Goal: Task Accomplishment & Management: Manage account settings

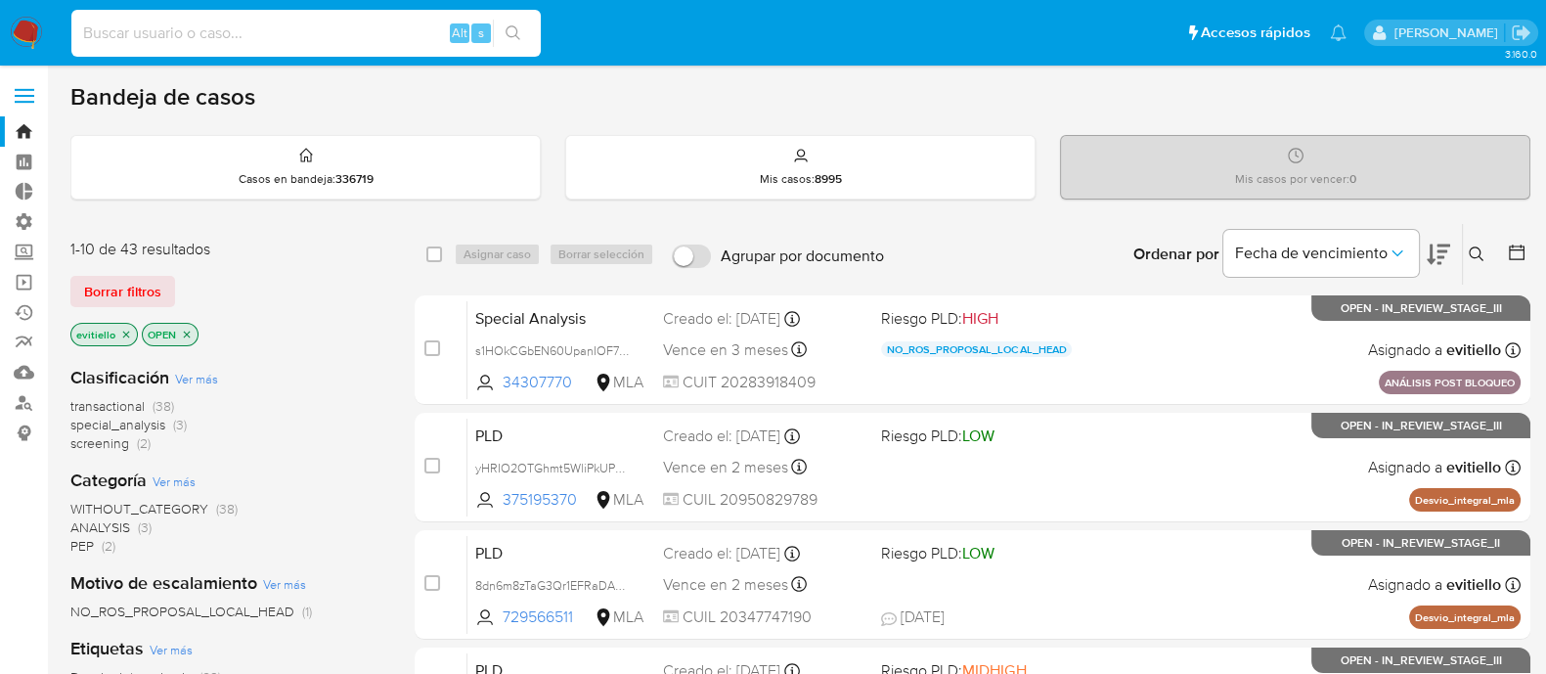
click at [215, 32] on input at bounding box center [305, 33] width 469 height 25
paste input "87145249"
type input "87145249"
click at [513, 33] on icon "search-icon" at bounding box center [513, 33] width 16 height 16
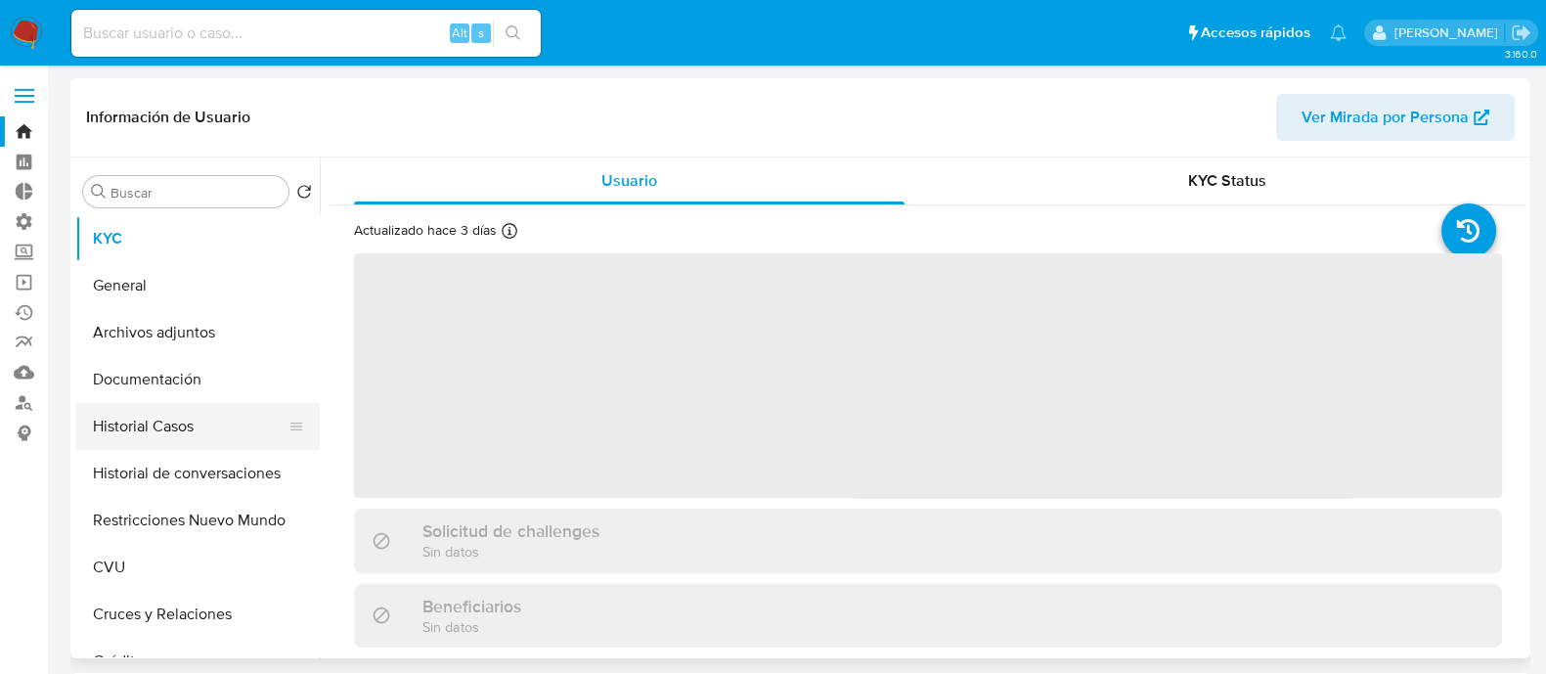
select select "10"
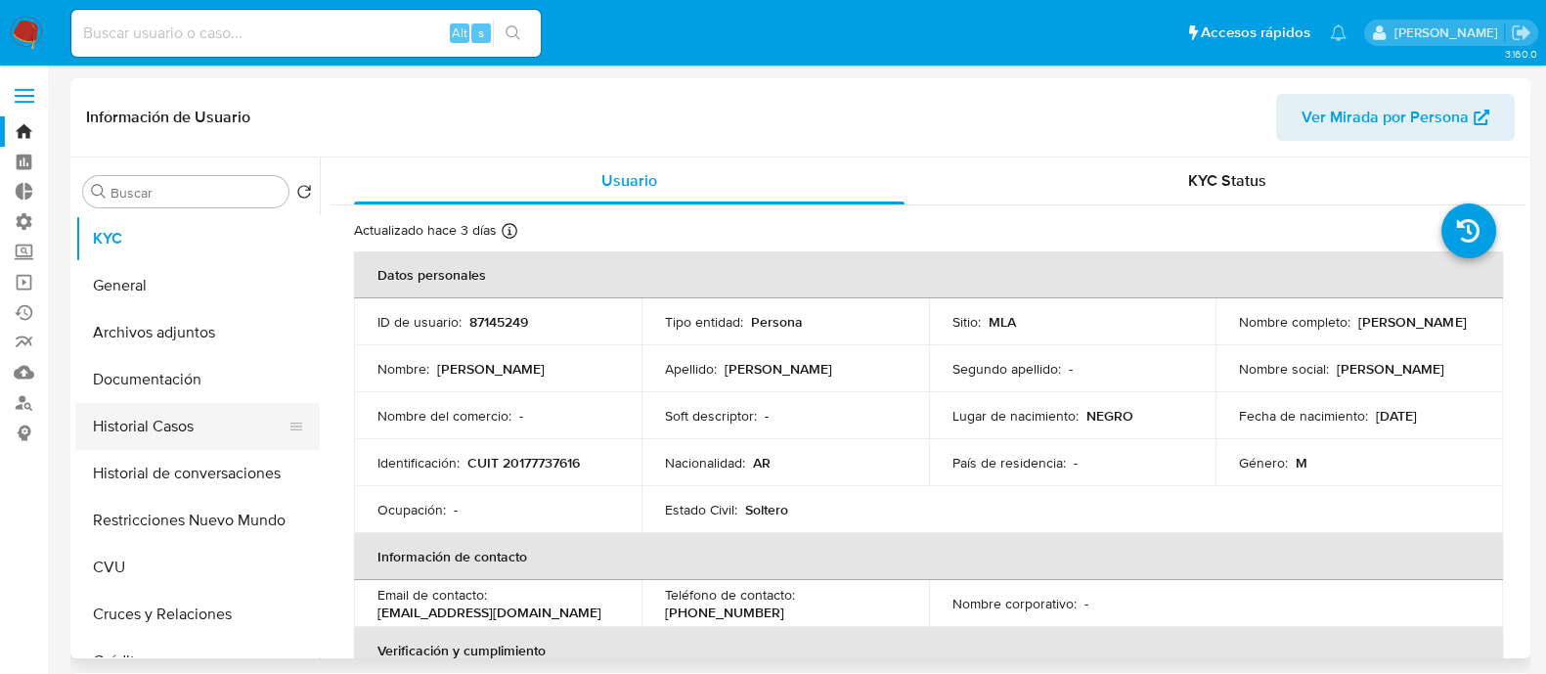
click at [211, 418] on button "Historial Casos" at bounding box center [189, 426] width 229 height 47
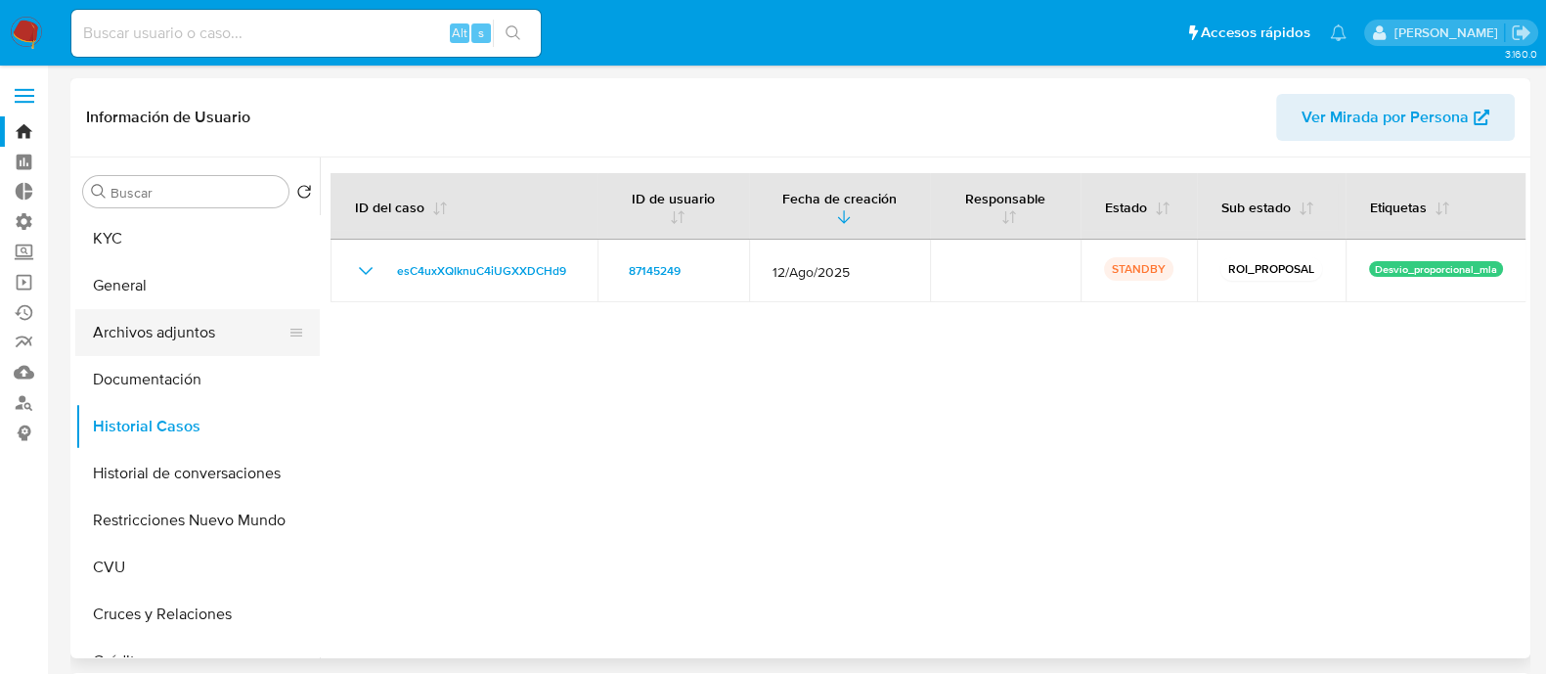
click at [209, 338] on button "Archivos adjuntos" at bounding box center [189, 332] width 229 height 47
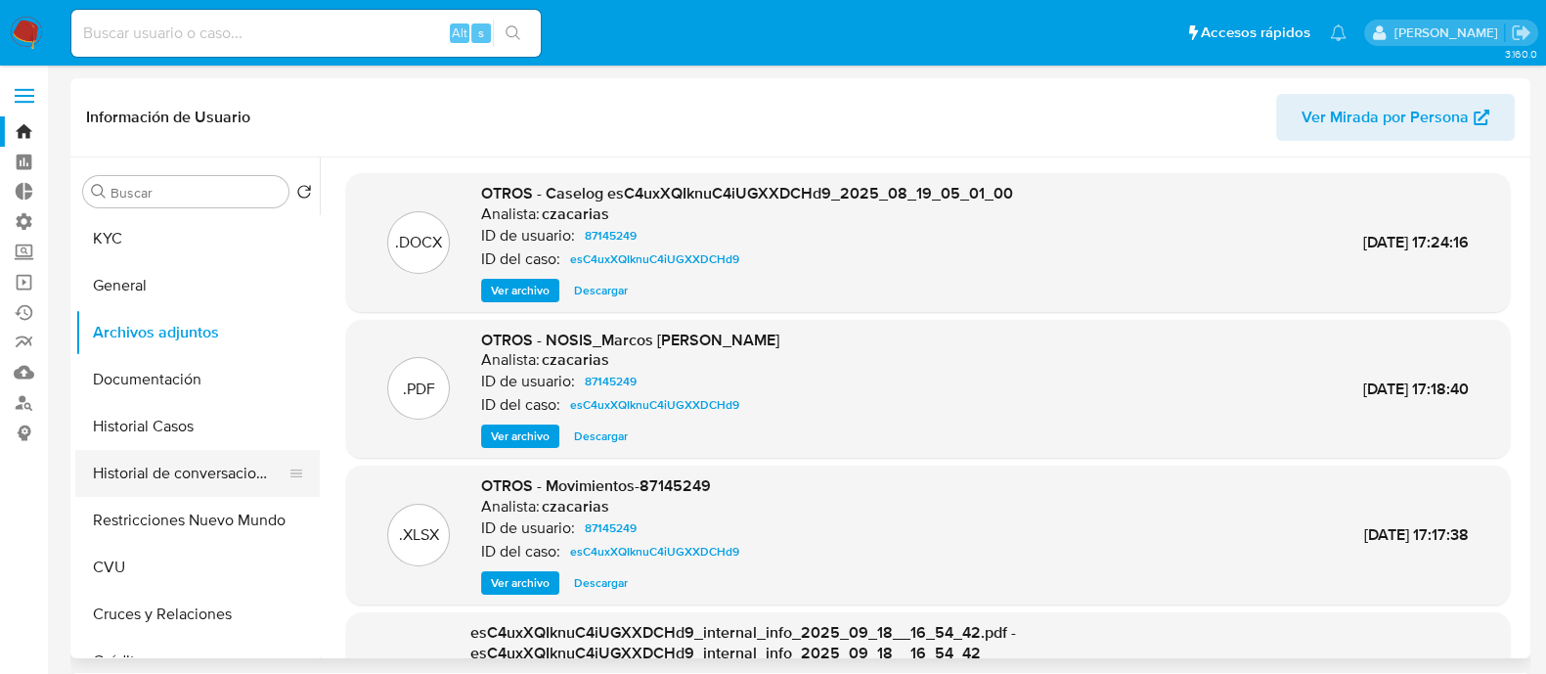
click at [209, 469] on button "Historial de conversaciones" at bounding box center [189, 473] width 229 height 47
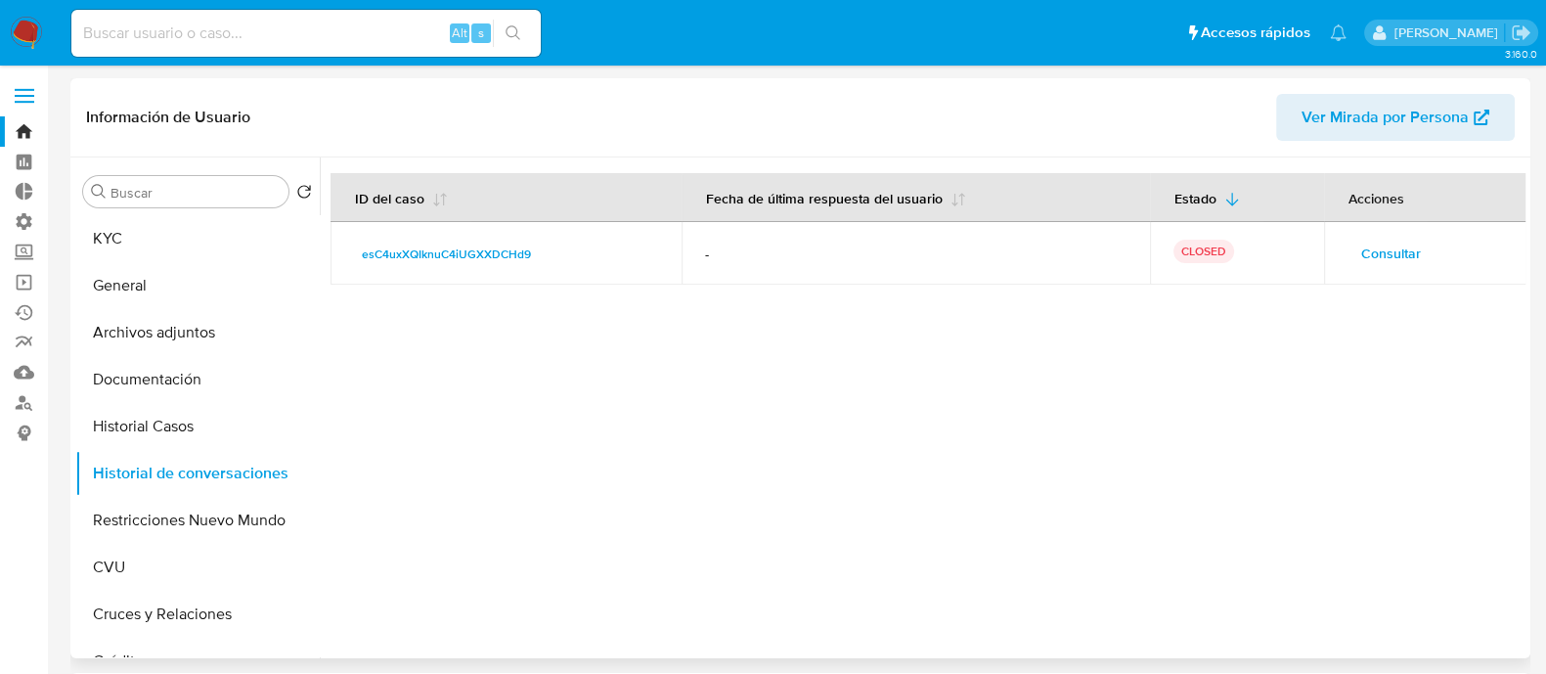
click at [1364, 249] on span "Consultar" at bounding box center [1391, 253] width 60 height 27
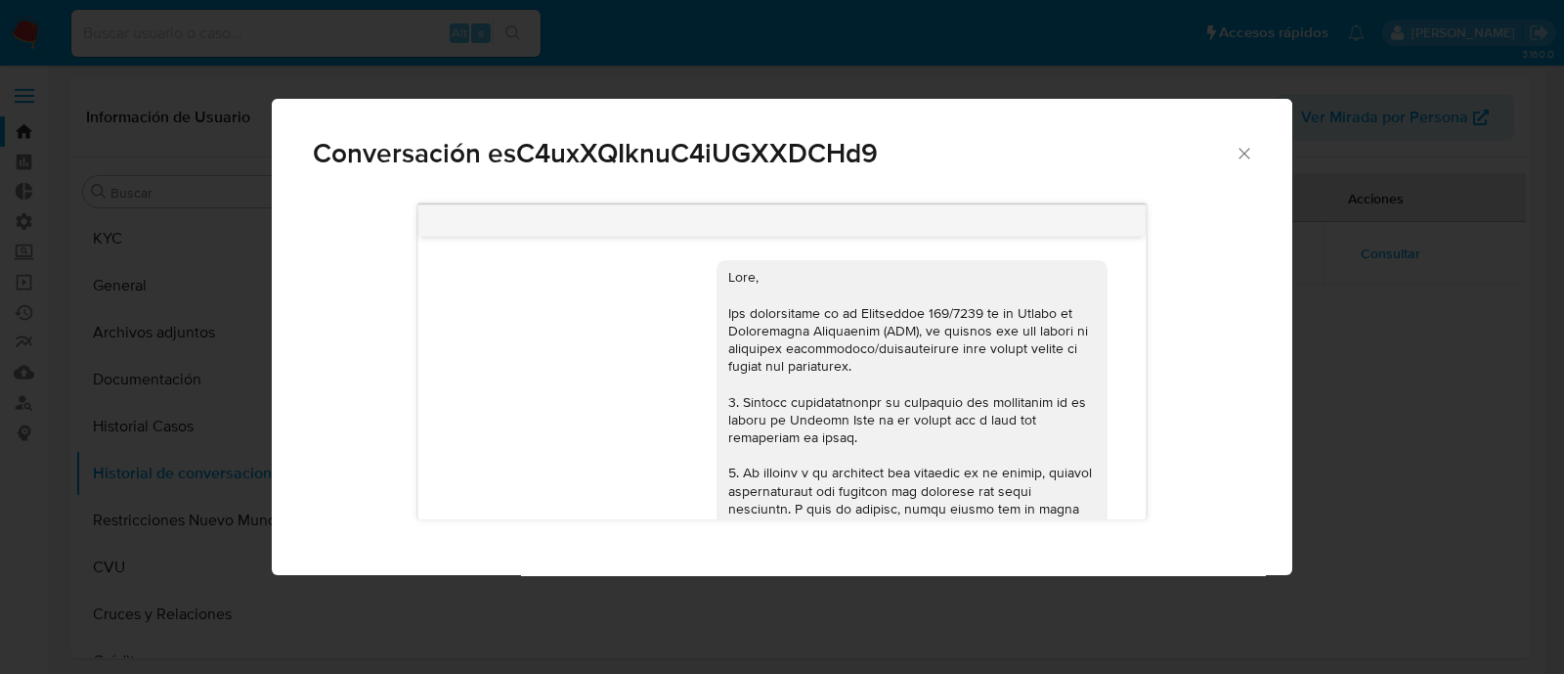
click at [200, 421] on div "Conversación esC4uxXQIknuC4iUGXXDCHd9 18/08/2025 17:44:01 Hola, Esperamos que t…" at bounding box center [782, 337] width 1564 height 674
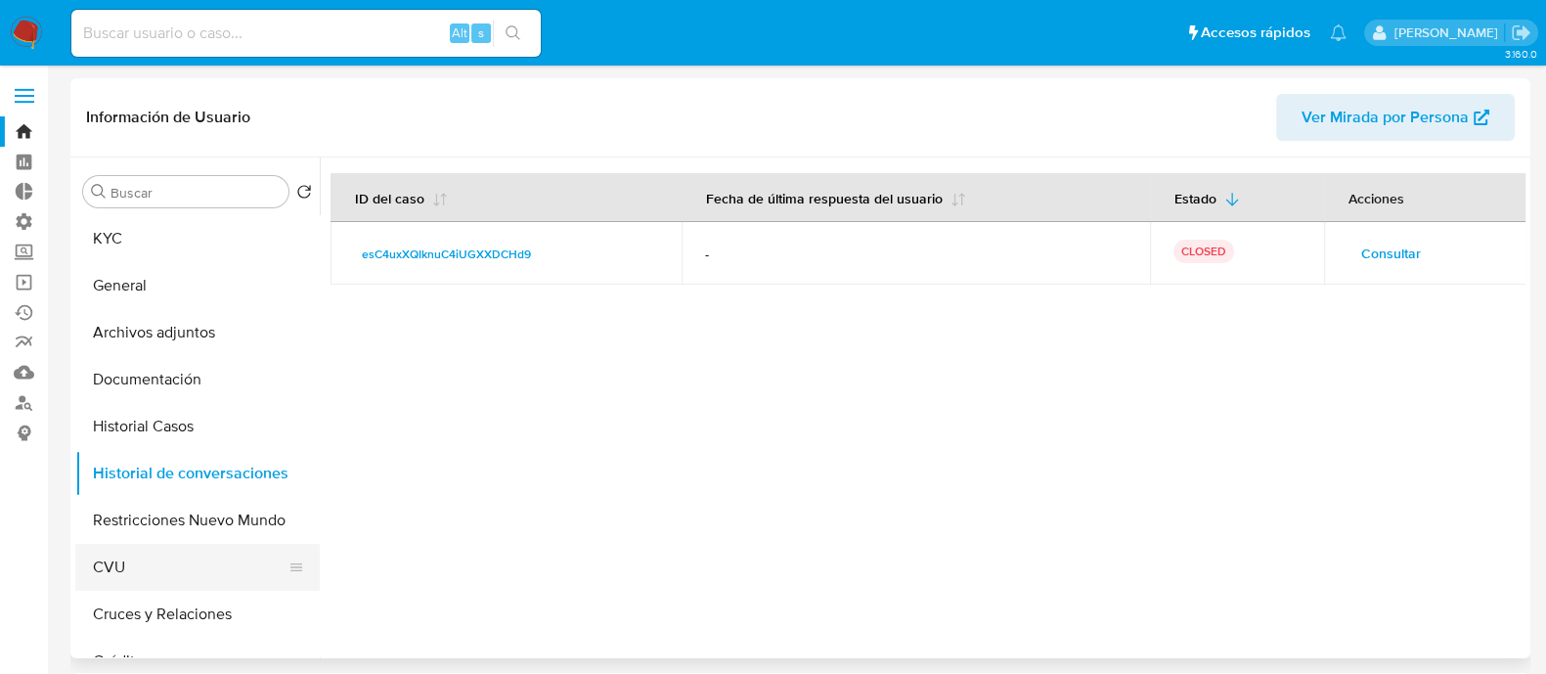
click at [160, 572] on button "CVU" at bounding box center [189, 567] width 229 height 47
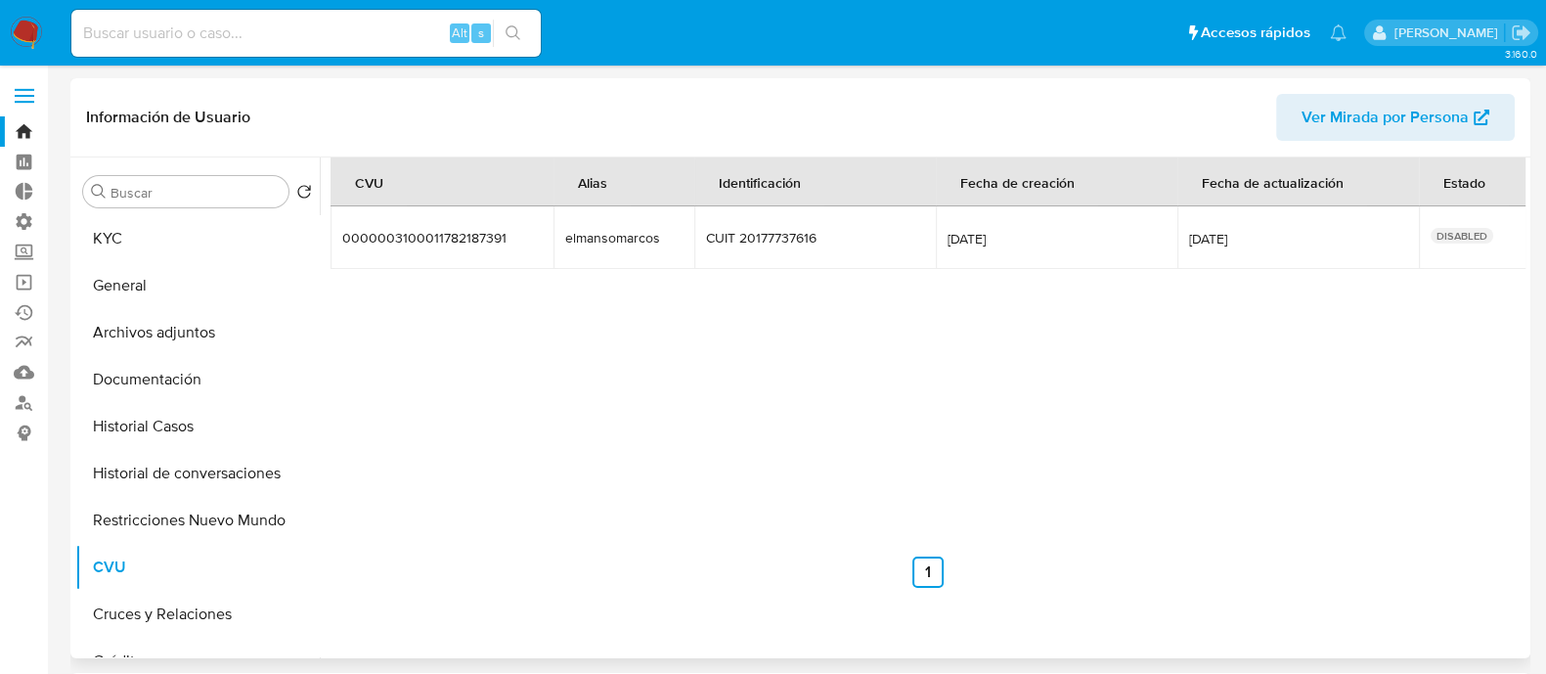
drag, startPoint x: 659, startPoint y: 241, endPoint x: 528, endPoint y: 242, distance: 131.0
click at [528, 242] on tr "0000003100011782187391 0000003100011782187391 elmansomarcos elmansomarcos CUIT …" at bounding box center [928, 237] width 1196 height 63
click at [190, 253] on button "KYC" at bounding box center [189, 238] width 229 height 47
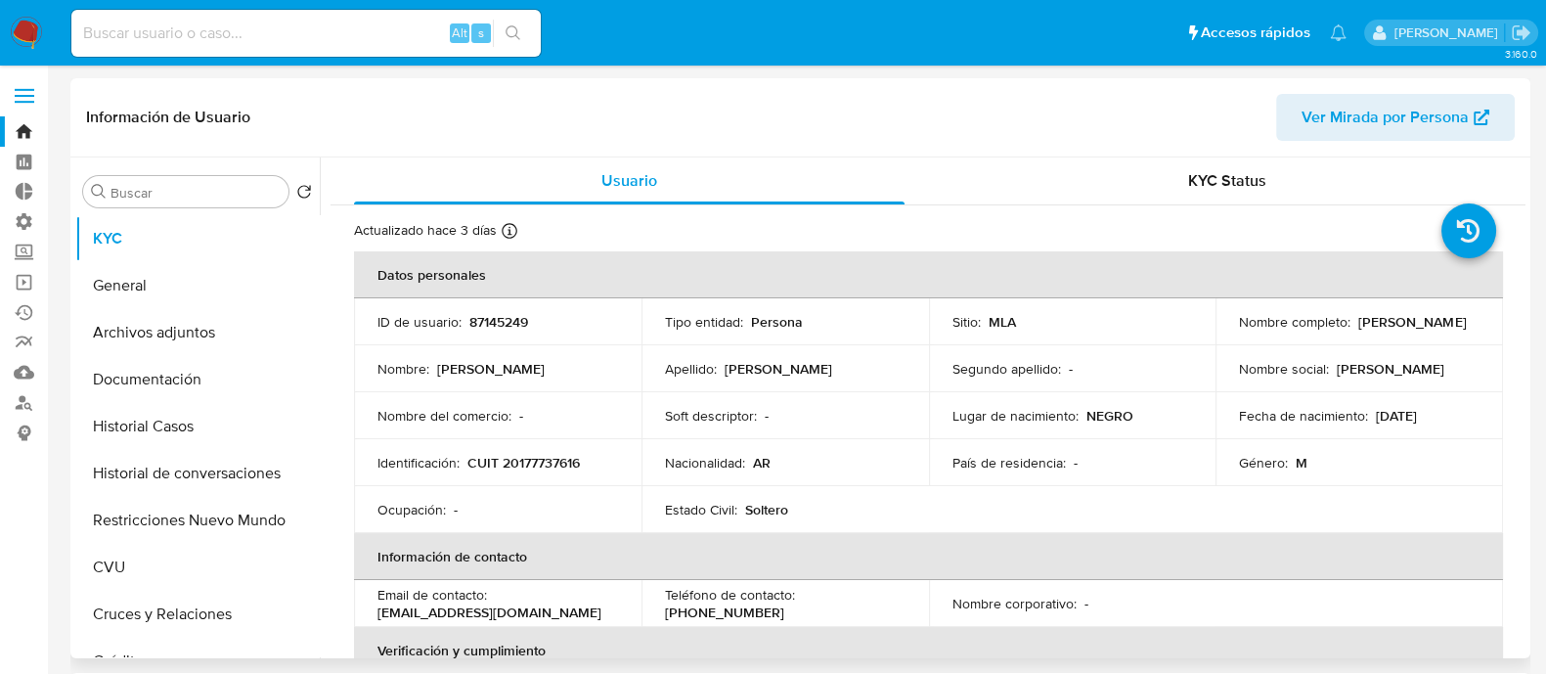
drag, startPoint x: 1474, startPoint y: 315, endPoint x: 1350, endPoint y: 319, distance: 124.2
click at [1350, 319] on td "Nombre completo : Marcos Rene Arce" at bounding box center [1358, 321] width 287 height 47
copy p "Marcos Rene Arce"
click at [217, 437] on button "Historial Casos" at bounding box center [189, 426] width 229 height 47
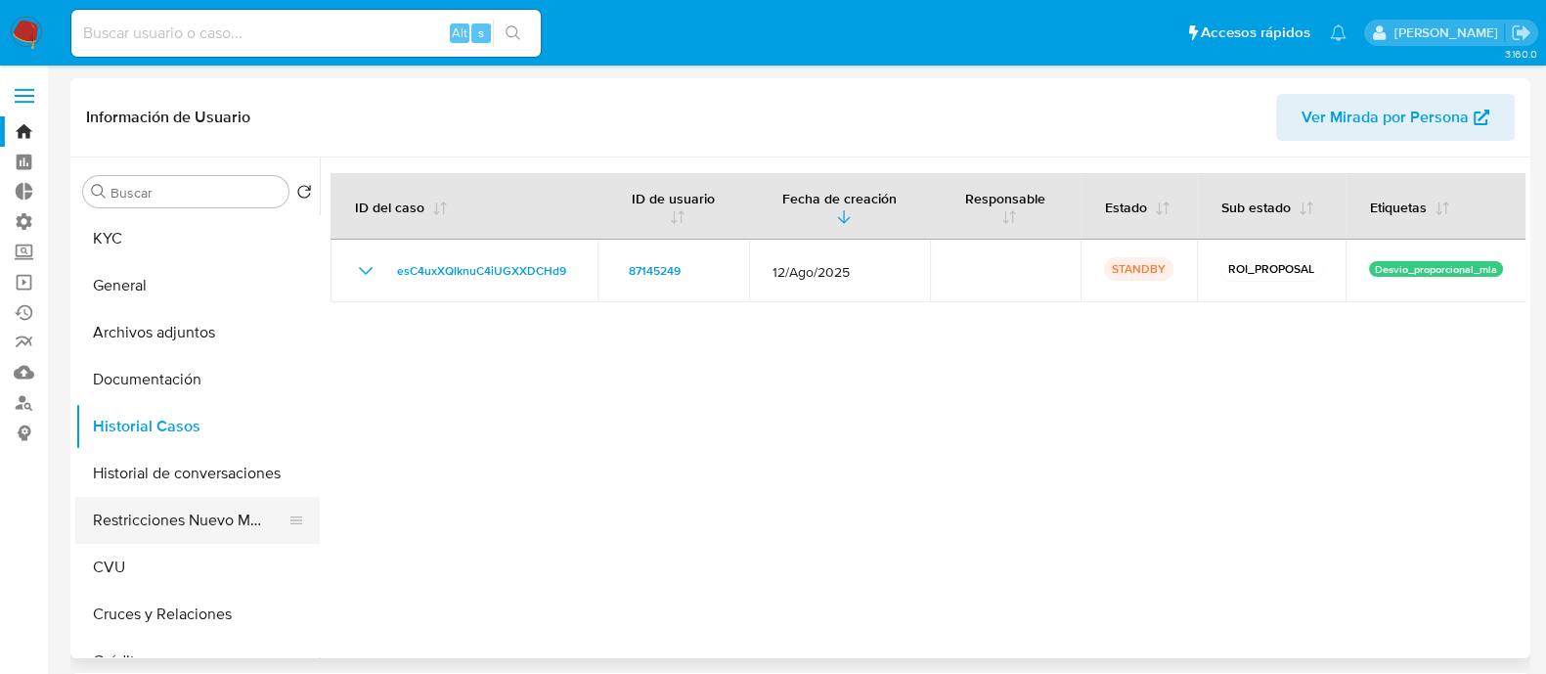
click at [205, 520] on button "Restricciones Nuevo Mundo" at bounding box center [189, 520] width 229 height 47
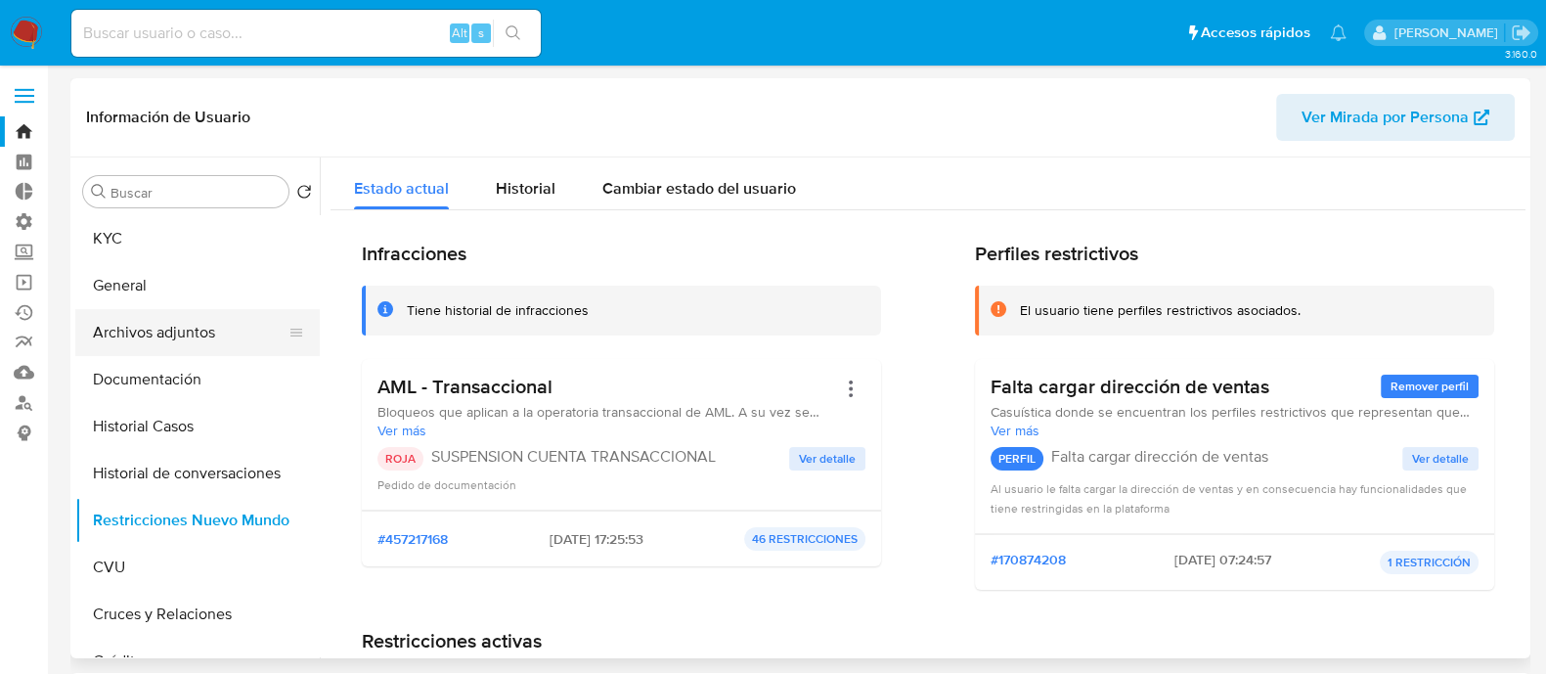
click at [237, 336] on button "Archivos adjuntos" at bounding box center [189, 332] width 229 height 47
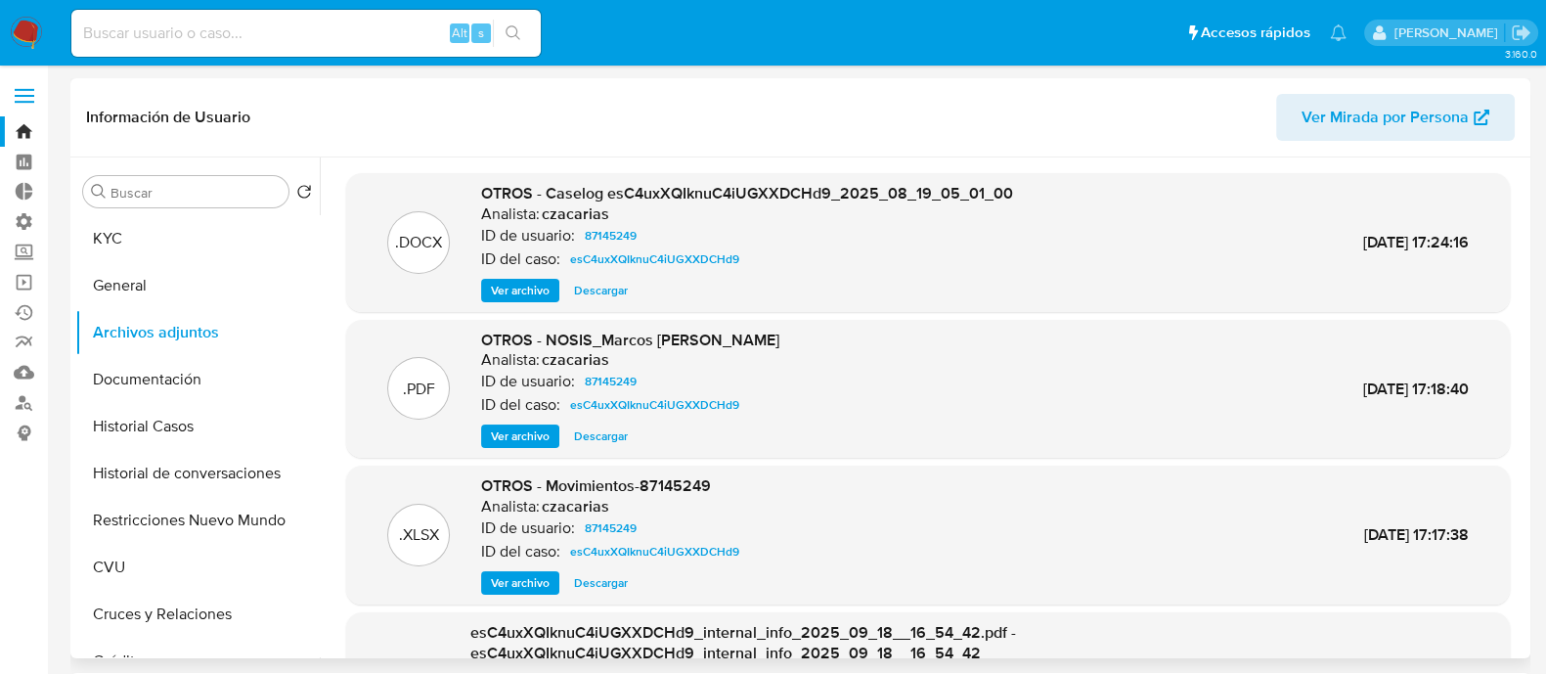
click at [505, 297] on span "Ver archivo" at bounding box center [520, 291] width 59 height 20
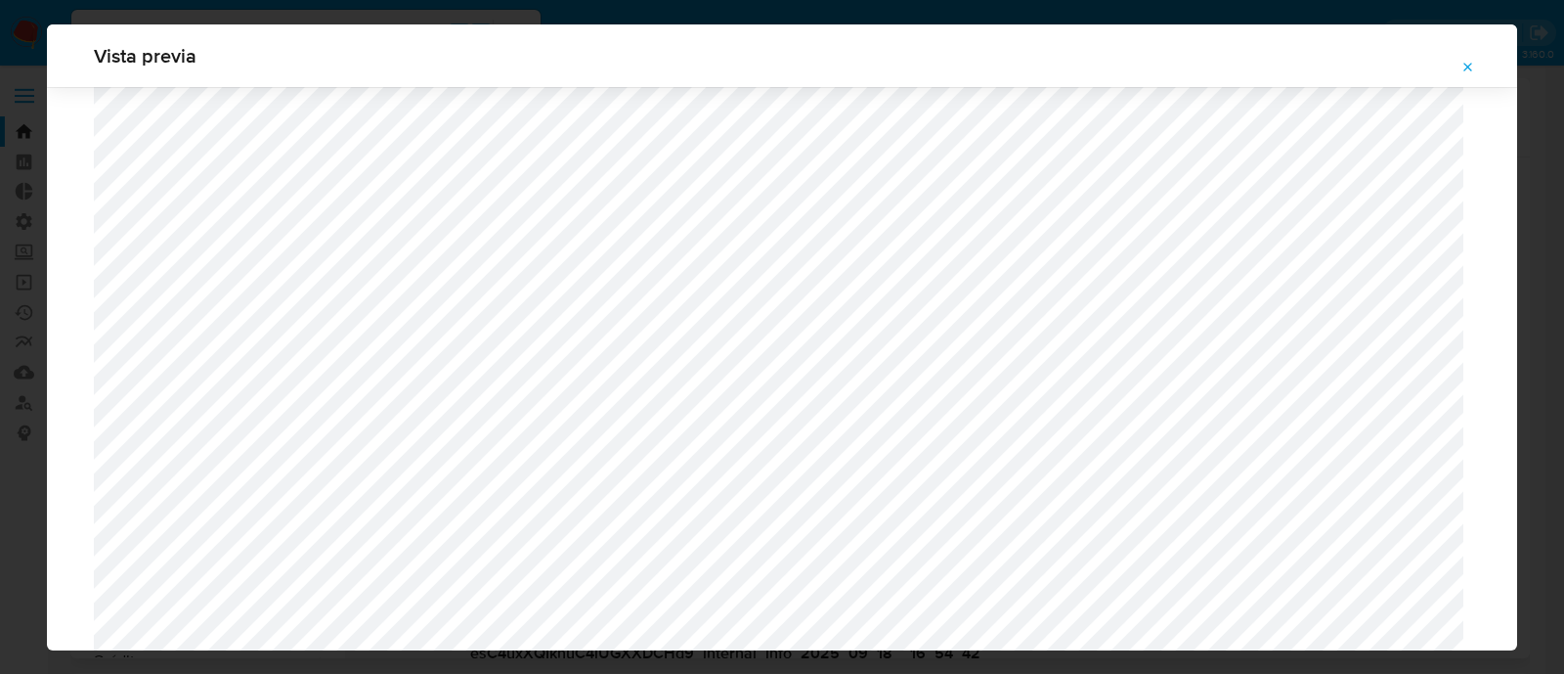
scroll to position [962, 0]
click at [1474, 60] on icon "Attachment preview" at bounding box center [1469, 68] width 16 height 16
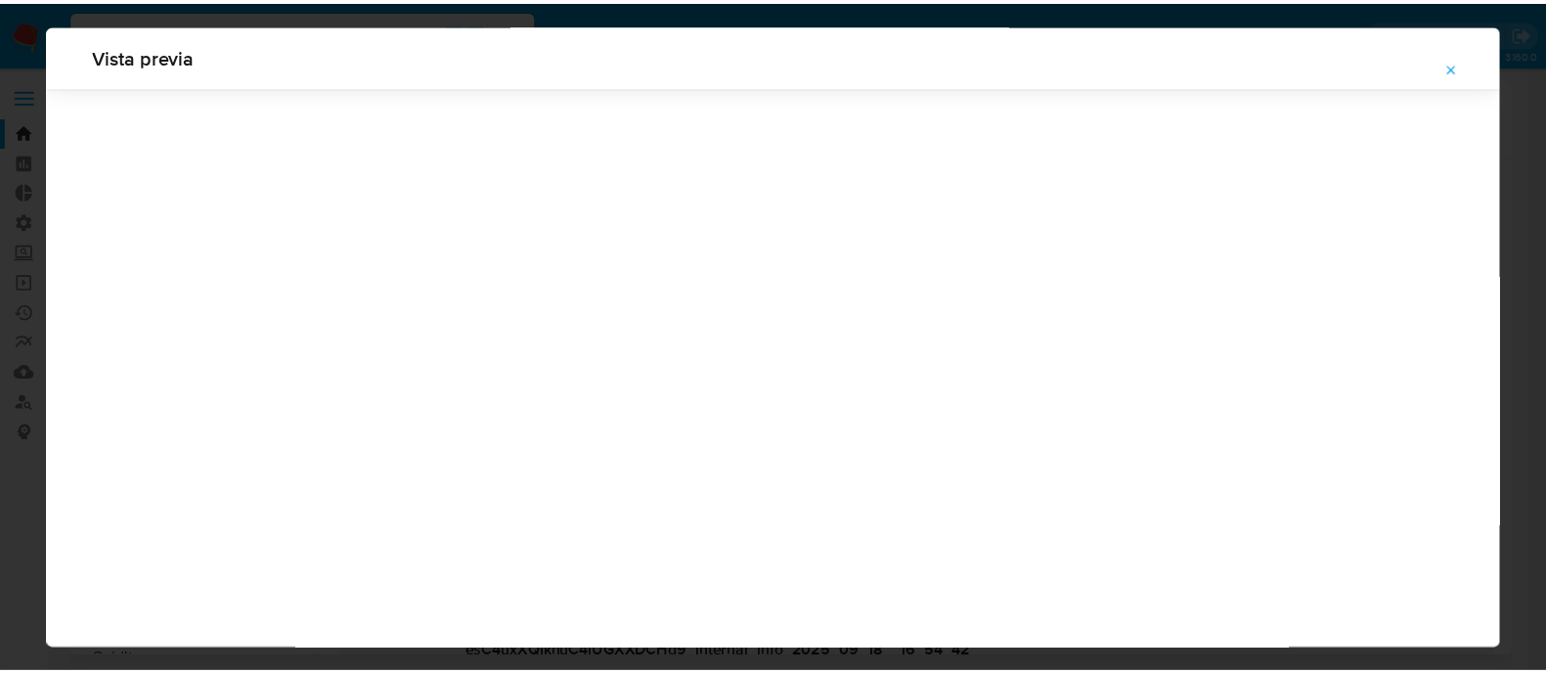
scroll to position [63, 0]
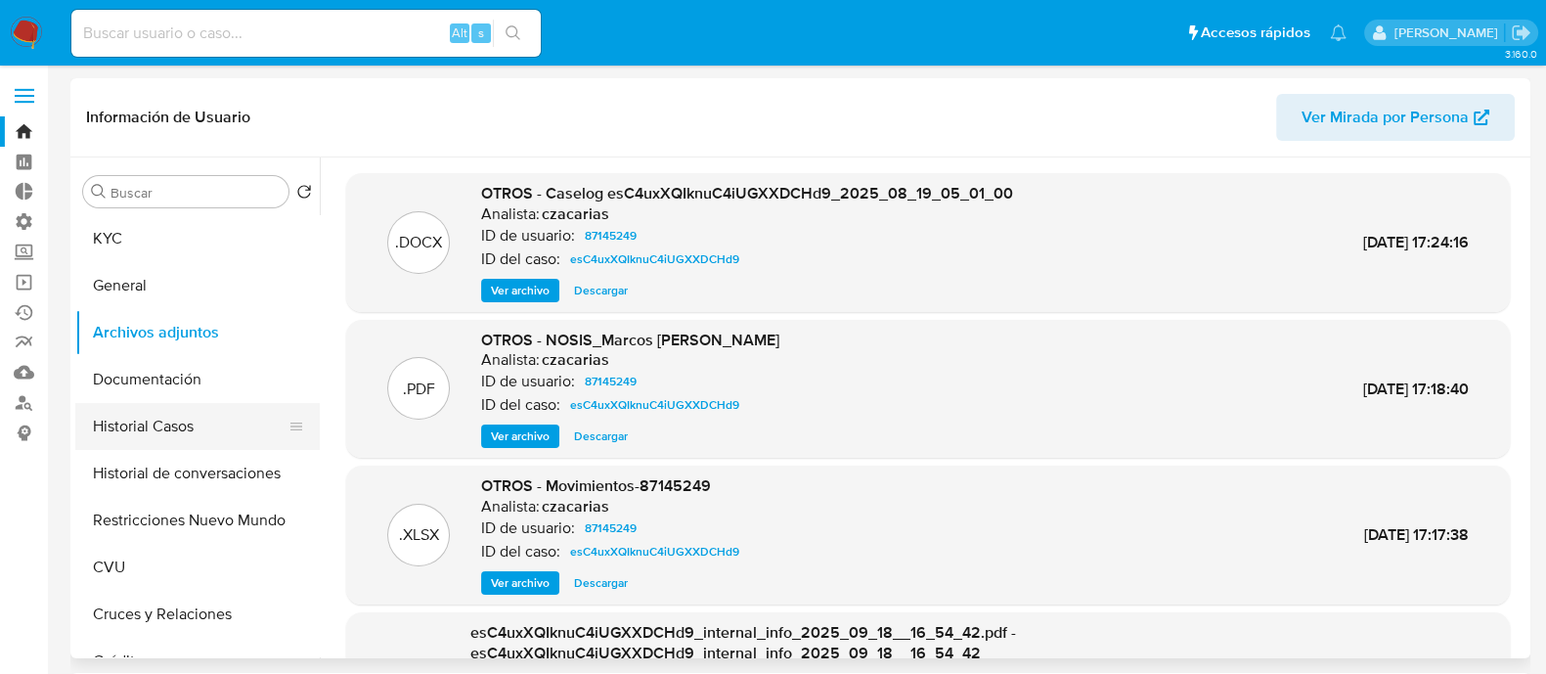
click at [201, 425] on button "Historial Casos" at bounding box center [189, 426] width 229 height 47
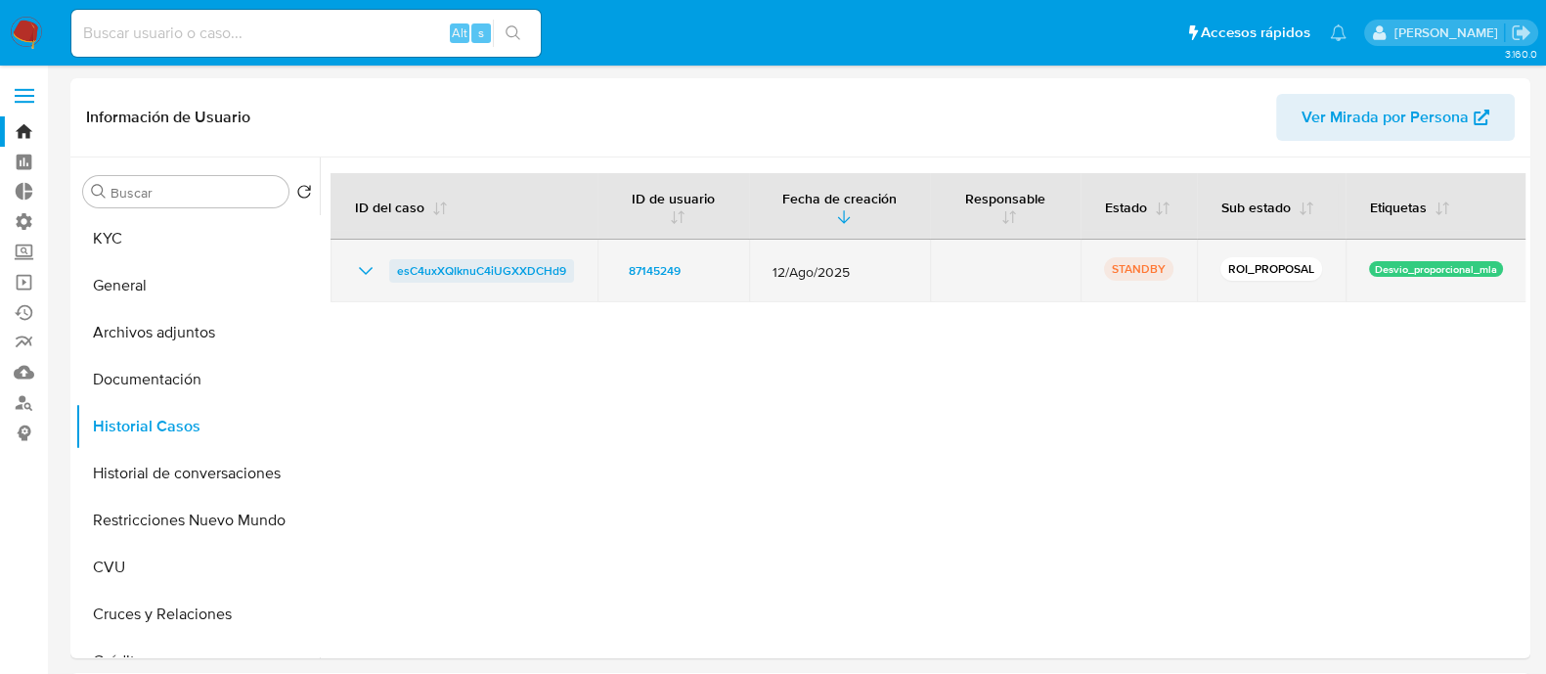
drag, startPoint x: 579, startPoint y: 275, endPoint x: 390, endPoint y: 276, distance: 188.7
click at [390, 276] on td "esC4uxXQIknuC4iUGXXDCHd9" at bounding box center [463, 271] width 267 height 63
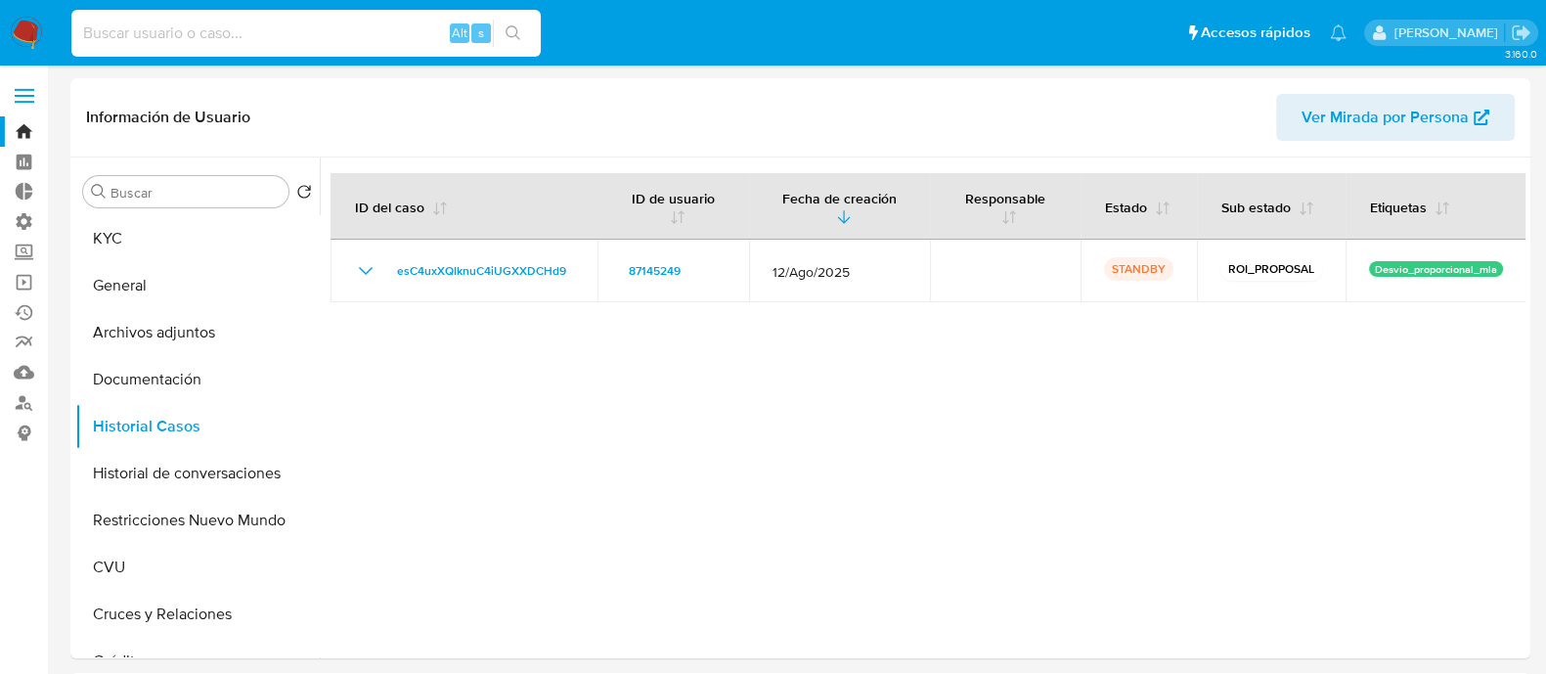
click at [274, 31] on input at bounding box center [305, 33] width 469 height 25
paste input "aA4Up7BvziFYMTPQiFllt6a1"
type input "aA4Up7BvziFYMTPQiFllt6a1"
click at [517, 32] on icon "search-icon" at bounding box center [513, 33] width 16 height 16
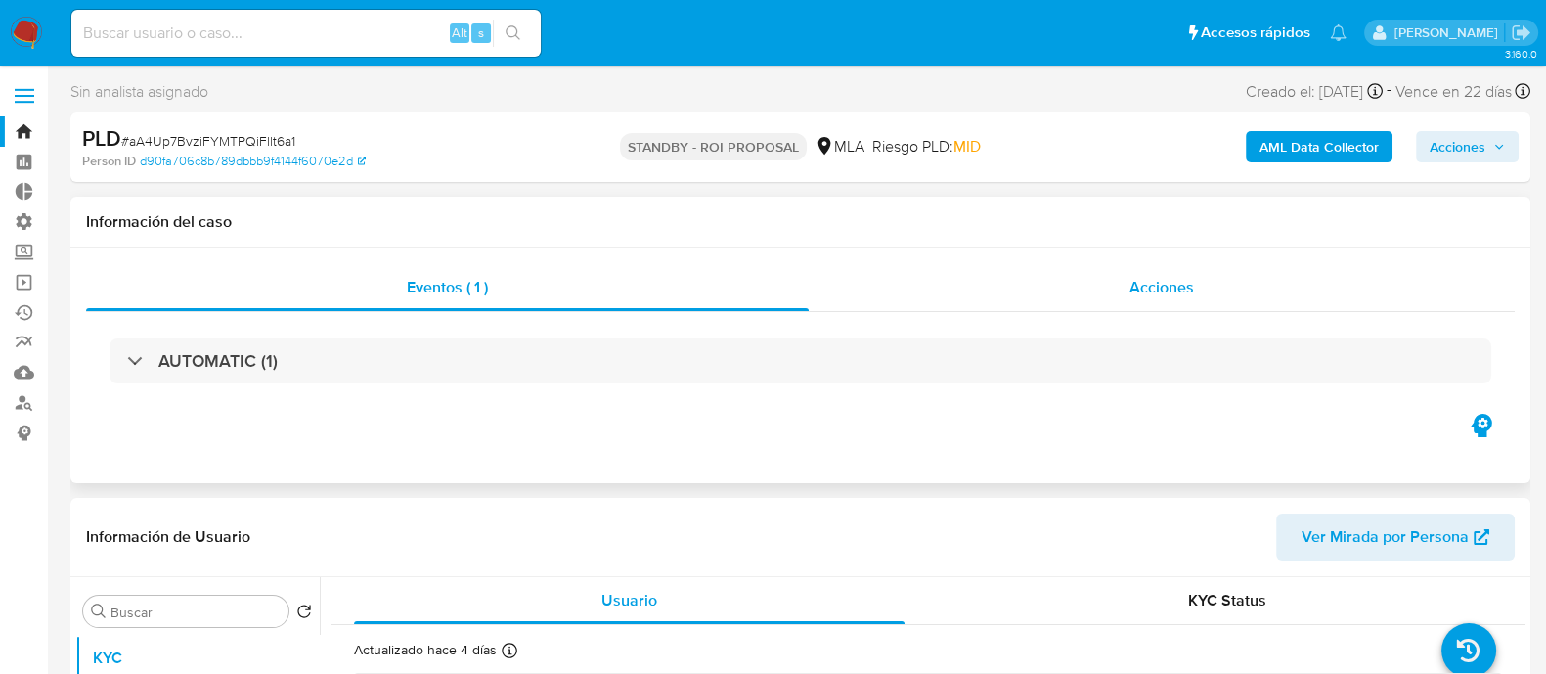
click at [1203, 266] on div "Acciones" at bounding box center [1162, 287] width 706 height 47
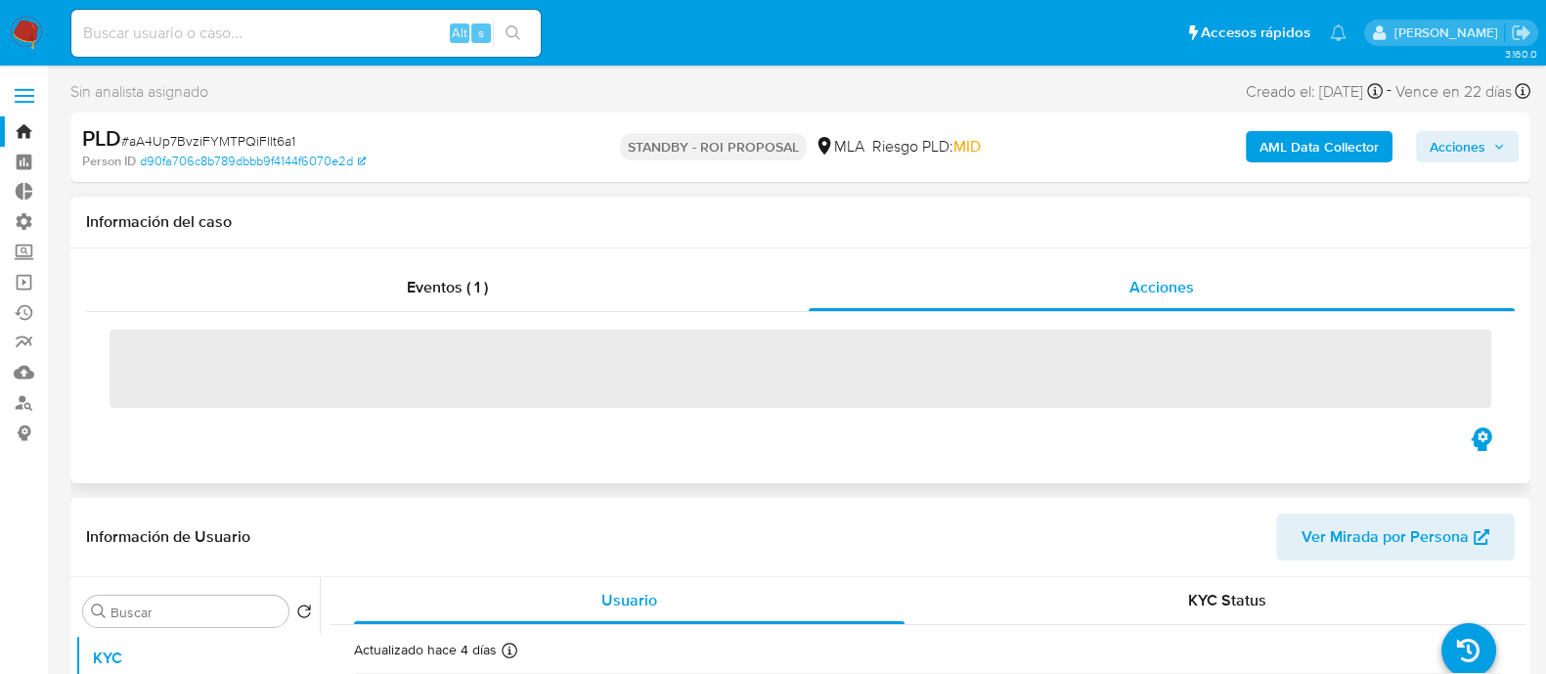
select select "10"
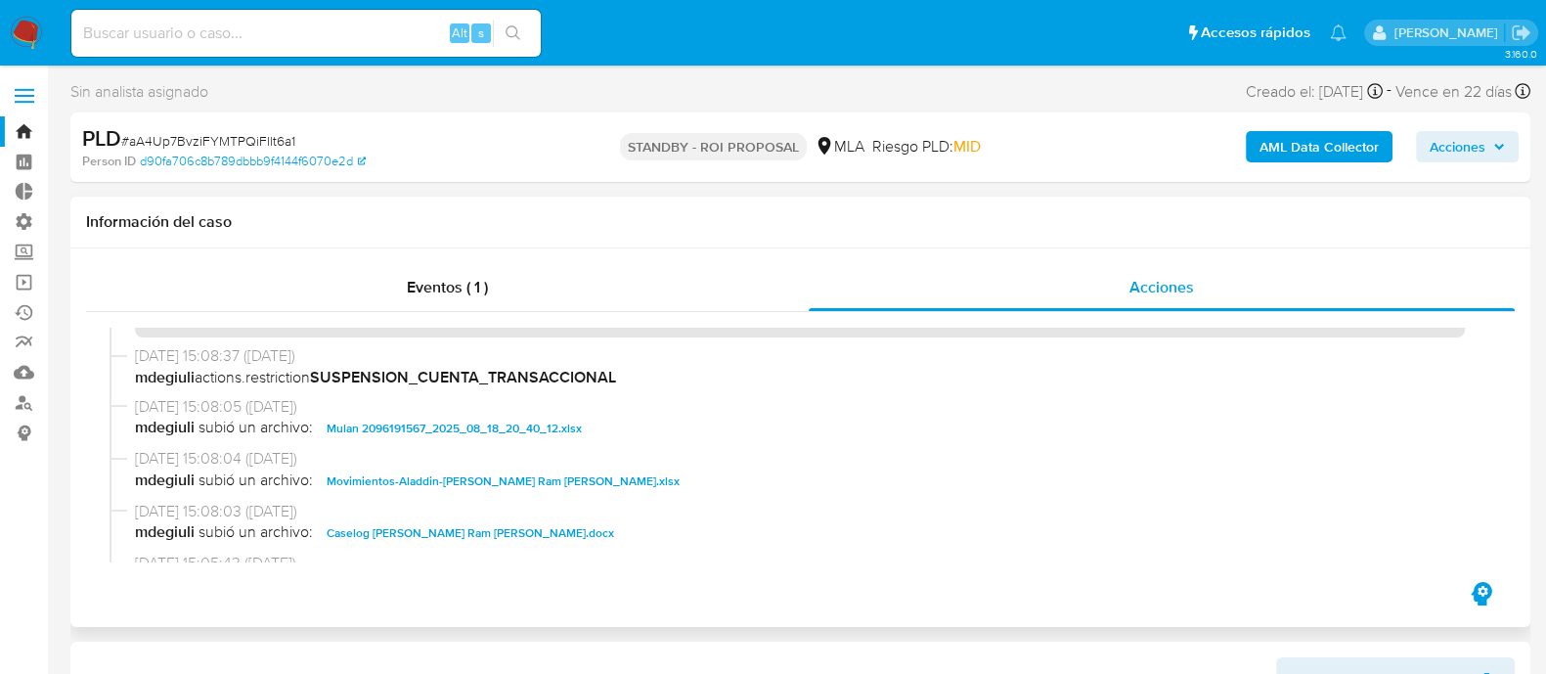
scroll to position [121, 0]
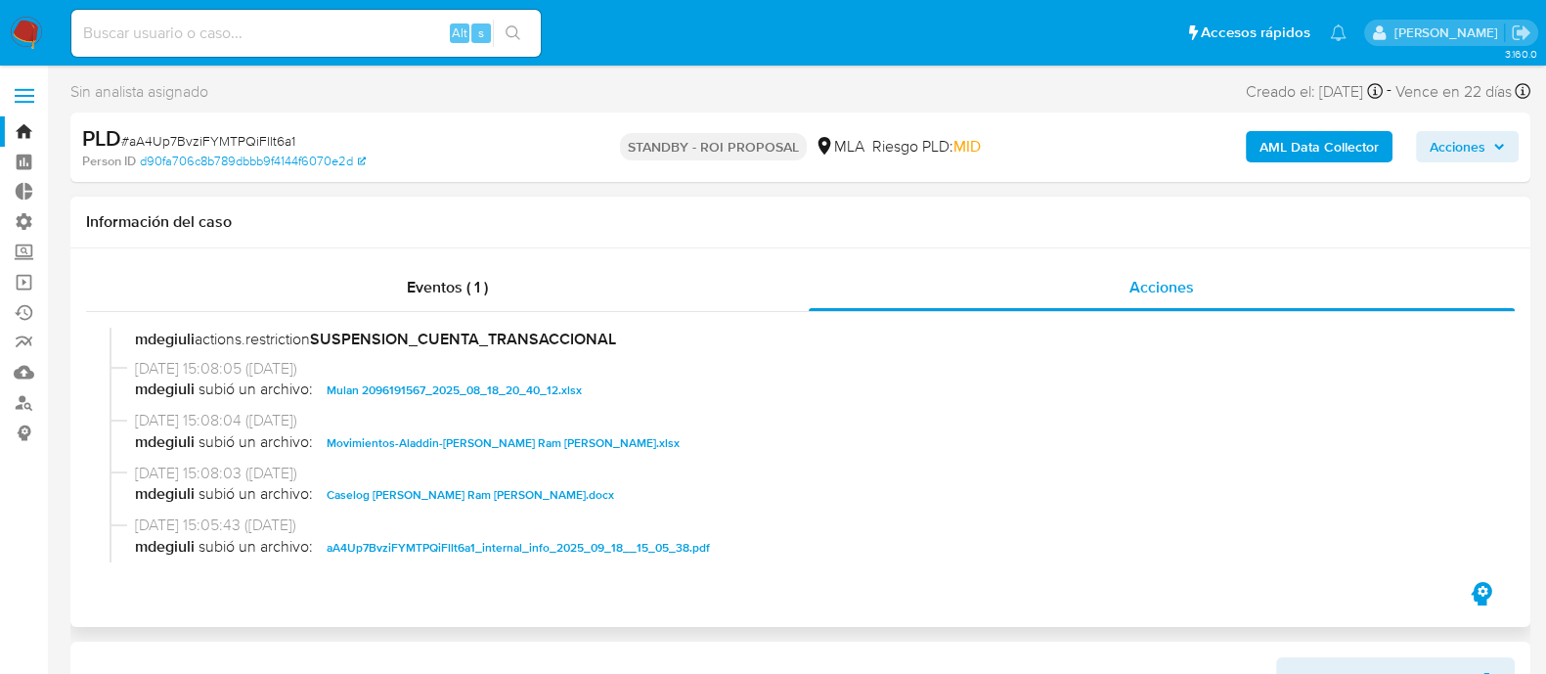
click at [481, 446] on span "Movimientos-Aladdin-Alan Valentino Ram Rodriguez.xlsx" at bounding box center [503, 442] width 353 height 23
click at [468, 498] on span "Caselog Alan Valentino Ram Rodriguez.docx" at bounding box center [470, 494] width 287 height 23
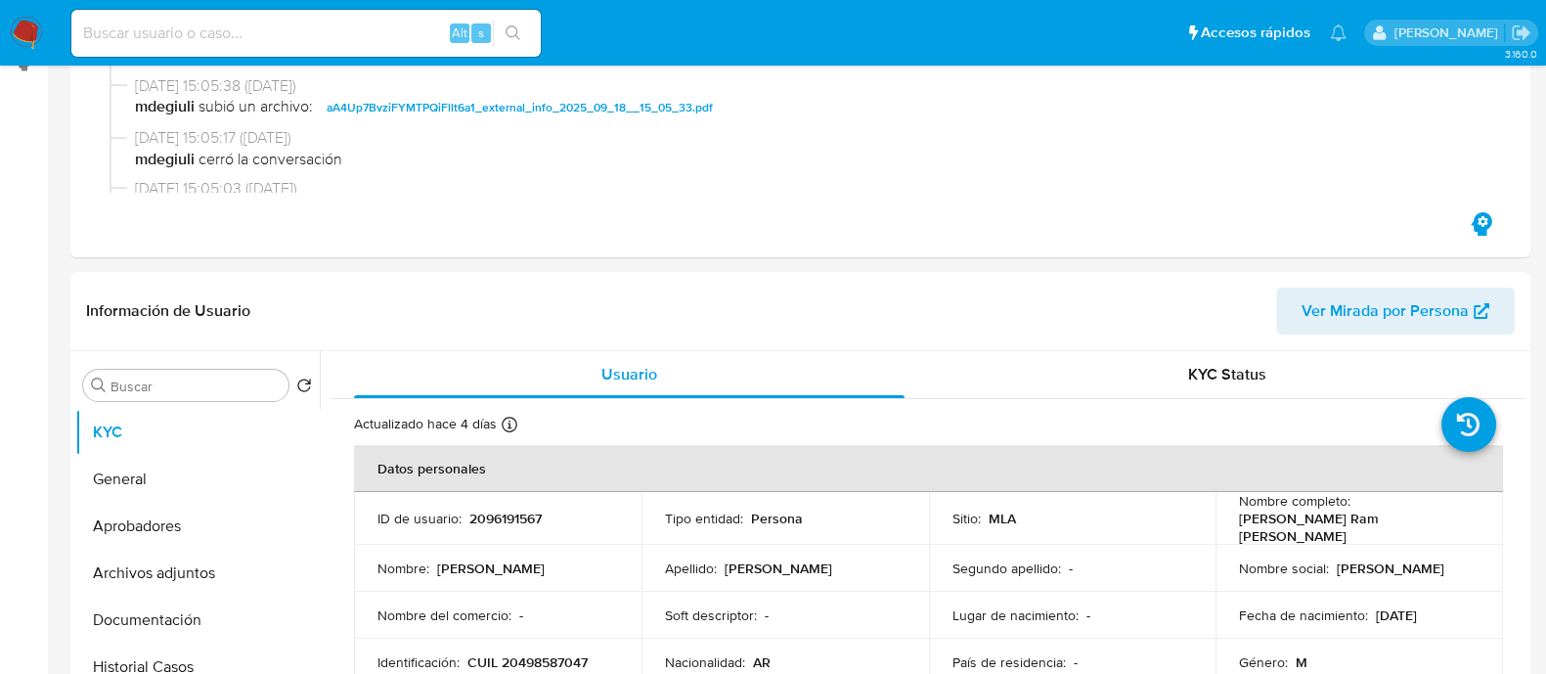
scroll to position [488, 0]
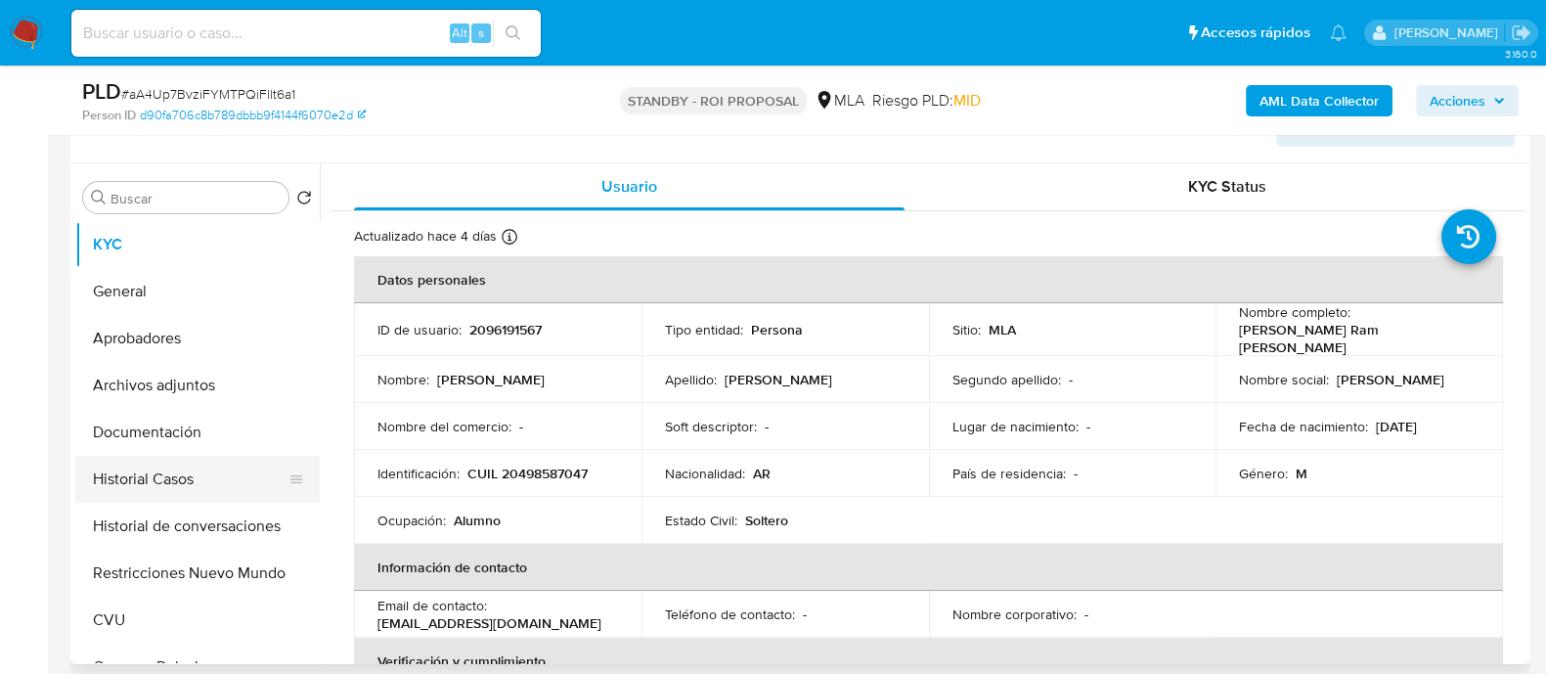
click at [208, 476] on button "Historial Casos" at bounding box center [189, 479] width 229 height 47
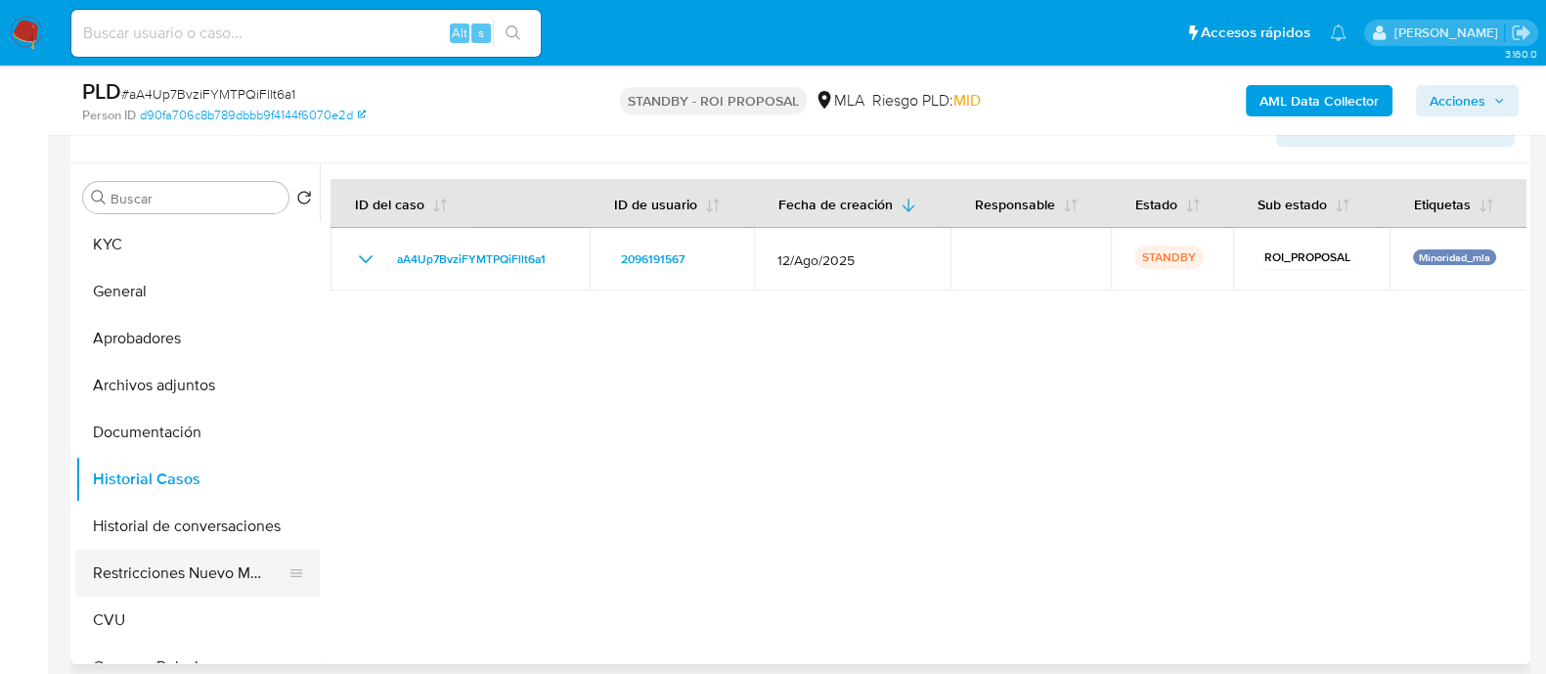
drag, startPoint x: 153, startPoint y: 564, endPoint x: 171, endPoint y: 559, distance: 18.3
click at [154, 564] on button "Restricciones Nuevo Mundo" at bounding box center [189, 572] width 229 height 47
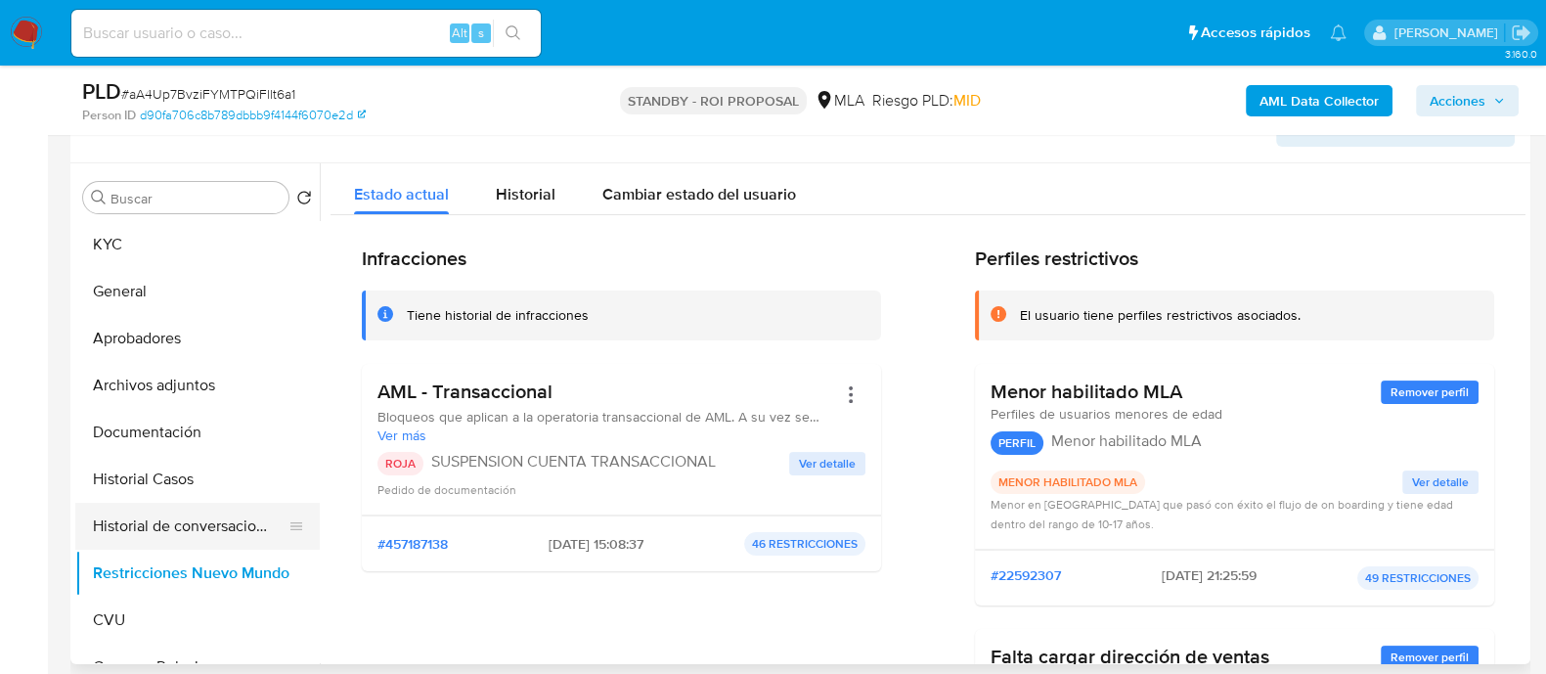
click at [191, 517] on button "Historial de conversaciones" at bounding box center [189, 526] width 229 height 47
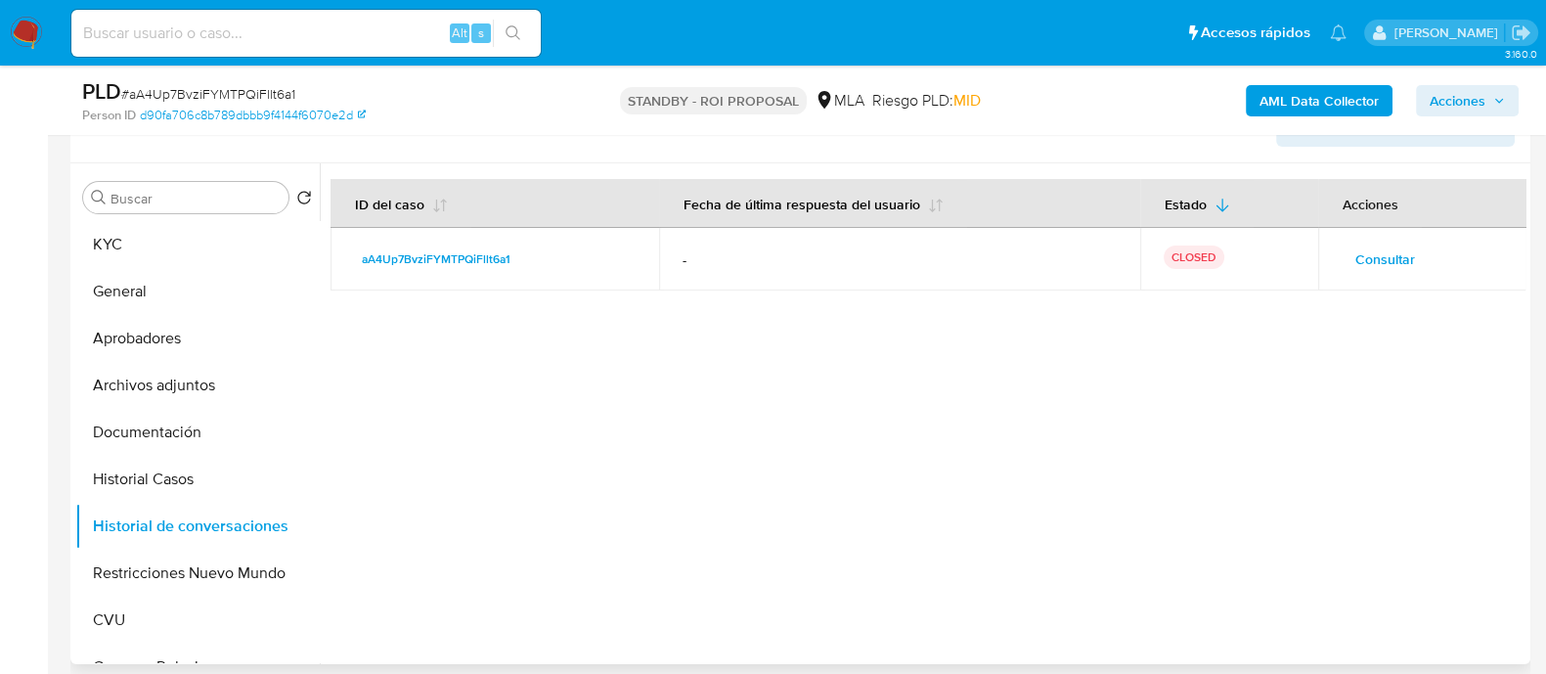
click at [1355, 257] on span "Consultar" at bounding box center [1385, 258] width 60 height 27
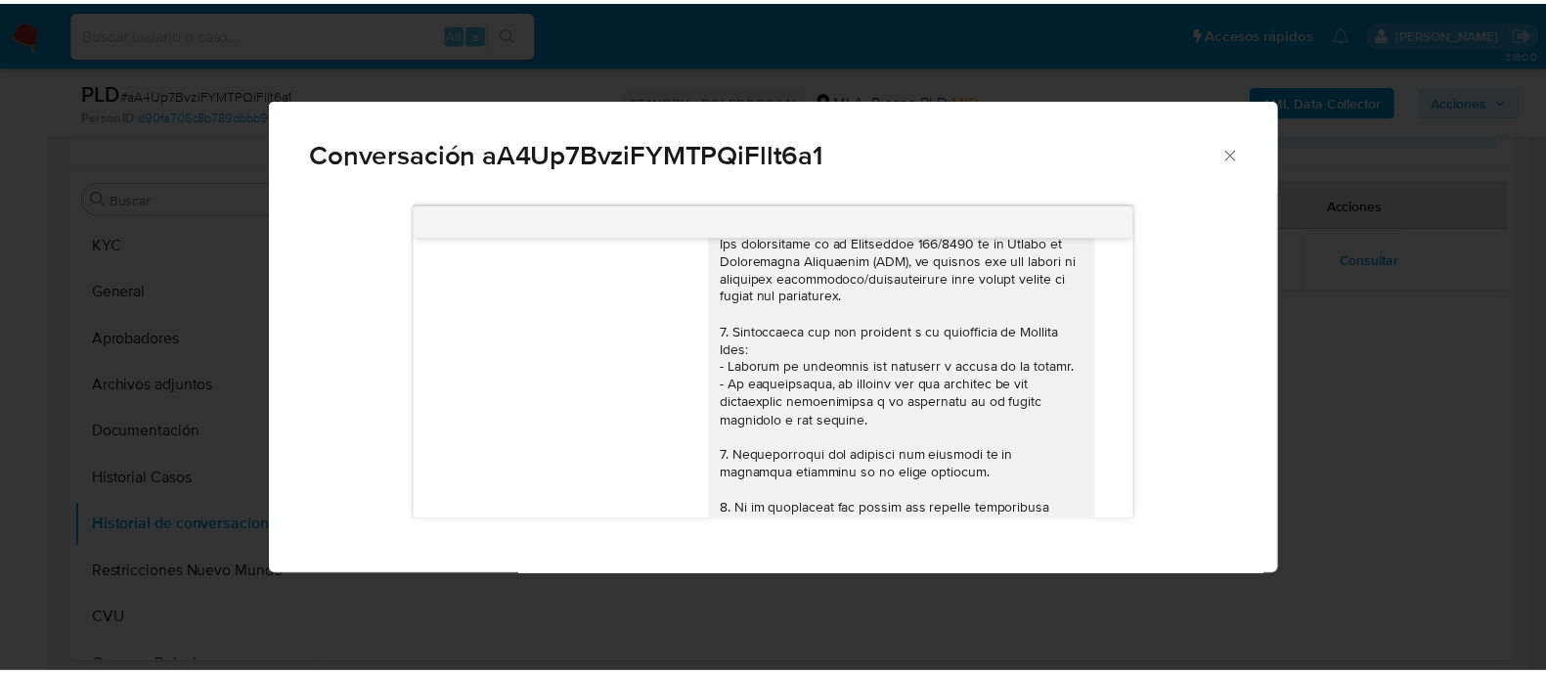
scroll to position [0, 0]
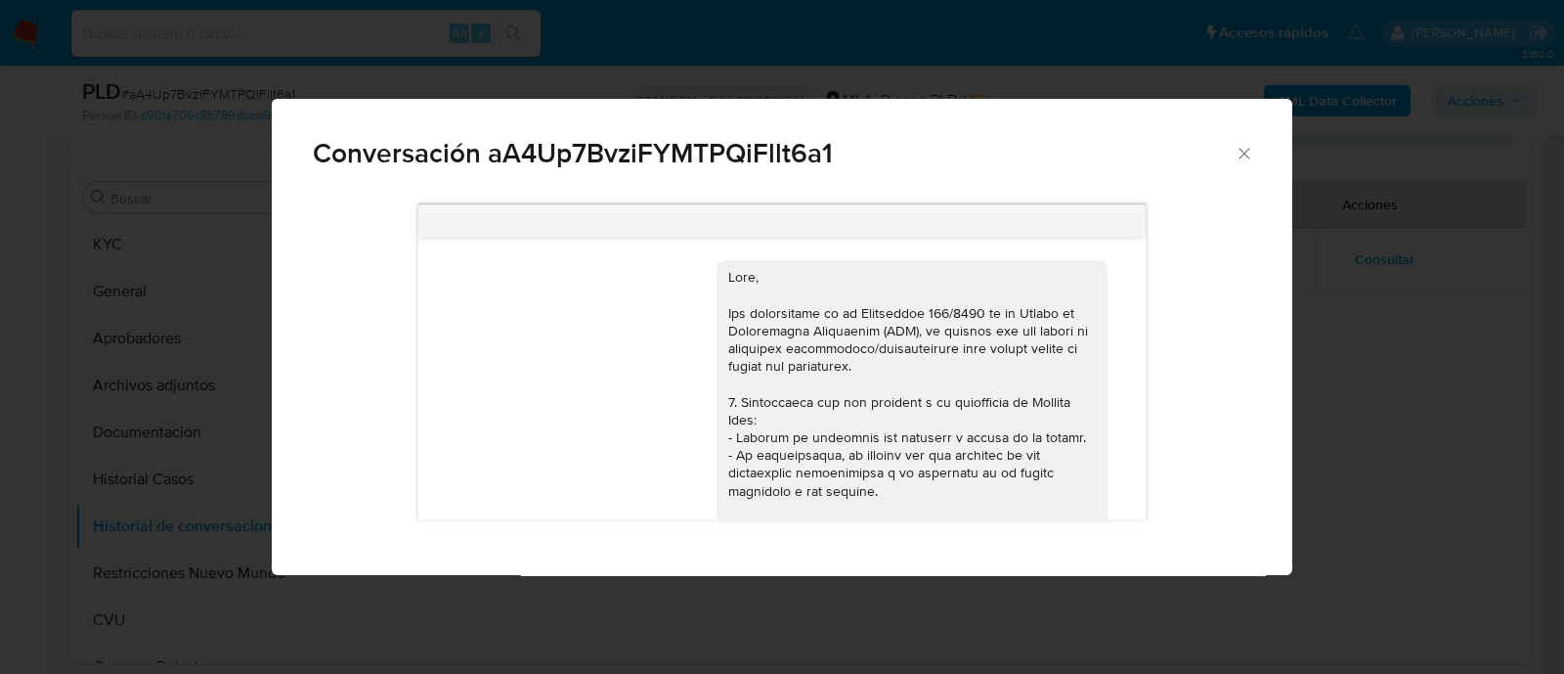
click at [1364, 355] on div "Conversación aA4Up7BvziFYMTPQiFllt6a1 18/08/2025 17:46:44 Hola, Esperamos que t…" at bounding box center [782, 337] width 1564 height 674
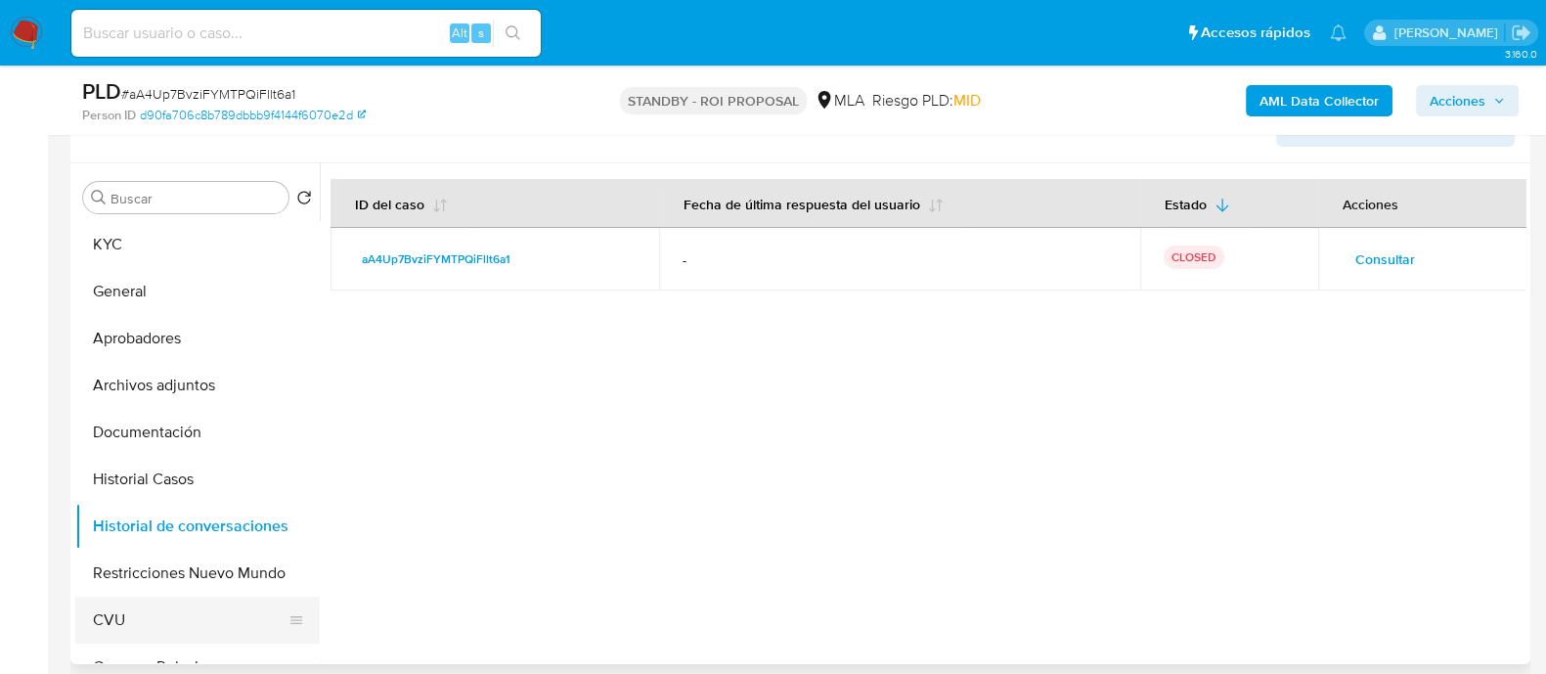
click at [148, 625] on button "CVU" at bounding box center [189, 619] width 229 height 47
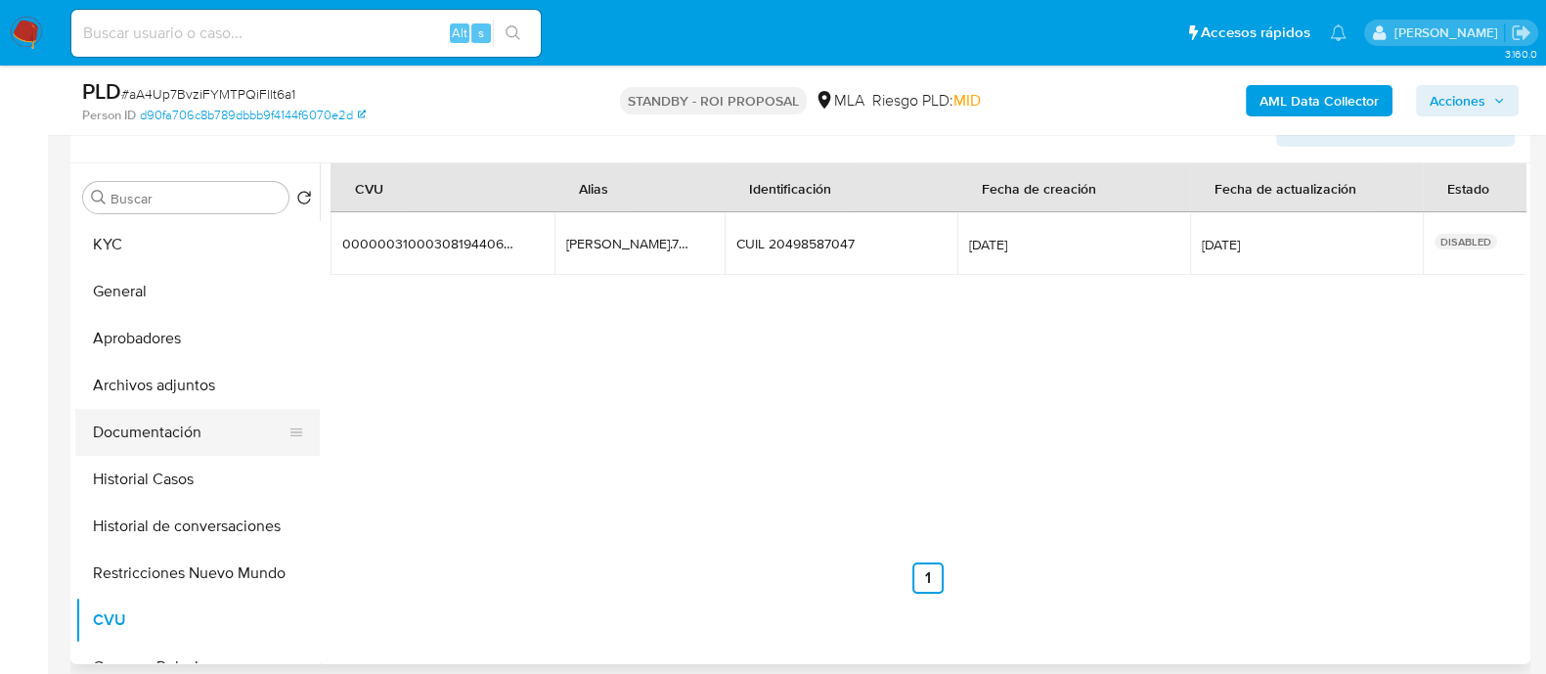
click at [194, 447] on button "Documentación" at bounding box center [189, 432] width 229 height 47
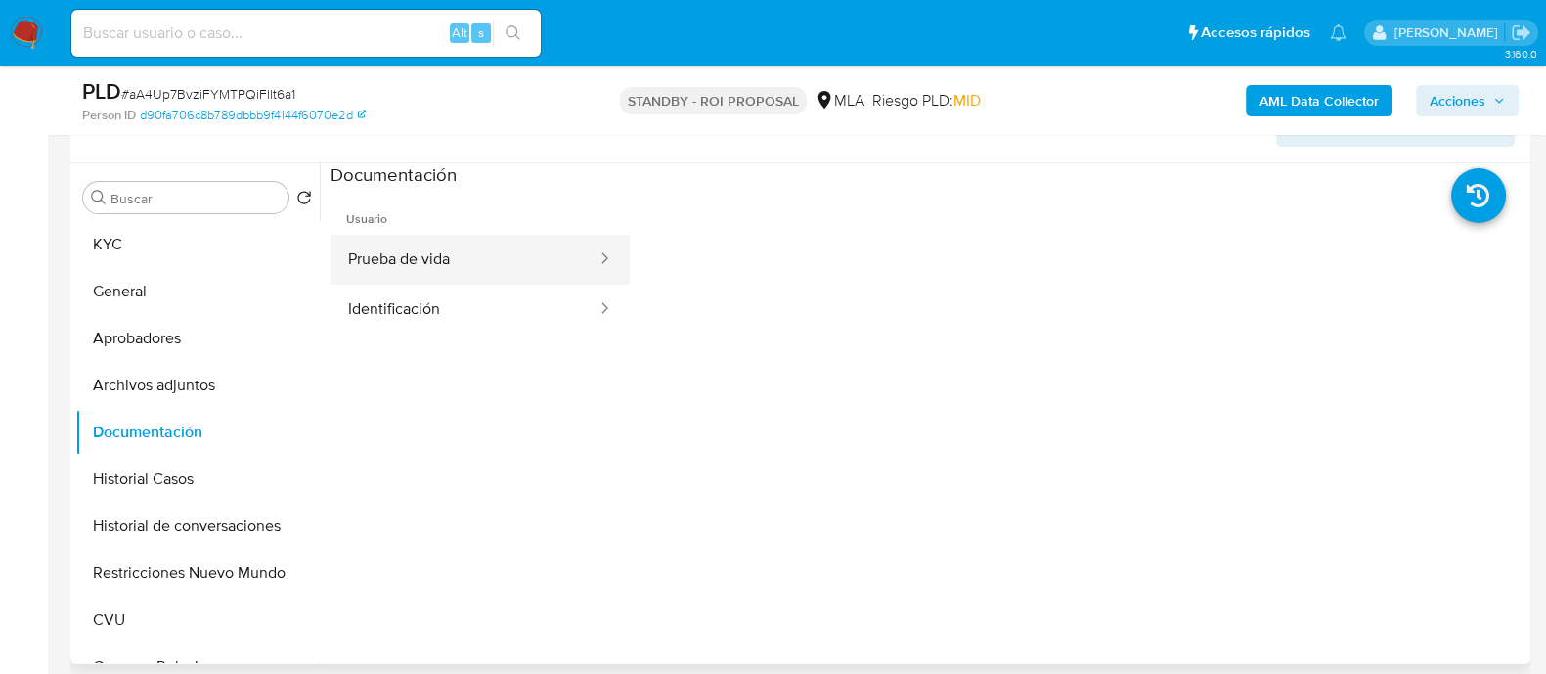
click at [450, 252] on button "Prueba de vida" at bounding box center [464, 260] width 268 height 50
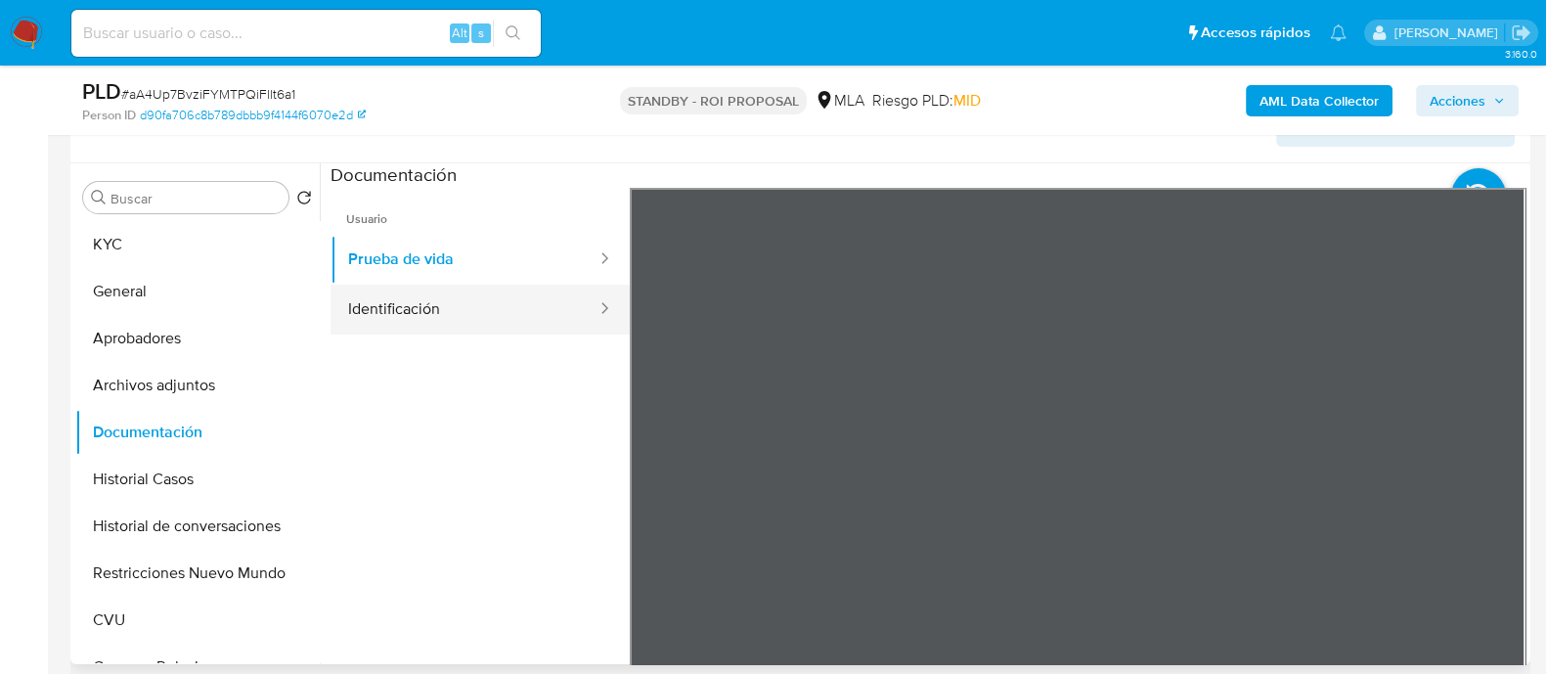
click at [427, 310] on button "Identificación" at bounding box center [464, 310] width 268 height 50
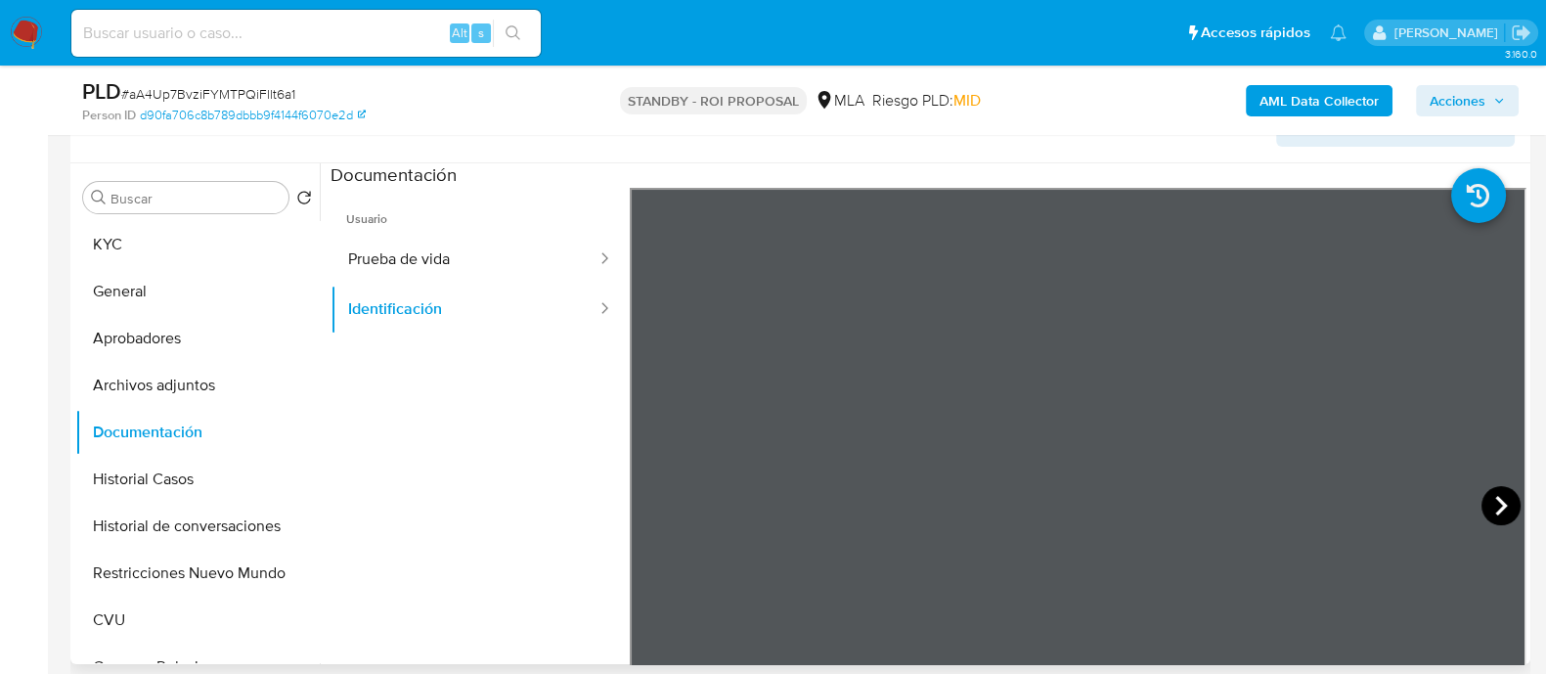
click at [1493, 504] on icon at bounding box center [1500, 505] width 39 height 39
click at [211, 26] on input at bounding box center [305, 33] width 469 height 25
paste input "kgdOfcPcOv9BGaINwT1lYlMB"
type input "kgdOfcPcOv9BGaINwT1lYlMB"
click at [521, 40] on button "search-icon" at bounding box center [513, 33] width 40 height 27
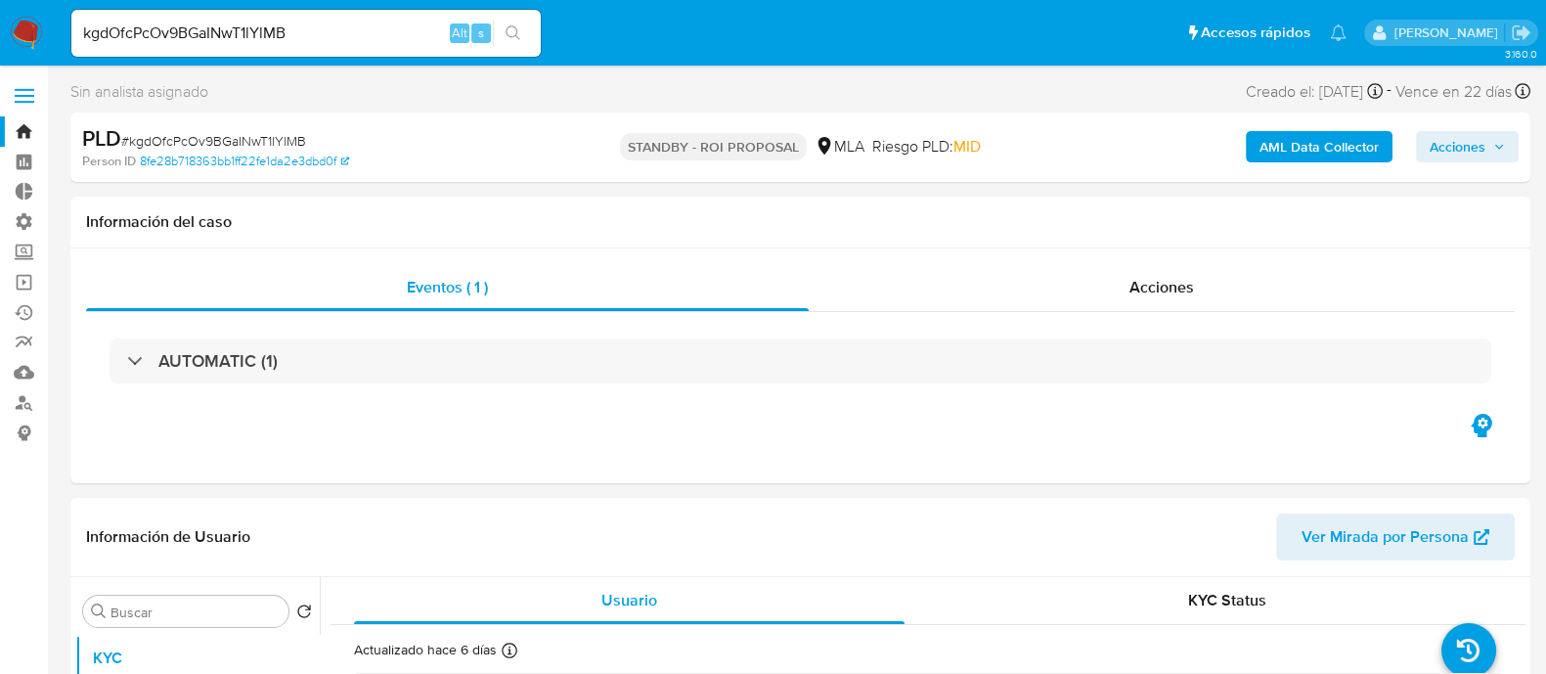
select select "10"
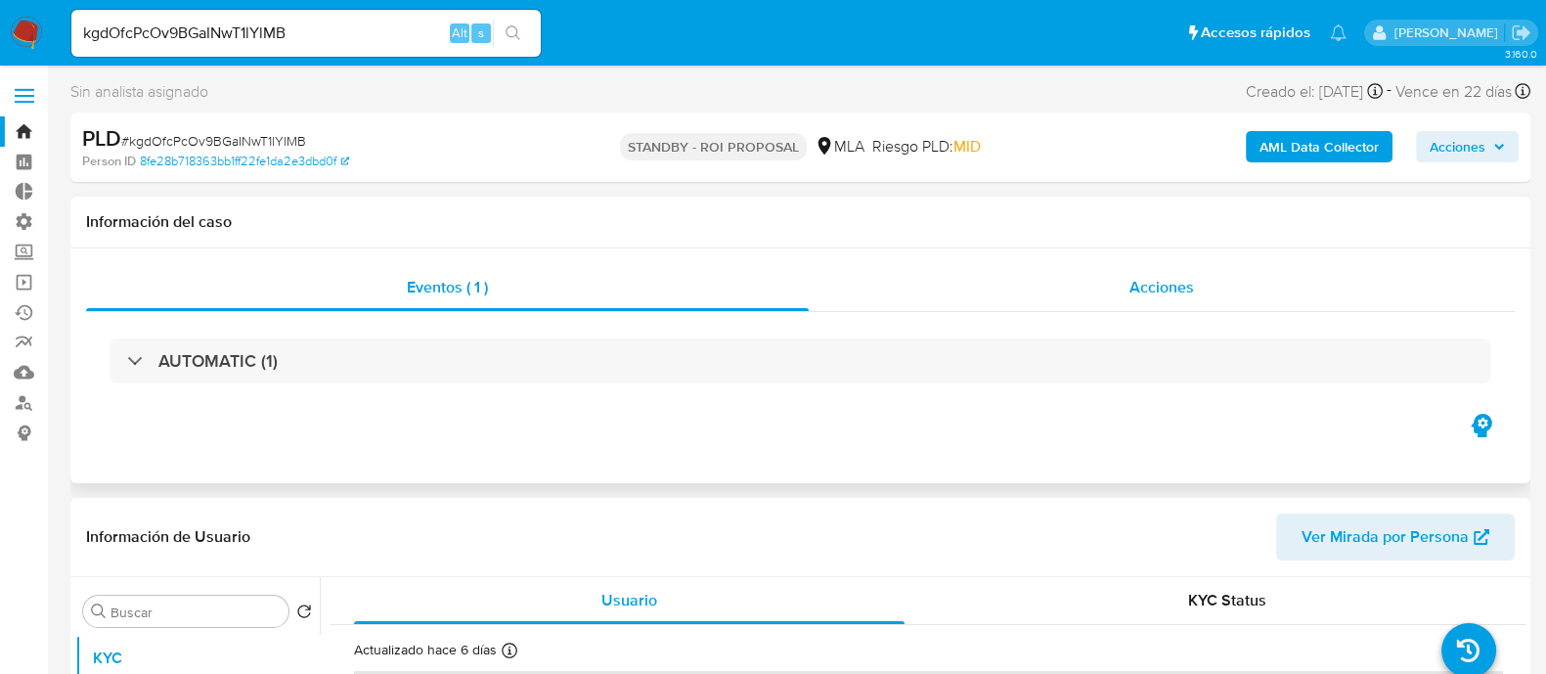
click at [1113, 291] on div "Acciones" at bounding box center [1162, 287] width 706 height 47
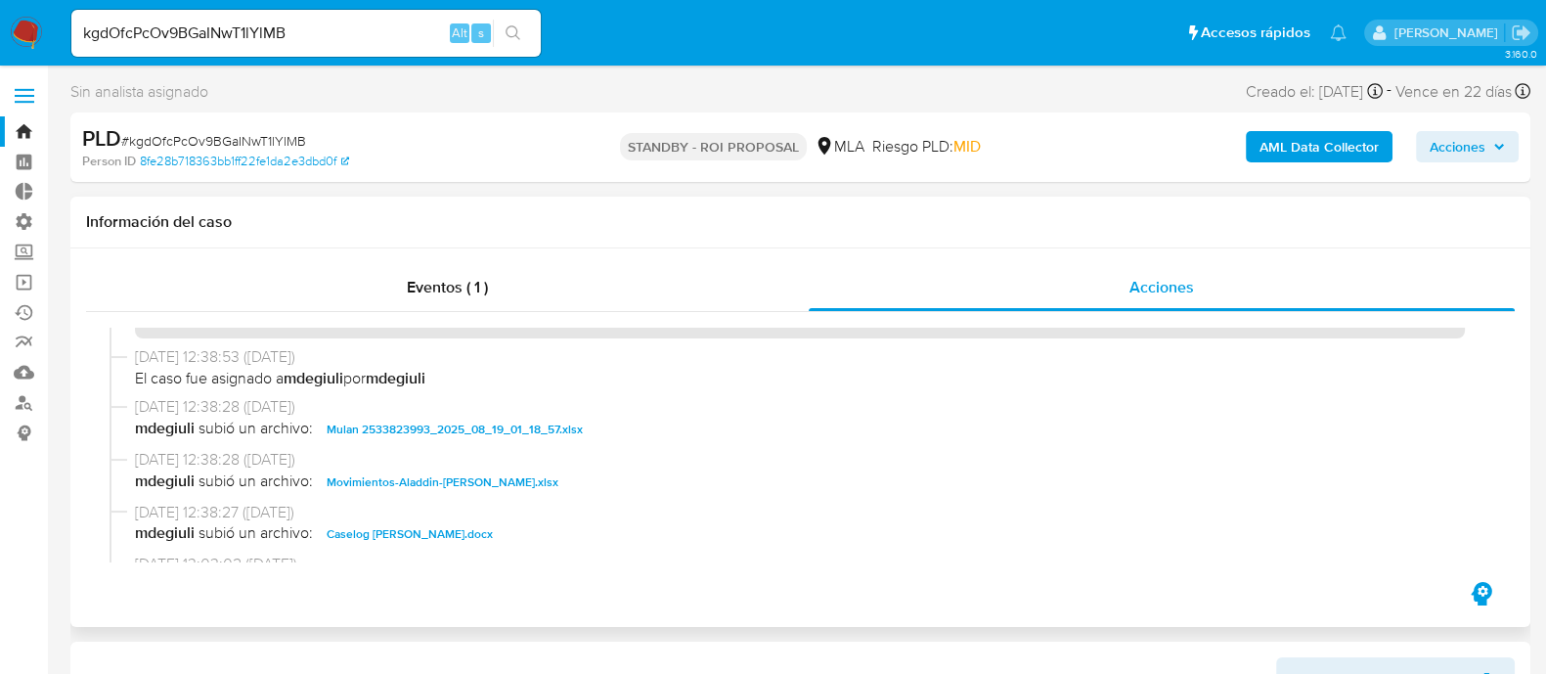
scroll to position [367, 0]
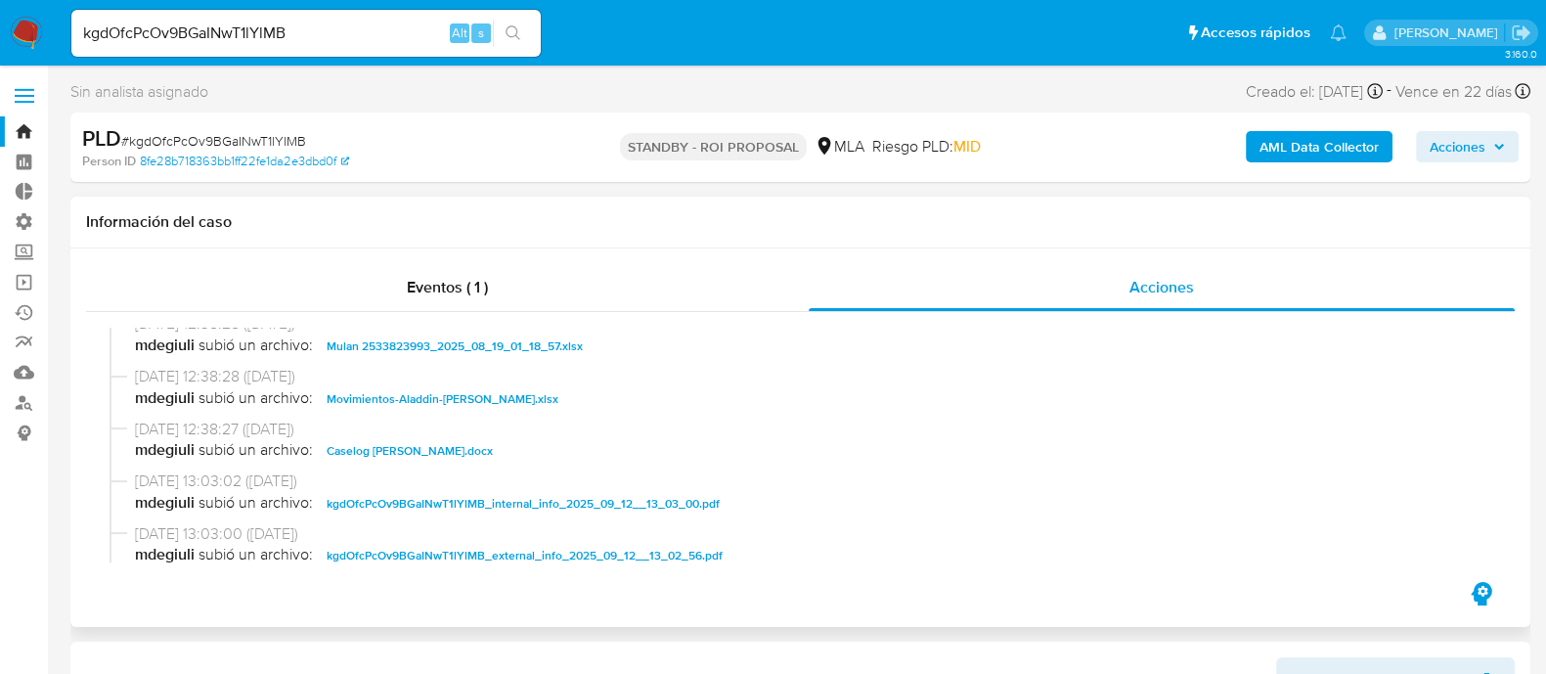
click at [462, 399] on span "Movimientos-Aladdin-Brandon Derek Franco.xlsx" at bounding box center [443, 398] width 232 height 23
click at [461, 449] on span "Caselog Brandon Derek Franco.docx" at bounding box center [410, 450] width 166 height 23
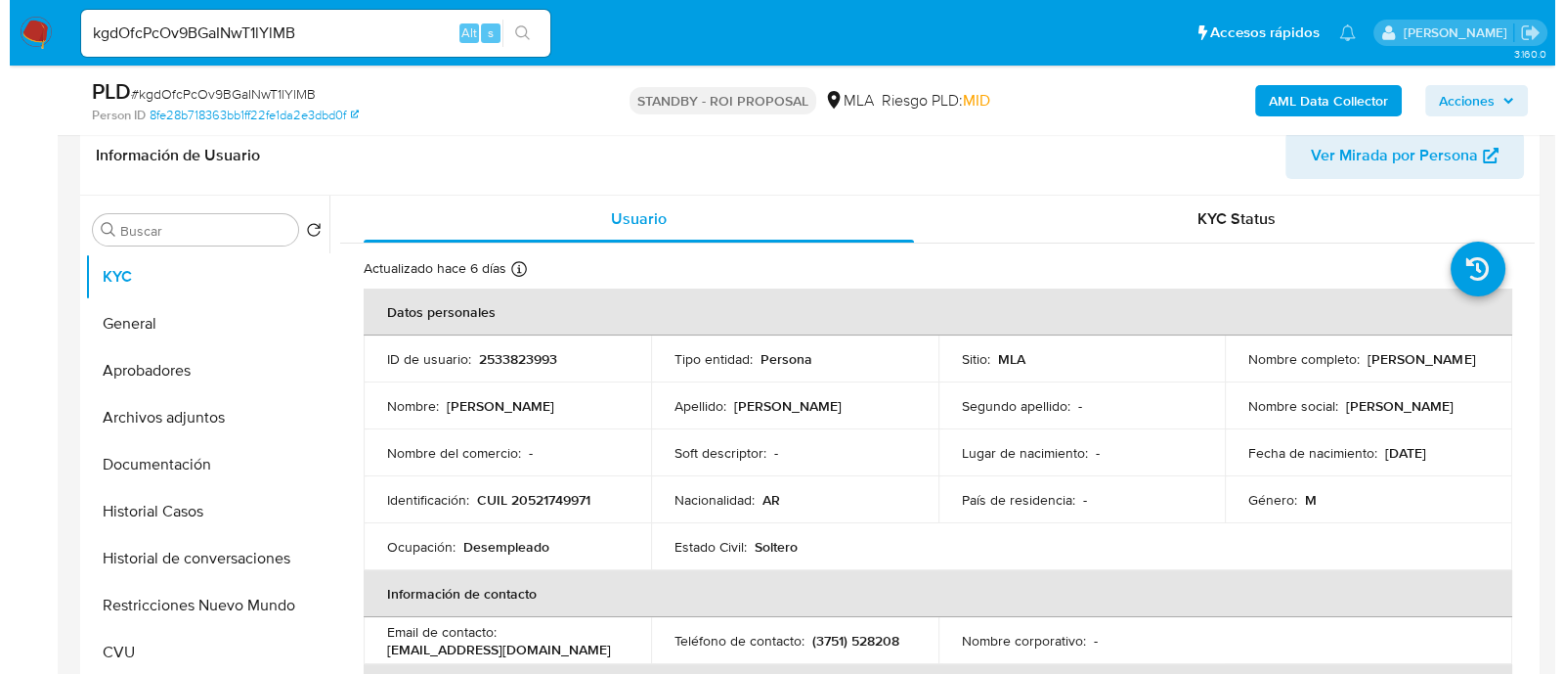
scroll to position [488, 0]
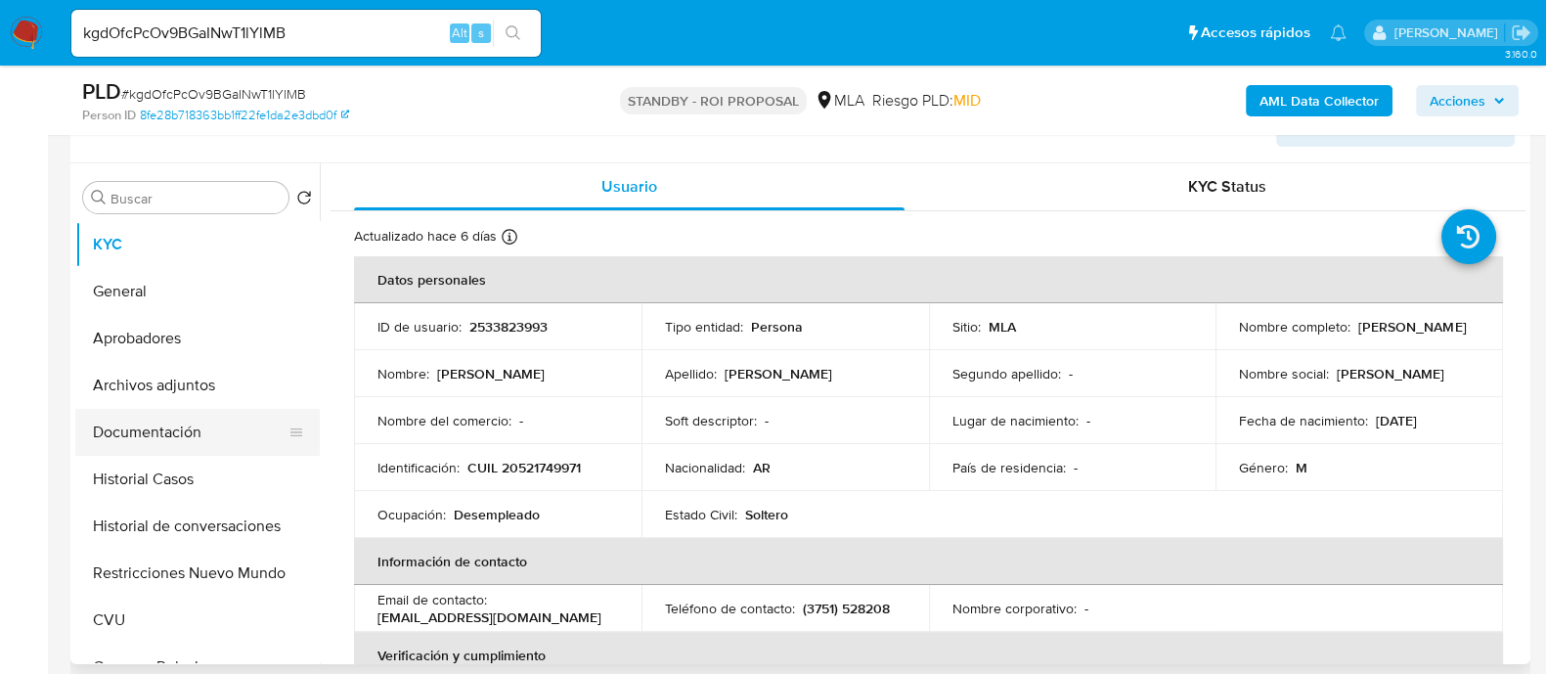
click at [208, 420] on button "Documentación" at bounding box center [189, 432] width 229 height 47
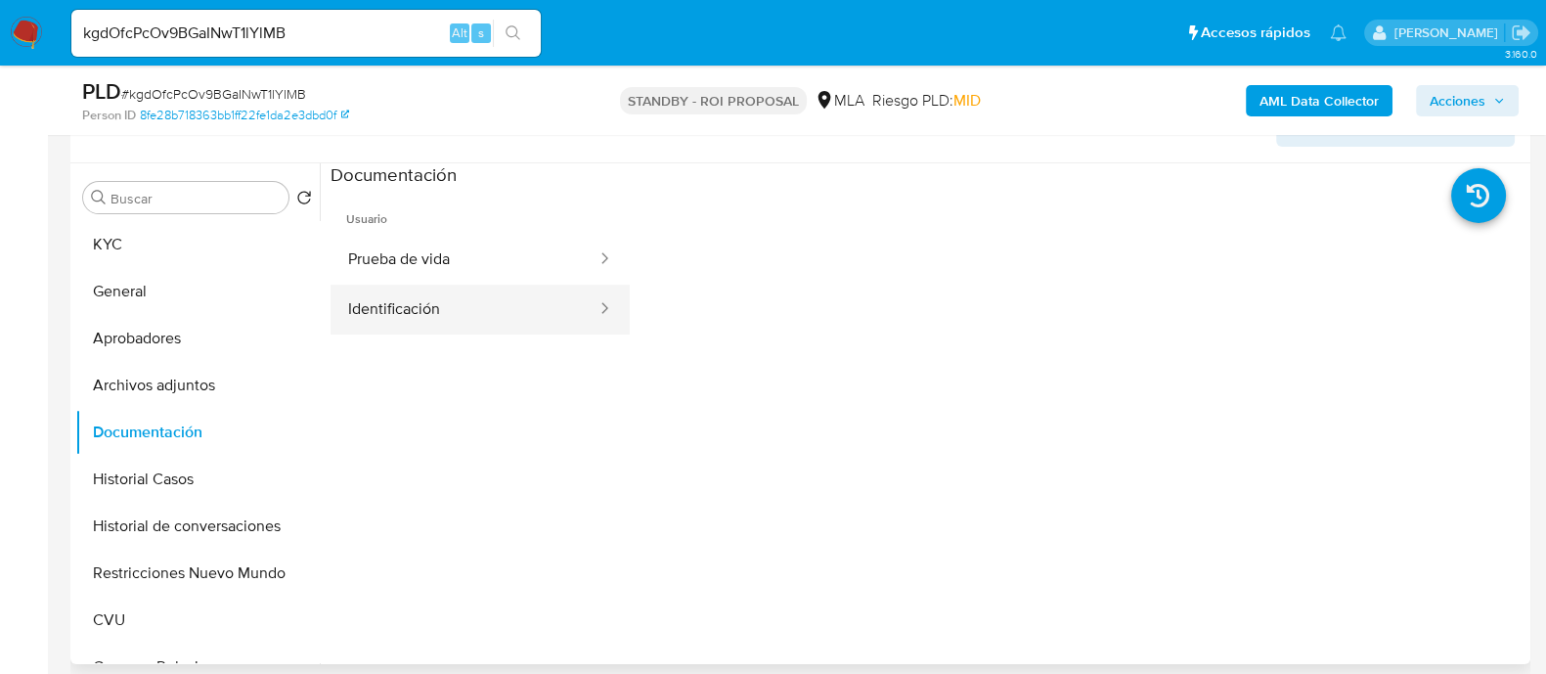
click at [468, 288] on button "Identificación" at bounding box center [464, 310] width 268 height 50
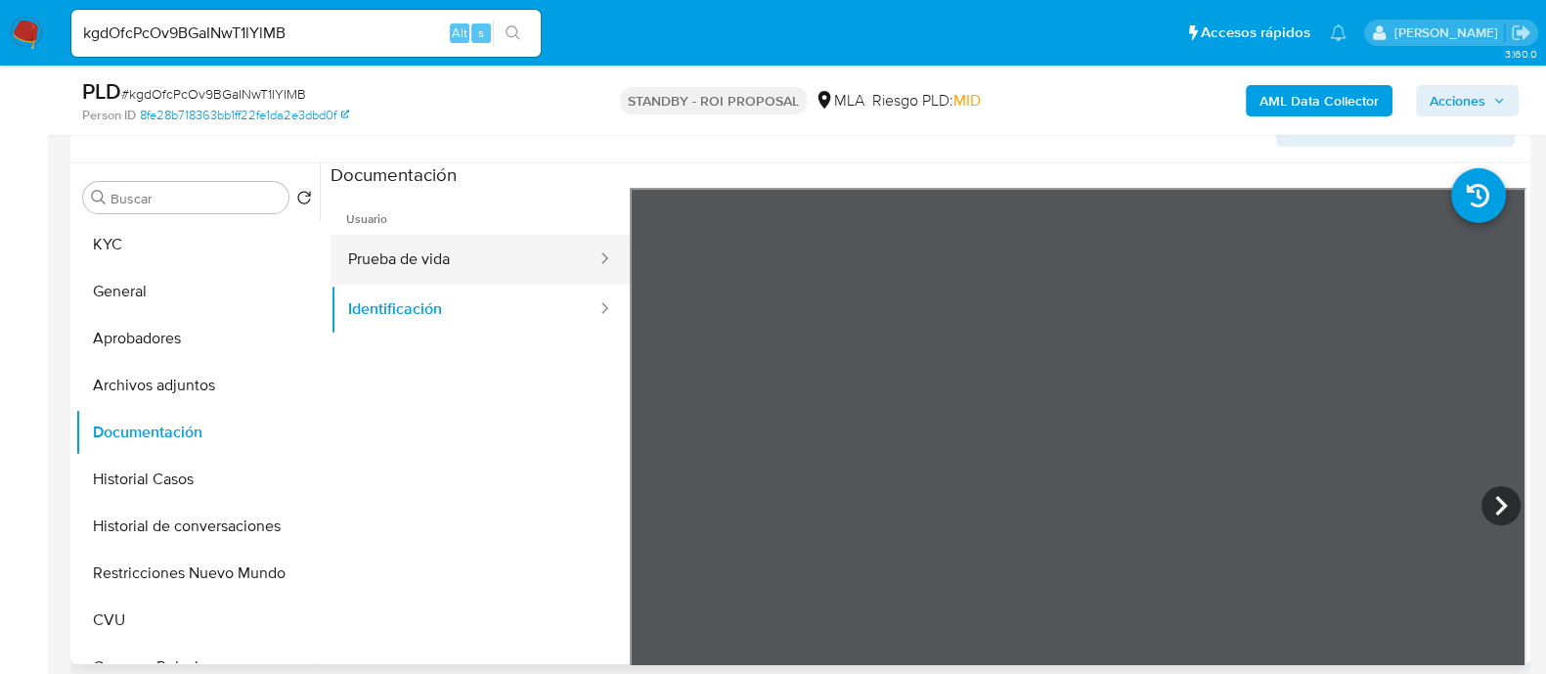
click at [472, 248] on button "Prueba de vida" at bounding box center [464, 260] width 268 height 50
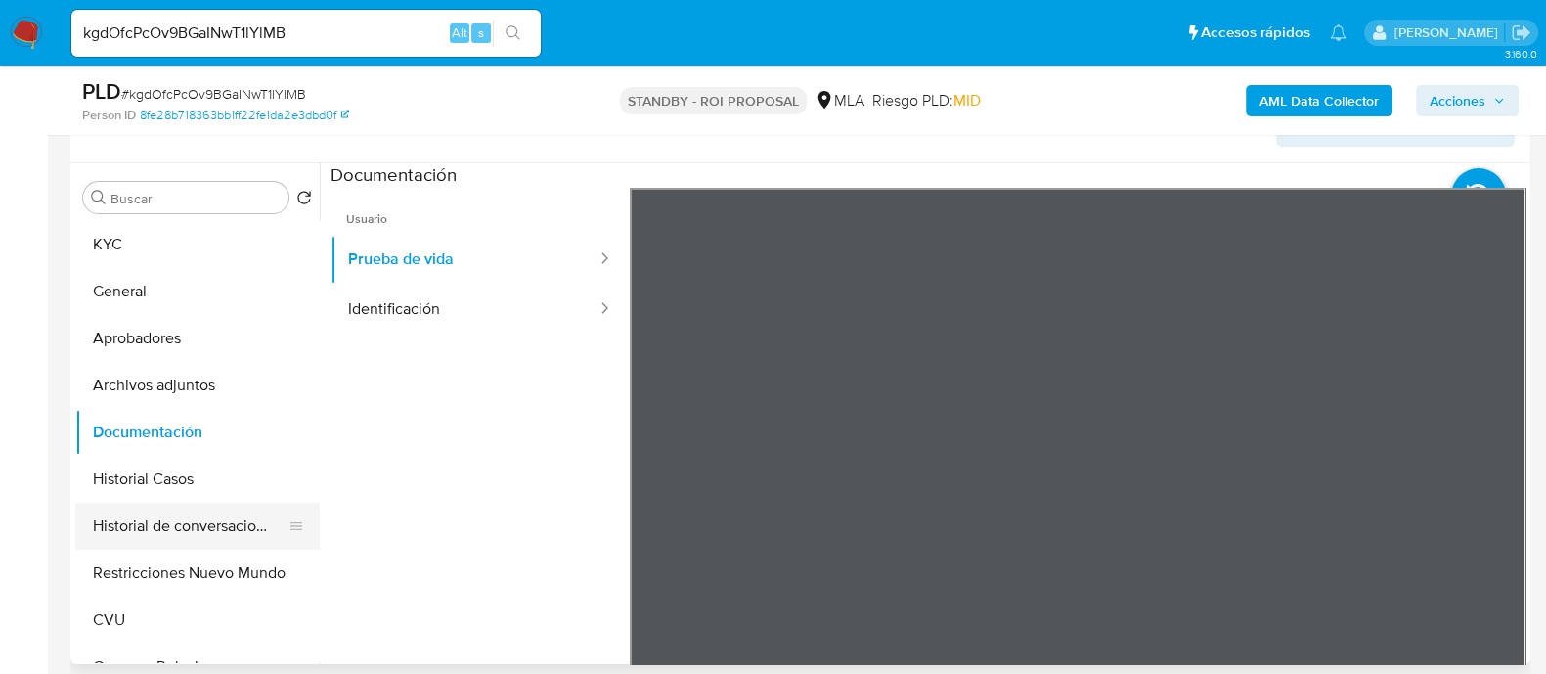
click at [197, 520] on button "Historial de conversaciones" at bounding box center [189, 526] width 229 height 47
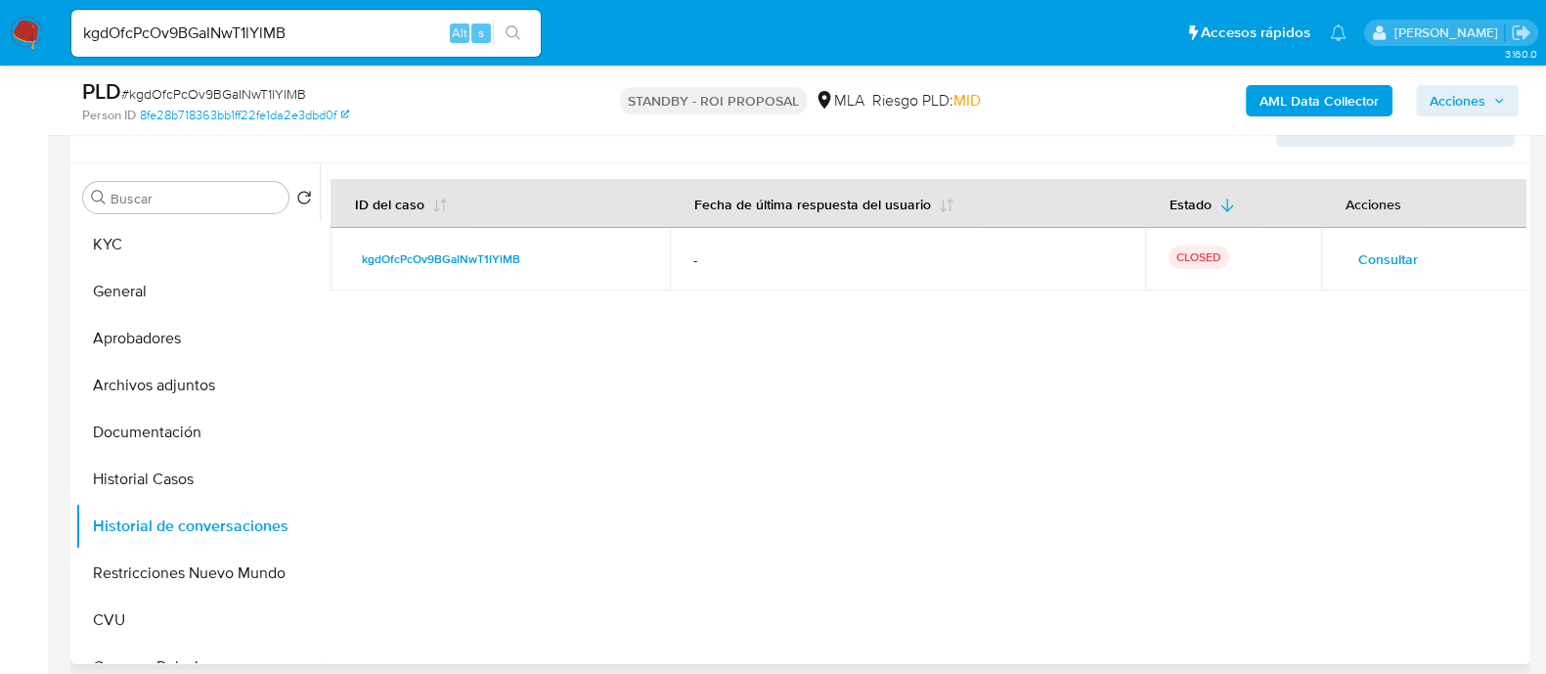
click at [1364, 270] on span "Consultar" at bounding box center [1388, 258] width 60 height 27
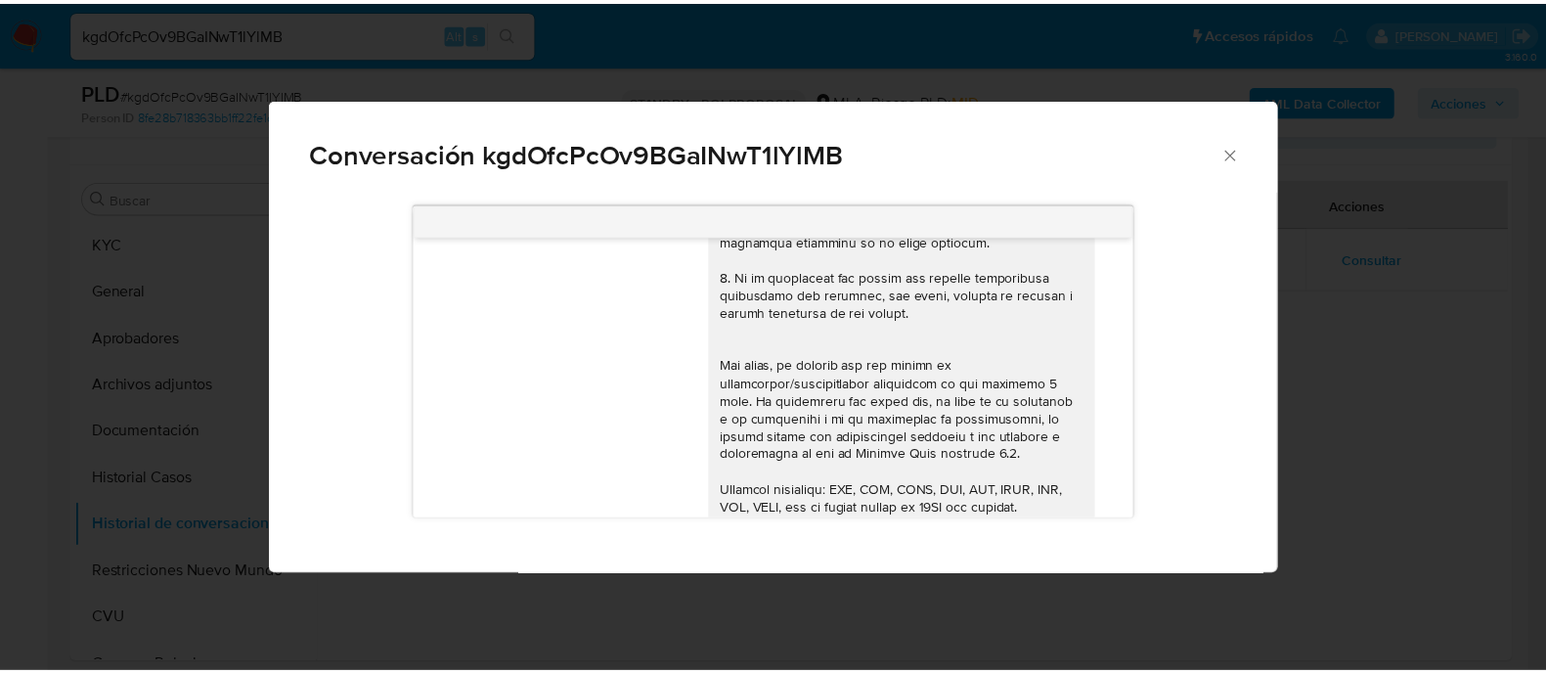
scroll to position [0, 0]
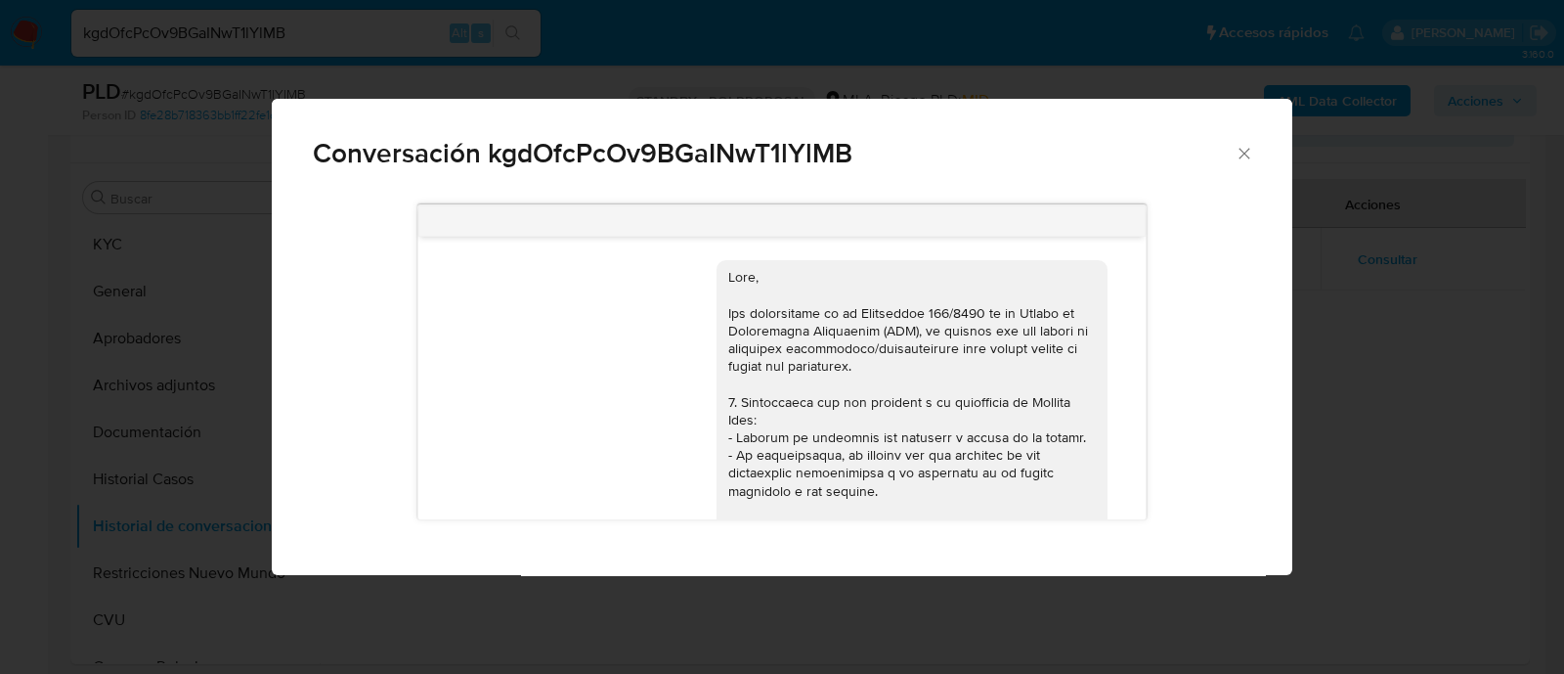
click at [1290, 402] on div "18/08/2025 17:46:28 Hola, Esperamos que te encuentres muy bien. Te consultamos …" at bounding box center [782, 383] width 1021 height 384
click at [200, 512] on div "Conversación kgdOfcPcOv9BGaINwT1lYlMB 18/08/2025 17:46:28 Hola, Esperamos que t…" at bounding box center [782, 337] width 1564 height 674
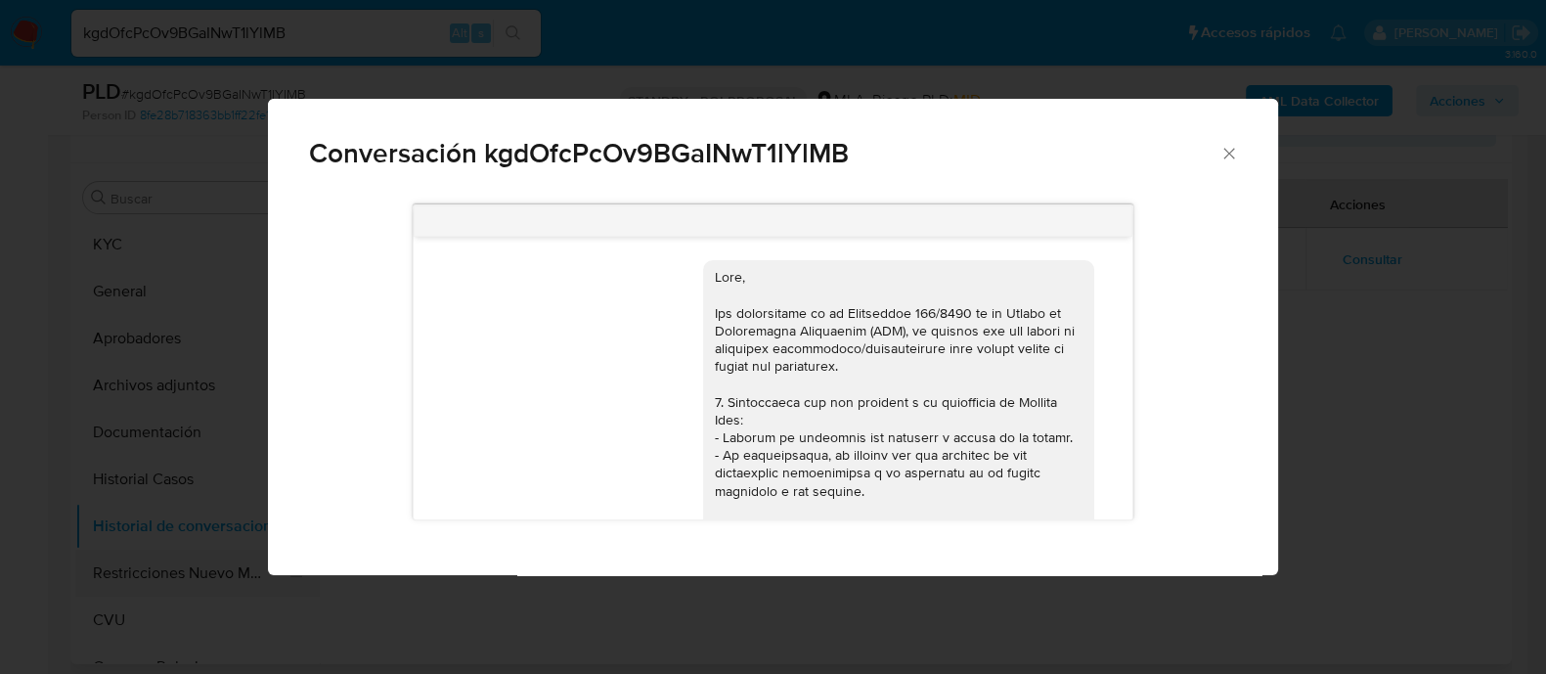
click at [179, 564] on button "Restricciones Nuevo Mundo" at bounding box center [189, 572] width 229 height 47
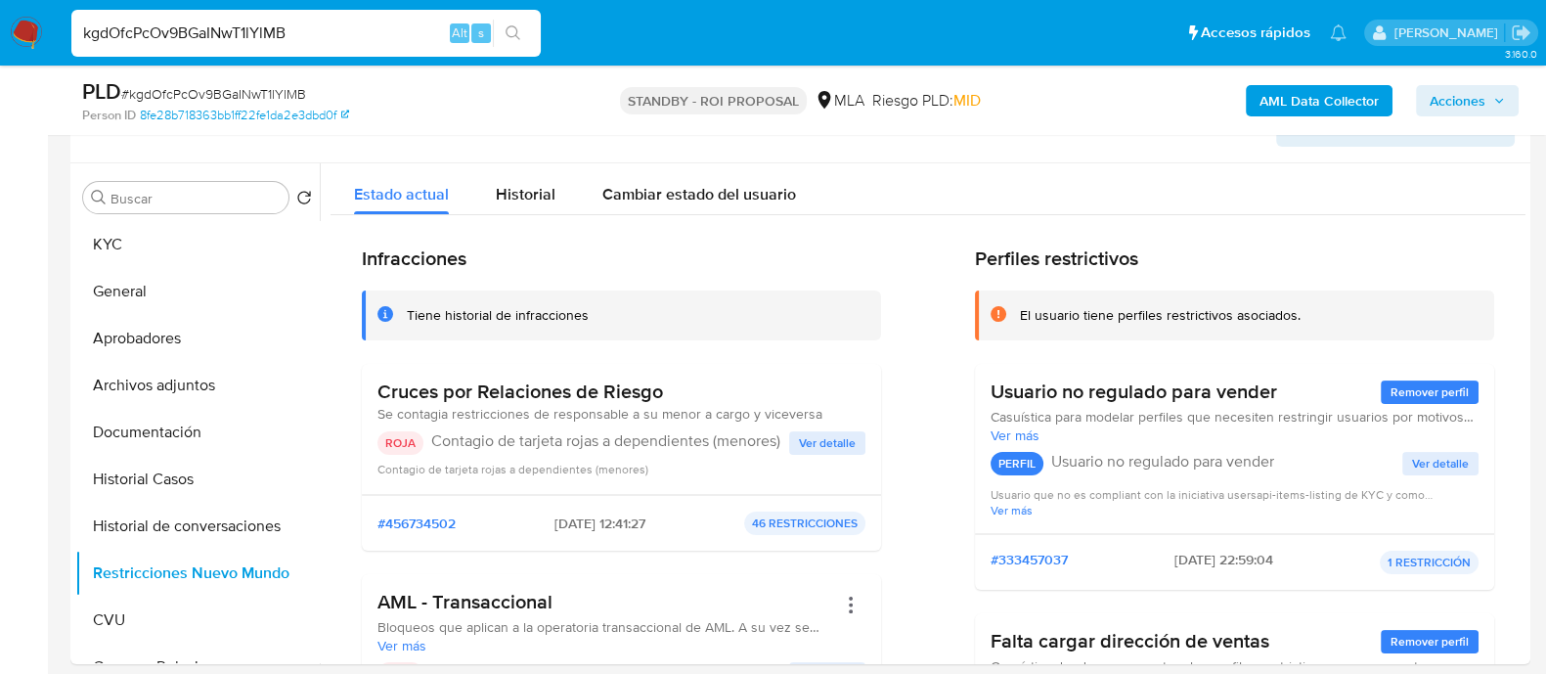
drag, startPoint x: 319, startPoint y: 34, endPoint x: 0, endPoint y: 36, distance: 318.7
click at [0, 36] on nav "Pausado Ver notificaciones kgdOfcPcOv9BGaINwT1lYlMB Alt s Accesos rápidos Presi…" at bounding box center [773, 33] width 1546 height 66
click at [231, 441] on button "Documentación" at bounding box center [189, 432] width 229 height 47
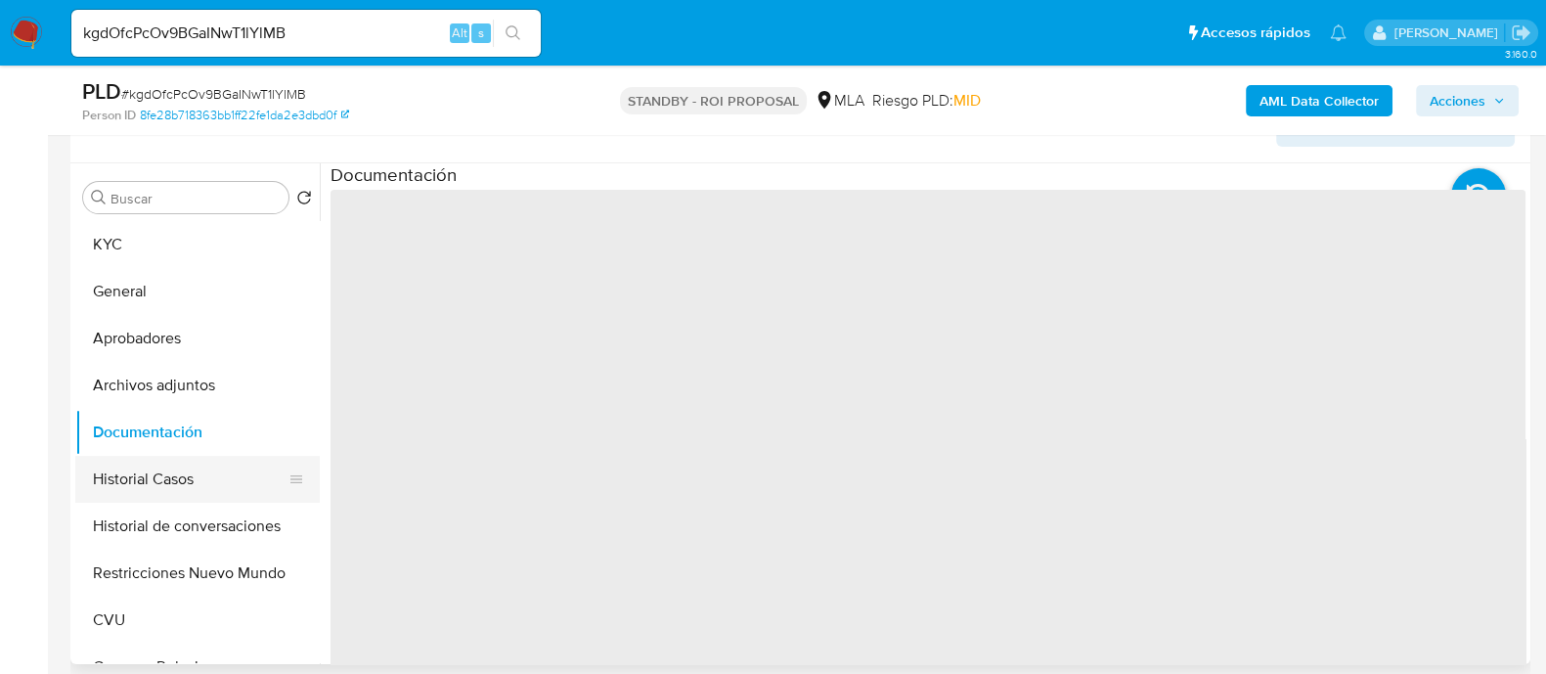
click at [225, 470] on button "Historial Casos" at bounding box center [189, 479] width 229 height 47
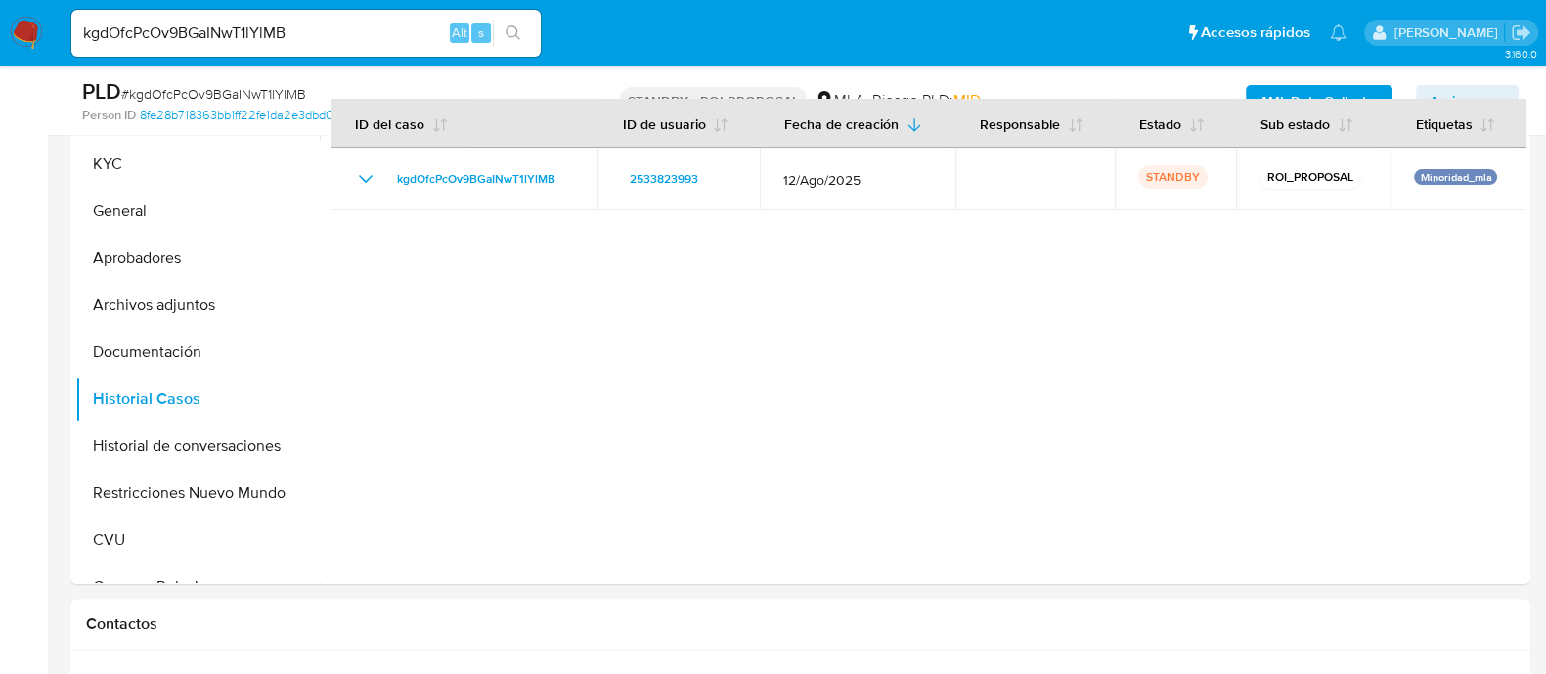
scroll to position [488, 0]
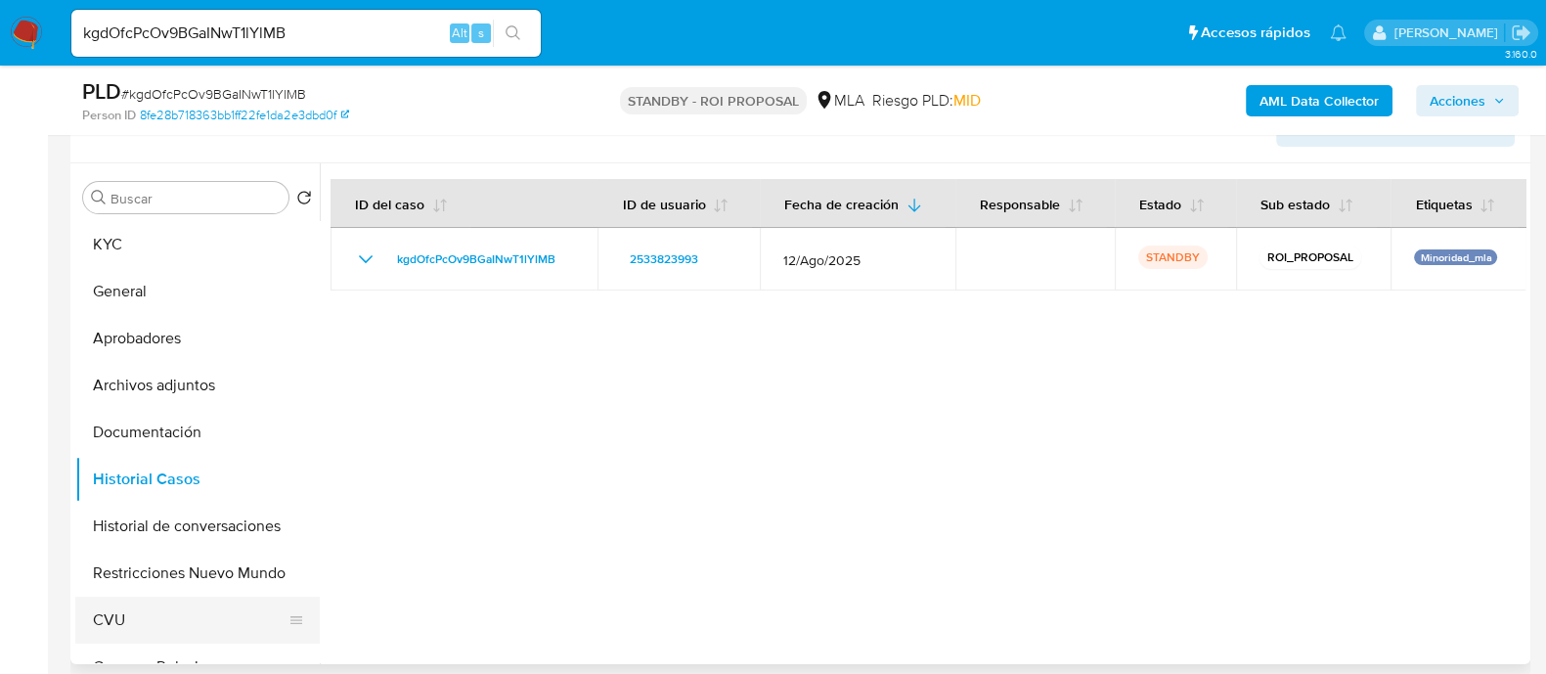
click at [181, 621] on button "CVU" at bounding box center [189, 619] width 229 height 47
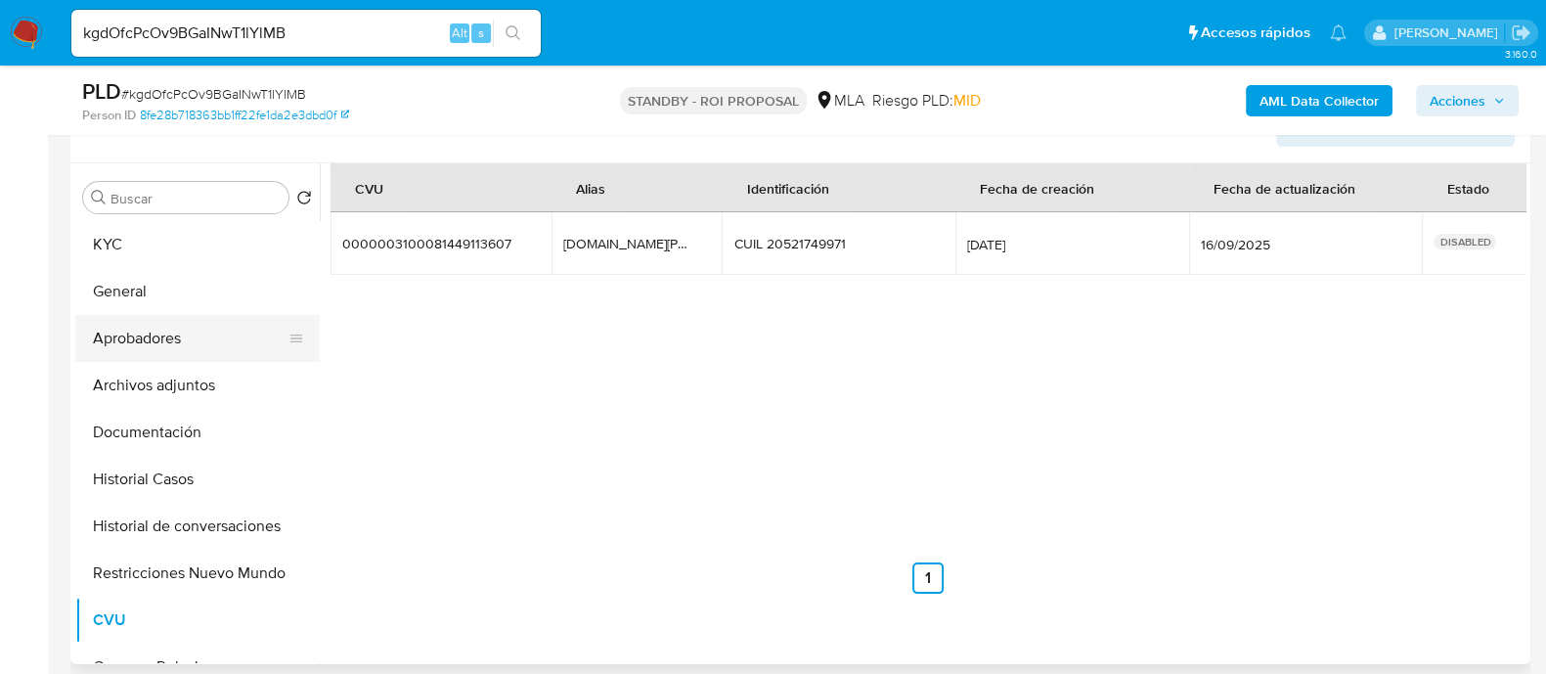
click at [200, 348] on button "Aprobadores" at bounding box center [189, 338] width 229 height 47
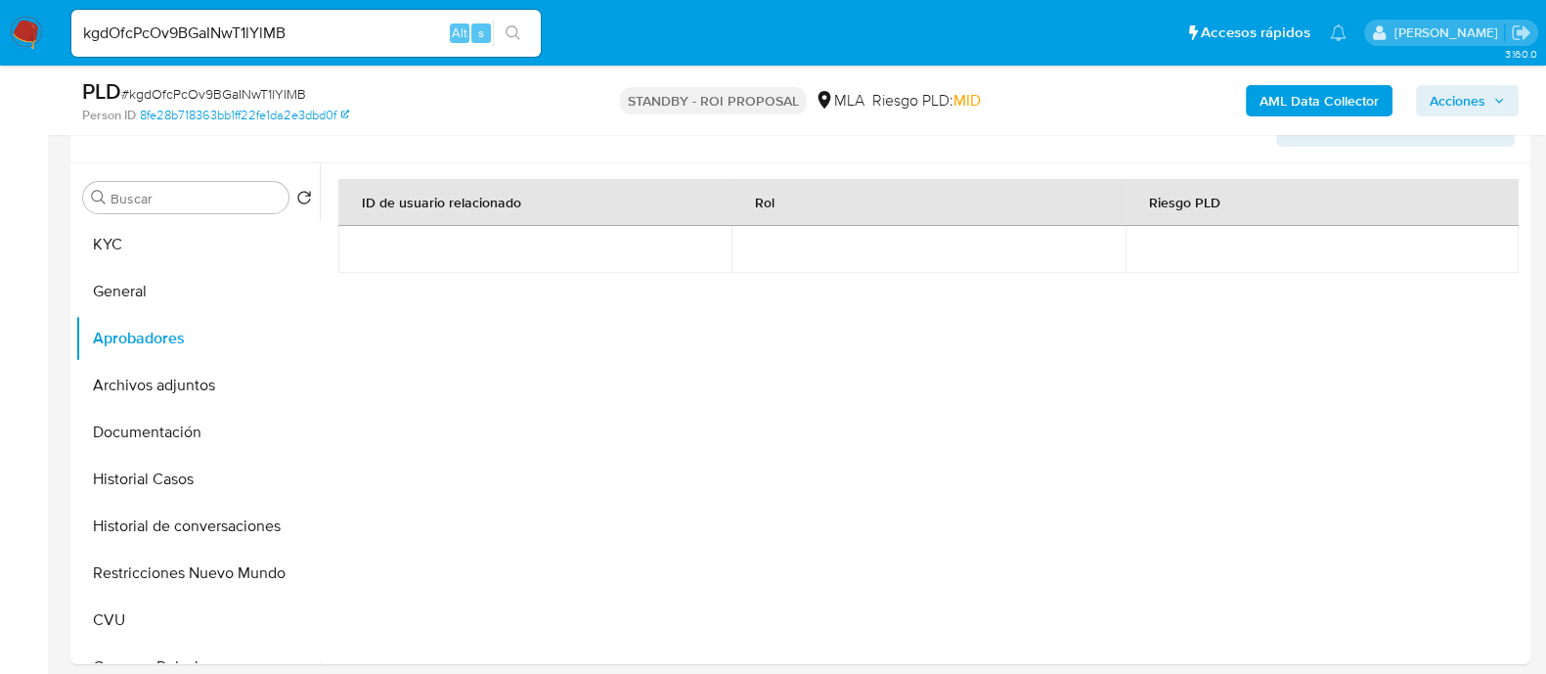
click at [355, 43] on input "kgdOfcPcOv9BGaINwT1lYlMB" at bounding box center [305, 33] width 469 height 25
click at [359, 41] on input "kgdOfcPcOv9BGaINwT1lYlMB" at bounding box center [305, 33] width 469 height 25
paste input "MJdG8SS7OfyDuOD0jfYMM1a3"
type input "MJdG8SS7OfyDuOD0jfYMM1a3"
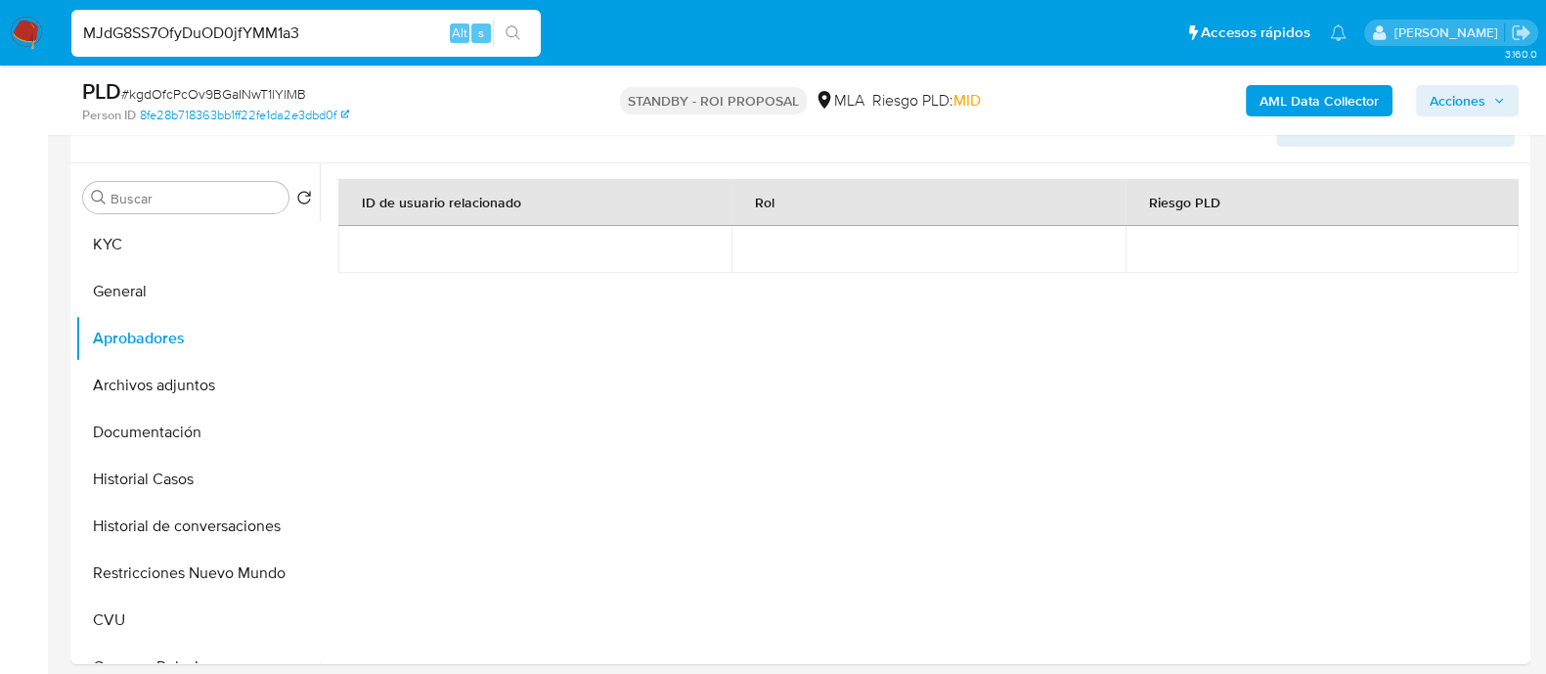
click at [513, 40] on icon "search-icon" at bounding box center [513, 33] width 16 height 16
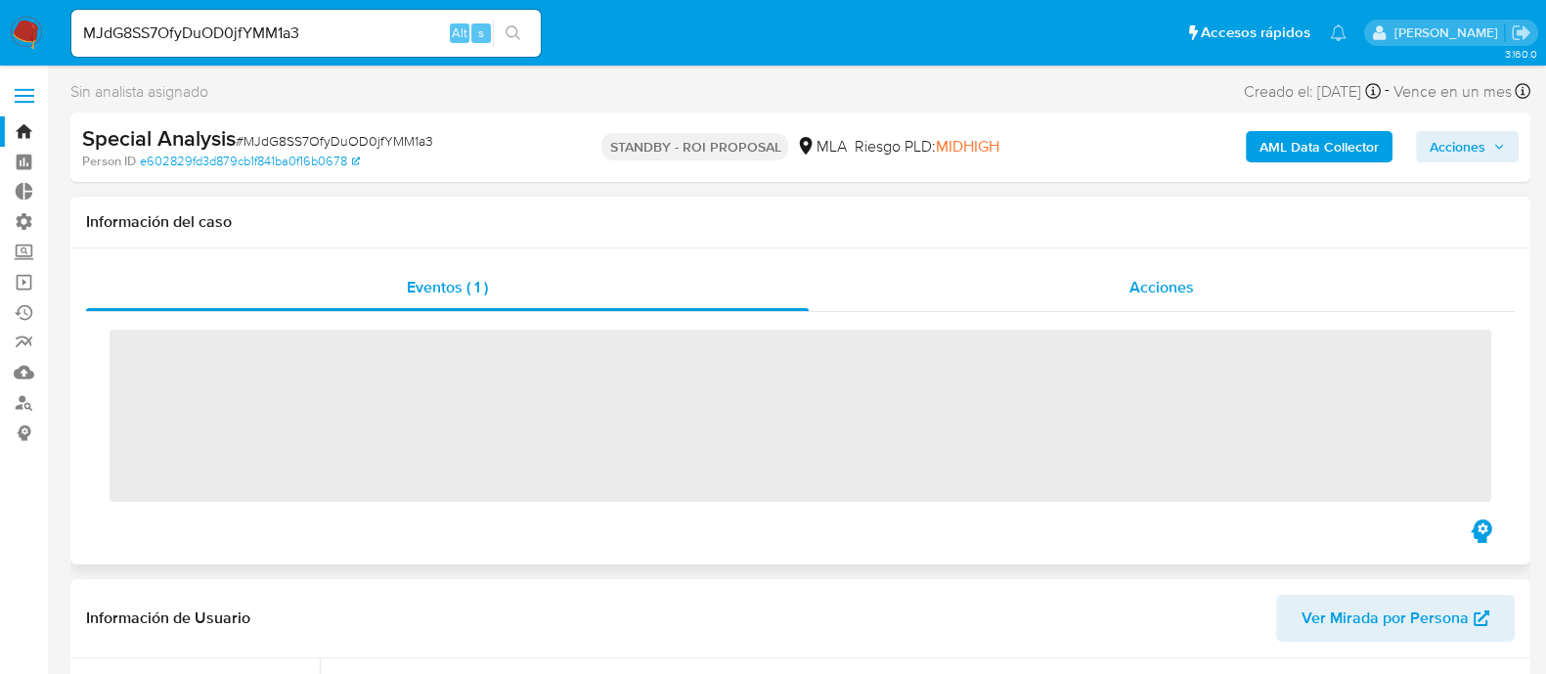
click at [1243, 283] on div "Acciones" at bounding box center [1162, 287] width 706 height 47
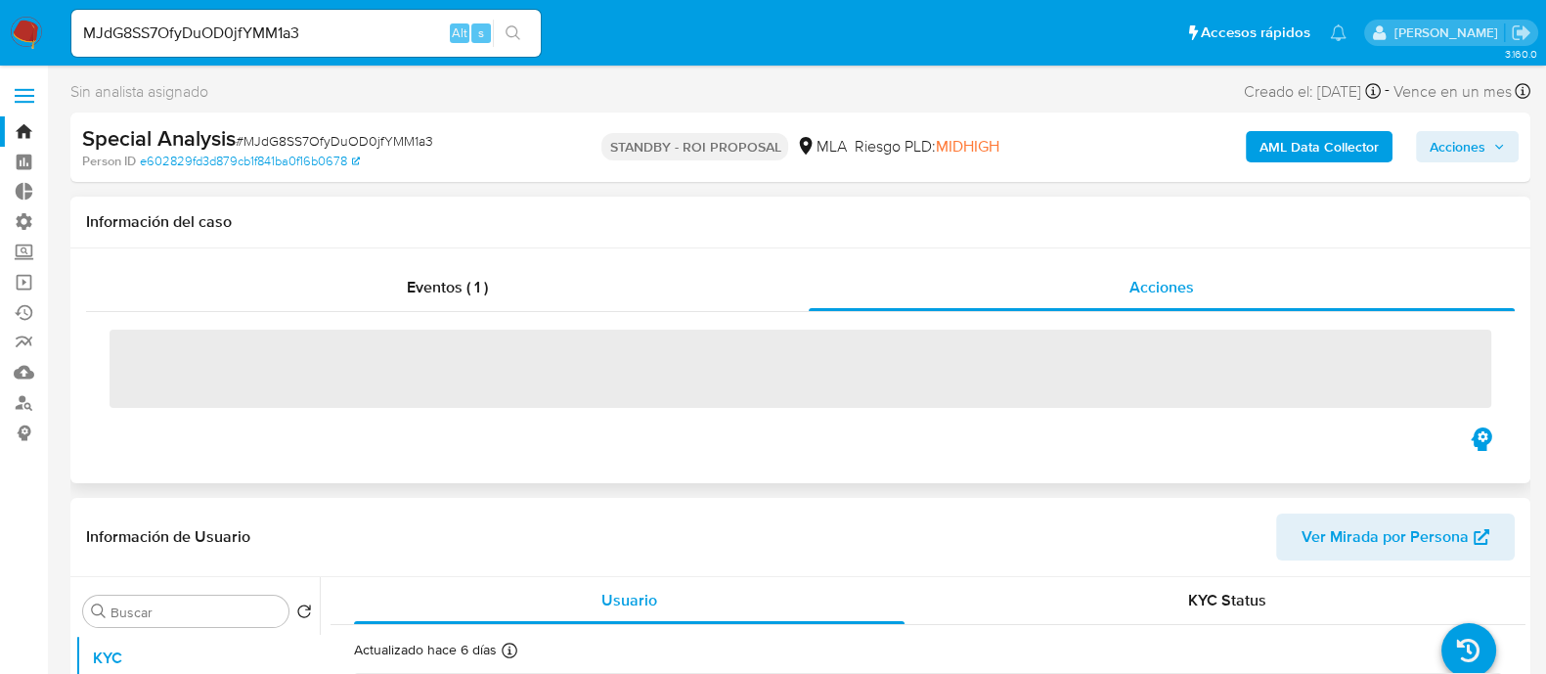
select select "10"
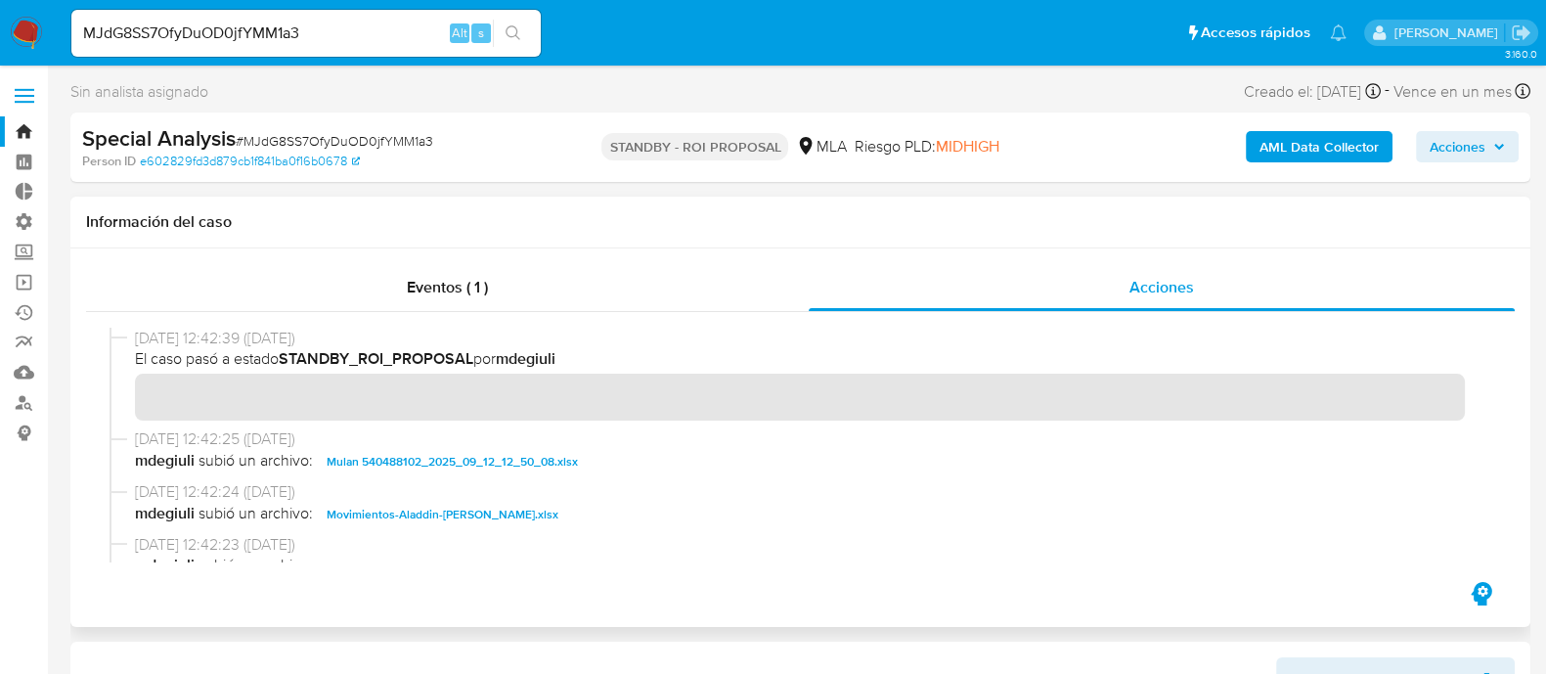
click at [423, 512] on span "Movimientos-Aladdin-Edgar Evander Romero.xlsx" at bounding box center [443, 514] width 232 height 23
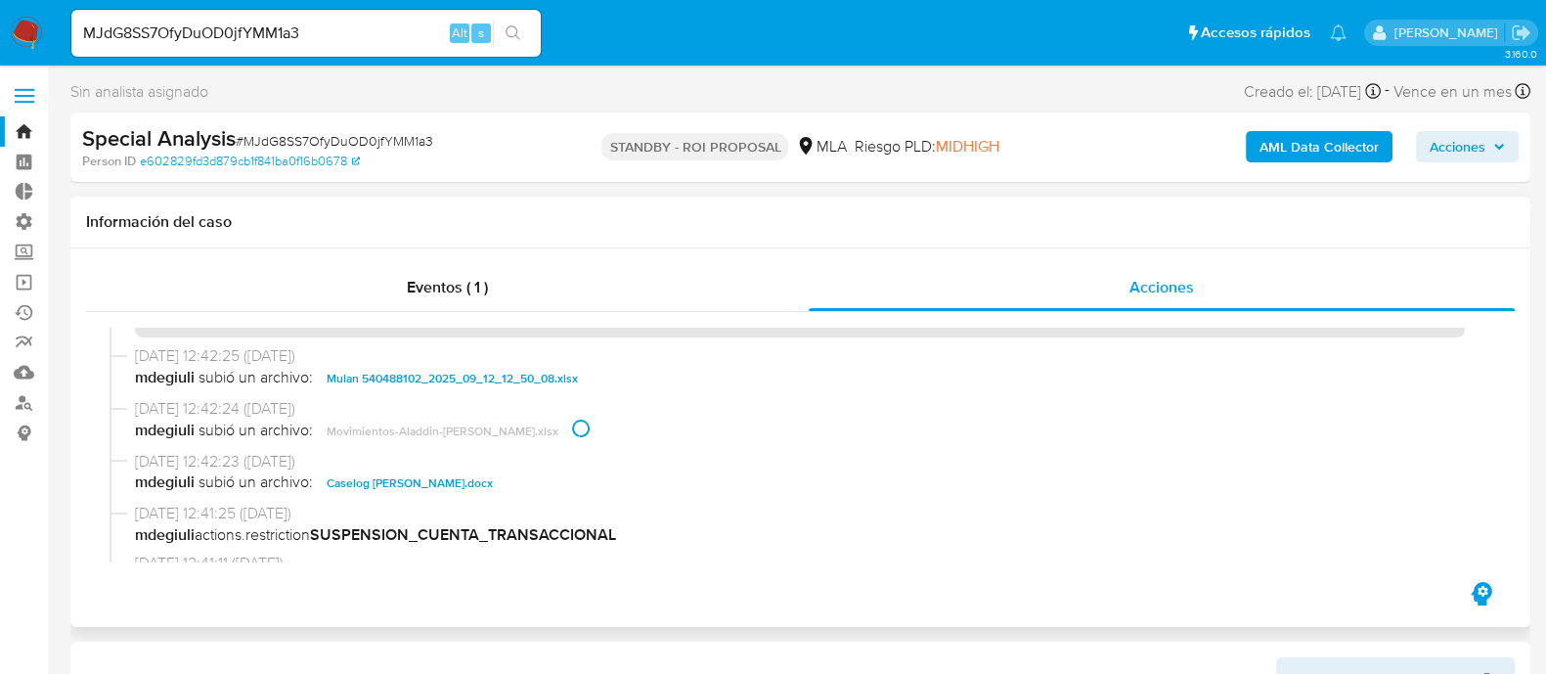
scroll to position [121, 0]
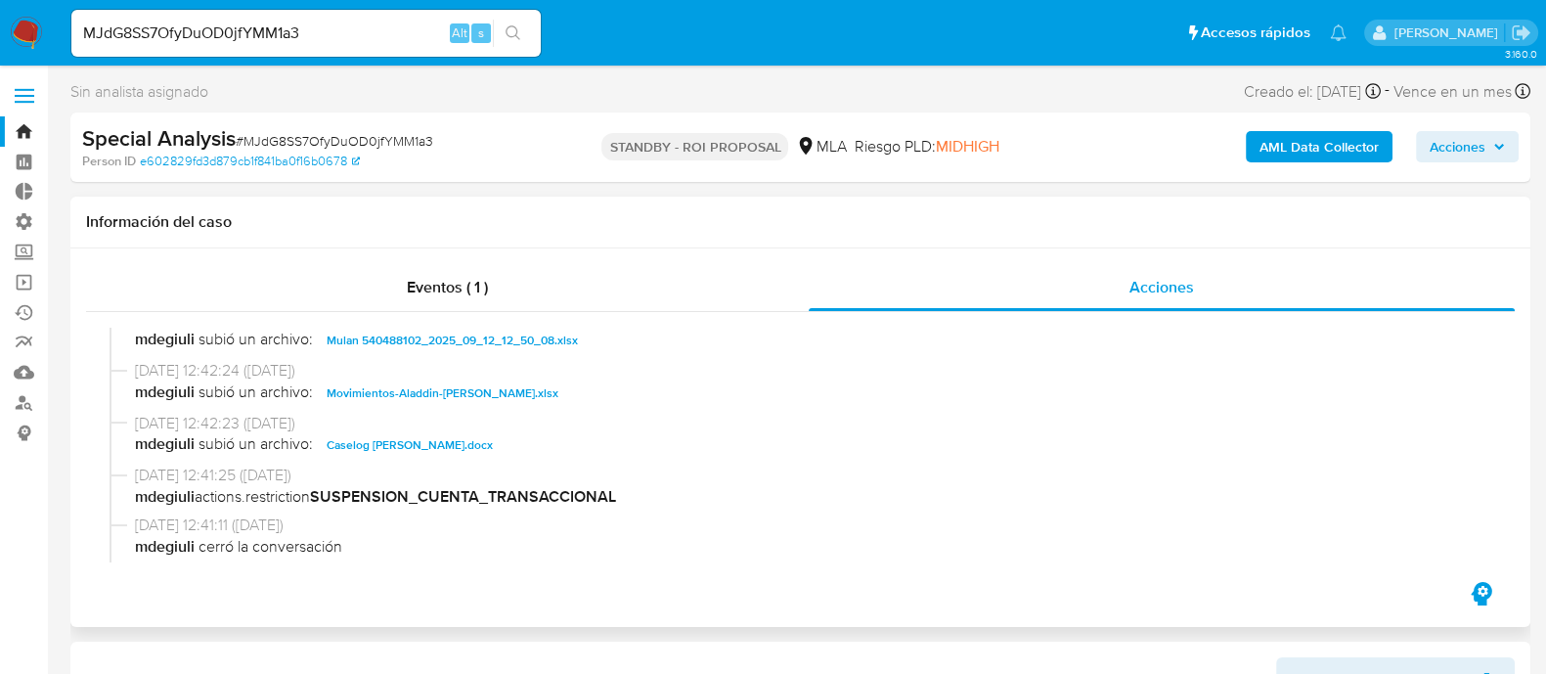
click at [436, 452] on span "Caselog Edgar Evander Romero.docx" at bounding box center [410, 444] width 166 height 23
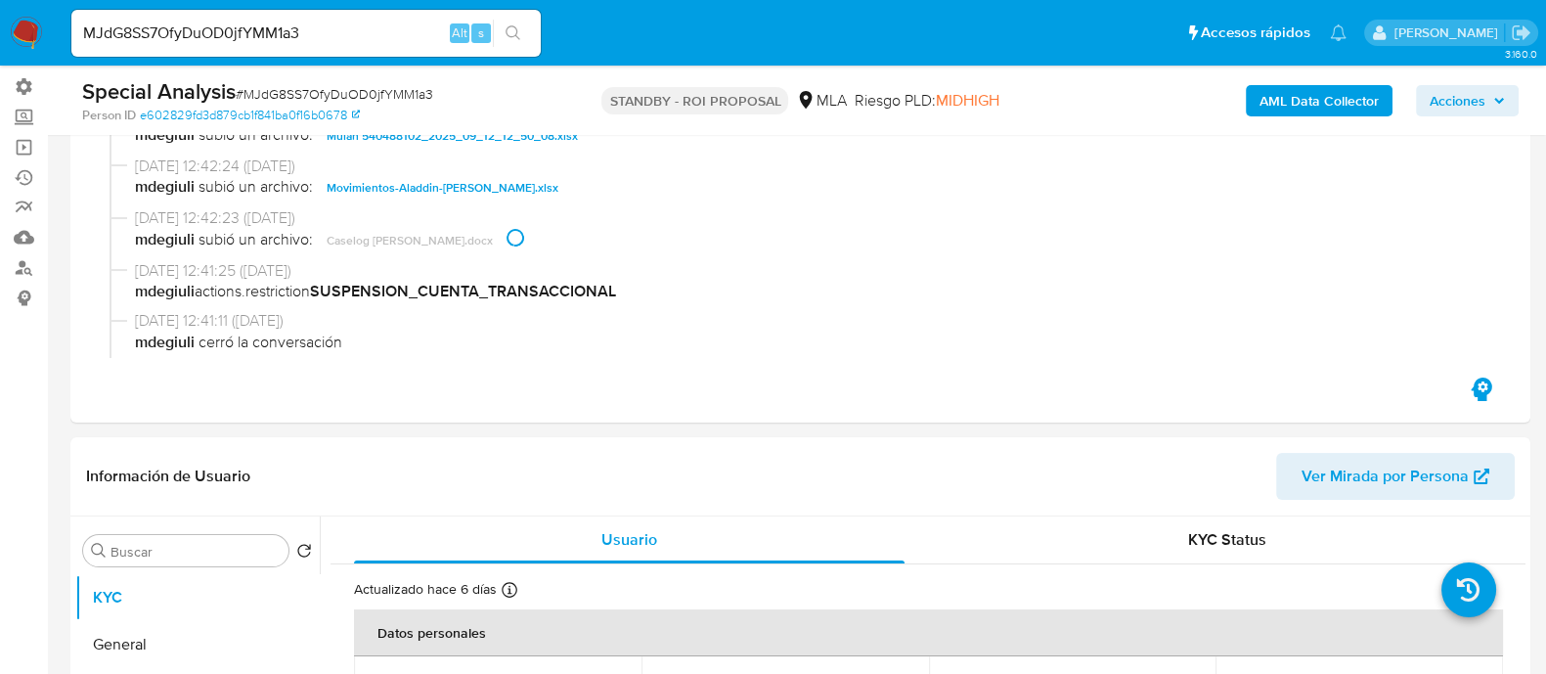
scroll to position [367, 0]
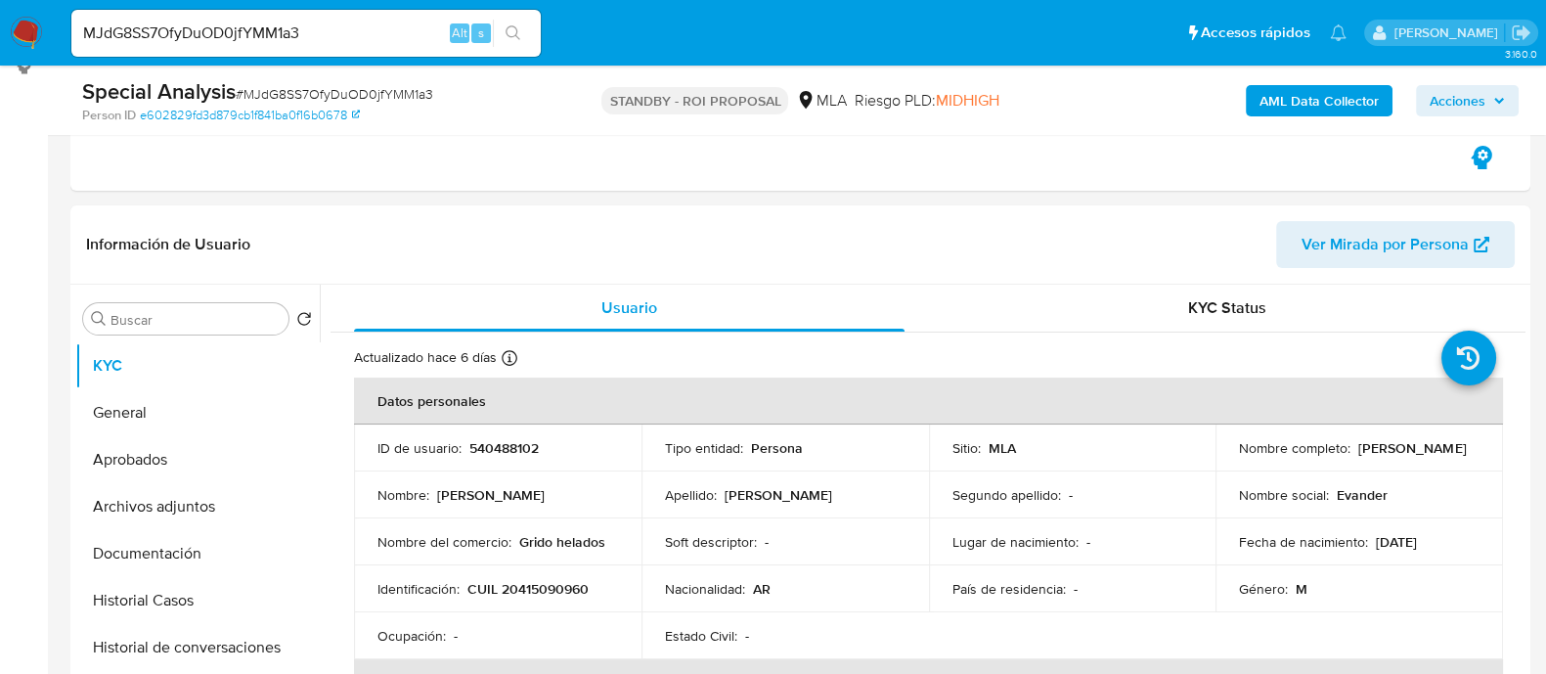
click at [172, 594] on button "Historial Casos" at bounding box center [197, 600] width 244 height 47
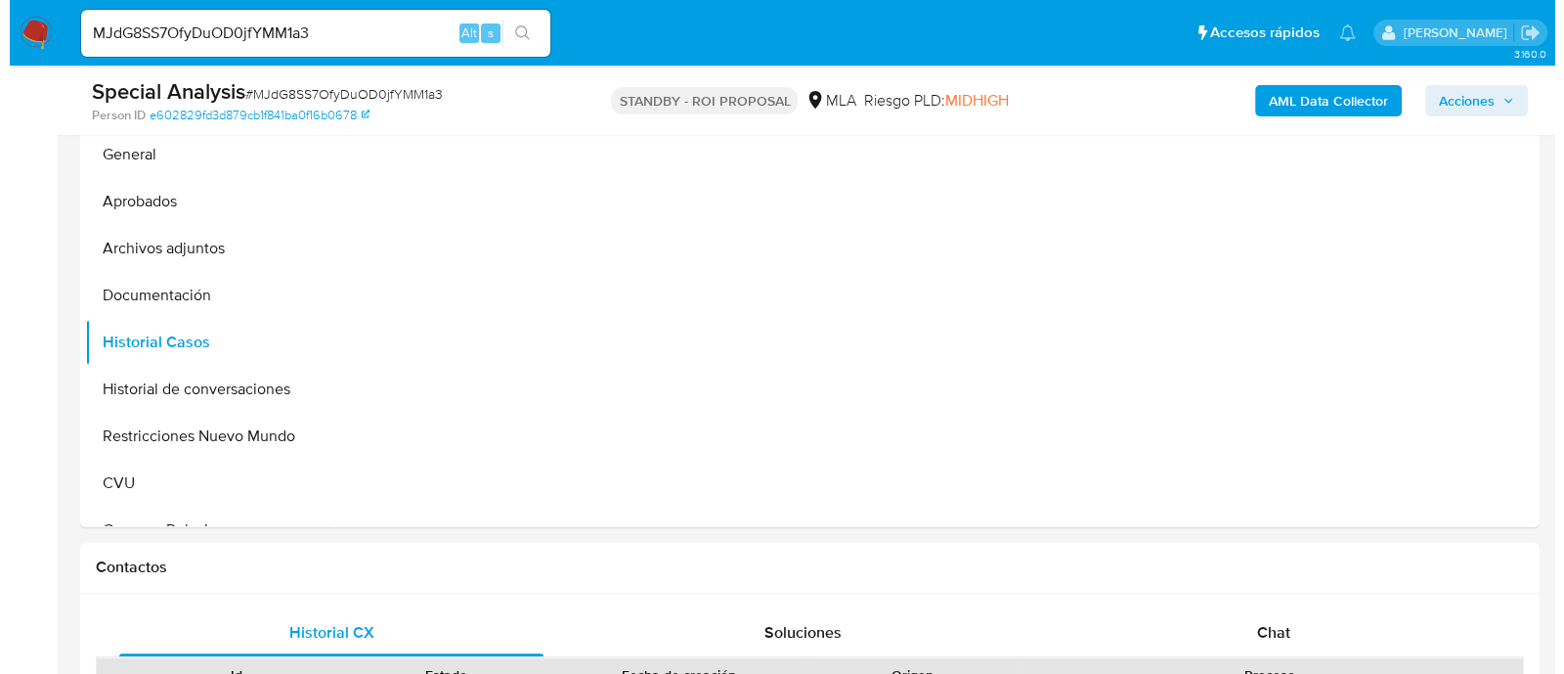
scroll to position [488, 0]
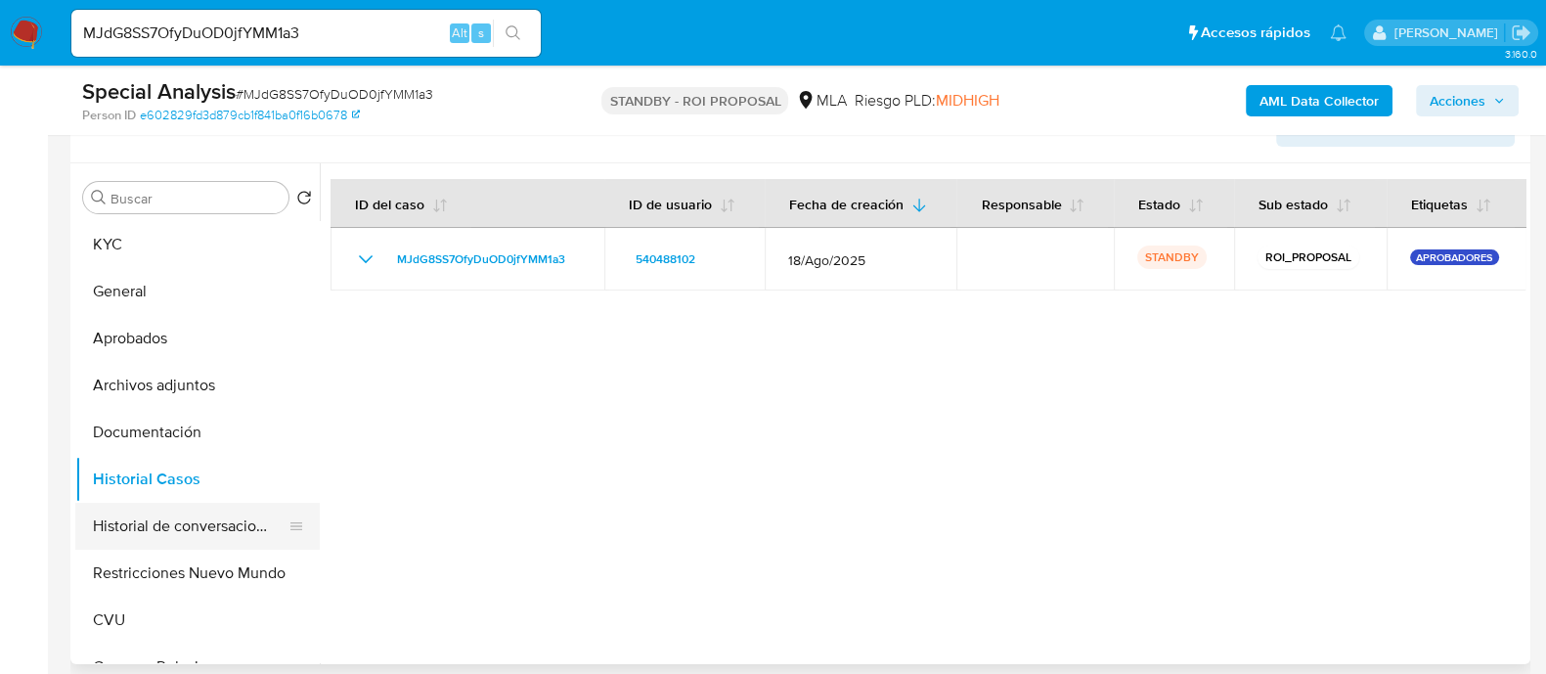
click at [200, 530] on button "Historial de conversaciones" at bounding box center [189, 526] width 229 height 47
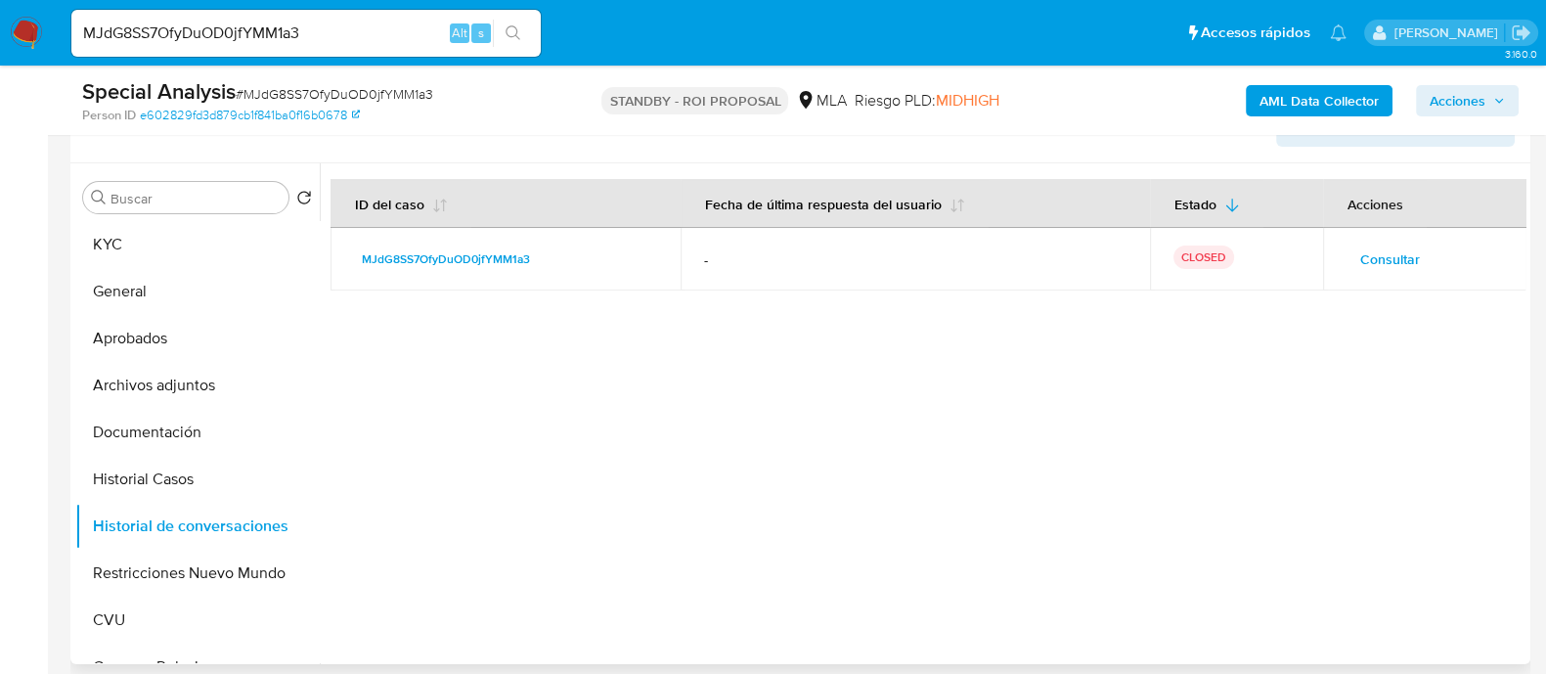
click at [1369, 248] on span "Consultar" at bounding box center [1390, 258] width 60 height 27
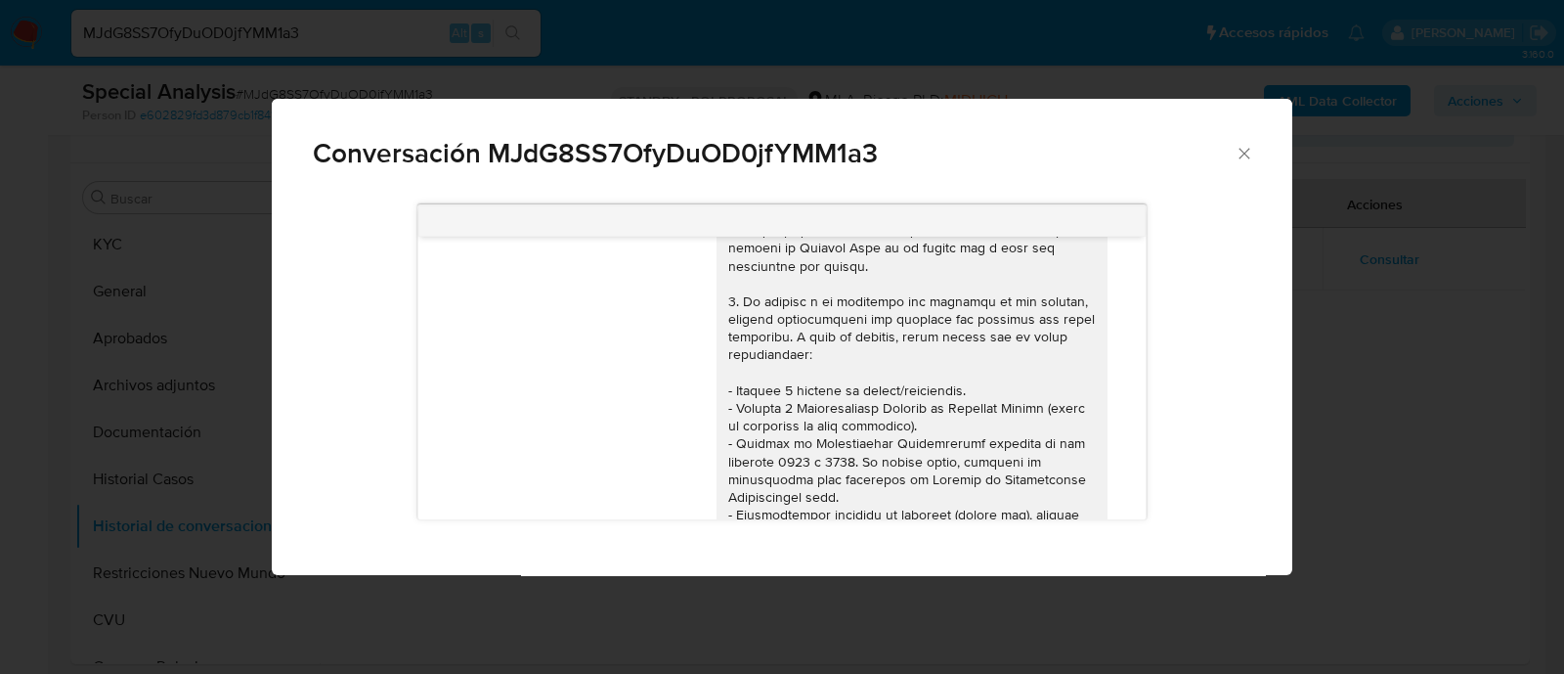
scroll to position [173, 0]
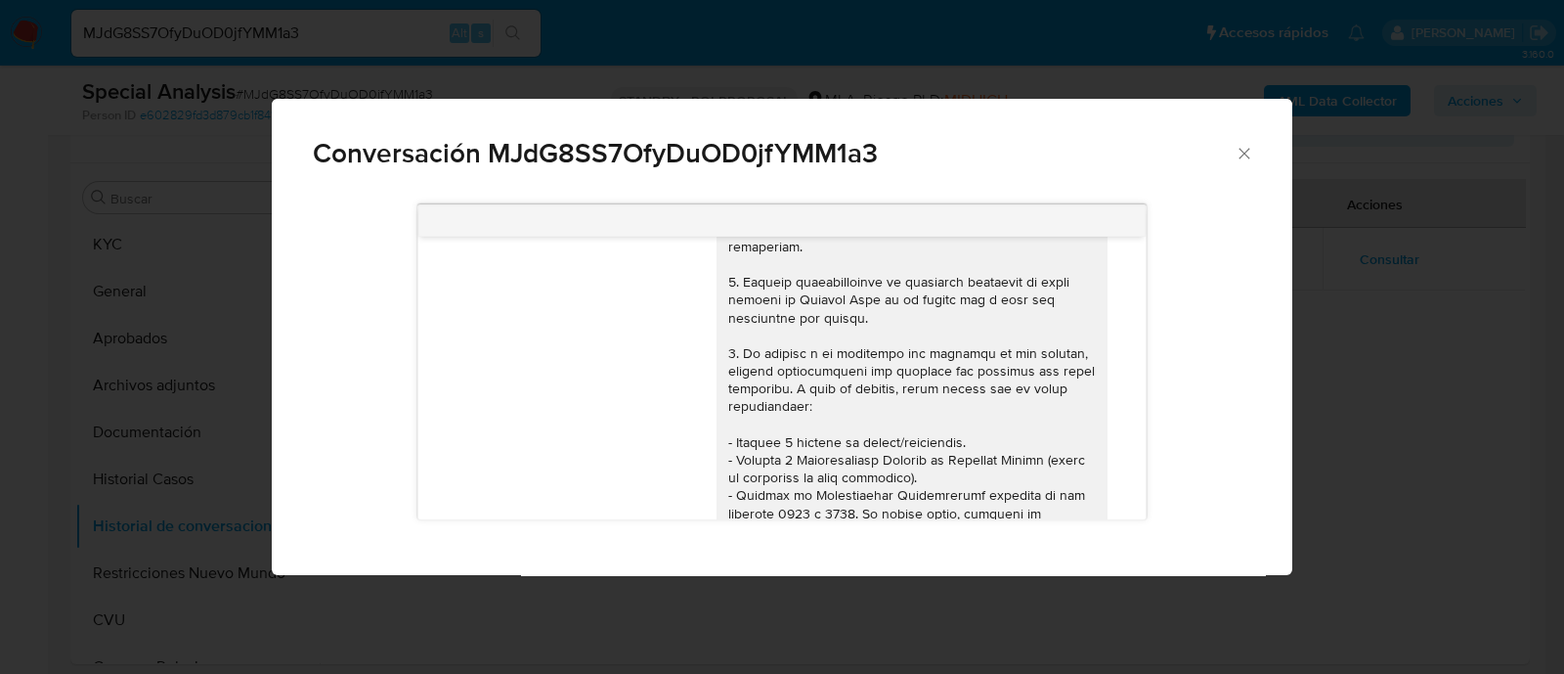
click at [1386, 377] on div "Conversación MJdG8SS7OfyDuOD0jfYMM1a3 18/08/2025 17:47:55 Hola, Esperamos que t…" at bounding box center [782, 337] width 1564 height 674
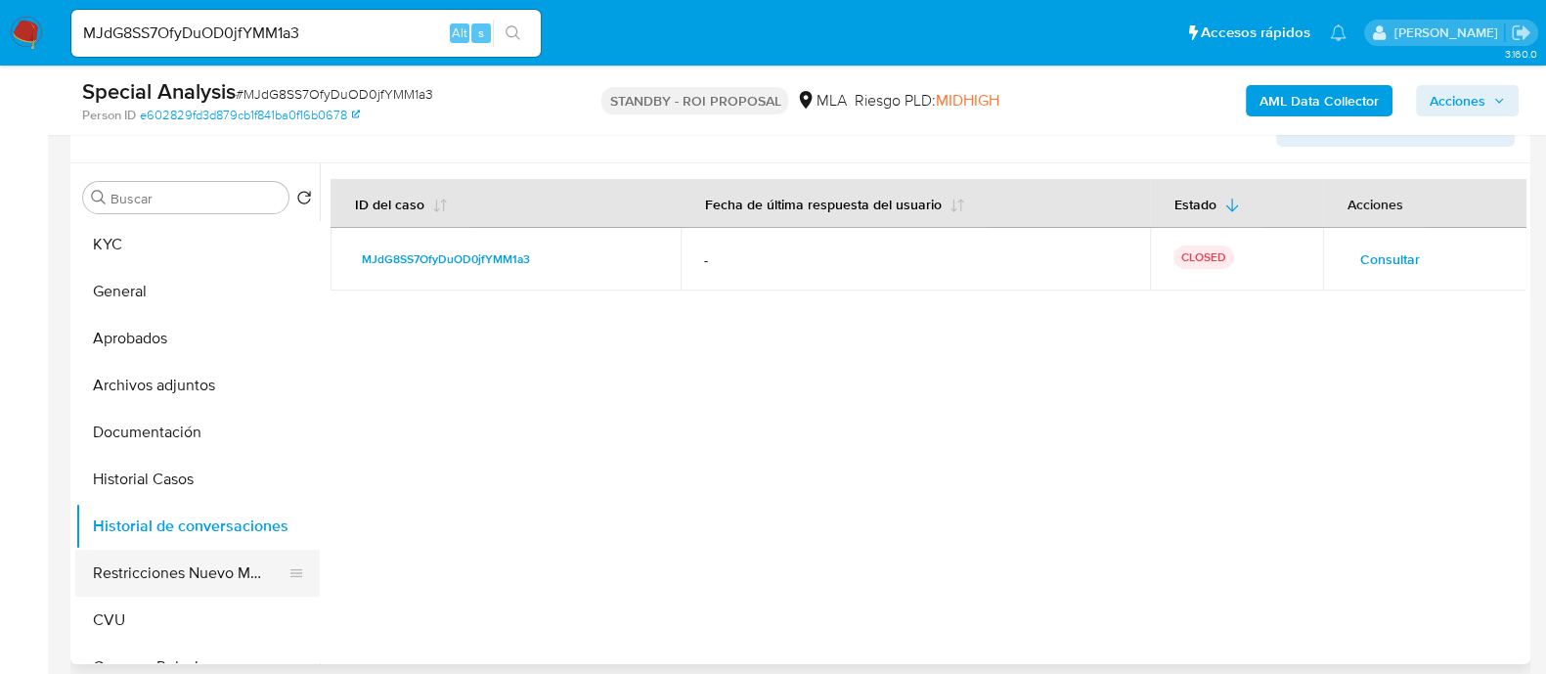
click at [221, 582] on button "Restricciones Nuevo Mundo" at bounding box center [189, 572] width 229 height 47
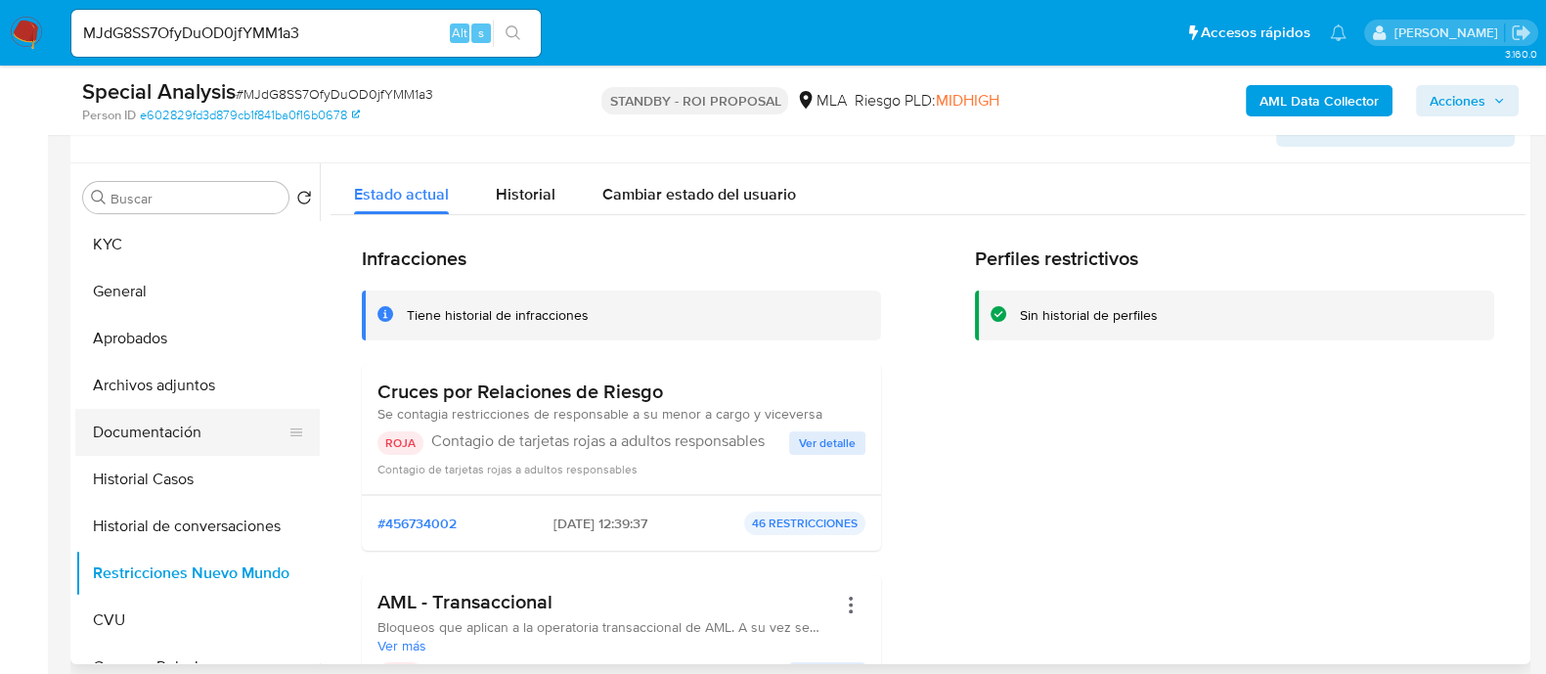
click at [205, 434] on button "Documentación" at bounding box center [189, 432] width 229 height 47
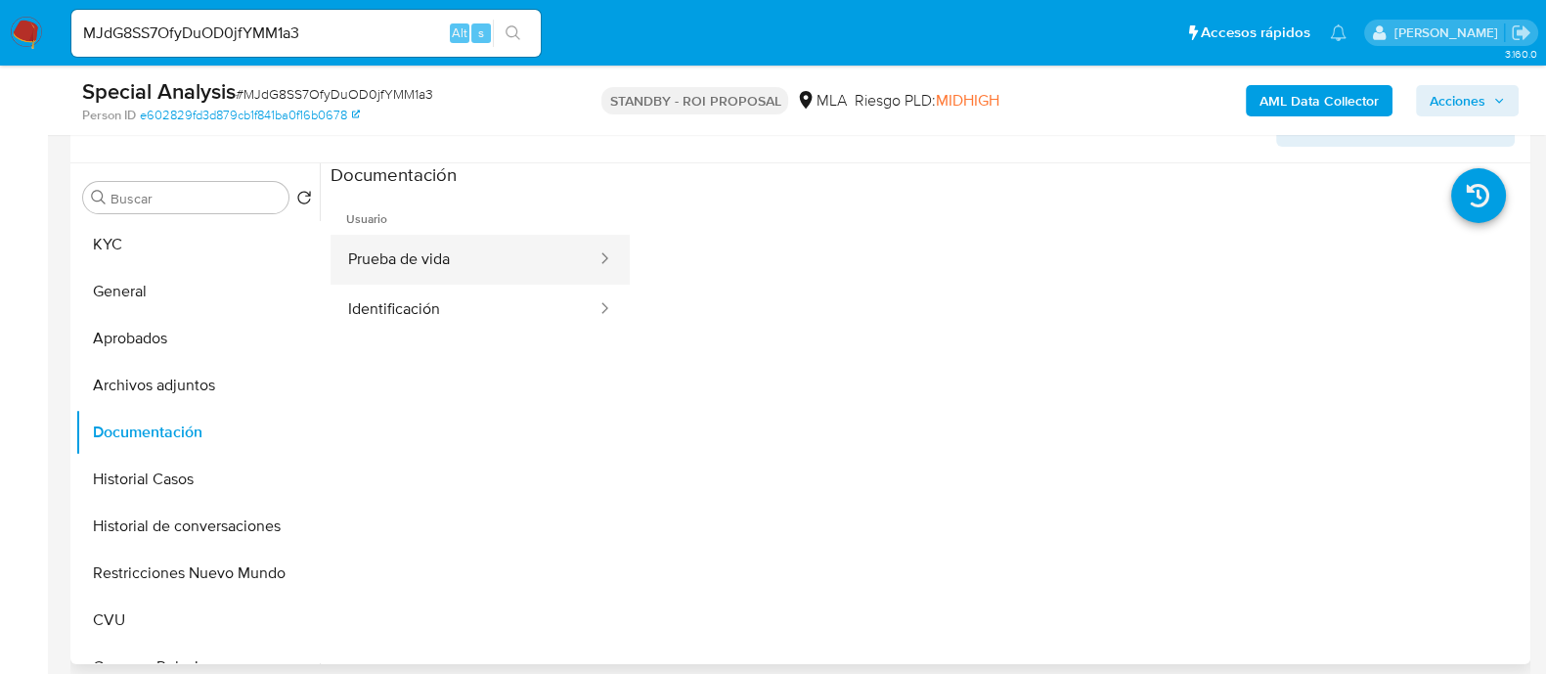
click at [445, 245] on button "Prueba de vida" at bounding box center [464, 260] width 268 height 50
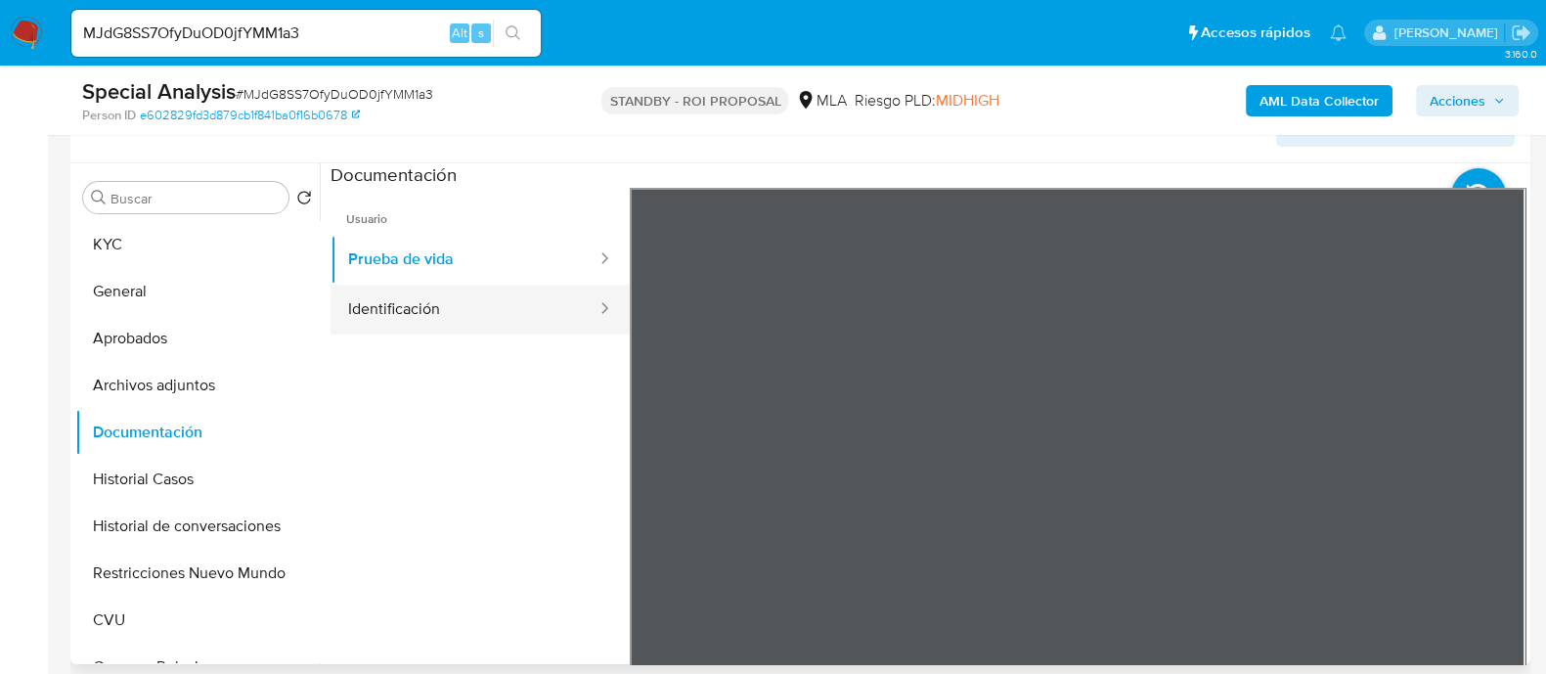
click at [440, 307] on button "Identificación" at bounding box center [464, 310] width 268 height 50
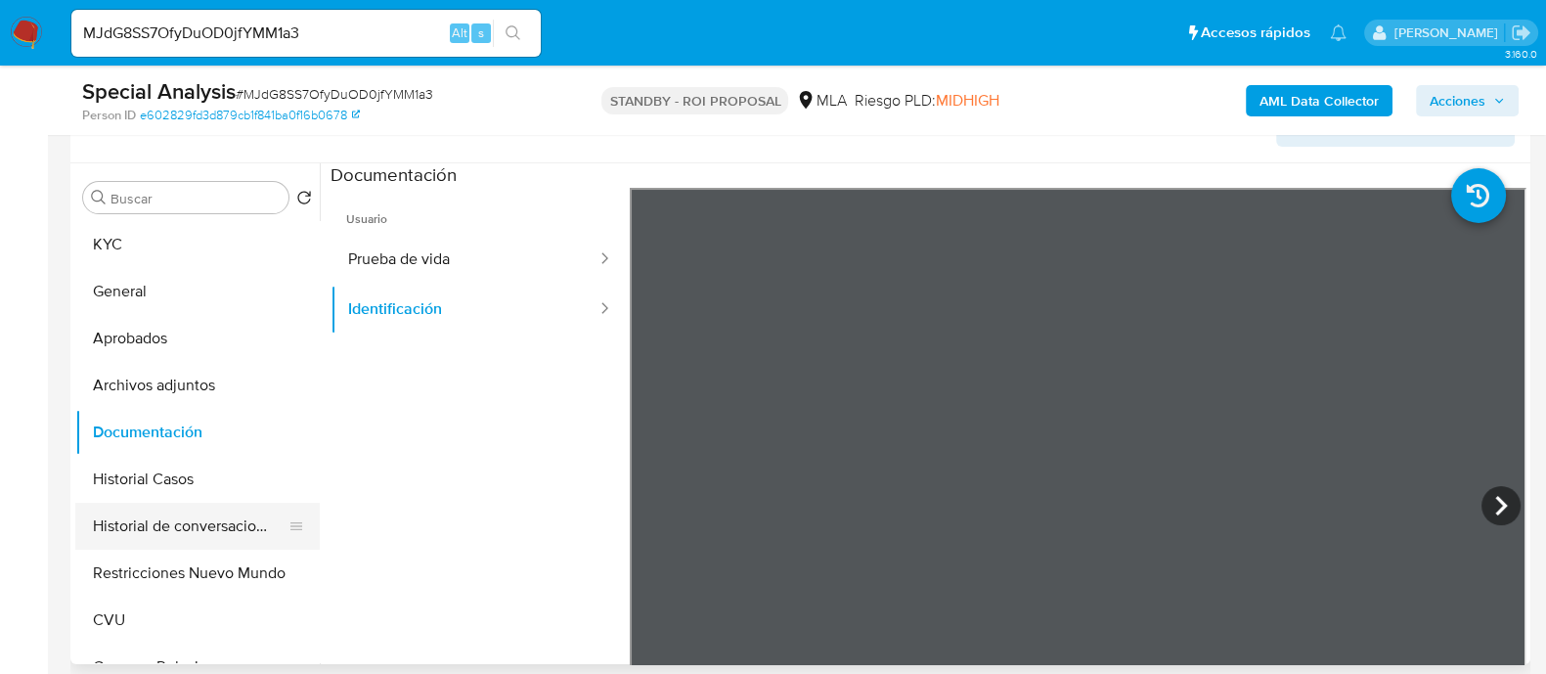
click at [235, 534] on button "Historial de conversaciones" at bounding box center [189, 526] width 229 height 47
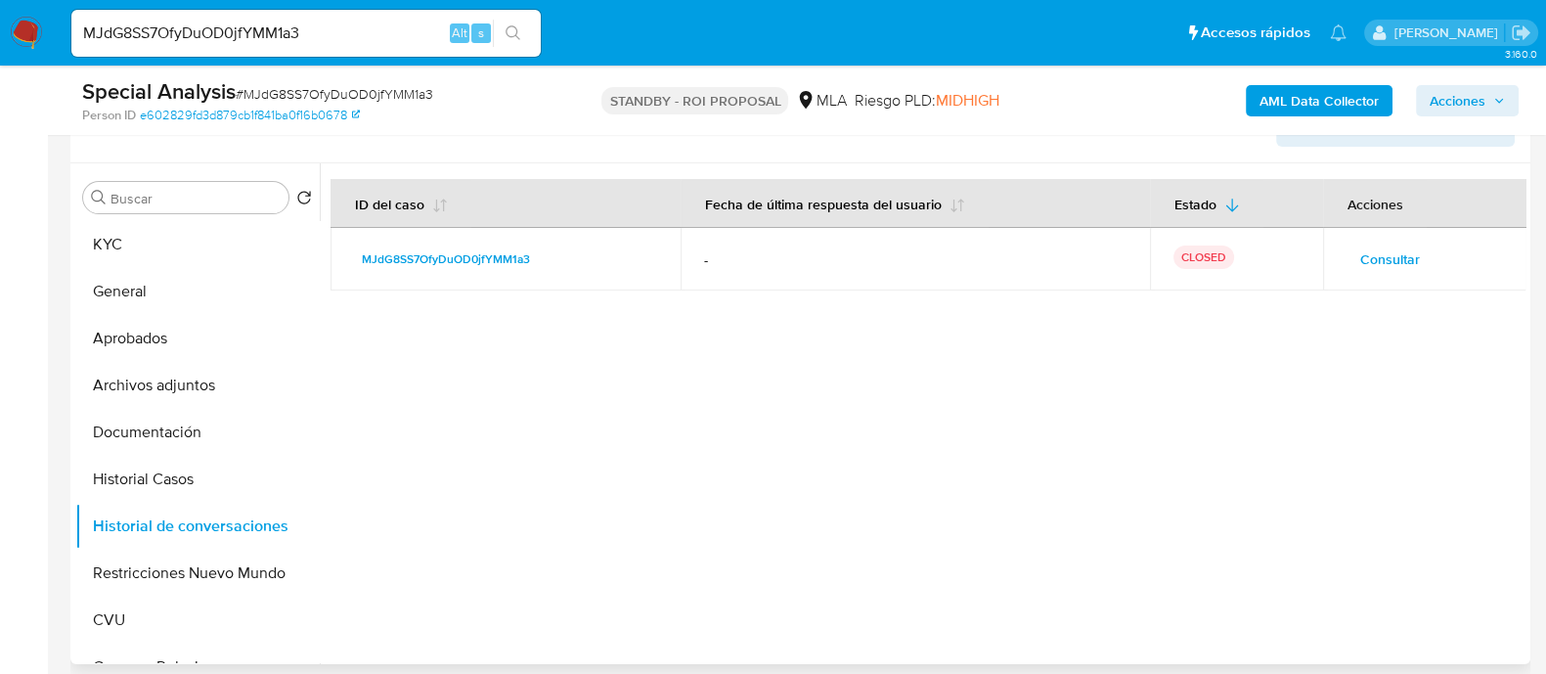
click at [1388, 260] on span "Consultar" at bounding box center [1390, 258] width 60 height 27
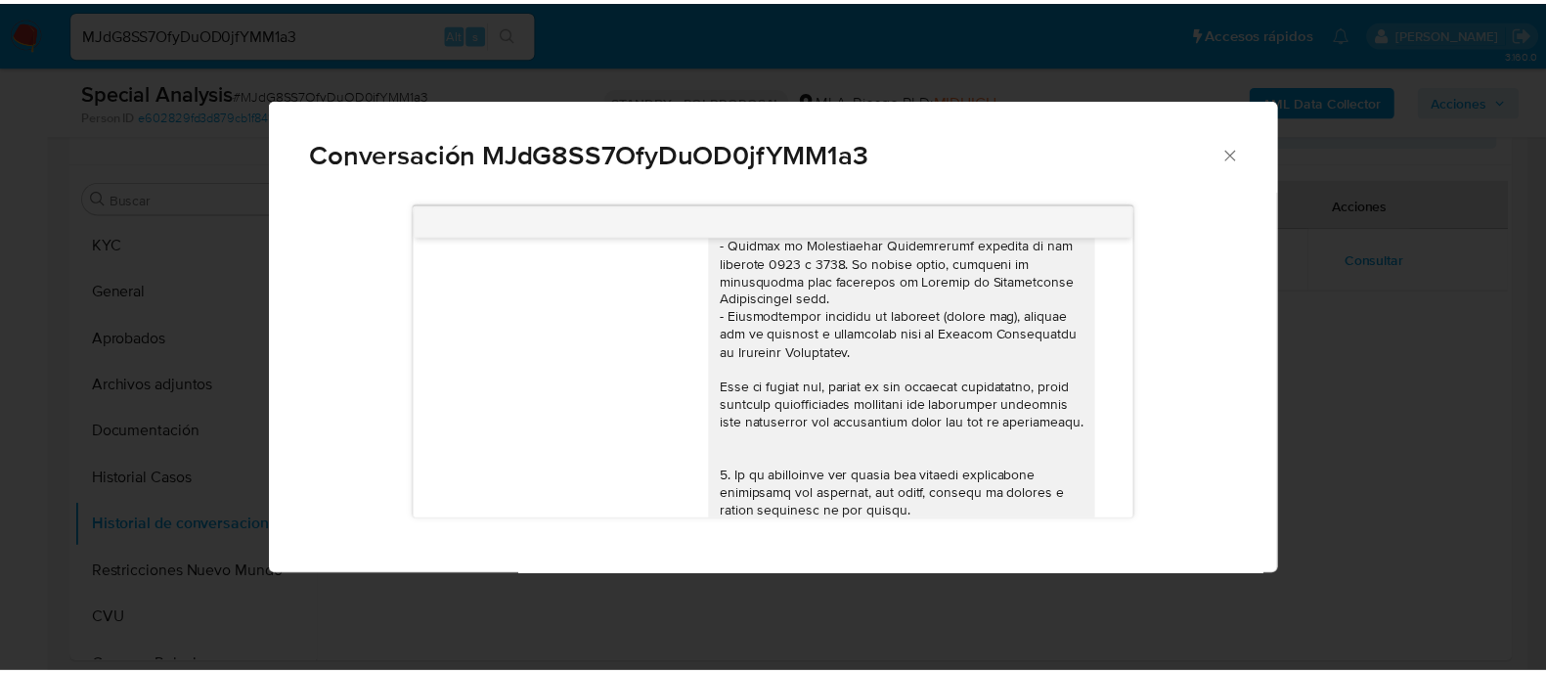
scroll to position [417, 0]
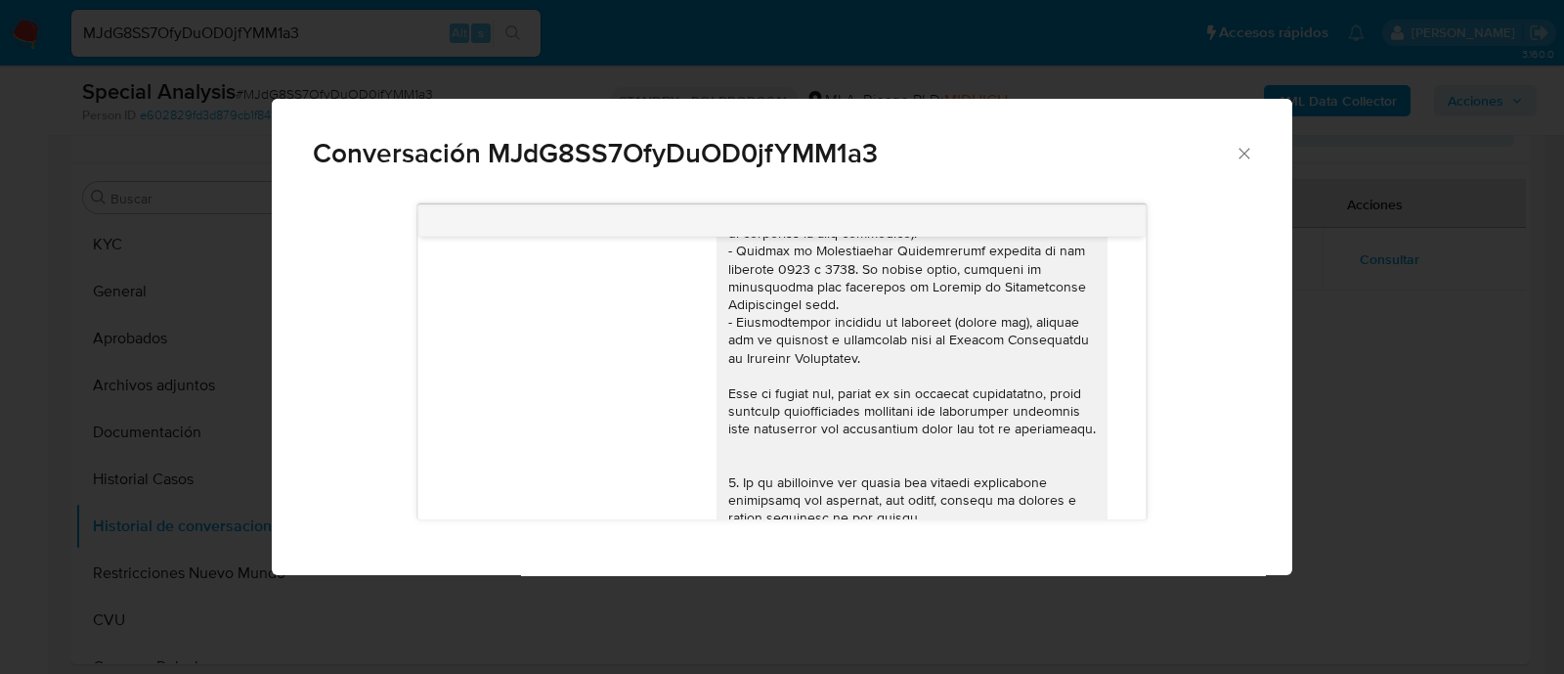
click at [1292, 413] on div "18/08/2025 17:47:55 Hola, Esperamos que te encuentres muy bien. Te consultamos …" at bounding box center [782, 383] width 1021 height 384
click at [670, 160] on span "Conversación MJdG8SS7OfyDuOD0jfYMM1a3" at bounding box center [774, 153] width 922 height 27
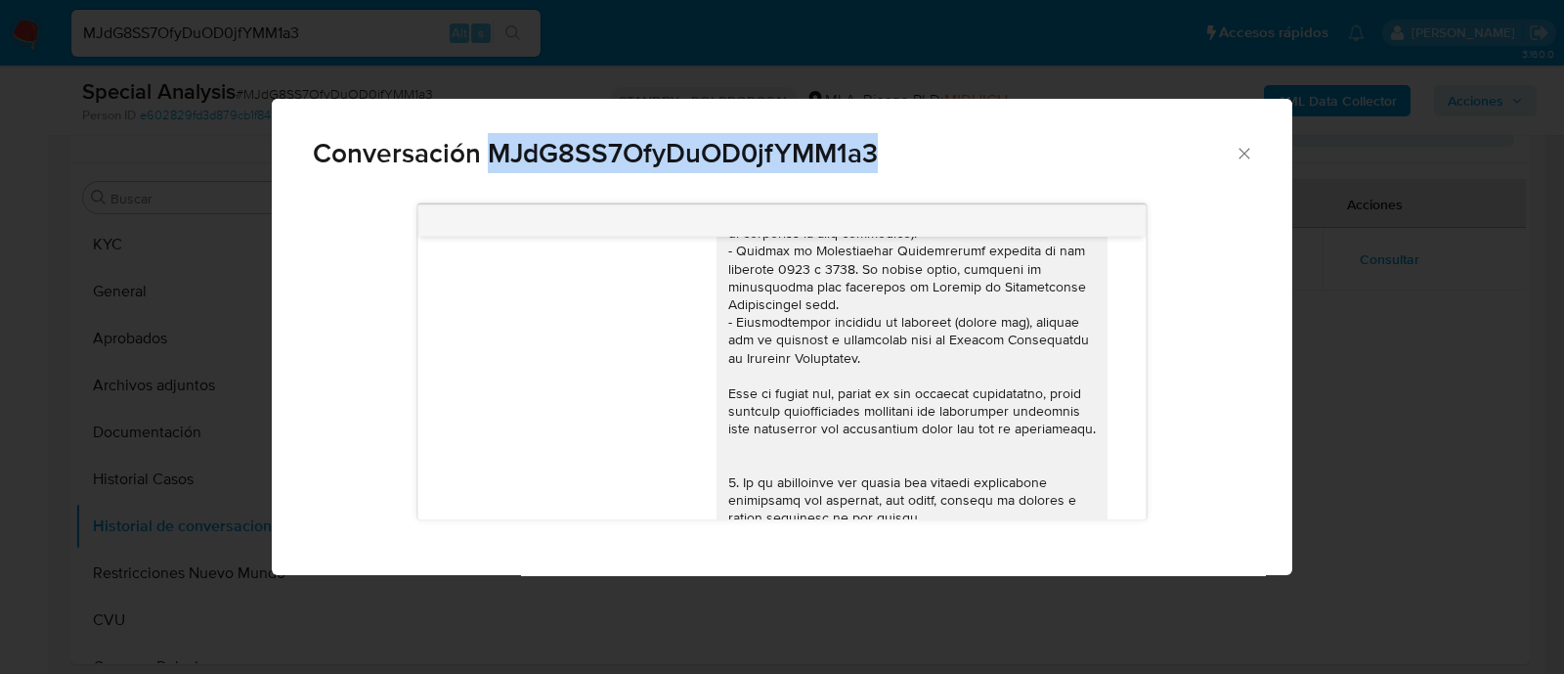
click at [670, 160] on span "Conversación MJdG8SS7OfyDuOD0jfYMM1a3" at bounding box center [774, 153] width 922 height 27
copy span "MJdG8SS7OfyDuOD0jfYMM1a3"
click at [318, 48] on div "Conversación MJdG8SS7OfyDuOD0jfYMM1a3 18/08/2025 17:47:55 Hola, Esperamos que t…" at bounding box center [782, 337] width 1564 height 674
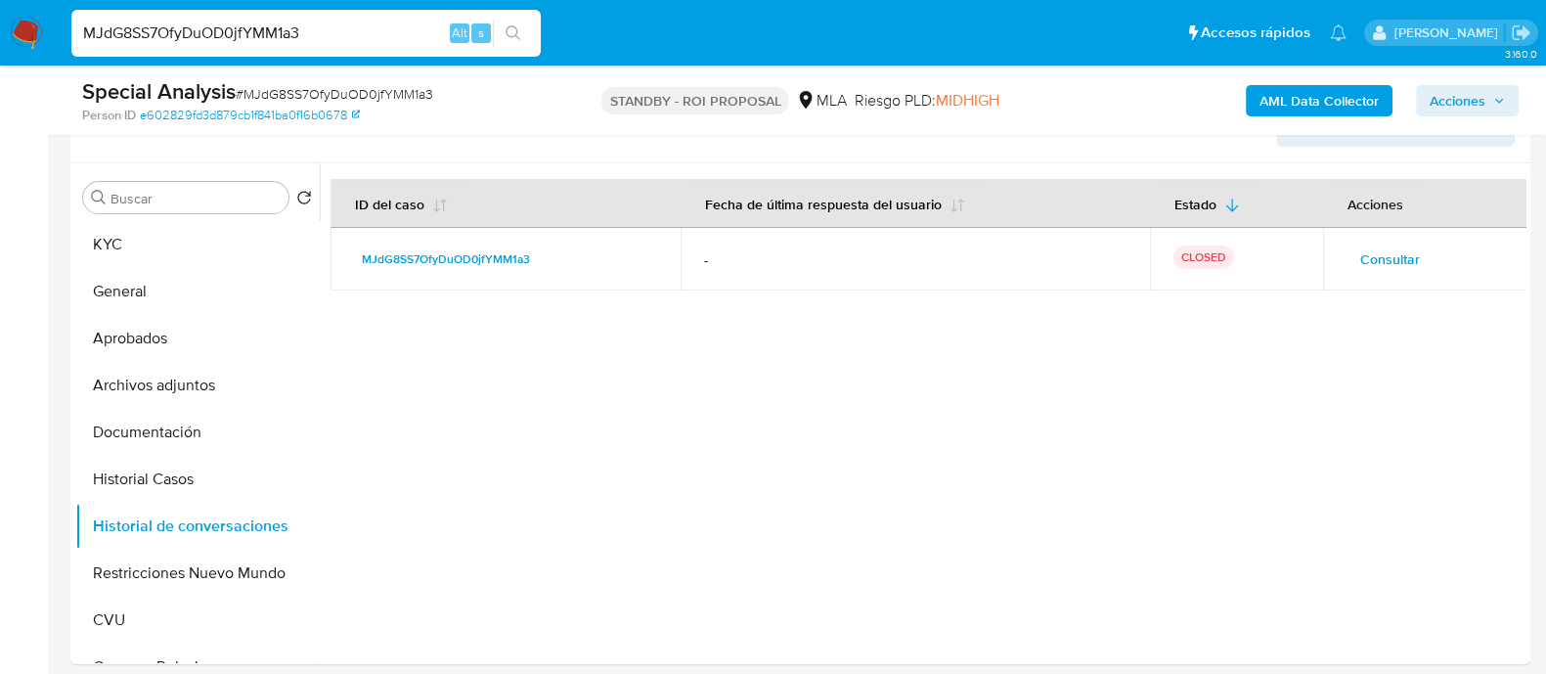
click at [292, 36] on input "MJdG8SS7OfyDuOD0jfYMM1a3" at bounding box center [305, 33] width 469 height 25
click at [298, 32] on input "MJdG8SS7OfyDuOD0jfYMM1a3" at bounding box center [305, 33] width 469 height 25
paste input "LFDLYfcEuhTbFyOzFM63INbK"
type input "LFDLYfcEuhTbFyOzFM63INbK"
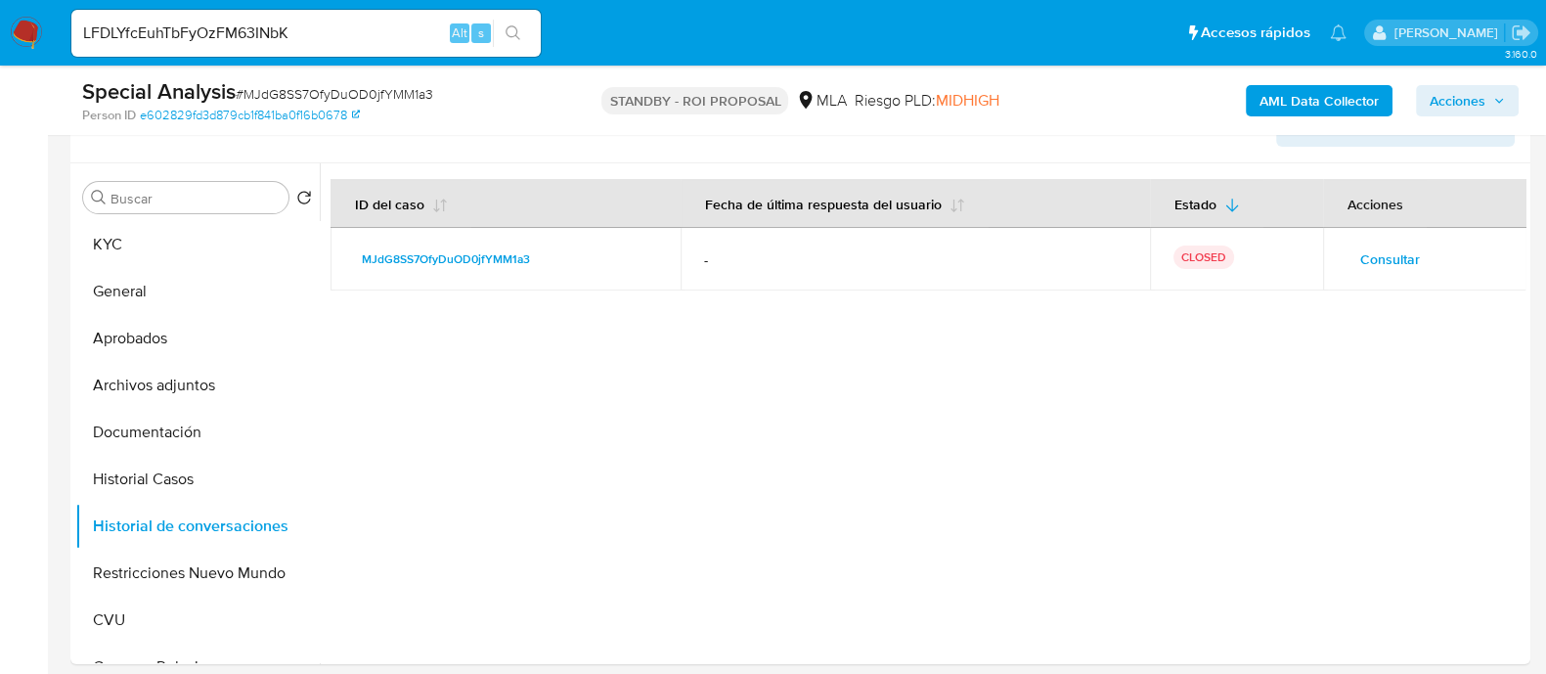
click at [523, 26] on button "search-icon" at bounding box center [513, 33] width 40 height 27
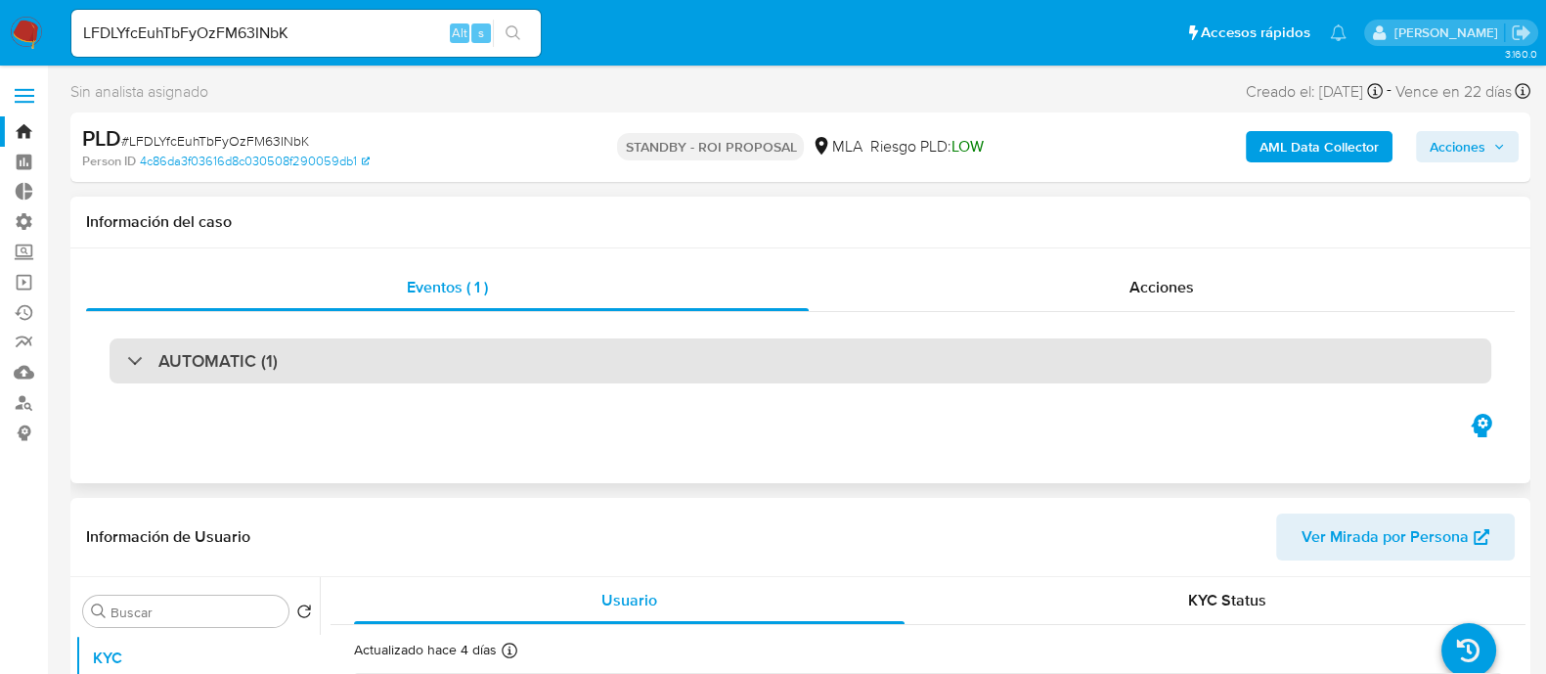
select select "10"
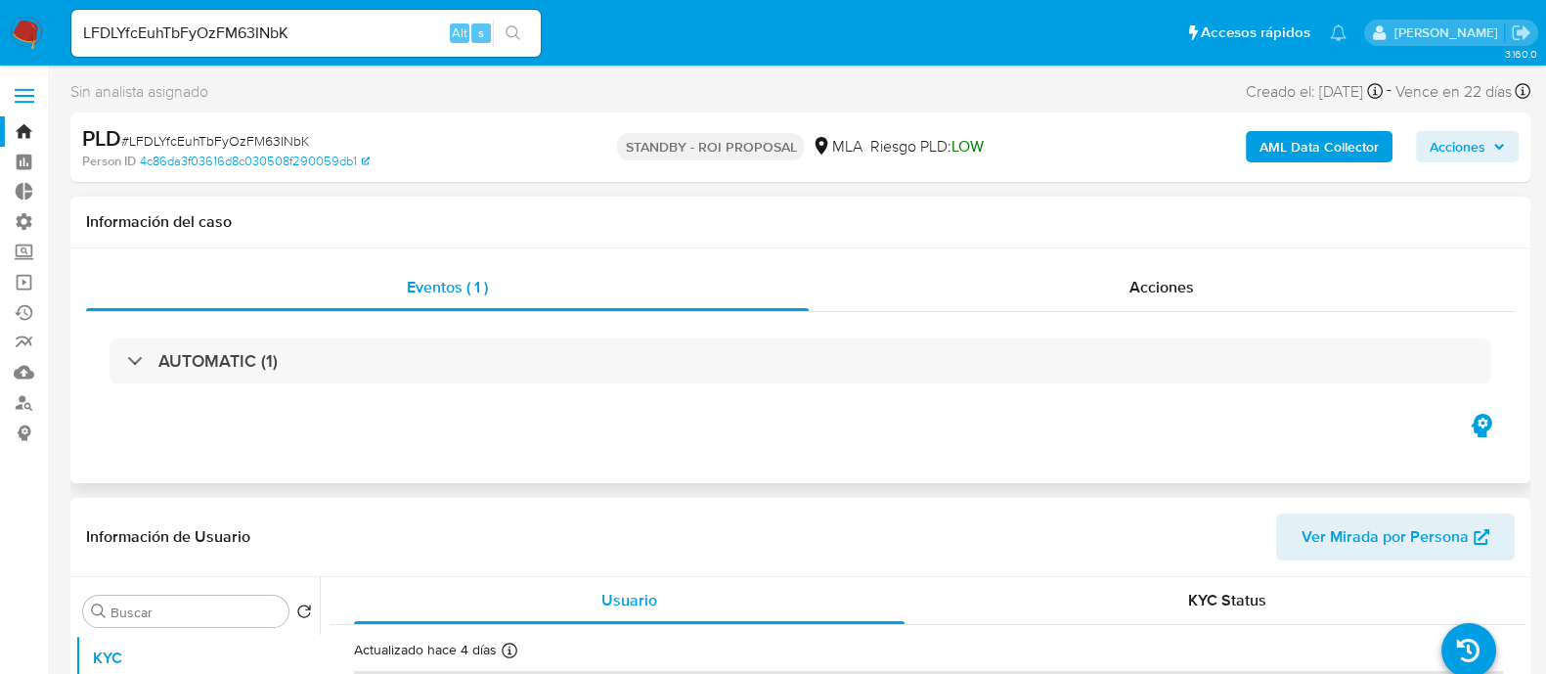
click at [1185, 262] on div "Eventos ( 1 ) Acciones AUTOMATIC (1)" at bounding box center [800, 365] width 1460 height 235
click at [1178, 293] on span "Acciones" at bounding box center [1161, 287] width 65 height 22
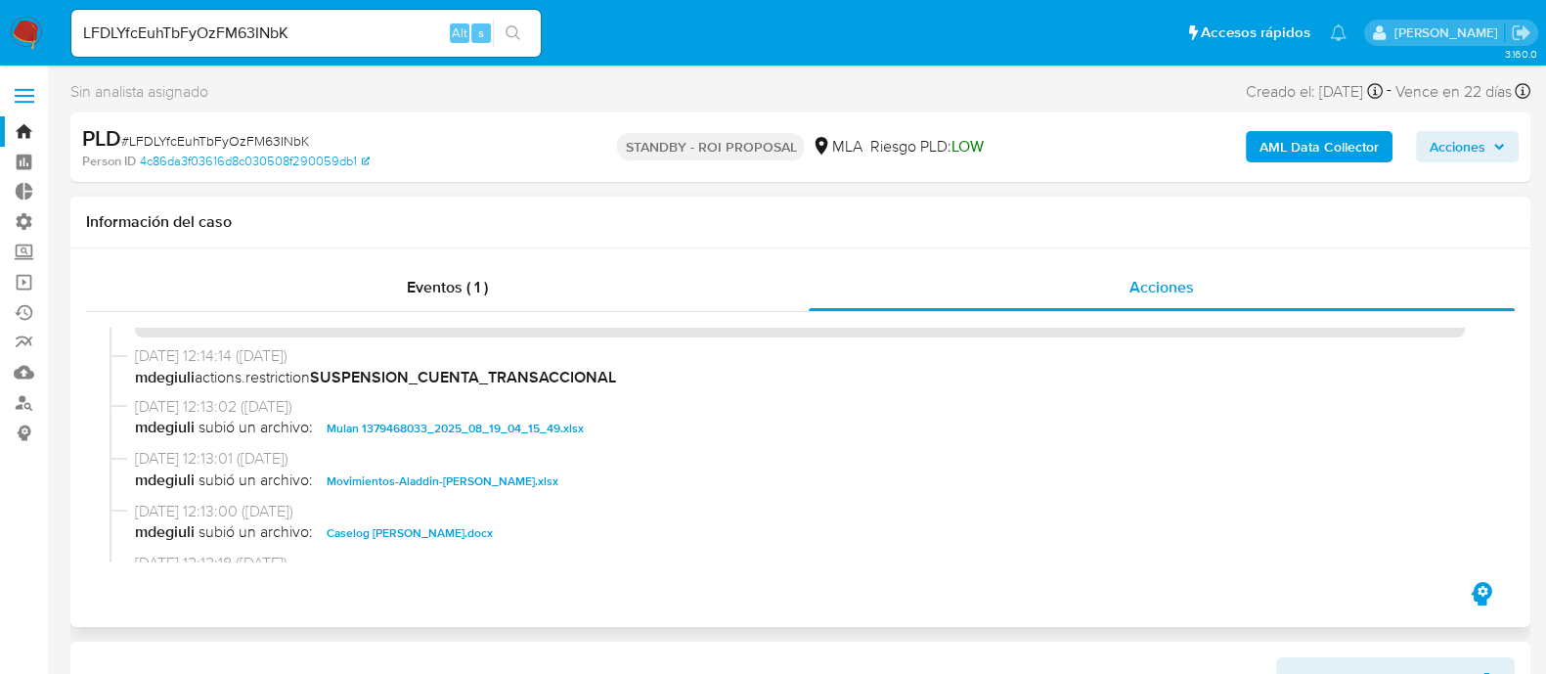
scroll to position [121, 0]
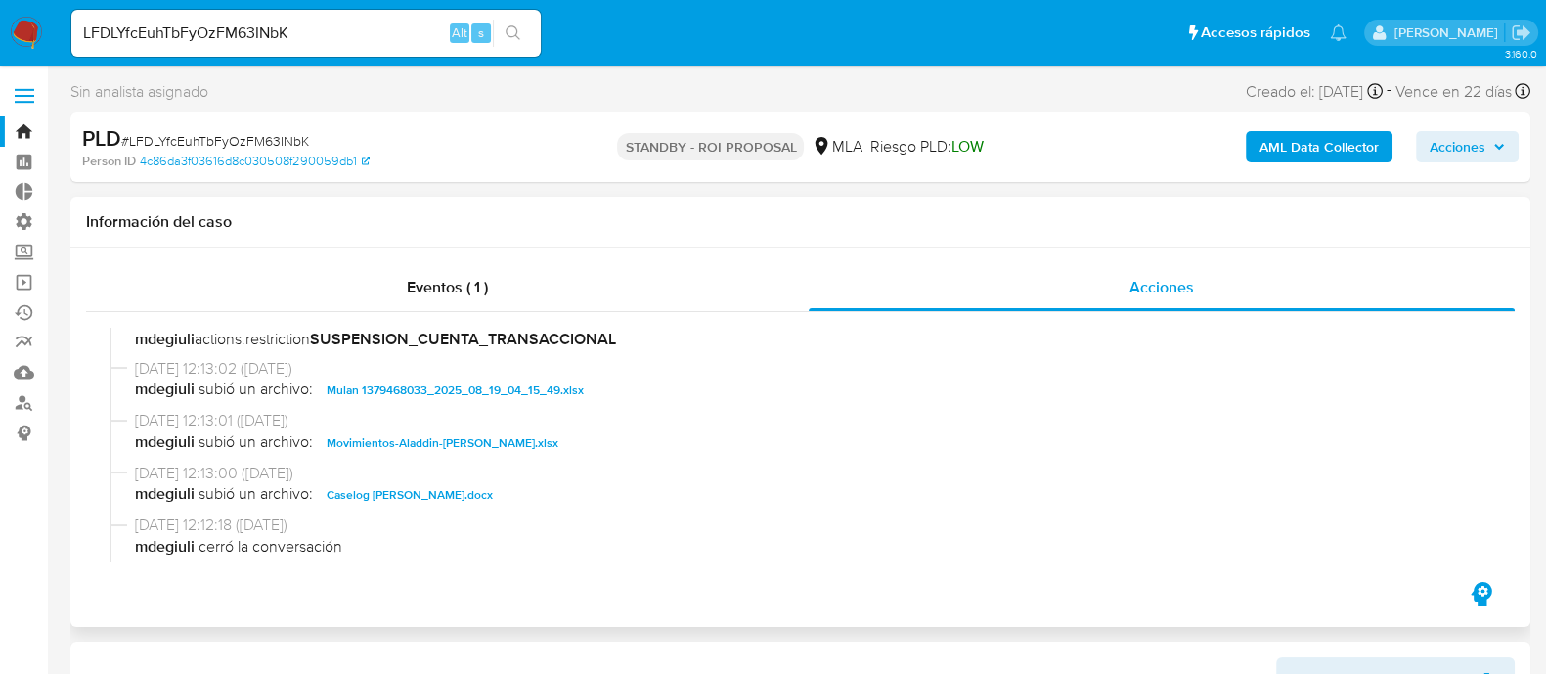
click at [433, 437] on span "Movimientos-Aladdin-Camila Alena Spiropulos.xlsx" at bounding box center [443, 442] width 232 height 23
click at [422, 492] on span "Caselog Camila Alena Spiropulos.docx" at bounding box center [410, 494] width 166 height 23
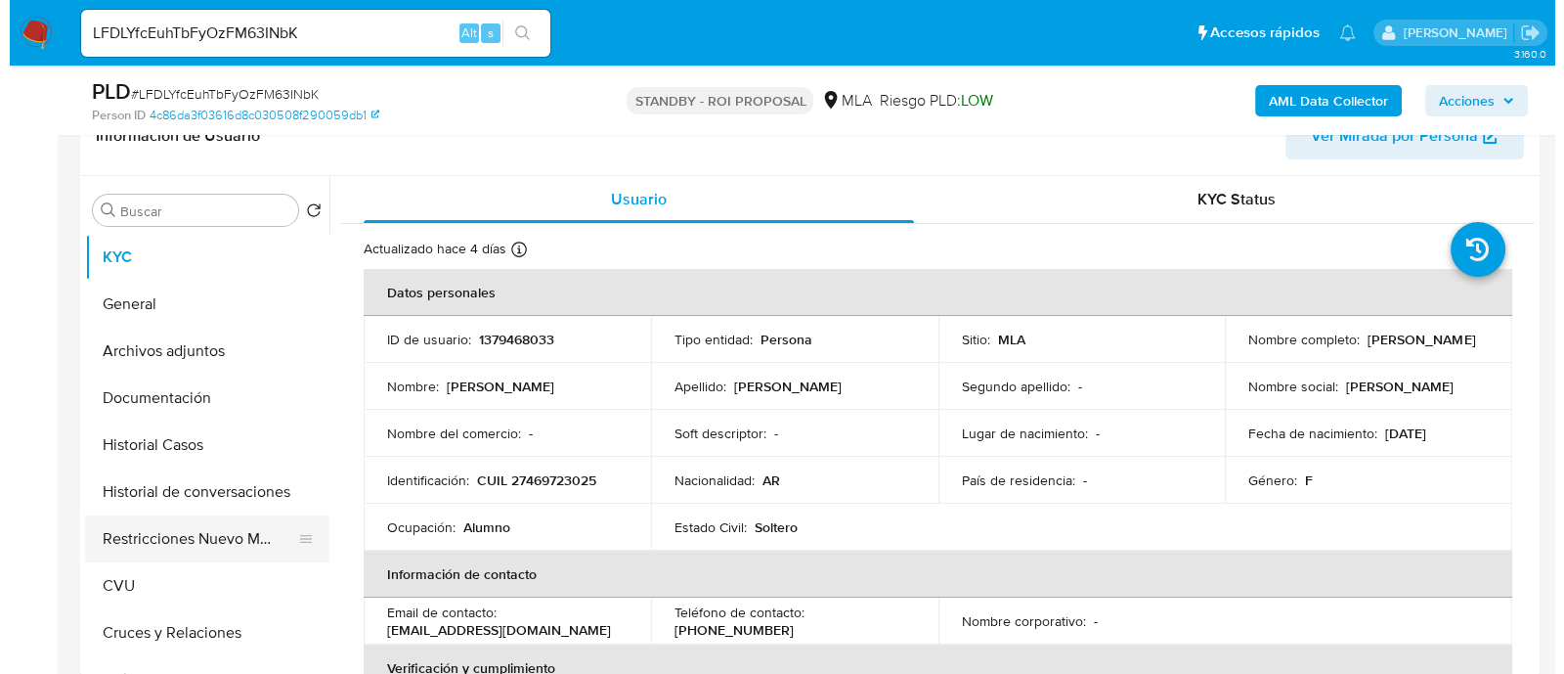
scroll to position [488, 0]
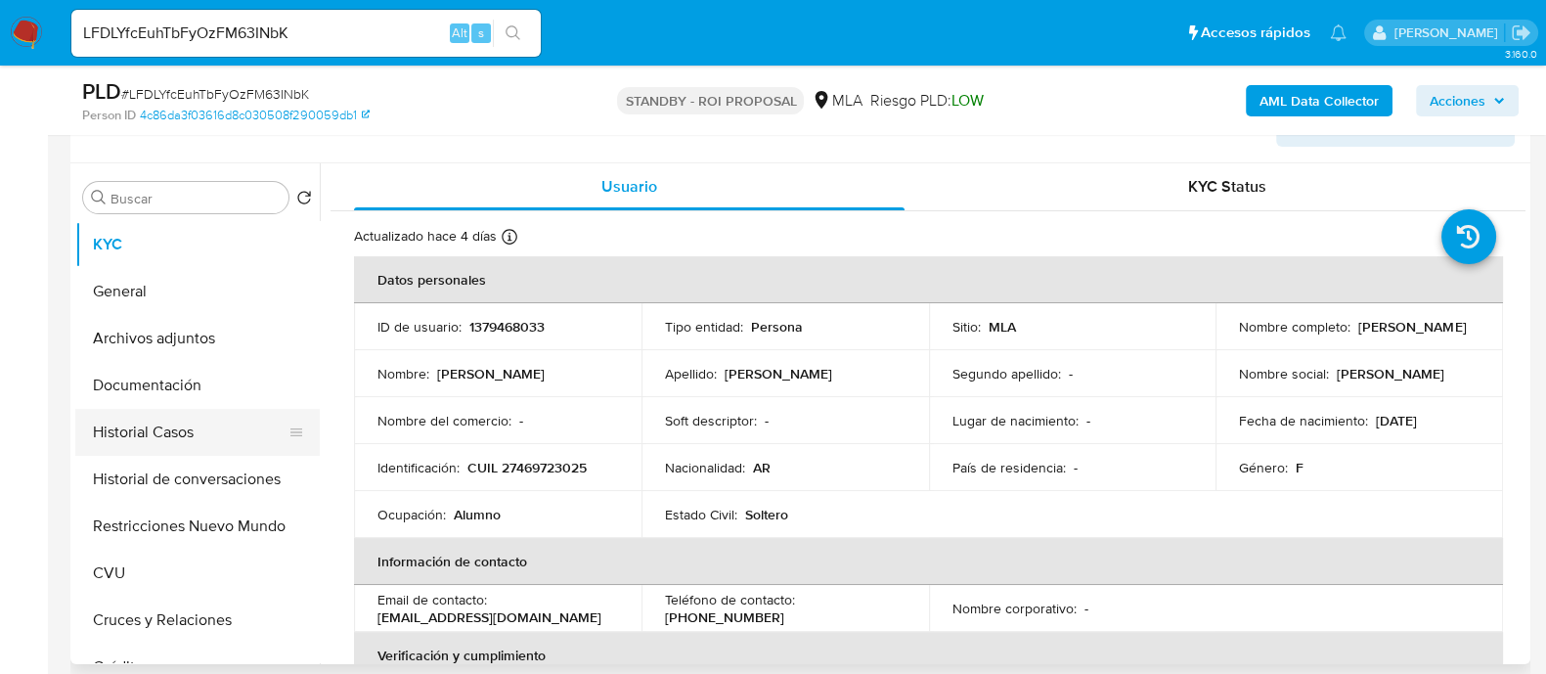
click at [219, 452] on button "Historial Casos" at bounding box center [189, 432] width 229 height 47
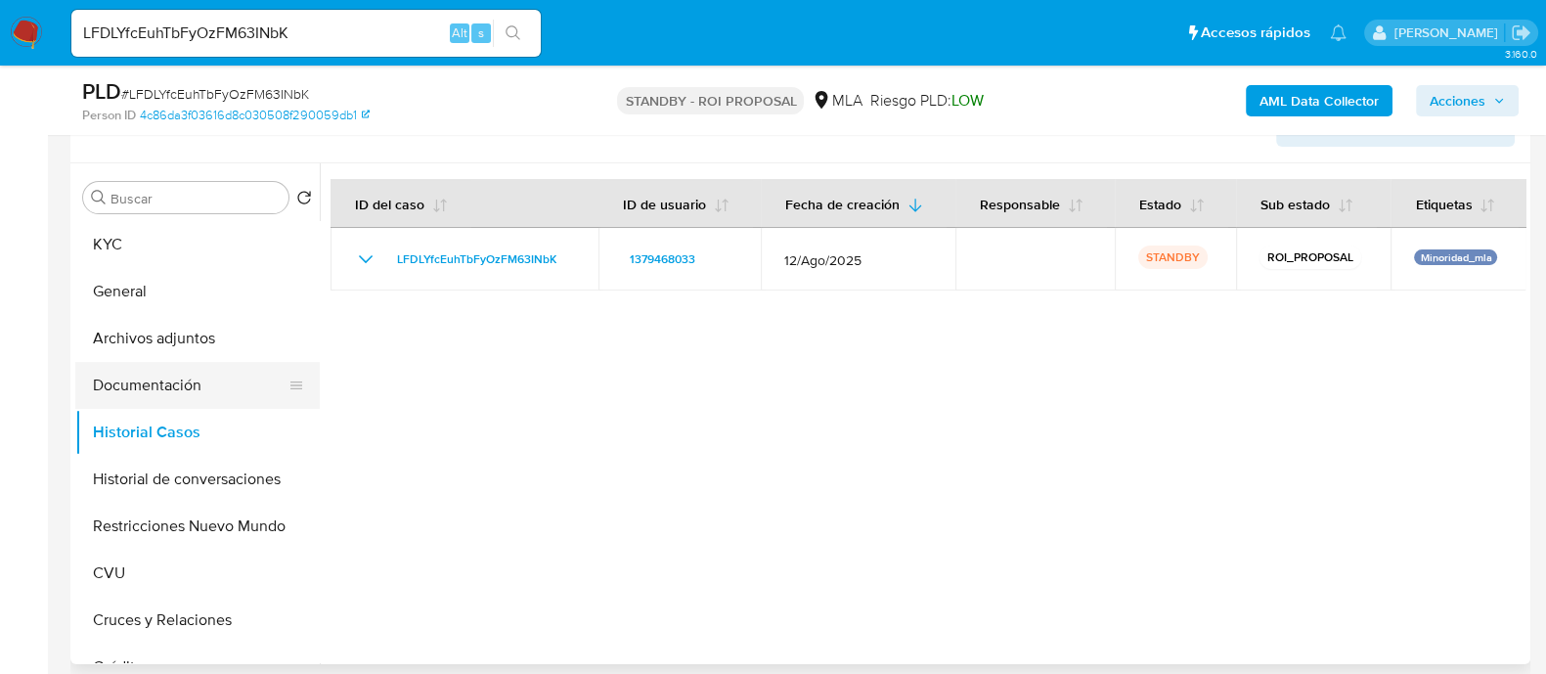
click at [229, 388] on button "Documentación" at bounding box center [189, 385] width 229 height 47
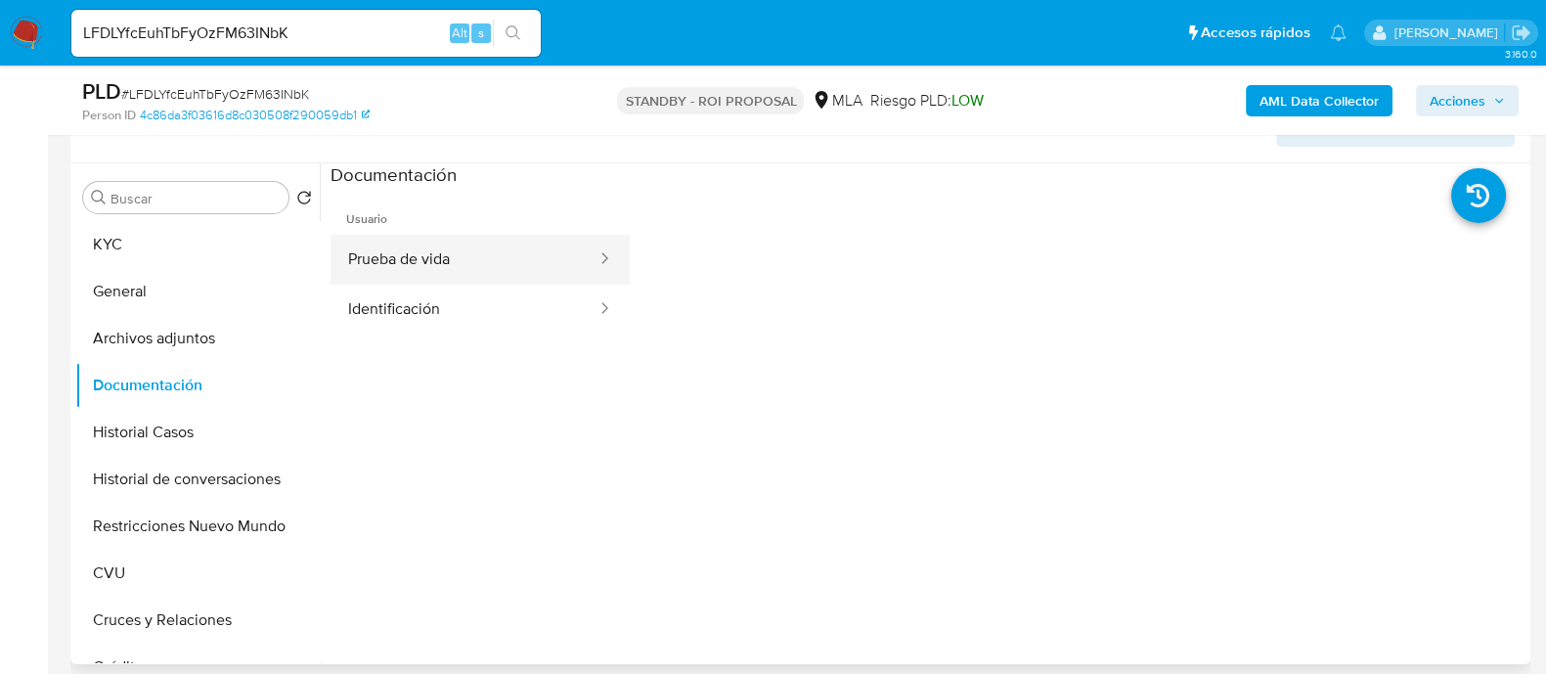
click at [553, 276] on button "Prueba de vida" at bounding box center [464, 260] width 268 height 50
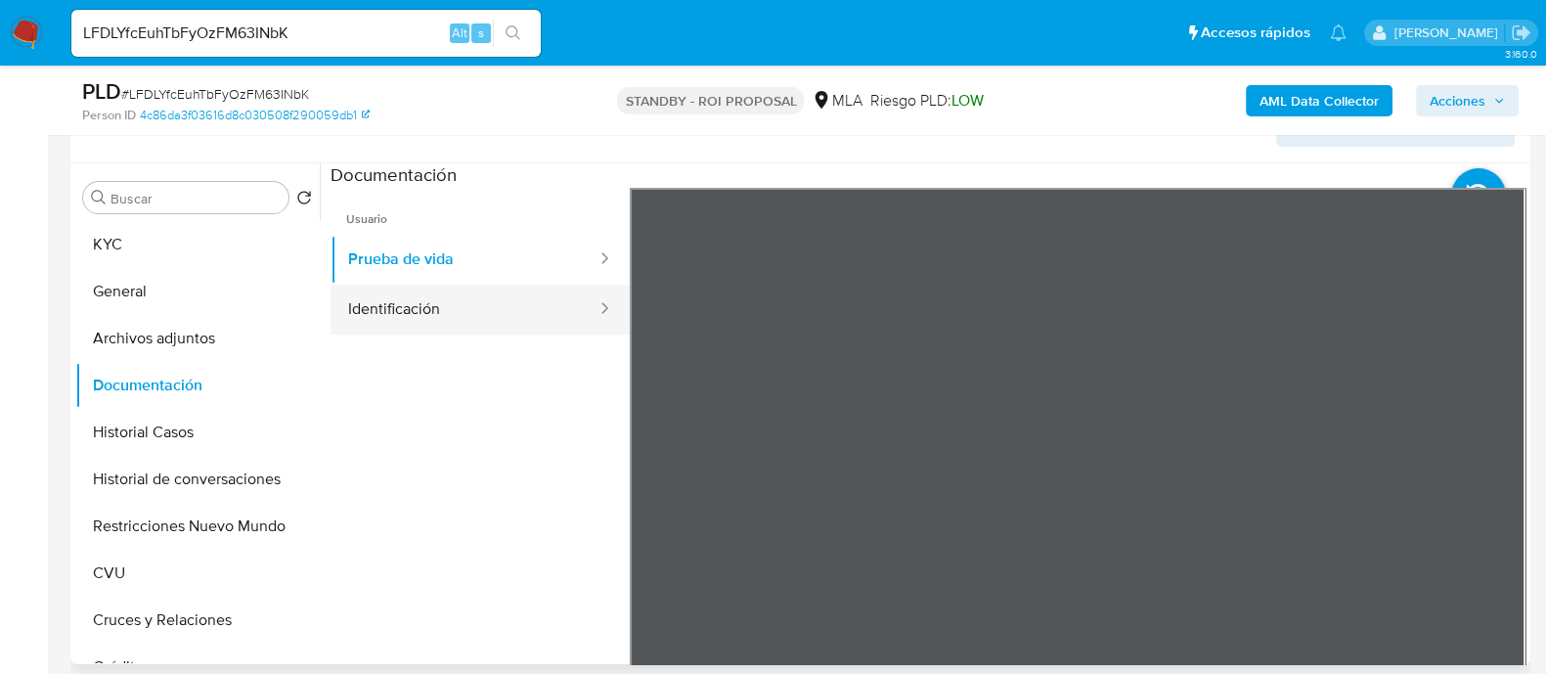
click at [540, 295] on button "Identificación" at bounding box center [464, 310] width 268 height 50
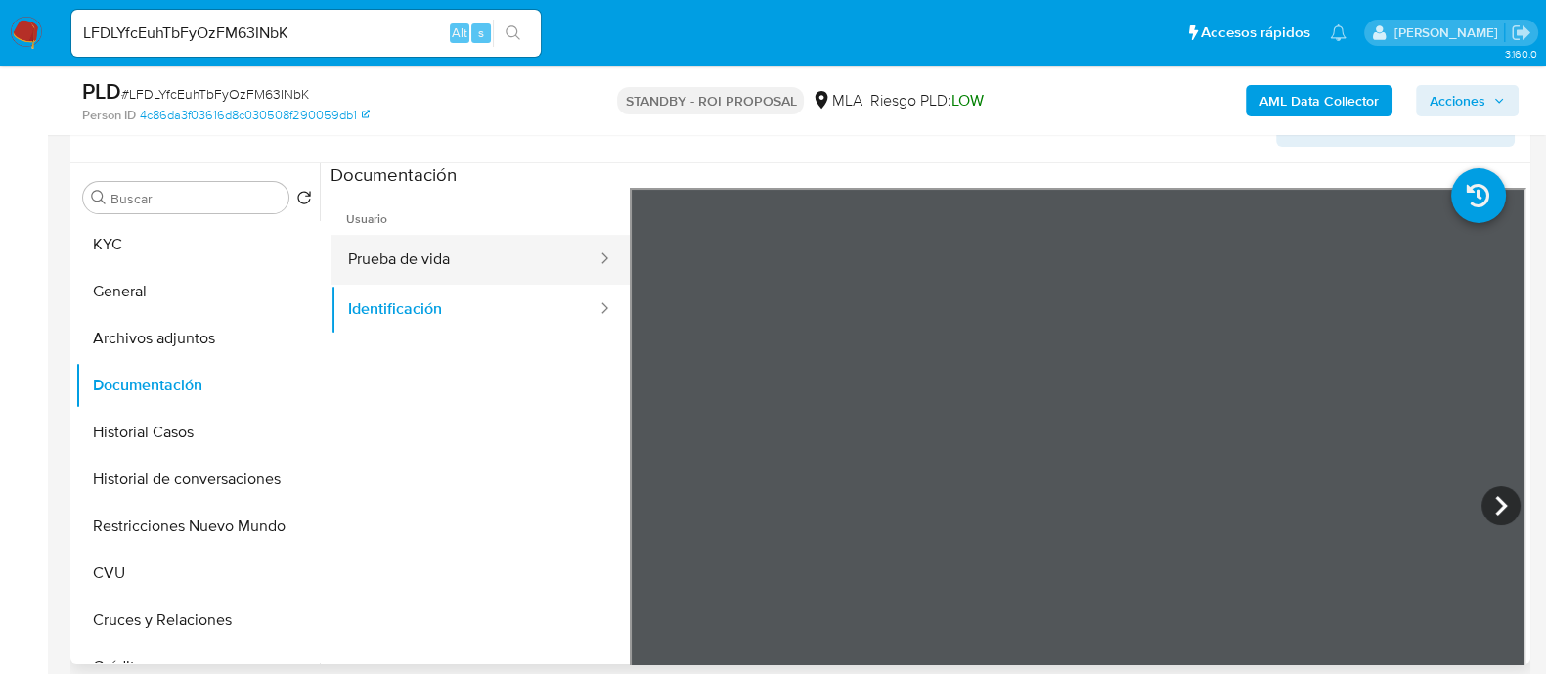
click at [536, 258] on button "Prueba de vida" at bounding box center [464, 260] width 268 height 50
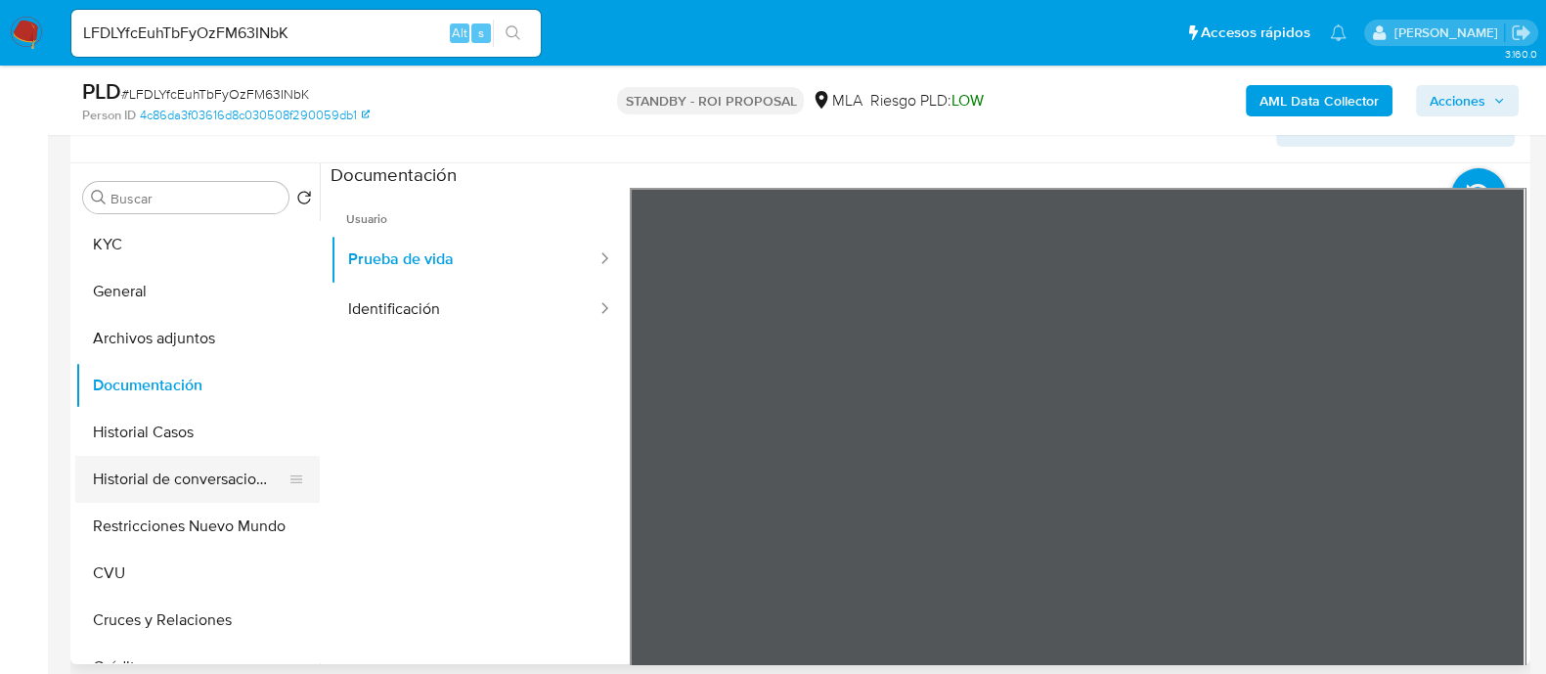
click at [249, 485] on button "Historial de conversaciones" at bounding box center [189, 479] width 229 height 47
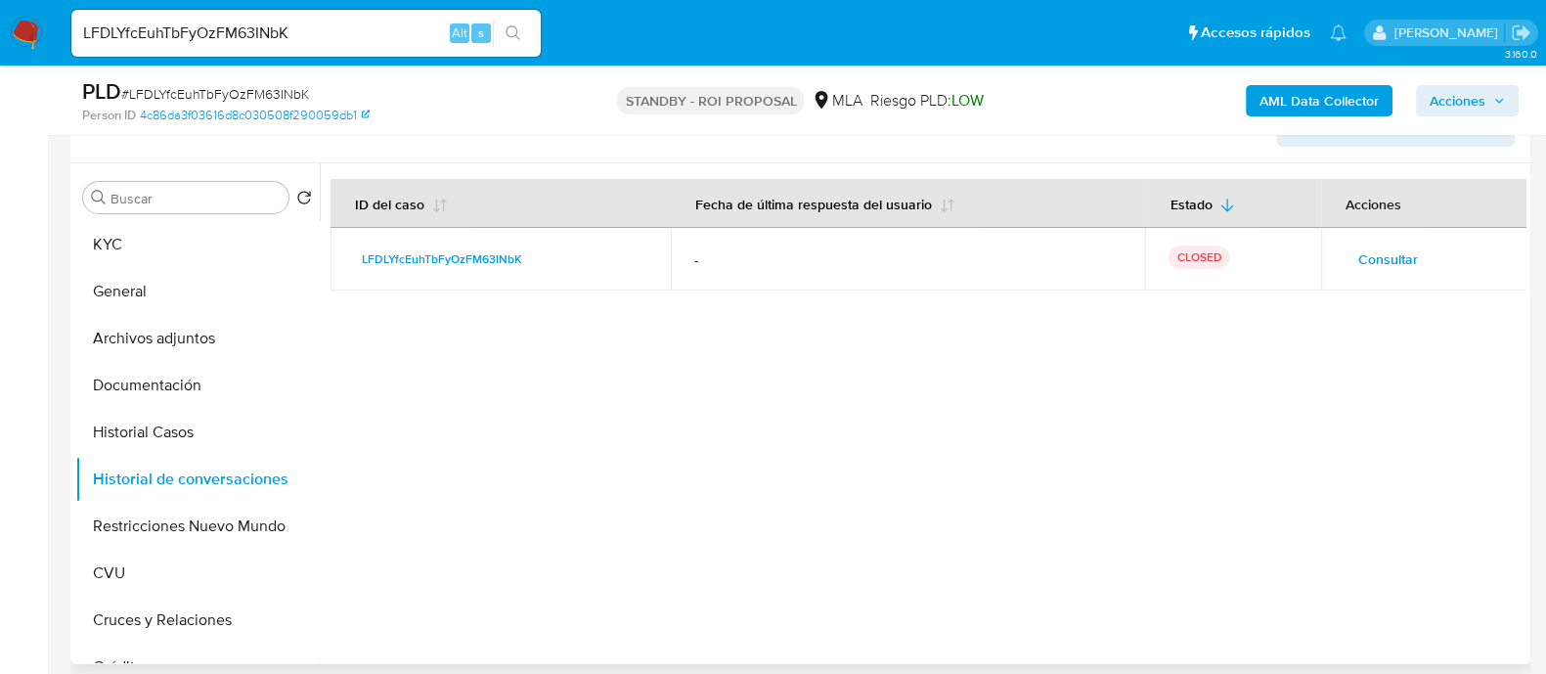
click at [1359, 262] on span "Consultar" at bounding box center [1388, 258] width 60 height 27
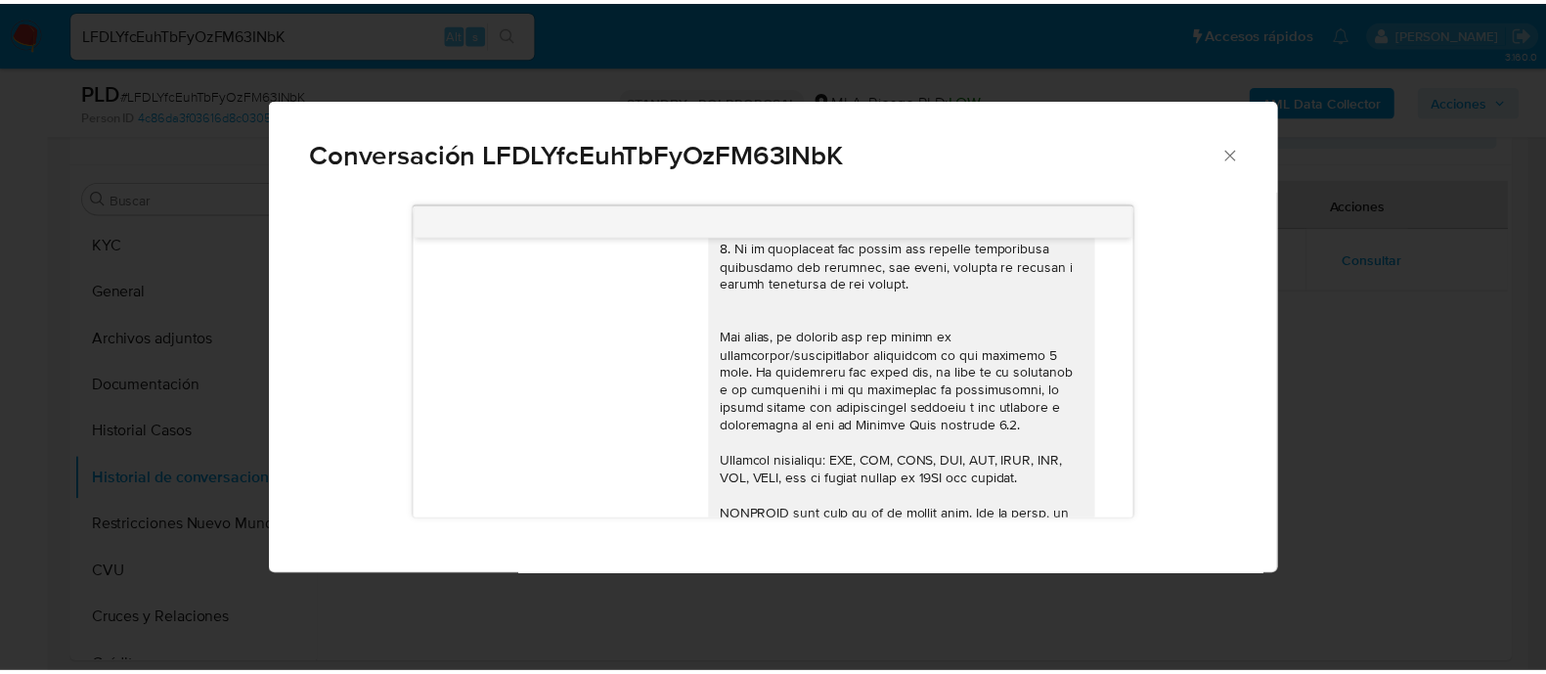
scroll to position [201, 0]
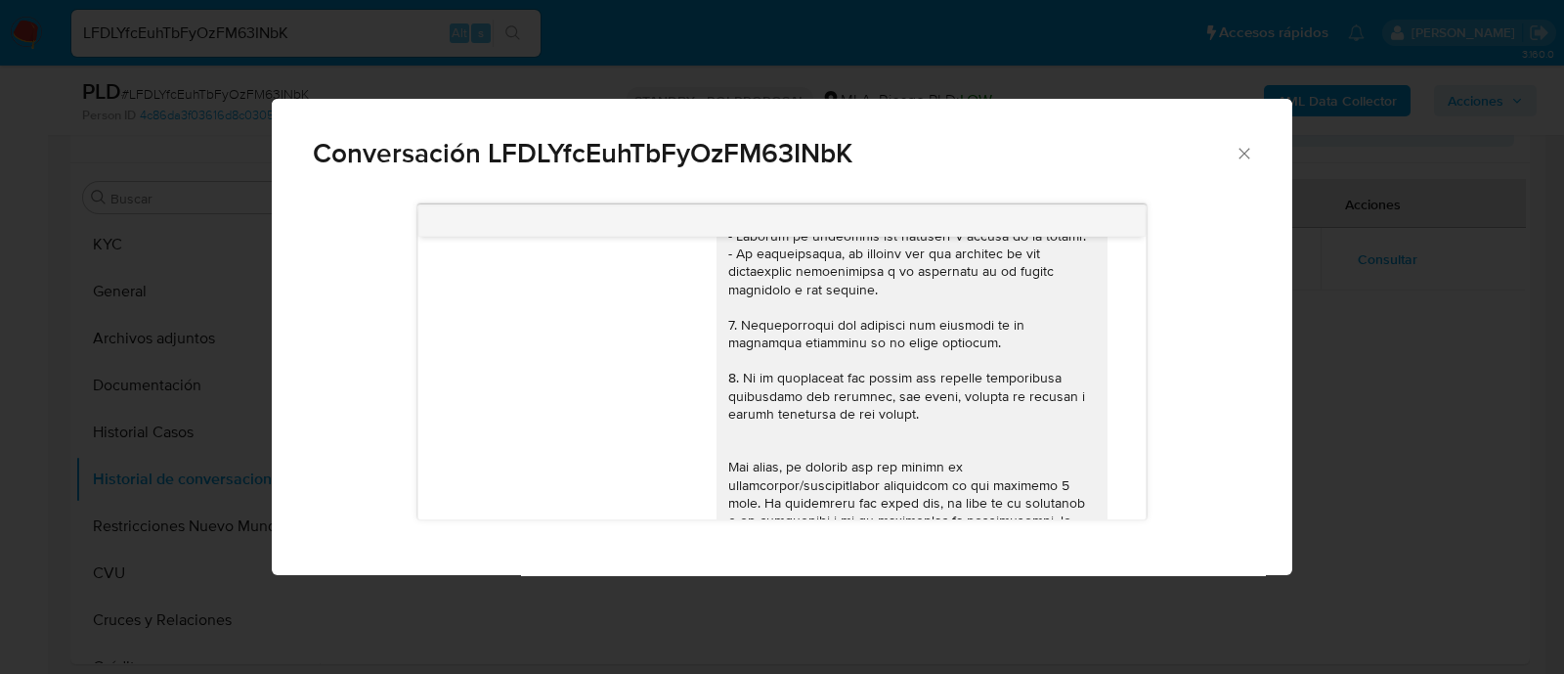
click at [1340, 325] on div "Conversación LFDLYfcEuhTbFyOzFM63INbK 18/08/2025 17:46:11 Hola, Esperamos que t…" at bounding box center [782, 337] width 1564 height 674
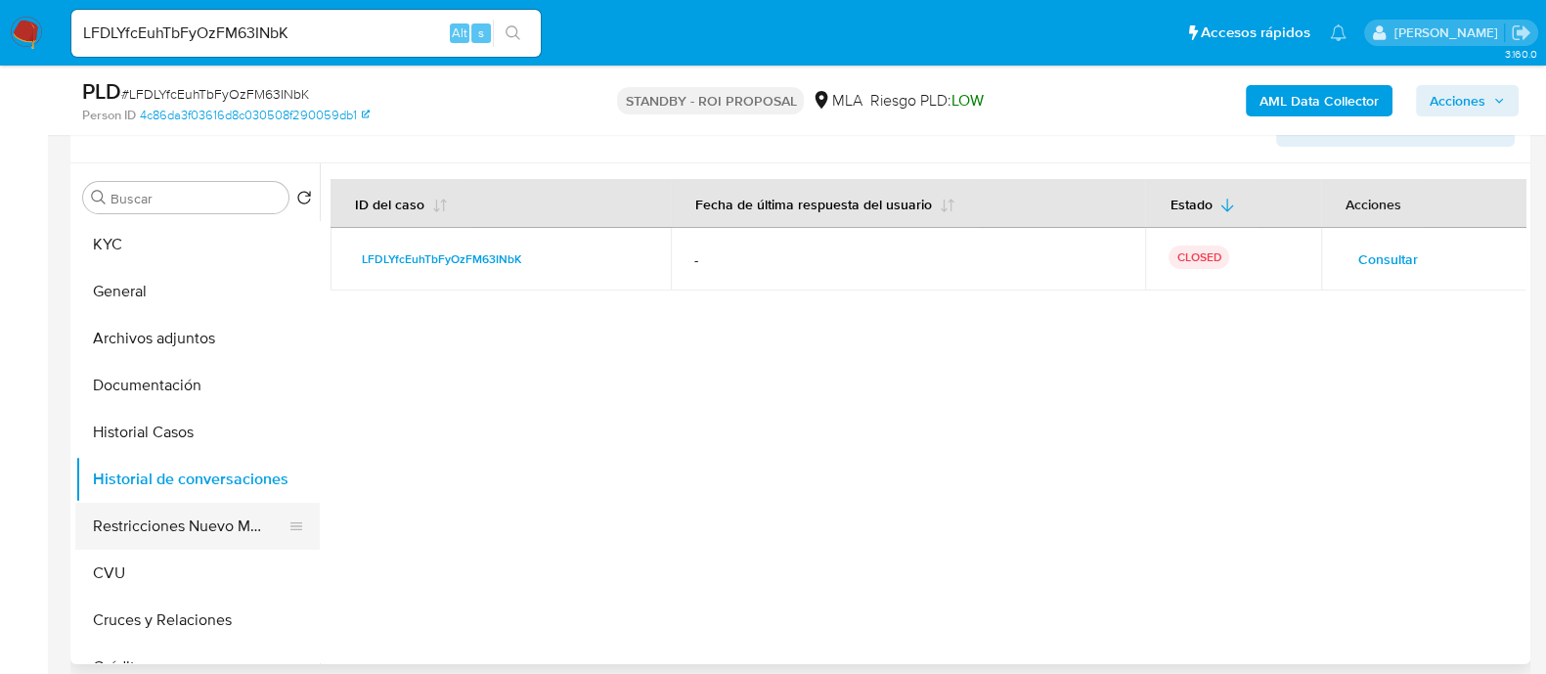
click at [215, 540] on button "Restricciones Nuevo Mundo" at bounding box center [189, 526] width 229 height 47
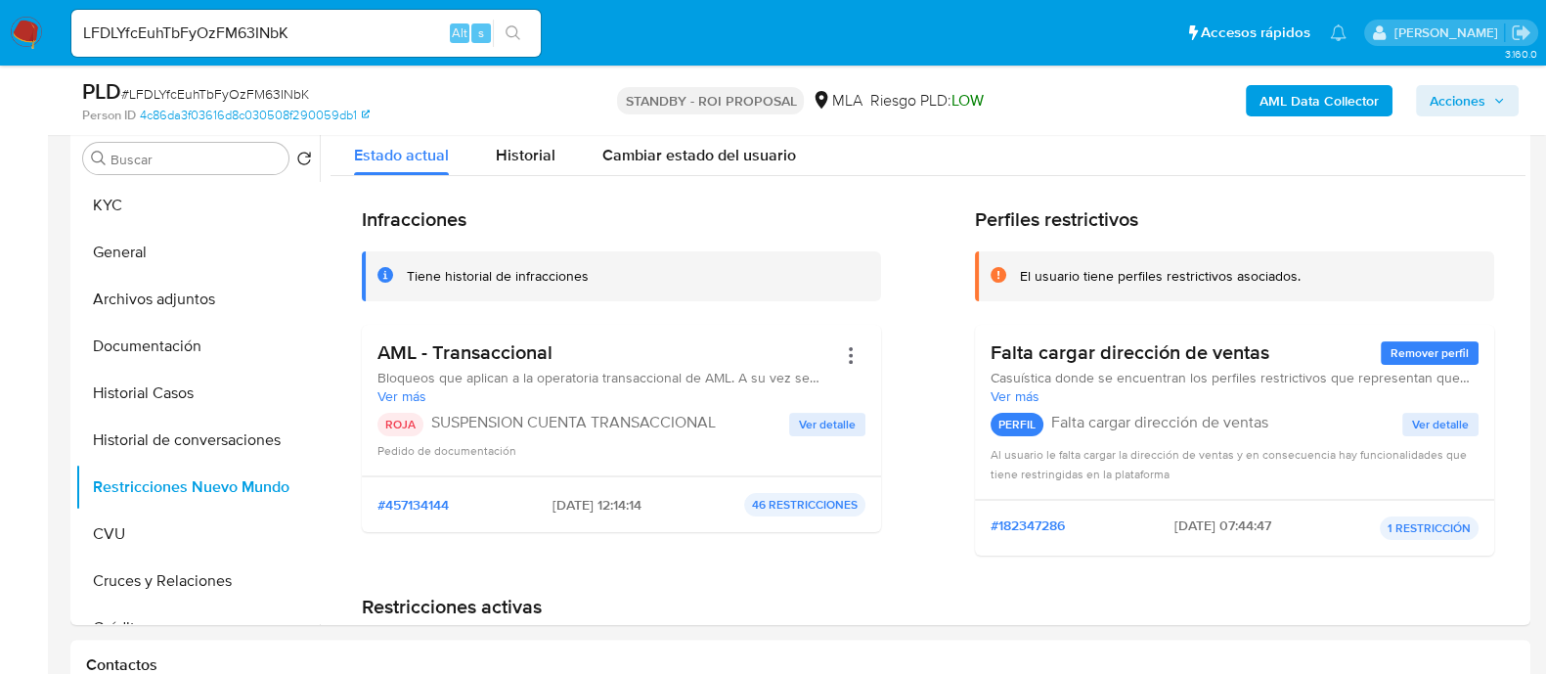
scroll to position [488, 0]
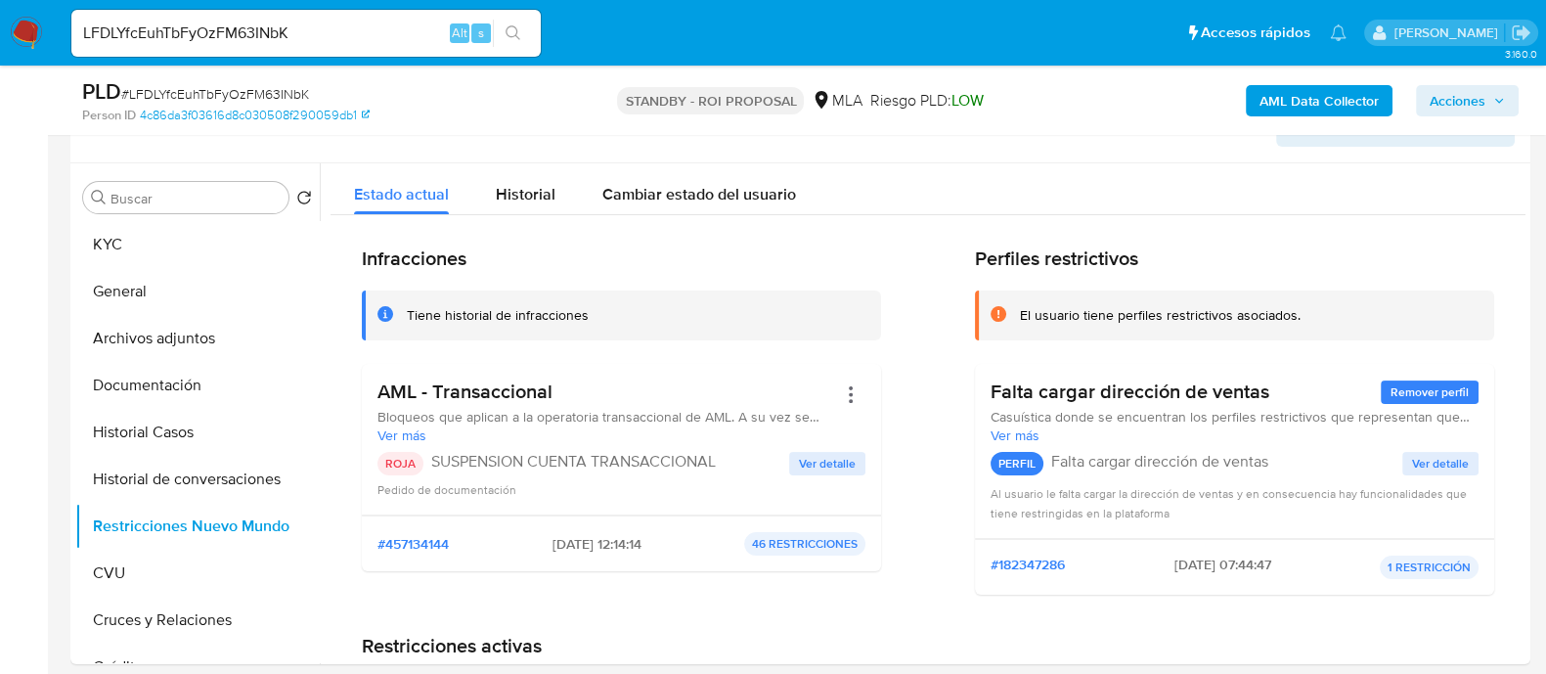
click at [278, 41] on input "LFDLYfcEuhTbFyOzFM63INbK" at bounding box center [305, 33] width 469 height 25
click at [231, 285] on button "General" at bounding box center [189, 291] width 229 height 47
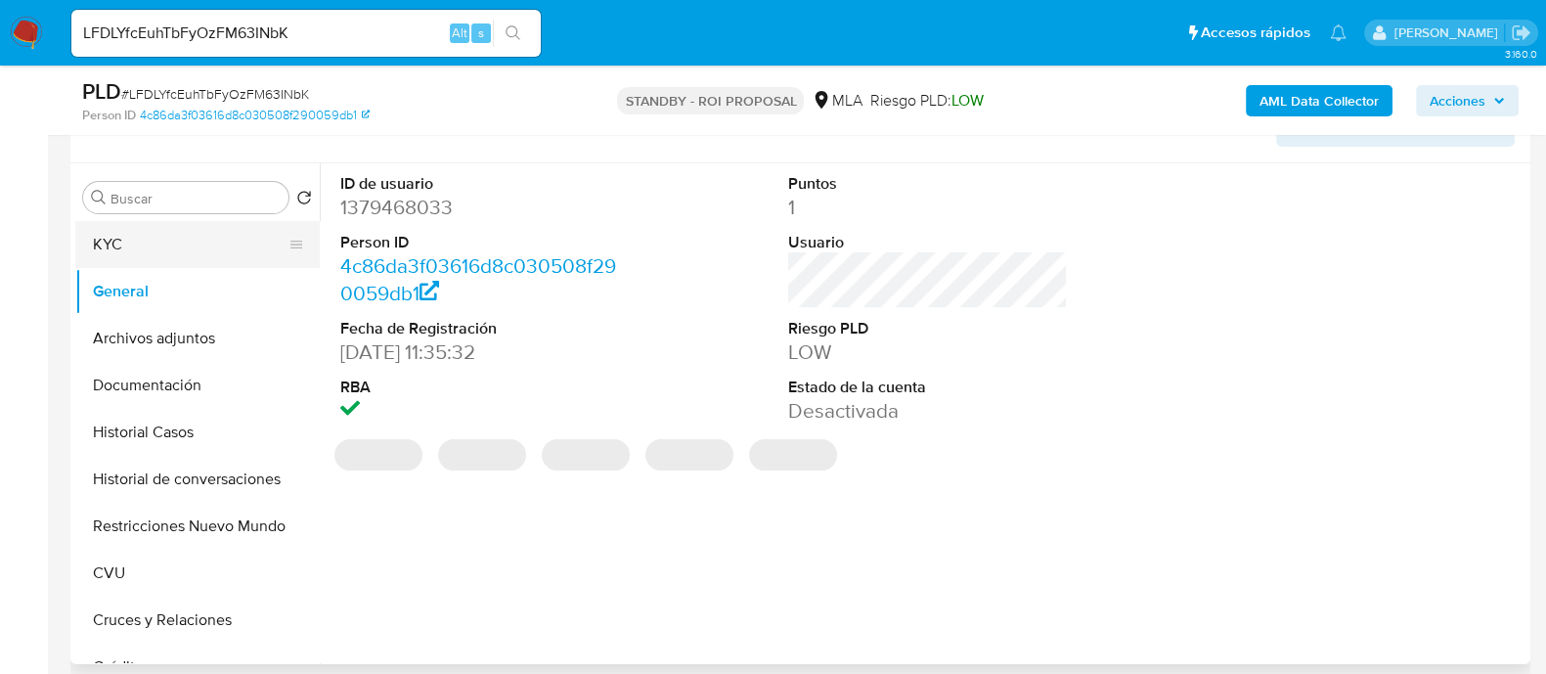
click at [176, 234] on button "KYC" at bounding box center [189, 244] width 229 height 47
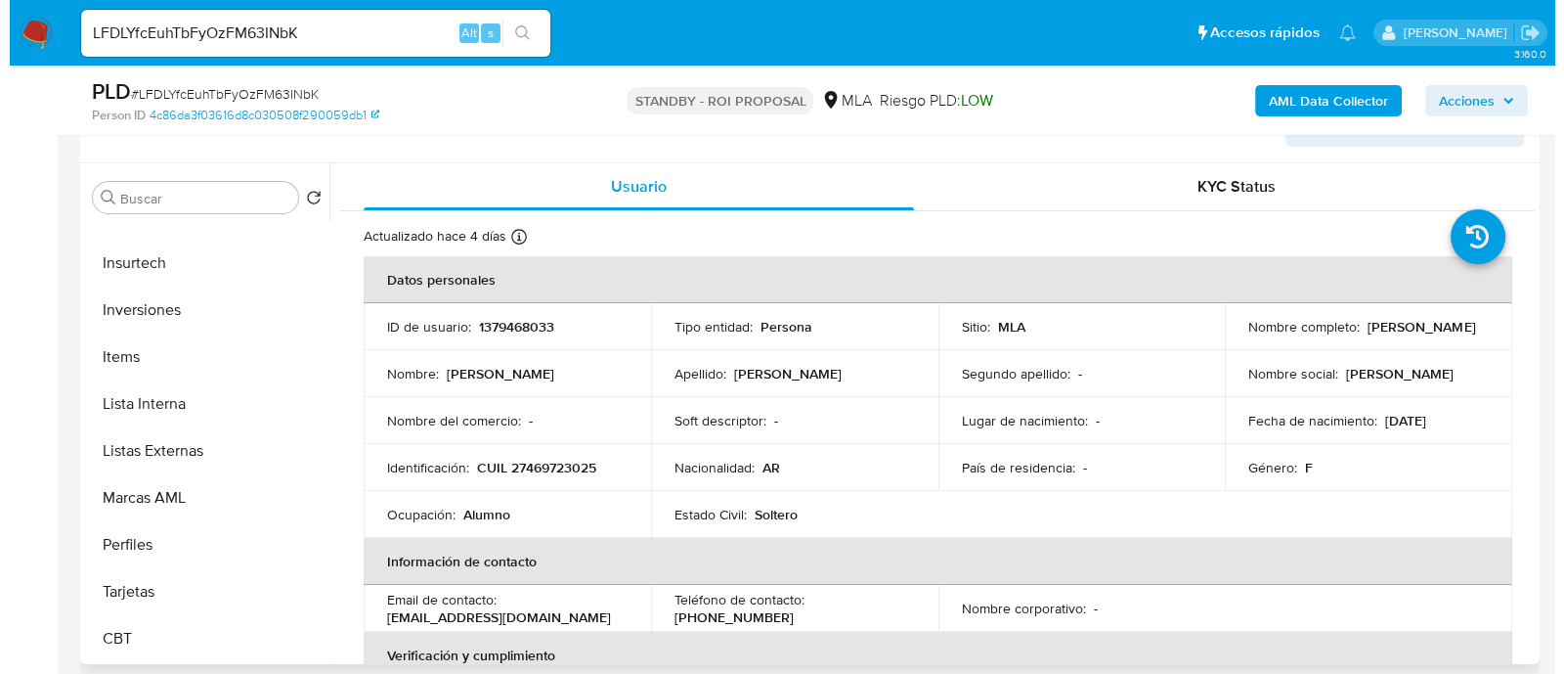
scroll to position [919, 0]
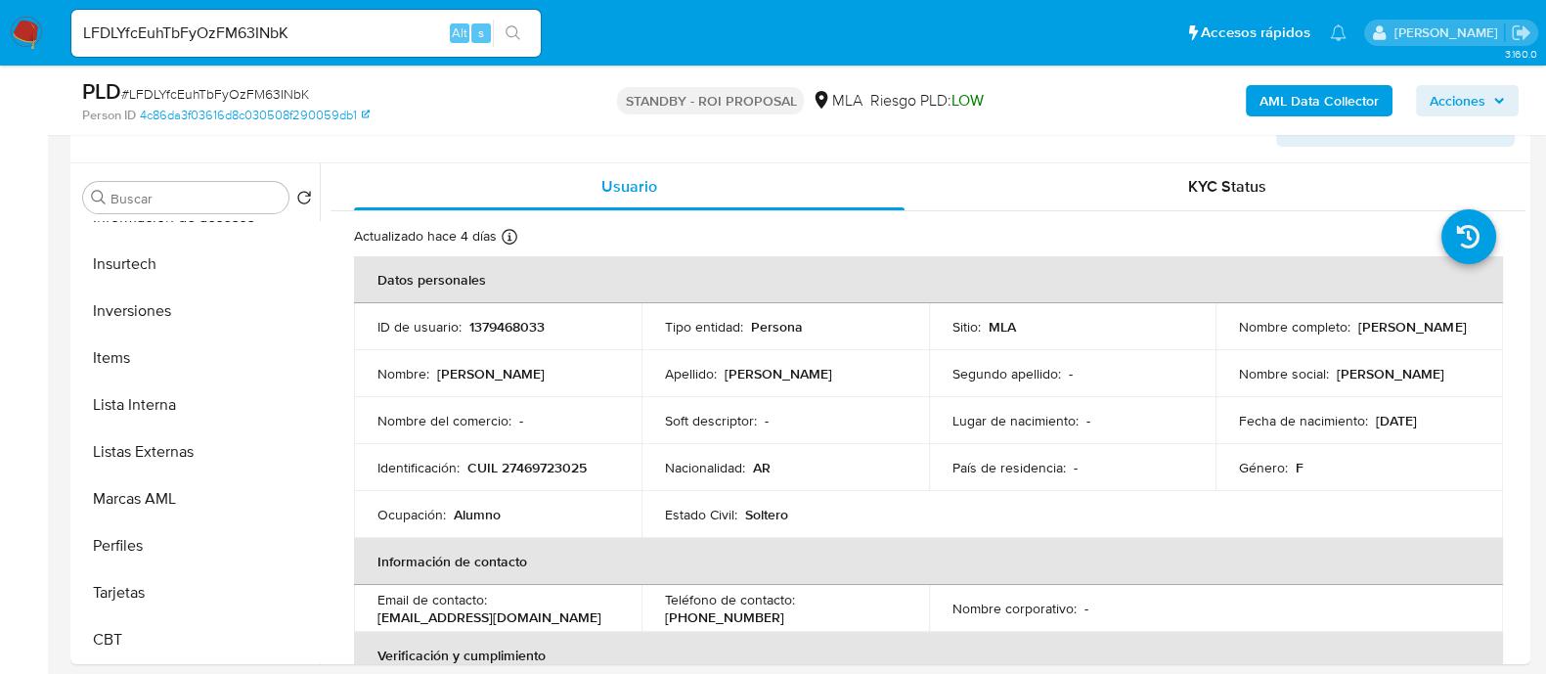
click at [1293, 99] on b "AML Data Collector" at bounding box center [1318, 100] width 119 height 31
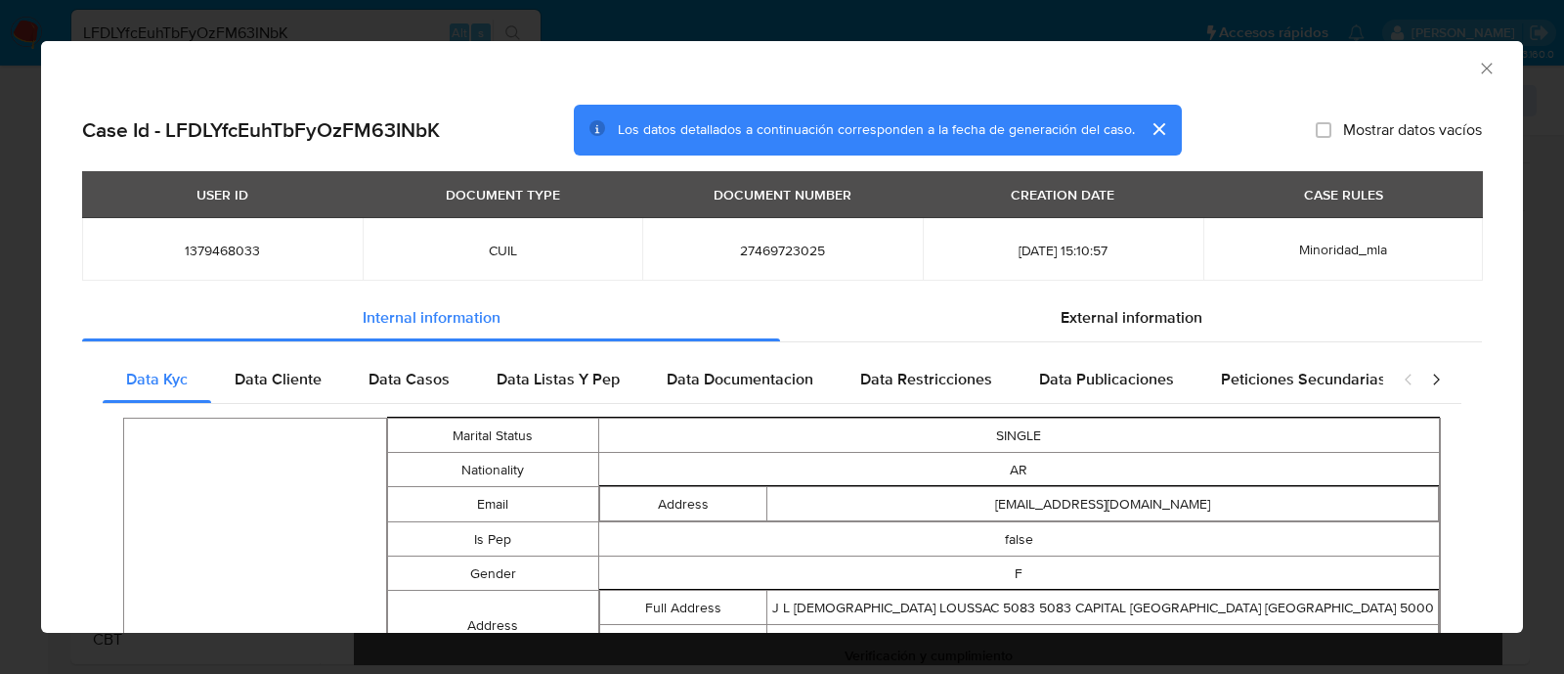
click at [1426, 375] on icon "closure-recommendation-modal" at bounding box center [1436, 380] width 20 height 20
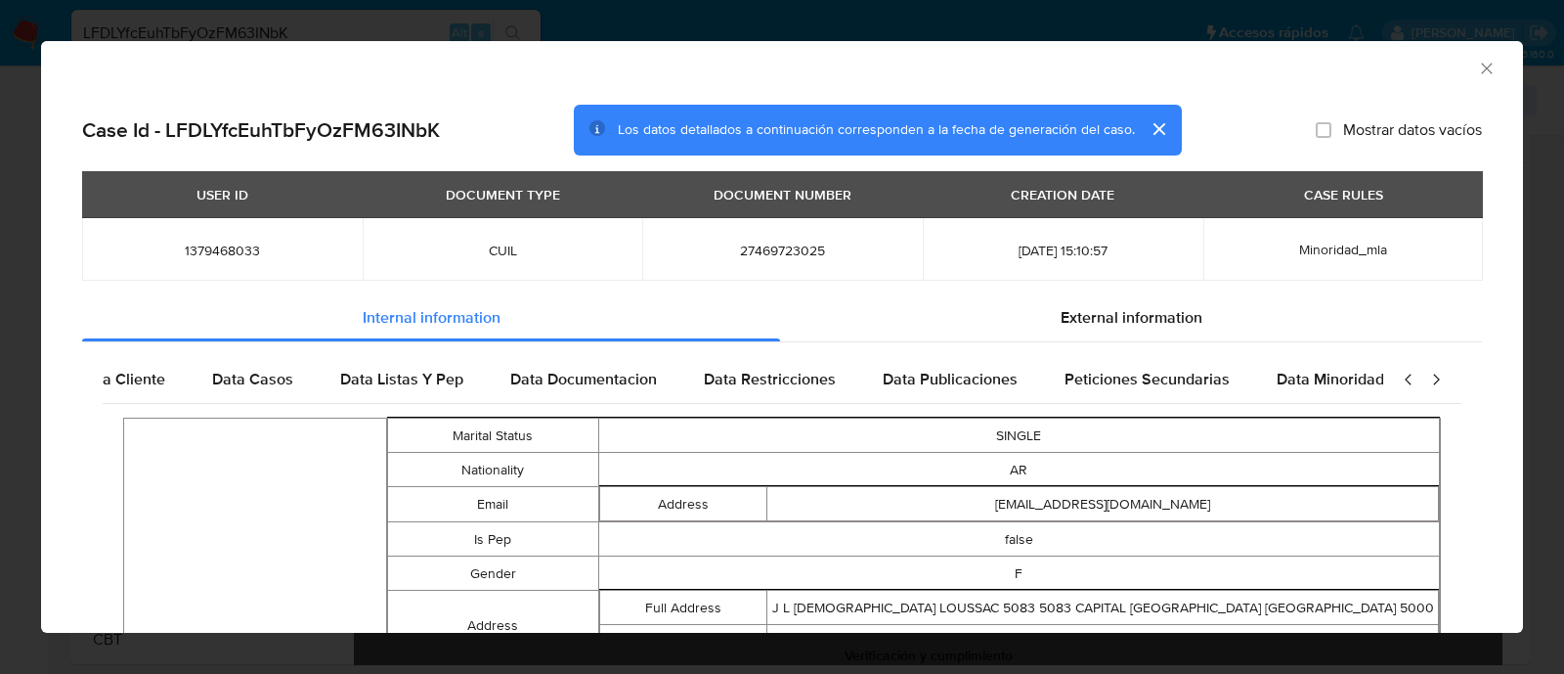
scroll to position [0, 189]
click at [1331, 381] on span "Data Minoridad" at bounding box center [1306, 379] width 108 height 22
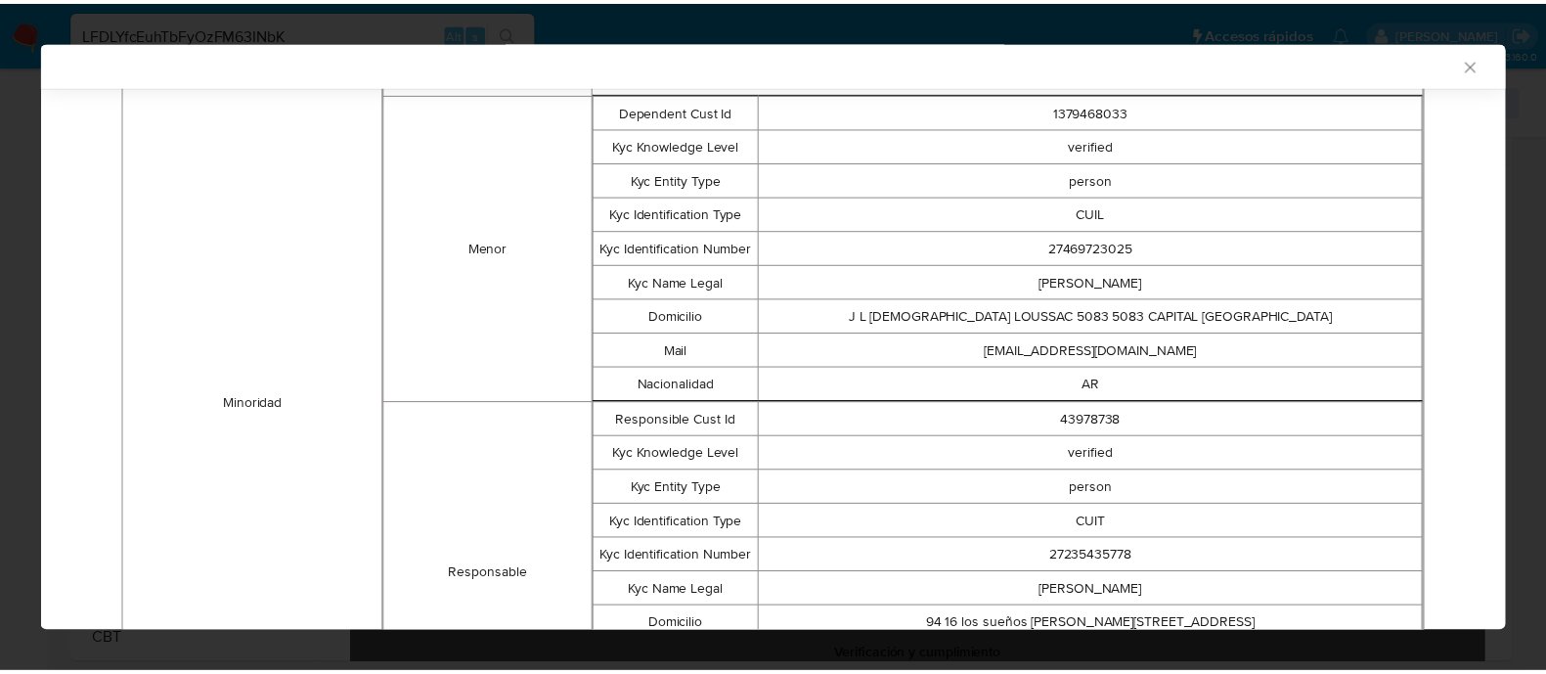
scroll to position [606, 0]
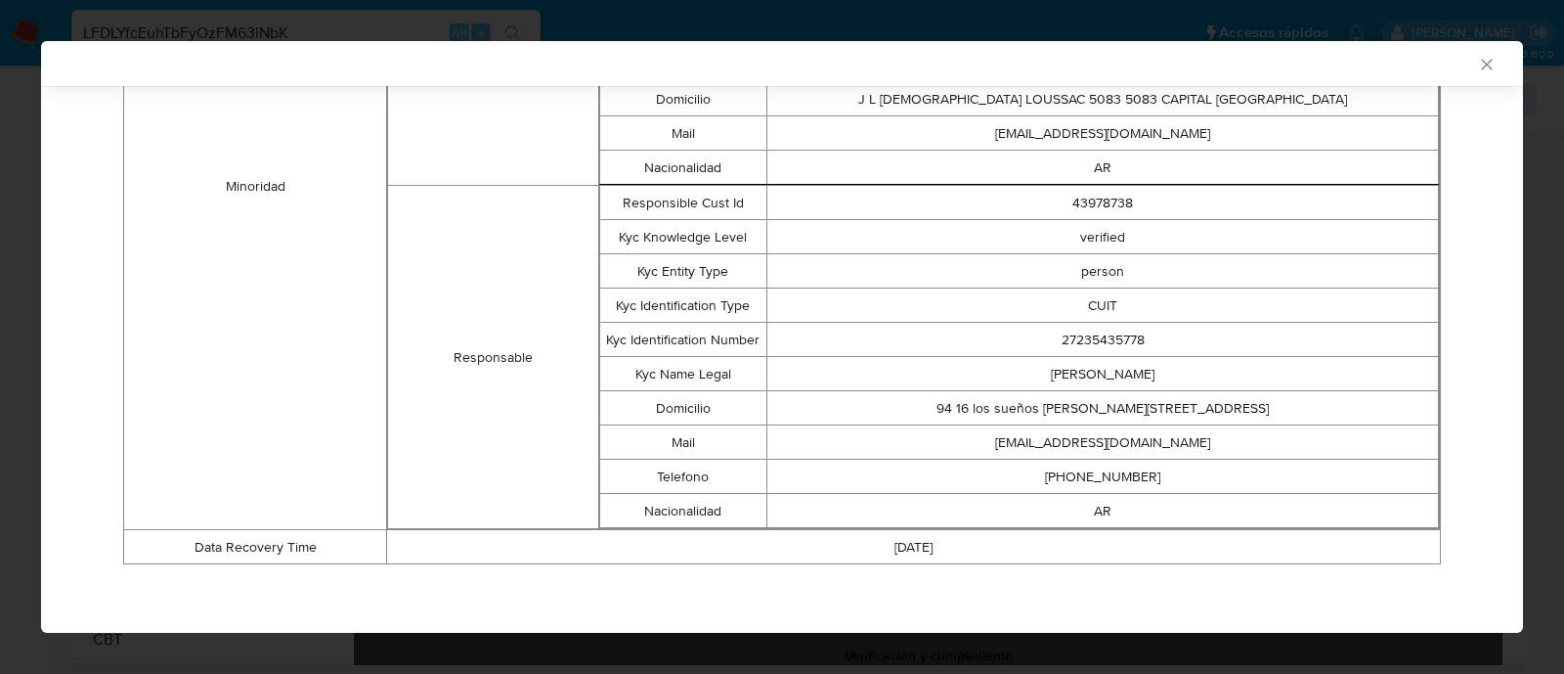
drag, startPoint x: 1138, startPoint y: 378, endPoint x: 1024, endPoint y: 379, distance: 114.4
click at [1024, 379] on td "Analia Llinares" at bounding box center [1103, 374] width 672 height 34
copy td "Analia Llinares"
click at [1115, 348] on td "27235435778" at bounding box center [1103, 340] width 672 height 34
click at [1113, 345] on td "27235435778" at bounding box center [1103, 340] width 672 height 34
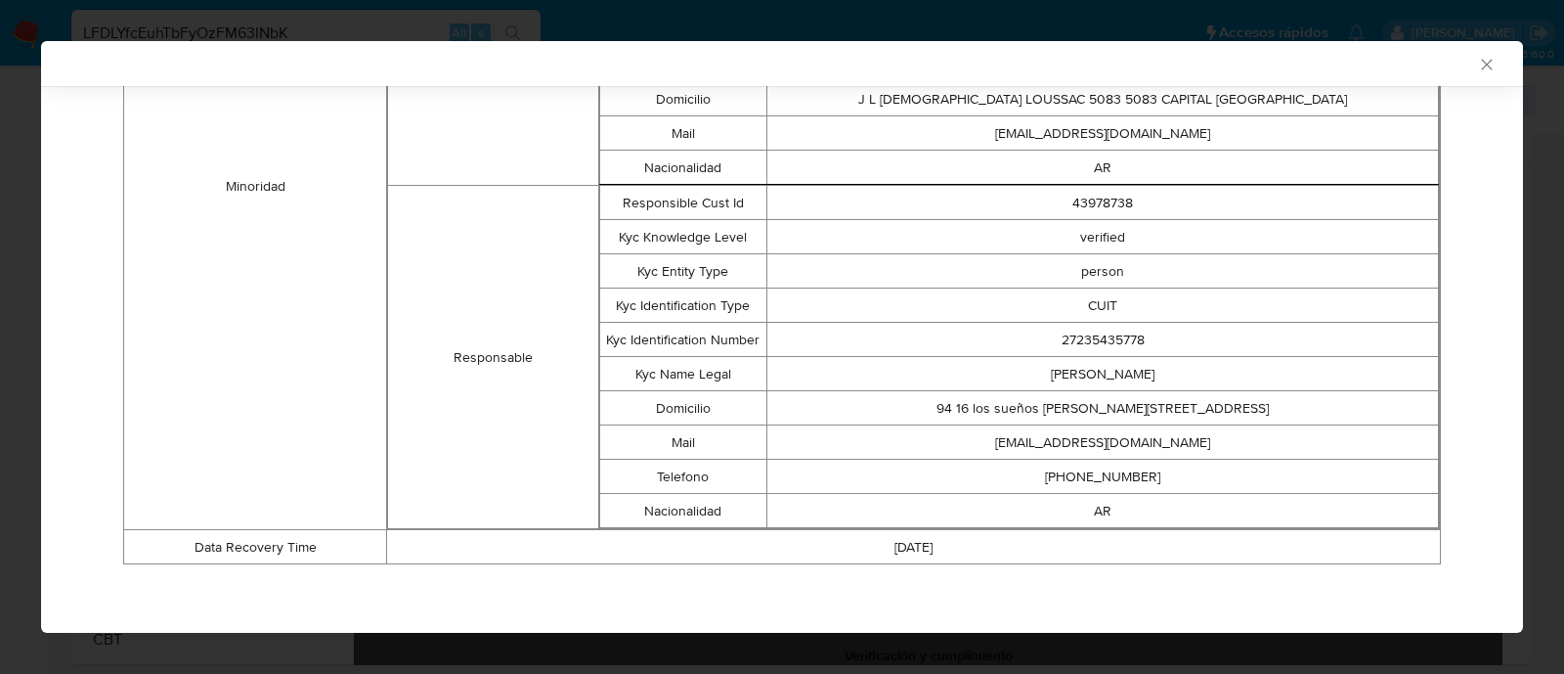
click at [1083, 341] on td "27235435778" at bounding box center [1103, 340] width 672 height 34
copy td "27235435778"
click at [1148, 350] on td "27235435778" at bounding box center [1103, 340] width 672 height 34
click at [1112, 338] on td "27235435778" at bounding box center [1103, 340] width 672 height 34
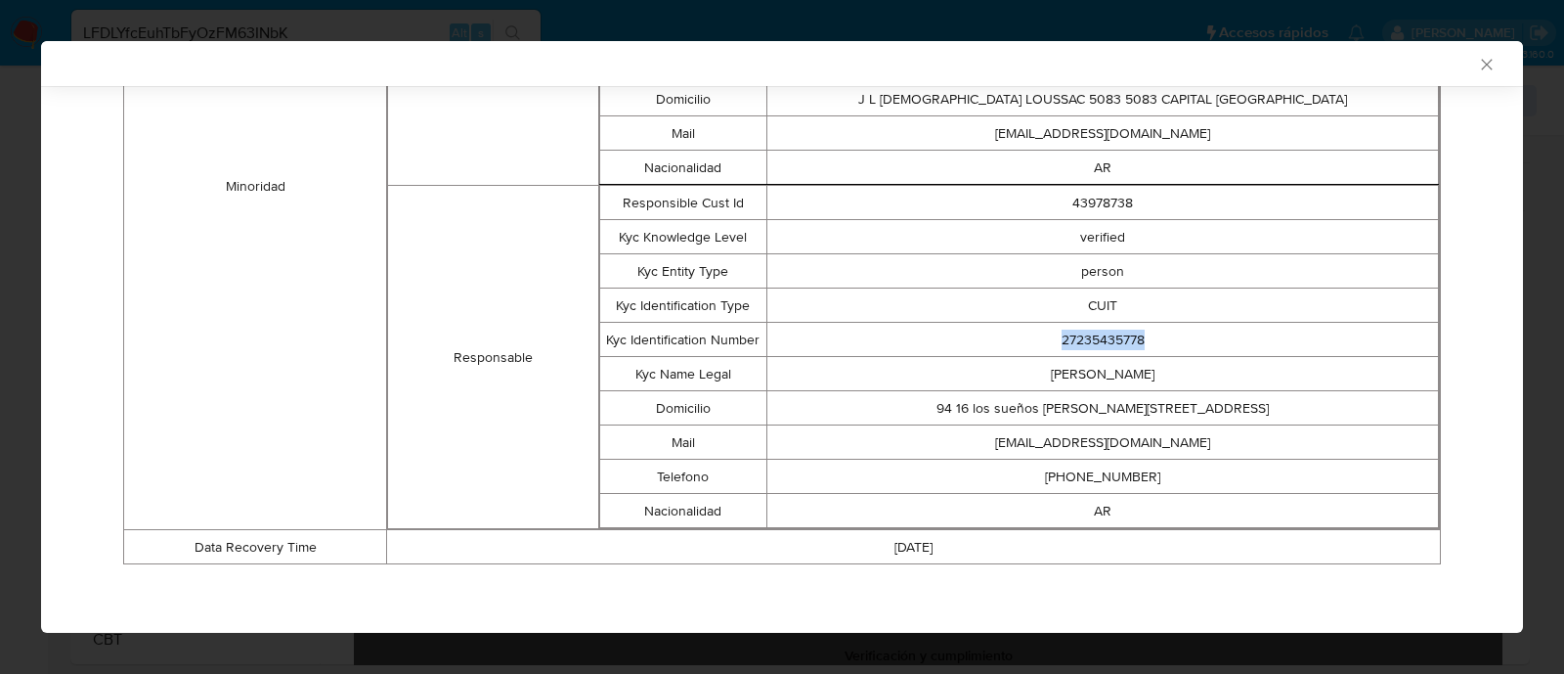
click at [1112, 338] on td "27235435778" at bounding box center [1103, 340] width 672 height 34
copy td "27235435778"
click at [1477, 62] on icon "Cerrar ventana" at bounding box center [1487, 65] width 20 height 20
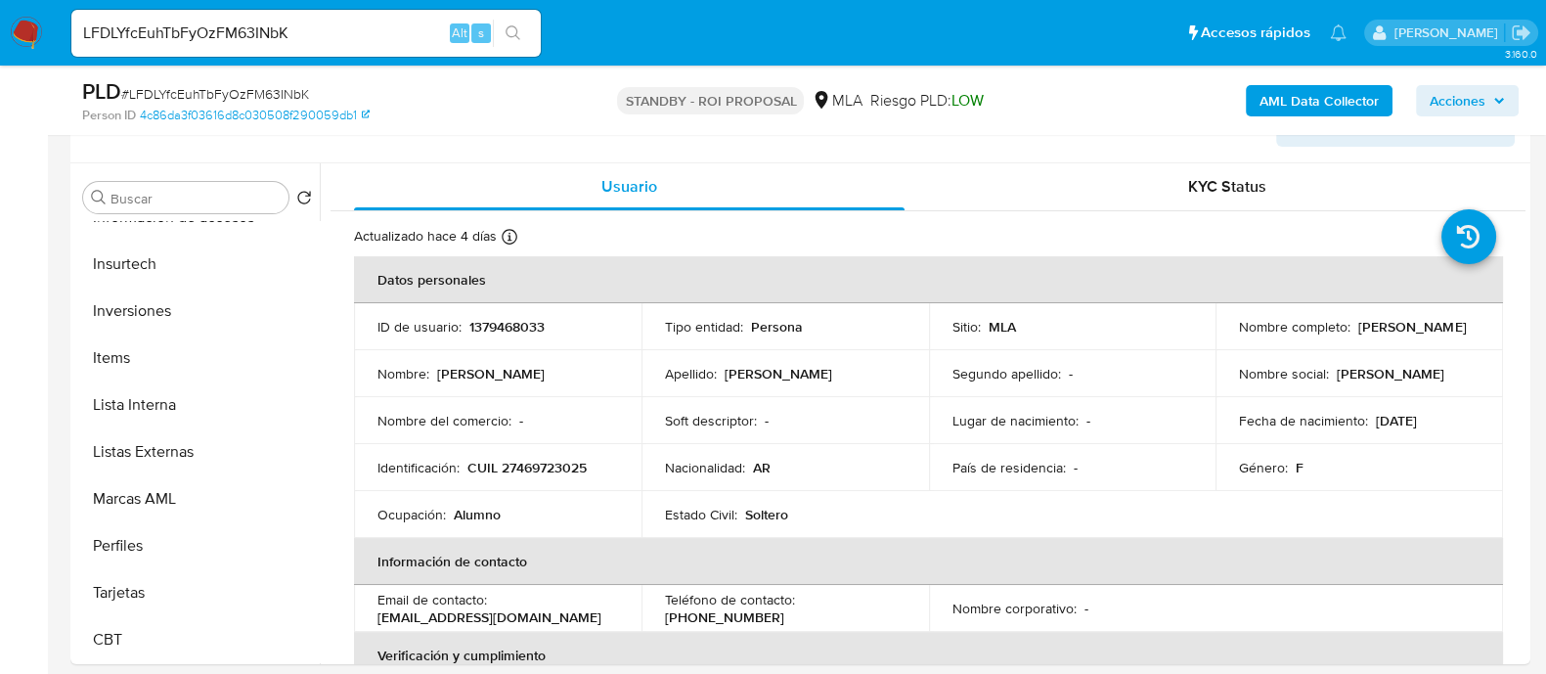
click at [248, 22] on input "LFDLYfcEuhTbFyOzFM63INbK" at bounding box center [305, 33] width 469 height 25
click at [313, 31] on input "LFDLYfcEuhTbFyOzFM63INbK" at bounding box center [305, 33] width 469 height 25
paste input "9telgunpd6ZUvnao3UjaPJlH"
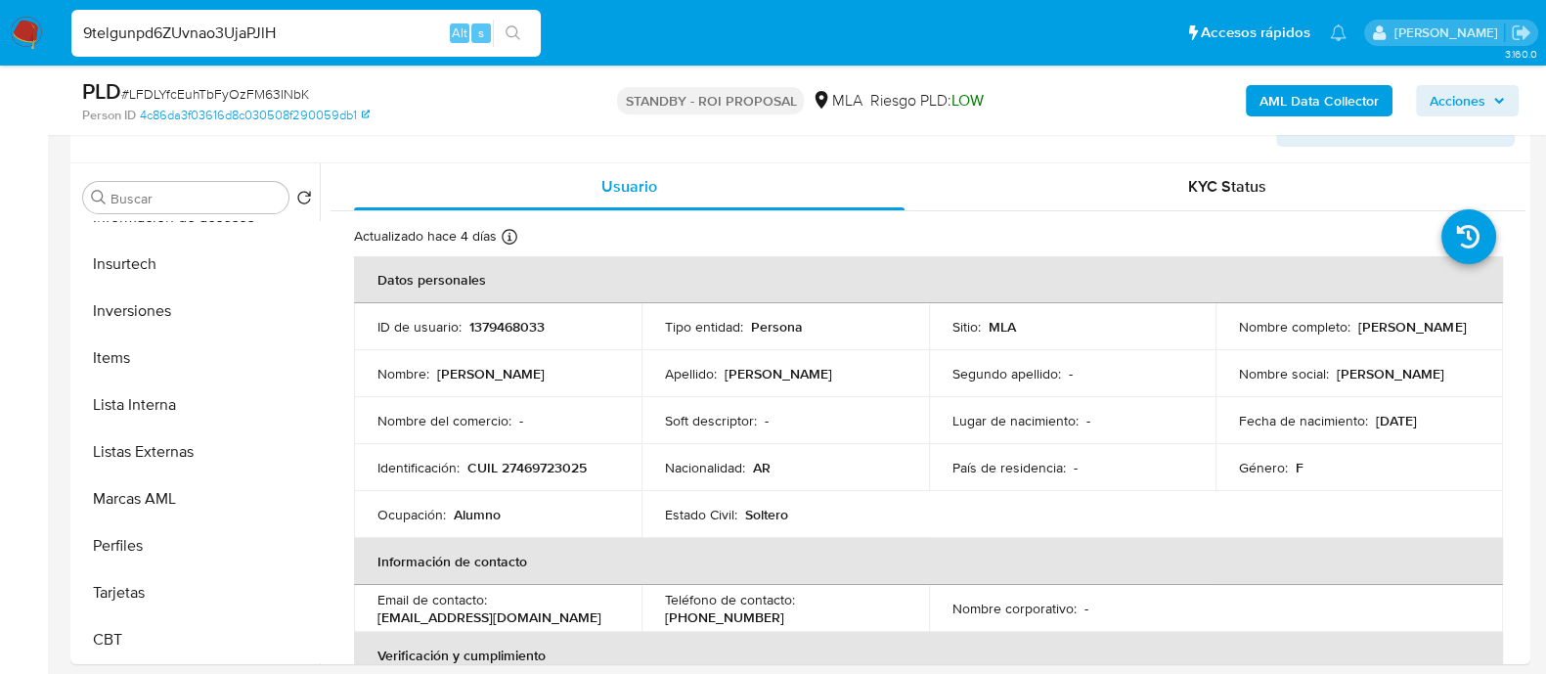
type input "9telgunpd6ZUvnao3UjaPJlH"
click at [523, 36] on button "search-icon" at bounding box center [513, 33] width 40 height 27
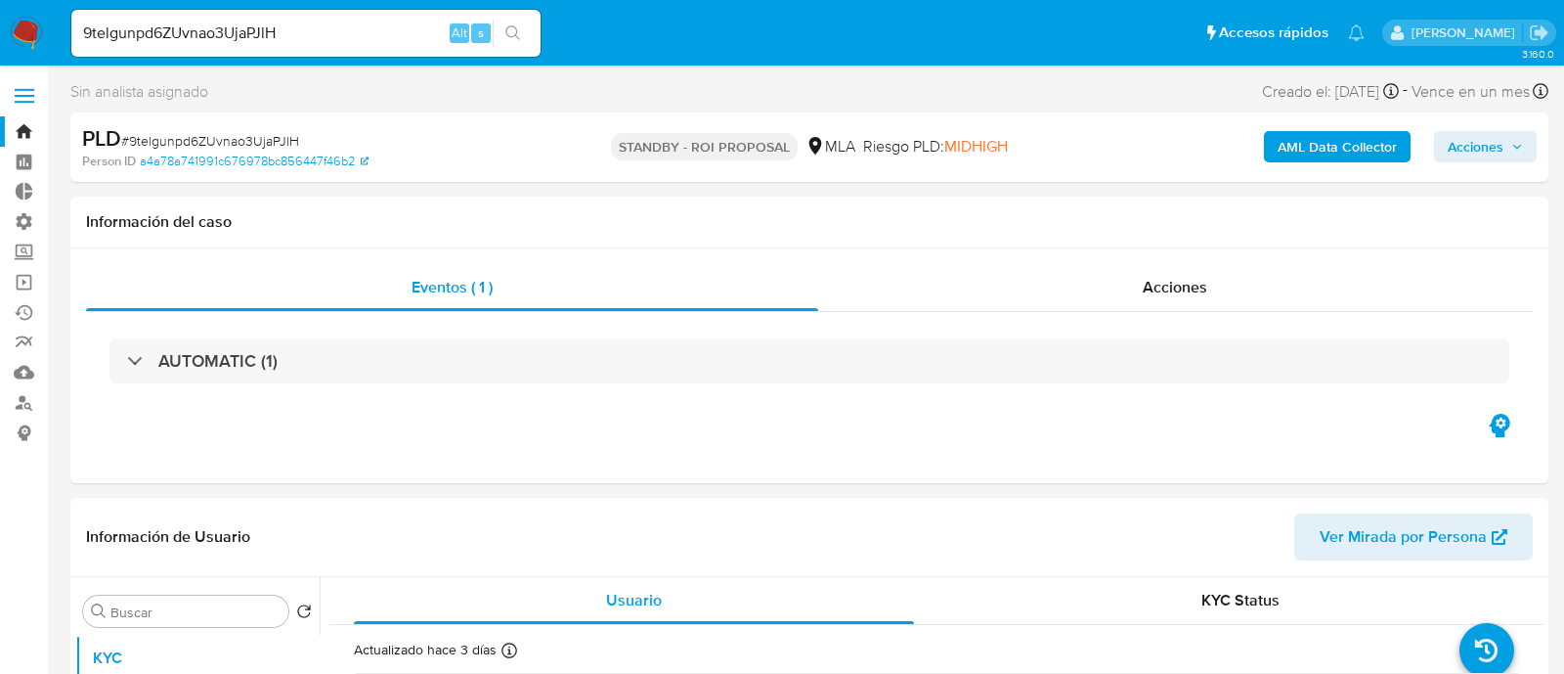
select select "10"
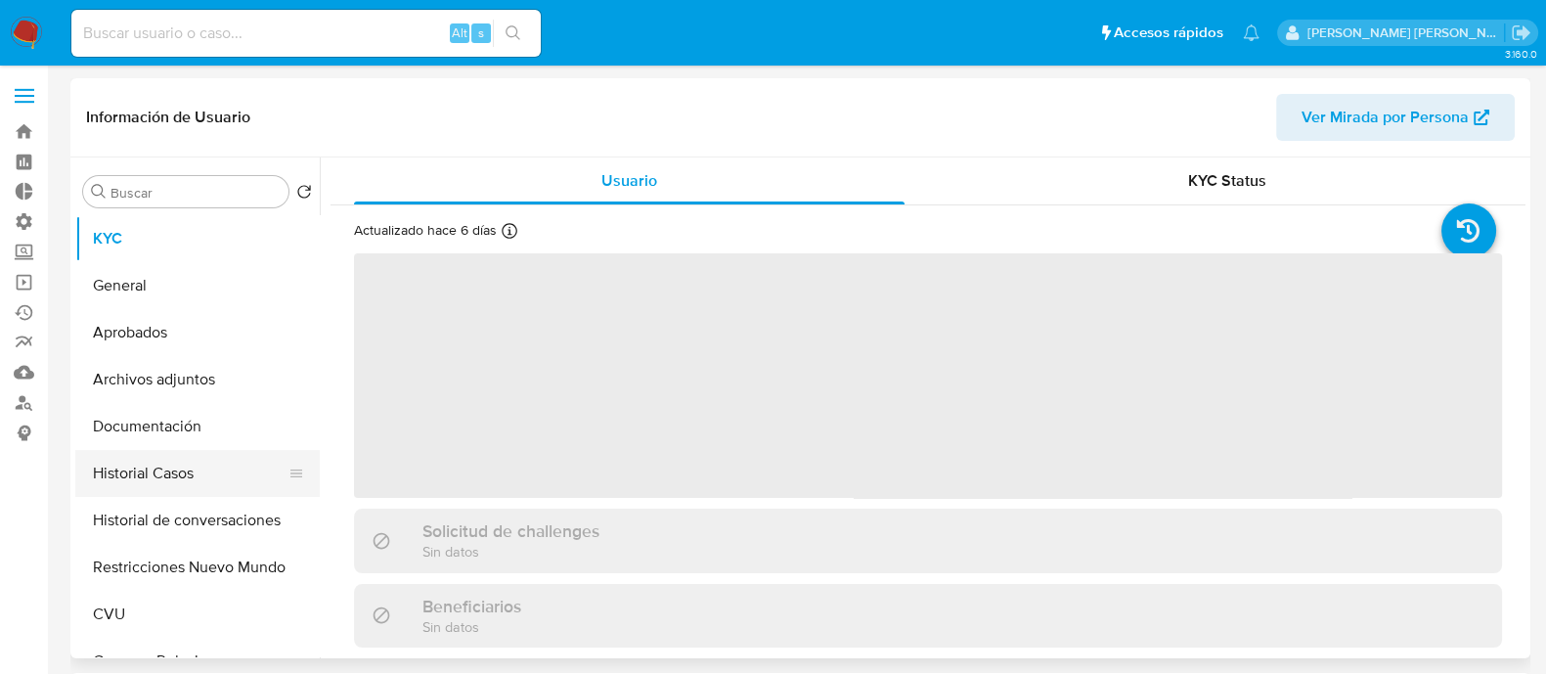
click at [259, 477] on button "Historial Casos" at bounding box center [189, 473] width 229 height 47
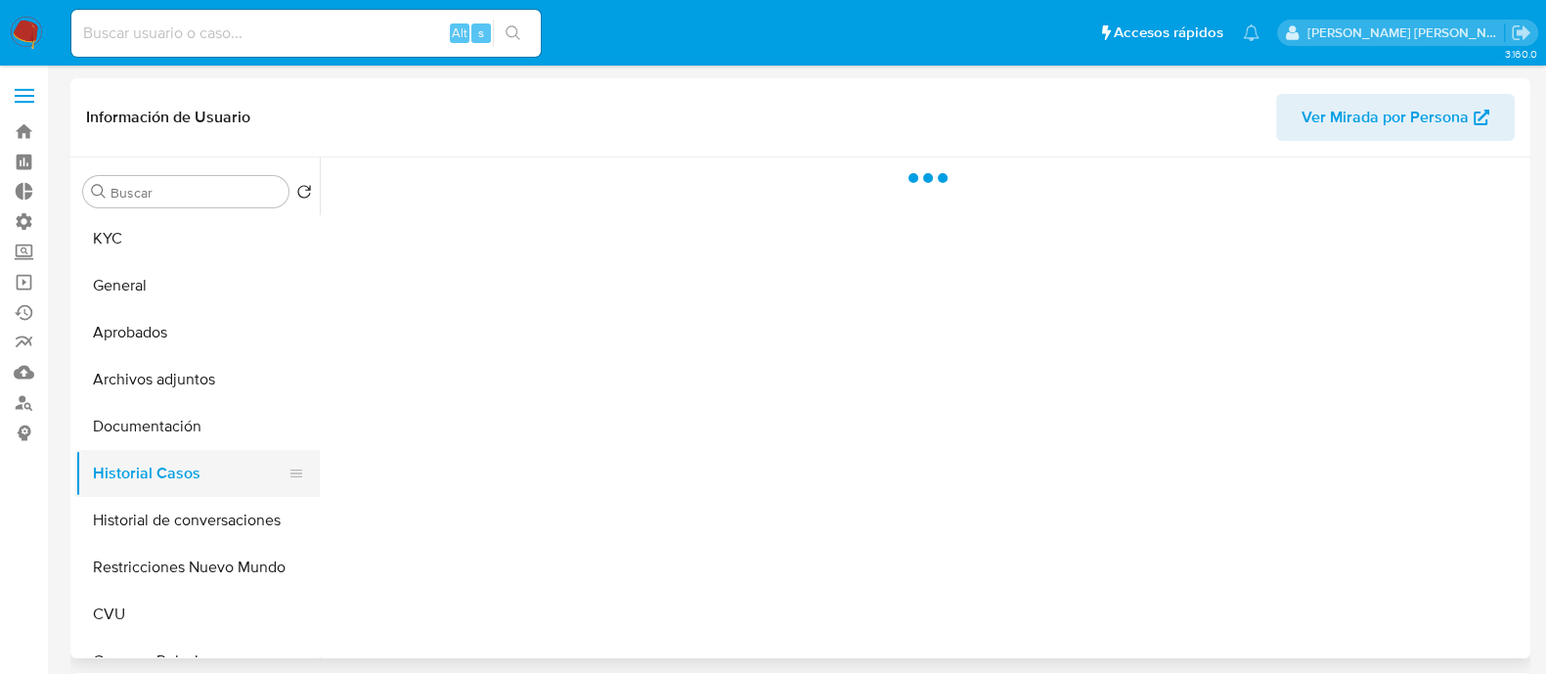
select select "10"
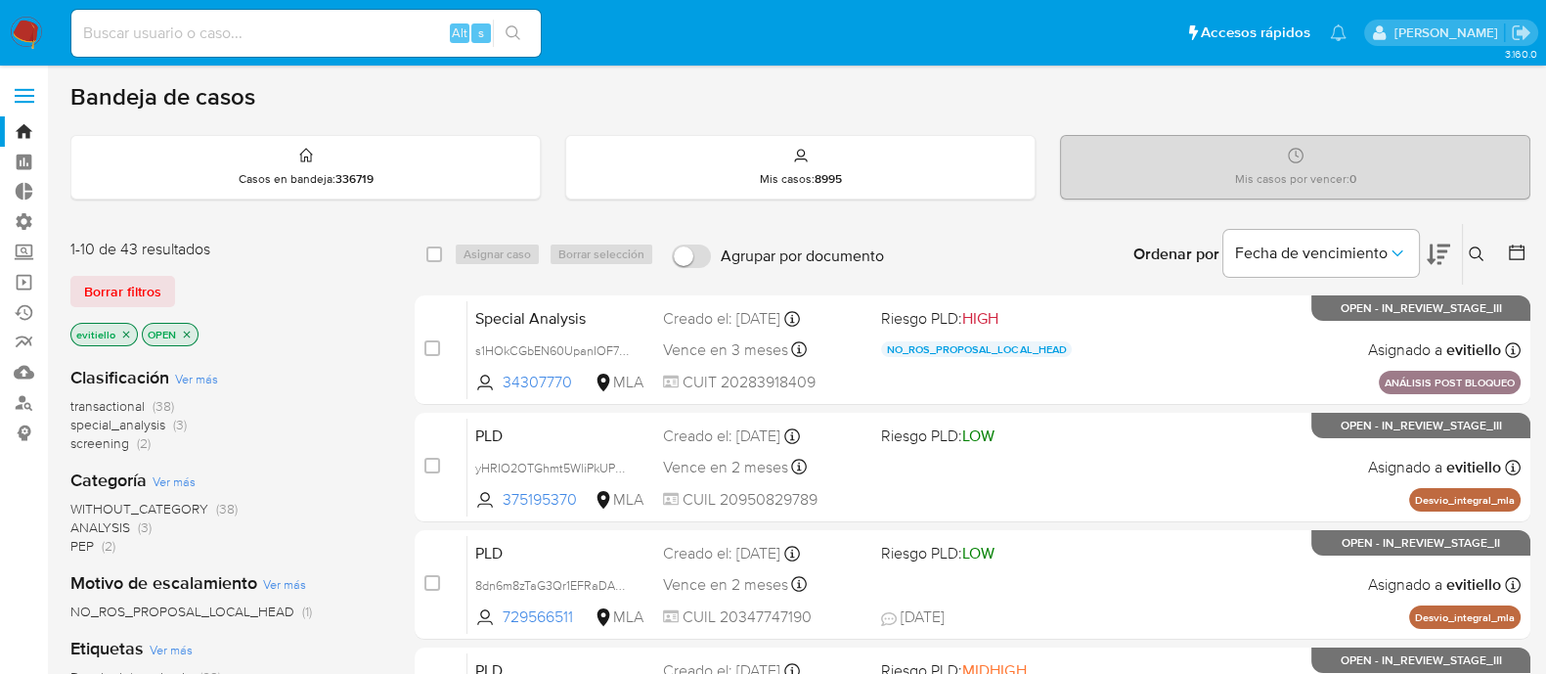
click at [1474, 256] on icon at bounding box center [1475, 253] width 15 height 15
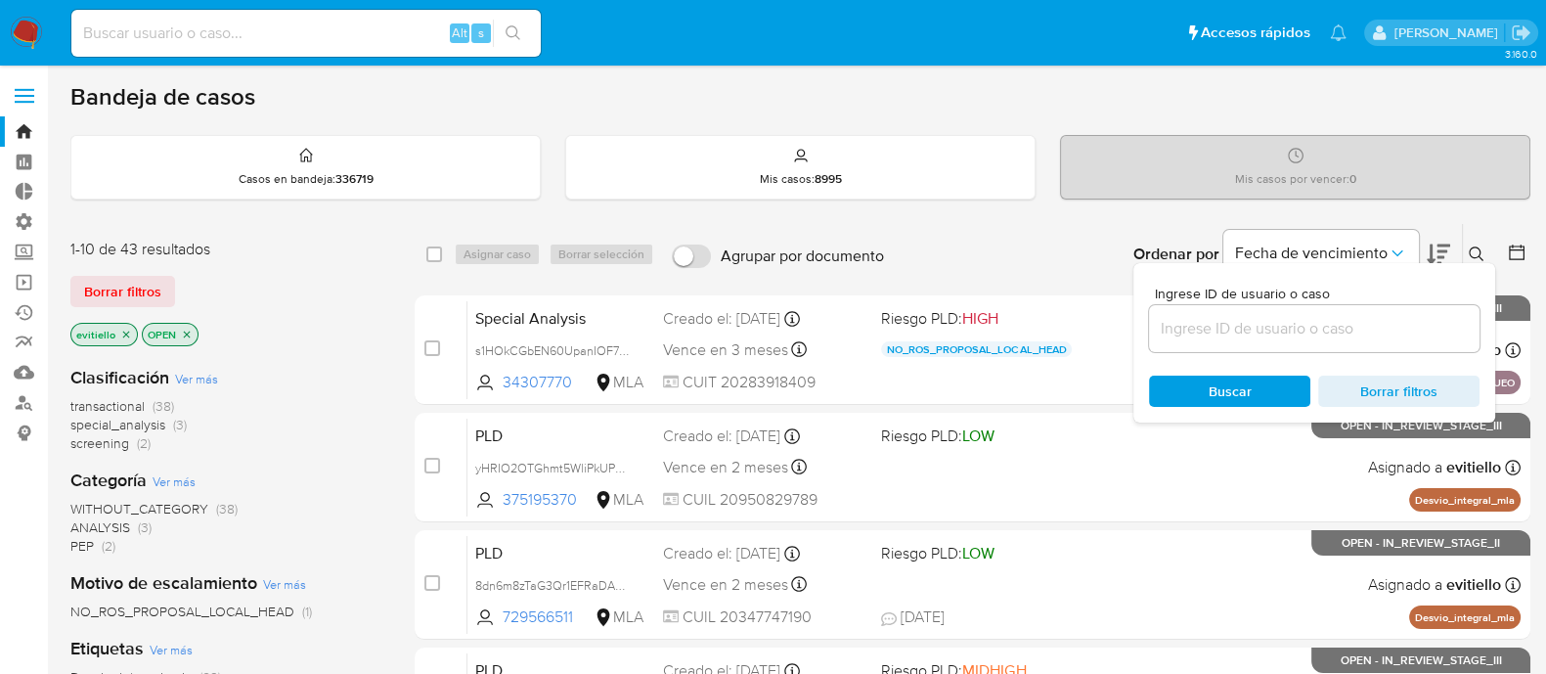
click at [1371, 325] on input at bounding box center [1314, 328] width 330 height 25
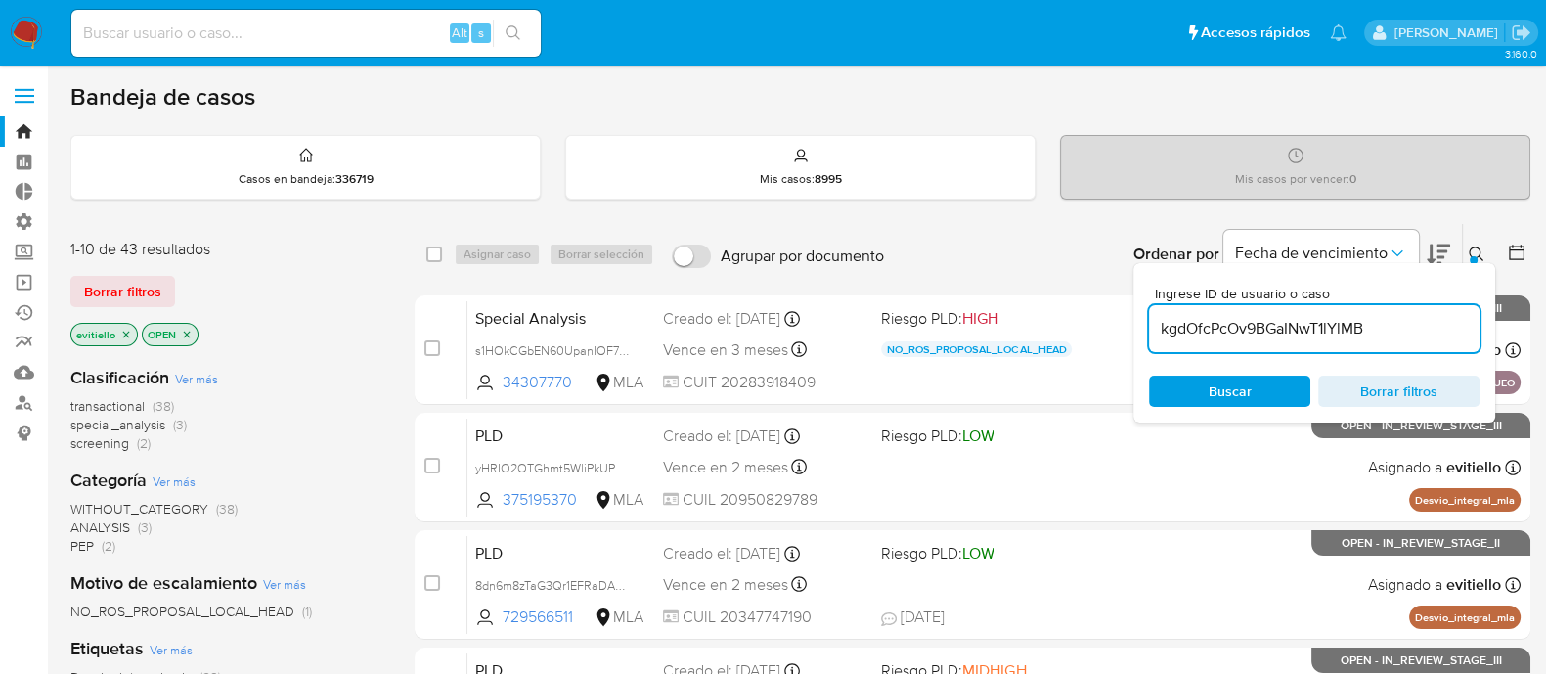
type input "kgdOfcPcOv9BGaINwT1lYlMB"
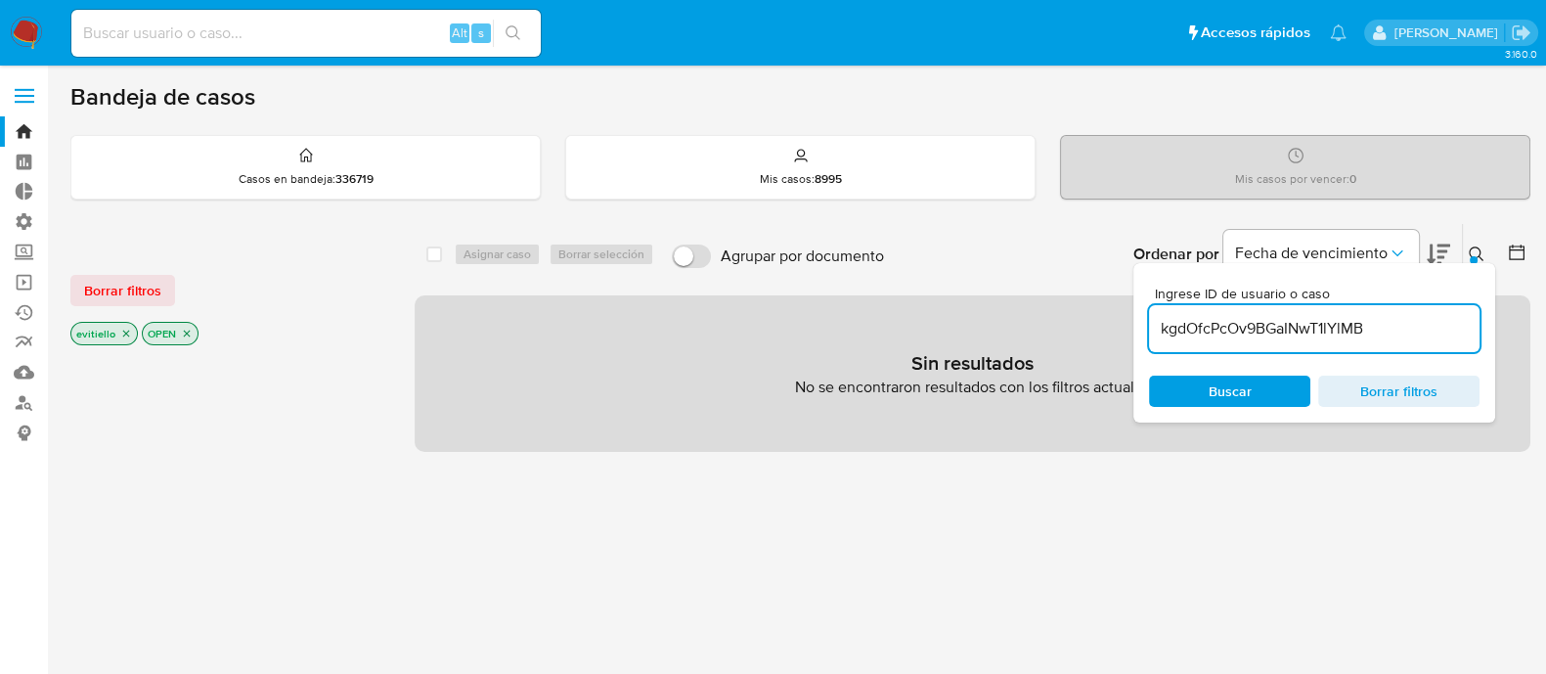
click at [1472, 251] on icon at bounding box center [1476, 254] width 16 height 16
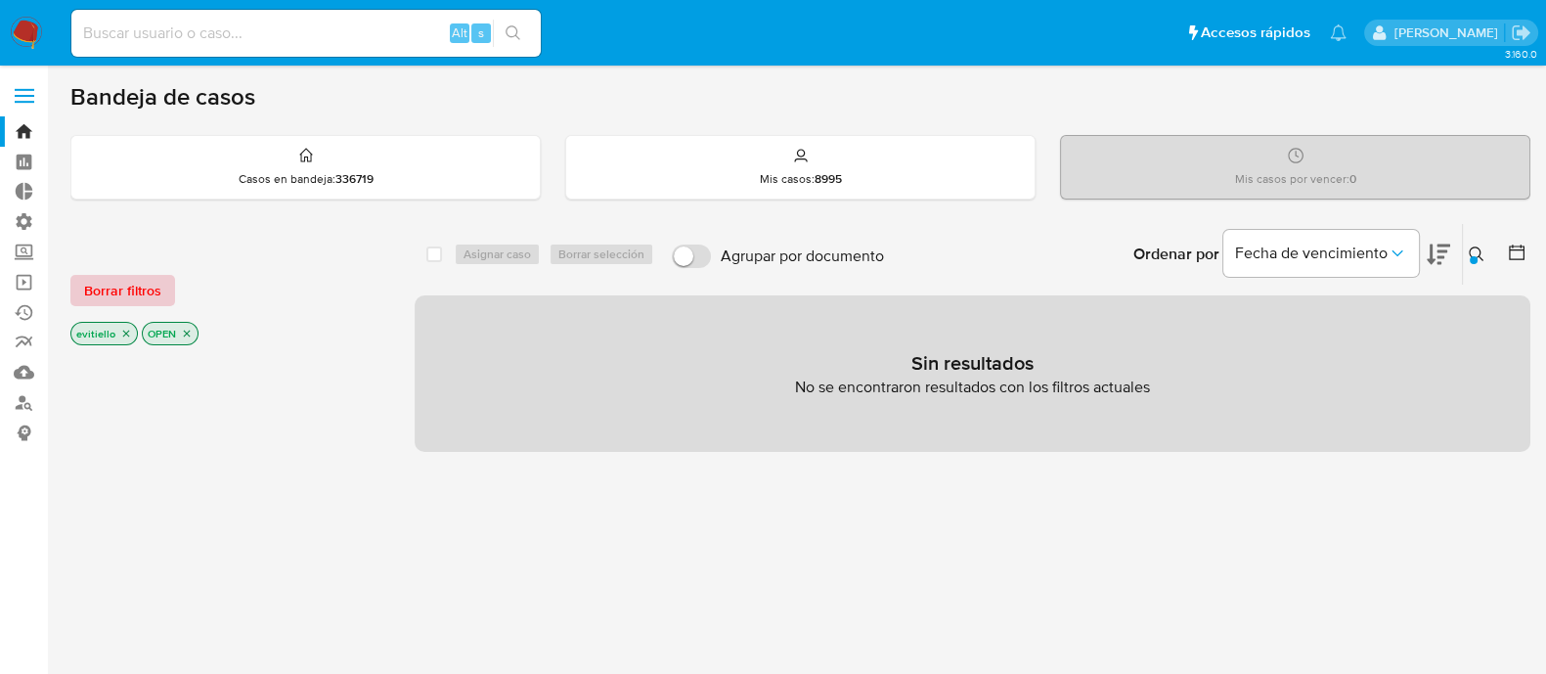
click at [147, 298] on span "Borrar filtros" at bounding box center [122, 290] width 77 height 27
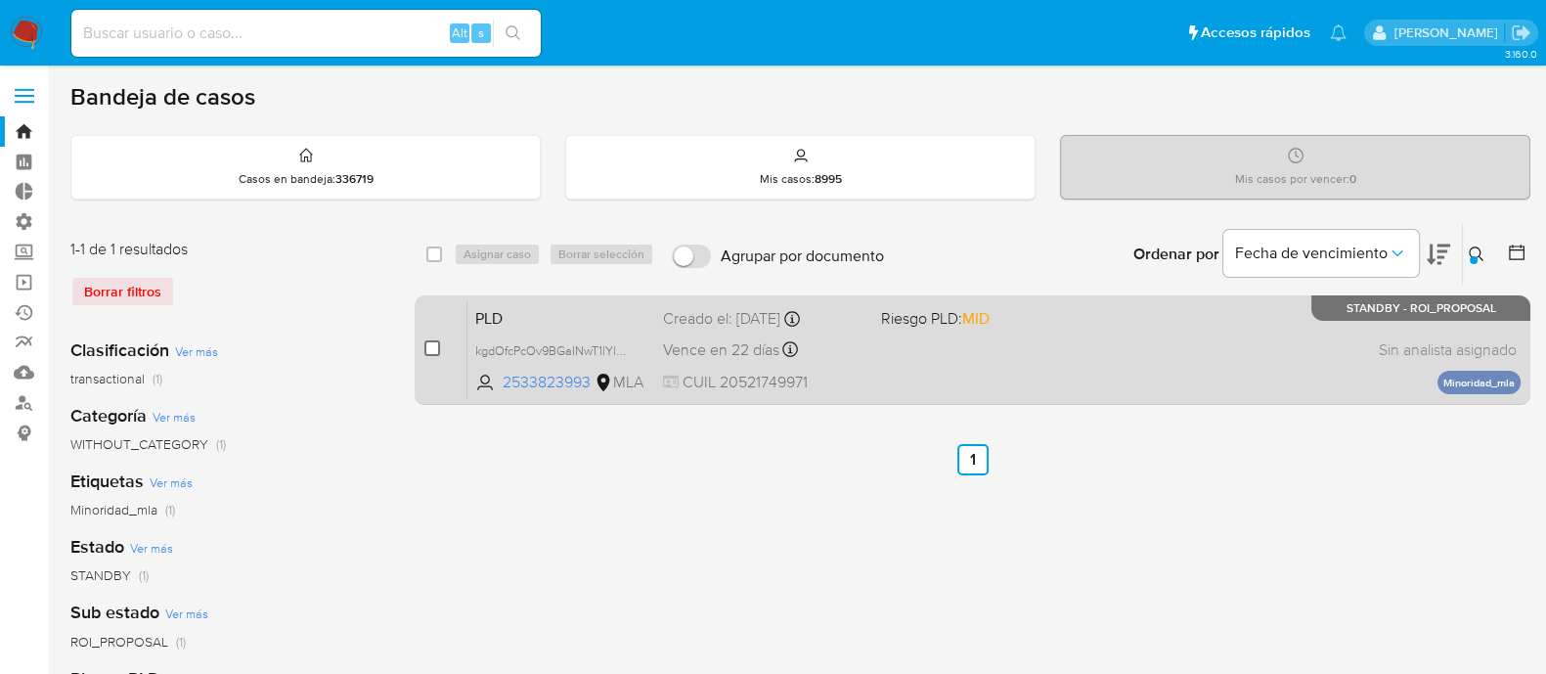
click at [428, 344] on input "checkbox" at bounding box center [432, 348] width 16 height 16
checkbox input "true"
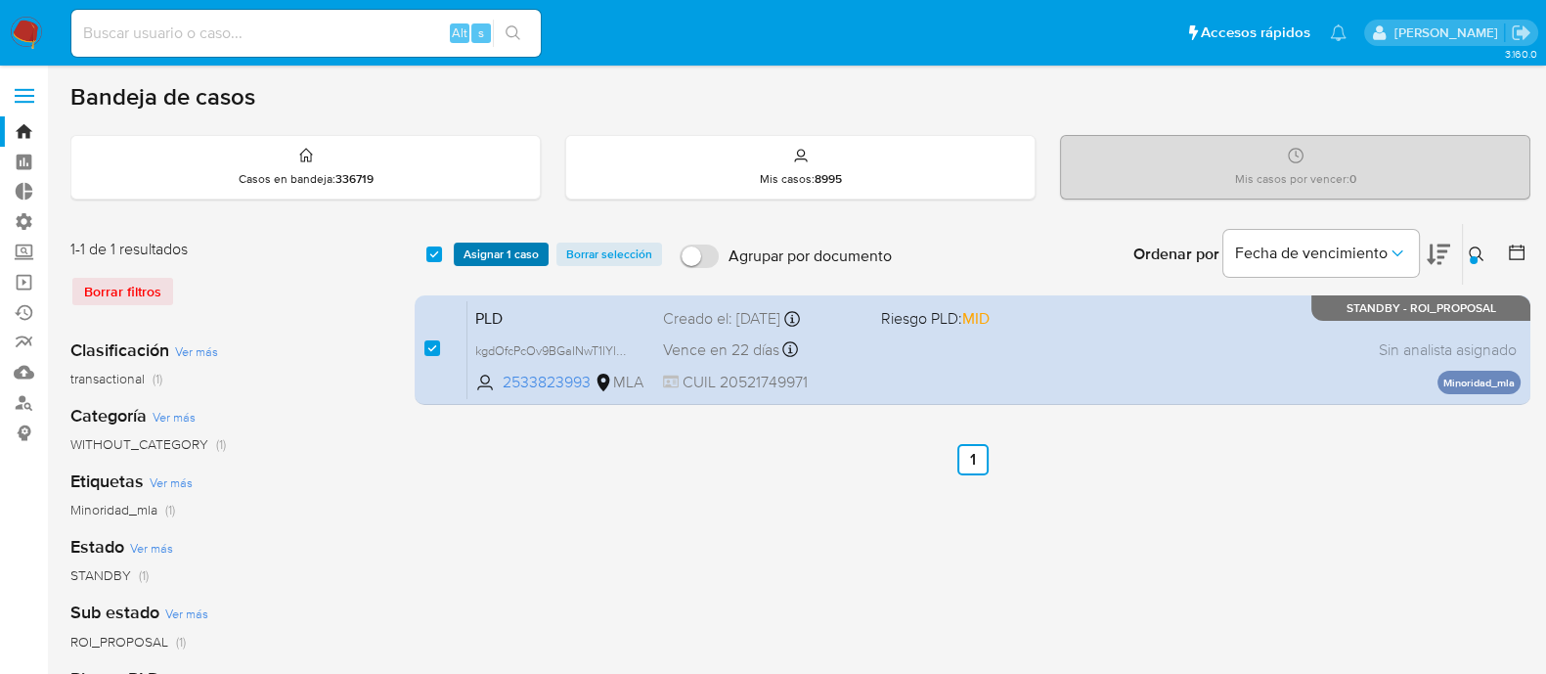
click at [479, 259] on span "Asignar 1 caso" at bounding box center [500, 254] width 75 height 20
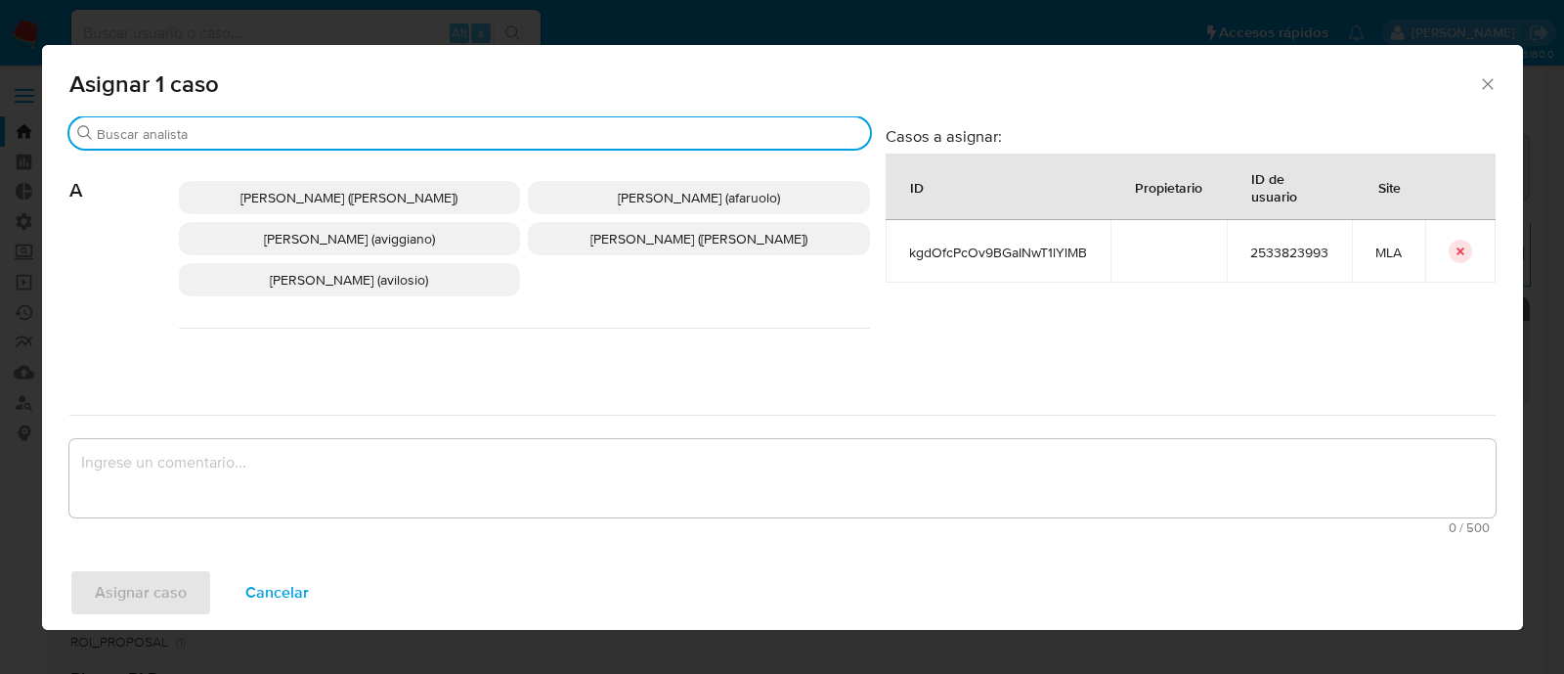
click at [337, 140] on input "Buscar" at bounding box center [480, 134] width 766 height 18
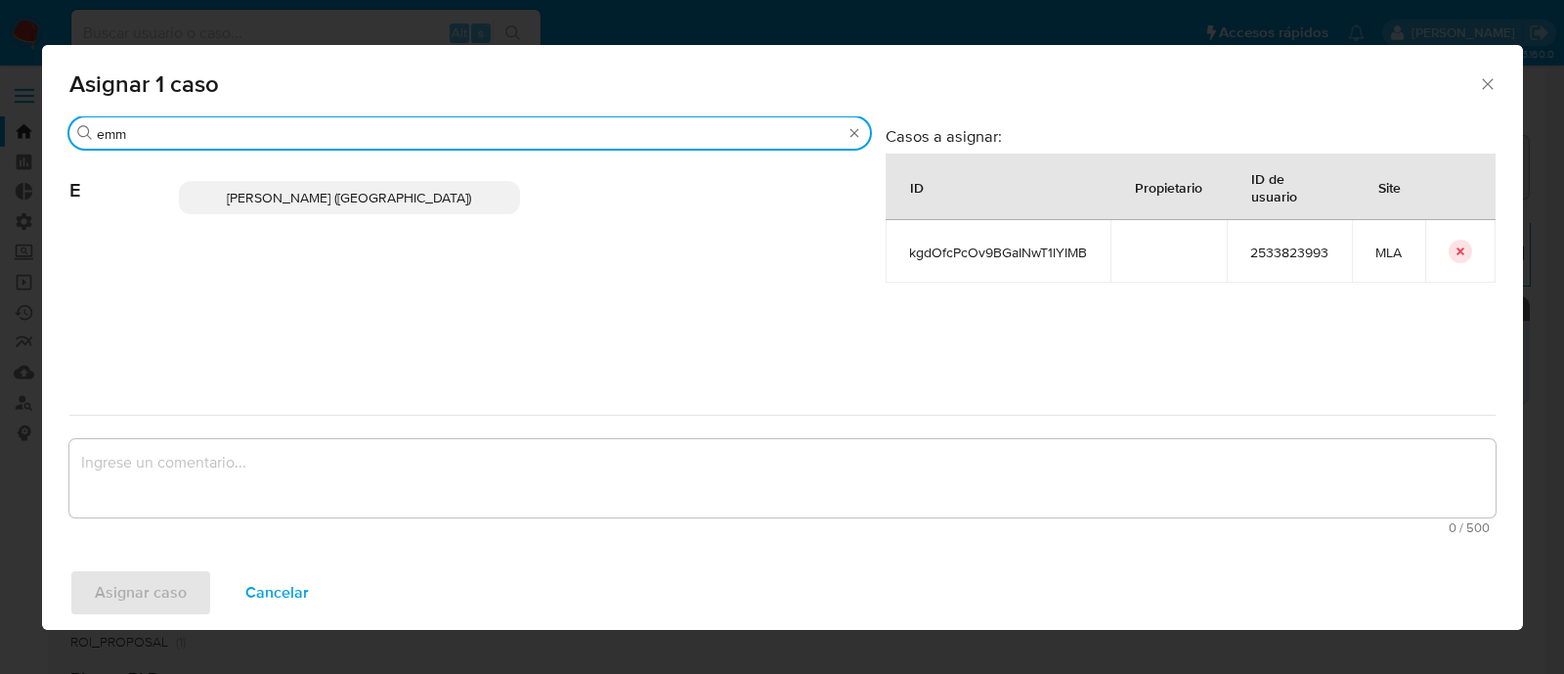
type input "emm"
click at [359, 212] on p "Emmanuel Hernan Vitiello (evitiello)" at bounding box center [350, 197] width 342 height 33
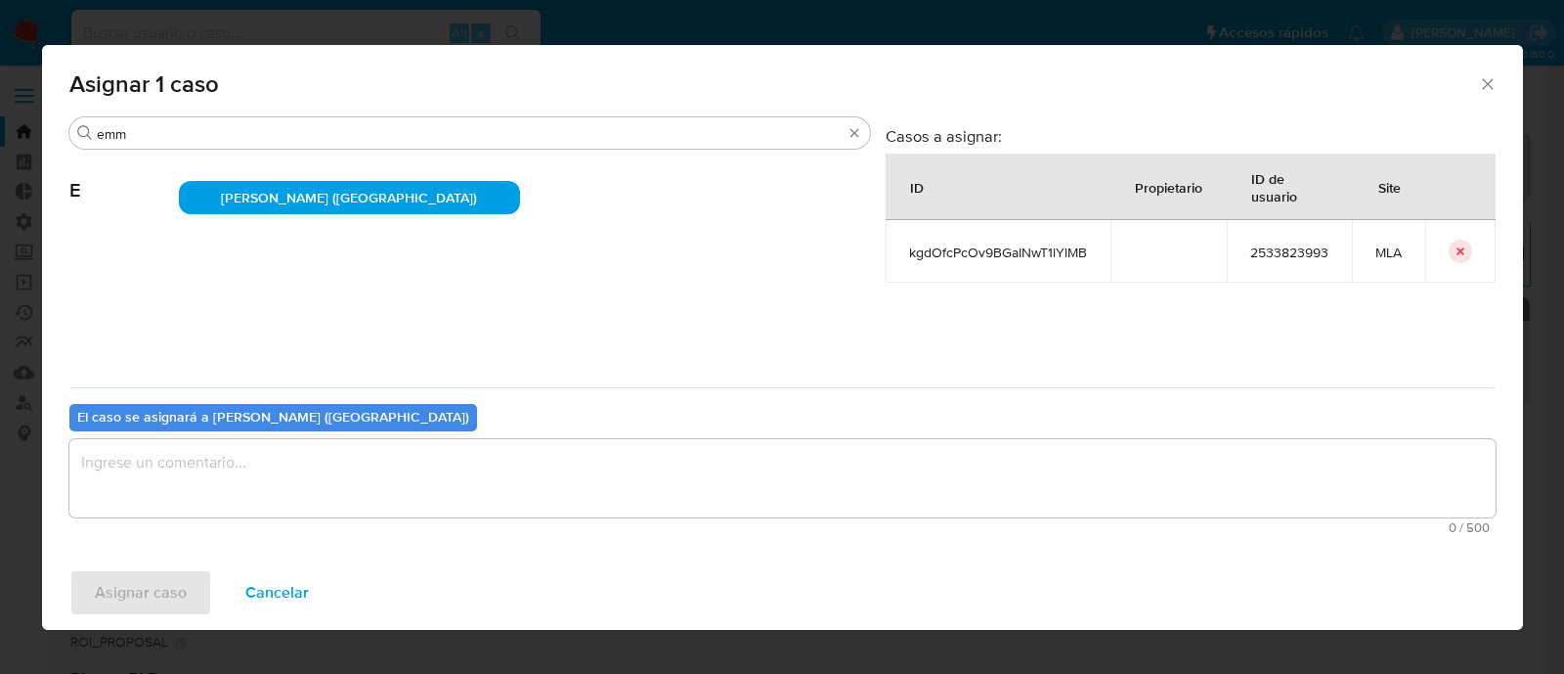
click at [254, 458] on textarea "assign-modal" at bounding box center [782, 478] width 1426 height 78
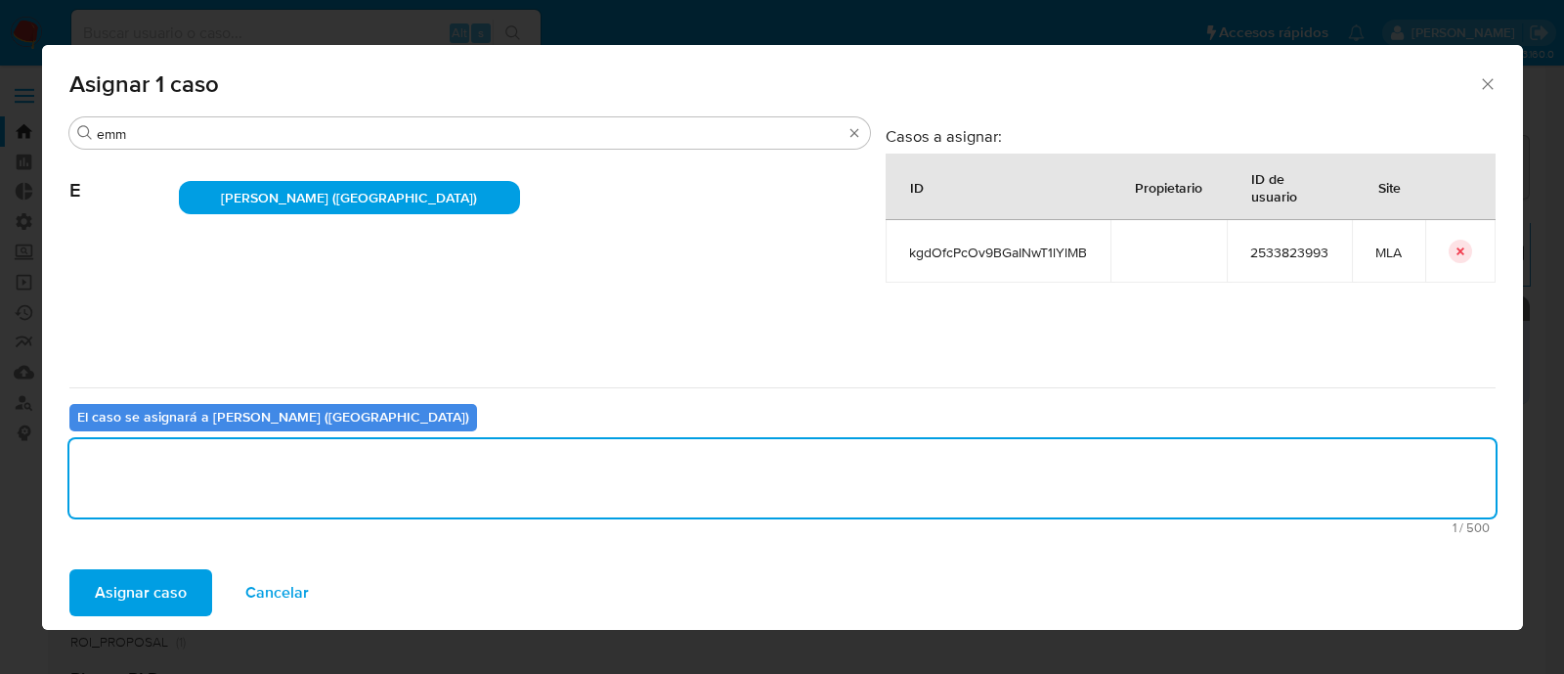
click at [154, 579] on span "Asignar caso" at bounding box center [141, 592] width 92 height 43
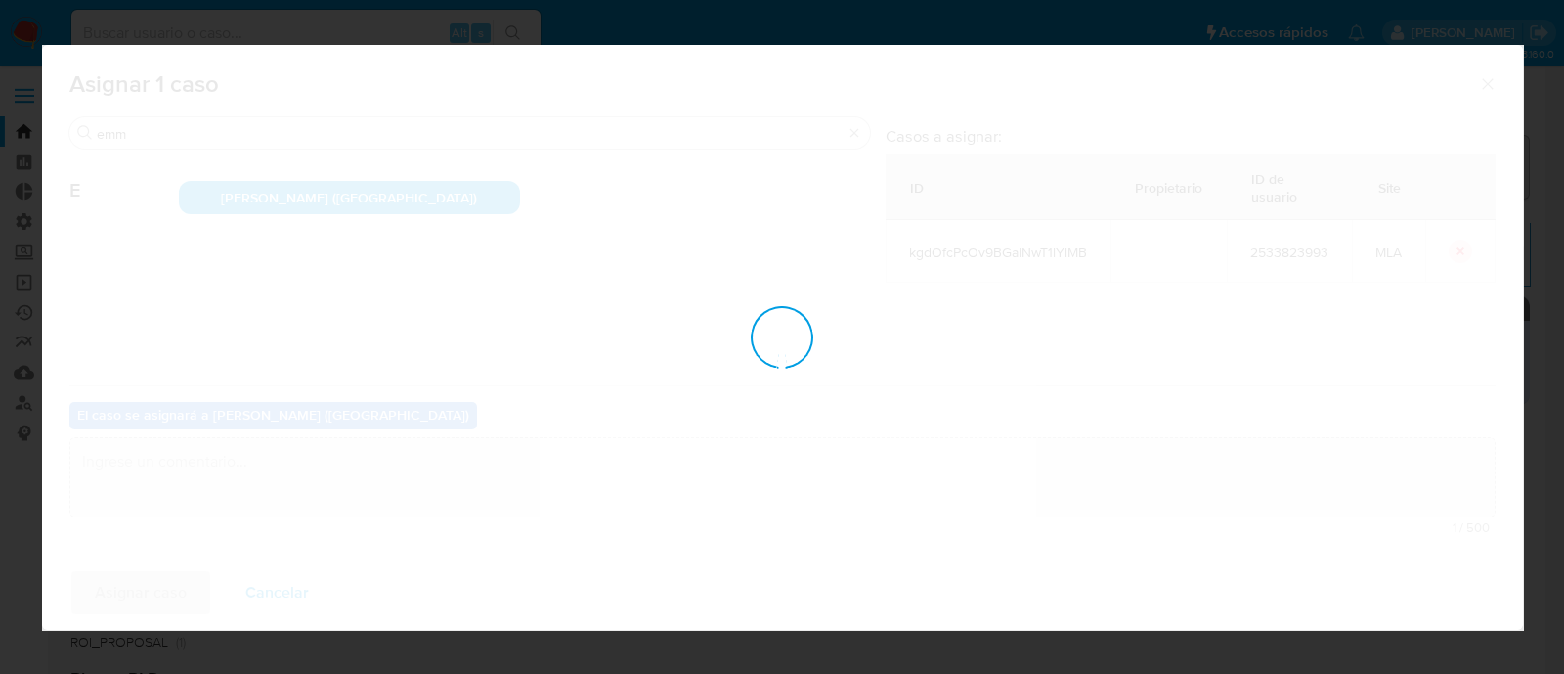
checkbox input "false"
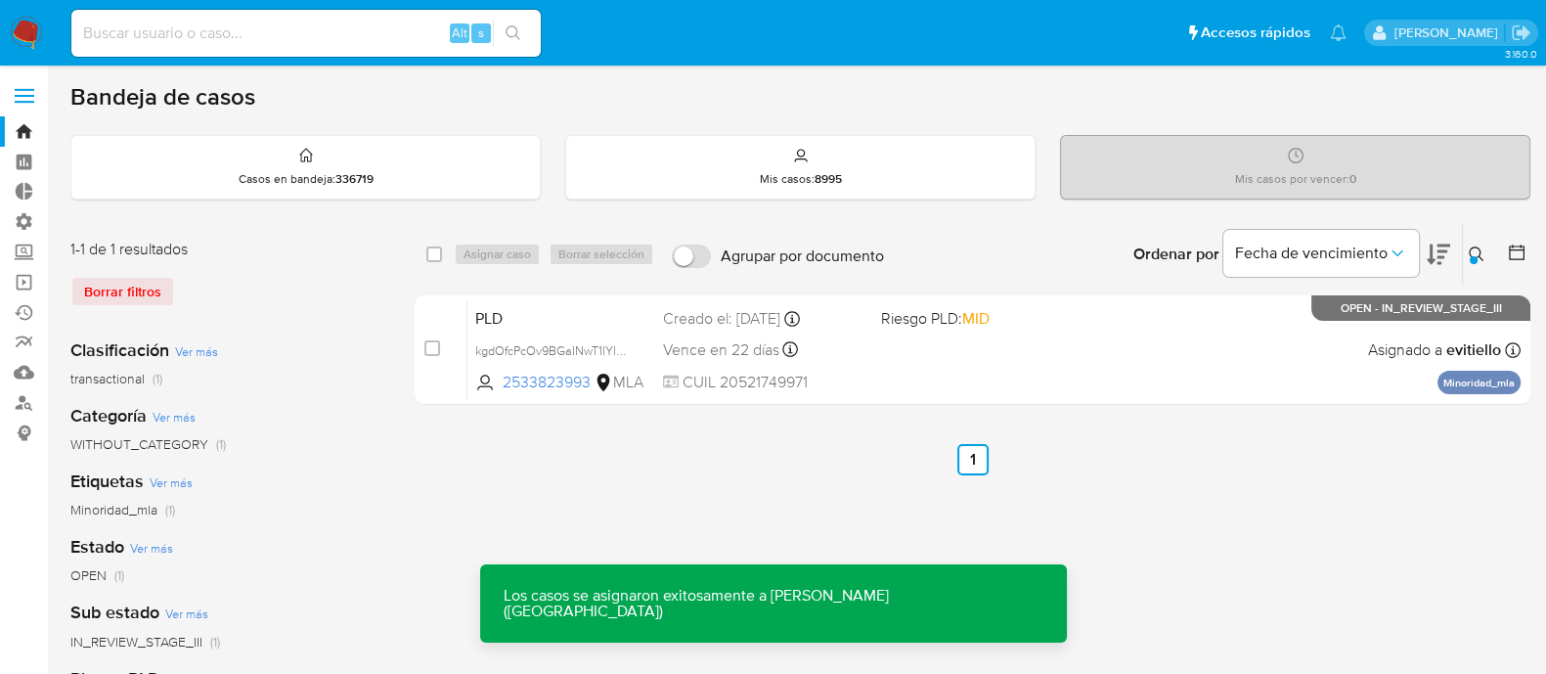
click at [926, 335] on div "PLD kgdOfcPcOv9BGaINwT1lYlMB 2533823993 MLA Riesgo PLD: MID Creado el: 12/08/20…" at bounding box center [993, 349] width 1053 height 99
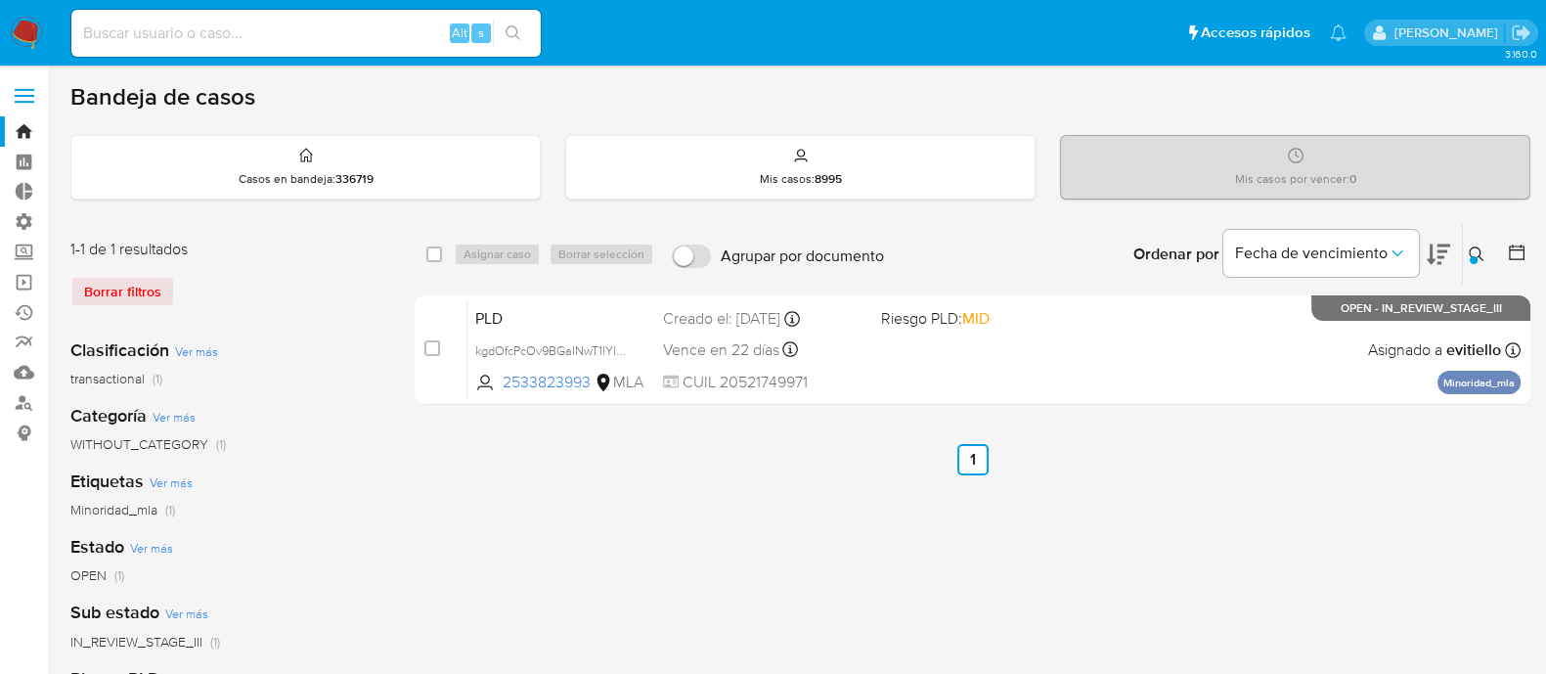
click at [1483, 258] on icon at bounding box center [1476, 254] width 16 height 16
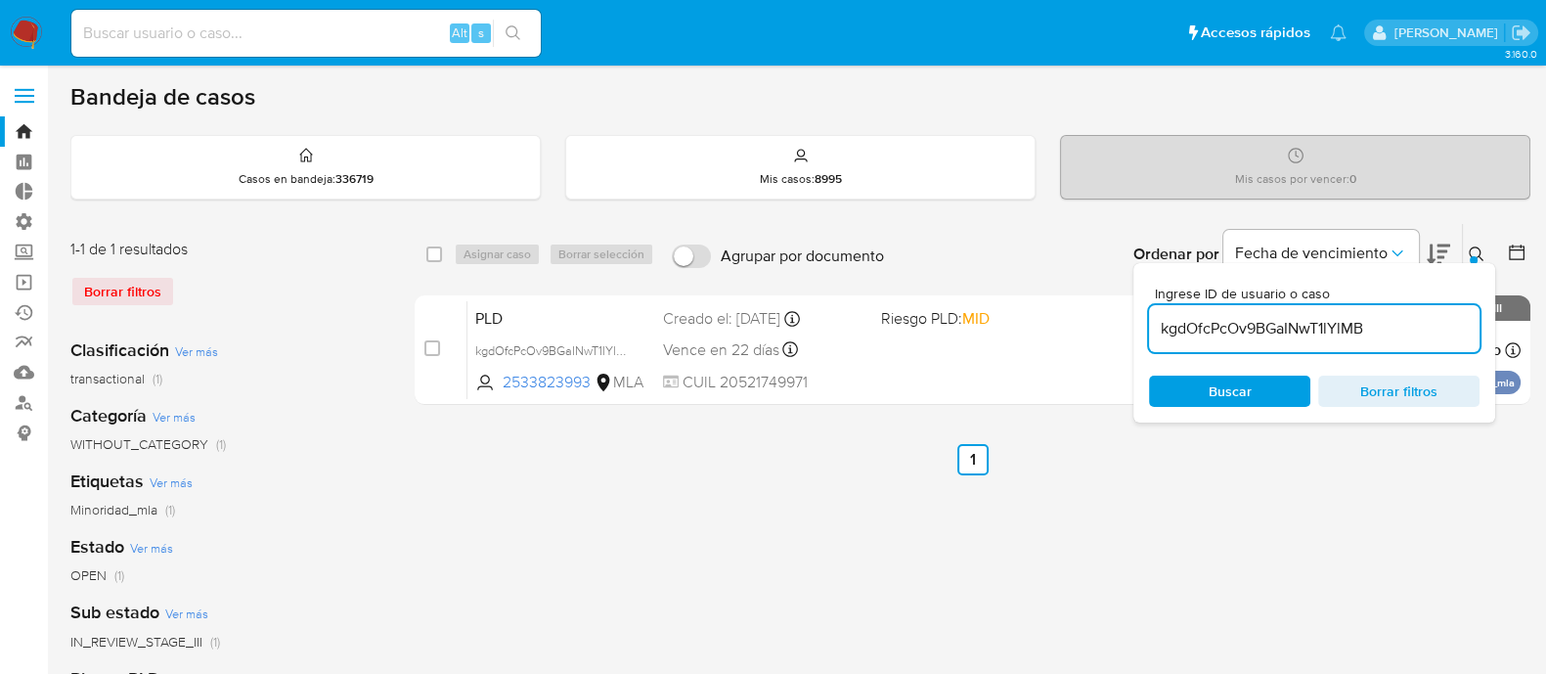
click at [1381, 317] on input "kgdOfcPcOv9BGaINwT1lYlMB" at bounding box center [1314, 328] width 330 height 25
type input "MJdG8SS7OfyDuOD0jfYMM1a3"
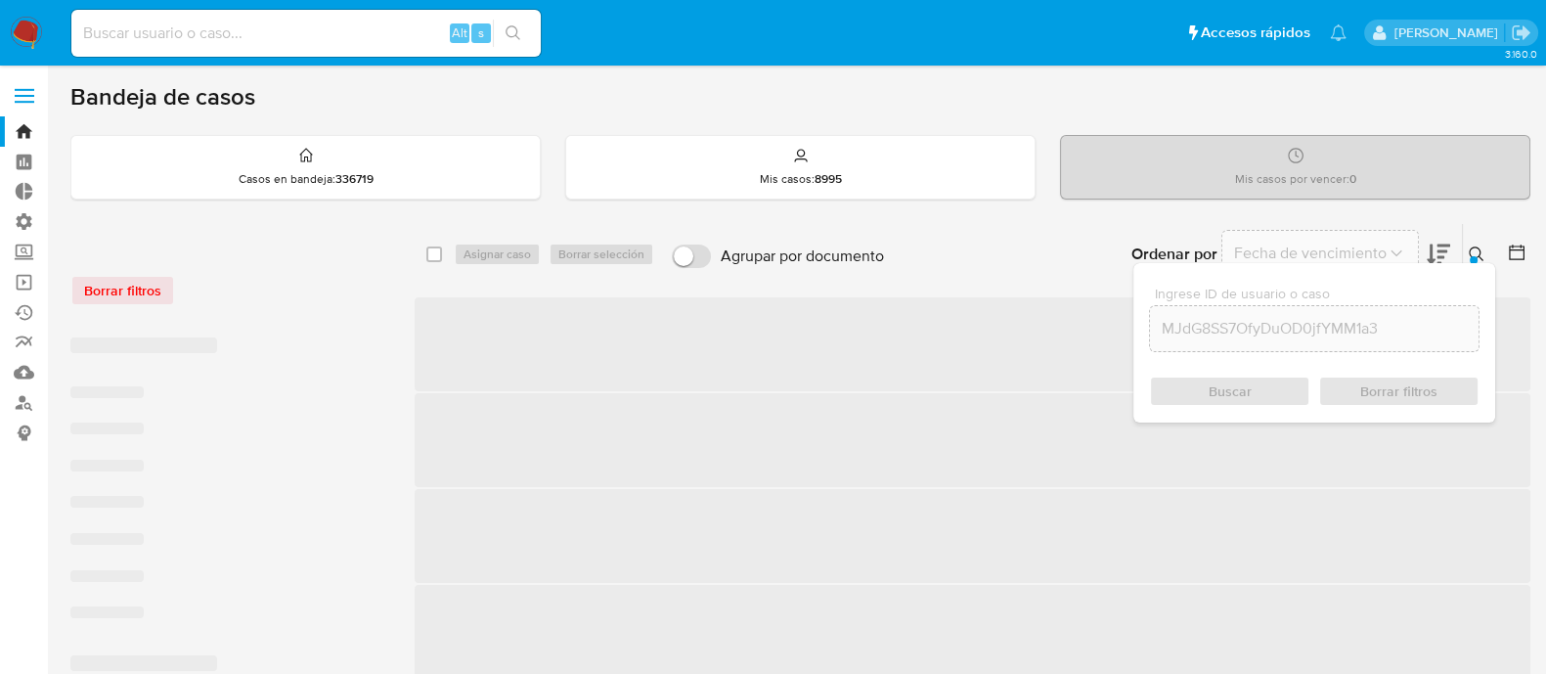
click at [1472, 252] on icon at bounding box center [1476, 254] width 16 height 16
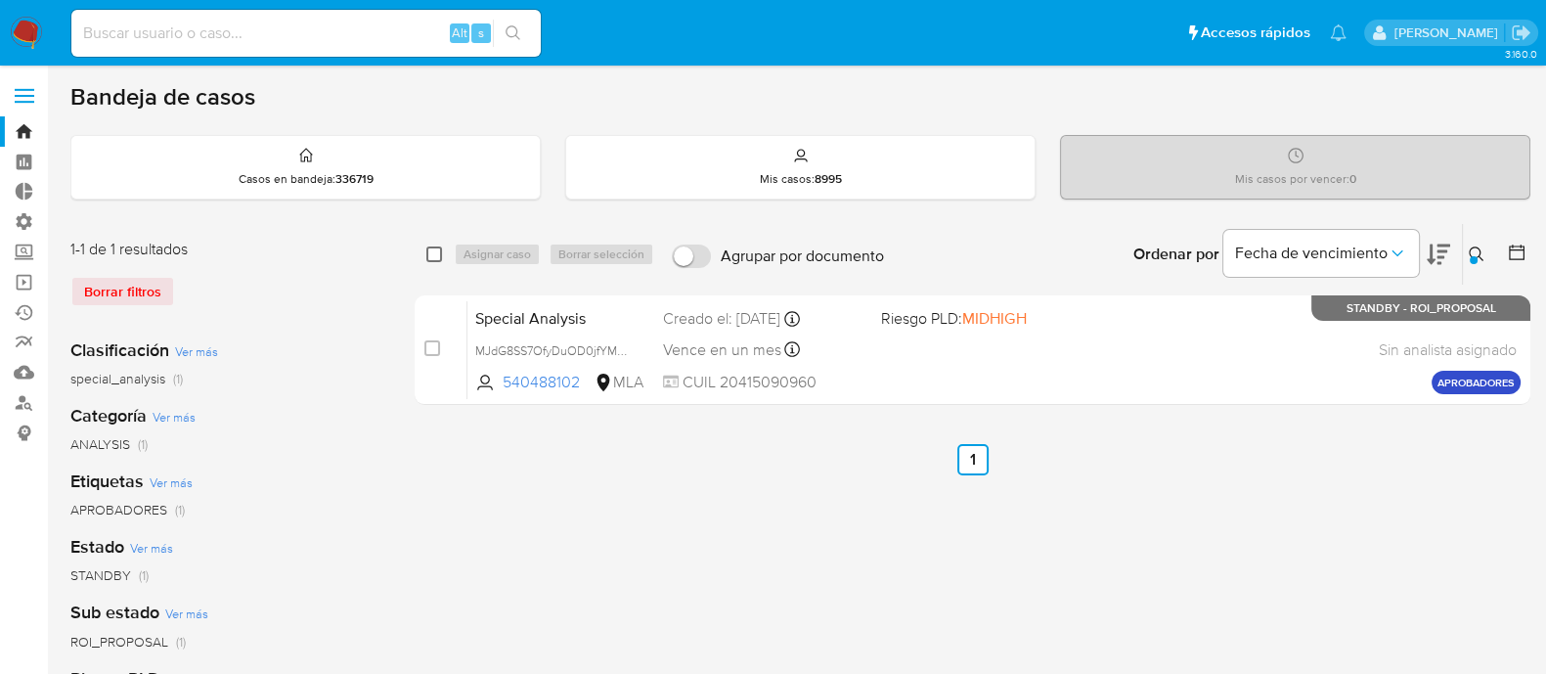
click at [431, 258] on input "checkbox" at bounding box center [434, 254] width 16 height 16
checkbox input "true"
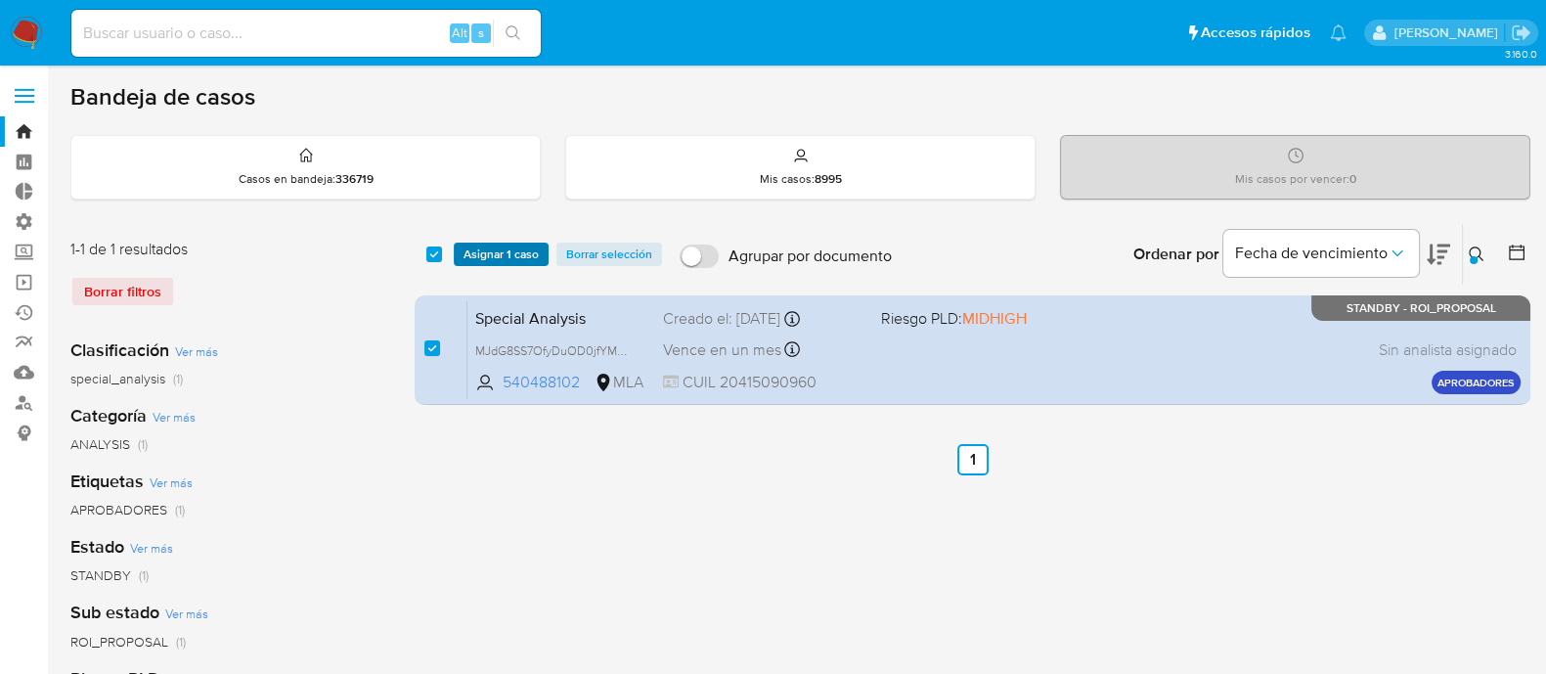
click at [473, 256] on span "Asignar 1 caso" at bounding box center [500, 254] width 75 height 20
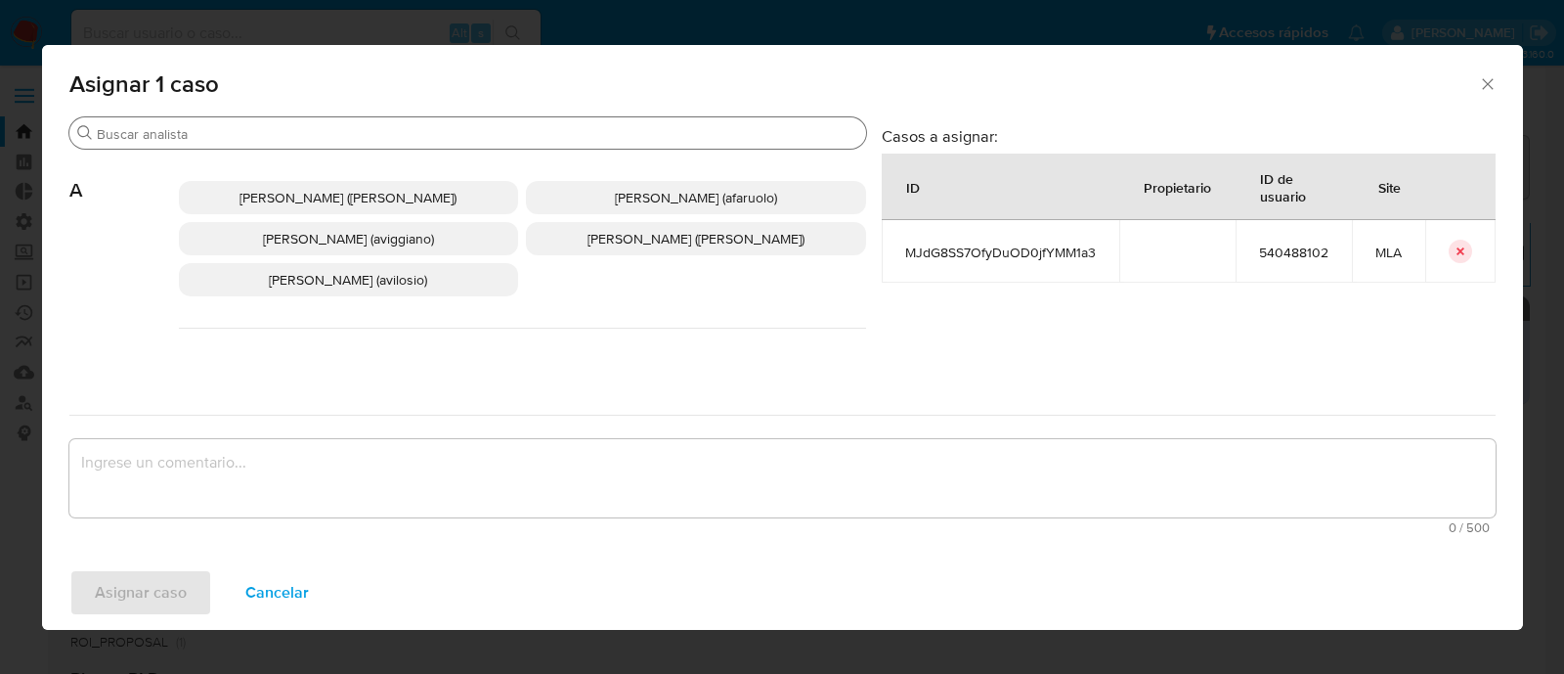
click at [259, 140] on input "Buscar" at bounding box center [478, 134] width 762 height 18
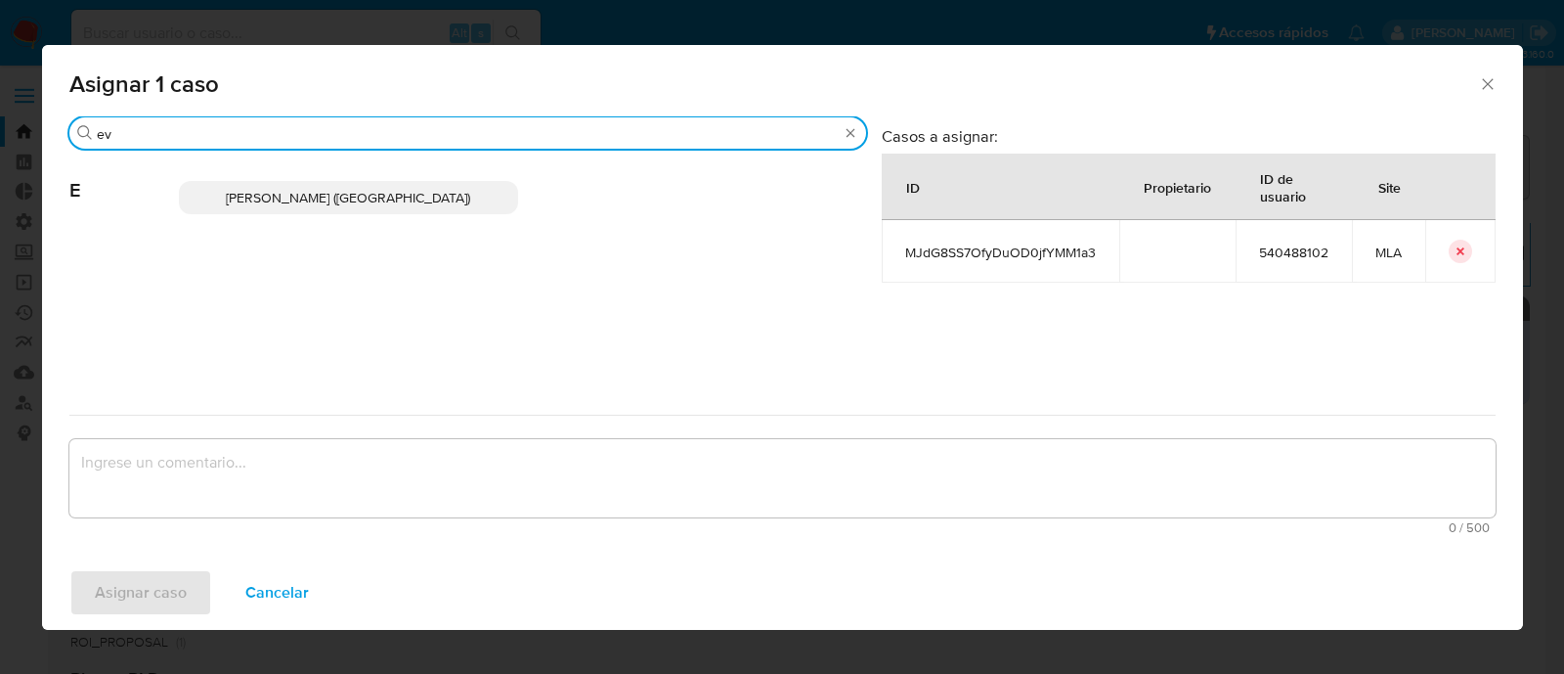
type input "ev"
click at [367, 204] on span "Emmanuel Hernan Vitiello (evitiello)" at bounding box center [348, 198] width 244 height 20
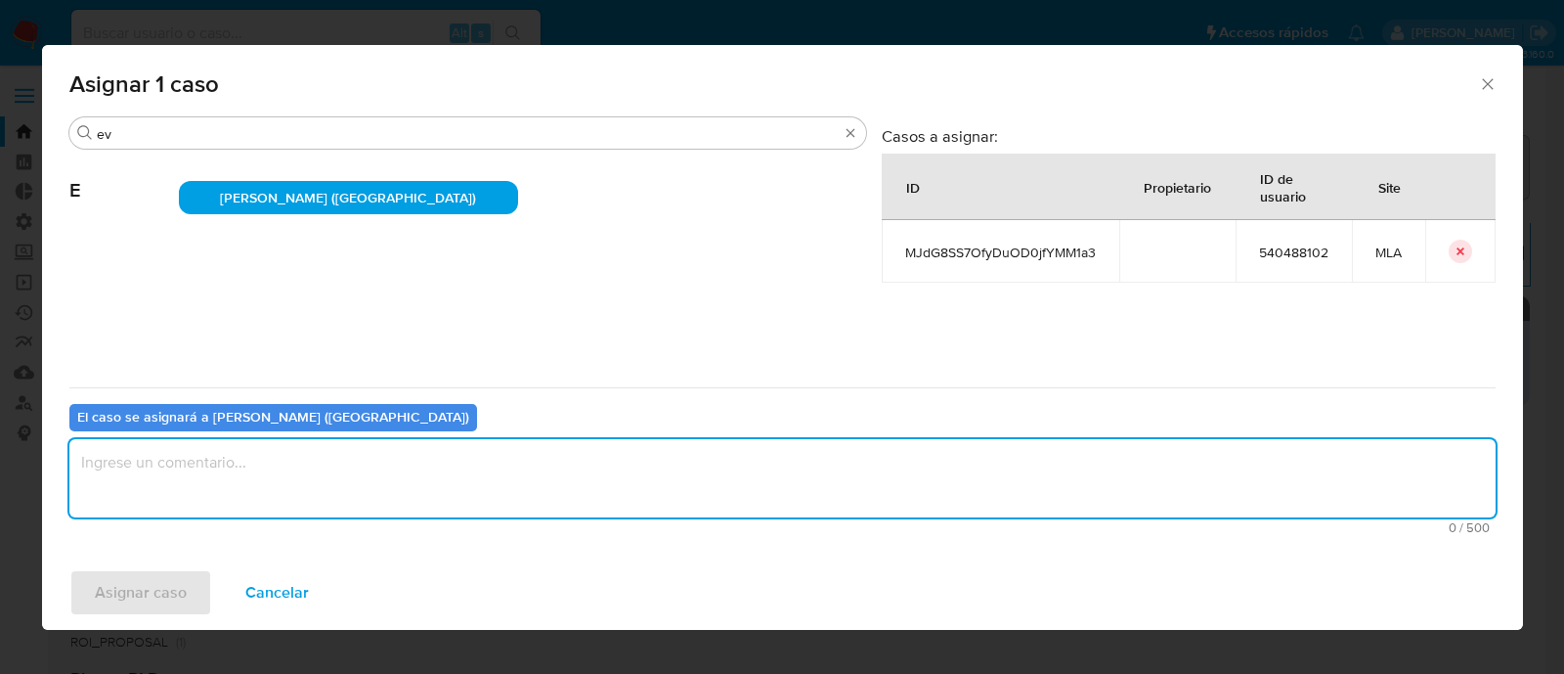
click at [230, 496] on textarea "assign-modal" at bounding box center [782, 478] width 1426 height 78
click at [153, 599] on span "Asignar caso" at bounding box center [141, 592] width 92 height 43
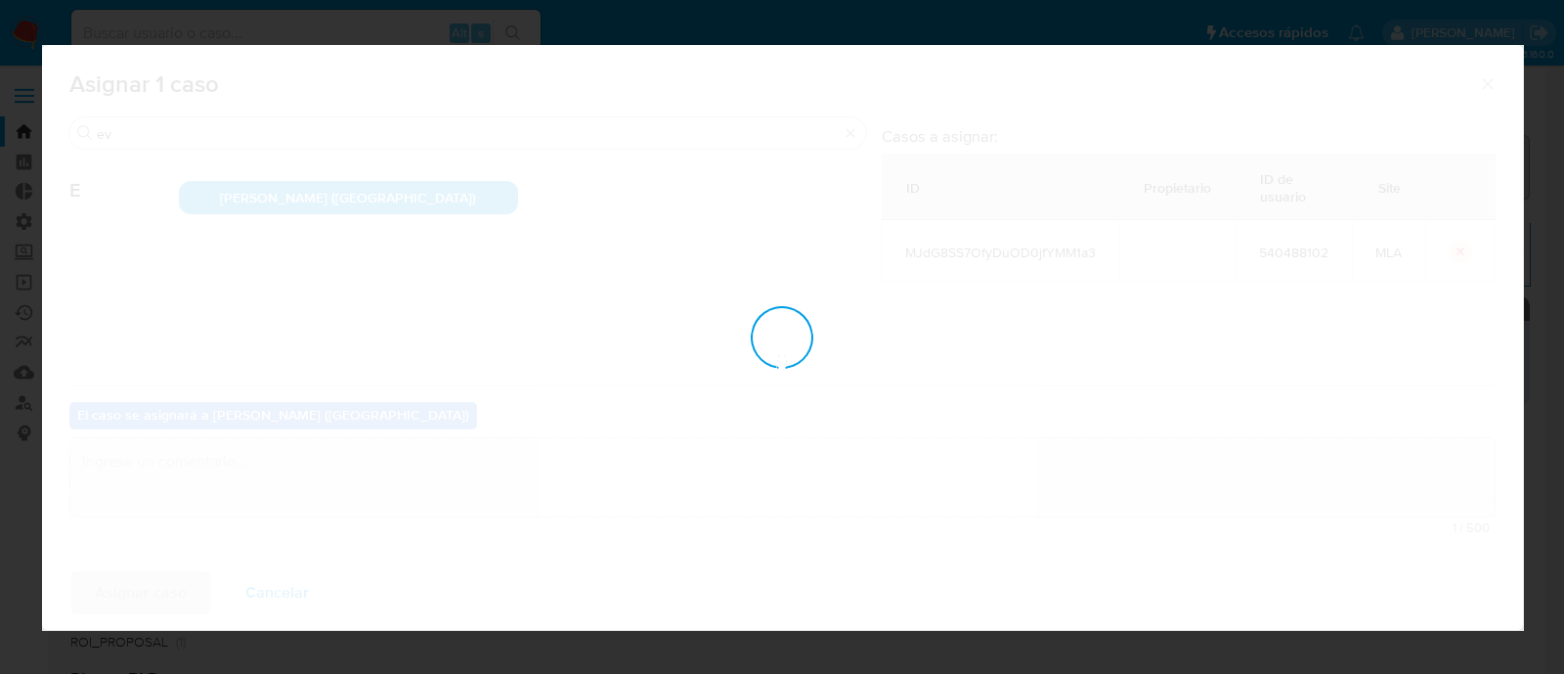
checkbox input "false"
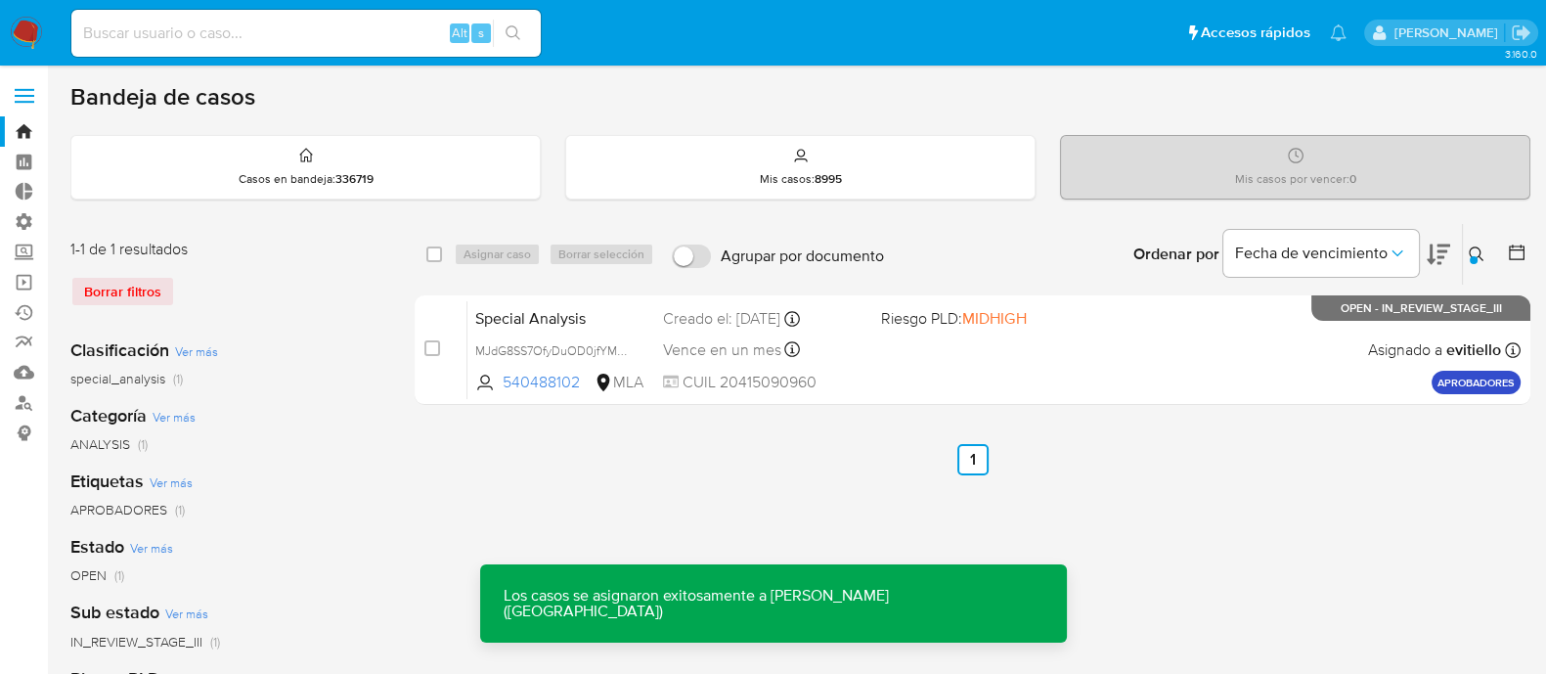
click at [951, 356] on div "Special Analysis MJdG8SS7OfyDuOD0jfYMM1a3 540488102 MLA Riesgo PLD: MIDHIGH Cre…" at bounding box center [993, 349] width 1053 height 99
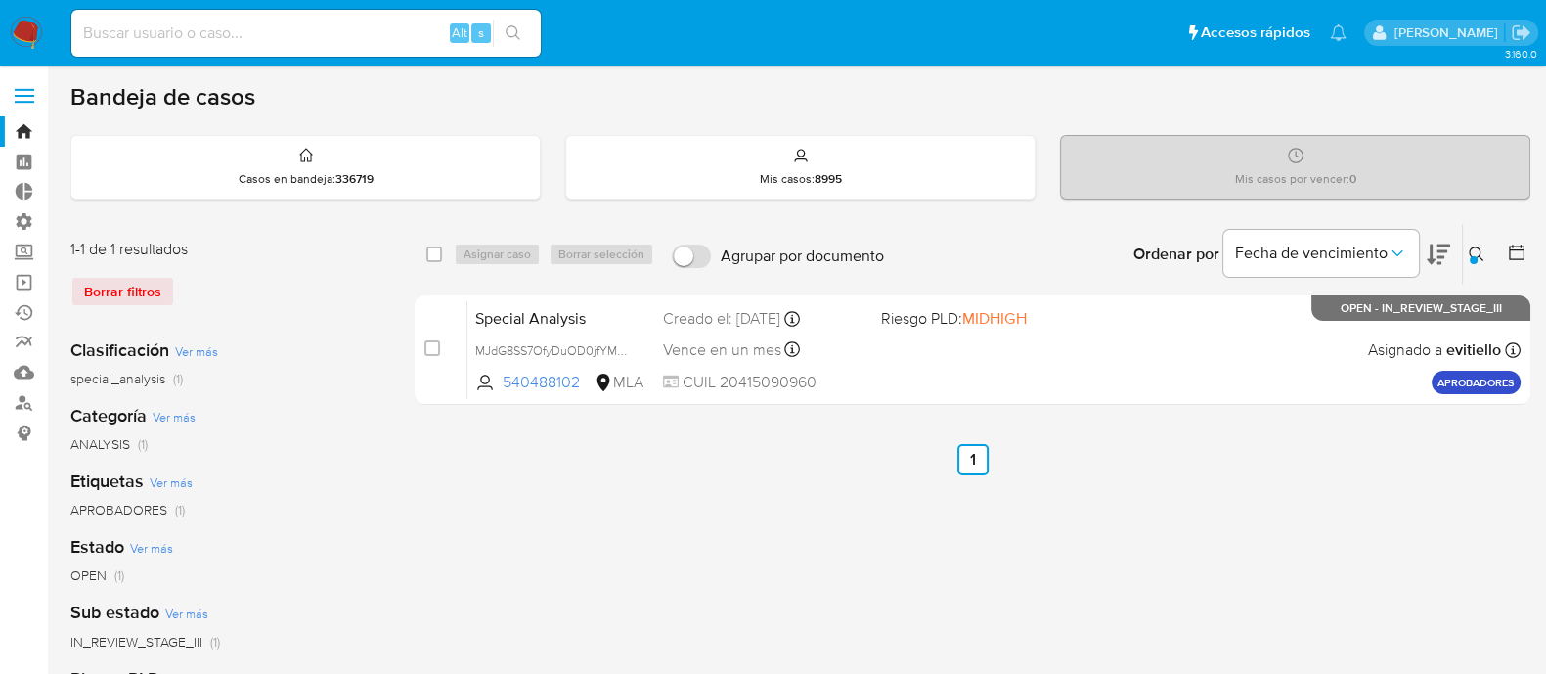
click at [1482, 255] on icon at bounding box center [1476, 254] width 16 height 16
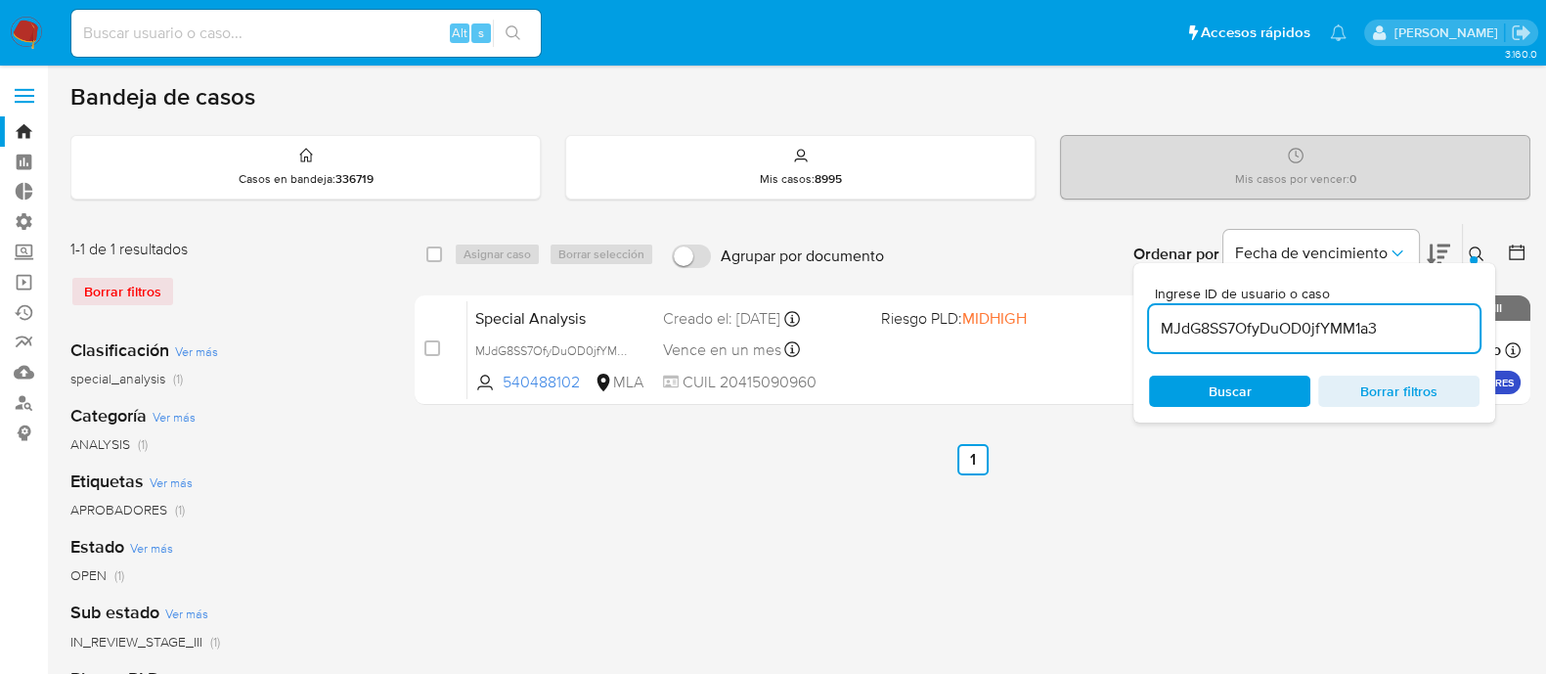
click at [1370, 317] on input "MJdG8SS7OfyDuOD0jfYMM1a3" at bounding box center [1314, 328] width 330 height 25
type input "LFDLYfcEuhTbFyOzFM63INbK"
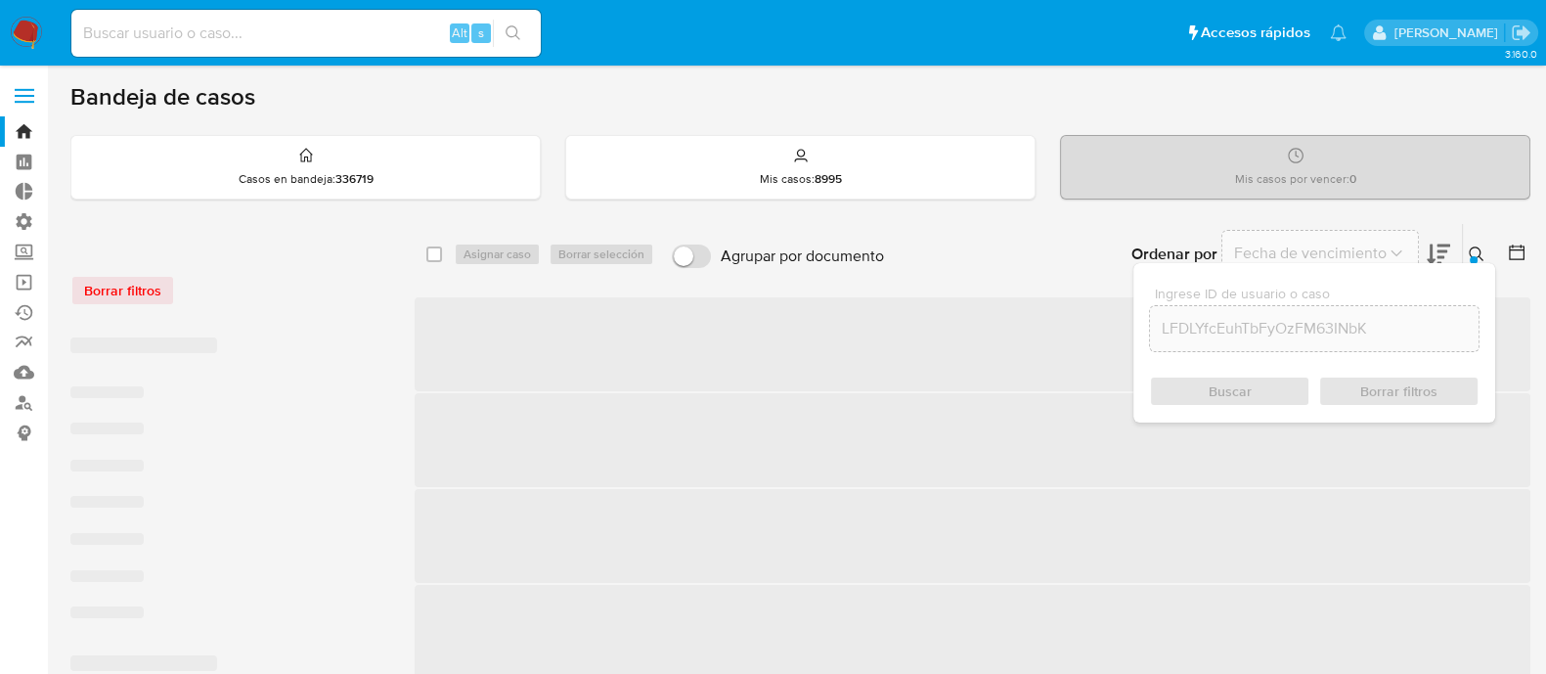
click at [1476, 250] on icon at bounding box center [1476, 254] width 16 height 16
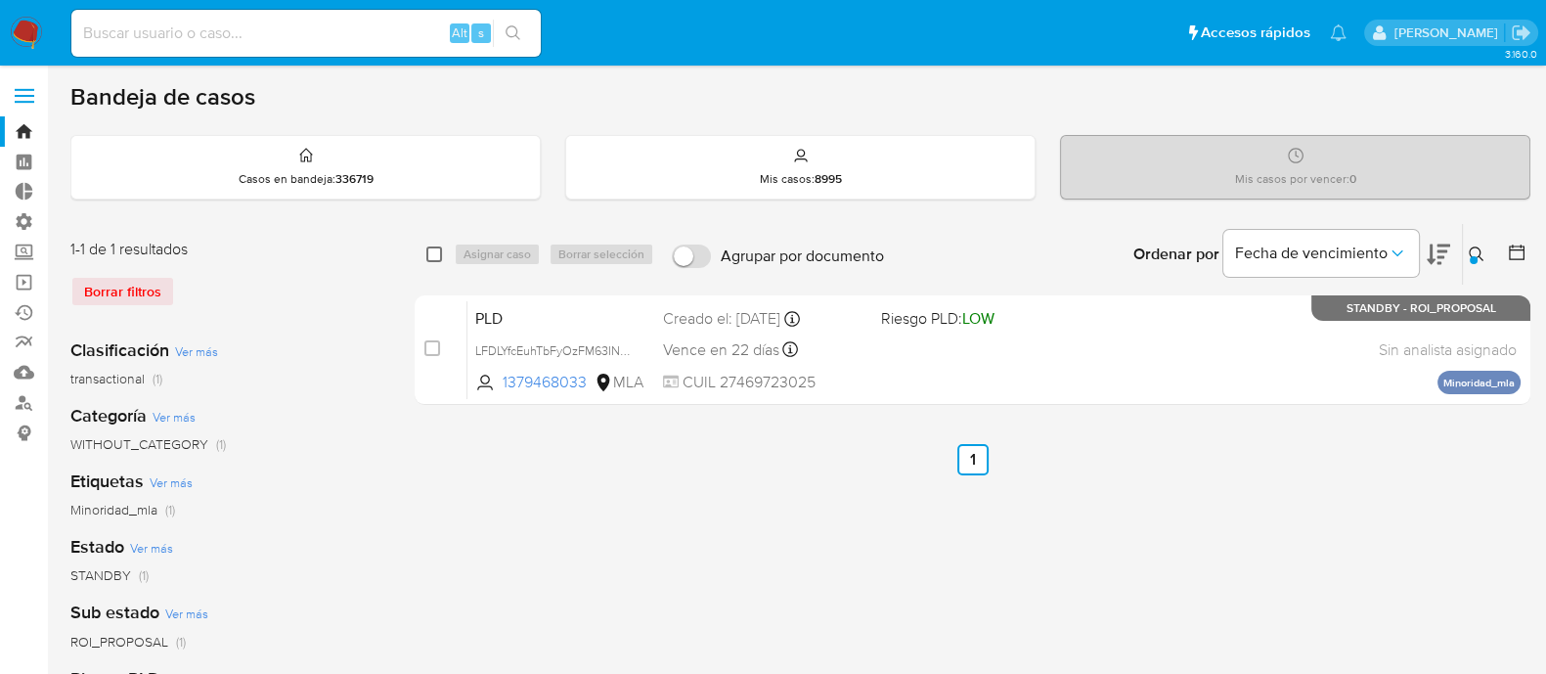
click at [434, 249] on input "checkbox" at bounding box center [434, 254] width 16 height 16
checkbox input "true"
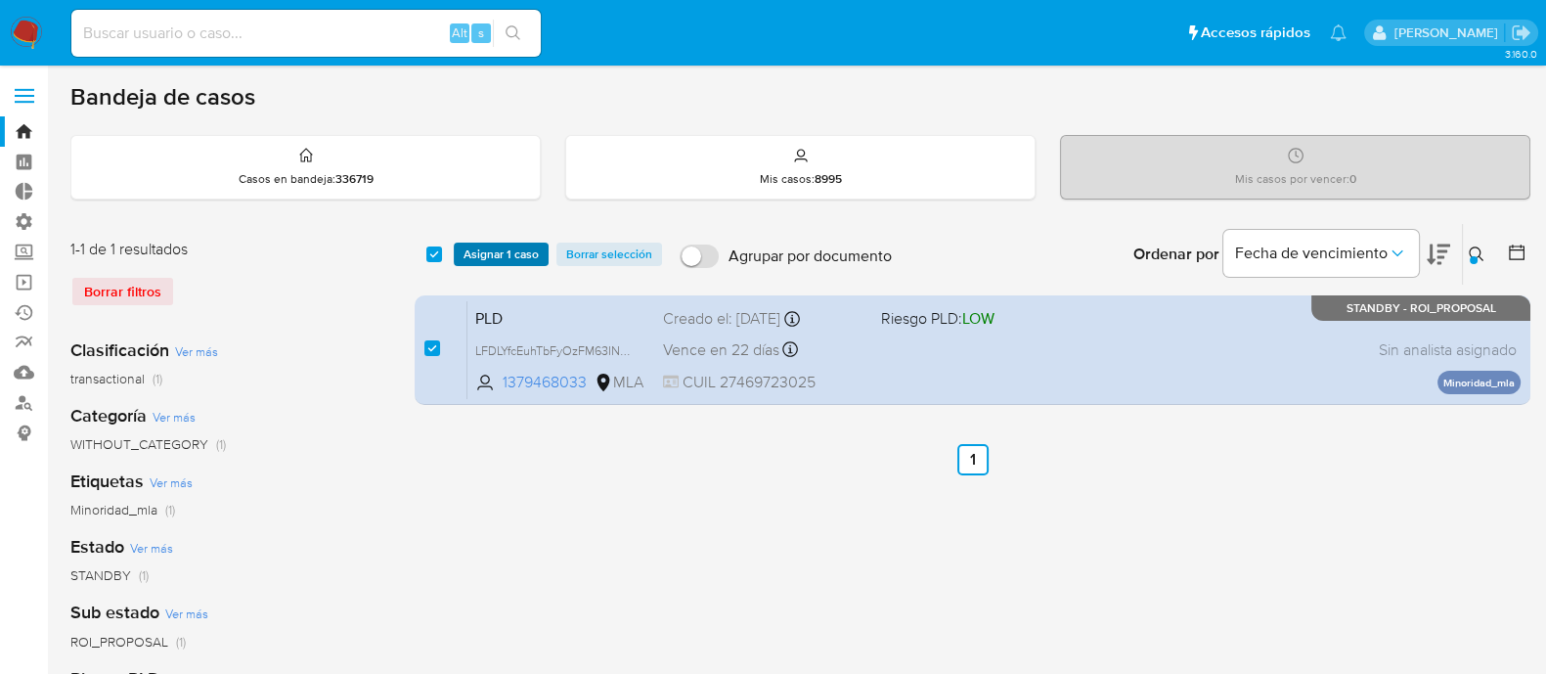
click at [484, 246] on span "Asignar 1 caso" at bounding box center [500, 254] width 75 height 20
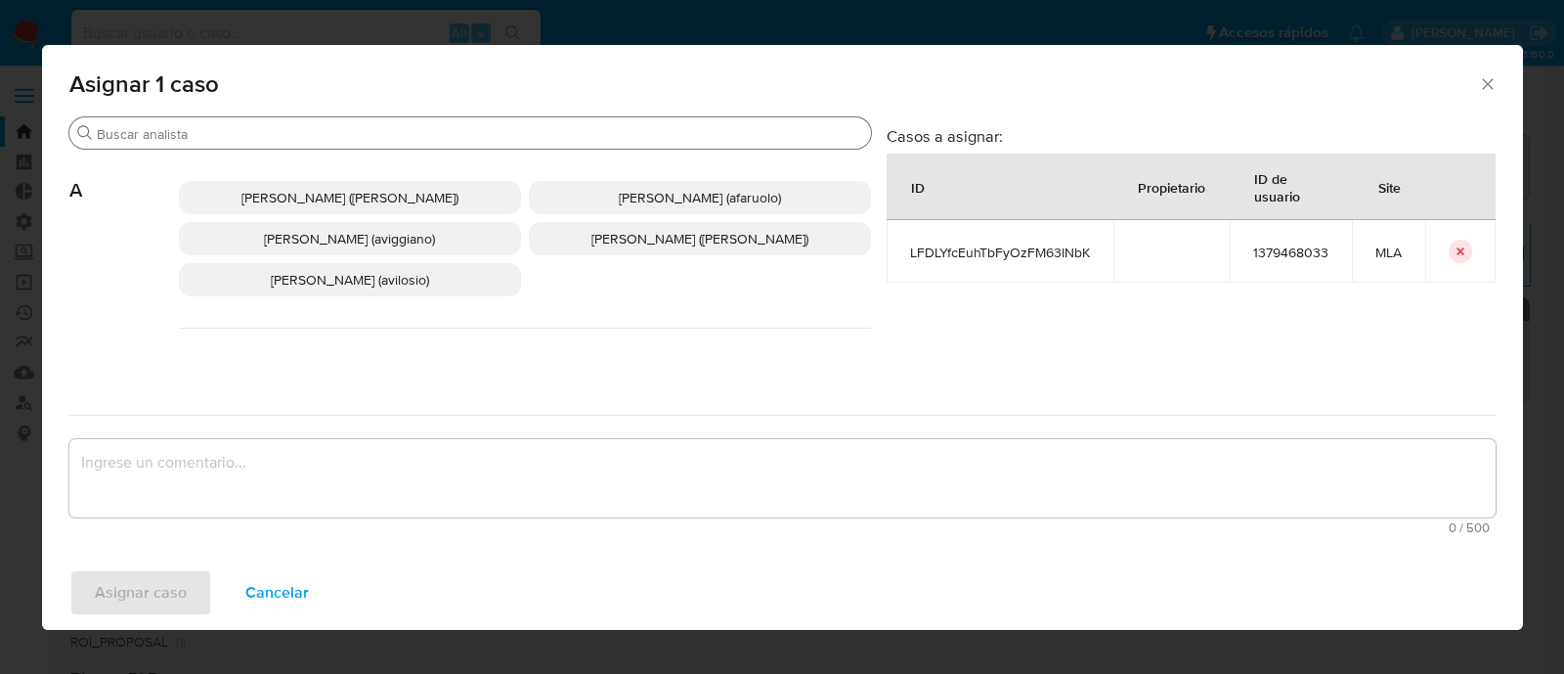
click at [284, 146] on div "Buscar" at bounding box center [470, 132] width 802 height 31
click at [295, 134] on input "Buscar" at bounding box center [480, 134] width 767 height 18
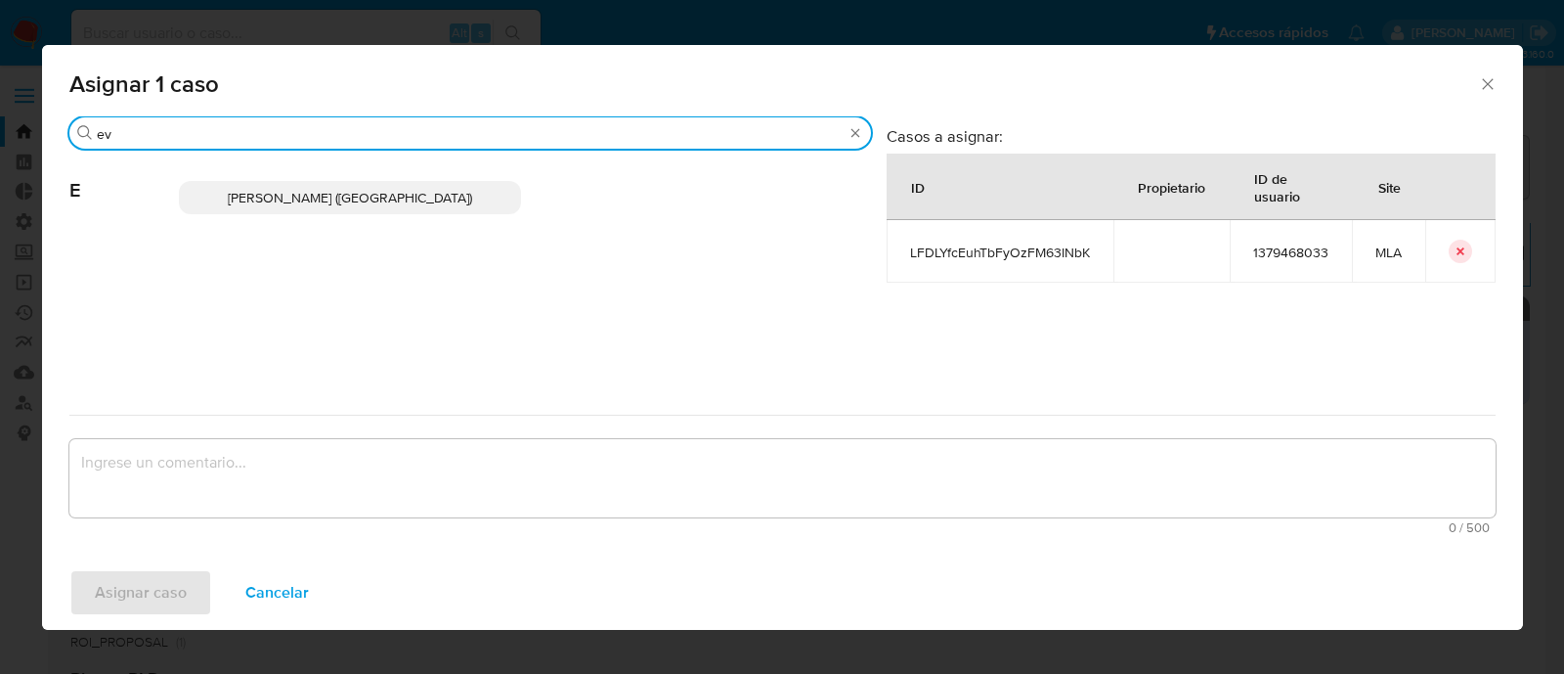
type input "ev"
click at [342, 193] on span "Emmanuel Hernan Vitiello (evitiello)" at bounding box center [350, 198] width 244 height 20
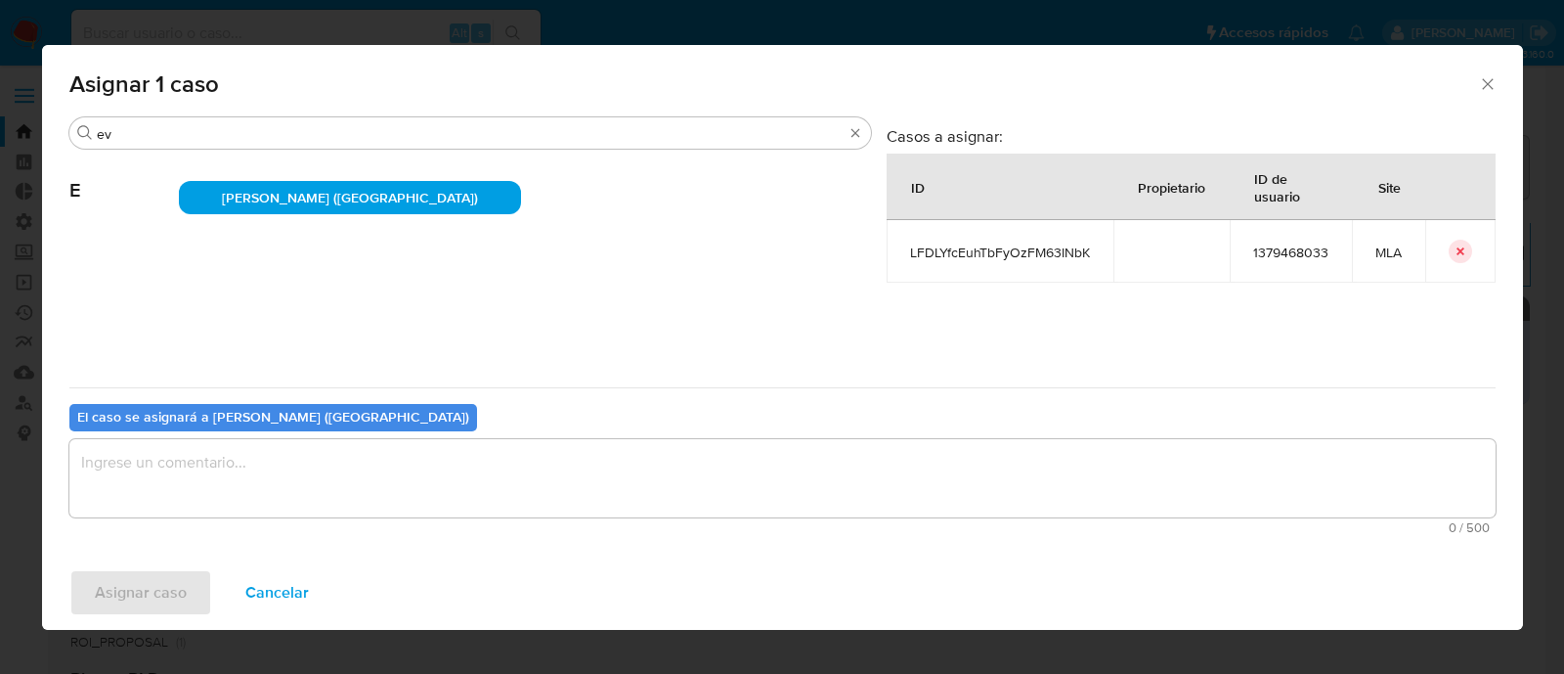
click at [220, 472] on textarea "assign-modal" at bounding box center [782, 478] width 1426 height 78
click at [163, 583] on span "Asignar caso" at bounding box center [141, 592] width 92 height 43
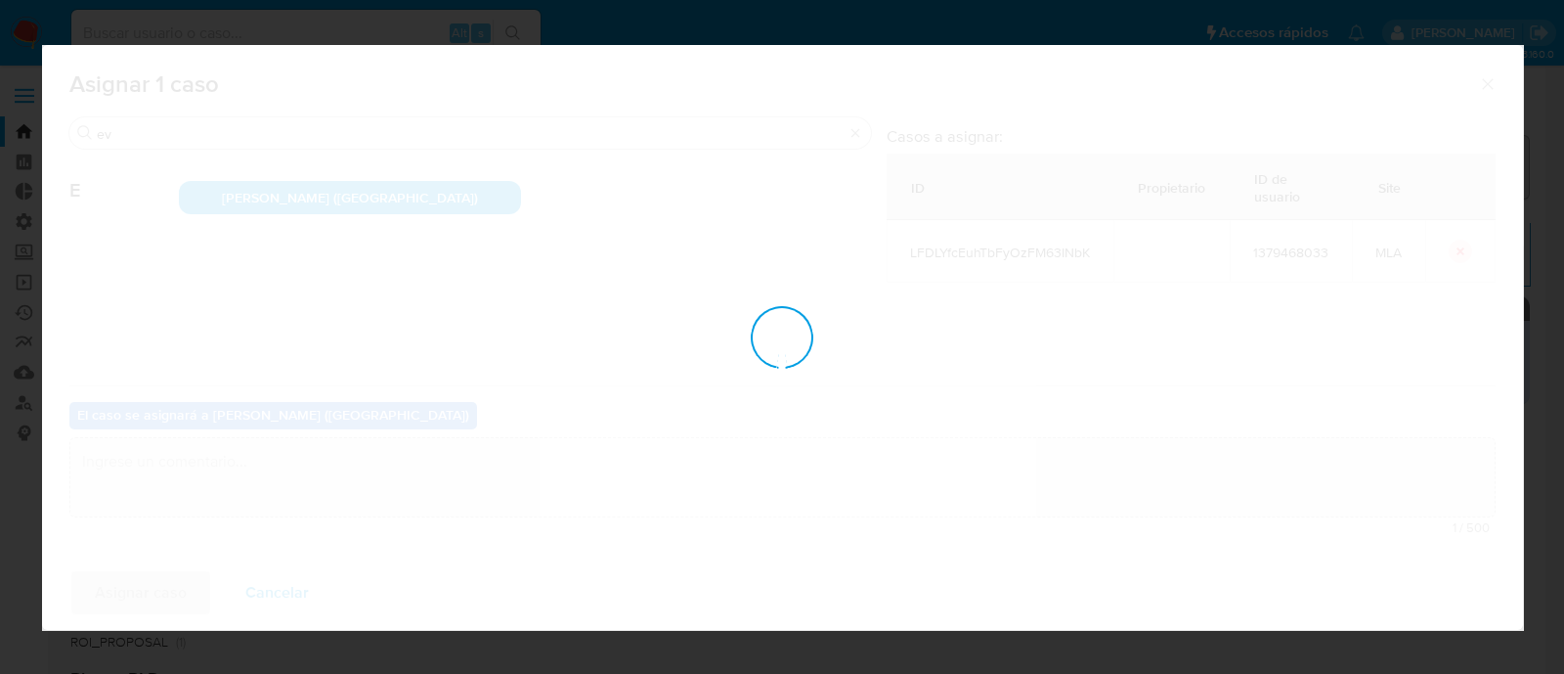
checkbox input "false"
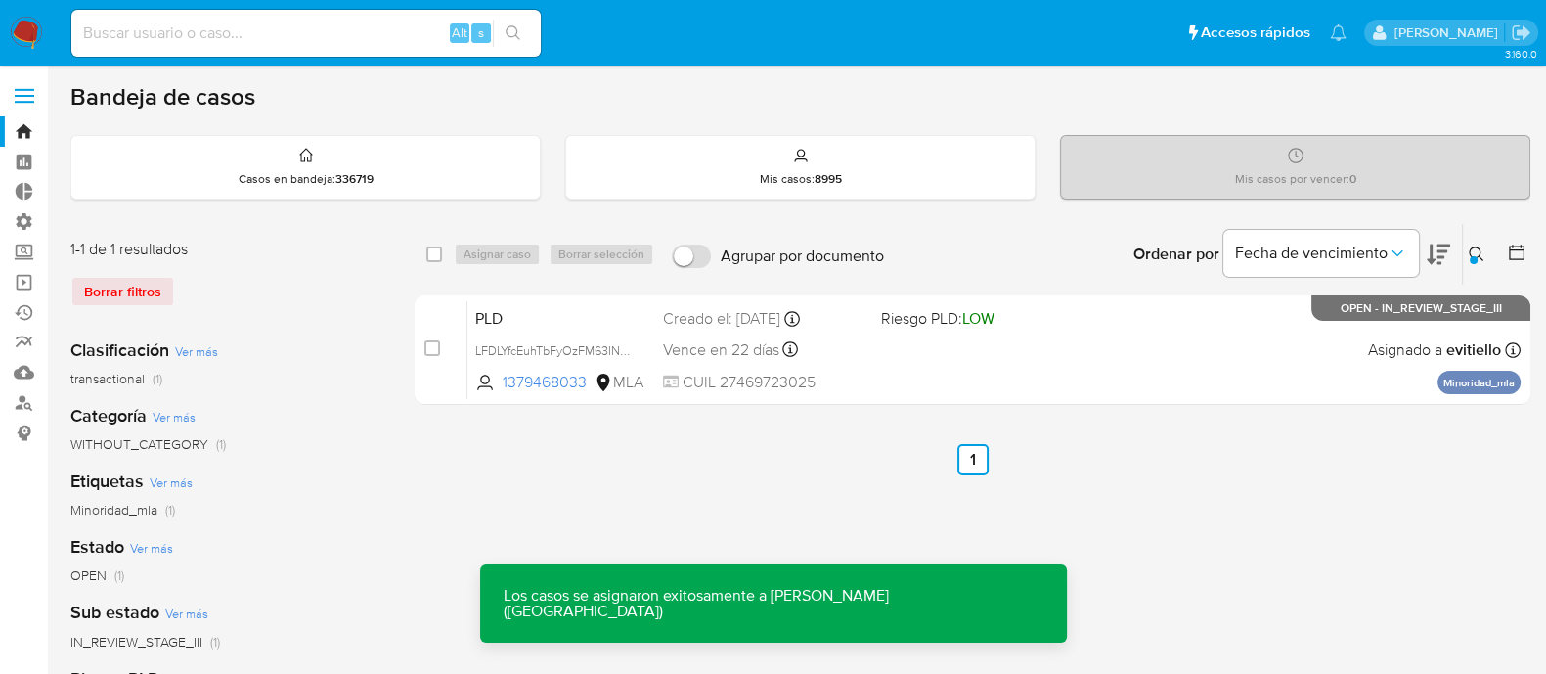
click at [1192, 352] on div "PLD LFDLYfcEuhTbFyOzFM63INbK 1379468033 MLA Riesgo PLD: LOW Creado el: 12/08/20…" at bounding box center [993, 349] width 1053 height 99
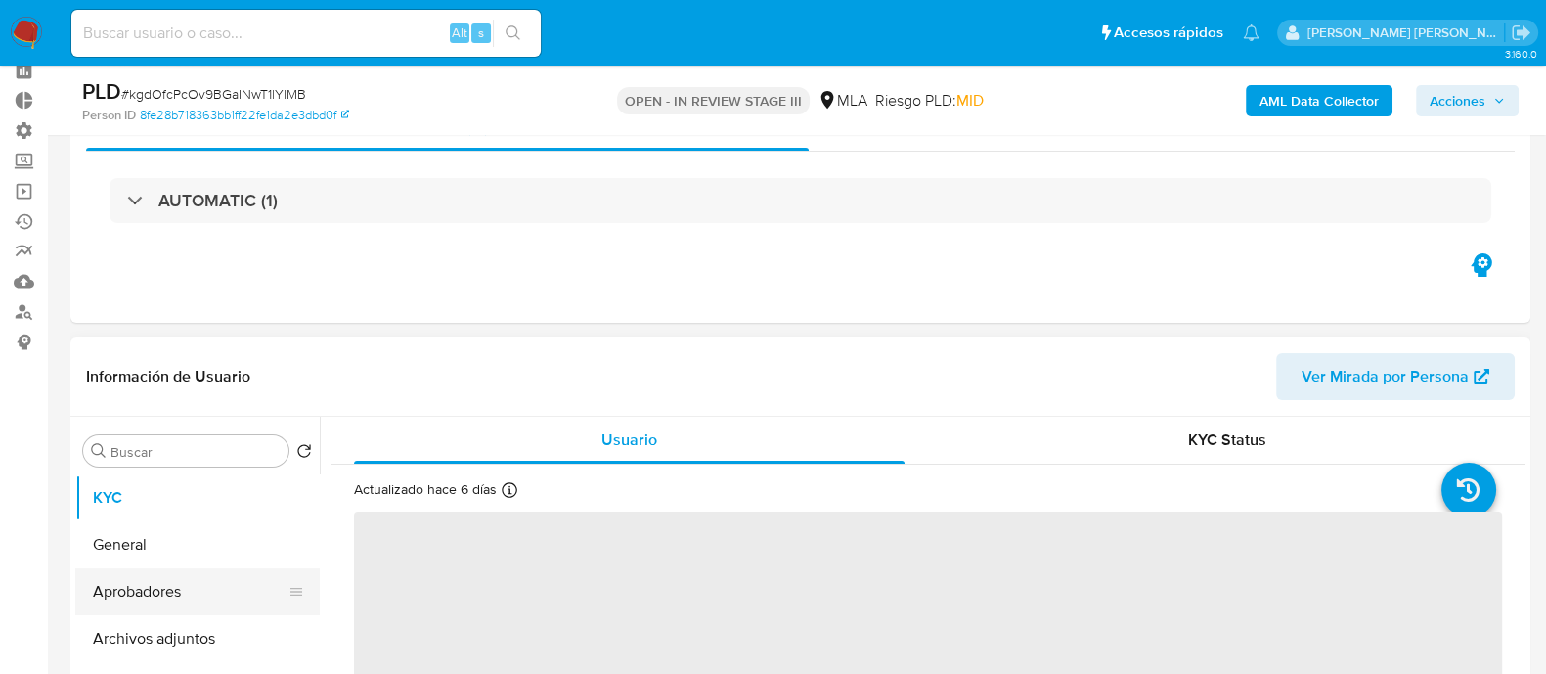
scroll to position [243, 0]
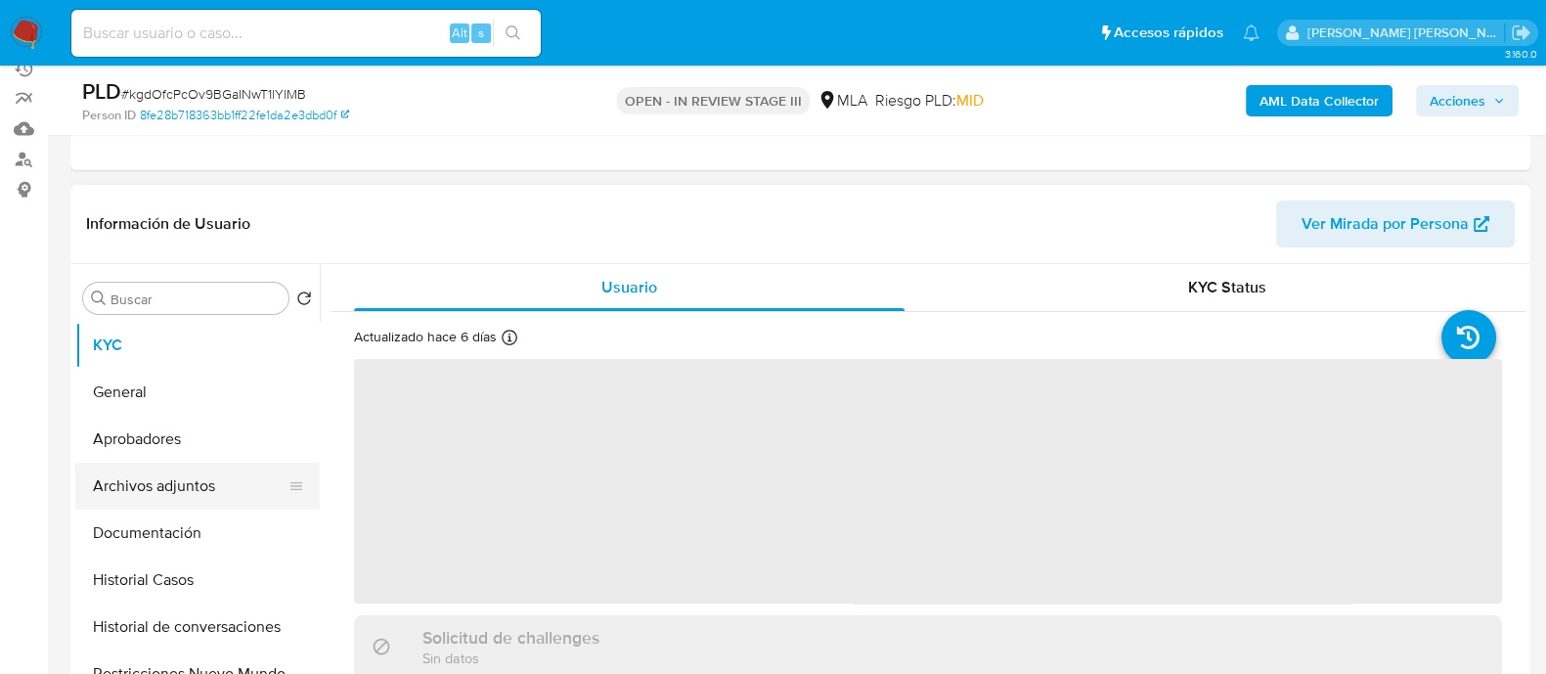
click at [230, 488] on button "Archivos adjuntos" at bounding box center [189, 485] width 229 height 47
select select "10"
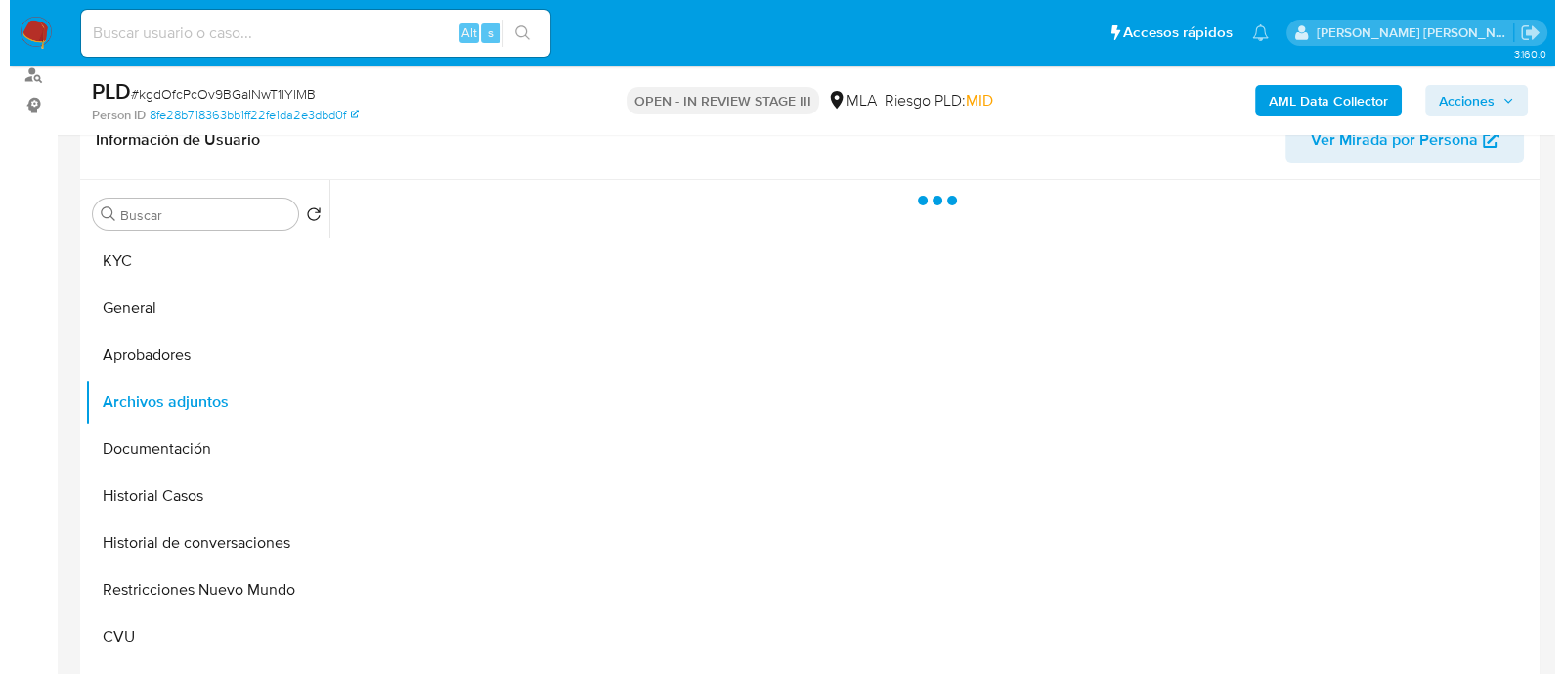
scroll to position [367, 0]
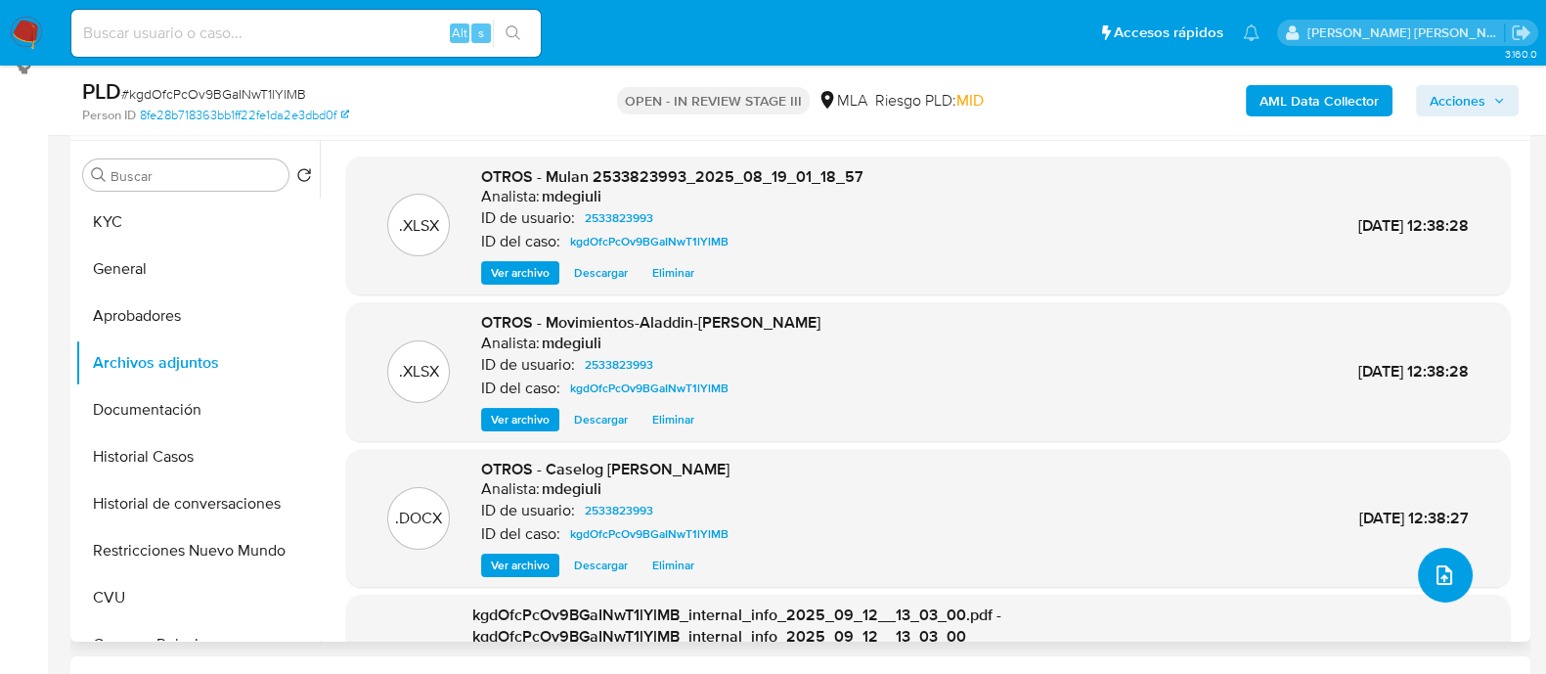
click at [1437, 578] on icon "upload-file" at bounding box center [1444, 575] width 16 height 20
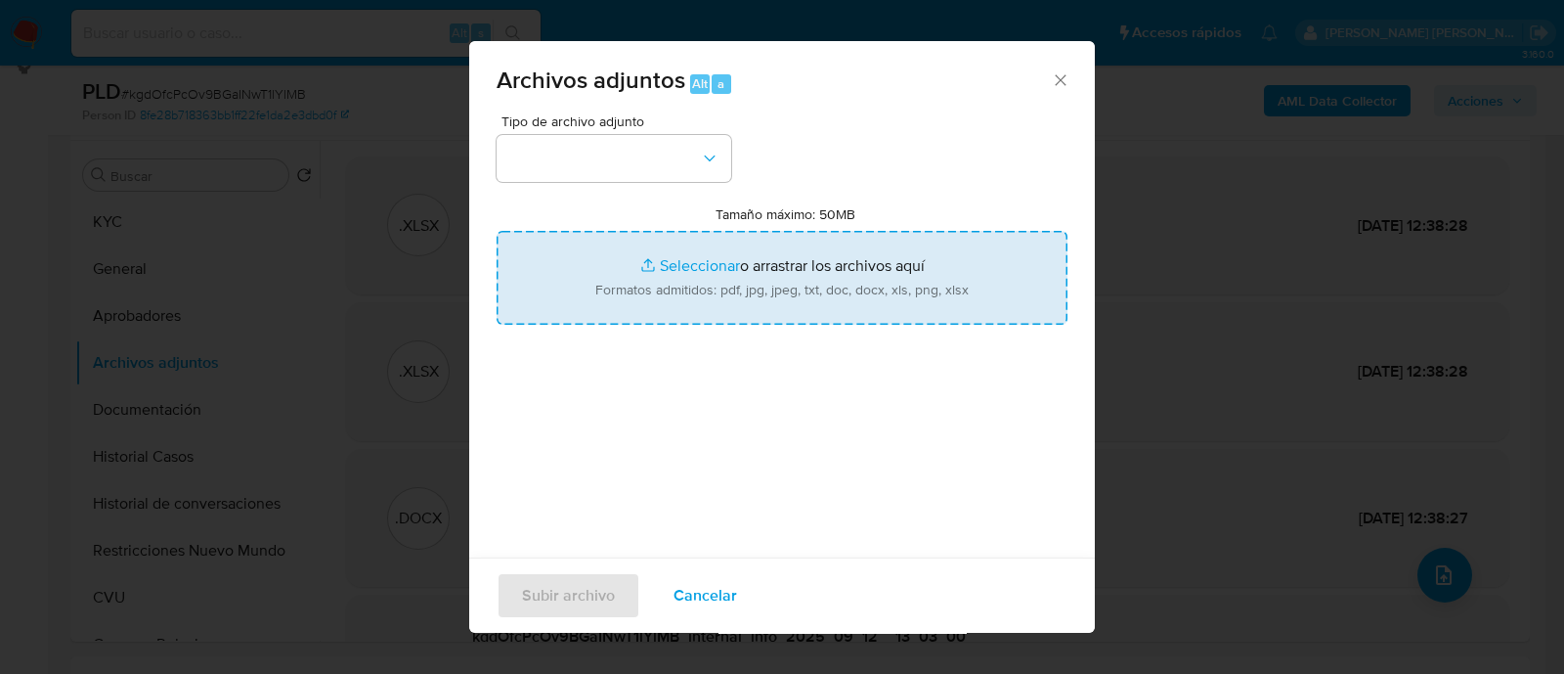
click at [715, 271] on input "Tamaño máximo: 50MB Seleccionar archivos" at bounding box center [782, 278] width 571 height 94
type input "C:\fakepath\Caselog kgdOfcPcOv9BGaINwT1lYlMB.docx"
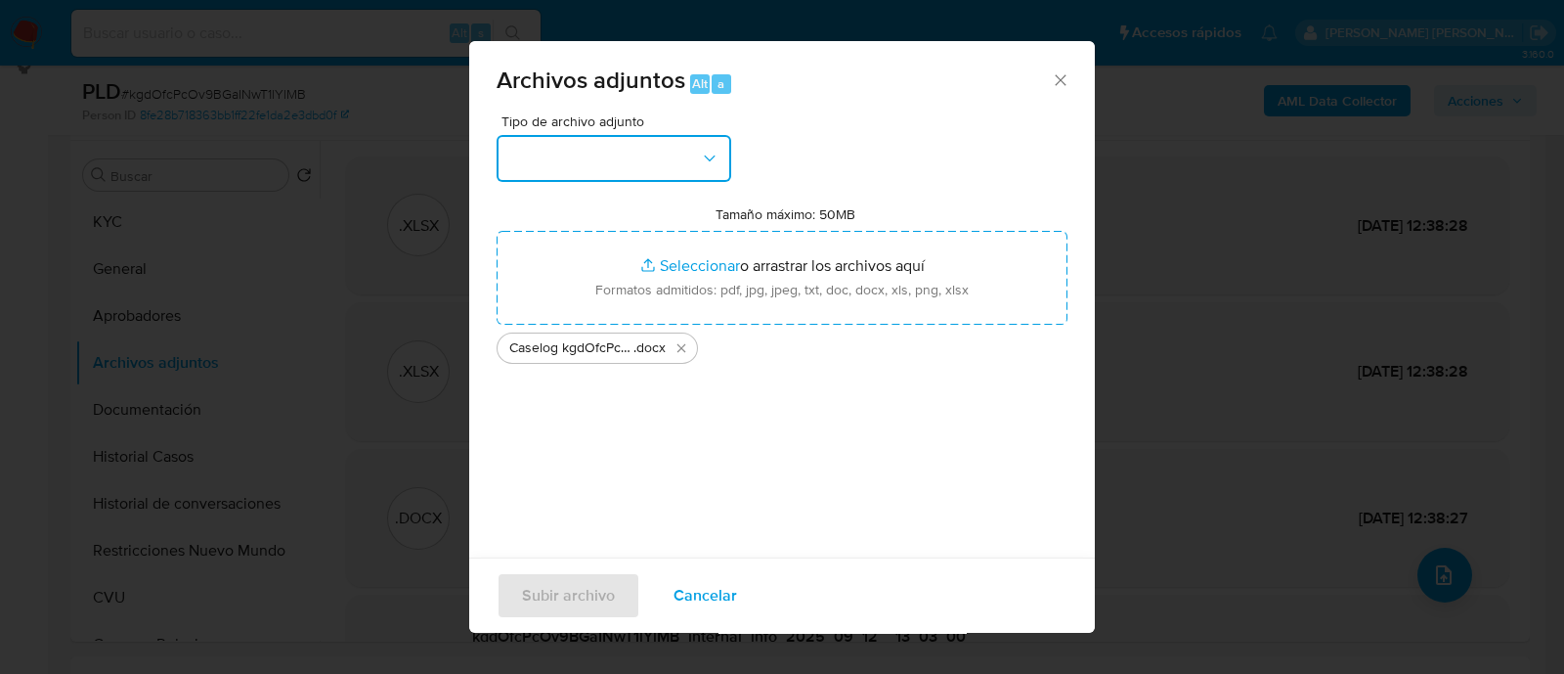
click at [517, 156] on button "button" at bounding box center [614, 158] width 235 height 47
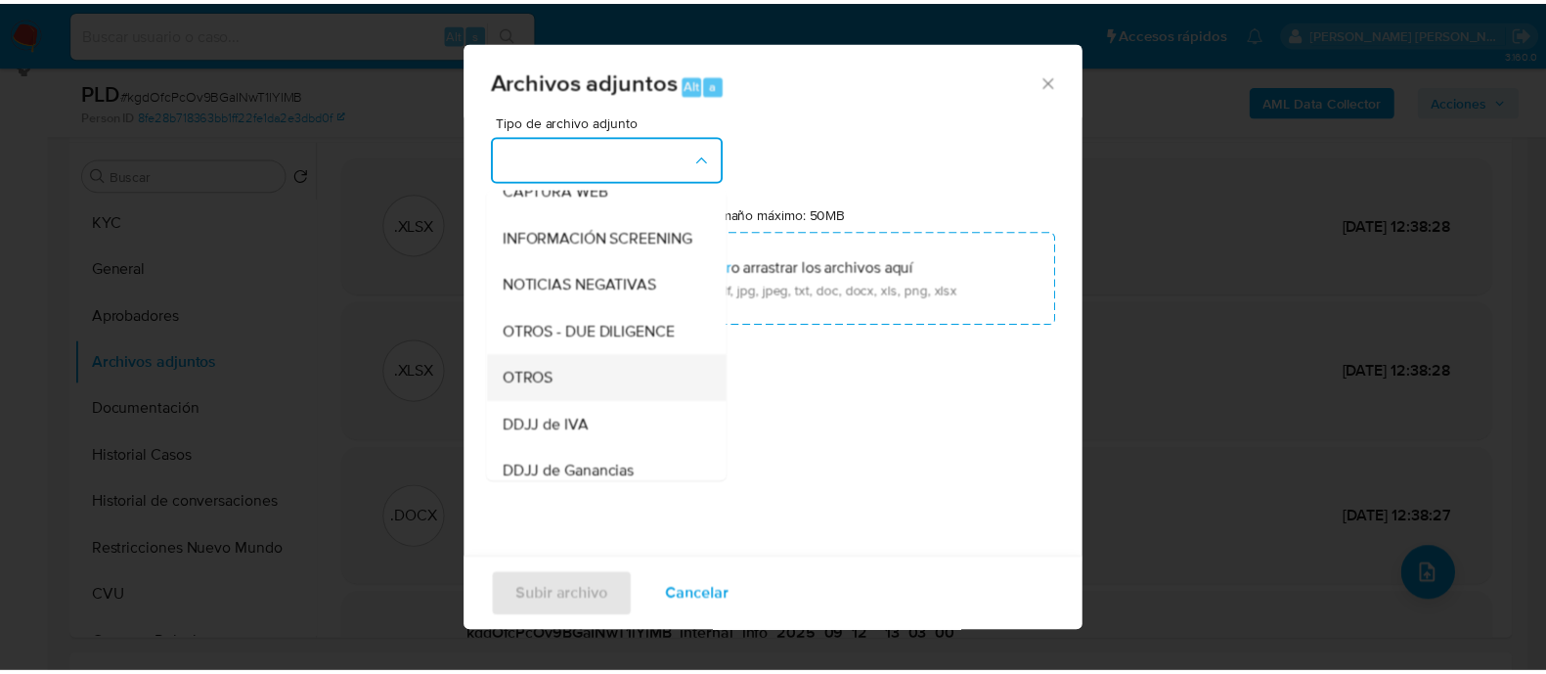
scroll to position [243, 0]
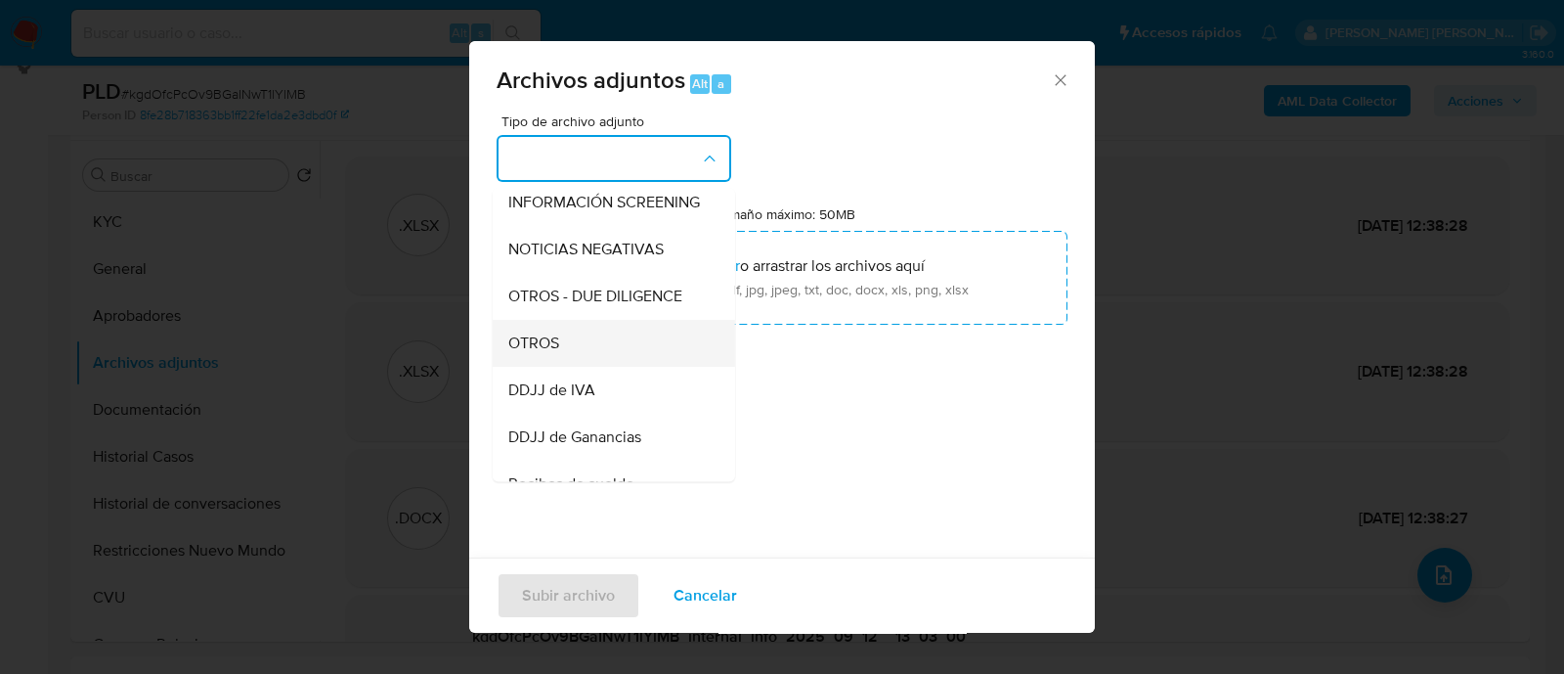
click at [582, 367] on div "OTROS" at bounding box center [607, 343] width 199 height 47
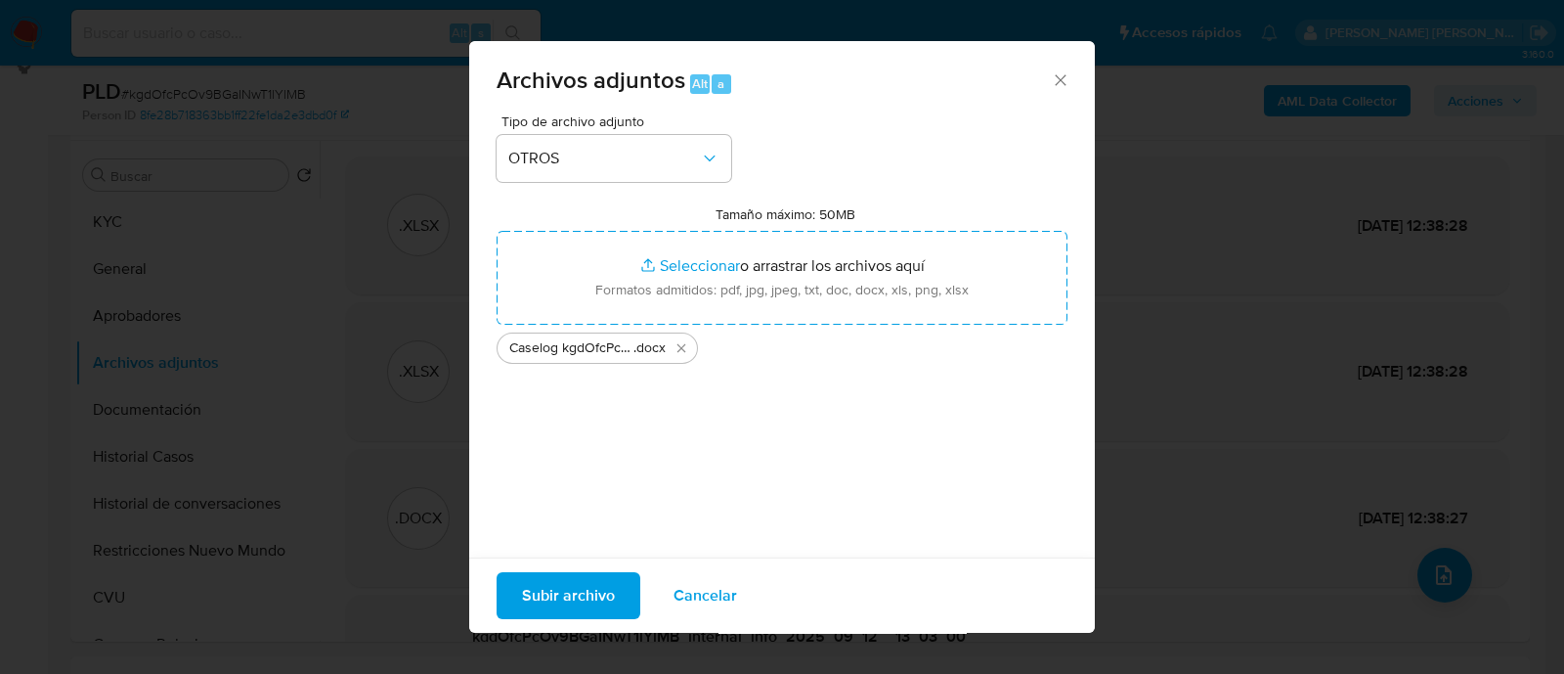
click at [578, 577] on span "Subir archivo" at bounding box center [568, 595] width 93 height 43
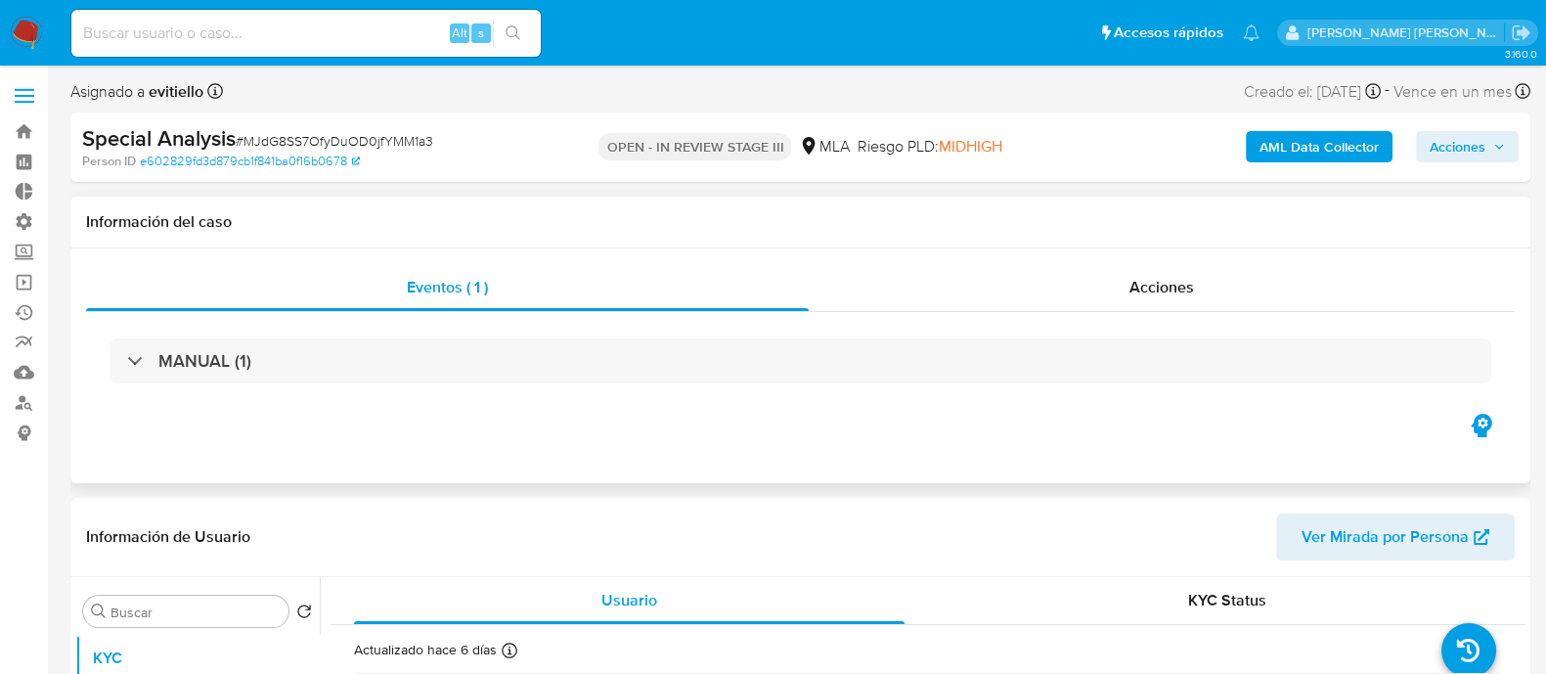
click at [1205, 262] on div "Eventos ( 1 ) Acciones MANUAL (1)" at bounding box center [800, 365] width 1460 height 235
select select "10"
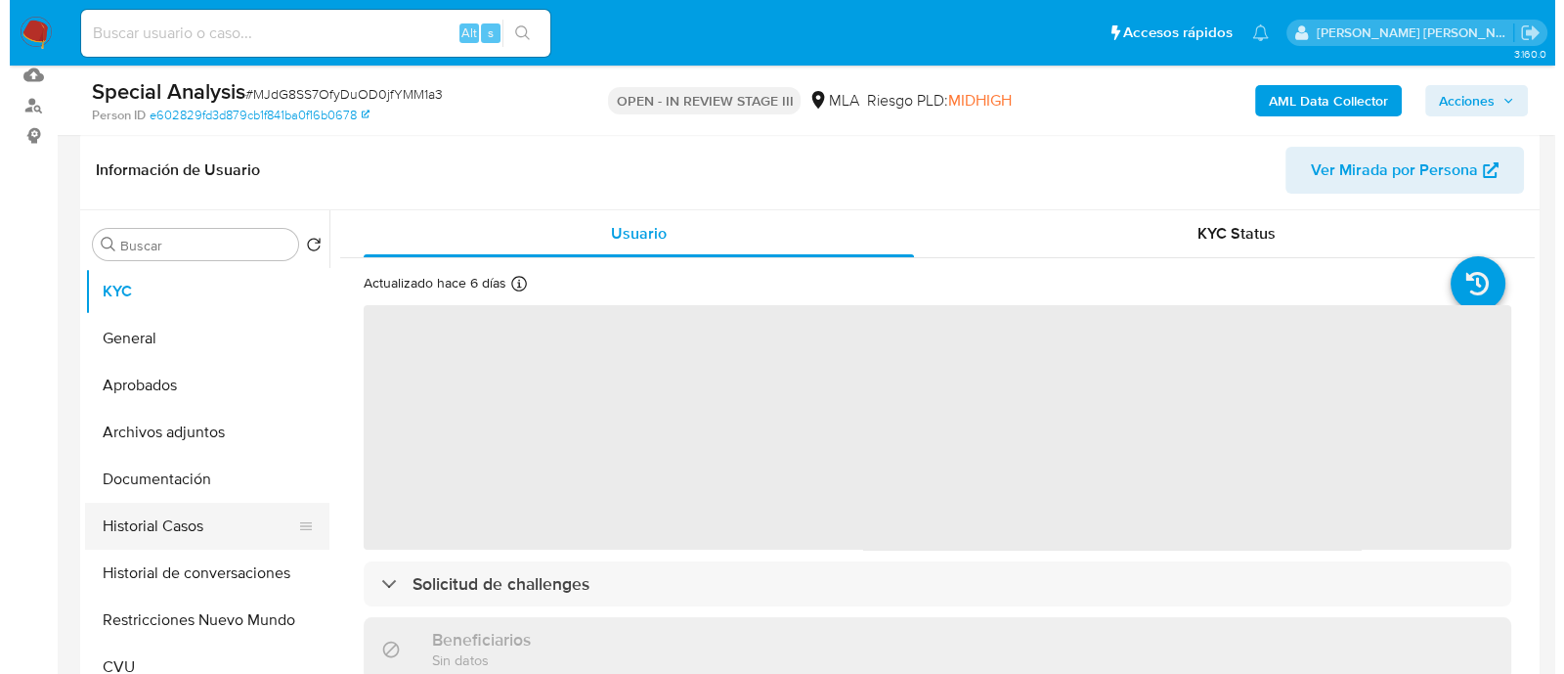
scroll to position [367, 0]
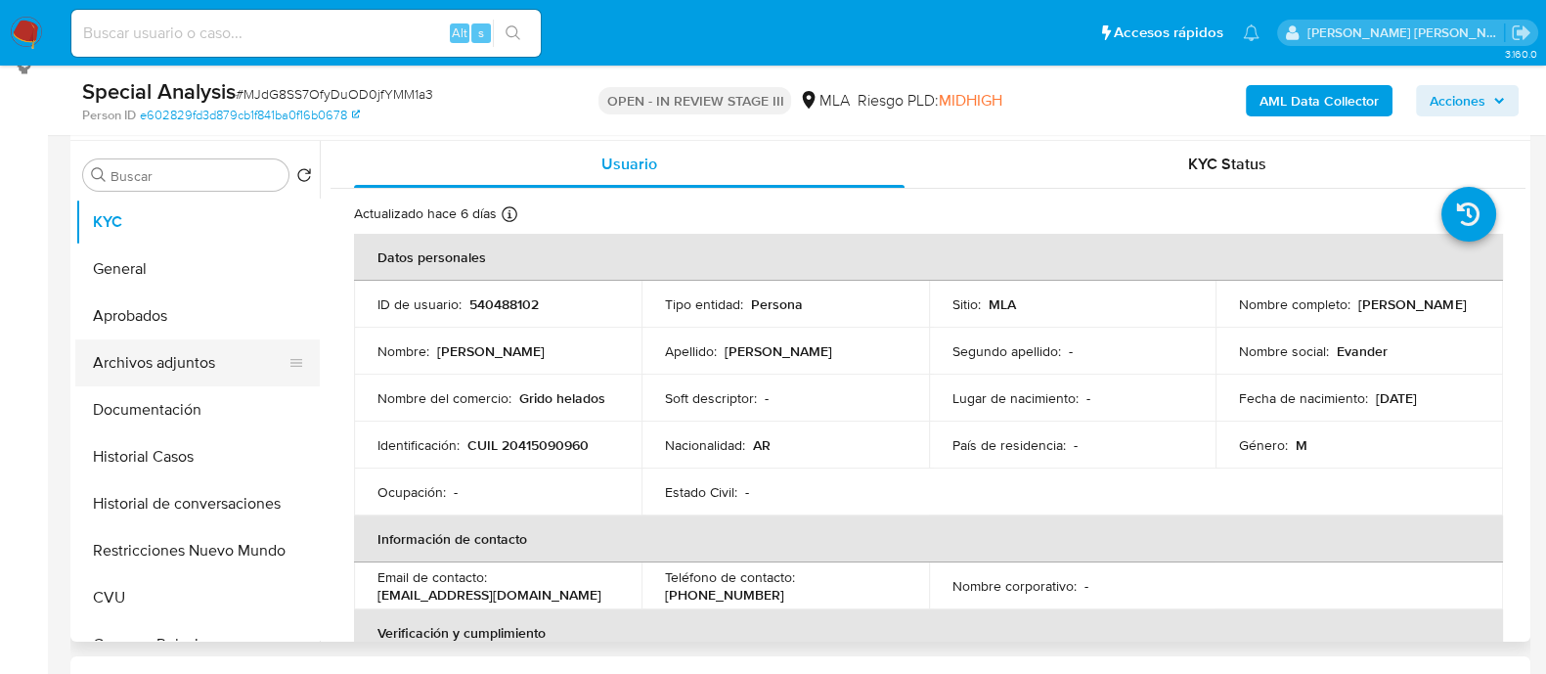
click at [200, 372] on button "Archivos adjuntos" at bounding box center [189, 362] width 229 height 47
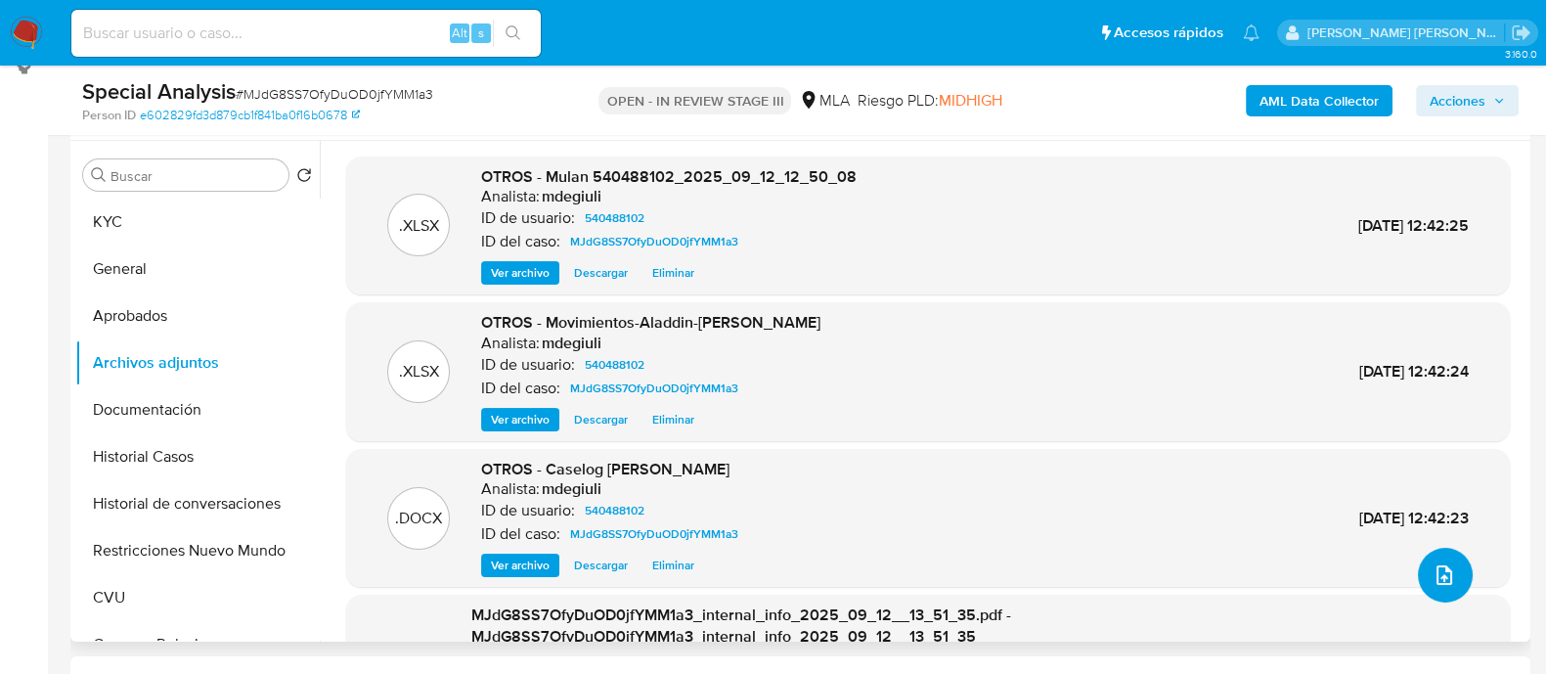
click at [1444, 575] on icon "upload-file" at bounding box center [1443, 574] width 23 height 23
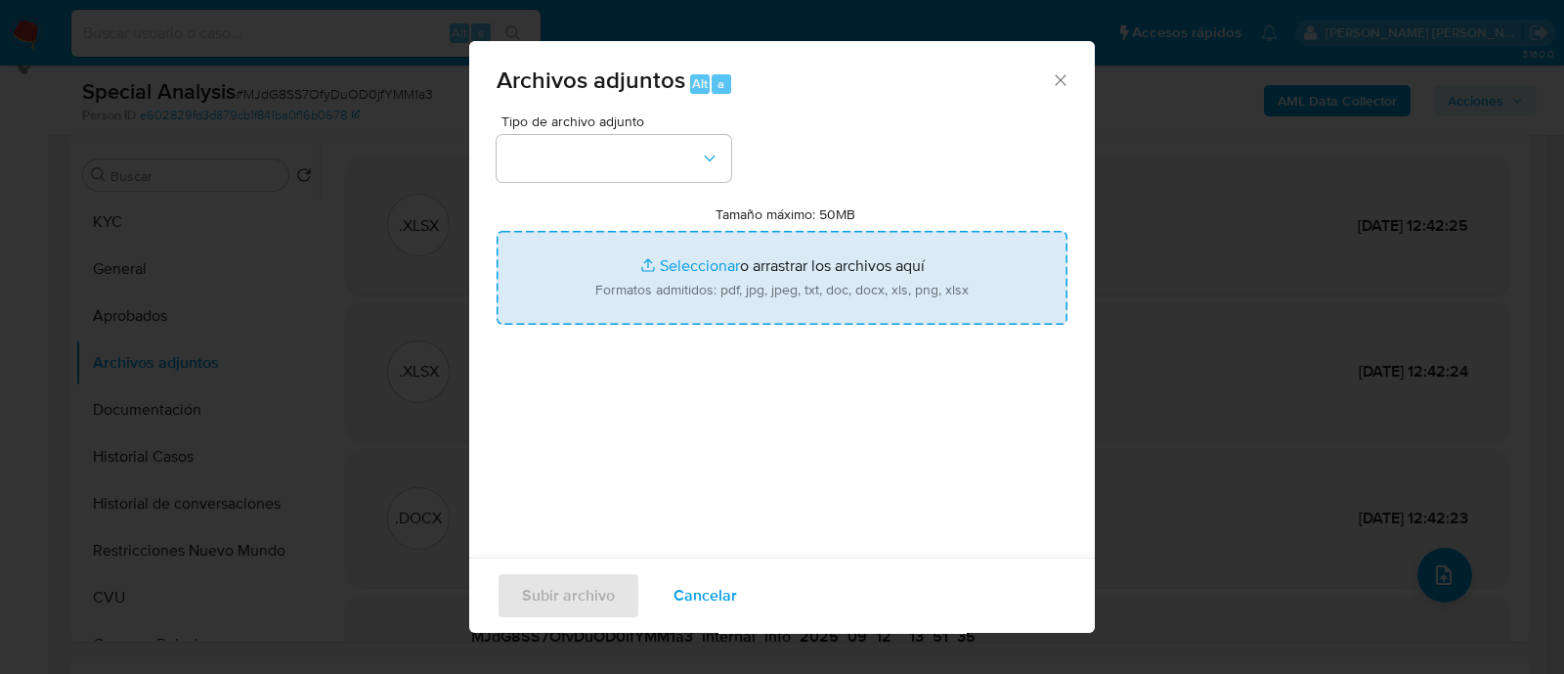
click at [689, 282] on input "Tamaño máximo: 50MB Seleccionar archivos" at bounding box center [782, 278] width 571 height 94
type input "C:\fakepath\Caselog MJdG8SS7OfyDuOD0jfYMM1a3.docx"
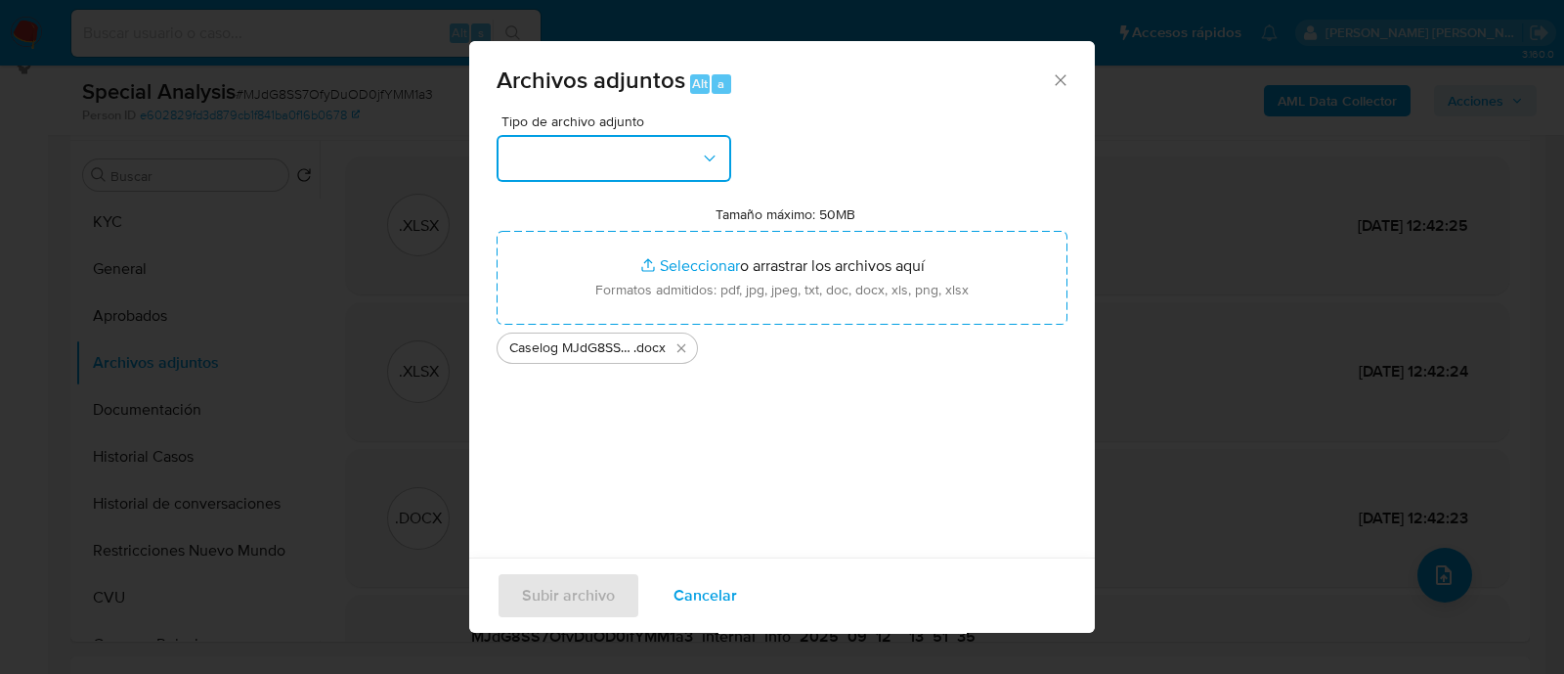
click at [655, 148] on button "button" at bounding box center [614, 158] width 235 height 47
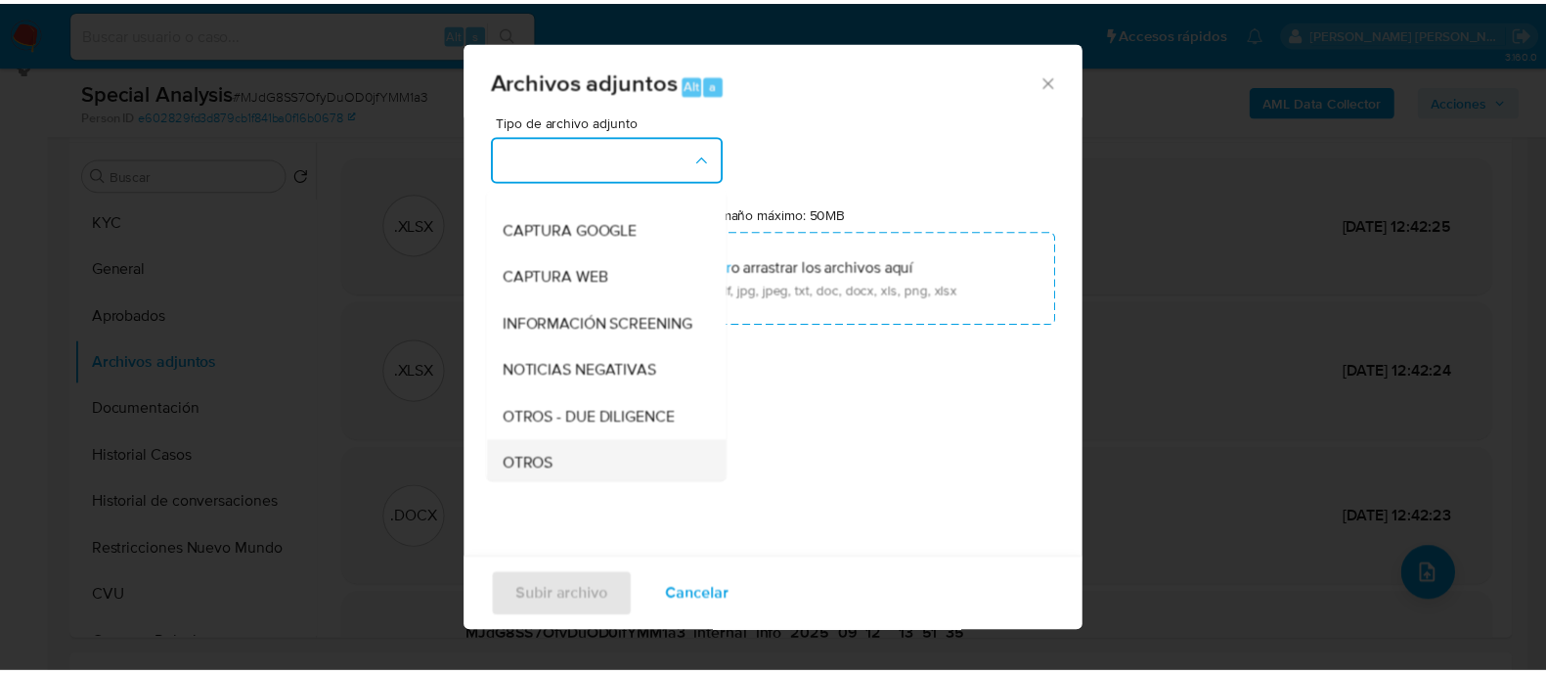
scroll to position [243, 0]
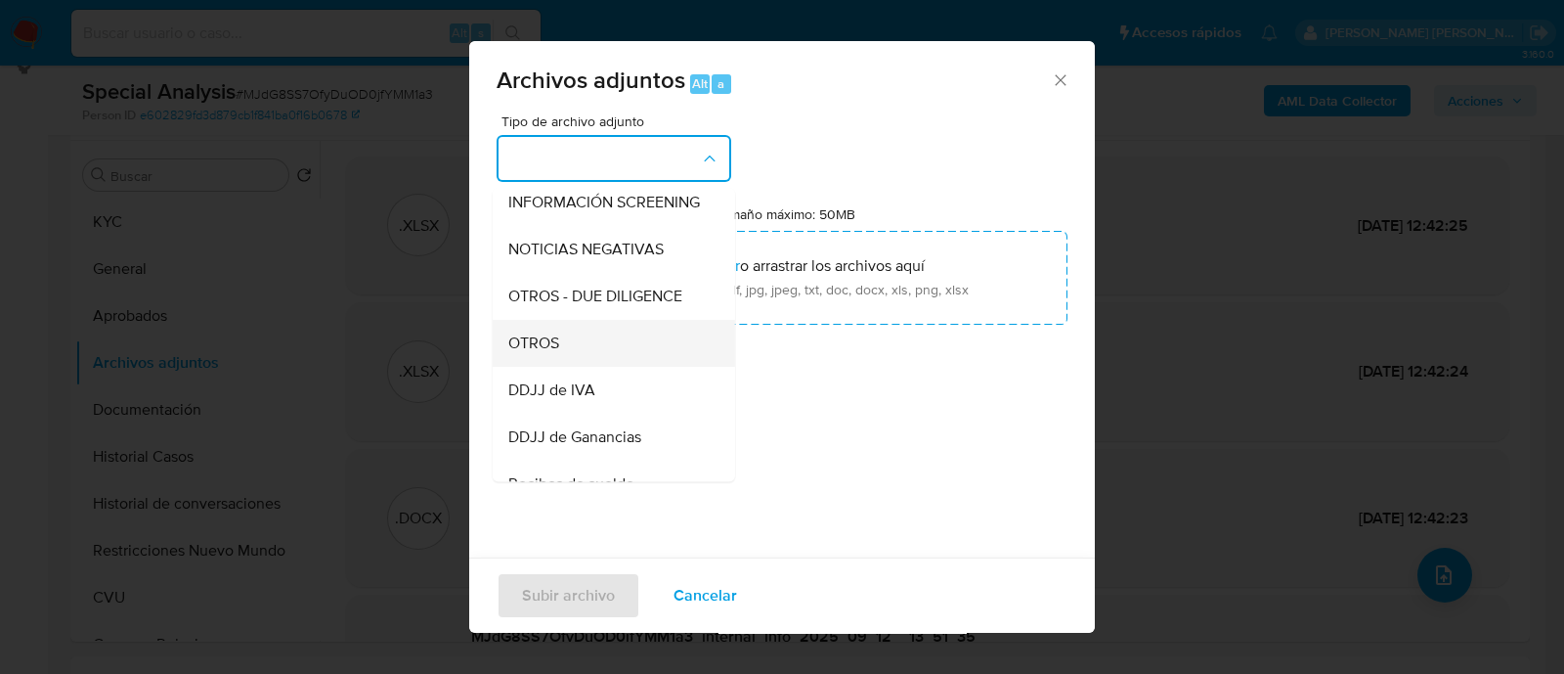
click at [601, 356] on div "OTROS" at bounding box center [607, 343] width 199 height 47
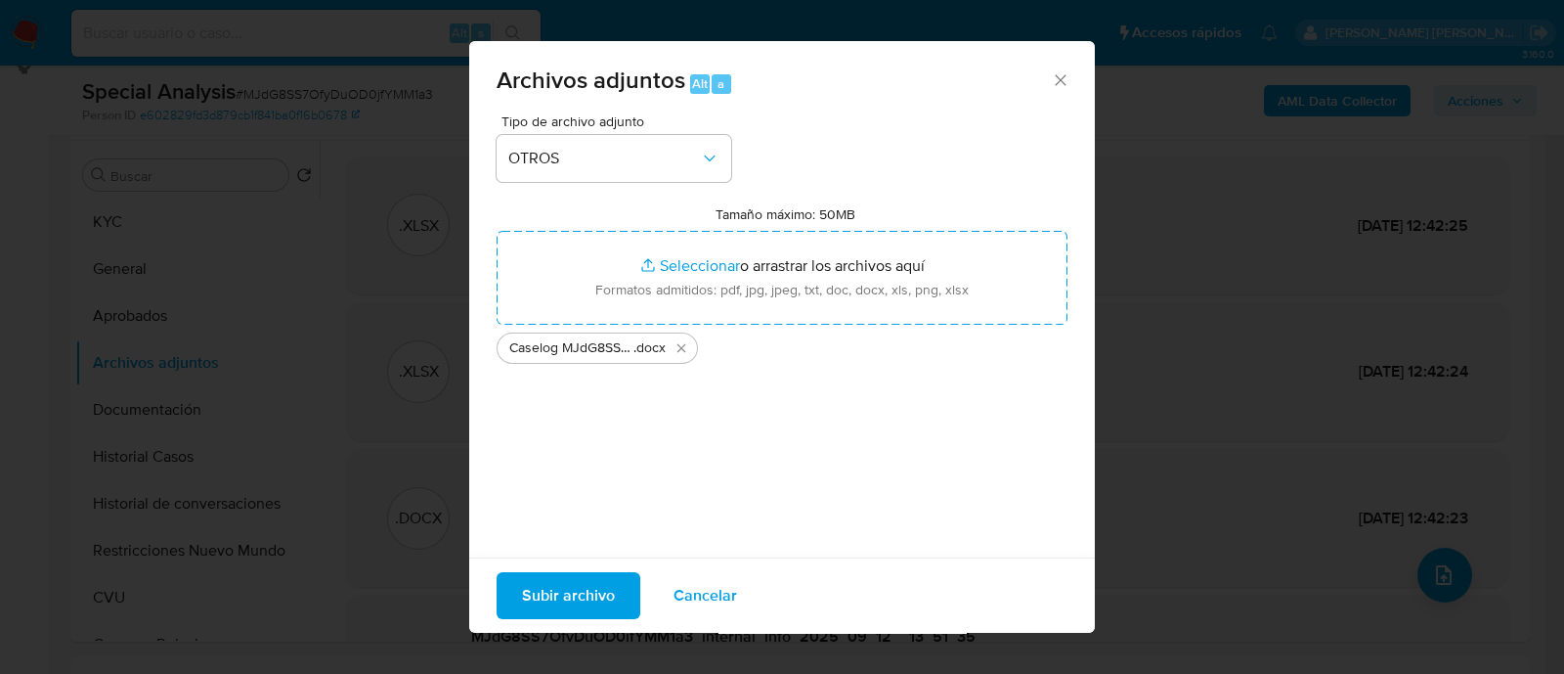
click at [587, 601] on span "Subir archivo" at bounding box center [568, 595] width 93 height 43
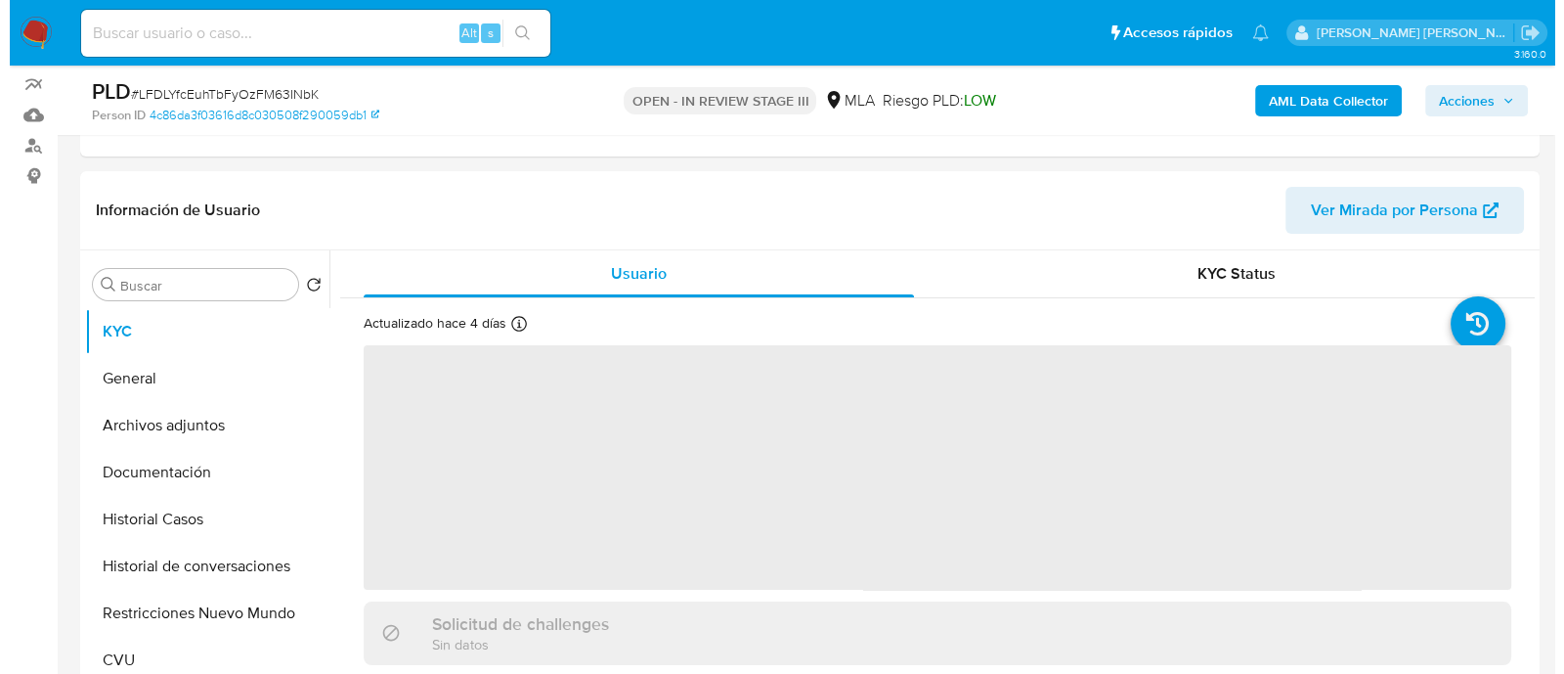
scroll to position [367, 0]
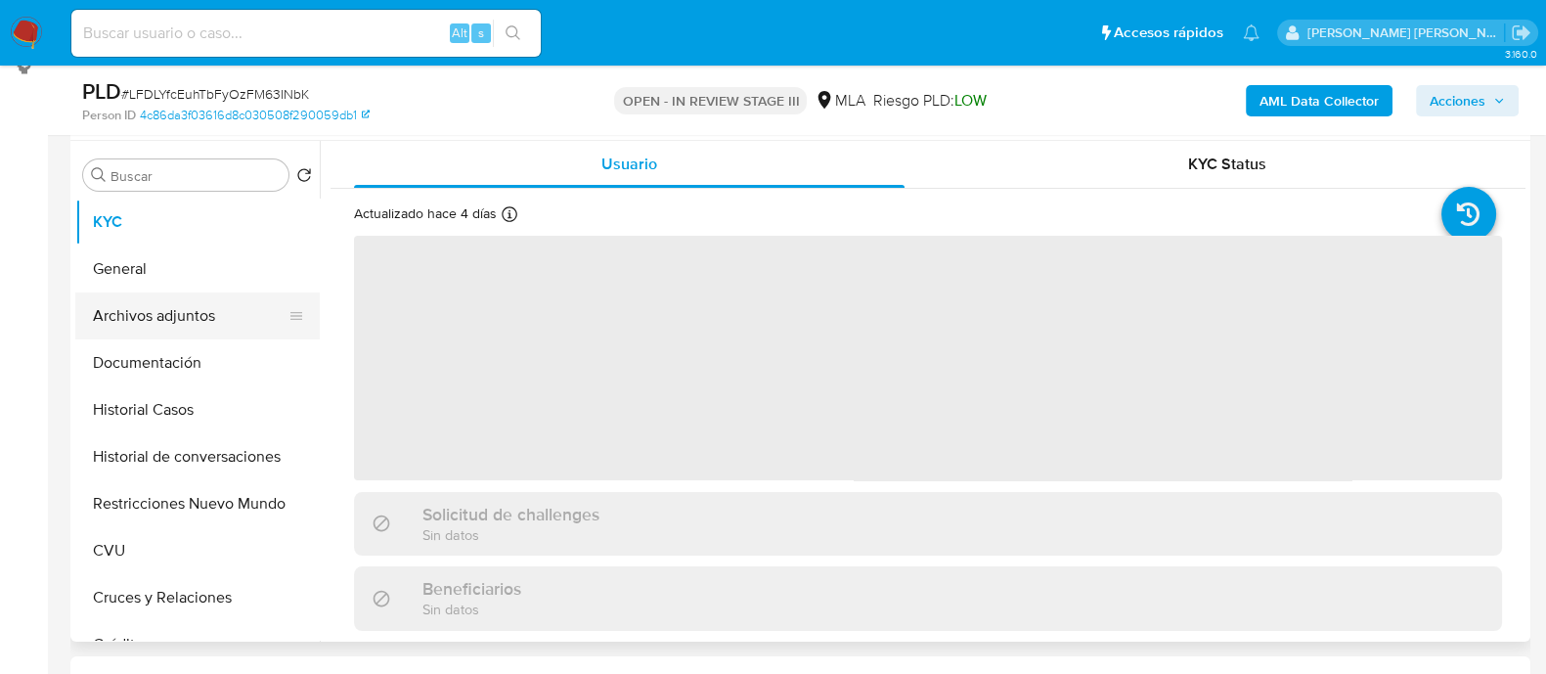
click at [225, 322] on button "Archivos adjuntos" at bounding box center [189, 315] width 229 height 47
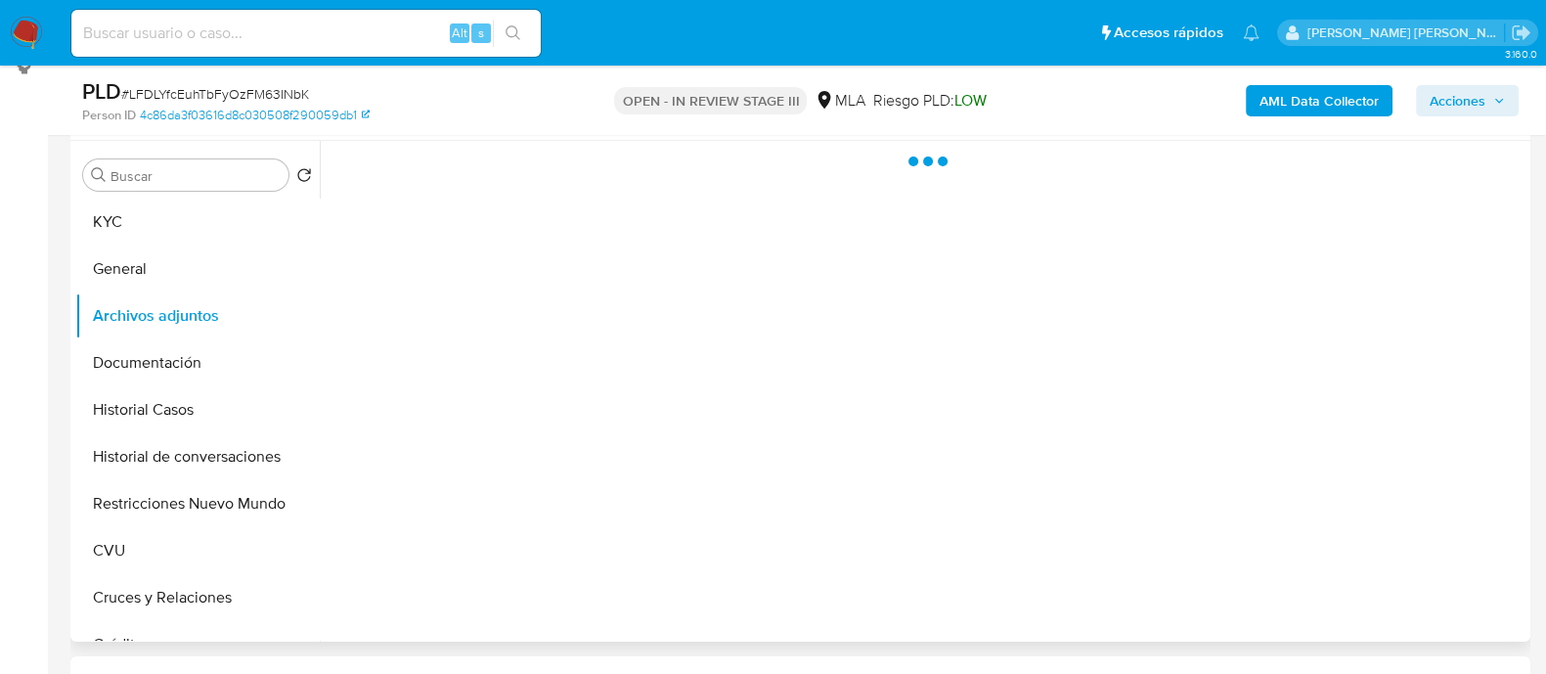
select select "10"
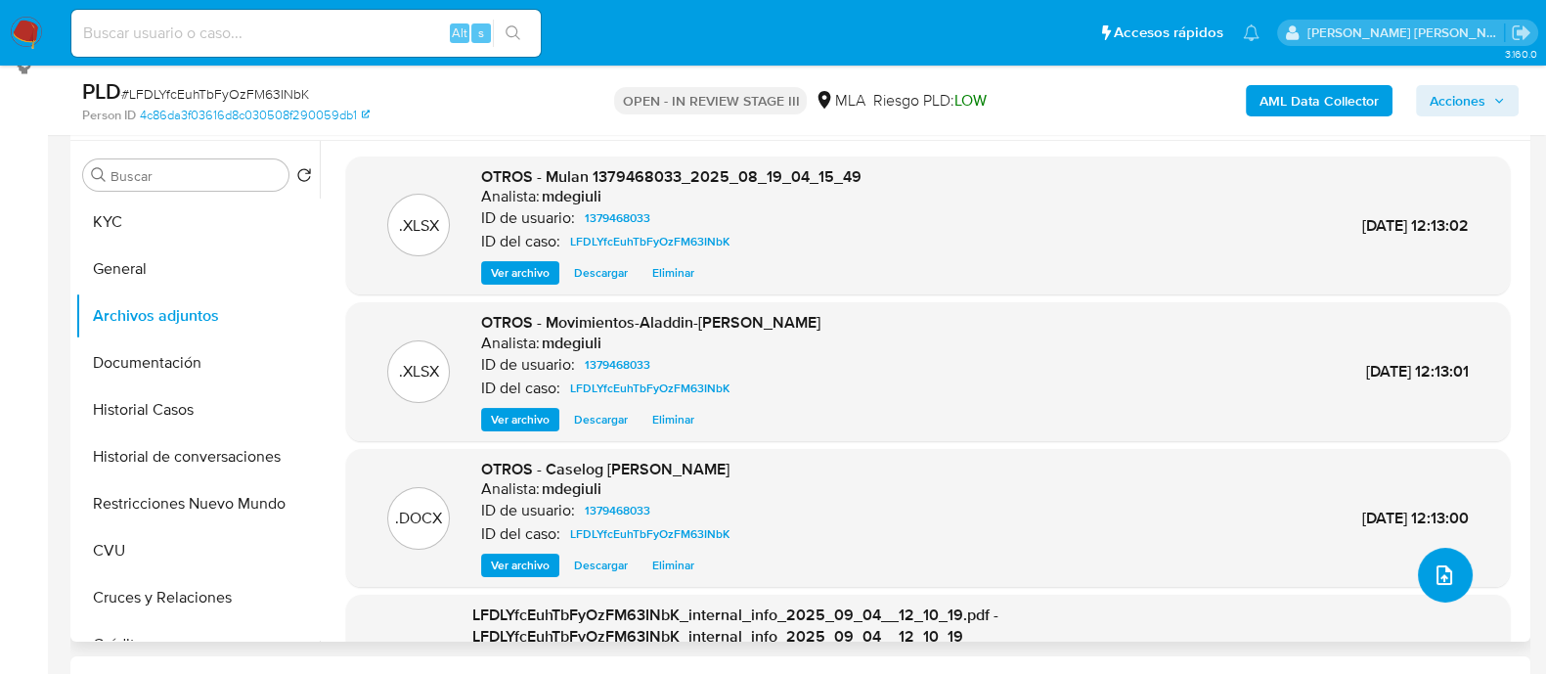
click at [1449, 579] on button "upload-file" at bounding box center [1445, 575] width 55 height 55
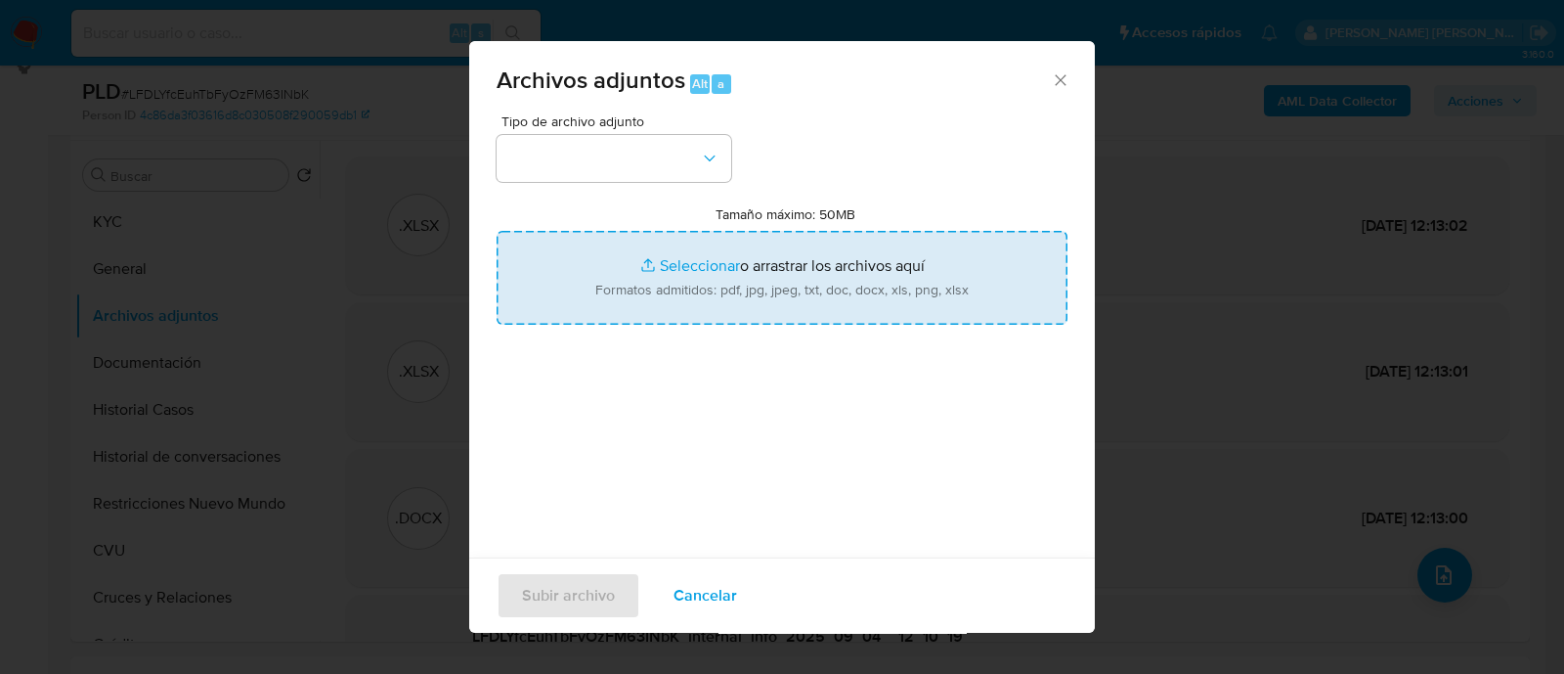
click at [655, 264] on input "Tamaño máximo: 50MB Seleccionar archivos" at bounding box center [782, 278] width 571 height 94
type input "C:\fakepath\Caselog LFDLYfcEuhTbFyOzFM63INbK.docx"
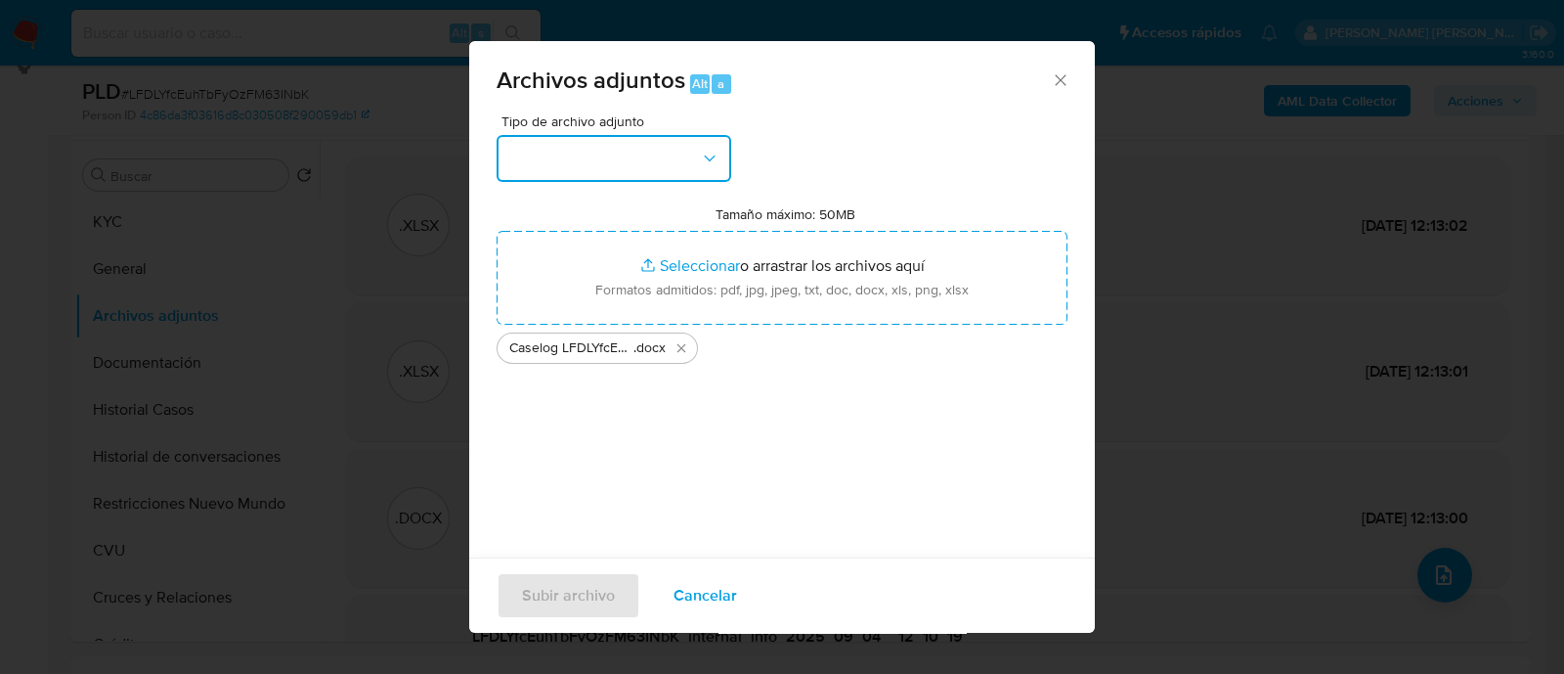
click at [512, 178] on button "button" at bounding box center [614, 158] width 235 height 47
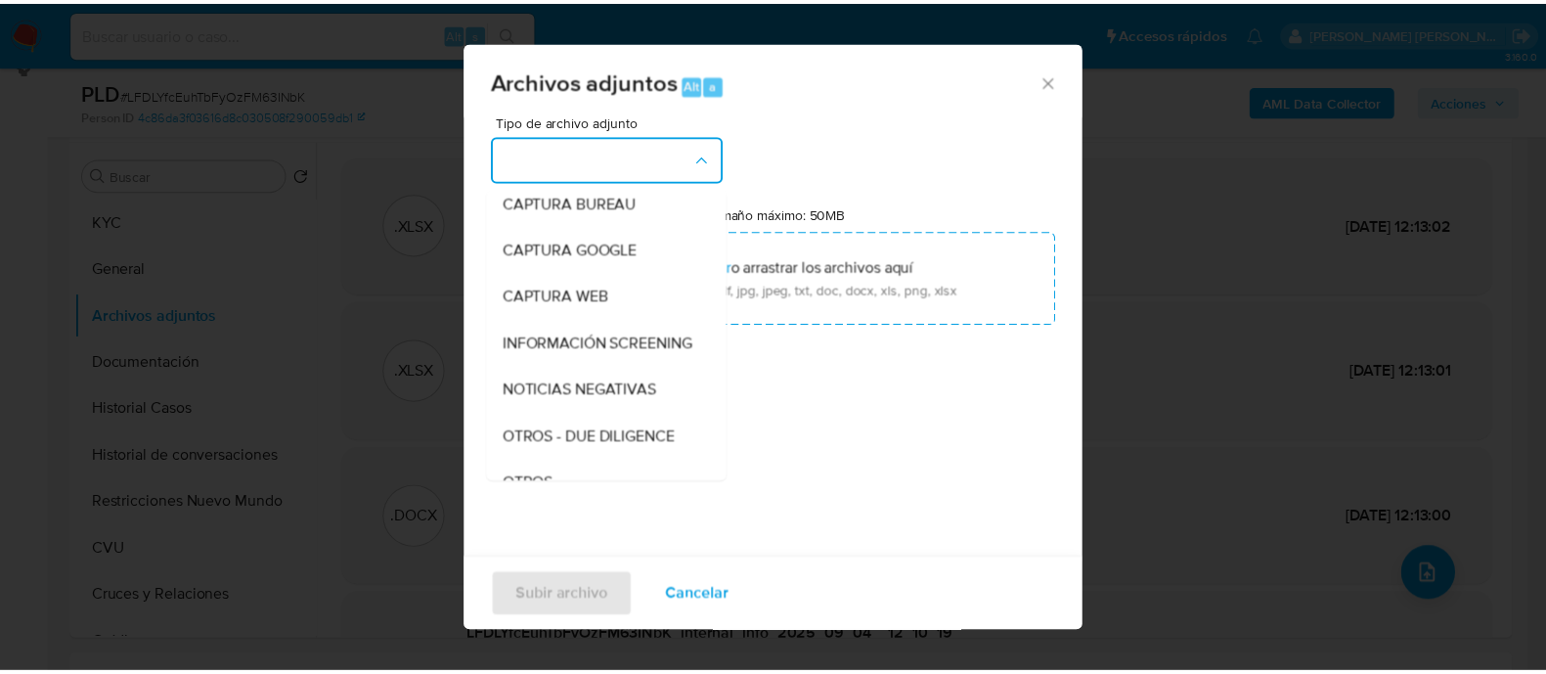
scroll to position [243, 0]
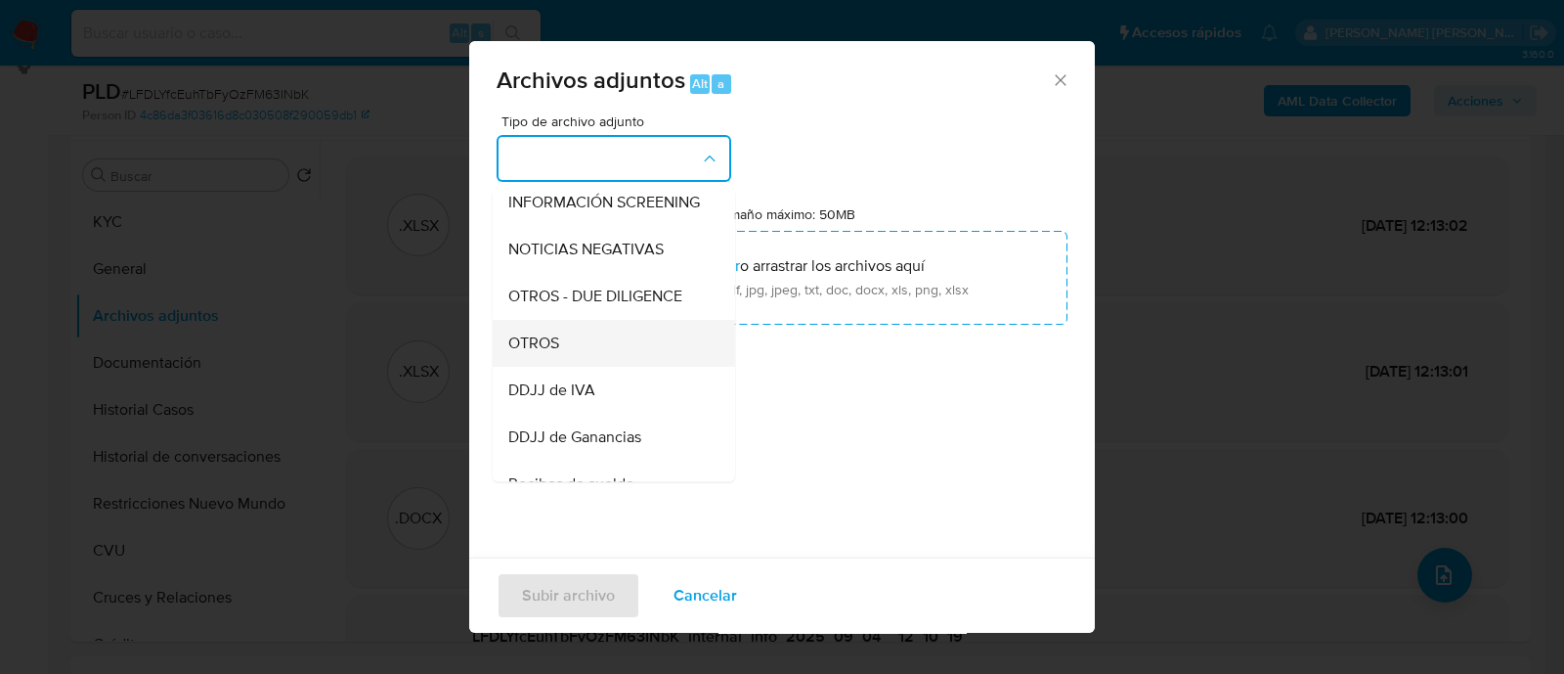
click at [594, 367] on div "OTROS" at bounding box center [607, 343] width 199 height 47
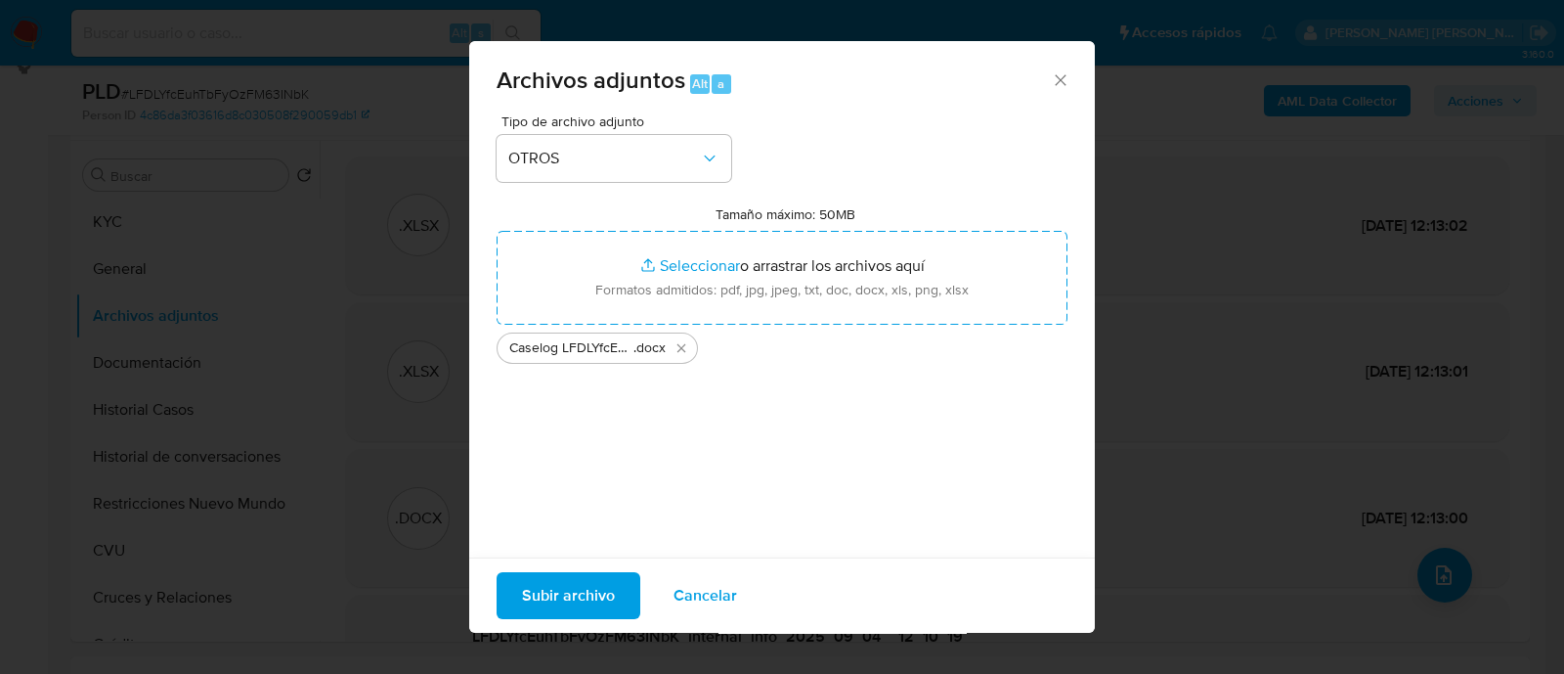
click at [572, 582] on span "Subir archivo" at bounding box center [568, 595] width 93 height 43
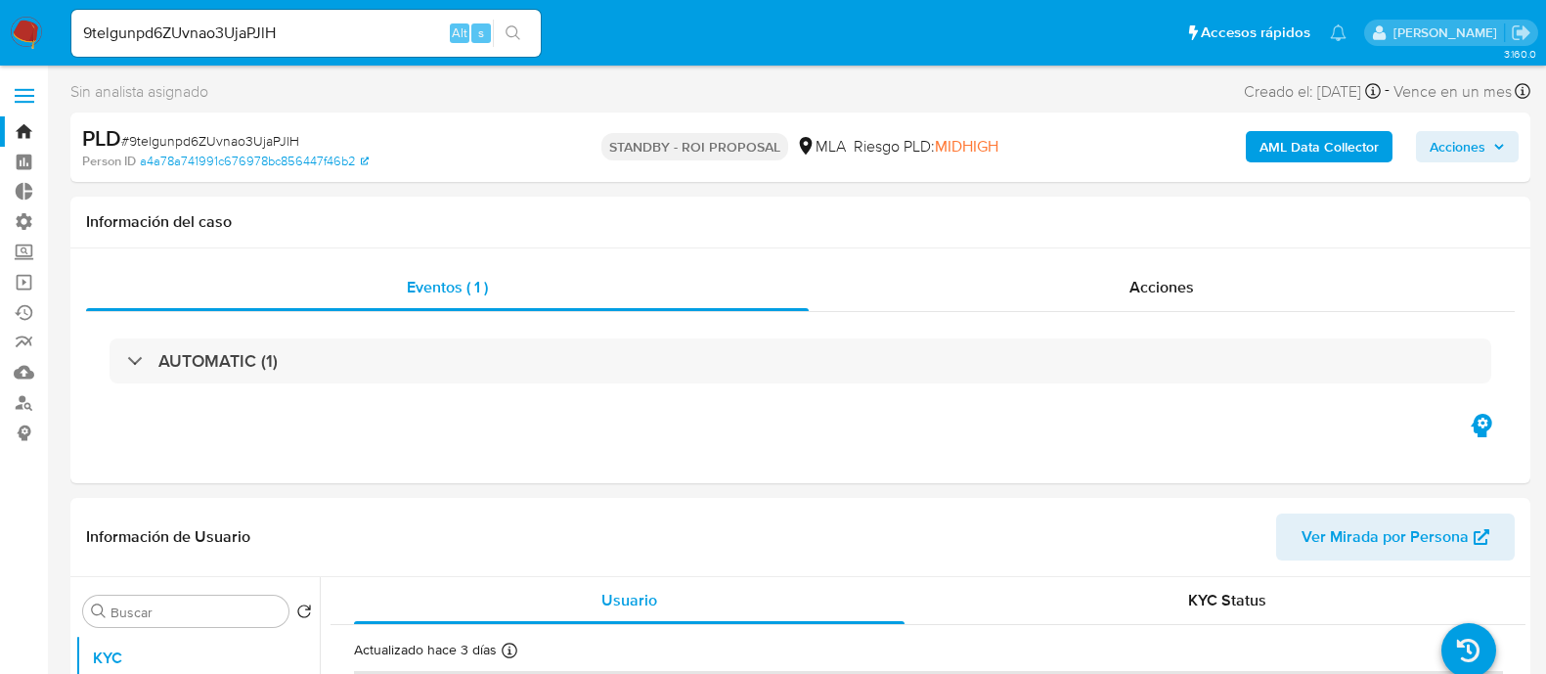
select select "10"
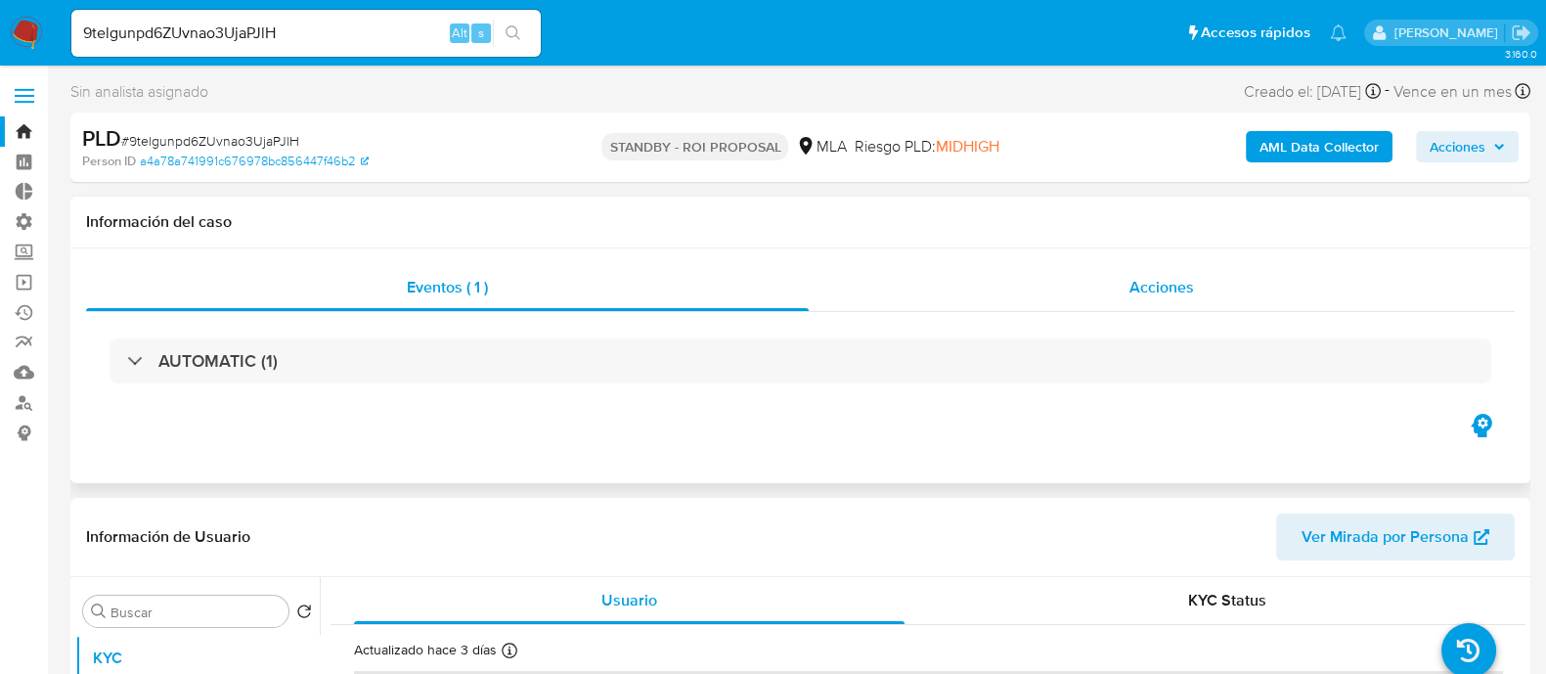
click at [1146, 309] on div "Acciones" at bounding box center [1162, 287] width 706 height 47
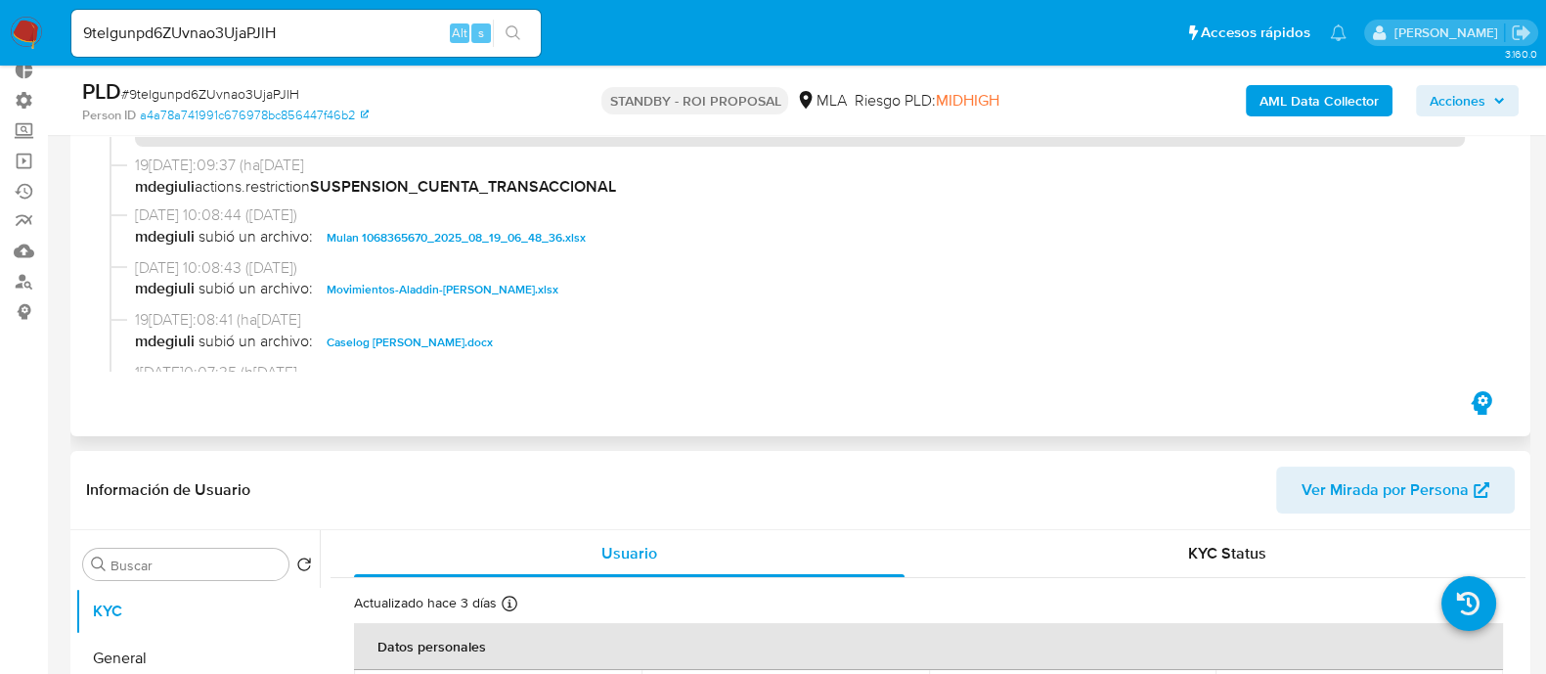
scroll to position [121, 0]
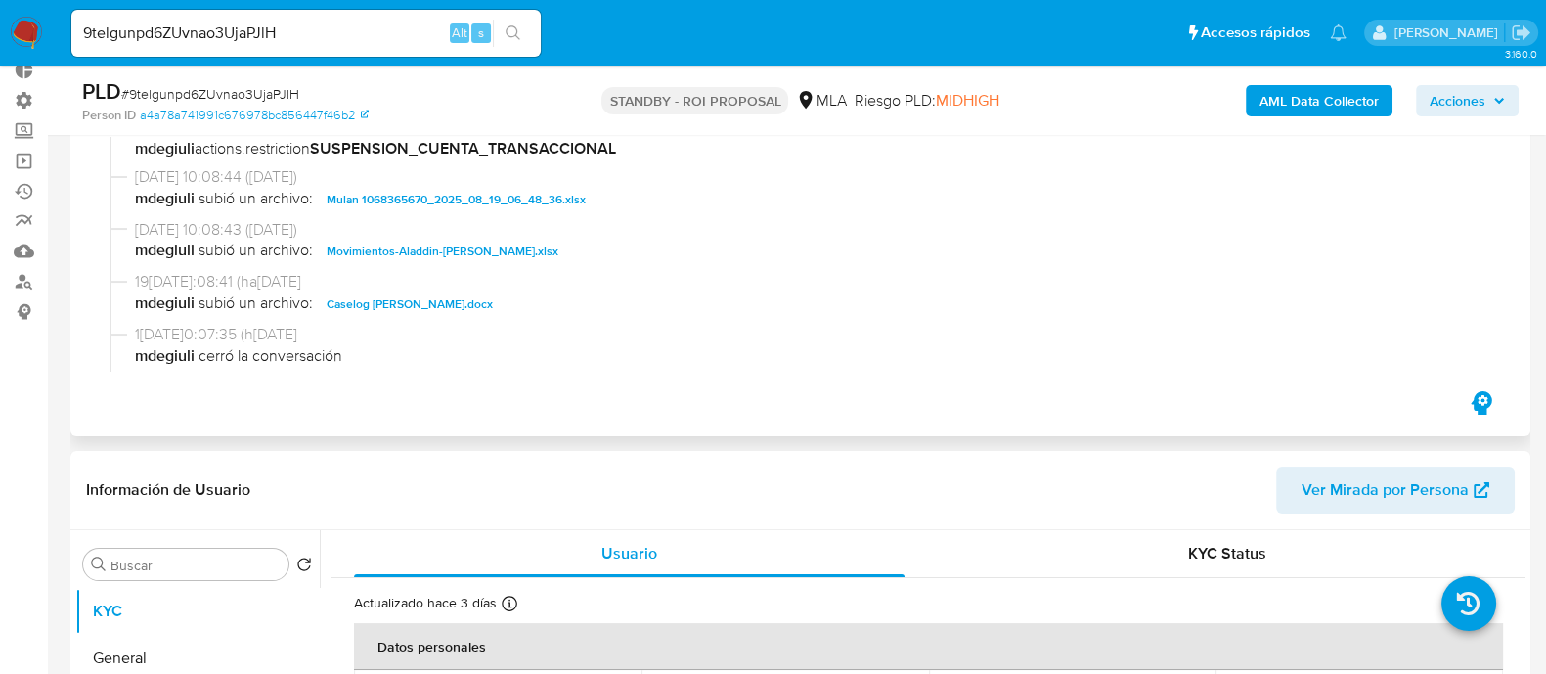
click at [521, 256] on span "Movimientos-Aladdin-Carlos Alberto Fernandez.xlsx" at bounding box center [443, 251] width 232 height 23
click at [493, 300] on span "Caselog Carlos Alberto Fernandez.docx" at bounding box center [410, 303] width 166 height 23
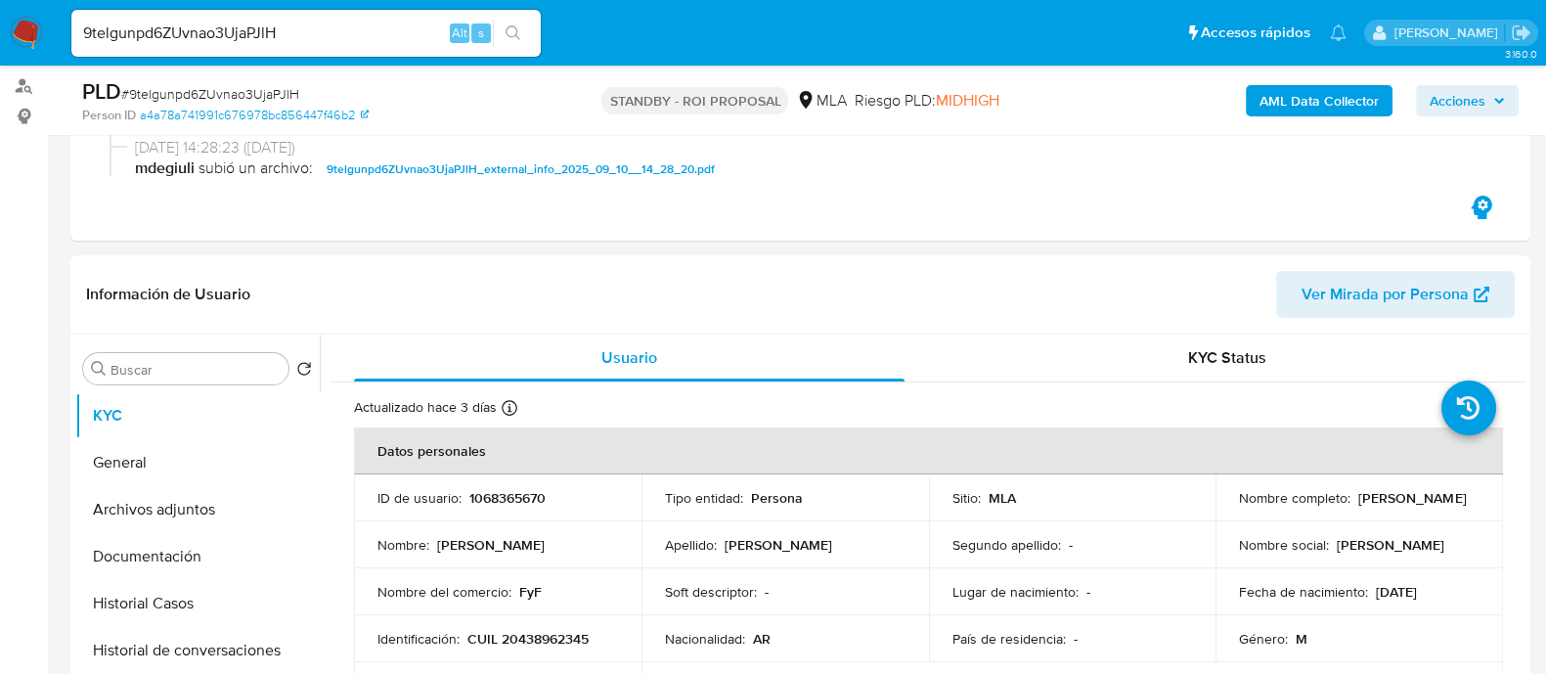
scroll to position [488, 0]
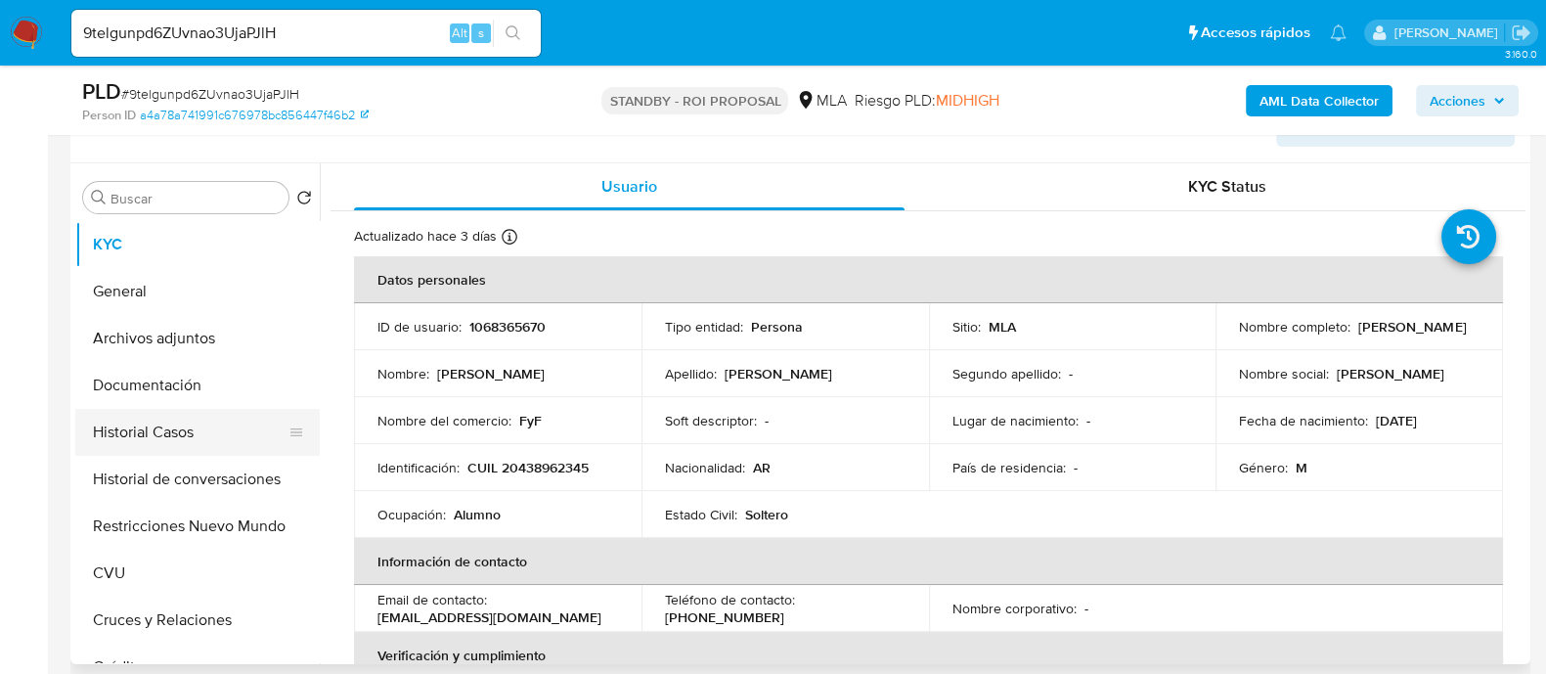
click at [211, 442] on button "Historial Casos" at bounding box center [189, 432] width 229 height 47
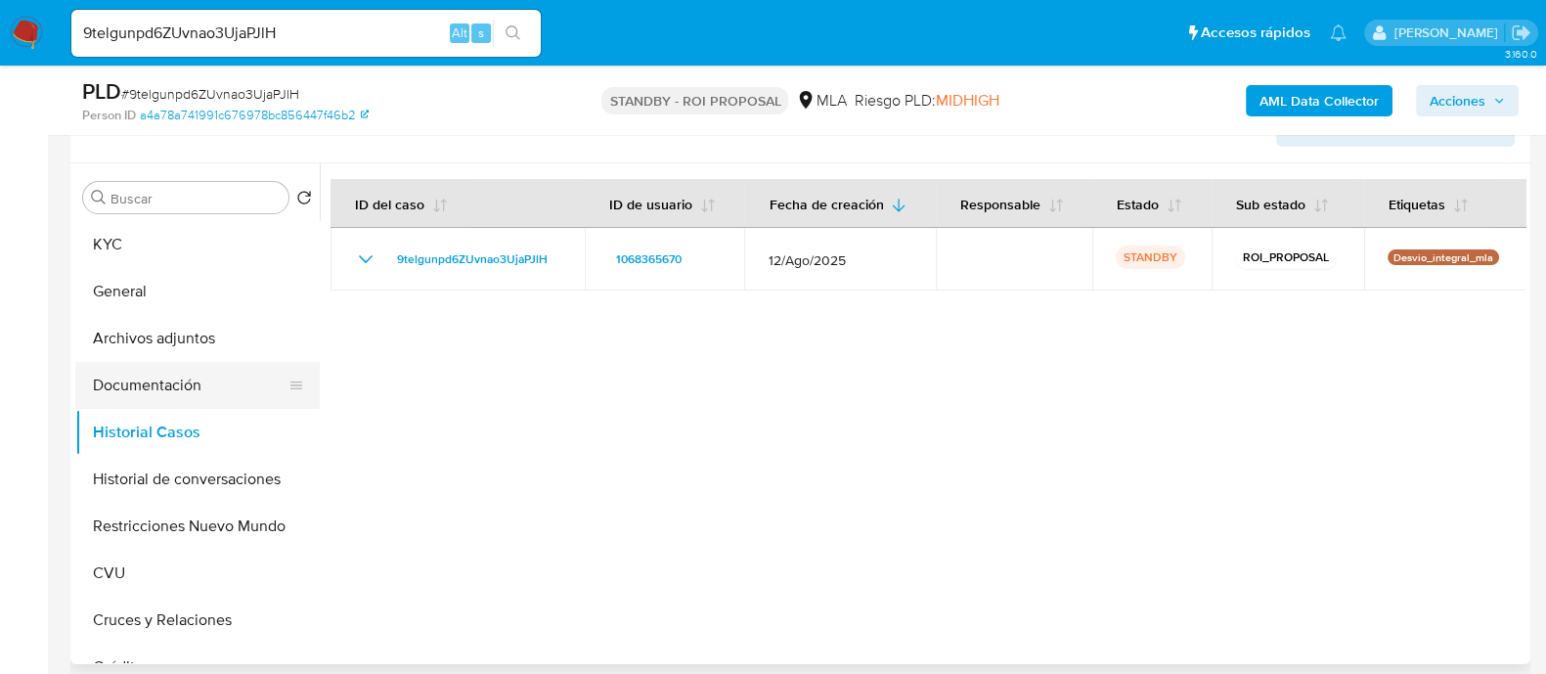
click at [213, 381] on button "Documentación" at bounding box center [189, 385] width 229 height 47
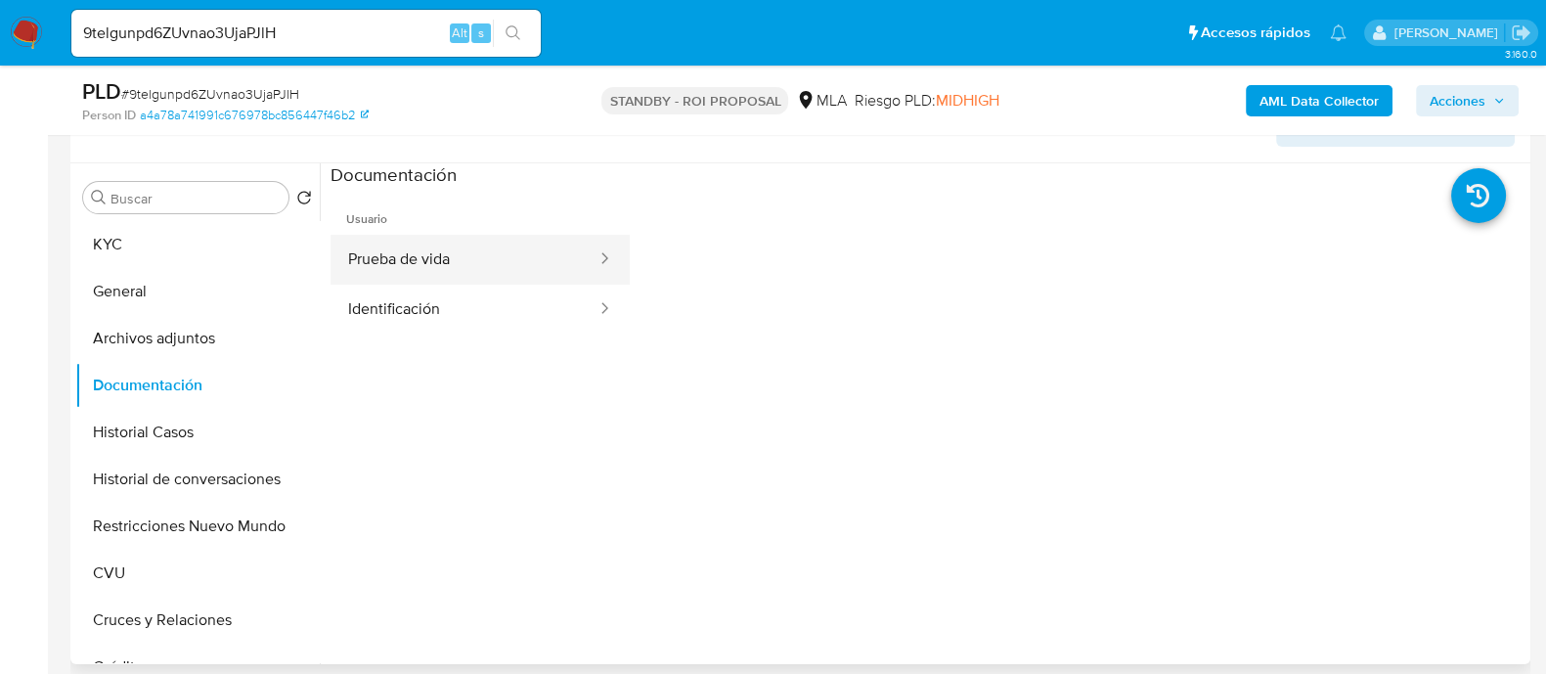
click at [583, 255] on div at bounding box center [598, 259] width 31 height 22
click at [535, 269] on button "Prueba de vida" at bounding box center [464, 260] width 268 height 50
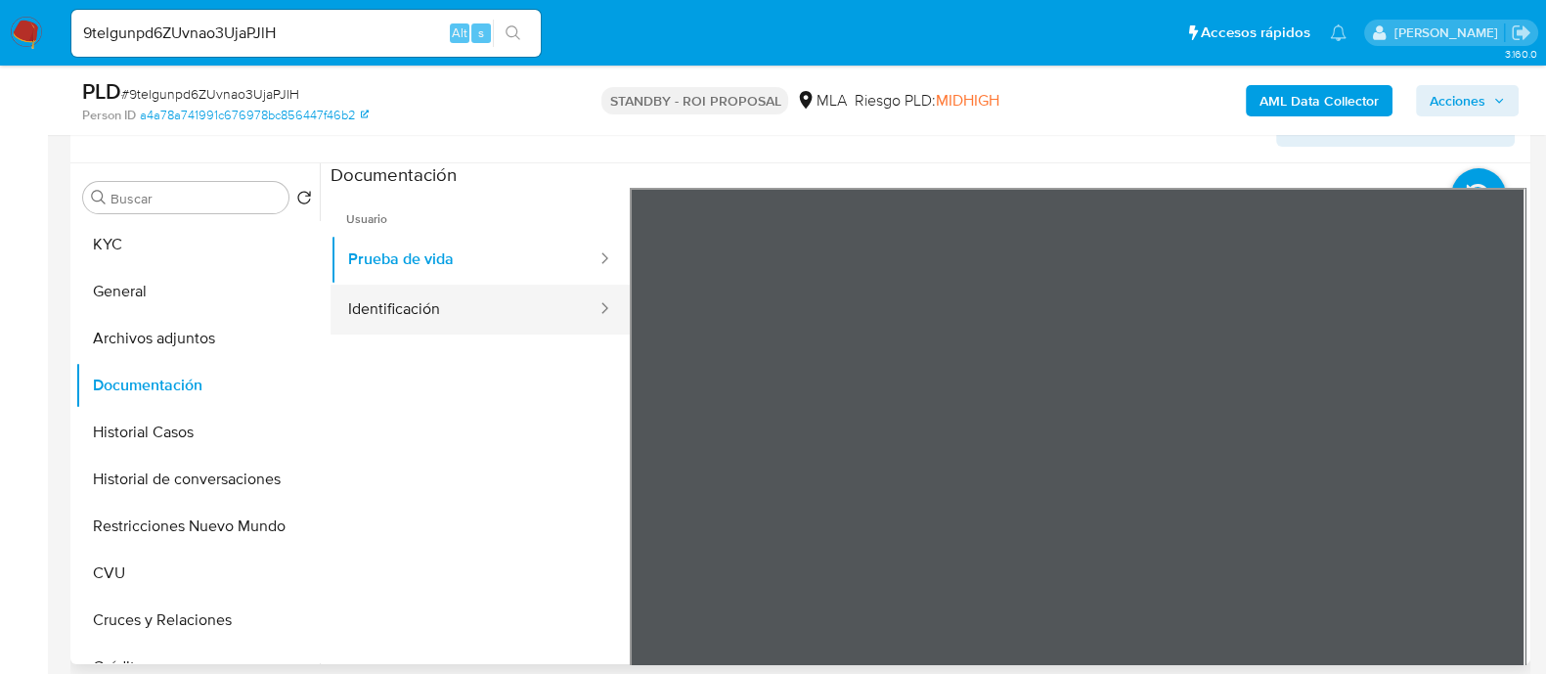
click at [523, 303] on button "Identificación" at bounding box center [464, 310] width 268 height 50
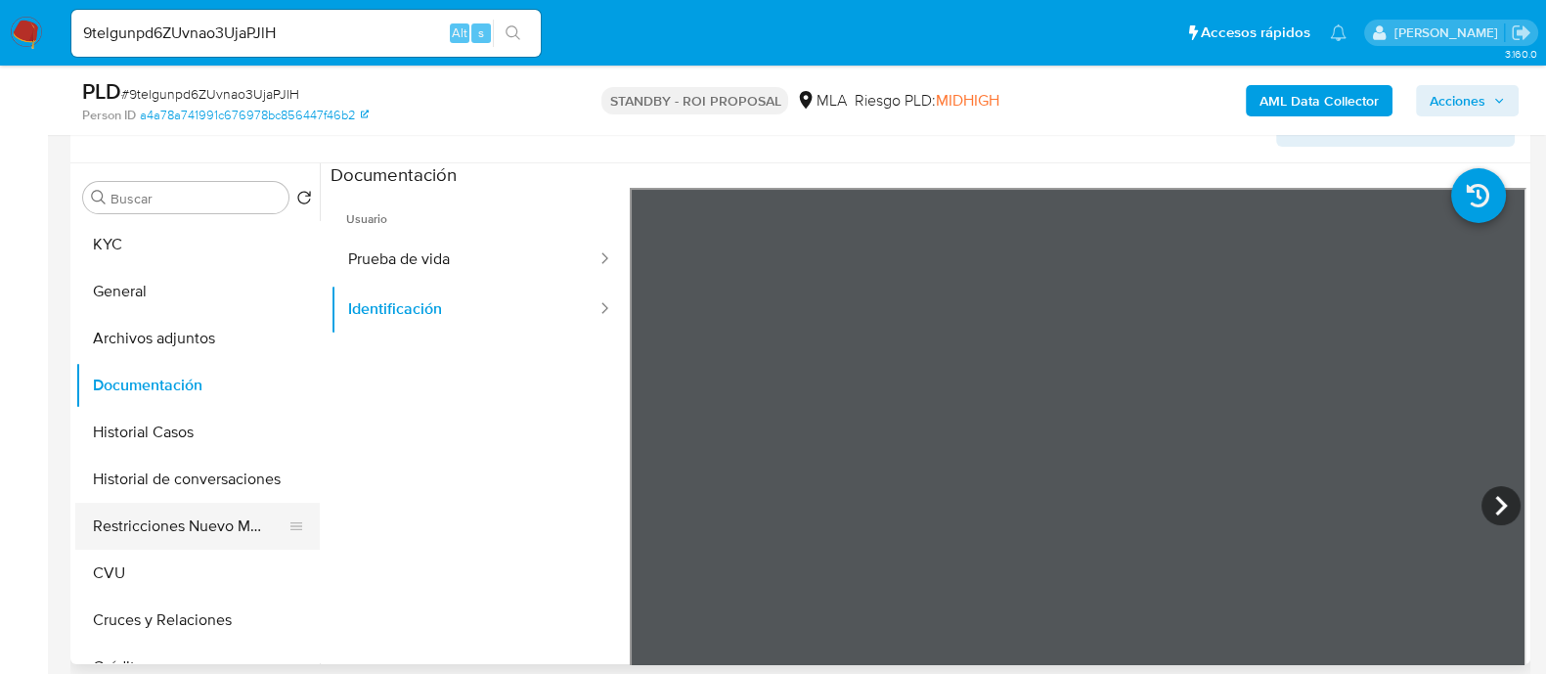
click at [208, 529] on button "Restricciones Nuevo Mundo" at bounding box center [189, 526] width 229 height 47
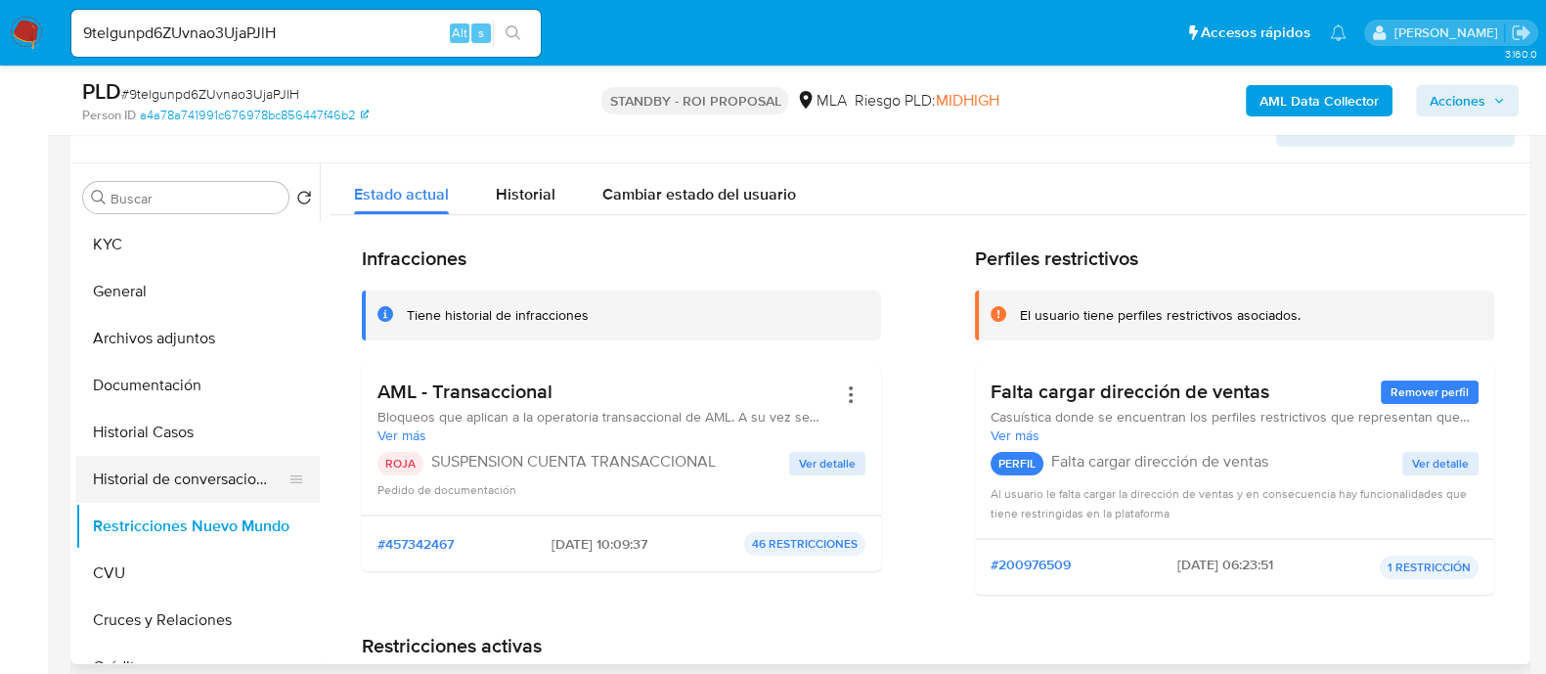
click at [188, 475] on button "Historial de conversaciones" at bounding box center [189, 479] width 229 height 47
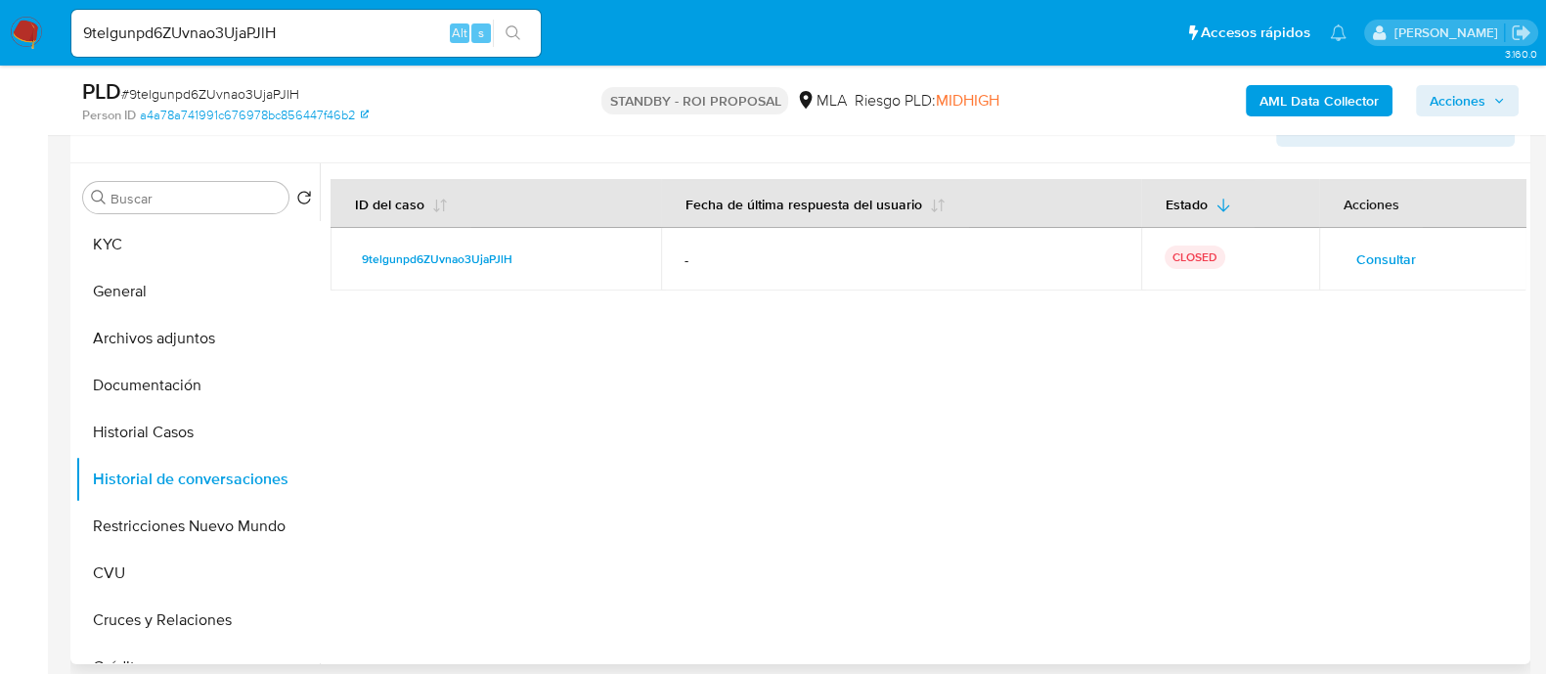
drag, startPoint x: 728, startPoint y: 391, endPoint x: 738, endPoint y: 388, distance: 10.2
click at [728, 391] on div at bounding box center [922, 413] width 1205 height 501
click at [1428, 254] on div "Consultar" at bounding box center [1422, 258] width 161 height 31
click at [1379, 265] on span "Consultar" at bounding box center [1386, 258] width 60 height 27
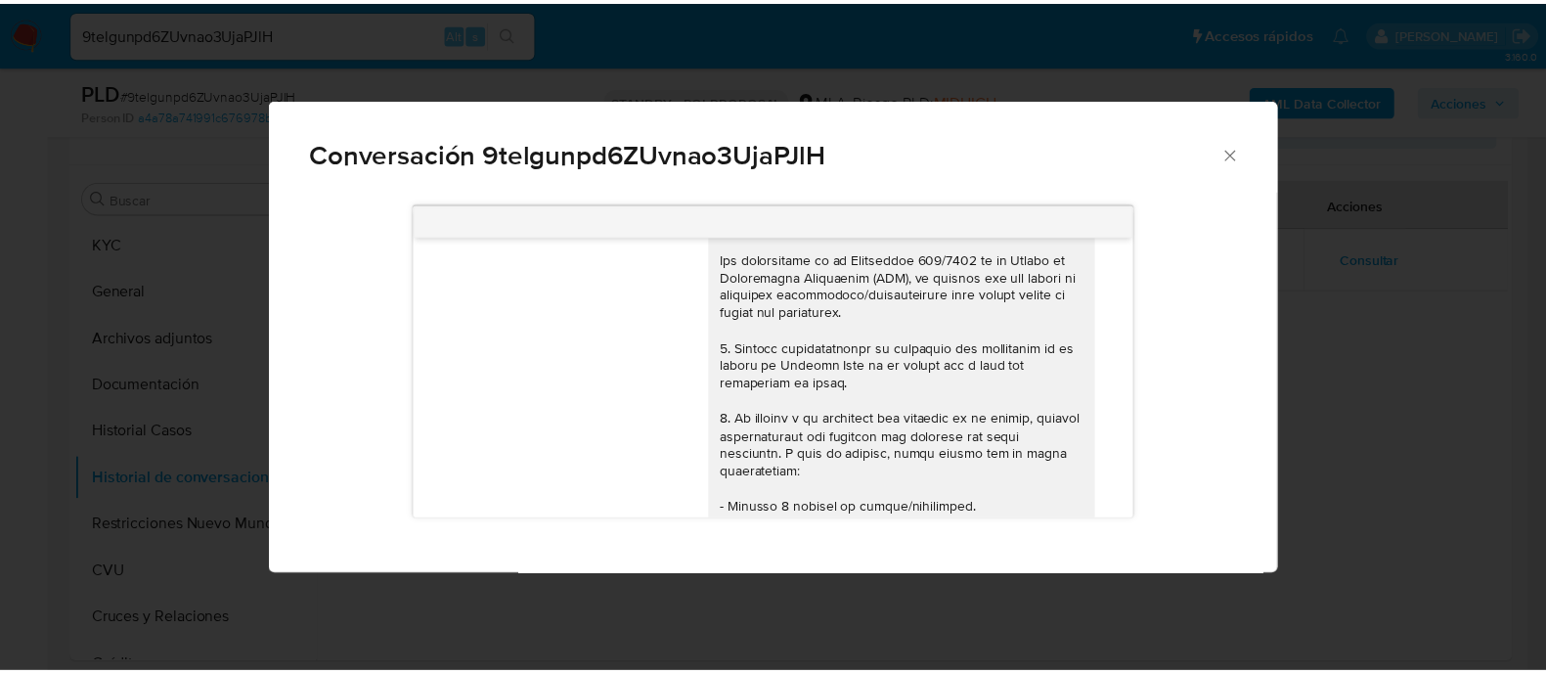
scroll to position [0, 0]
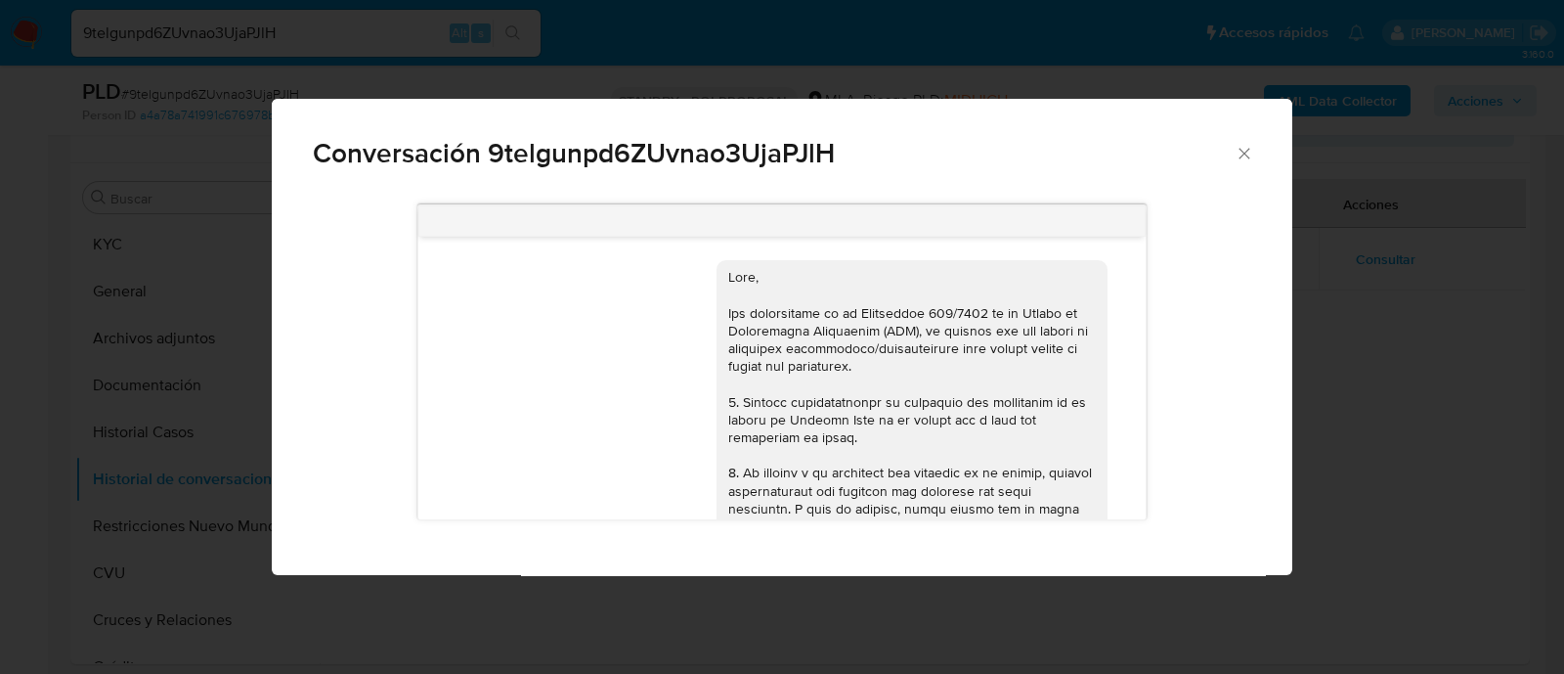
click at [1401, 338] on div "Conversación 9telgunpd6ZUvnao3UjaPJlH 18/08/2025 17:27:09 Hola, Esperamos que t…" at bounding box center [782, 337] width 1564 height 674
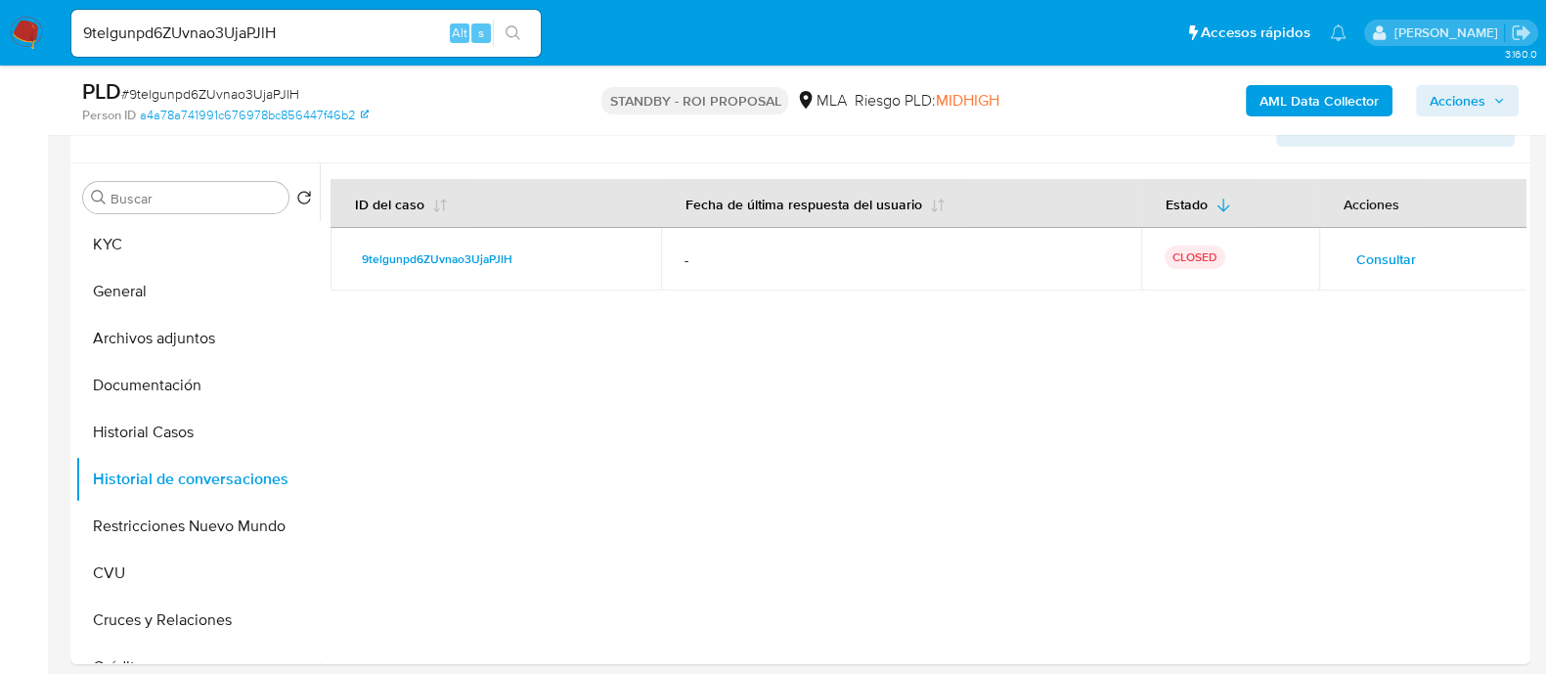
click at [219, 36] on input "9telgunpd6ZUvnao3UjaPJlH" at bounding box center [305, 33] width 469 height 25
click at [350, 38] on input "9telgunpd6ZUvnao3UjaPJlH" at bounding box center [305, 33] width 469 height 25
paste input "EIyD0niCclENJ9GbTPNJiWp5"
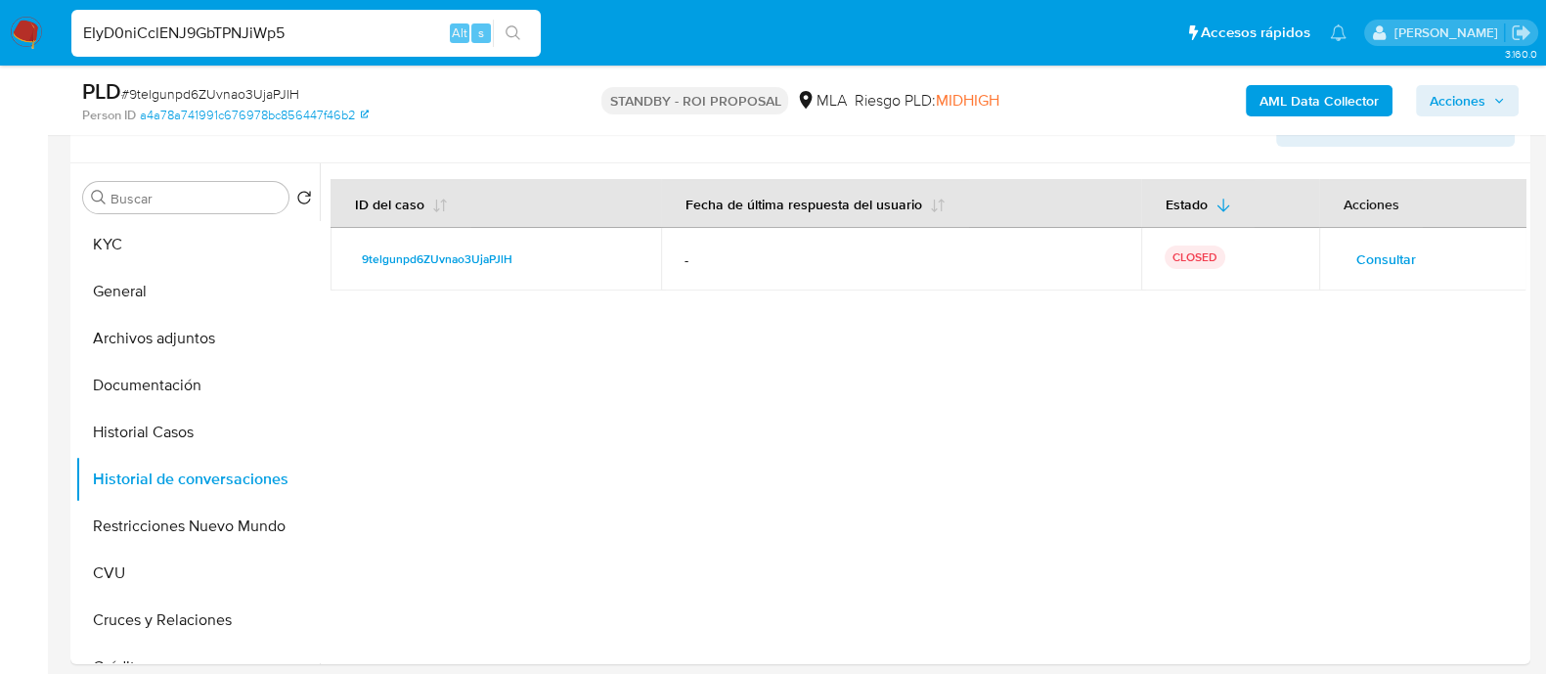
type input "EIyD0niCclENJ9GbTPNJiWp5"
click at [523, 36] on button "search-icon" at bounding box center [513, 33] width 40 height 27
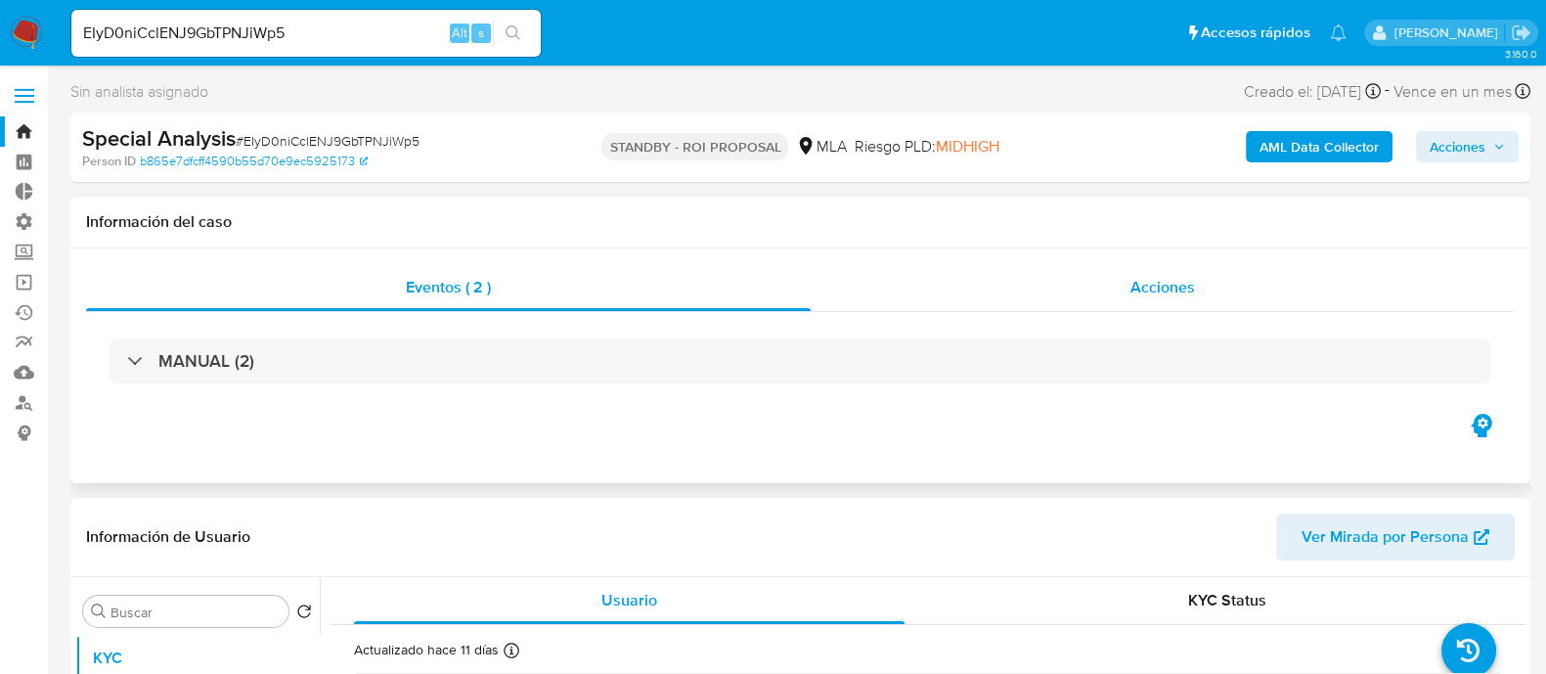
click at [1206, 301] on div "Acciones" at bounding box center [1163, 287] width 704 height 47
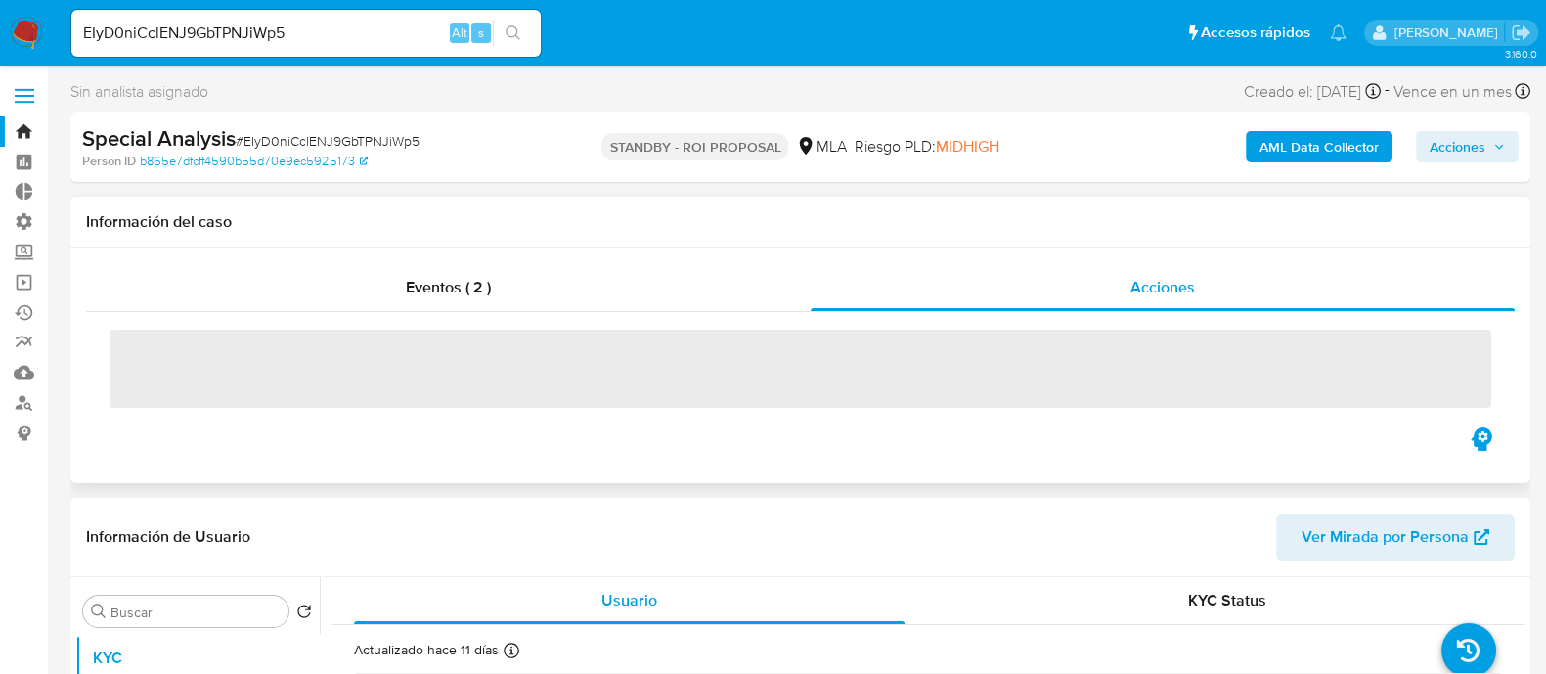
select select "10"
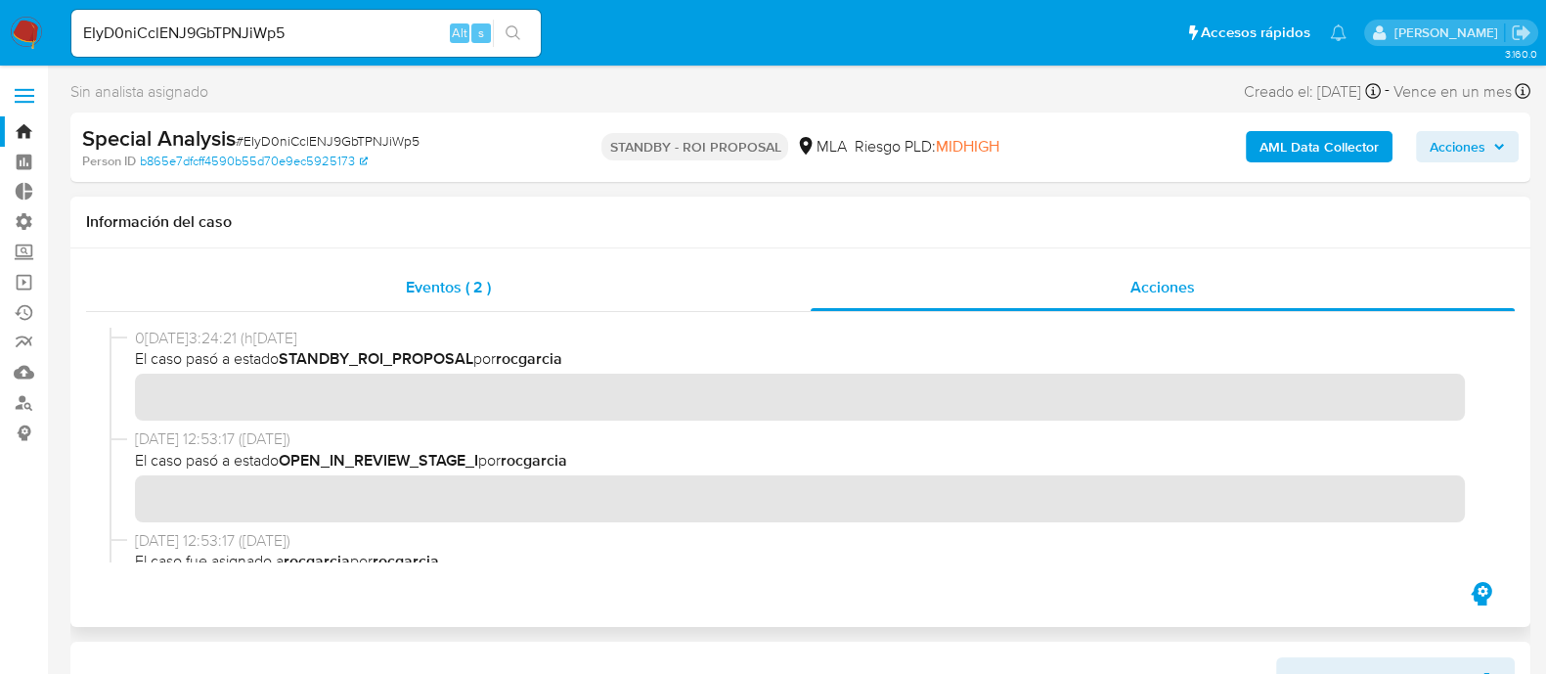
click at [446, 285] on span "Eventos ( 2 )" at bounding box center [448, 287] width 85 height 22
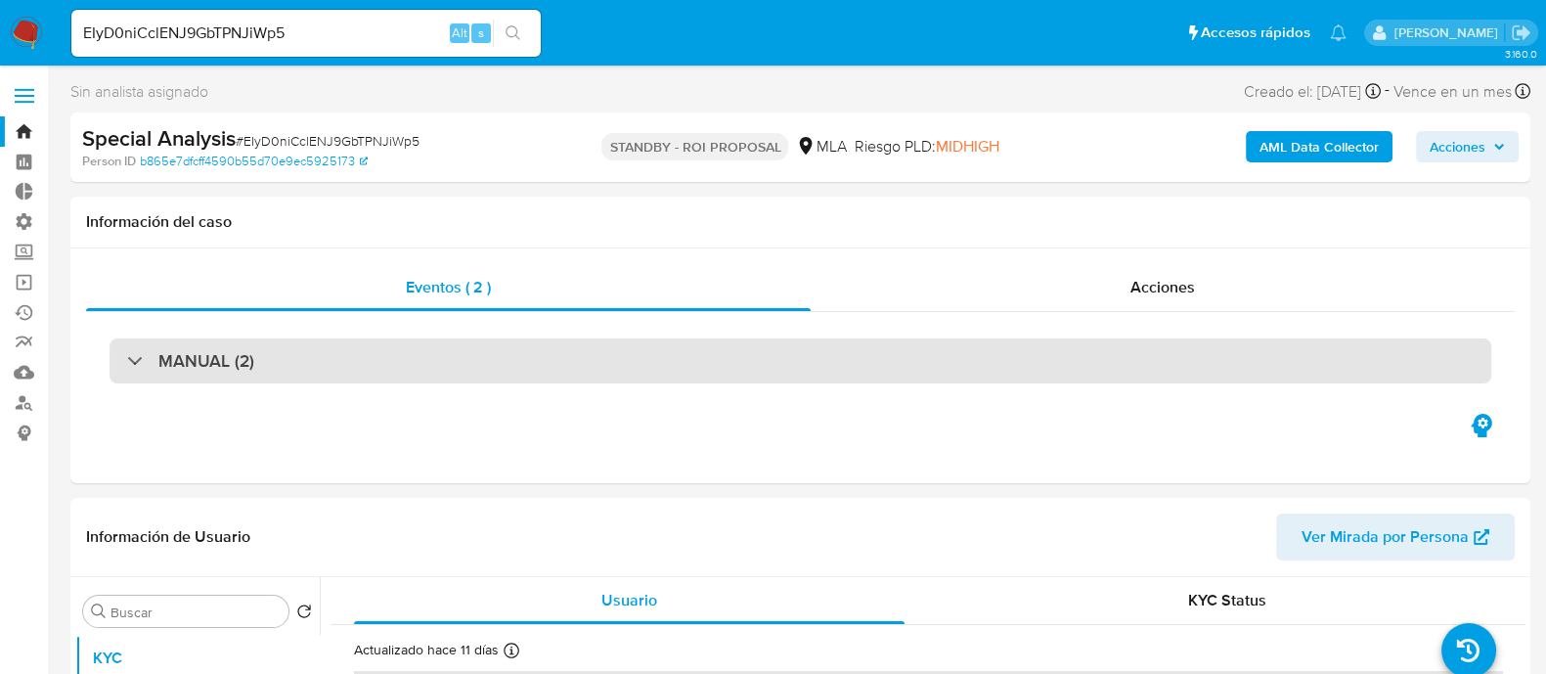
click at [436, 355] on div "MANUAL (2)" at bounding box center [800, 360] width 1381 height 45
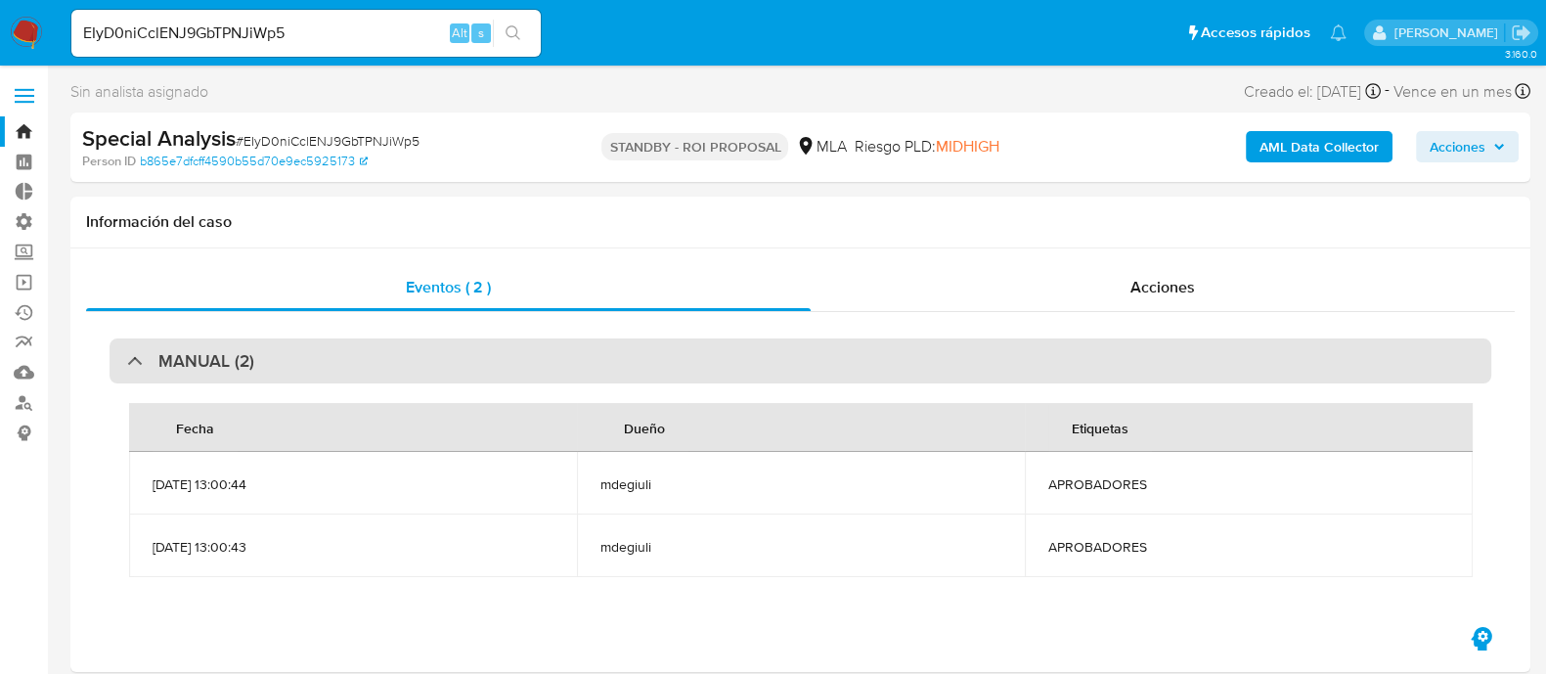
click at [436, 355] on div "MANUAL (2)" at bounding box center [800, 360] width 1381 height 45
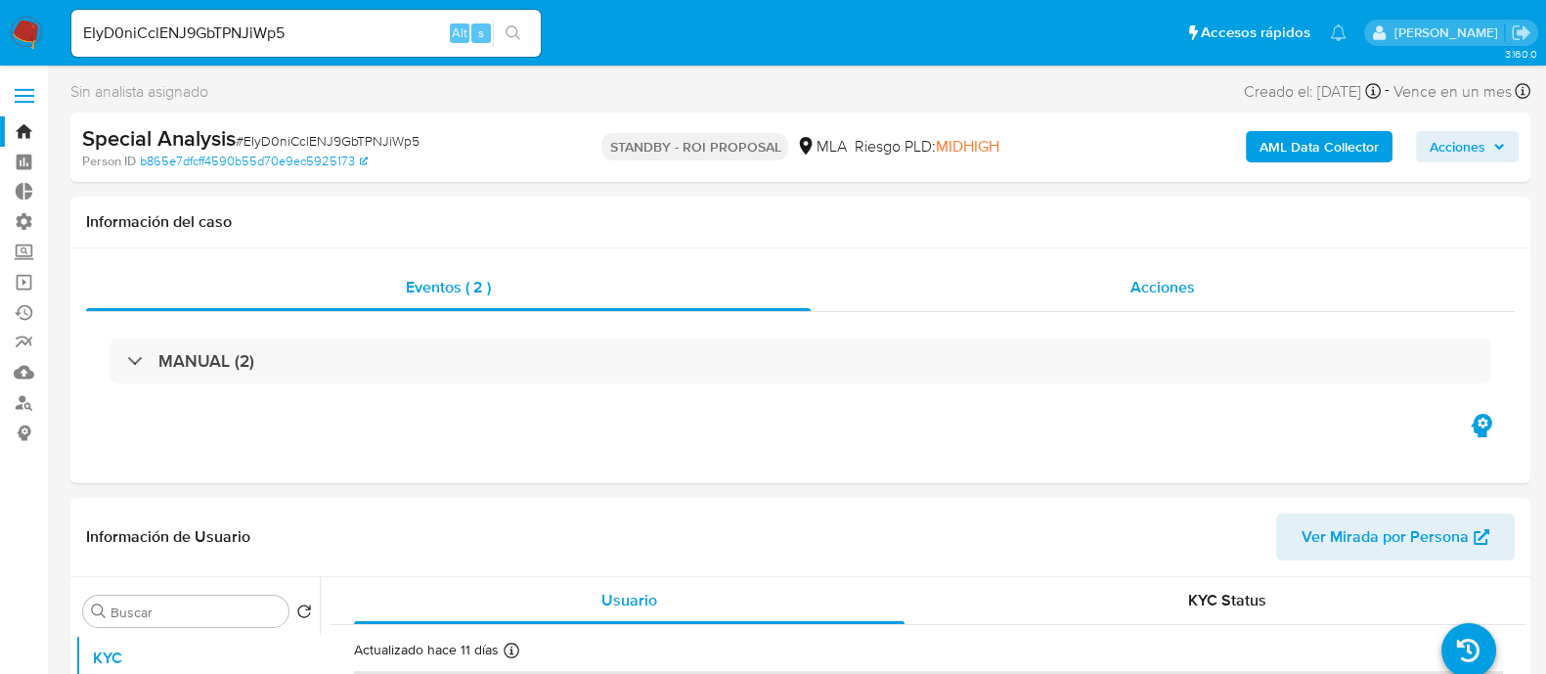
click at [1132, 277] on span "Acciones" at bounding box center [1162, 287] width 65 height 22
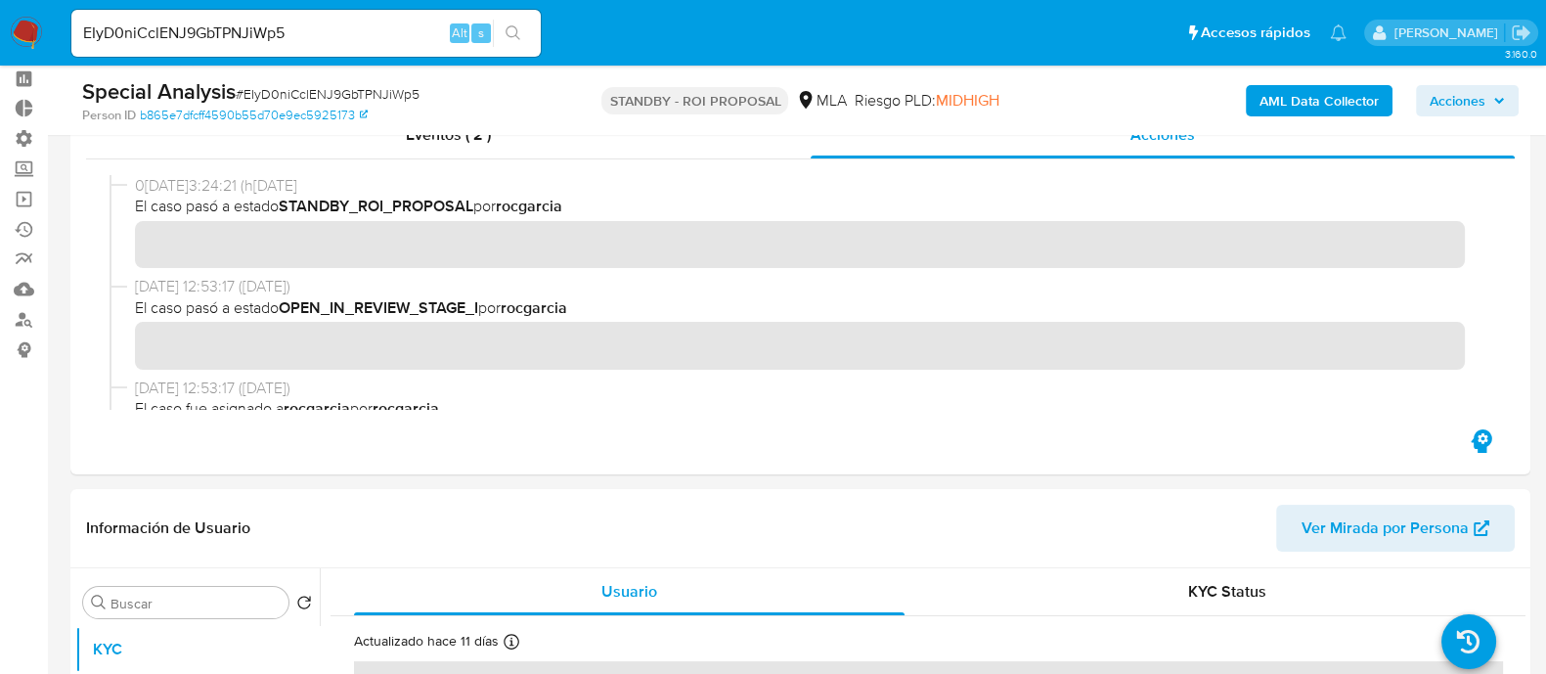
scroll to position [121, 0]
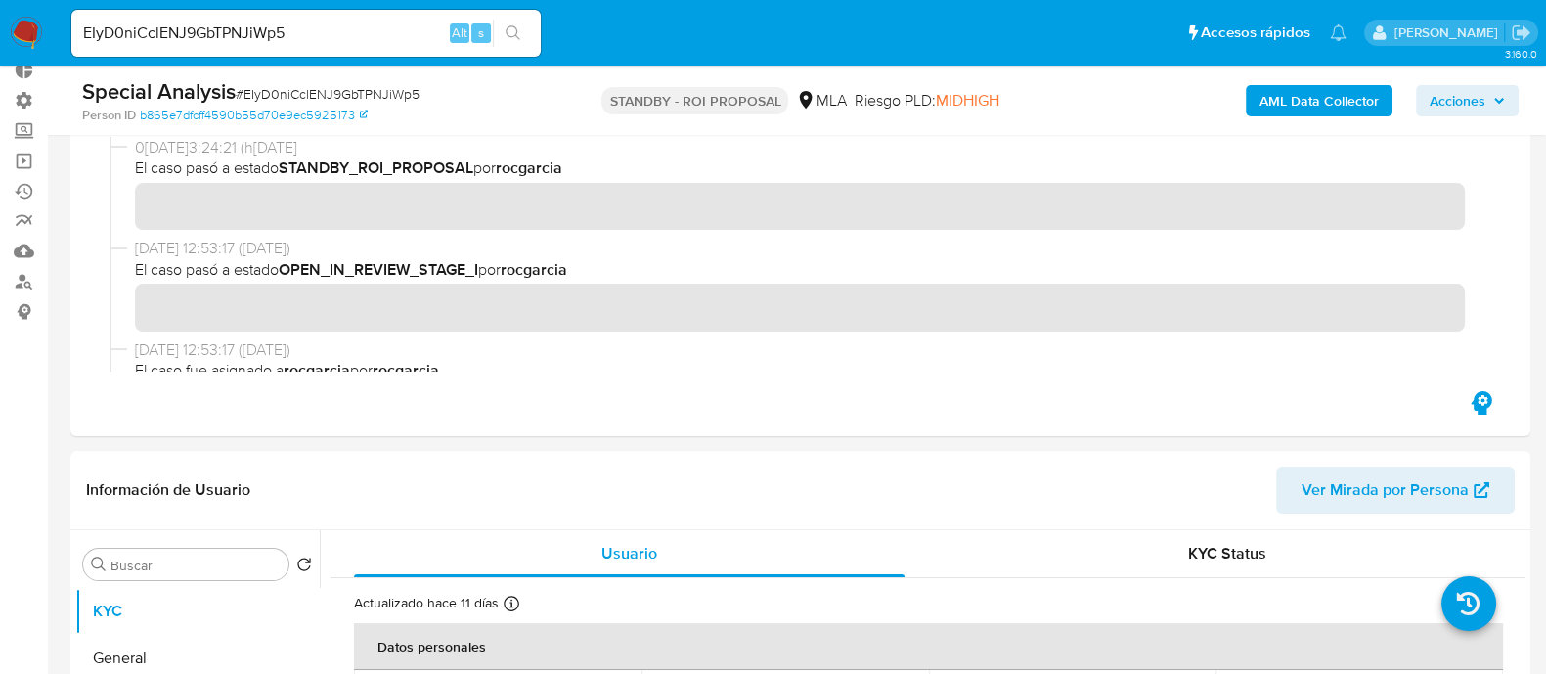
click at [263, 36] on input "EIyD0niCclENJ9GbTPNJiWp5" at bounding box center [305, 33] width 469 height 25
click at [293, 29] on input "EIyD0niCclENJ9GbTPNJiWp5" at bounding box center [305, 33] width 469 height 25
paste input "3iDIs3ZbuLldbvFJ9A1FDxqN"
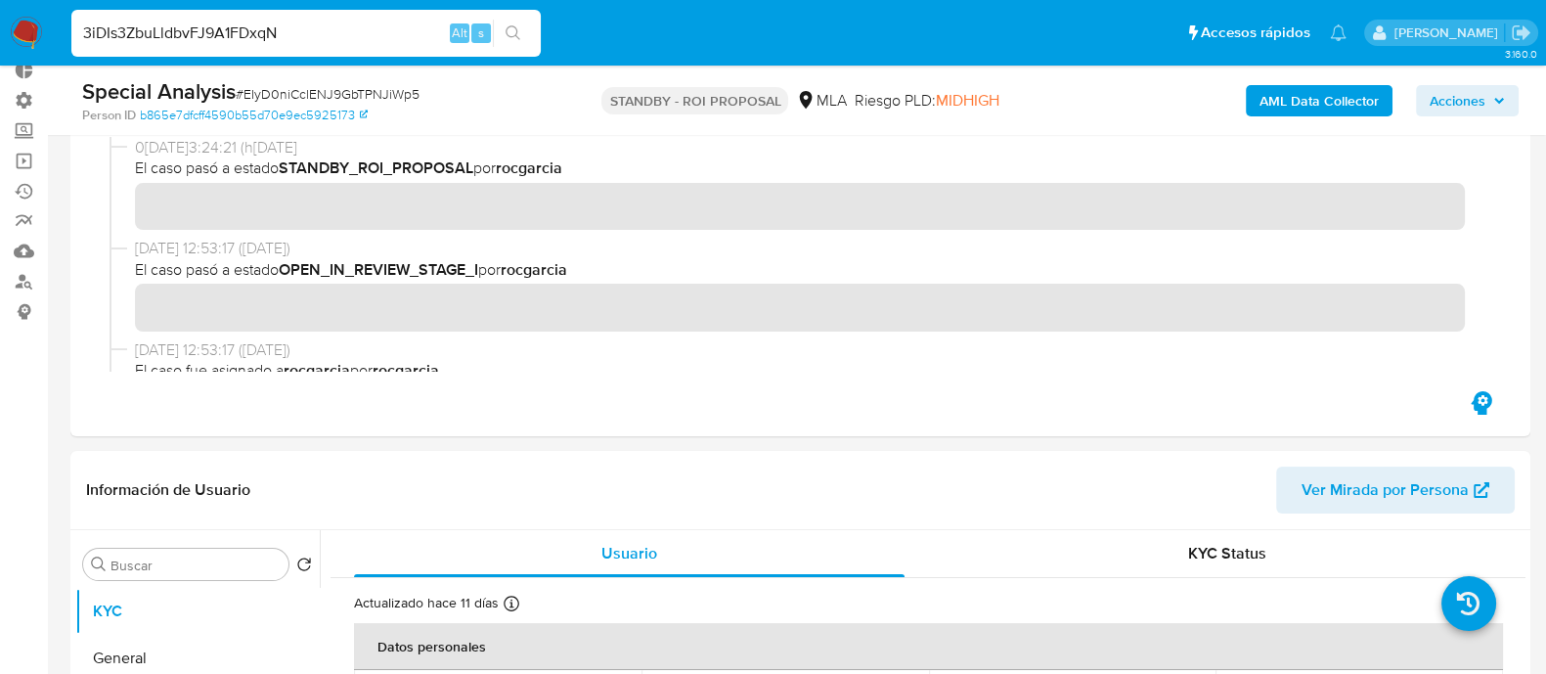
type input "3iDIs3ZbuLldbvFJ9A1FDxqN"
click at [518, 36] on icon "search-icon" at bounding box center [513, 33] width 16 height 16
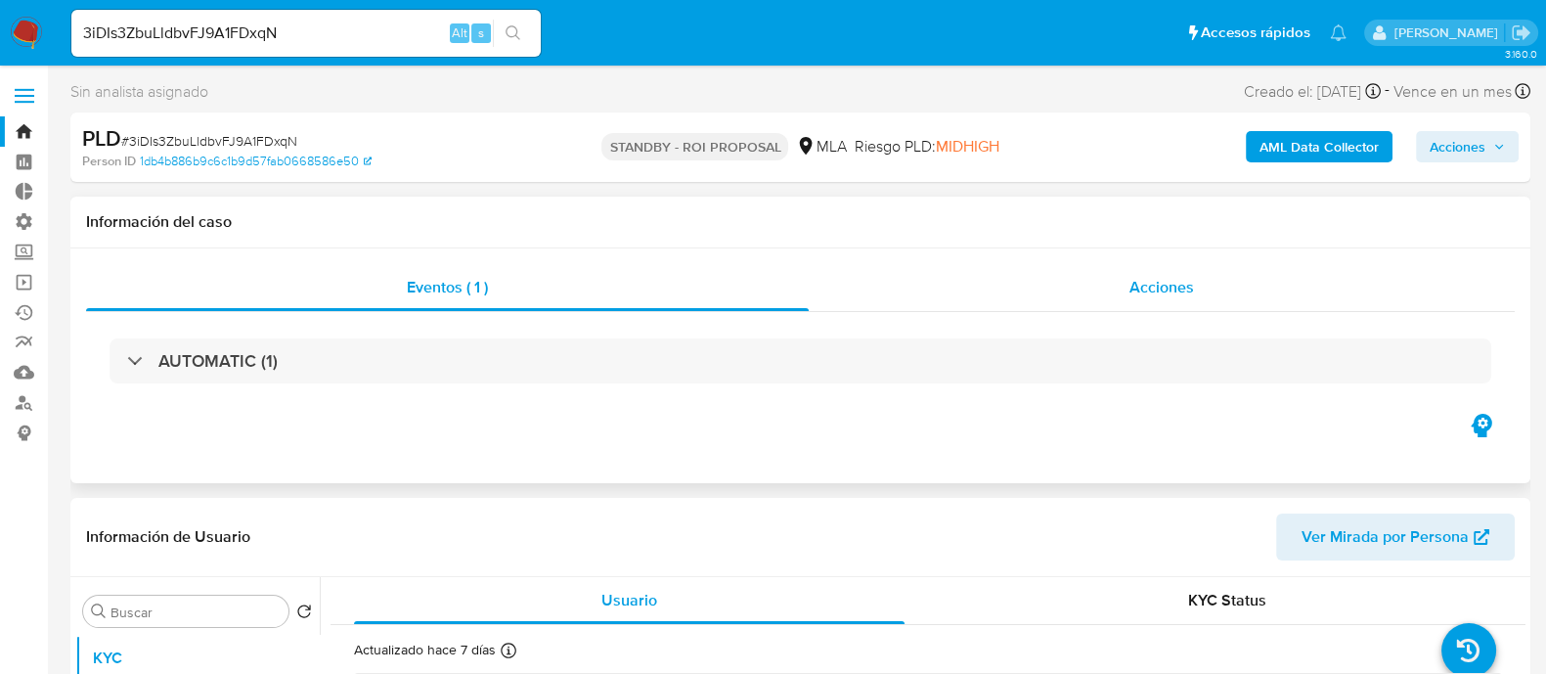
click at [1059, 283] on div "Acciones" at bounding box center [1162, 287] width 706 height 47
select select "10"
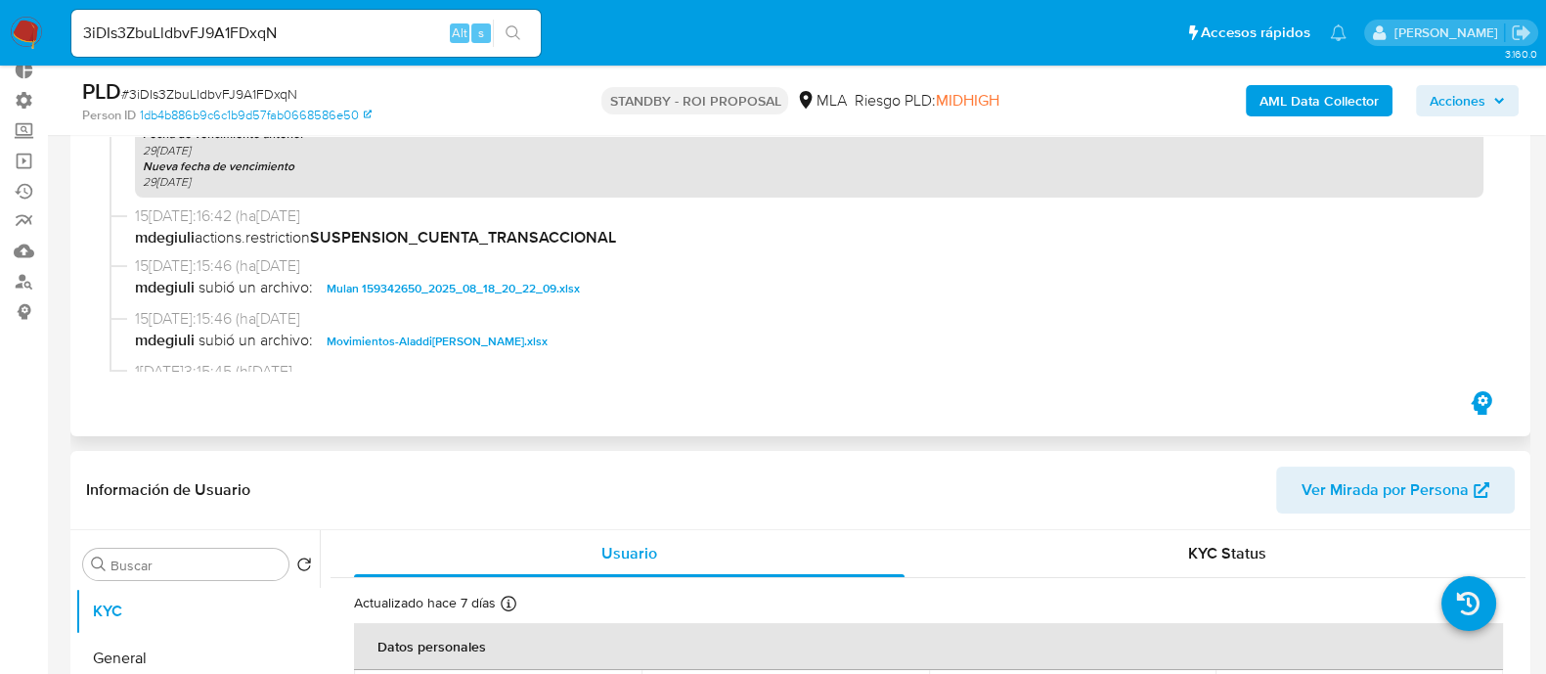
scroll to position [855, 0]
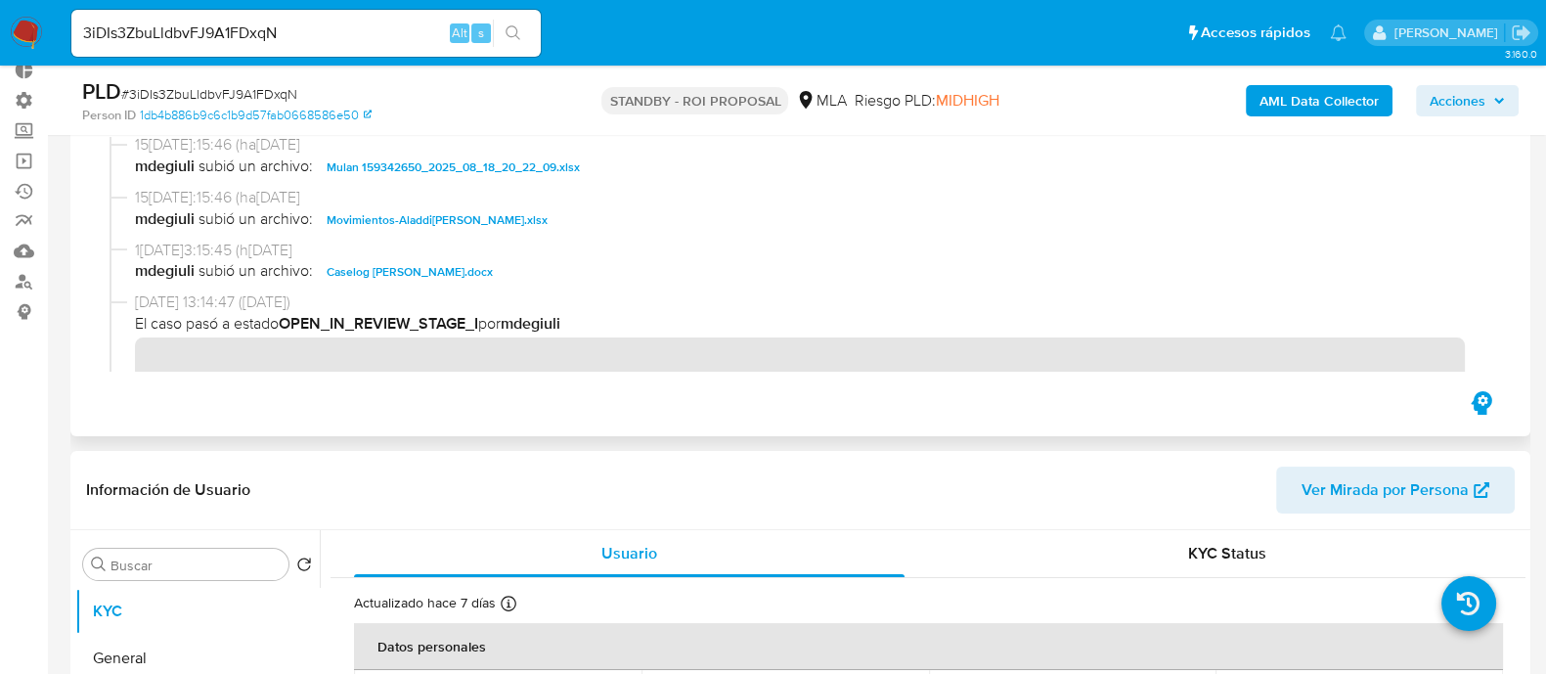
click at [491, 220] on span "Movimientos-Aladdin-Flavio Augusto Quintana Sanabria.xlsx" at bounding box center [437, 219] width 221 height 23
click at [484, 255] on span "15/09/2025 13:15:45 (hace 7 días)" at bounding box center [809, 251] width 1348 height 22
click at [488, 264] on span "Caselog Flavio Augusto Quintana Sanabria.docx" at bounding box center [410, 271] width 166 height 23
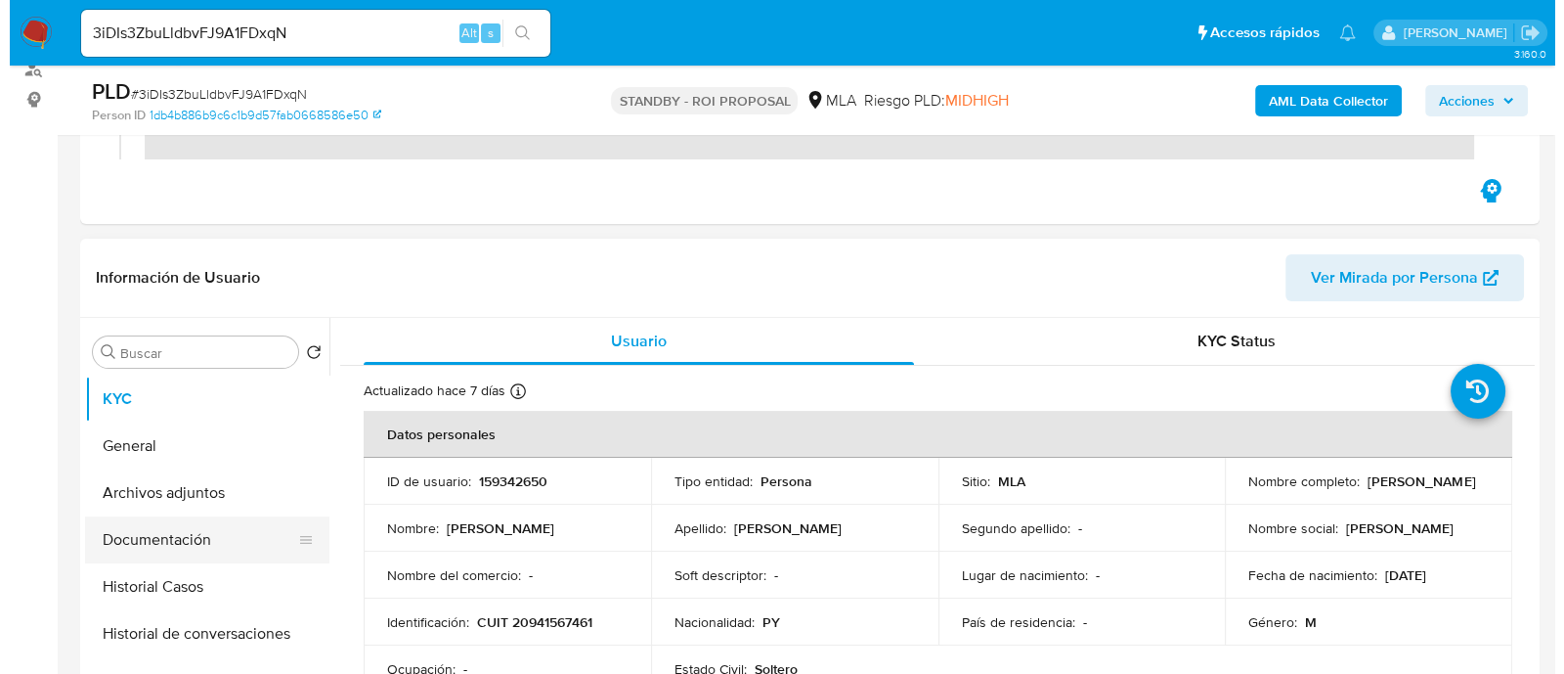
scroll to position [488, 0]
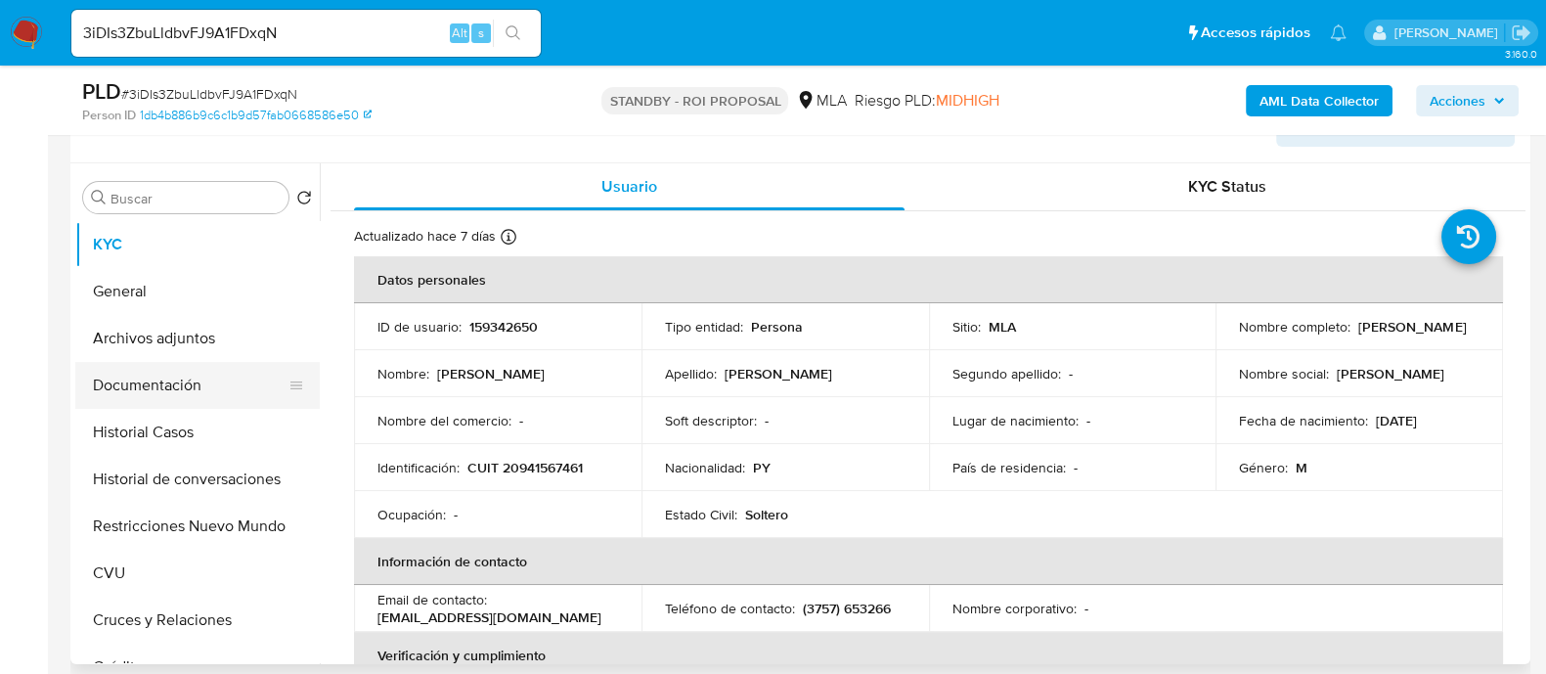
drag, startPoint x: 206, startPoint y: 385, endPoint x: 261, endPoint y: 385, distance: 54.8
click at [206, 385] on button "Documentación" at bounding box center [189, 385] width 229 height 47
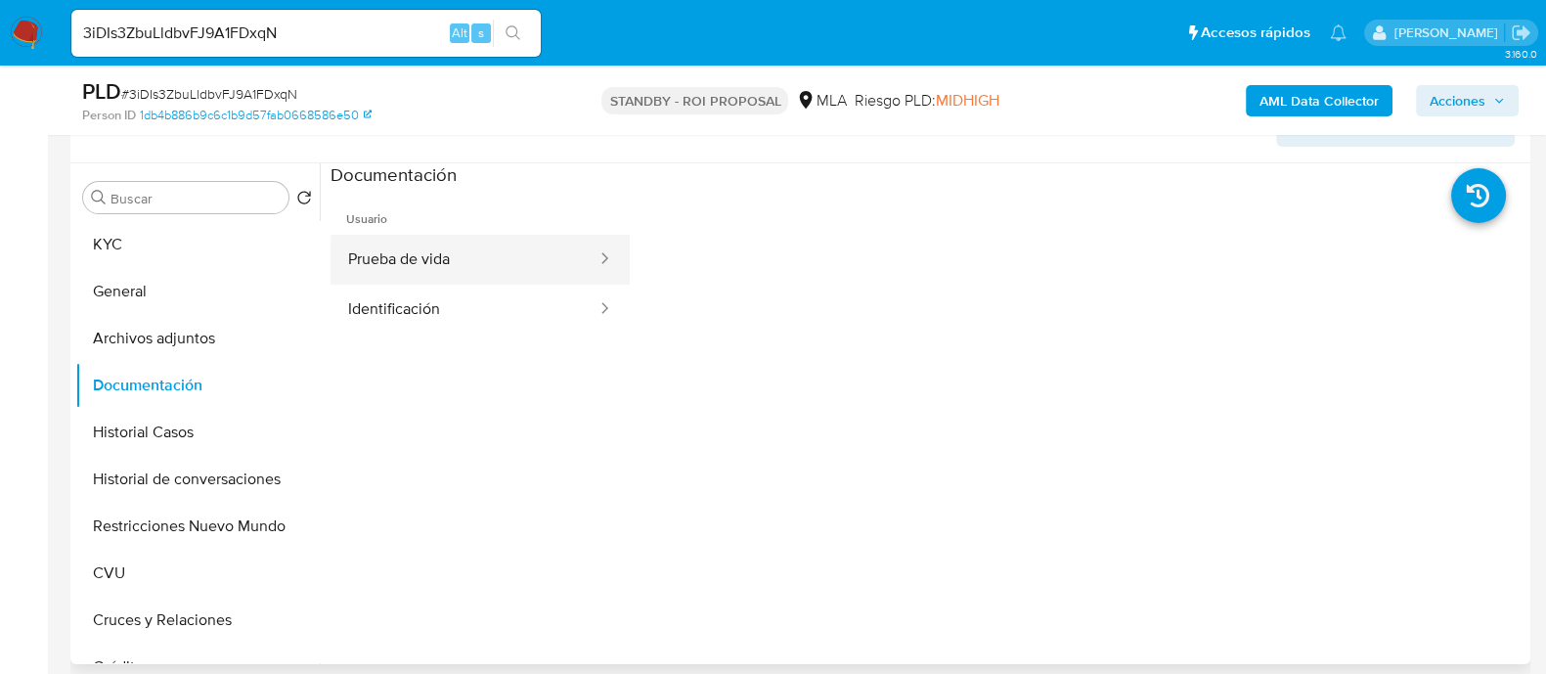
click at [460, 250] on button "Prueba de vida" at bounding box center [464, 260] width 268 height 50
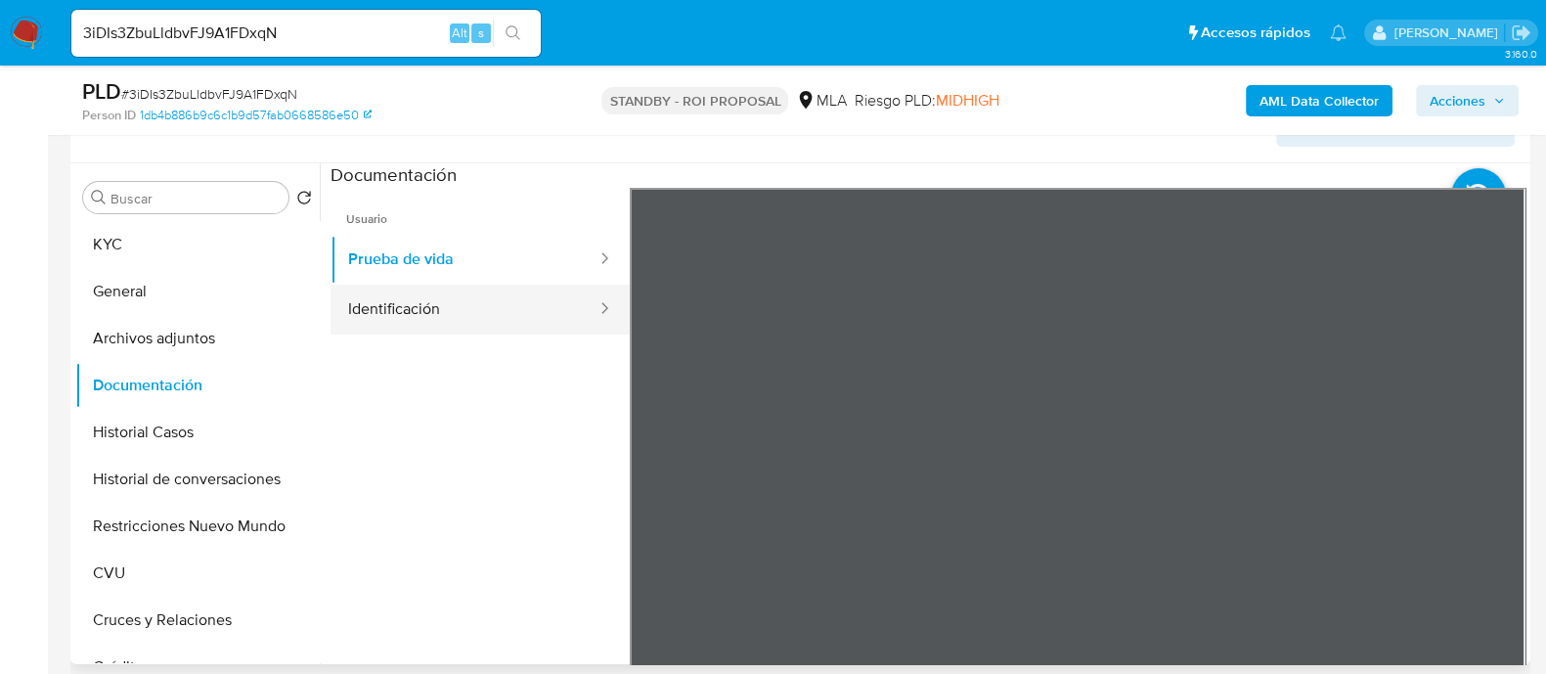
click at [459, 317] on button "Identificación" at bounding box center [464, 310] width 268 height 50
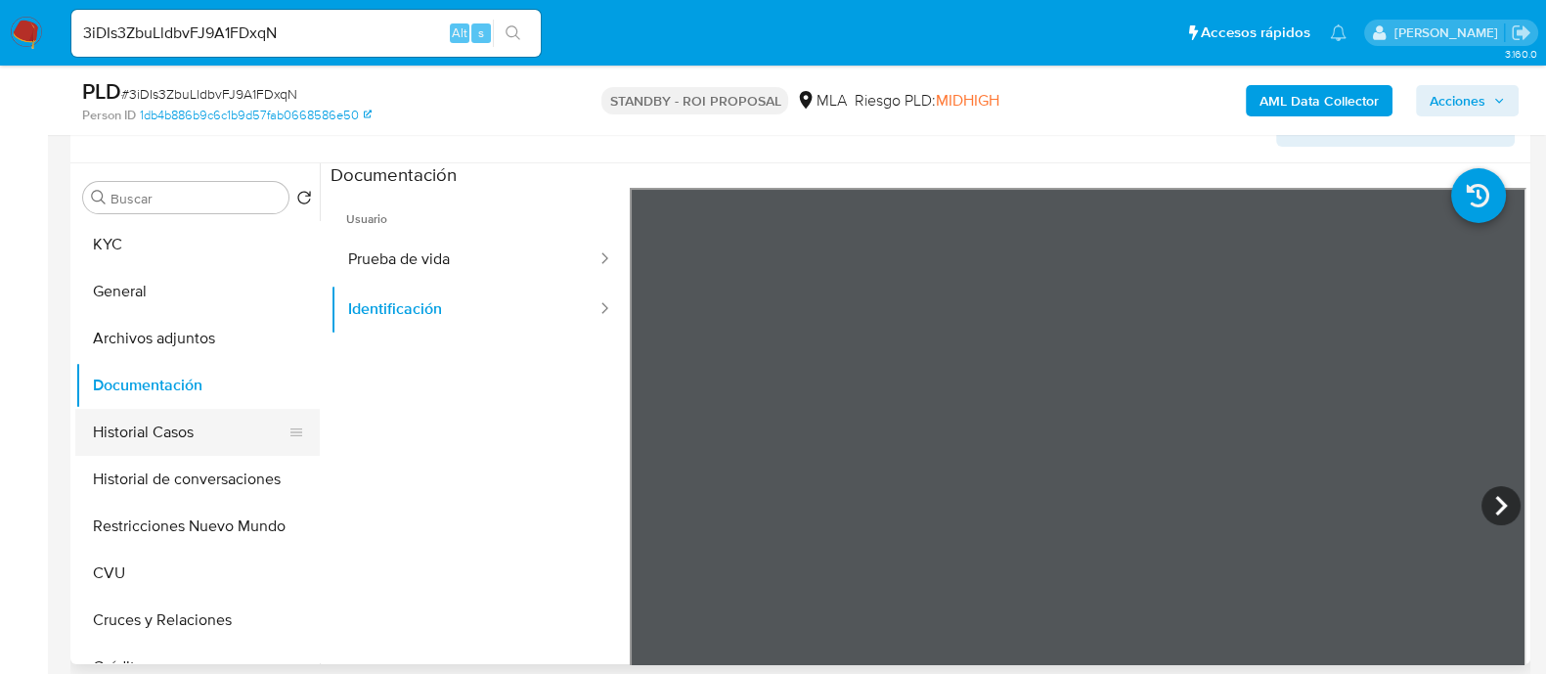
click at [187, 432] on button "Historial Casos" at bounding box center [189, 432] width 229 height 47
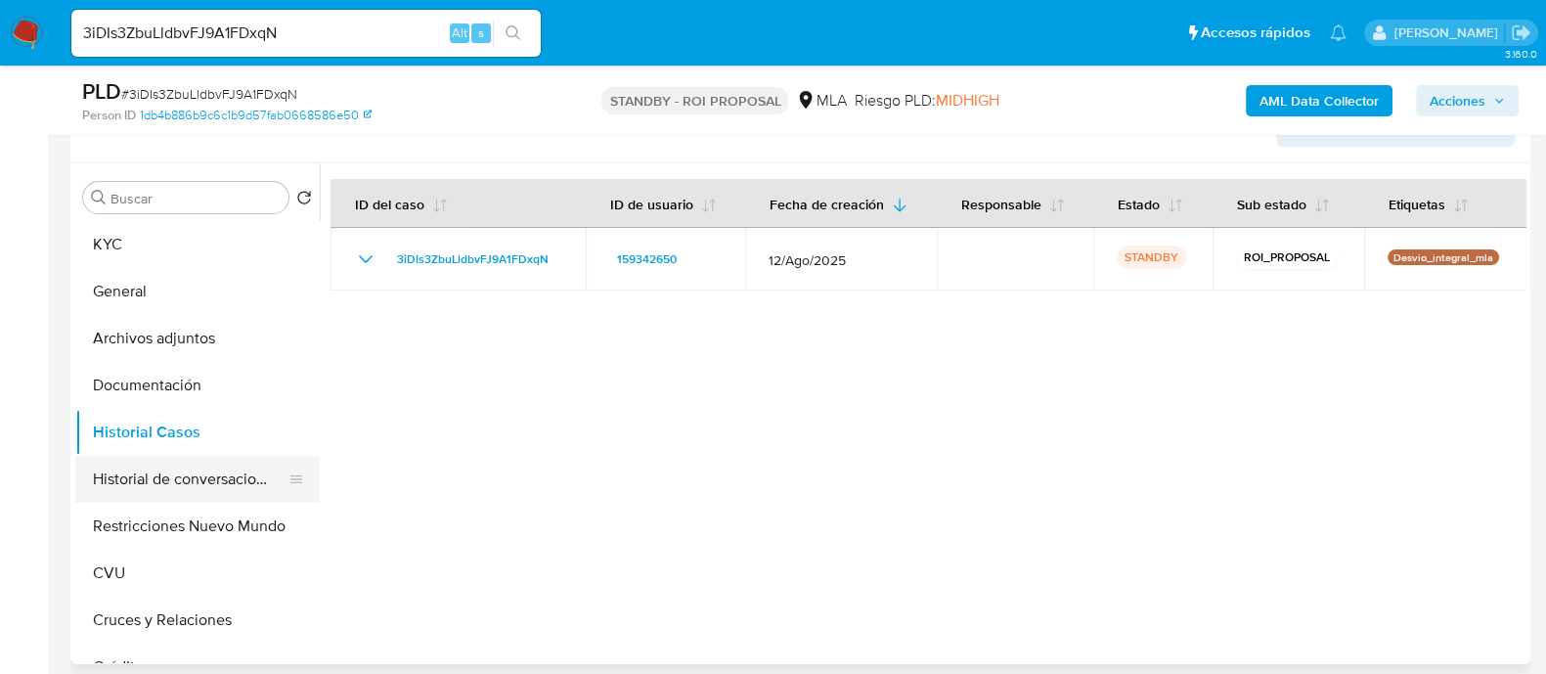
click at [181, 486] on button "Historial de conversaciones" at bounding box center [189, 479] width 229 height 47
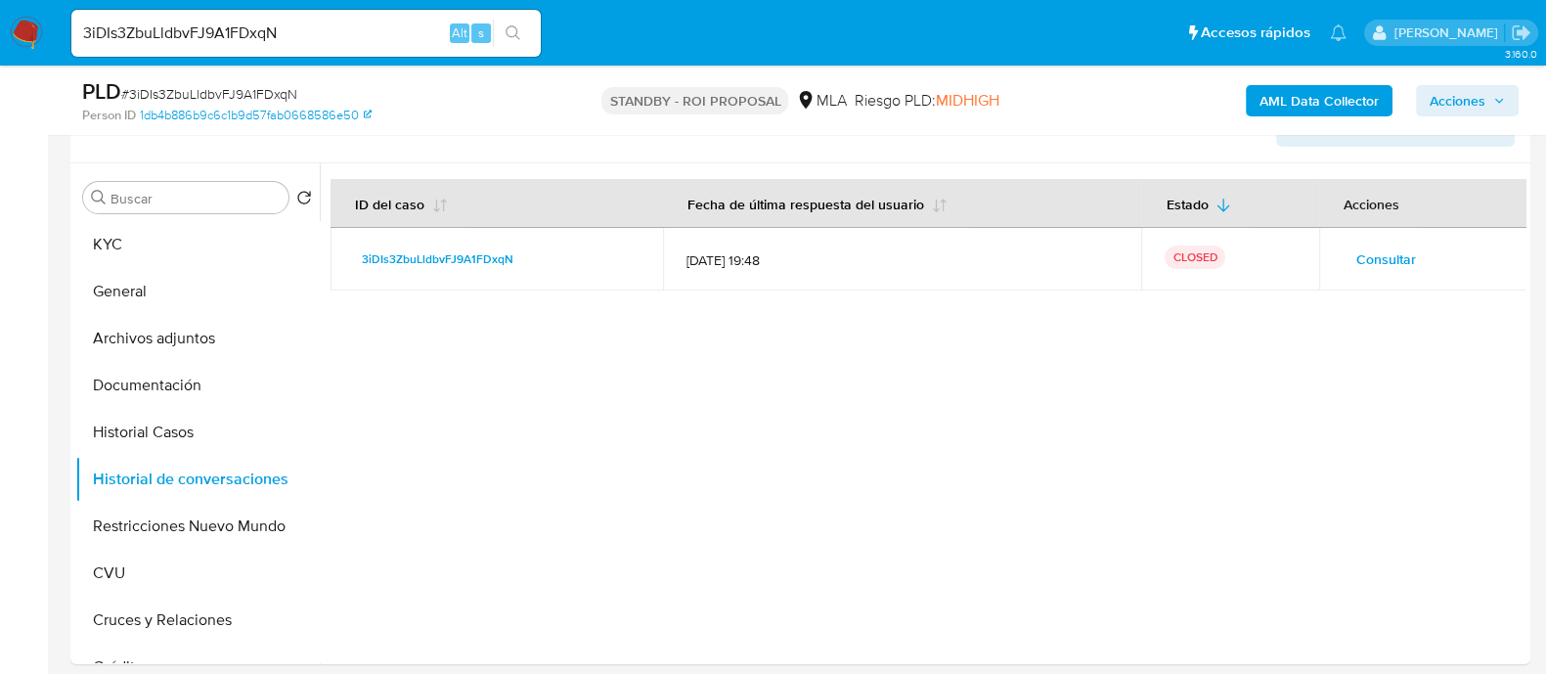
click at [1330, 245] on td "Consultar" at bounding box center [1422, 259] width 207 height 63
click at [1364, 258] on span "Consultar" at bounding box center [1386, 258] width 60 height 27
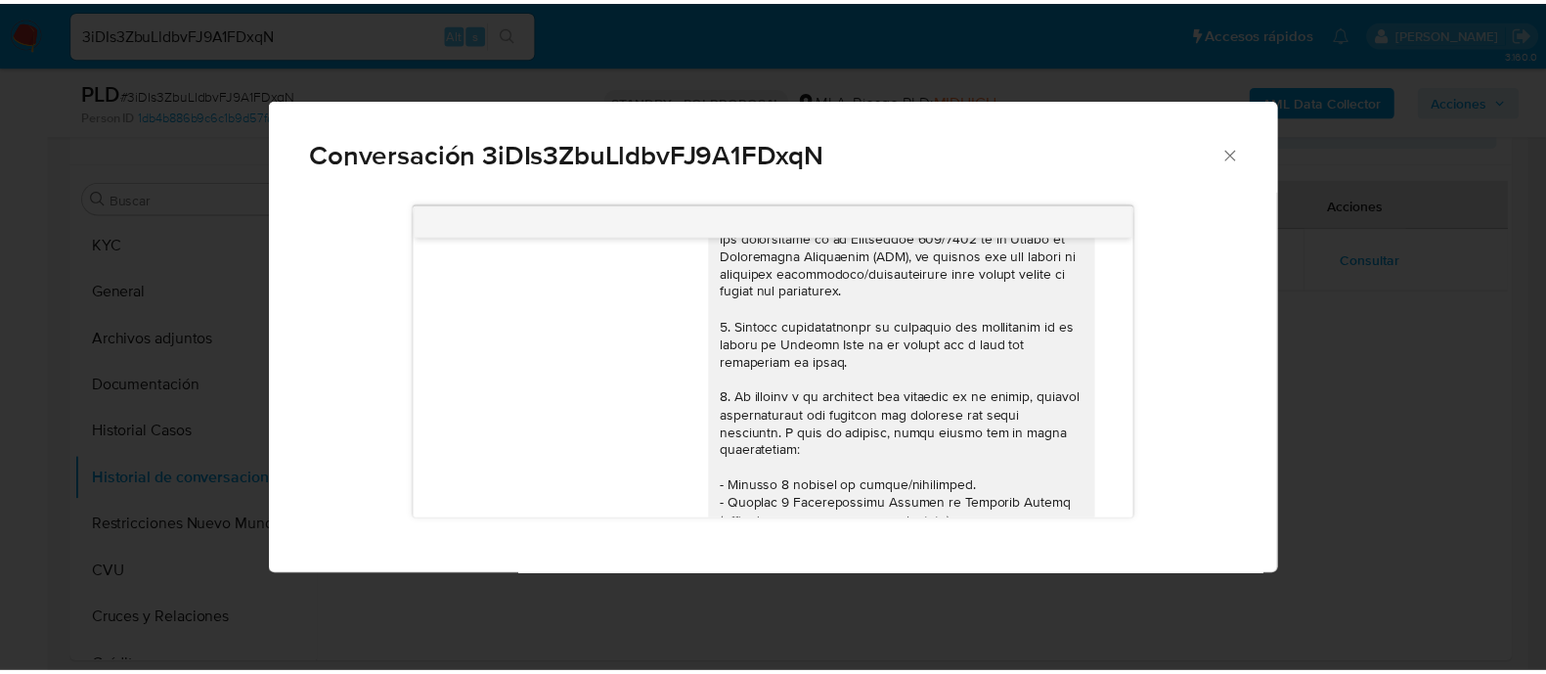
scroll to position [0, 0]
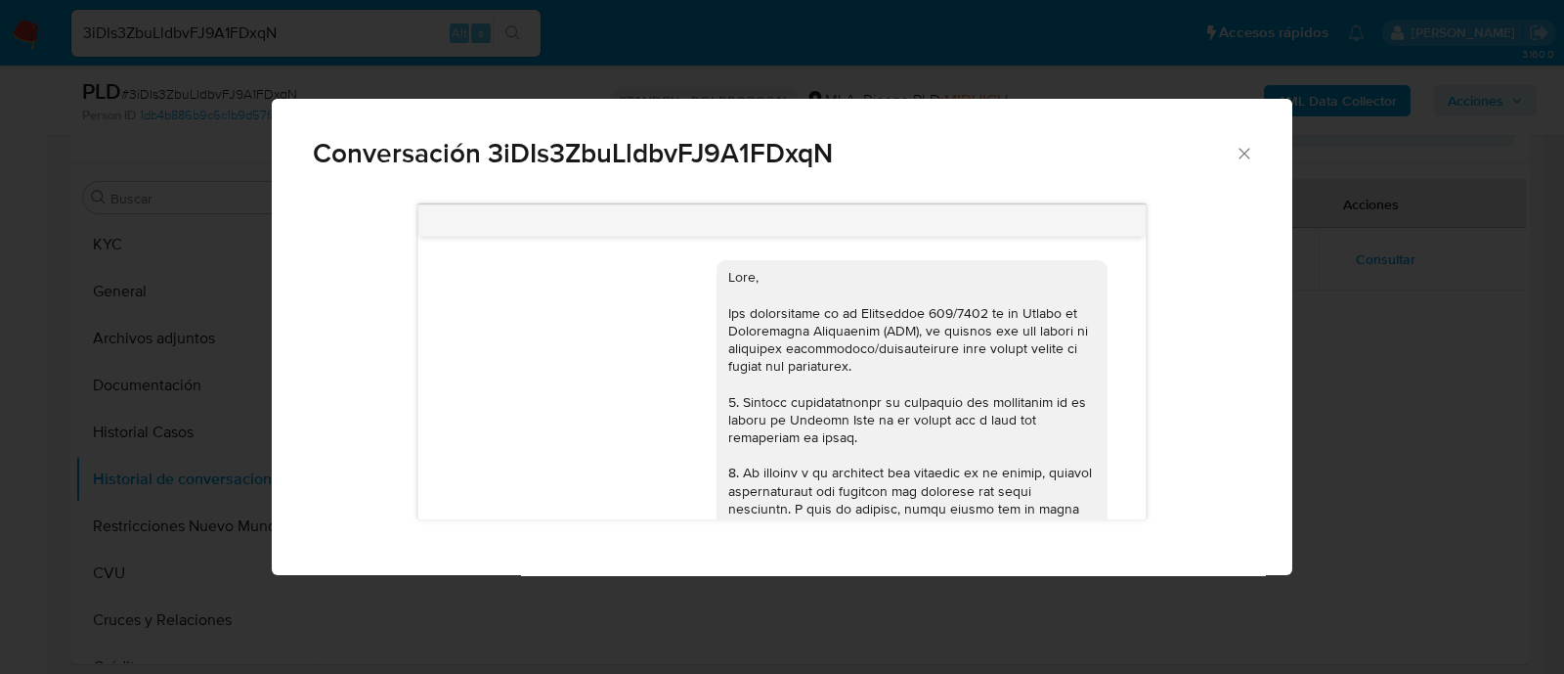
click at [144, 528] on div "Conversación 3iDIs3ZbuLldbvFJ9A1FDxqN 18/08/2025 17:26:19 Soy comerciante y he …" at bounding box center [782, 337] width 1564 height 674
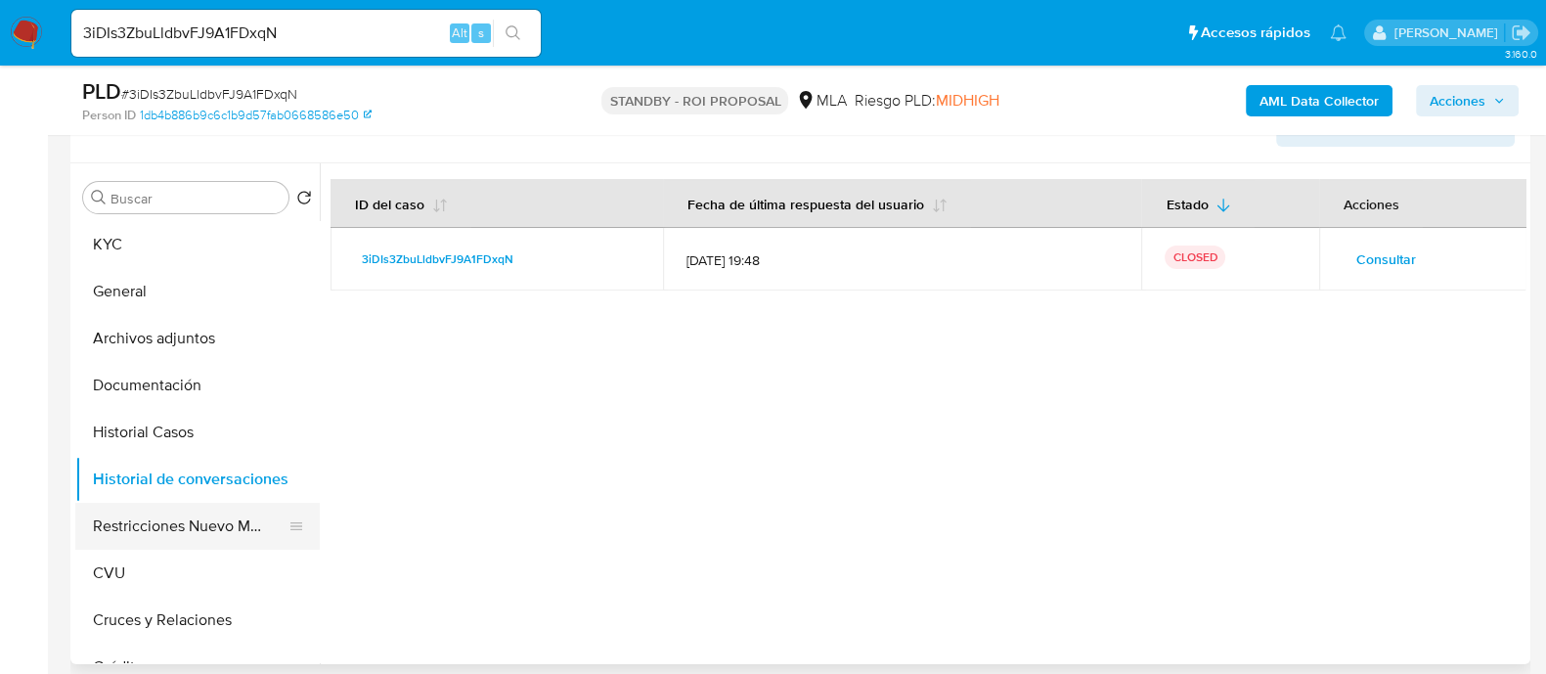
click at [113, 526] on button "Restricciones Nuevo Mundo" at bounding box center [189, 526] width 229 height 47
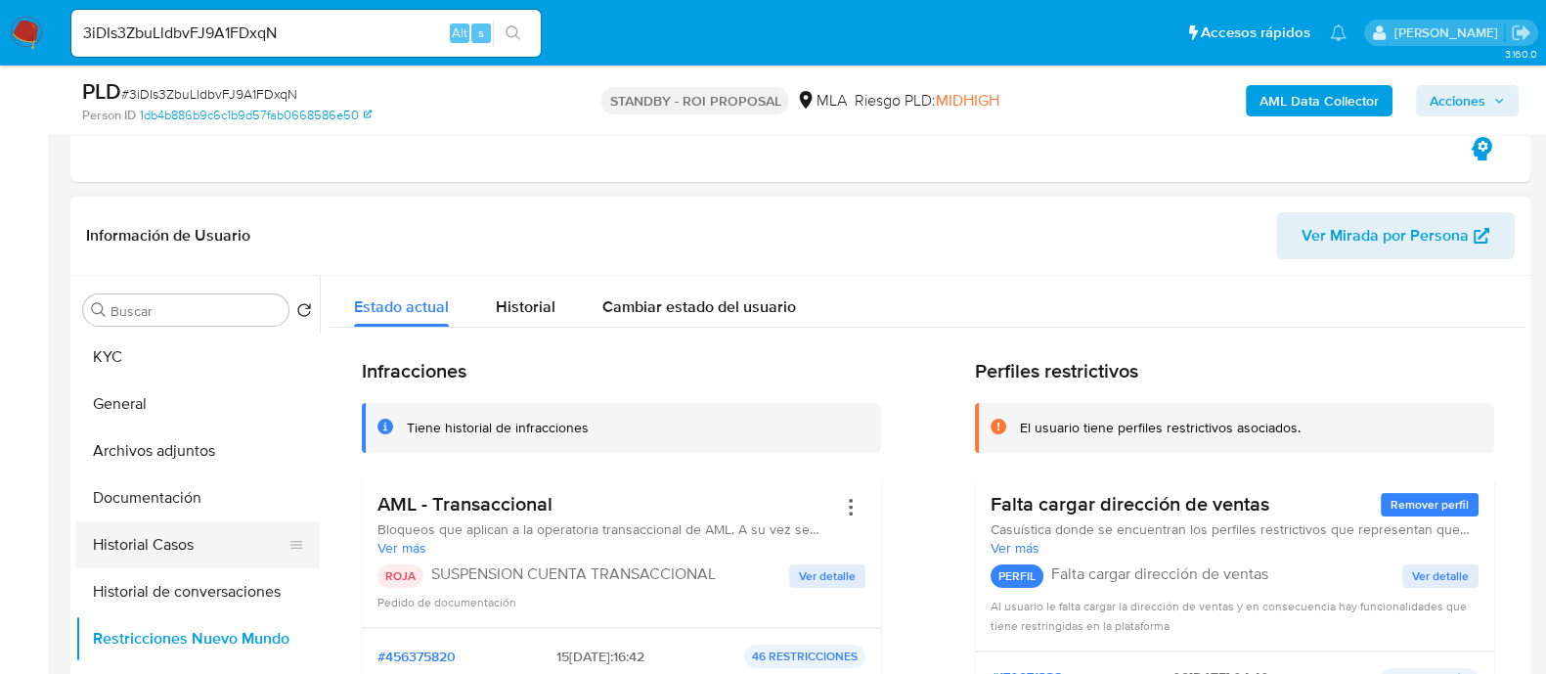
scroll to position [488, 0]
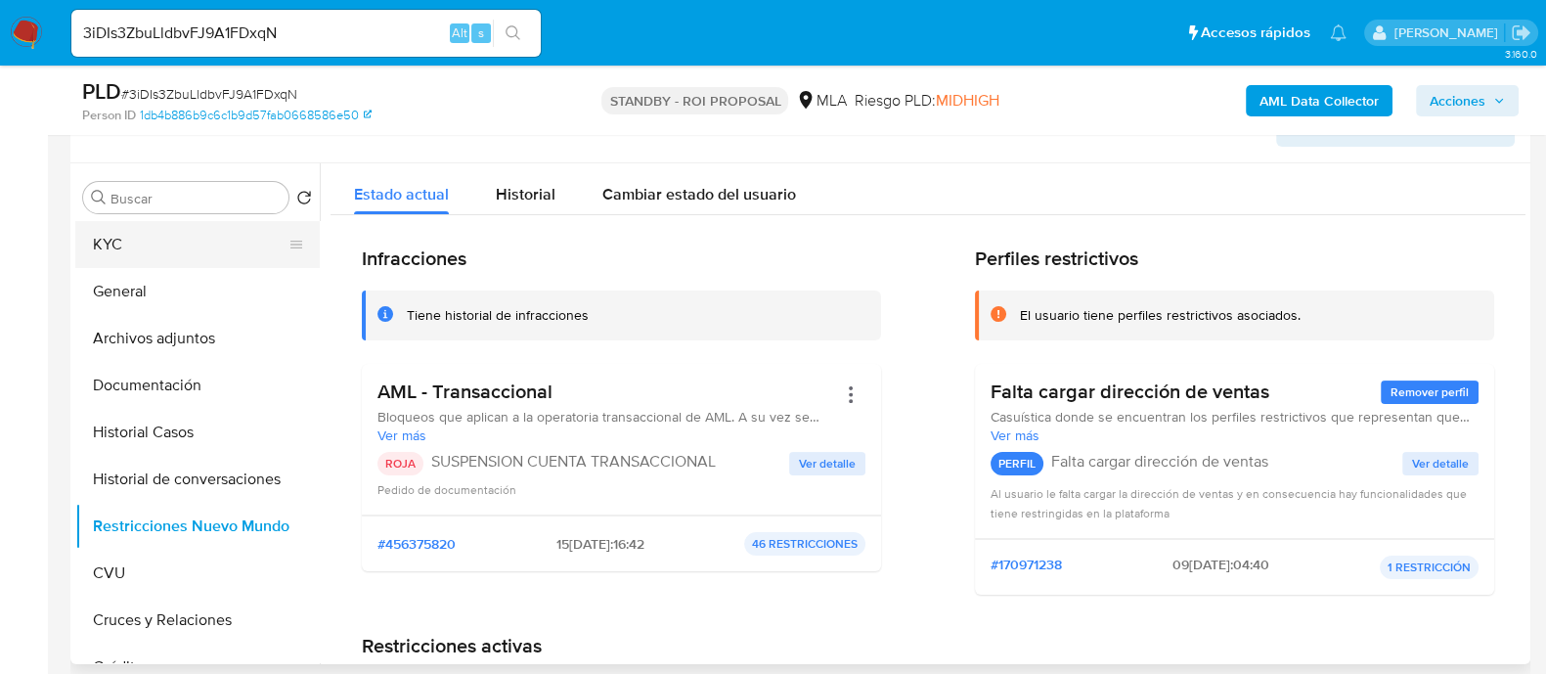
click at [157, 234] on button "KYC" at bounding box center [189, 244] width 229 height 47
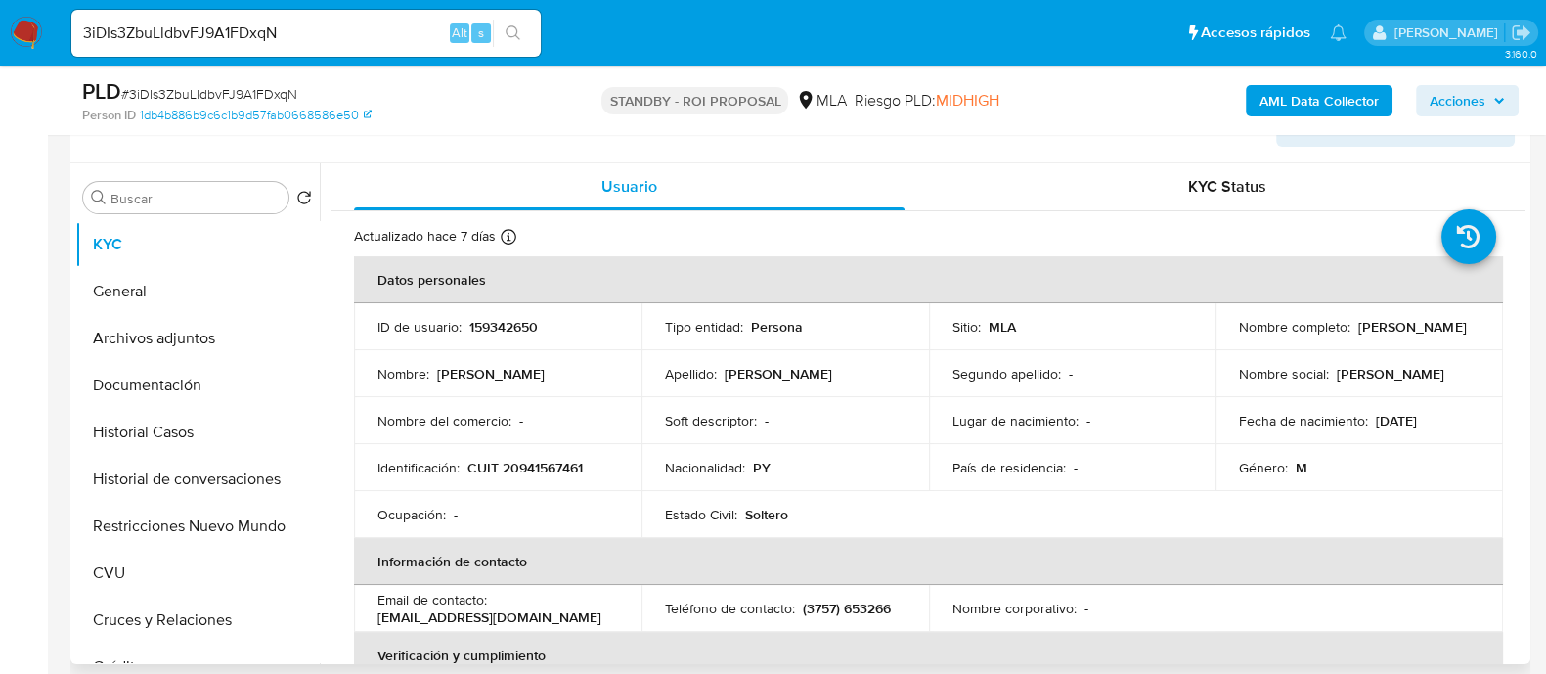
click at [550, 463] on p "CUIT 20941567461" at bounding box center [524, 468] width 115 height 18
copy p "20941567461"
click at [171, 328] on button "Archivos adjuntos" at bounding box center [189, 338] width 229 height 47
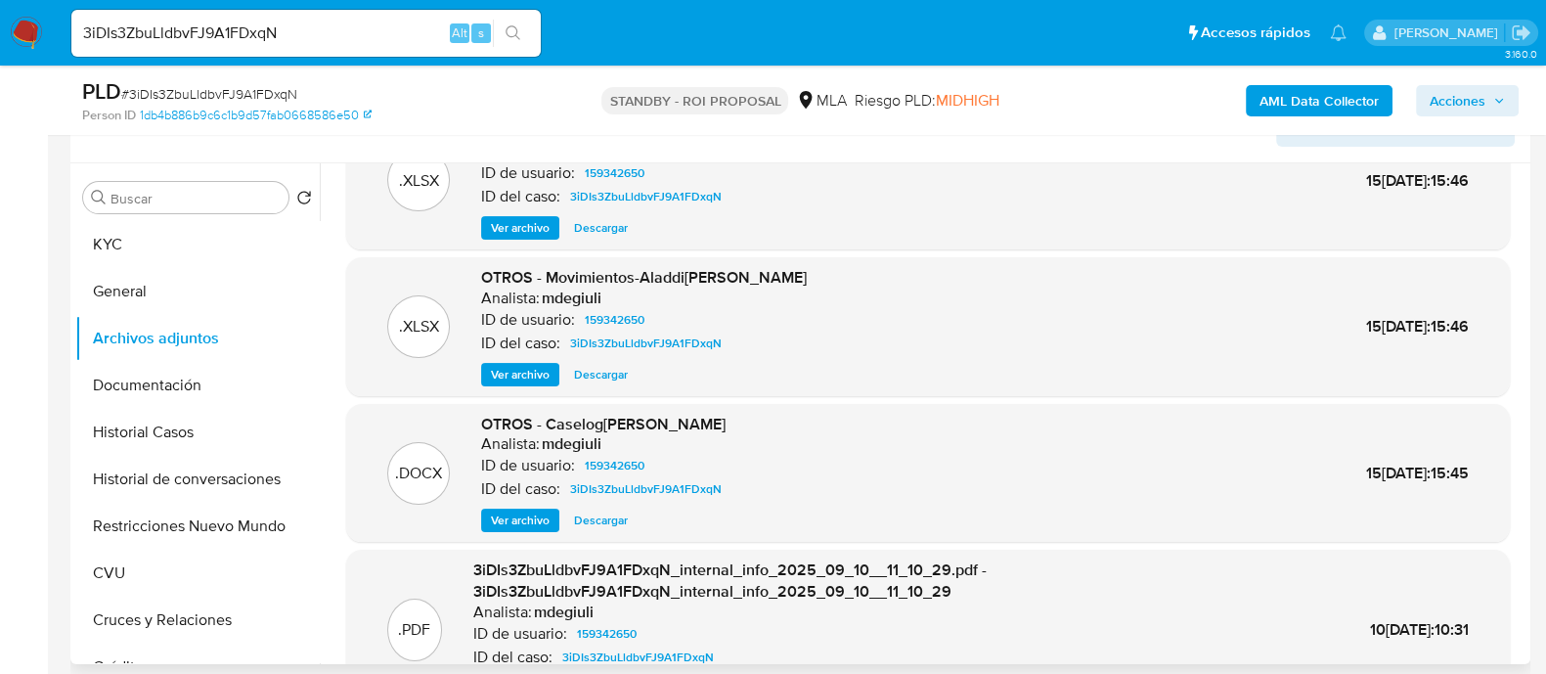
scroll to position [186, 0]
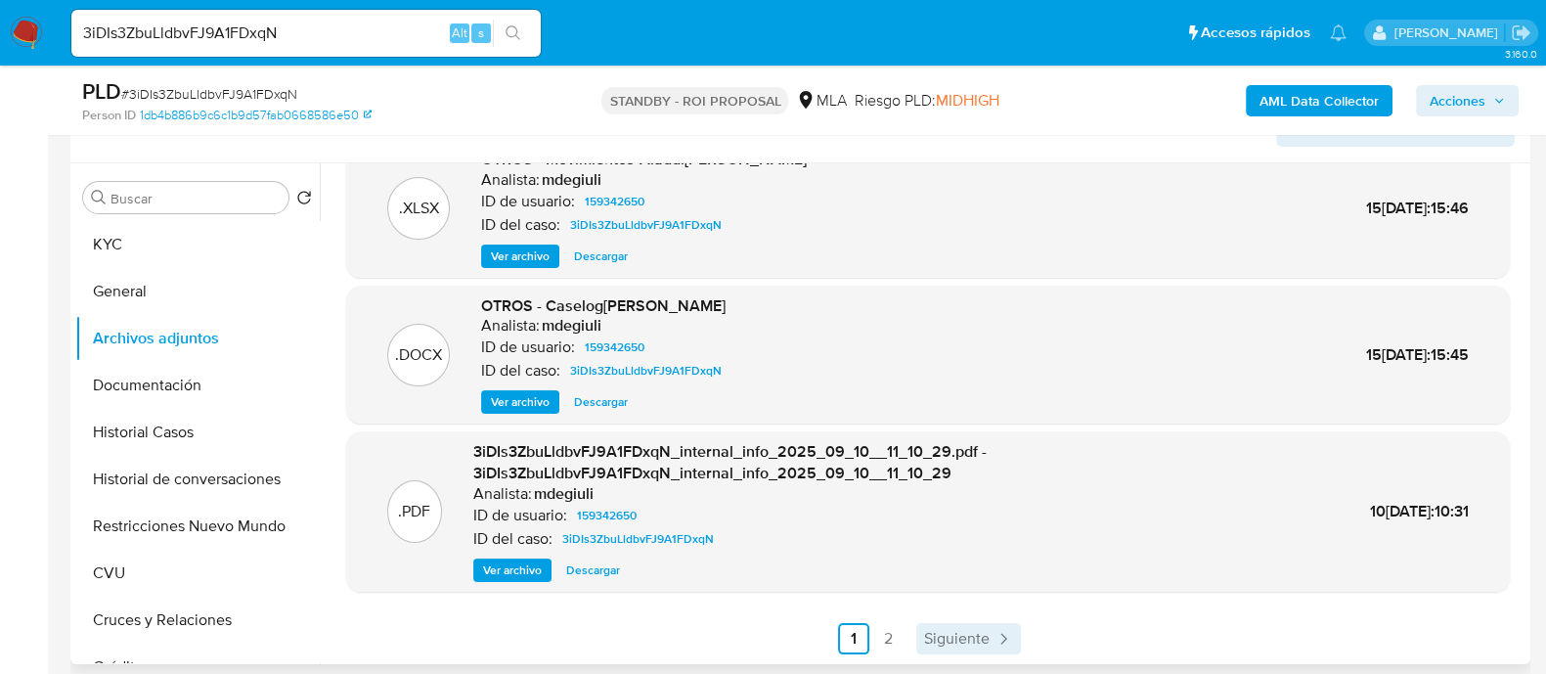
click at [925, 635] on span "Siguiente" at bounding box center [957, 639] width 66 height 16
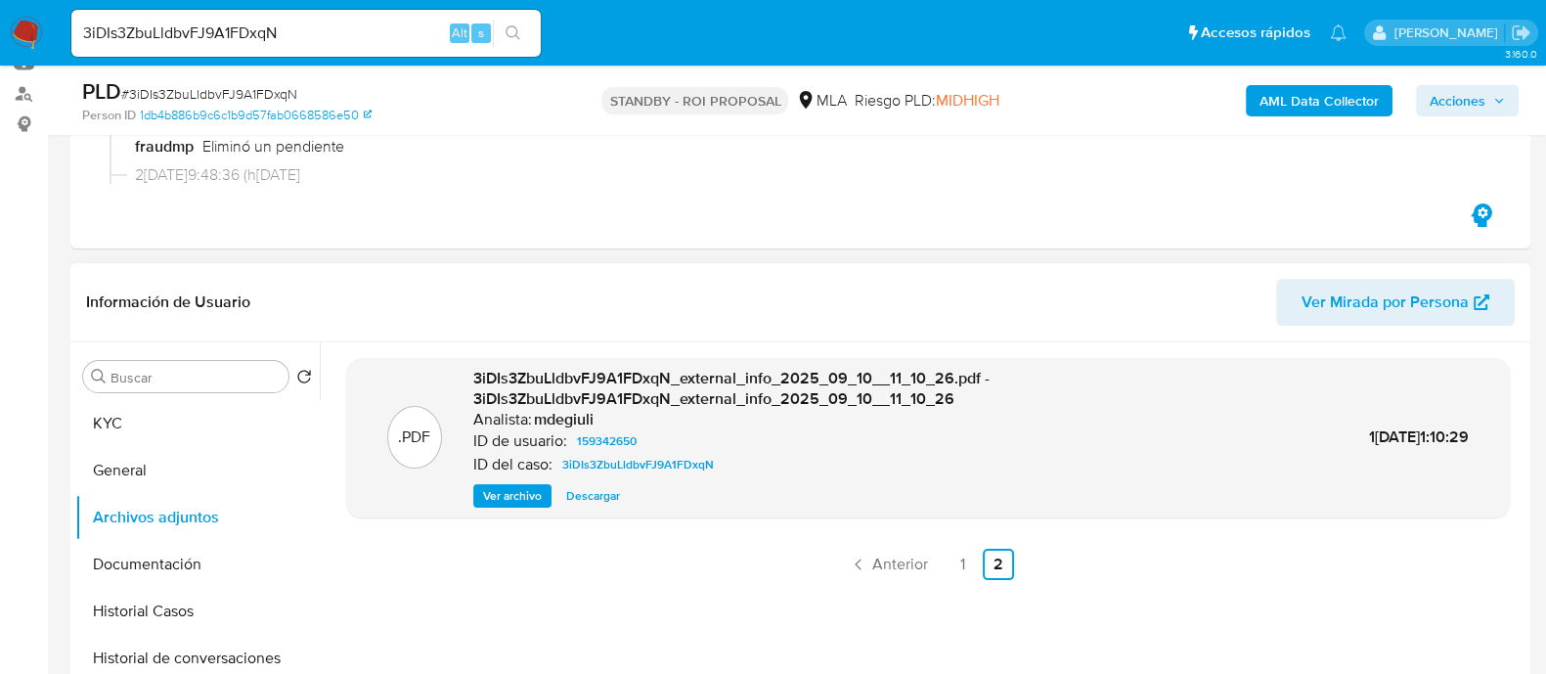
scroll to position [243, 0]
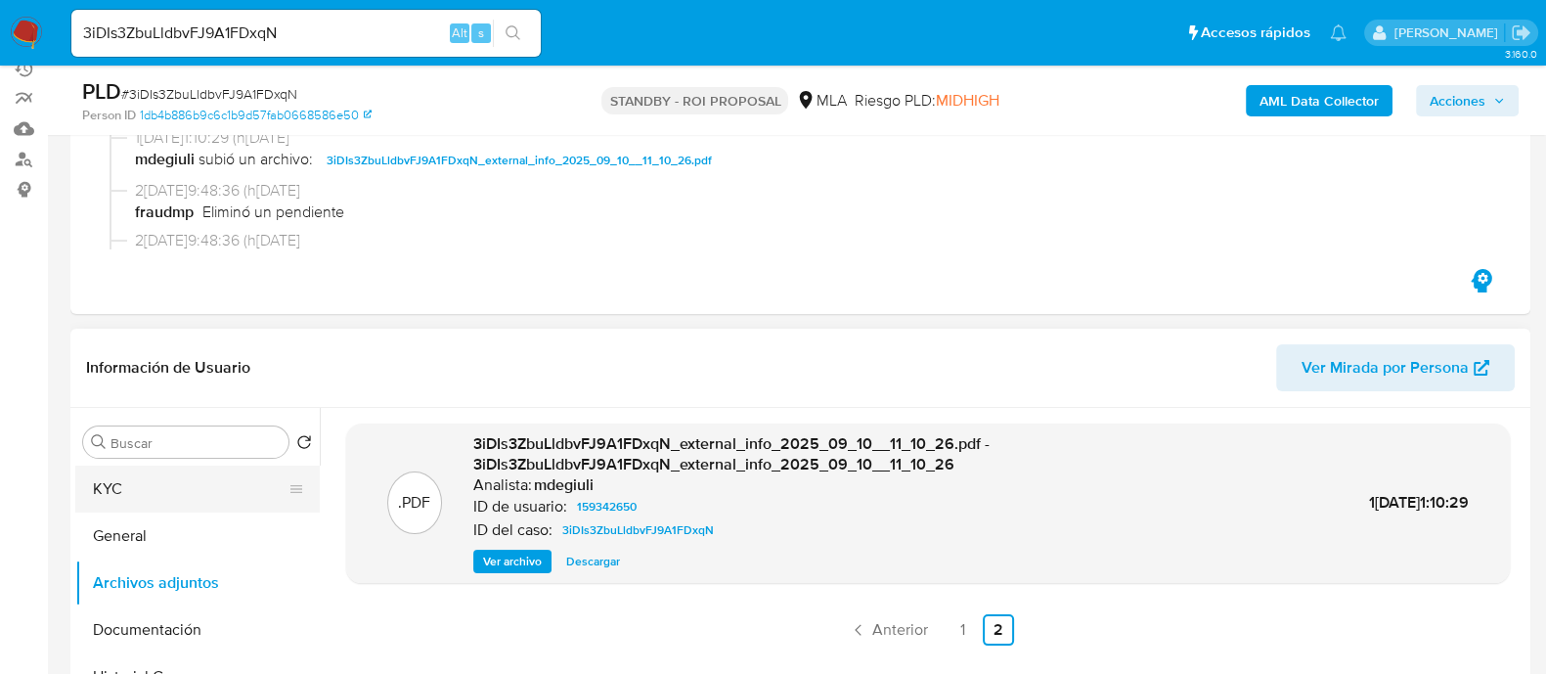
click at [146, 487] on button "KYC" at bounding box center [189, 488] width 229 height 47
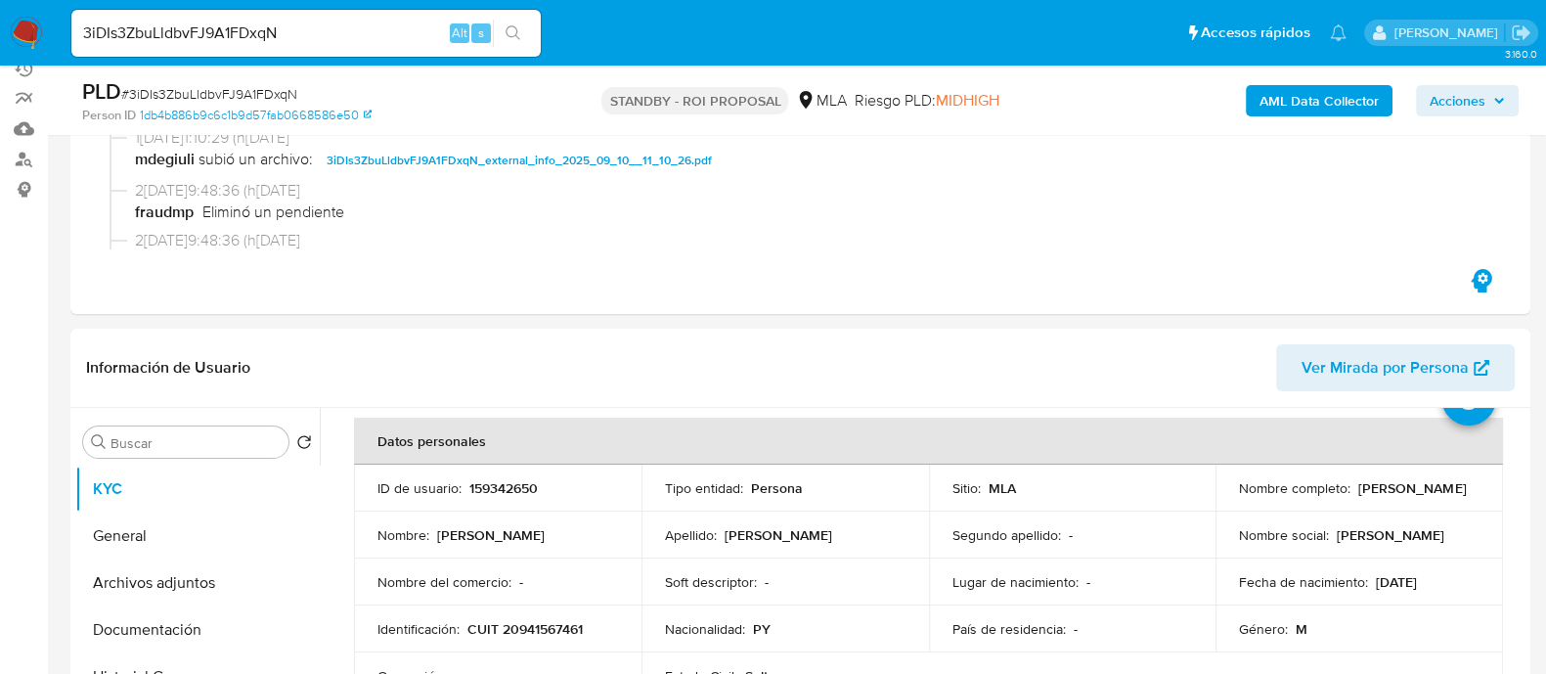
scroll to position [121, 0]
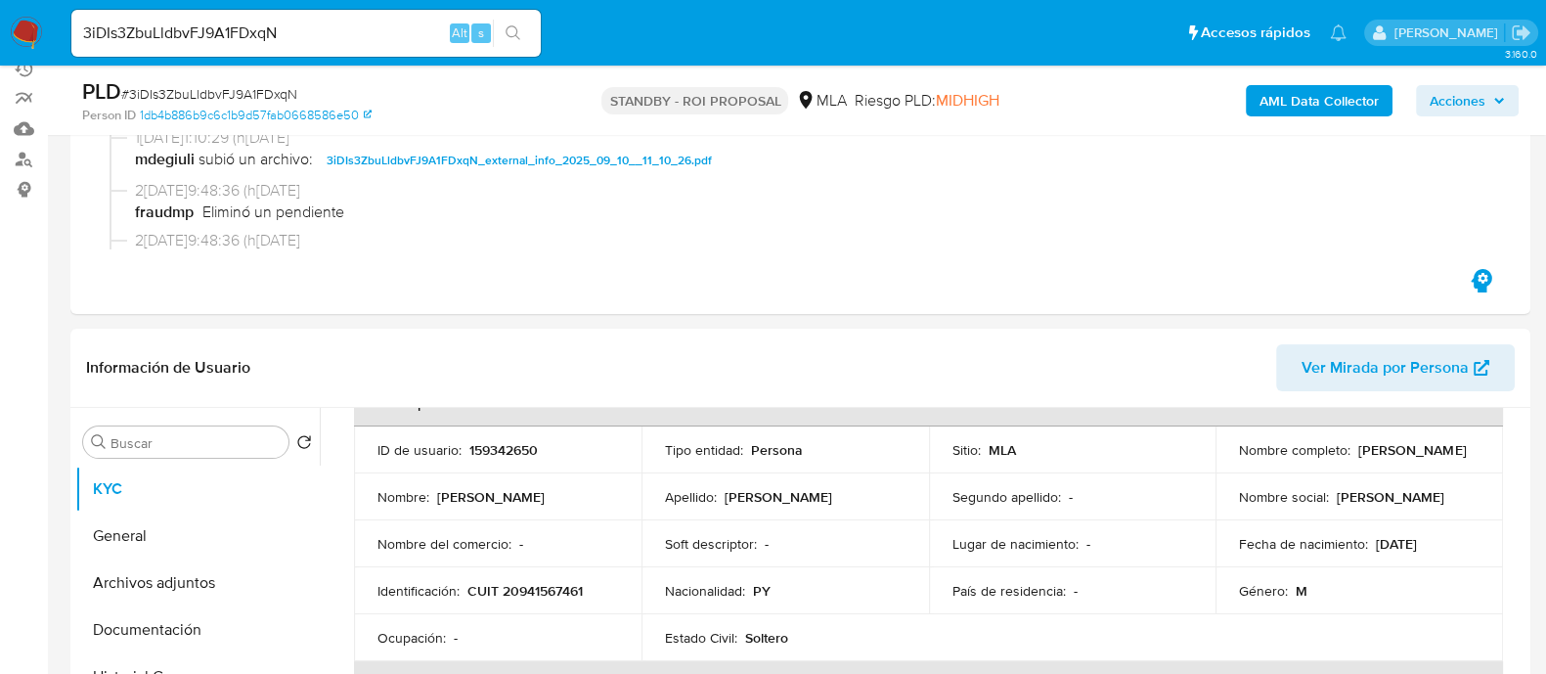
click at [522, 591] on p "CUIT 20941567461" at bounding box center [524, 591] width 115 height 18
copy p "20941567461"
click at [244, 47] on div "3iDIs3ZbuLldbvFJ9A1FDxqN Alt s" at bounding box center [305, 33] width 469 height 47
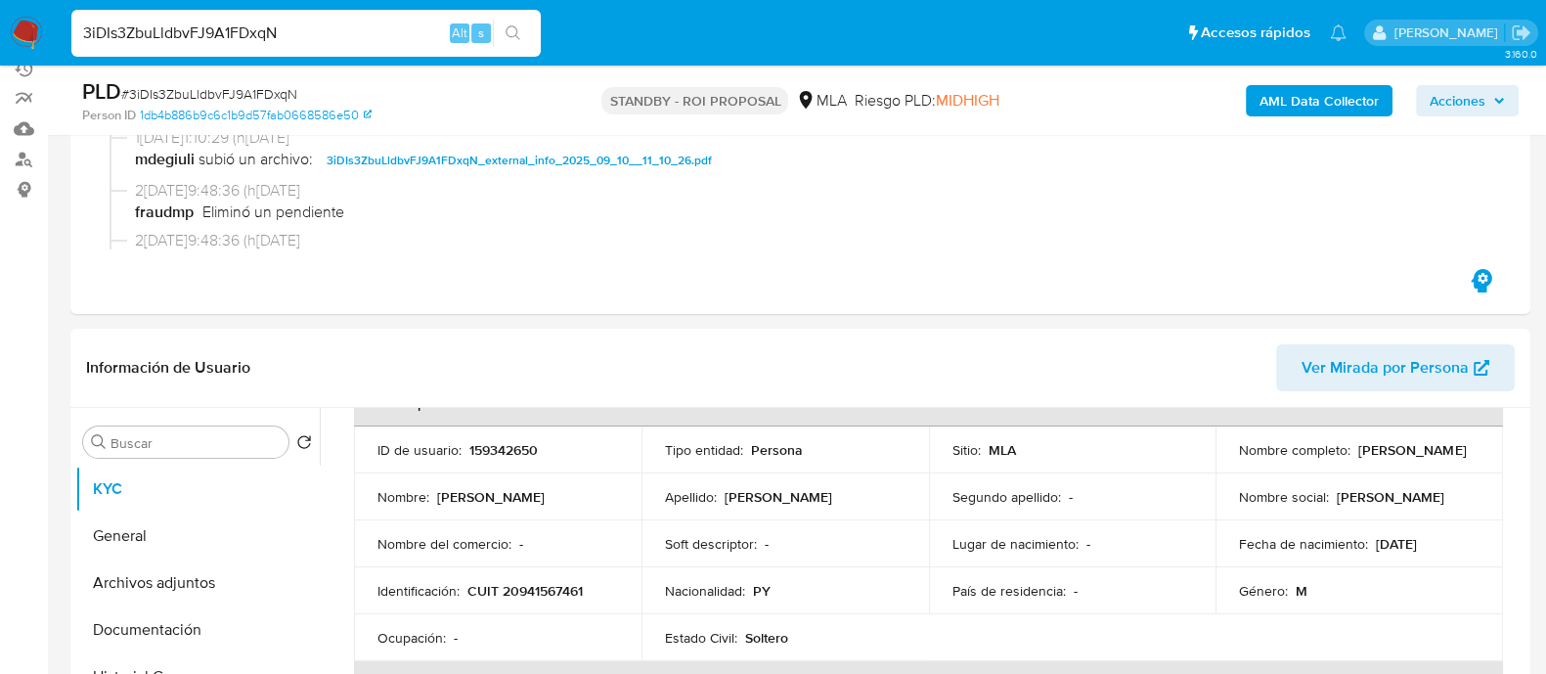
click at [249, 42] on input "3iDIs3ZbuLldbvFJ9A1FDxqN" at bounding box center [305, 33] width 469 height 25
click at [287, 43] on input "3iDIs3ZbuLldbvFJ9A1FDxqN" at bounding box center [305, 33] width 469 height 25
paste input "dwOovR21xQfo3KE23krGm7qw"
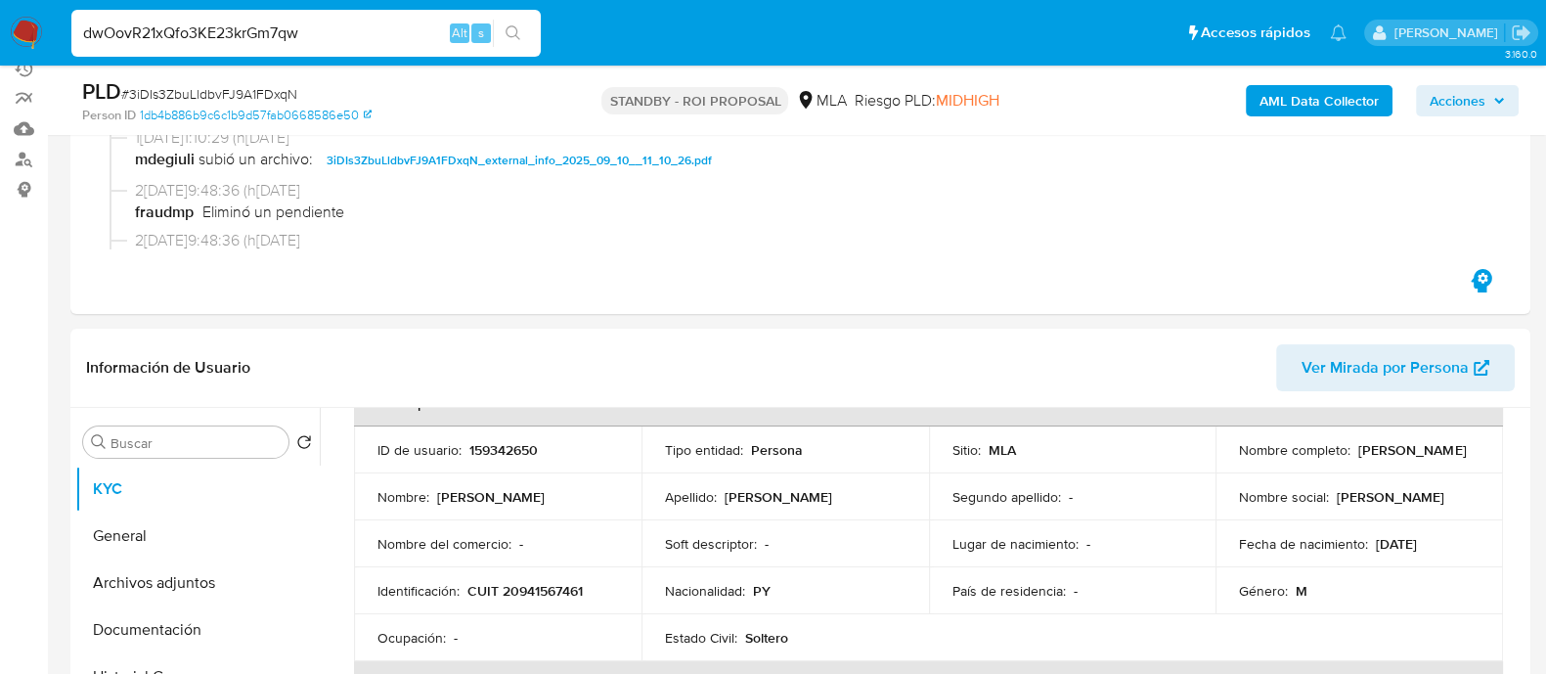
type input "dwOovR21xQfo3KE23krGm7qw"
click at [523, 36] on button "search-icon" at bounding box center [513, 33] width 40 height 27
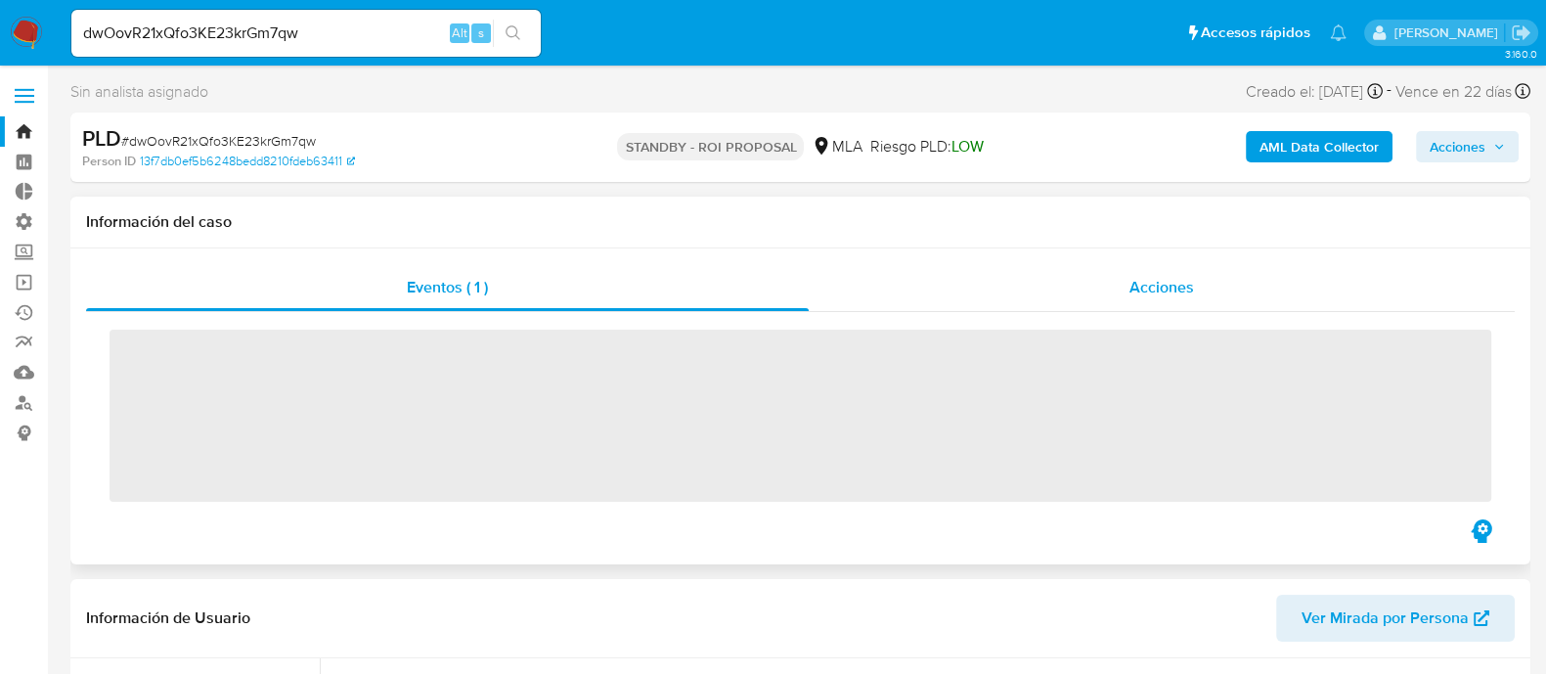
click at [1260, 295] on div "Acciones" at bounding box center [1162, 287] width 706 height 47
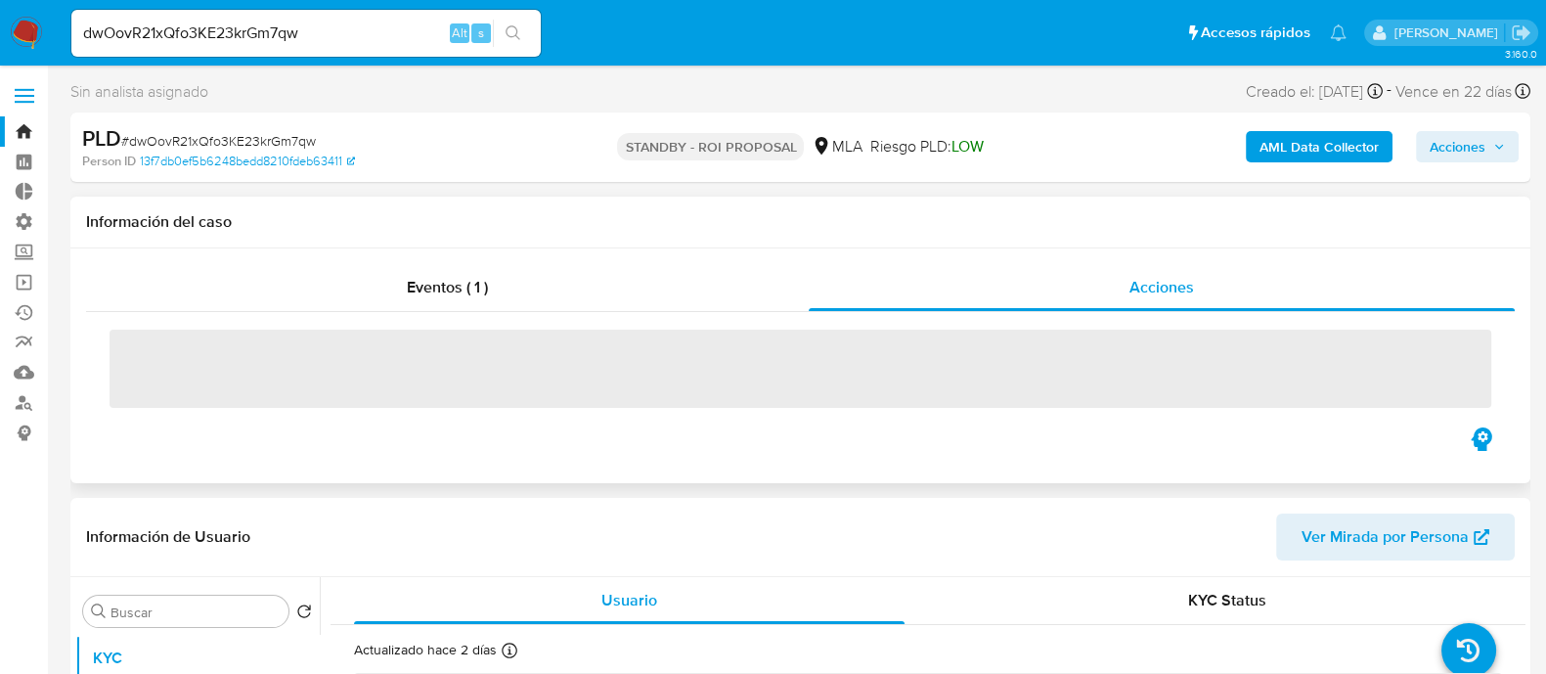
select select "10"
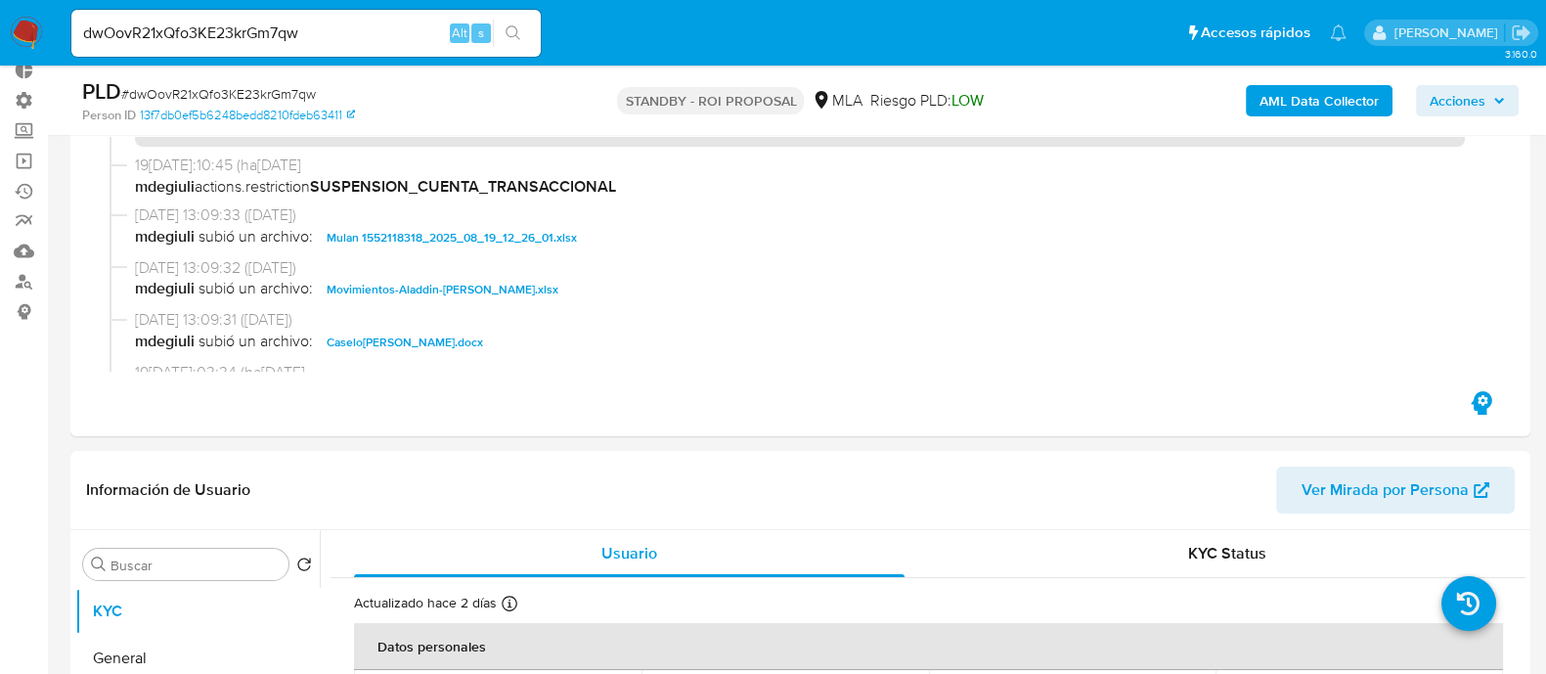
scroll to position [121, 0]
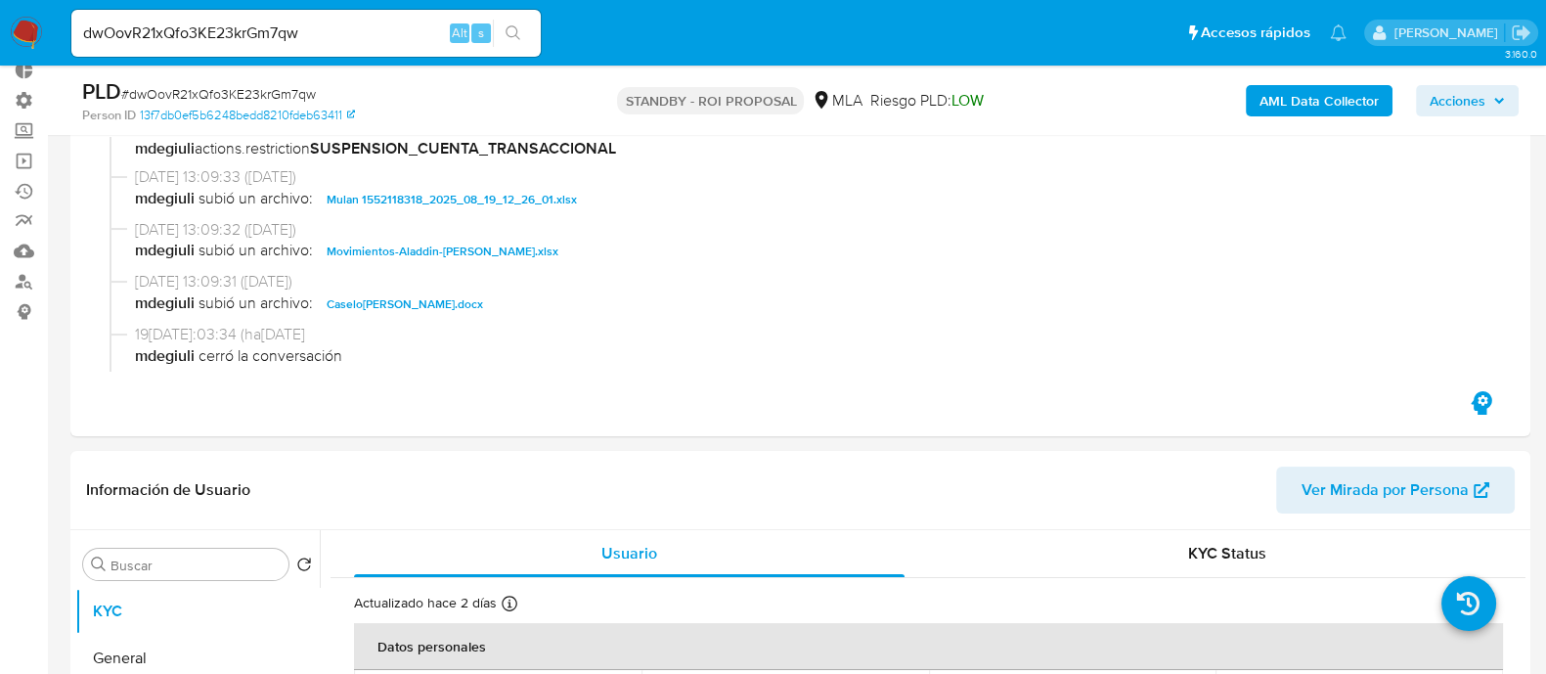
click at [478, 249] on span "Movimientos-Aladdin-Milagros Ayelen Coronel.xlsx" at bounding box center [443, 251] width 232 height 23
click at [460, 285] on span "19/09/2025 13:09:31 (hace 3 días)" at bounding box center [809, 282] width 1348 height 22
click at [465, 292] on span "Caselog Milagros Ayelen Coronel.docx" at bounding box center [405, 303] width 156 height 23
click at [474, 301] on span "mdegiuli subió un archivo: Caselog Milagros Ayelen Coronel.docx" at bounding box center [809, 303] width 1348 height 23
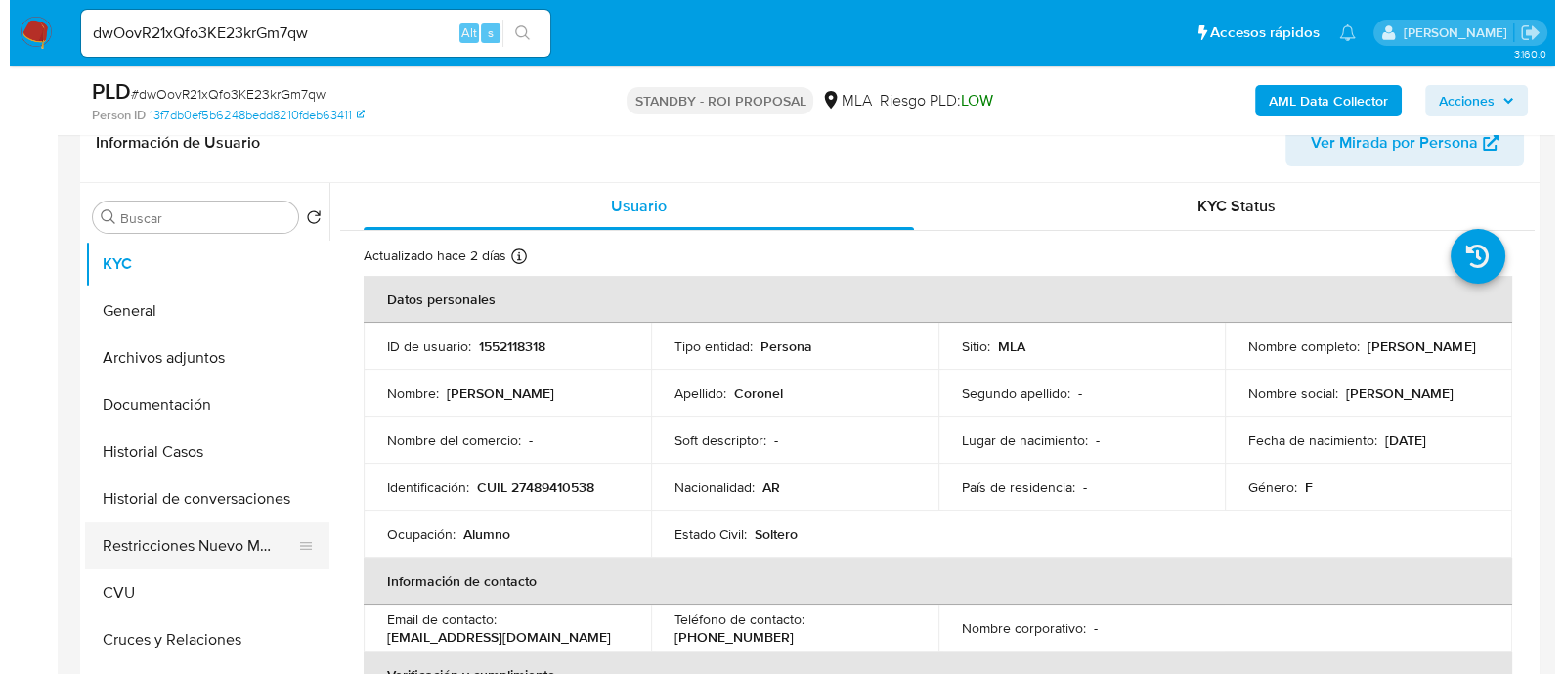
scroll to position [488, 0]
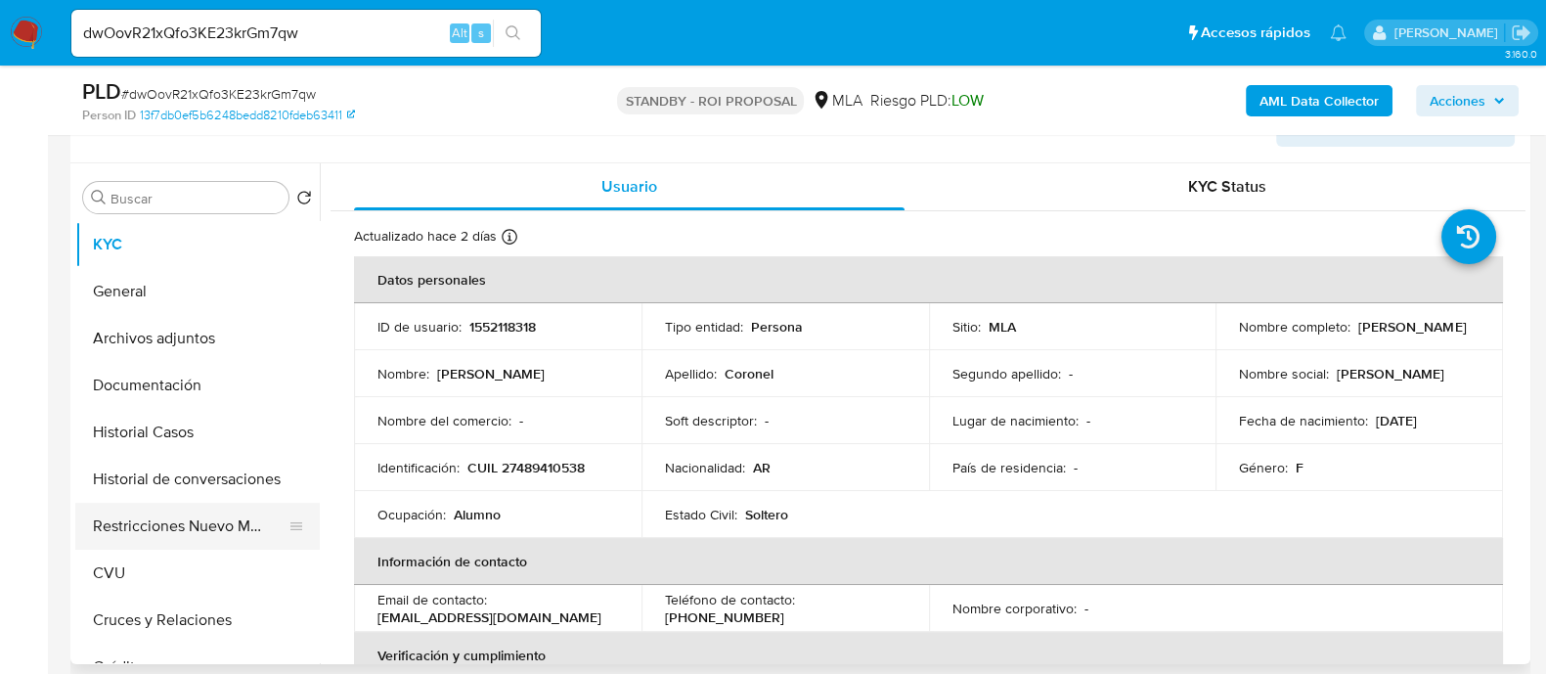
click at [220, 509] on button "Restricciones Nuevo Mundo" at bounding box center [189, 526] width 229 height 47
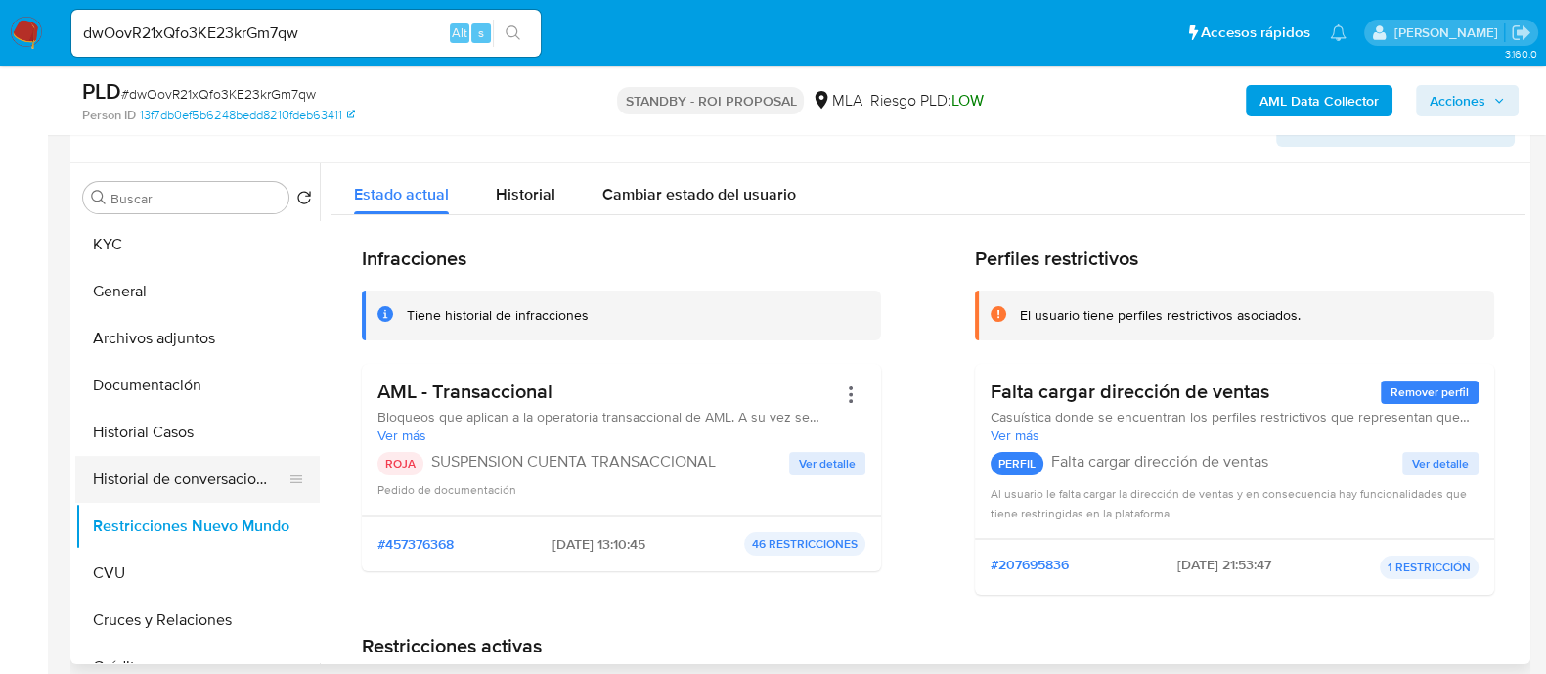
click at [215, 475] on button "Historial de conversaciones" at bounding box center [189, 479] width 229 height 47
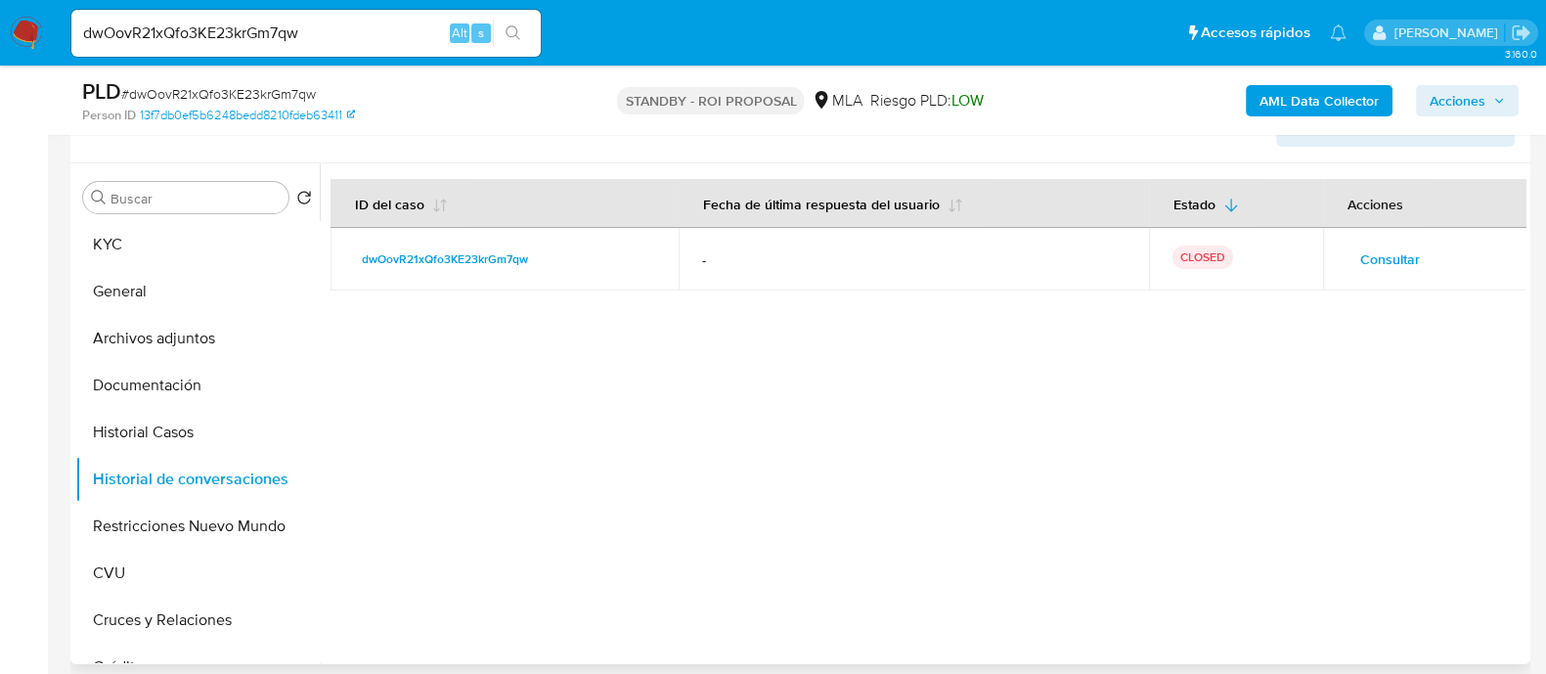
click at [1379, 251] on span "Consultar" at bounding box center [1390, 258] width 60 height 27
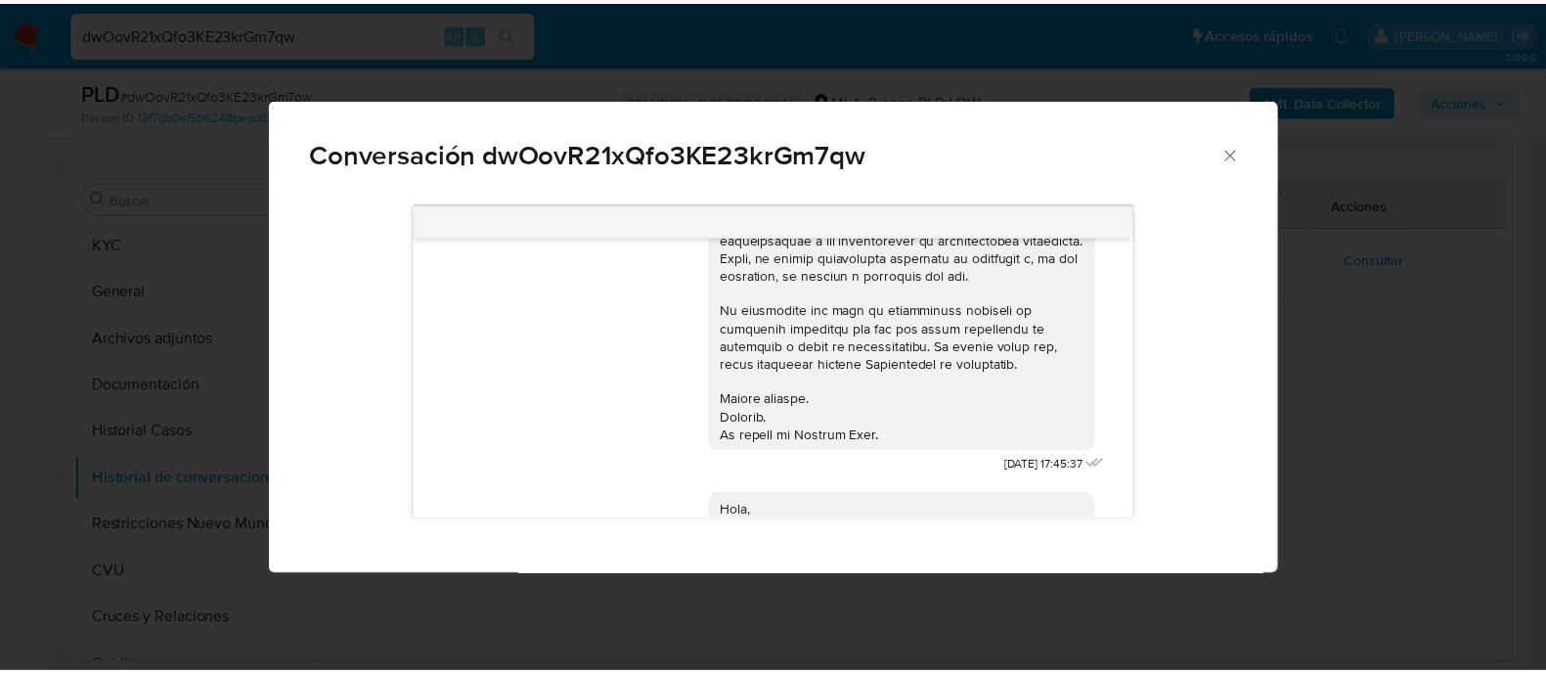
scroll to position [552, 0]
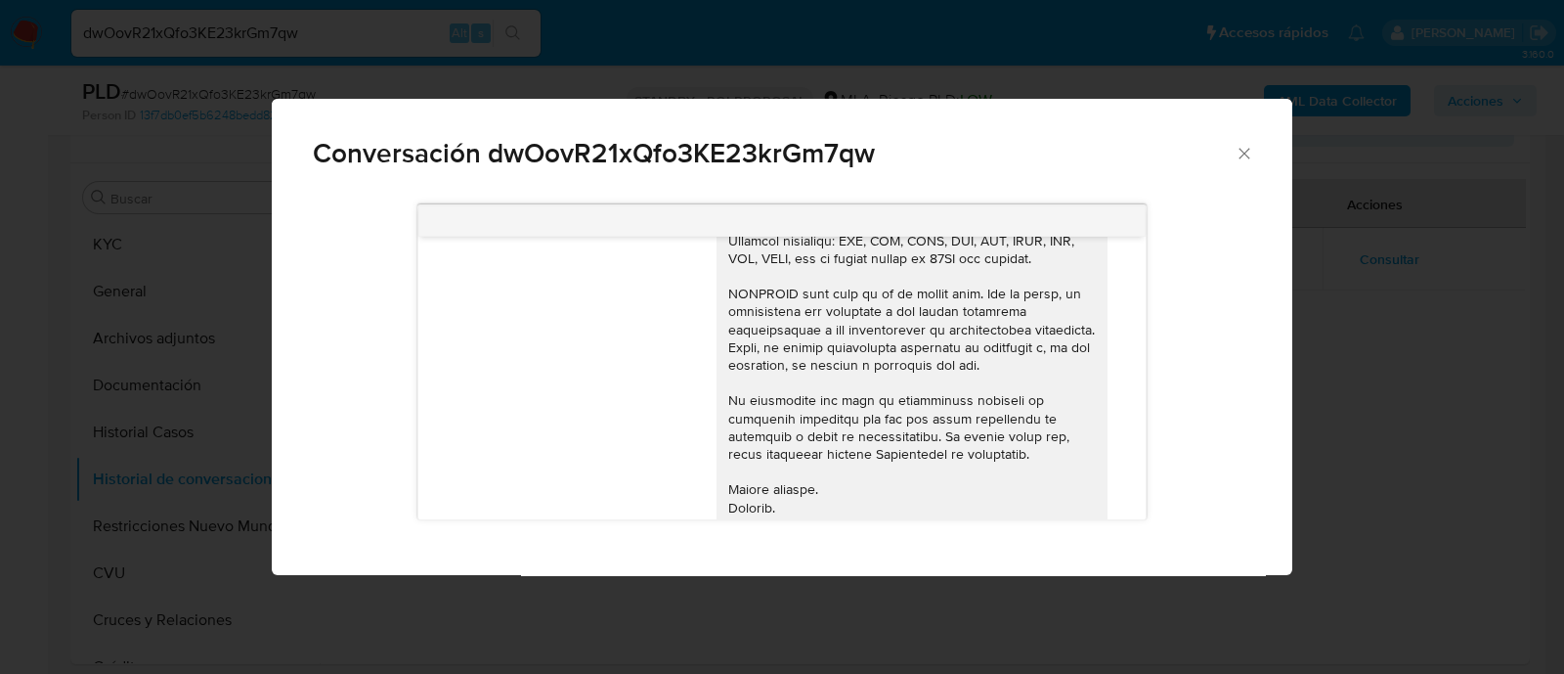
click at [1368, 400] on div "Conversación dwOovR21xQfo3KE23krGm7qw 18/08/2025 17:45:37 Hola, Esperamos que t…" at bounding box center [782, 337] width 1564 height 674
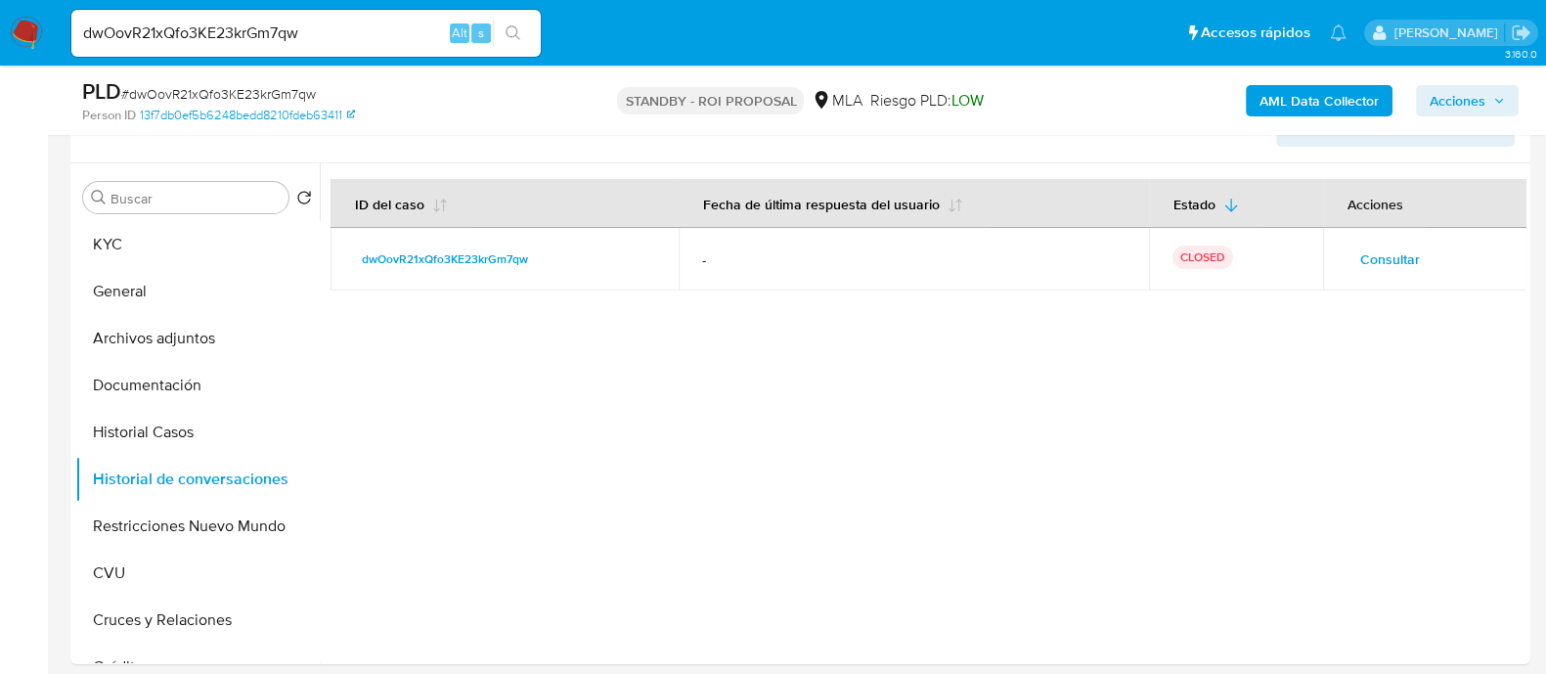
click at [323, 30] on input "dwOovR21xQfo3KE23krGm7qw" at bounding box center [305, 33] width 469 height 25
paste input "vPlx5F7SW6FCTRWiuPQEOK"
type input "vPlx5F7SW6FCTRWiuPQEOKqw"
click at [529, 32] on button "search-icon" at bounding box center [513, 33] width 40 height 27
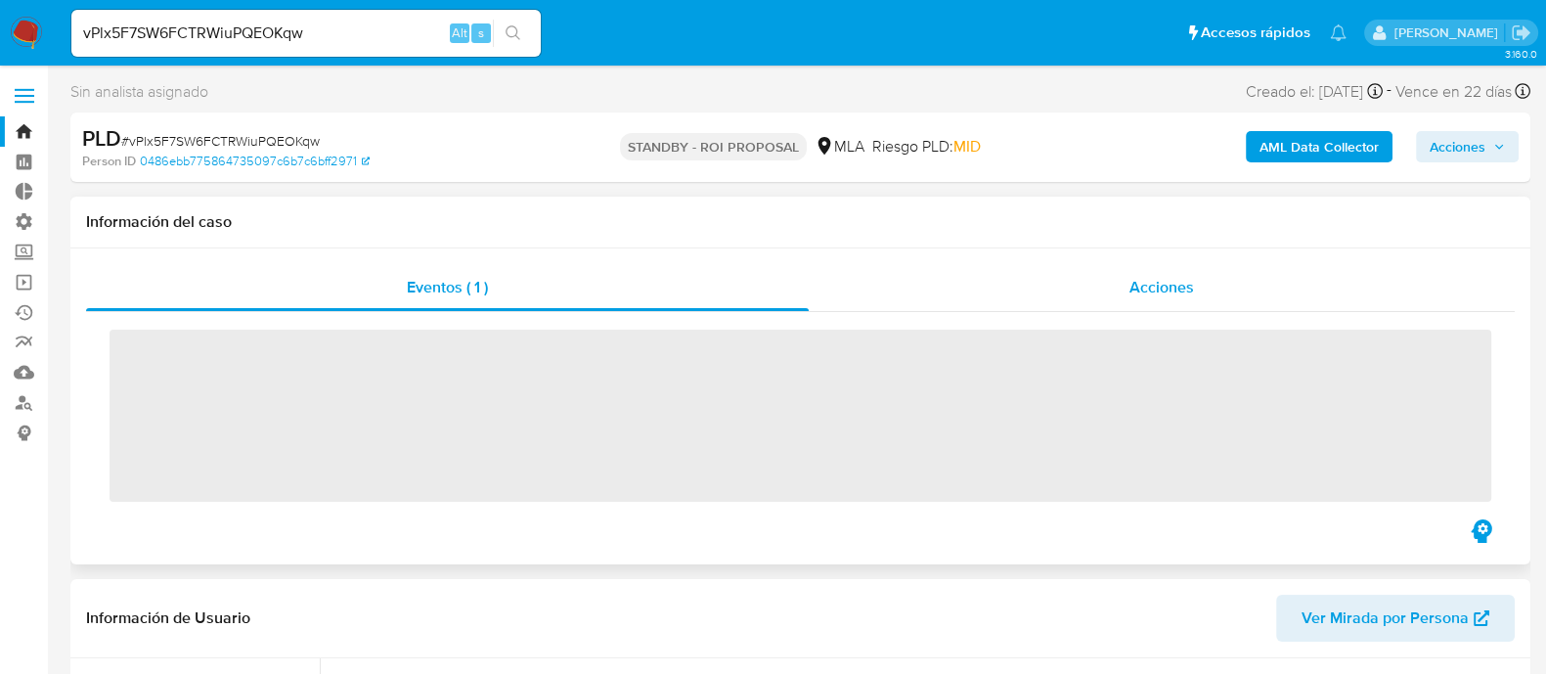
click at [1203, 294] on div "Acciones" at bounding box center [1162, 287] width 706 height 47
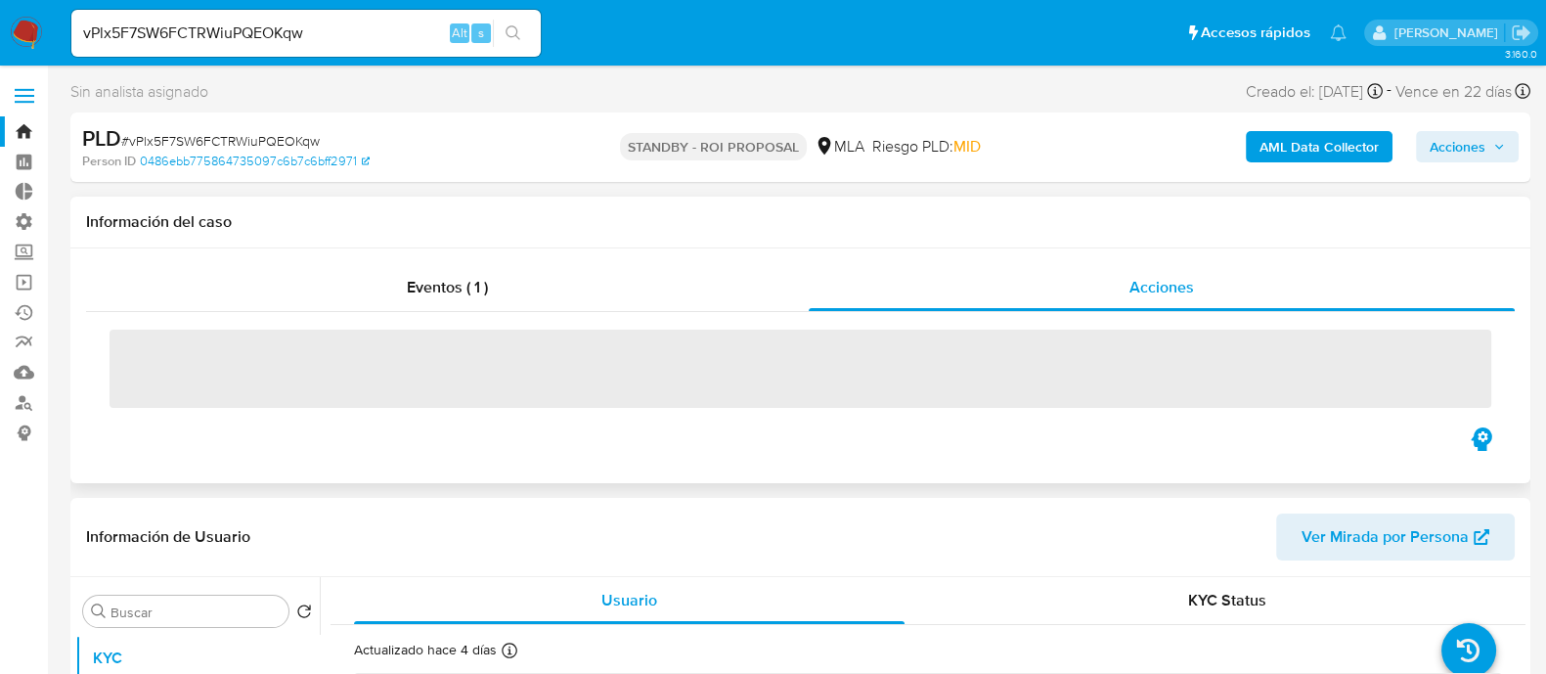
select select "10"
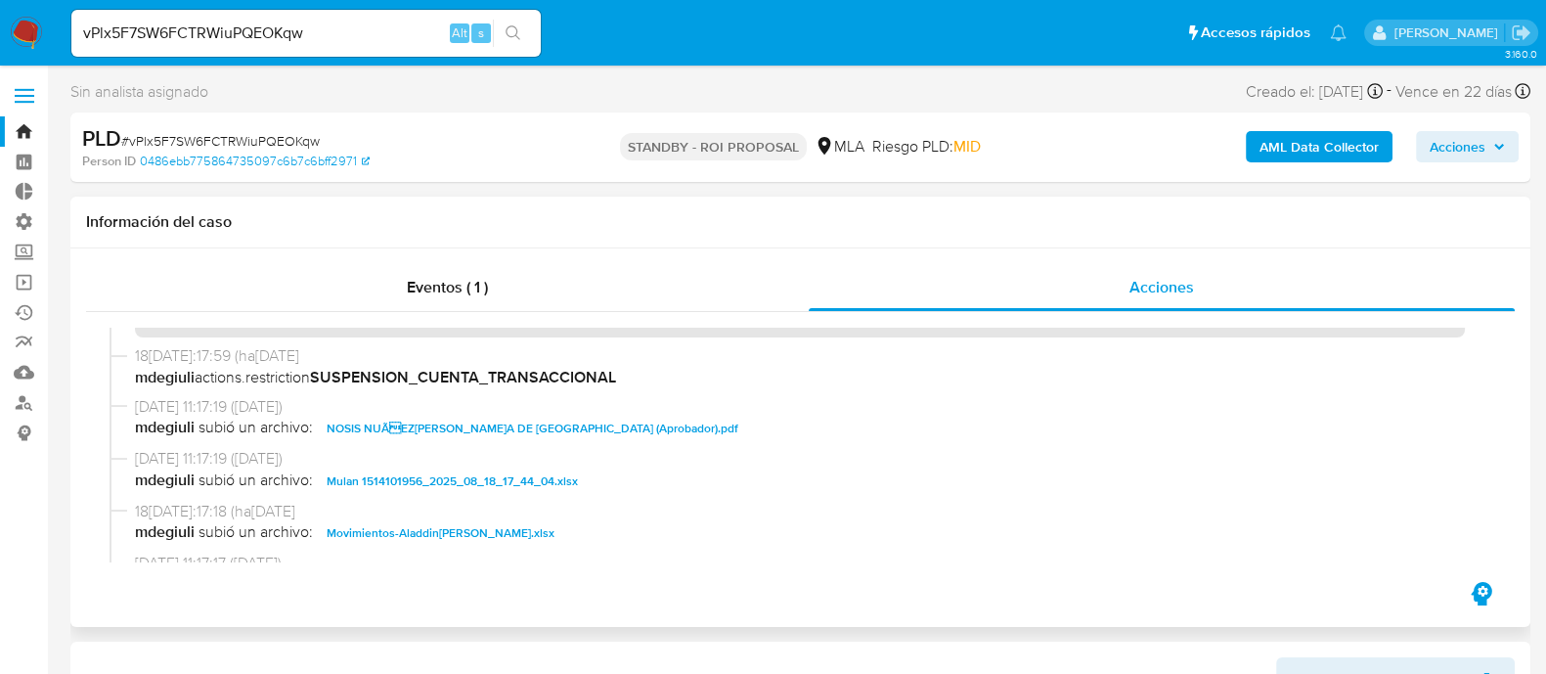
scroll to position [121, 0]
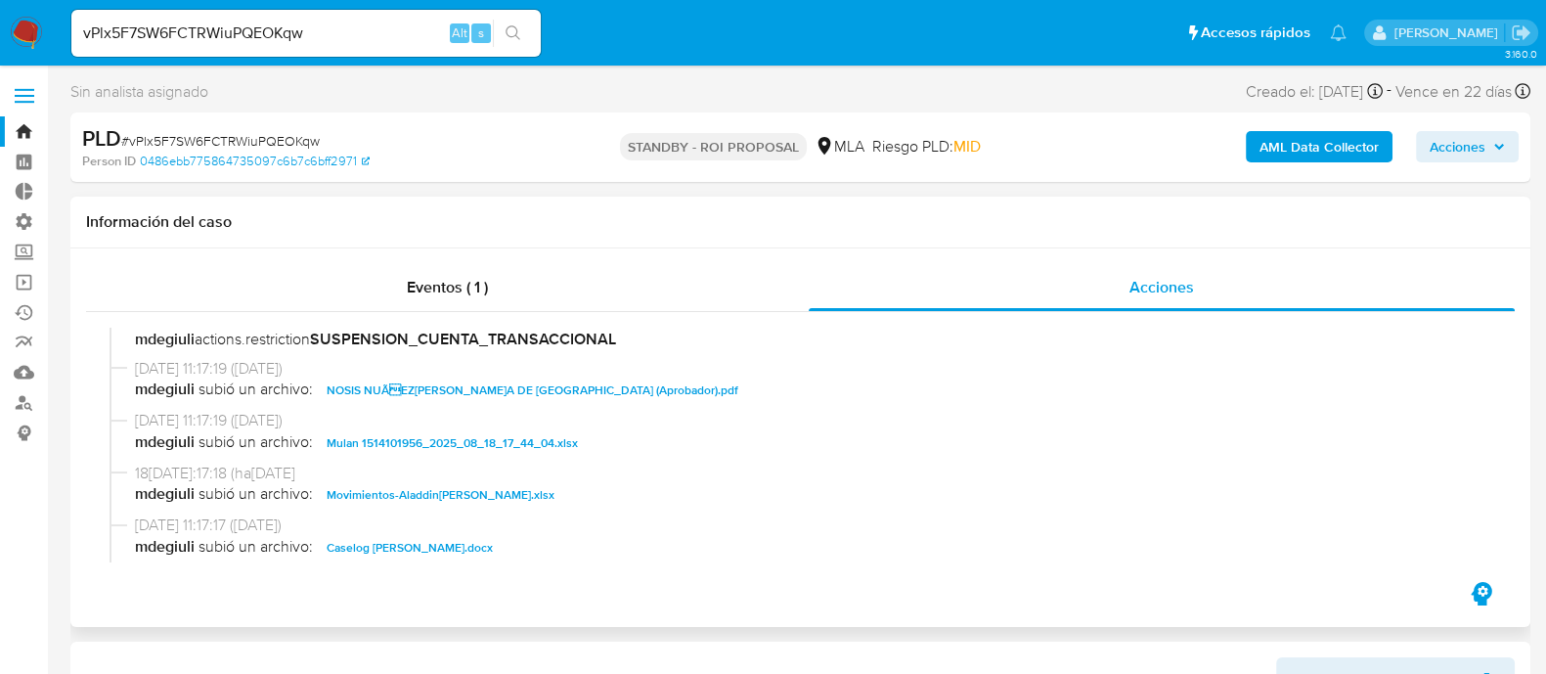
click at [490, 496] on span "Movimientos-Aladdin-Morena Valentina Colotti.xlsx" at bounding box center [441, 494] width 228 height 23
click at [489, 548] on span "Caselog Morena Valentina Colotti.docx" at bounding box center [410, 547] width 166 height 23
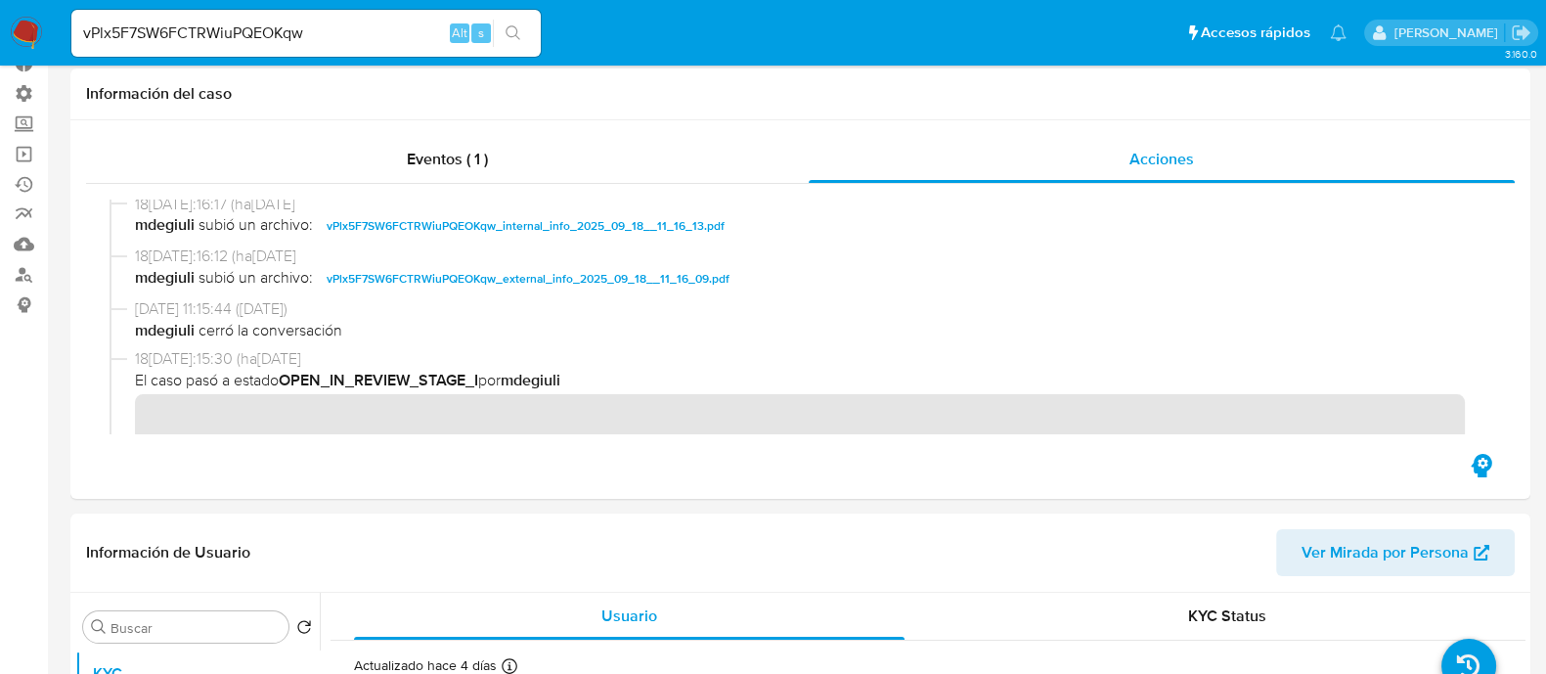
scroll to position [488, 0]
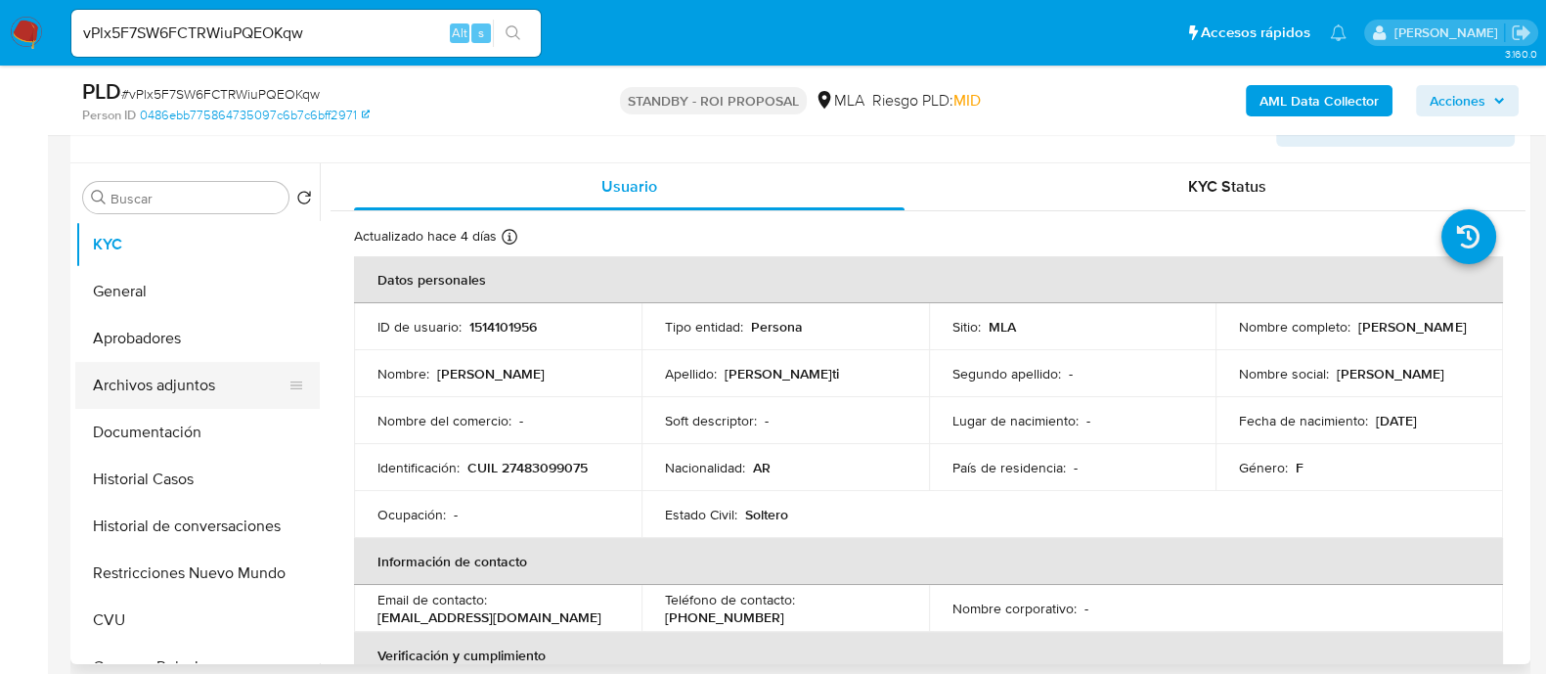
click at [213, 376] on button "Archivos adjuntos" at bounding box center [189, 385] width 229 height 47
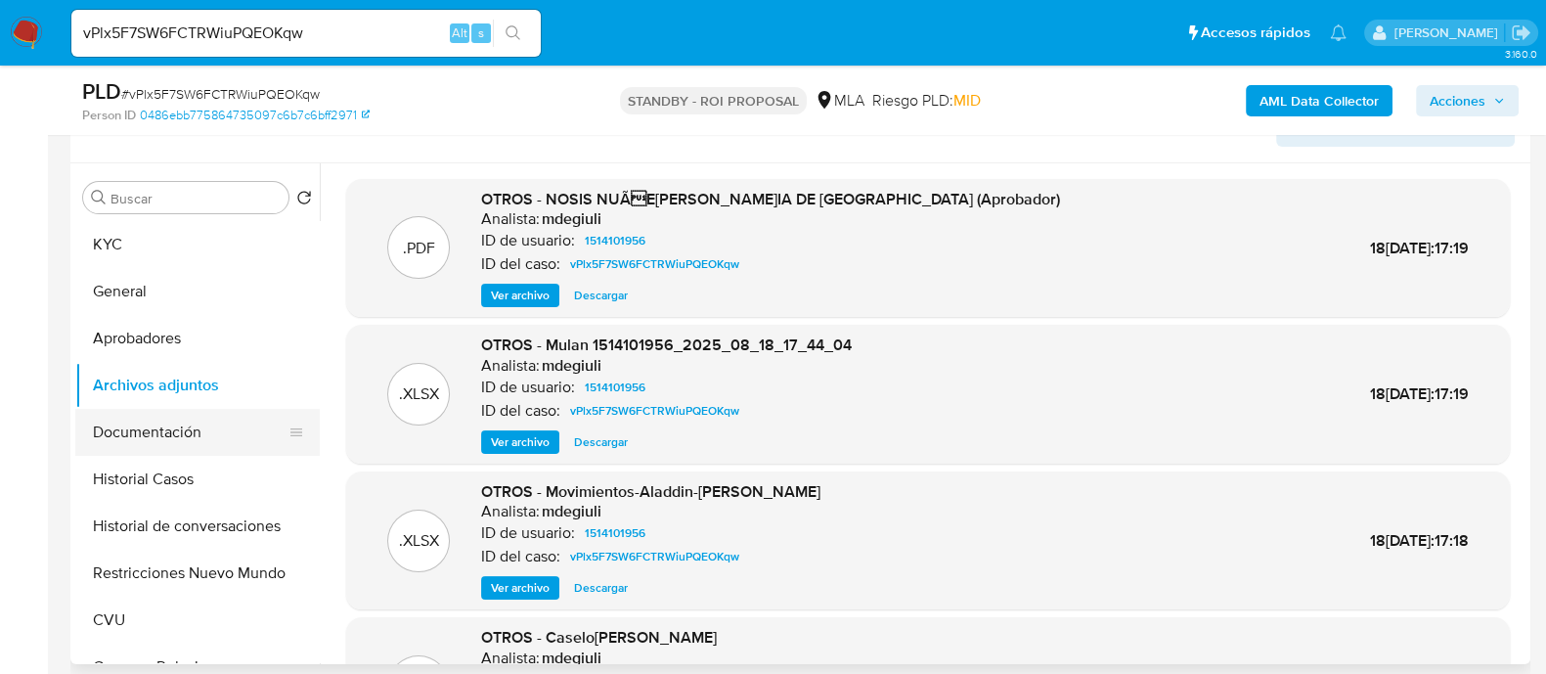
click at [200, 441] on button "Documentación" at bounding box center [189, 432] width 229 height 47
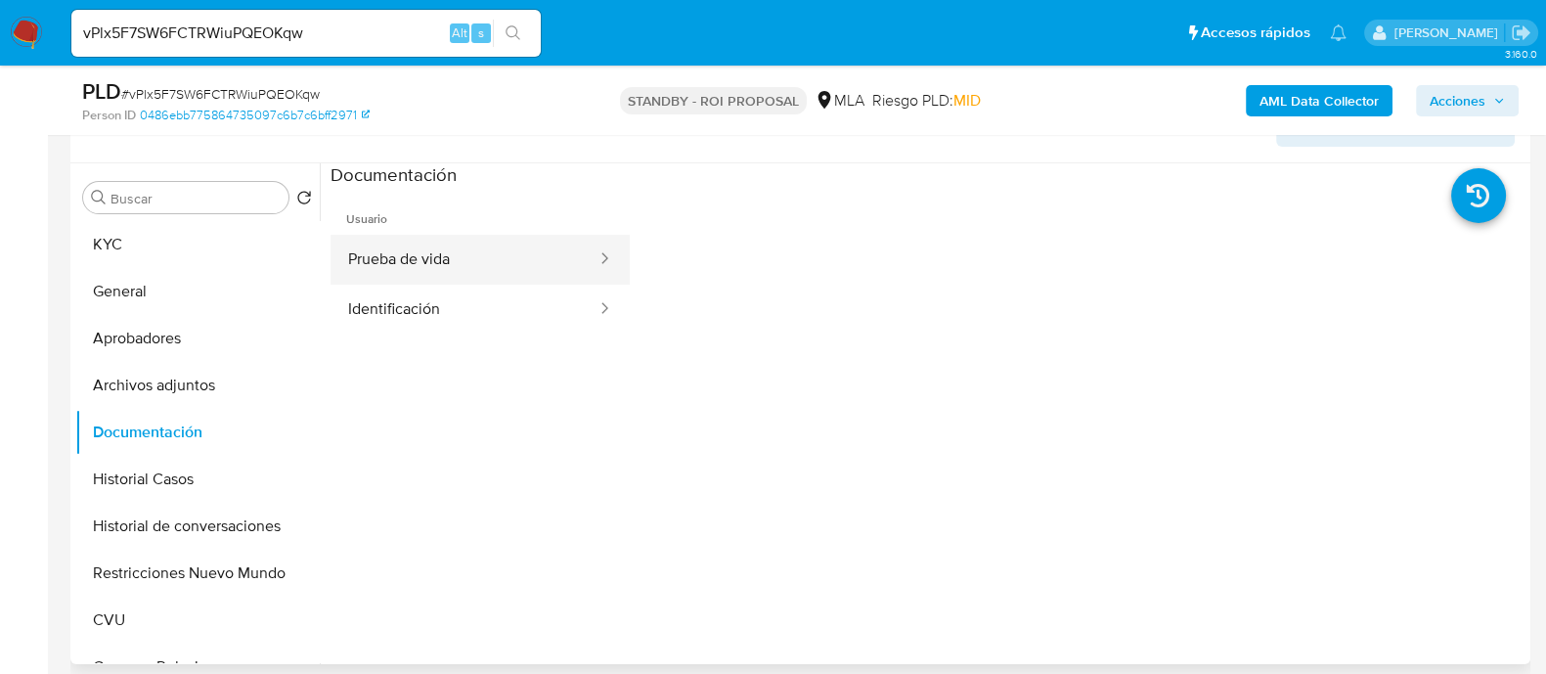
click at [542, 261] on button "Prueba de vida" at bounding box center [464, 260] width 268 height 50
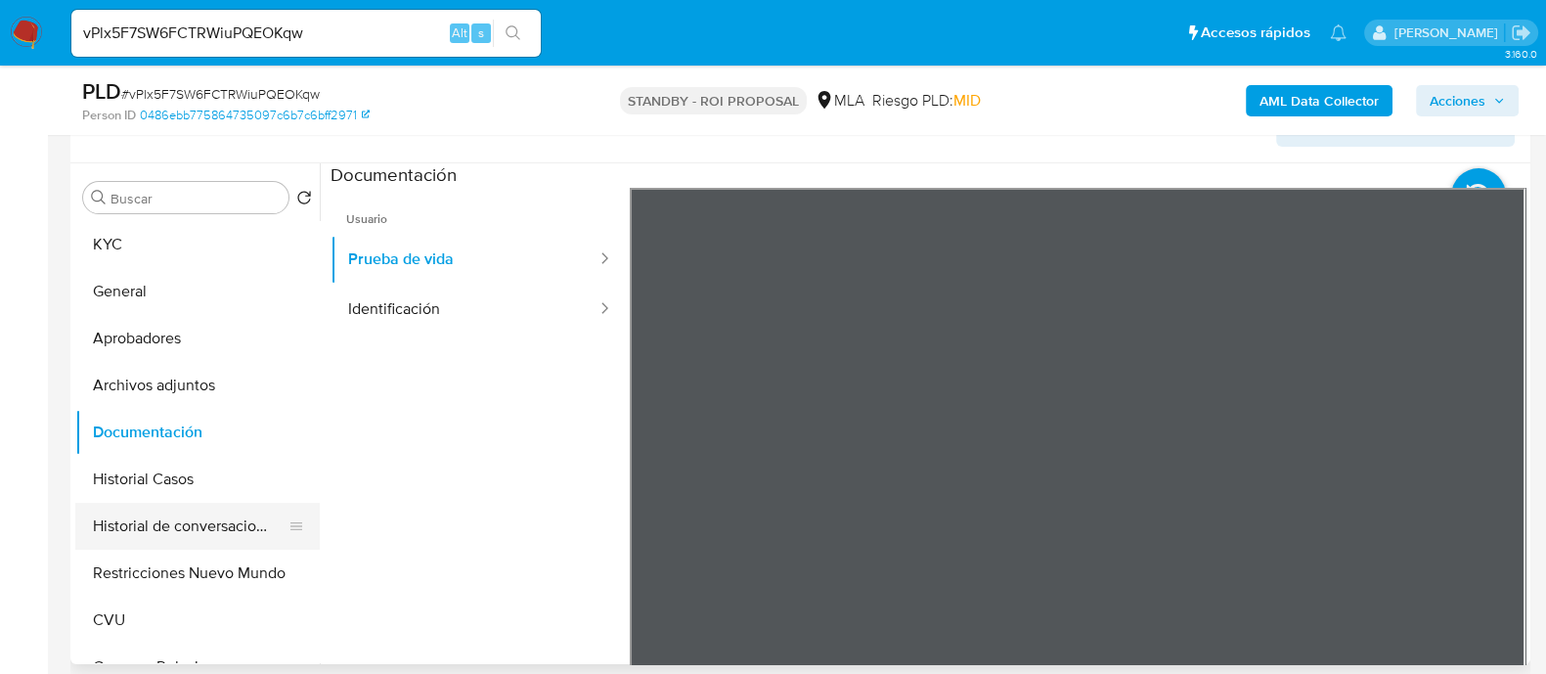
click at [181, 535] on button "Historial de conversaciones" at bounding box center [189, 526] width 229 height 47
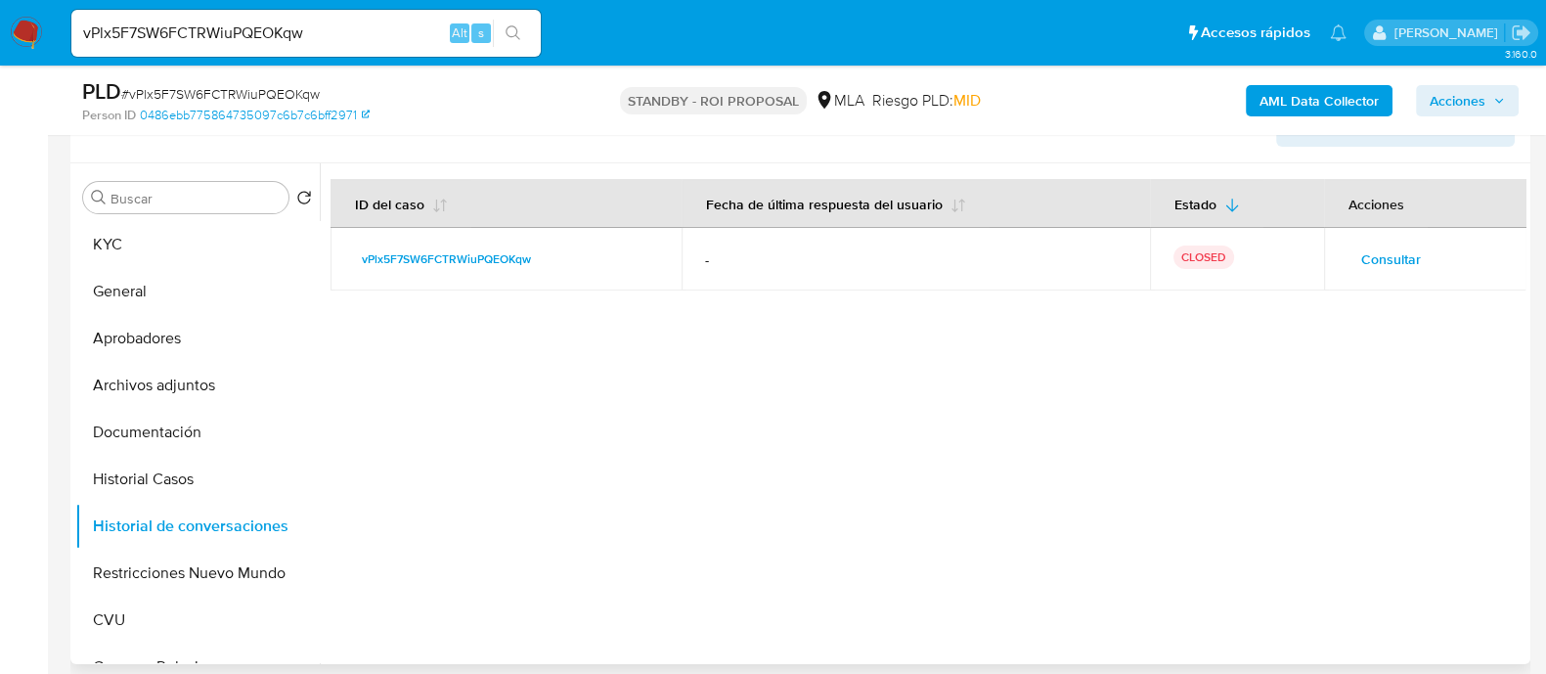
click at [1394, 247] on span "Consultar" at bounding box center [1391, 258] width 60 height 27
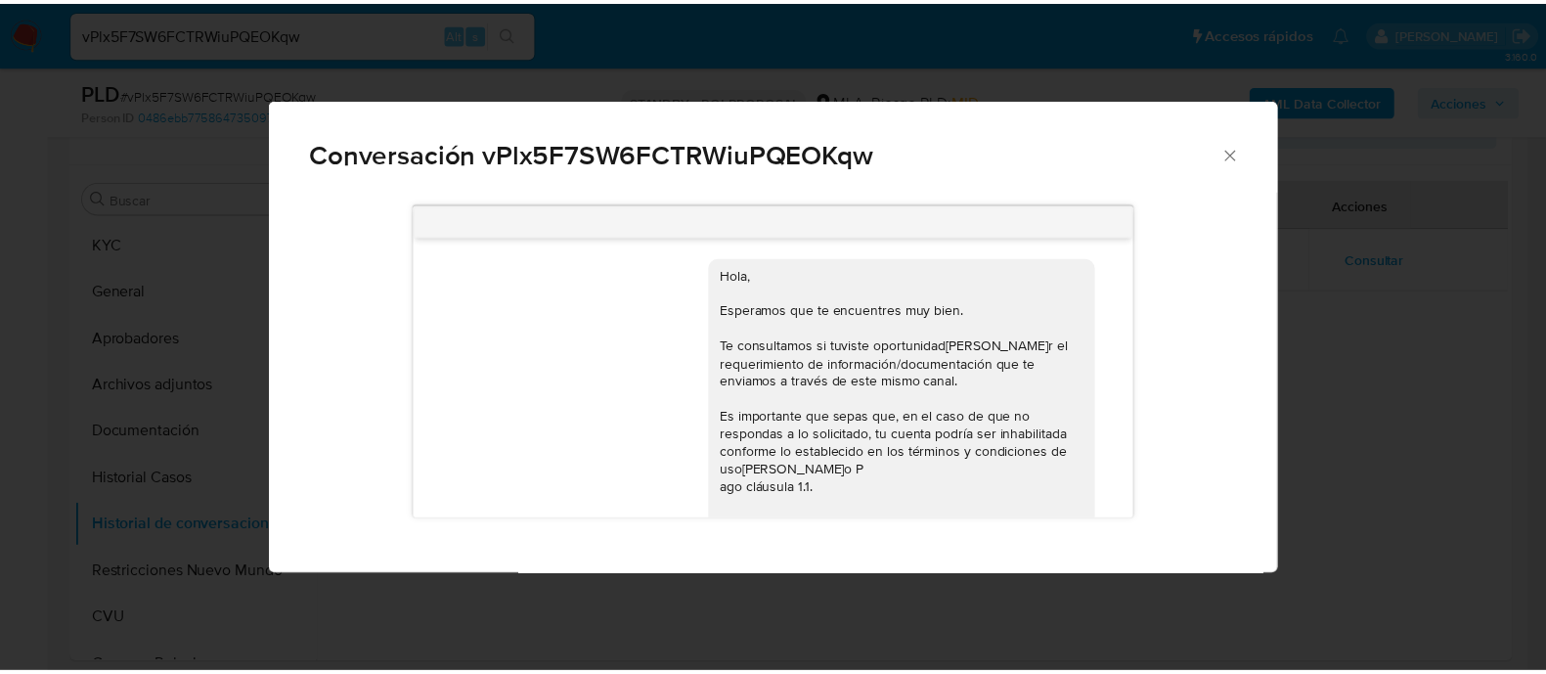
scroll to position [790, 0]
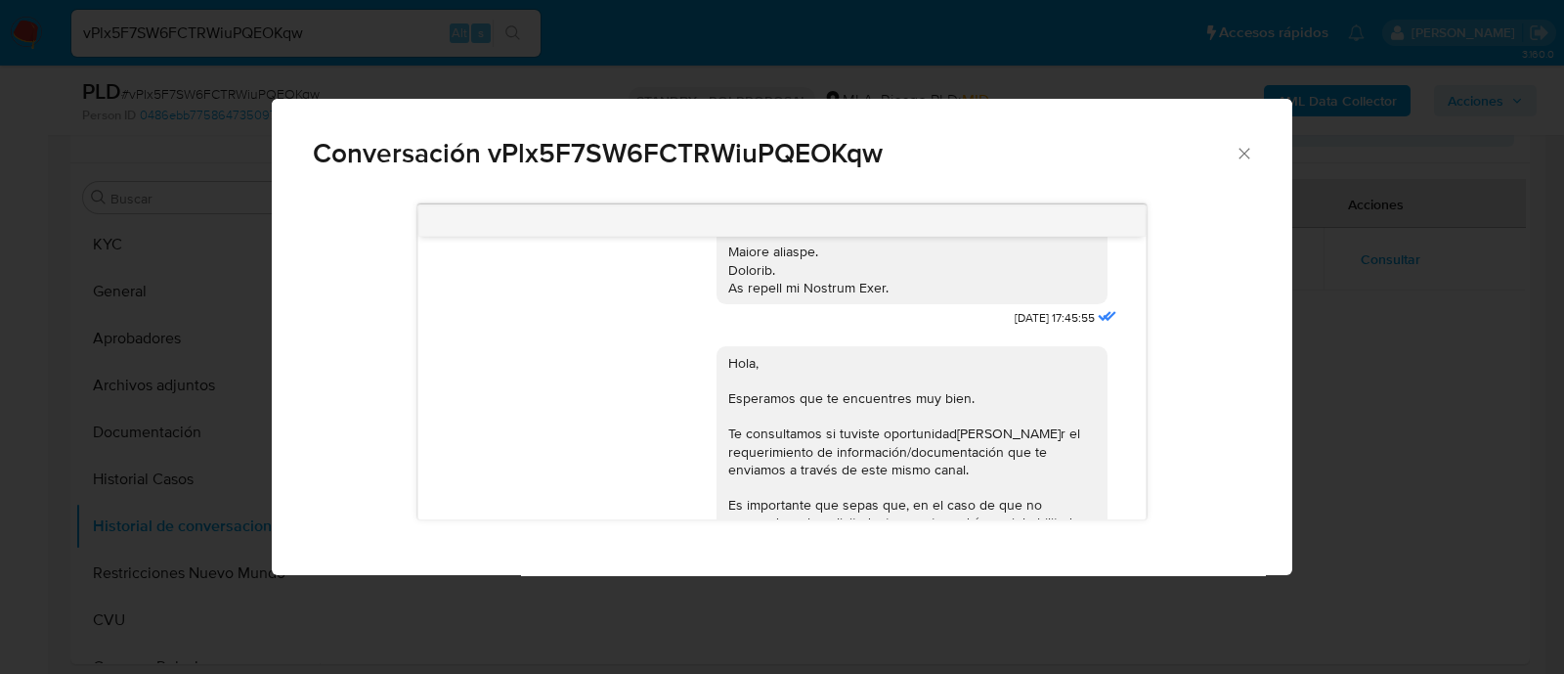
click at [175, 521] on div "Conversación vPlx5F7SW6FCTRWiuPQEOKqw 18/08/2025 17:45:55 Hola, Esperamos que t…" at bounding box center [782, 337] width 1564 height 674
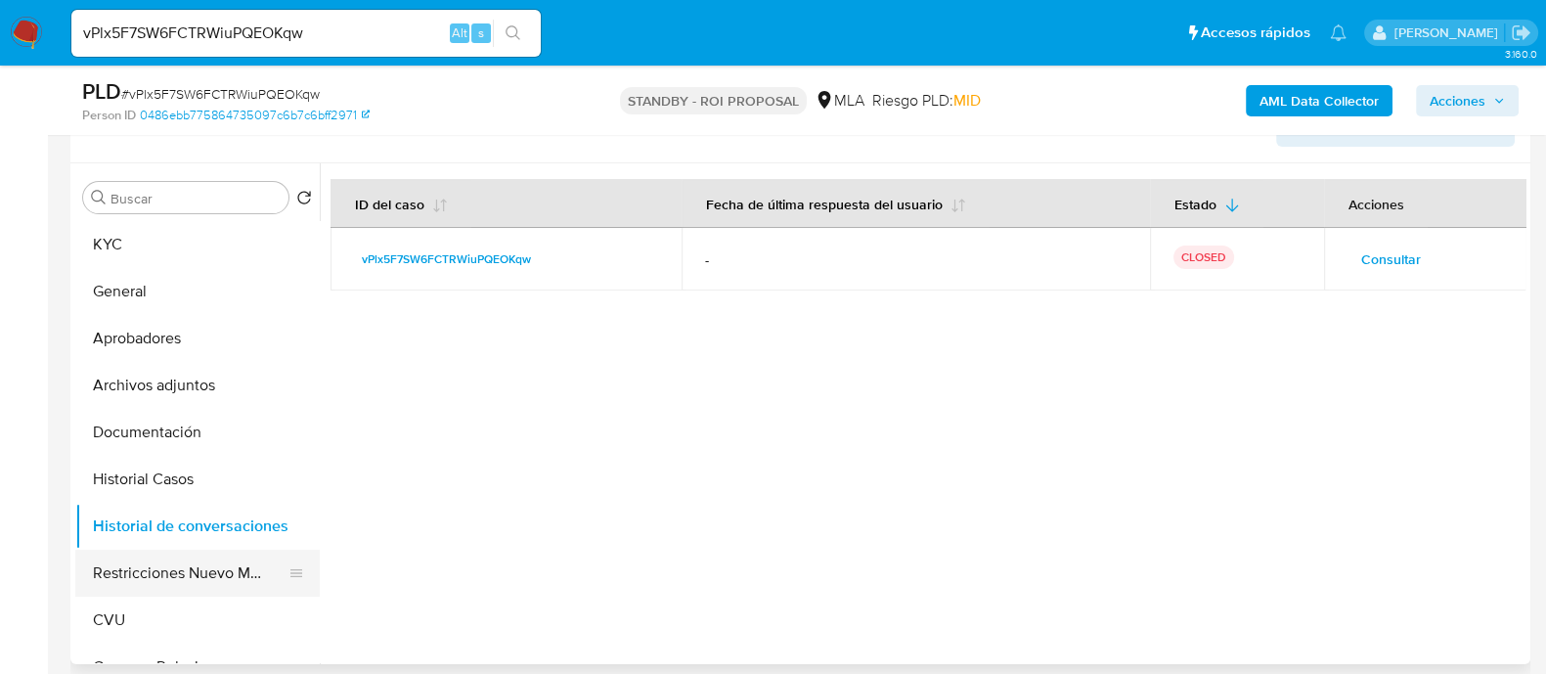
click at [142, 576] on button "Restricciones Nuevo Mundo" at bounding box center [189, 572] width 229 height 47
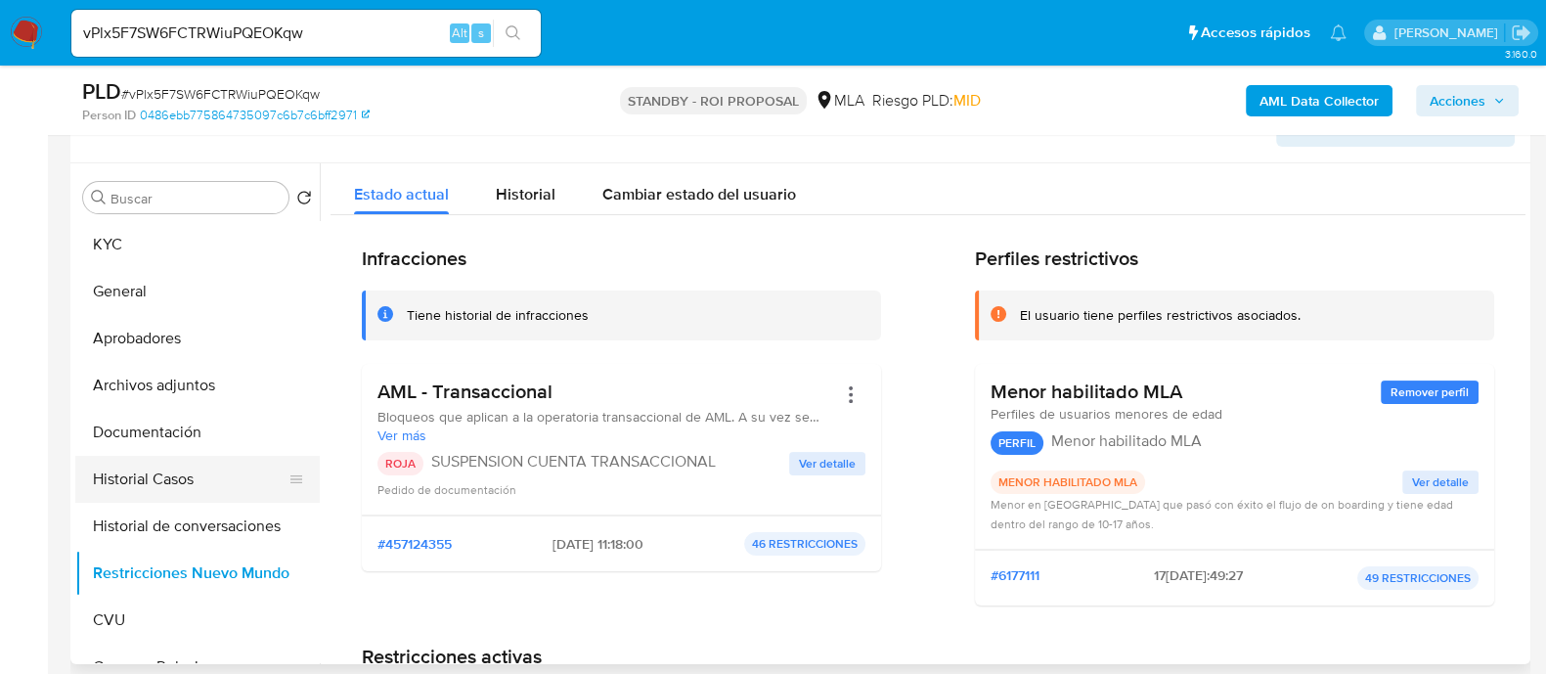
click at [235, 478] on button "Historial Casos" at bounding box center [189, 479] width 229 height 47
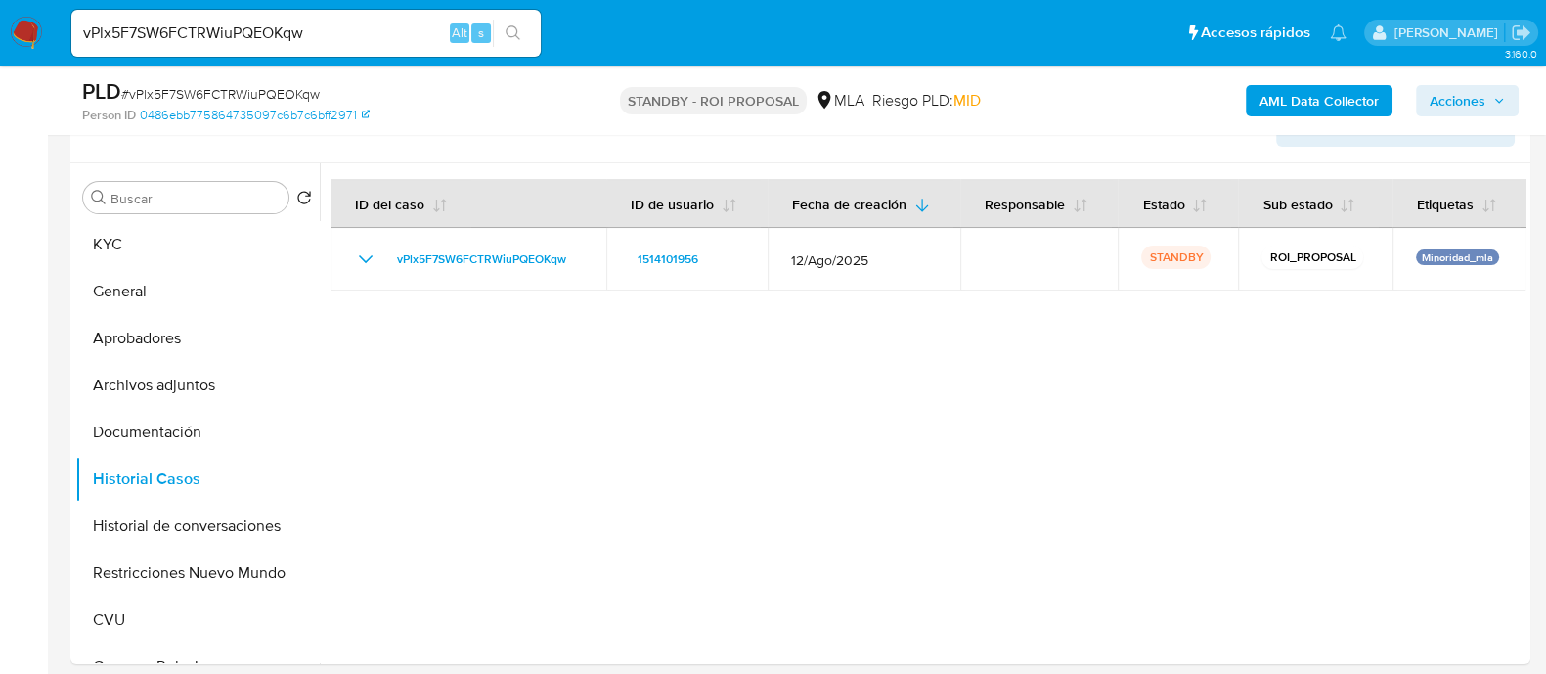
click at [266, 38] on input "vPlx5F7SW6FCTRWiuPQEOKqw" at bounding box center [305, 33] width 469 height 25
click at [153, 337] on button "Aprobadores" at bounding box center [189, 338] width 229 height 47
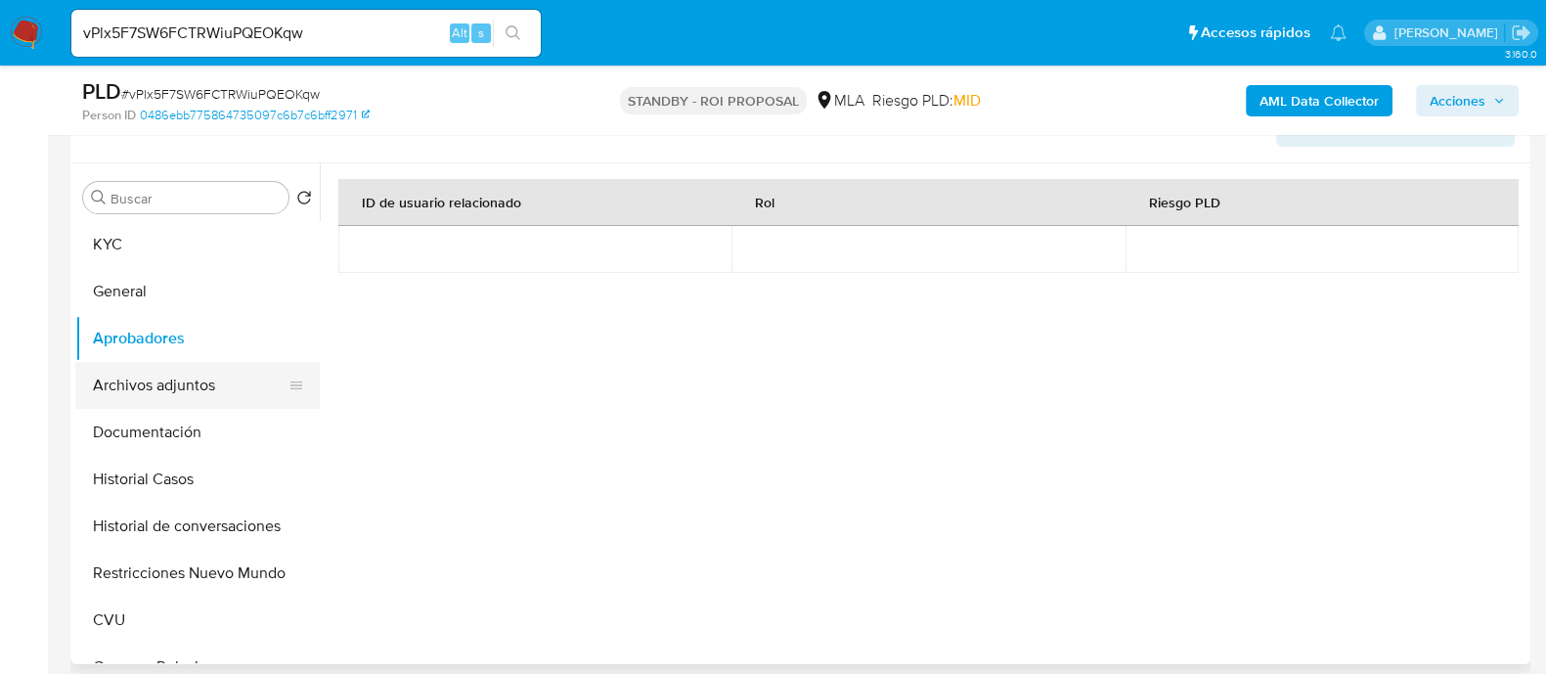
click at [208, 383] on button "Archivos adjuntos" at bounding box center [189, 385] width 229 height 47
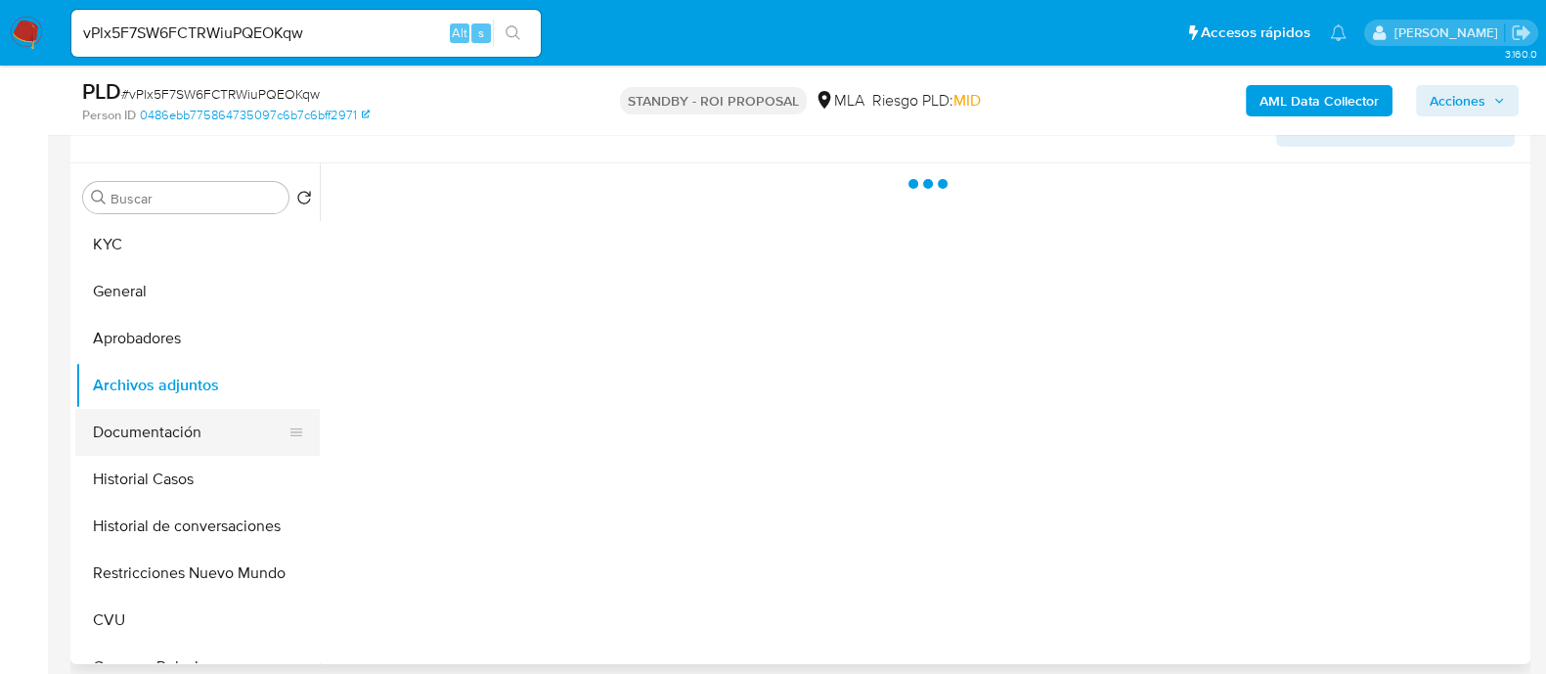
click at [210, 416] on button "Documentación" at bounding box center [189, 432] width 229 height 47
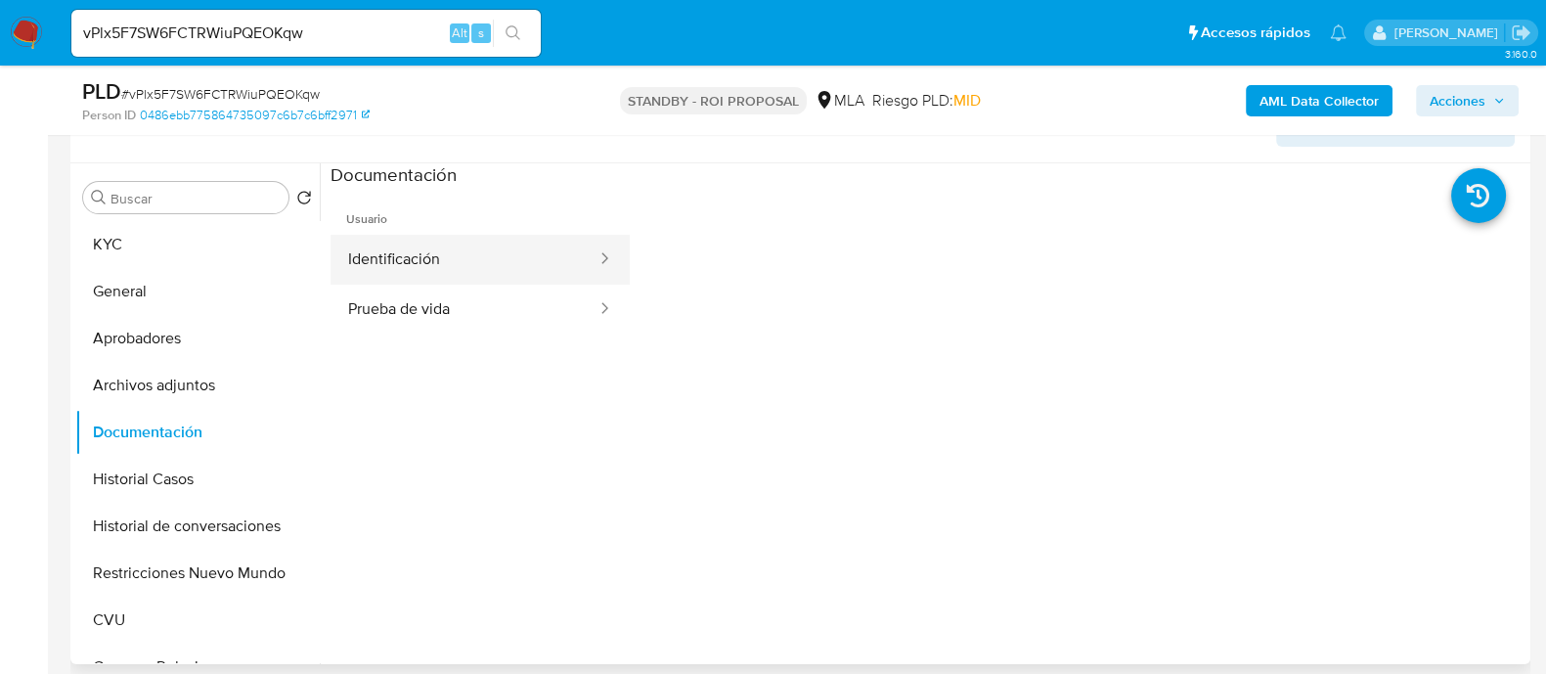
click at [467, 275] on button "Identificación" at bounding box center [464, 260] width 268 height 50
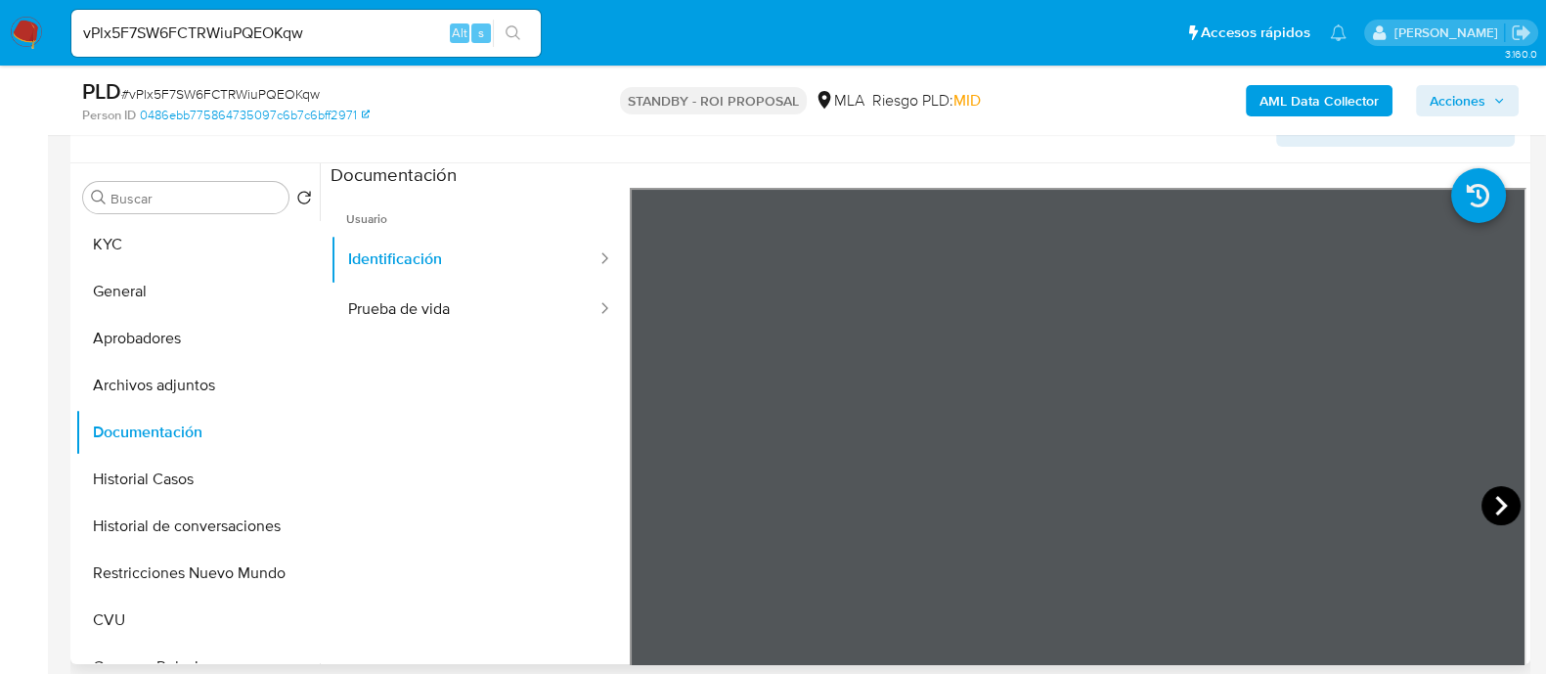
click at [1487, 495] on icon at bounding box center [1500, 505] width 39 height 39
click at [320, 38] on input "vPlx5F7SW6FCTRWiuPQEOKqw" at bounding box center [305, 33] width 469 height 25
paste input "iT57xkVV5jhu1quEsx65zRH5"
type input "iT57xkVV5jhu1quEsx65zRH5"
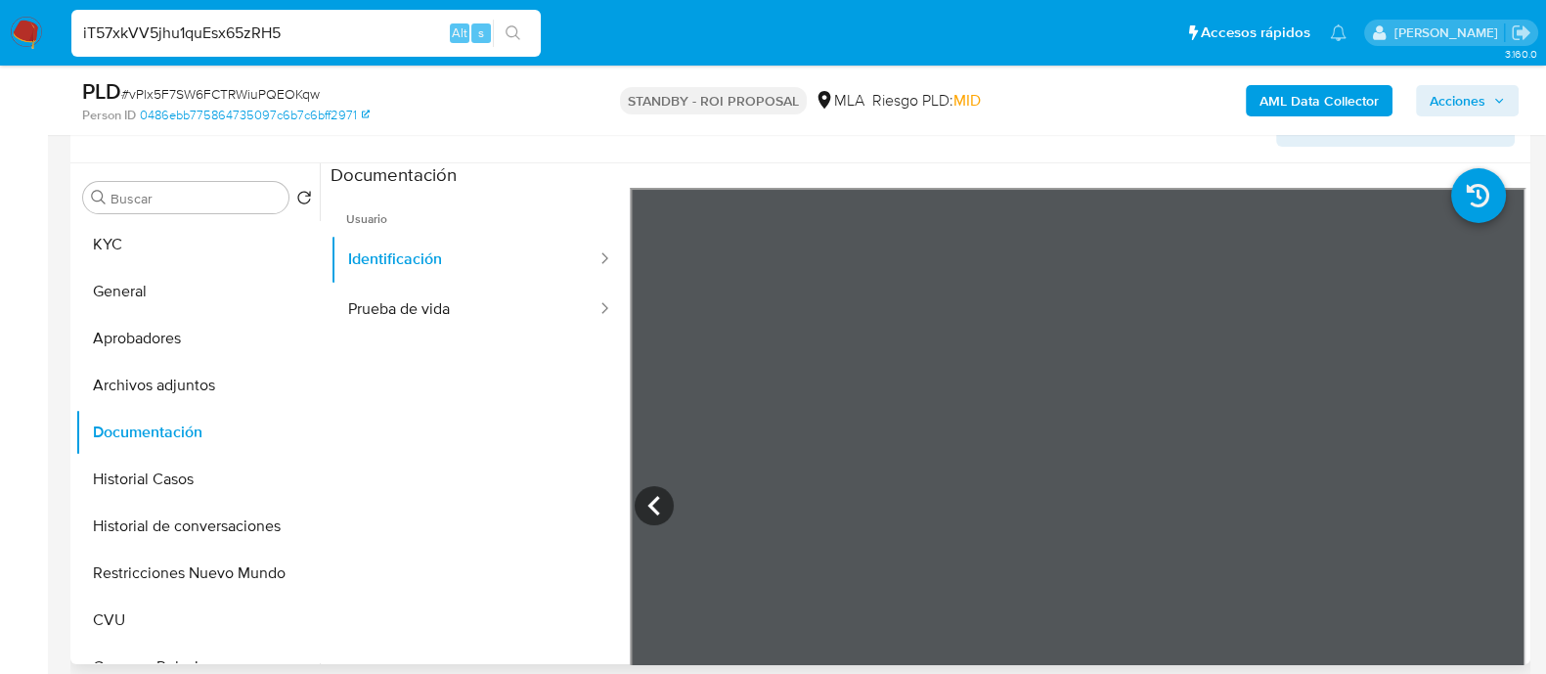
click at [505, 37] on icon "search-icon" at bounding box center [513, 33] width 16 height 16
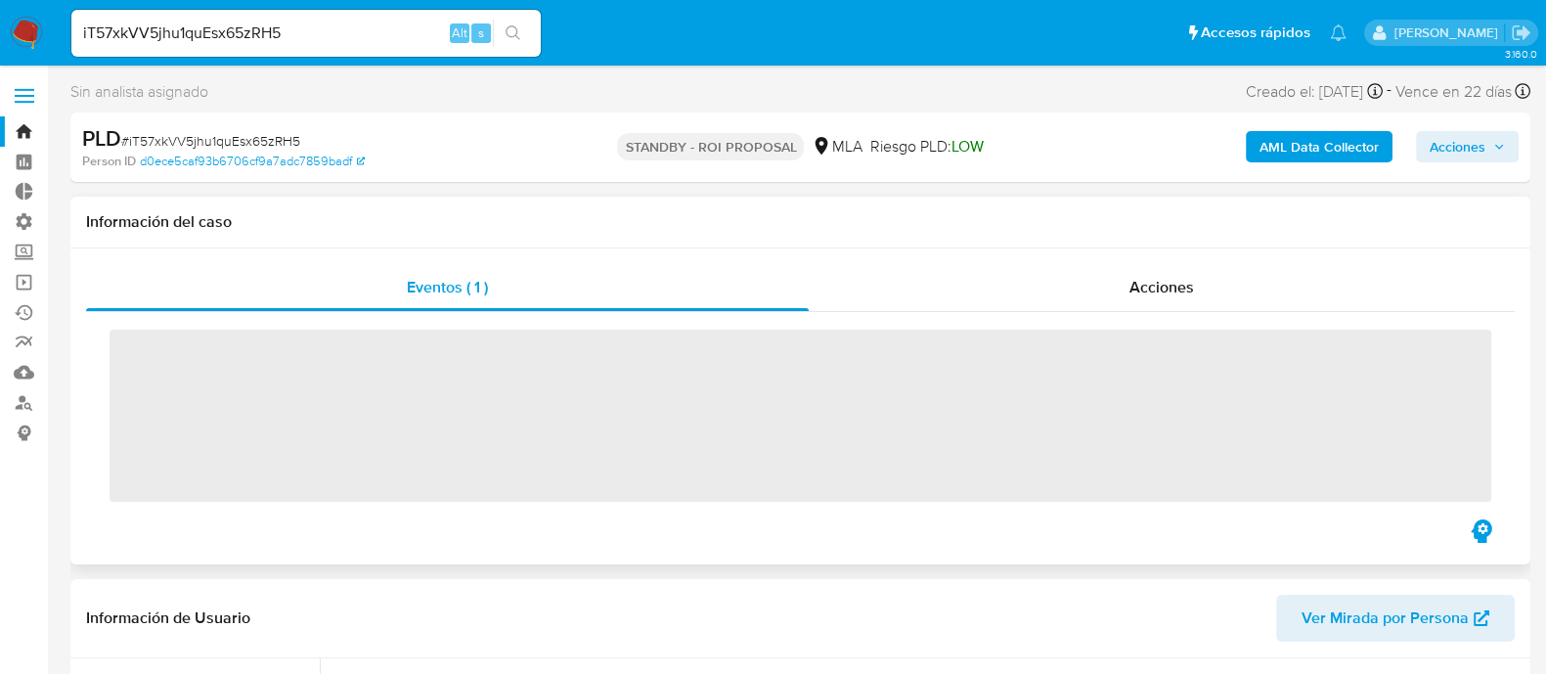
click at [1185, 261] on div "Eventos ( 1 ) Acciones ‌" at bounding box center [800, 406] width 1460 height 316
click at [1168, 285] on span "Acciones" at bounding box center [1161, 287] width 65 height 22
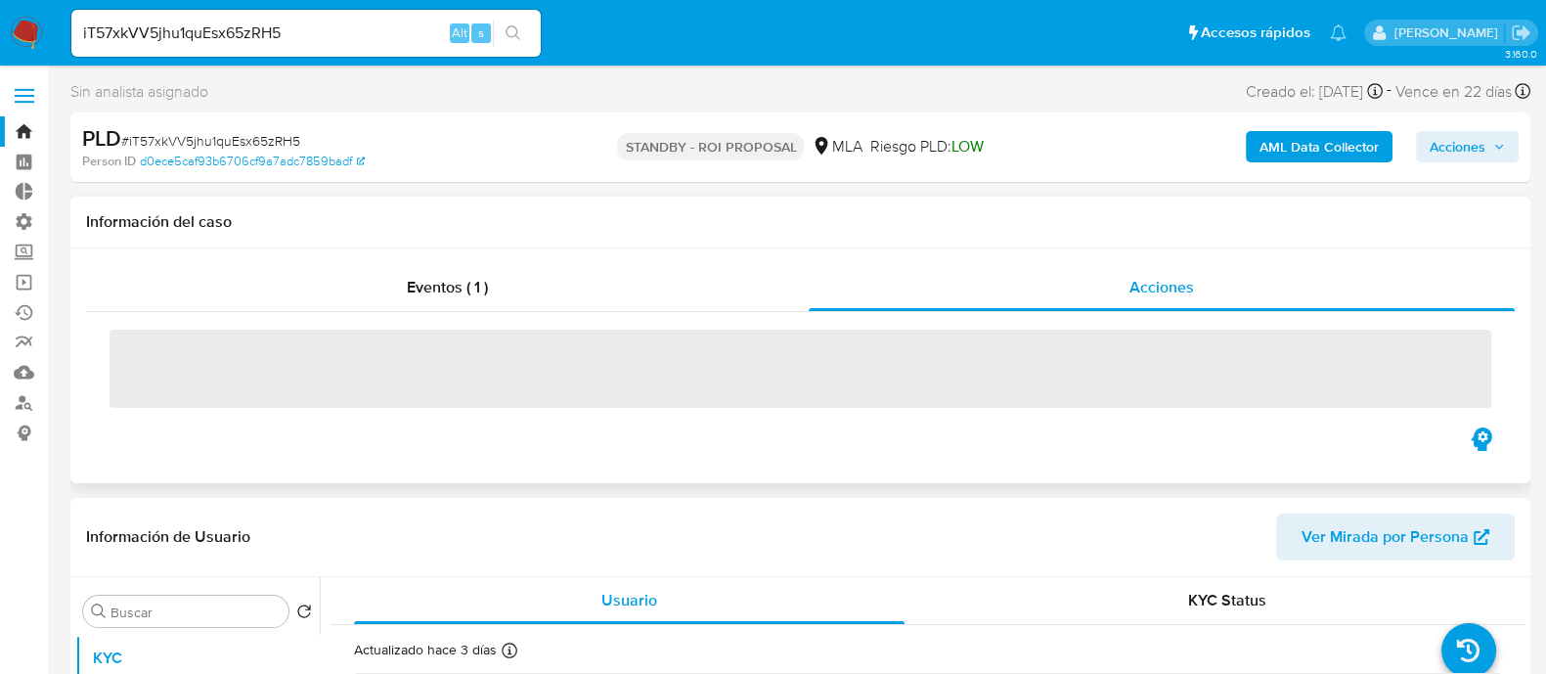
select select "10"
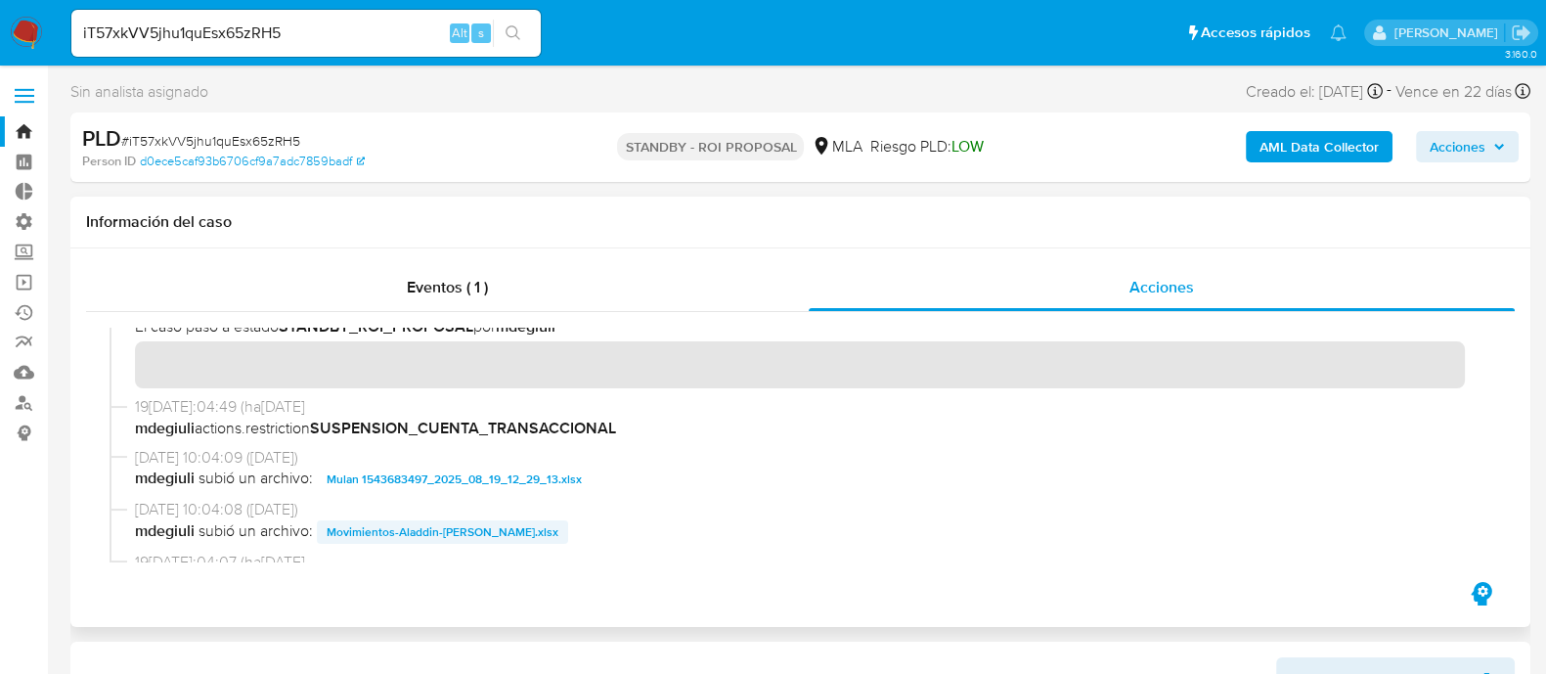
scroll to position [121, 0]
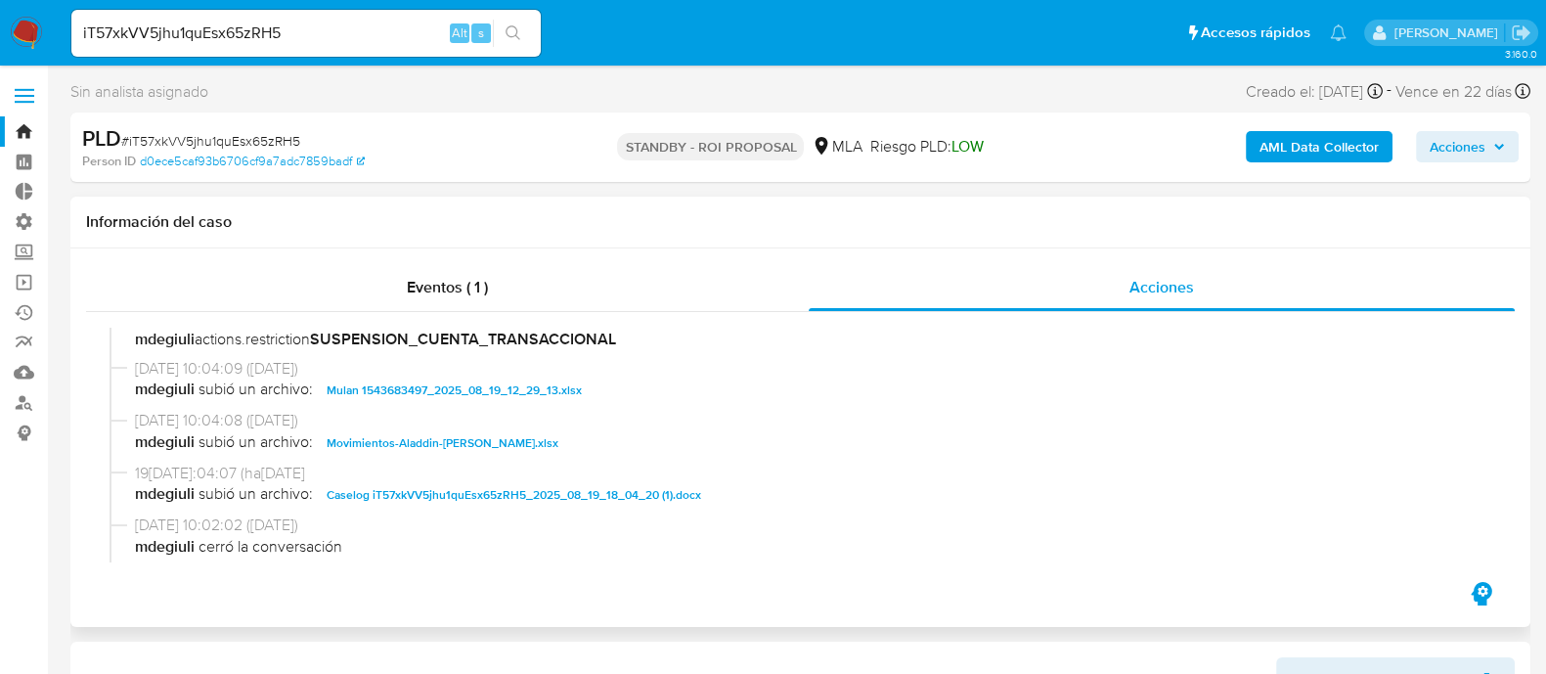
click at [455, 447] on span "Movimientos-Aladdin-Rocio Lopez.xlsx" at bounding box center [443, 442] width 232 height 23
click at [456, 498] on span "Caselog iT57xkVV5jhu1quEsx65zRH5_2025_08_19_18_04_20 (1).docx" at bounding box center [514, 494] width 374 height 23
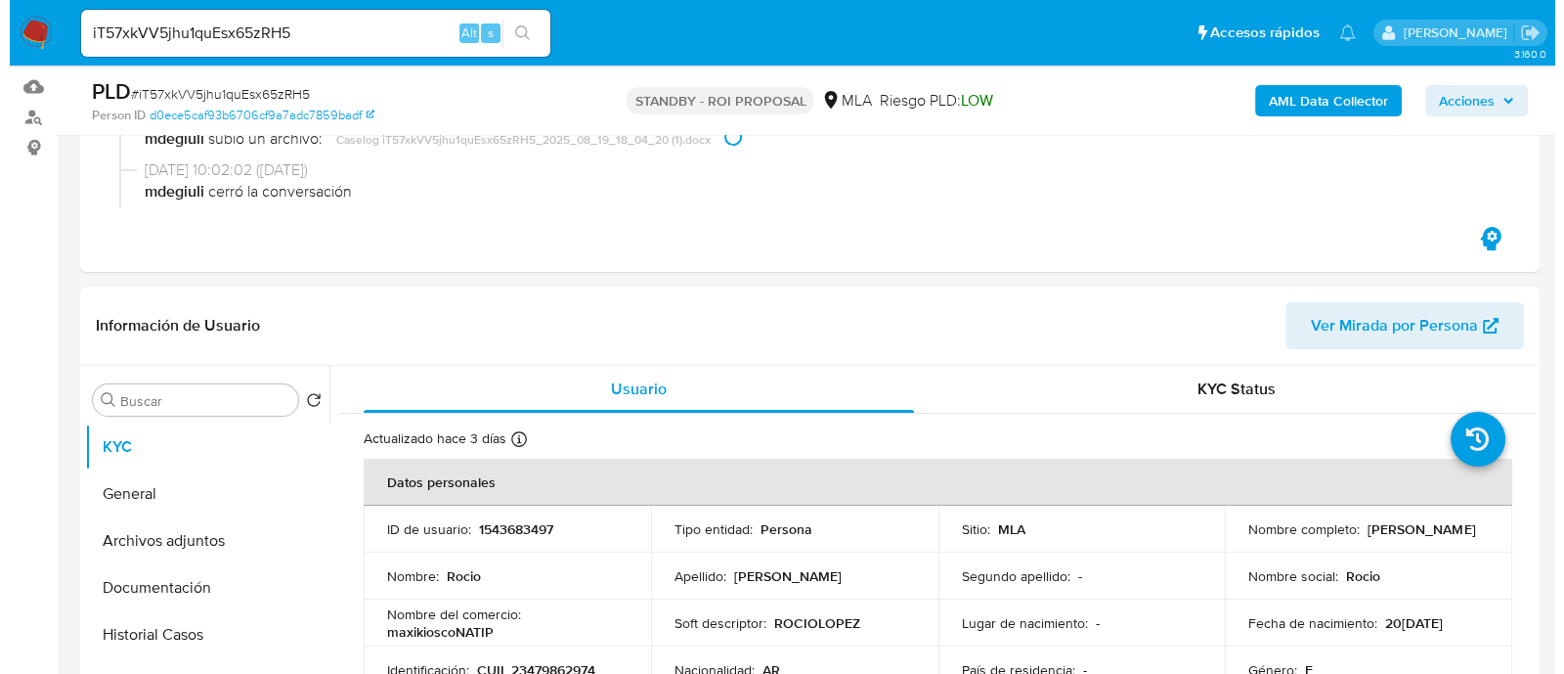
scroll to position [488, 0]
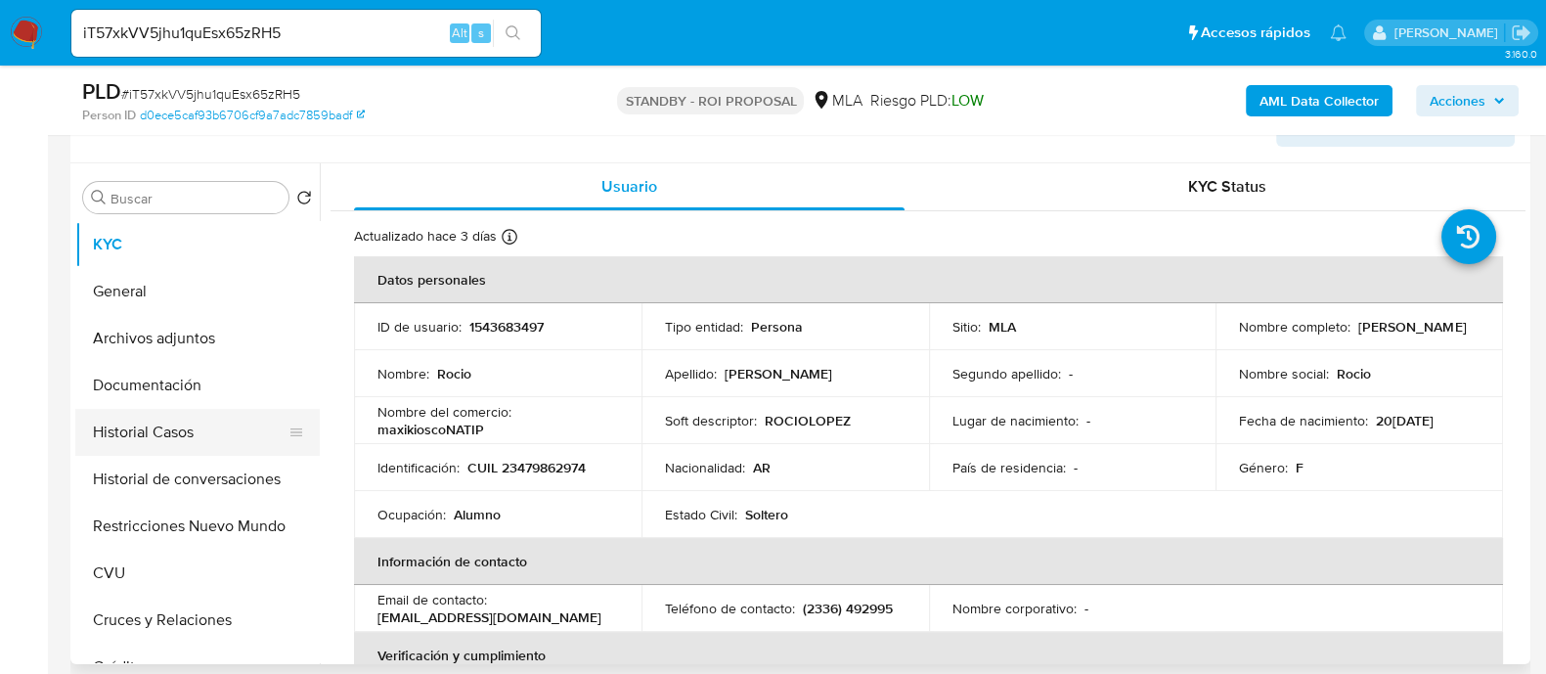
click at [226, 438] on button "Historial Casos" at bounding box center [189, 432] width 229 height 47
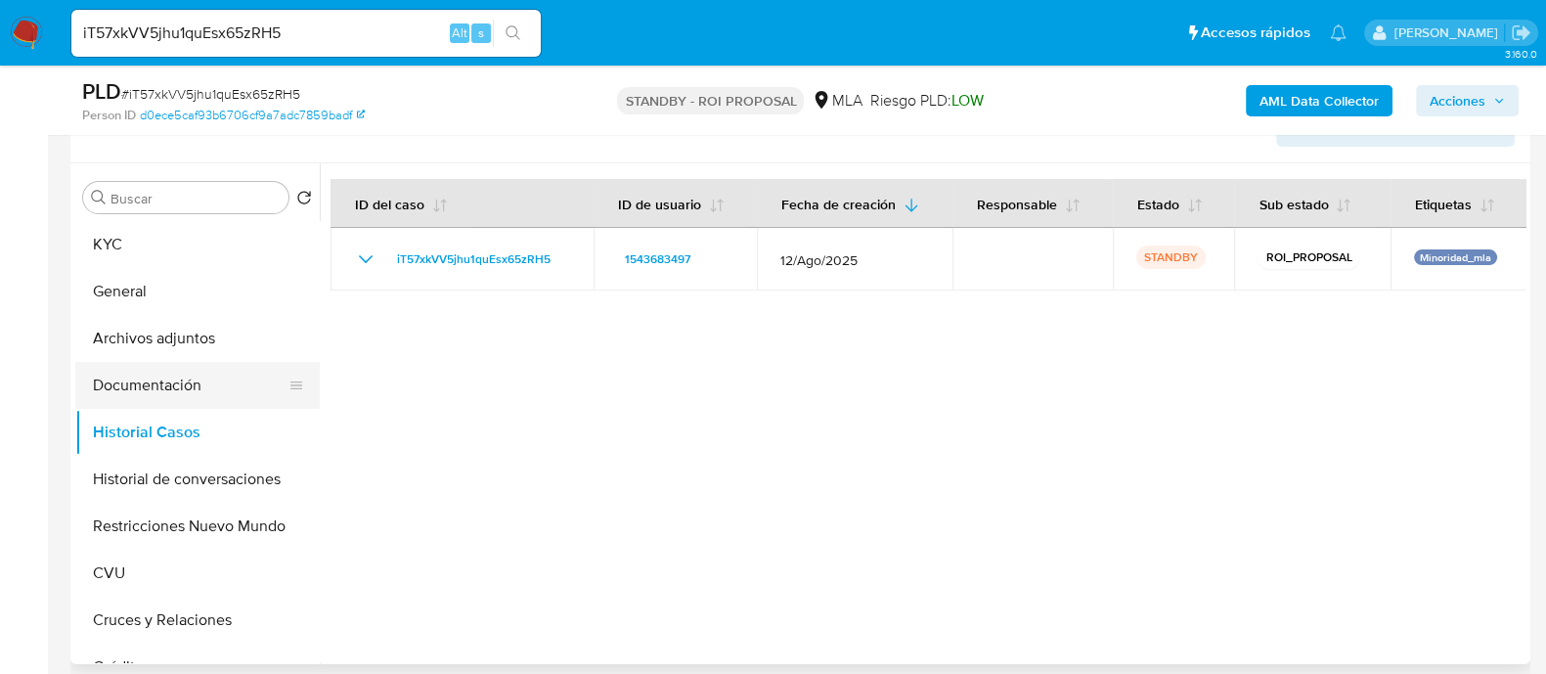
click at [216, 393] on button "Documentación" at bounding box center [189, 385] width 229 height 47
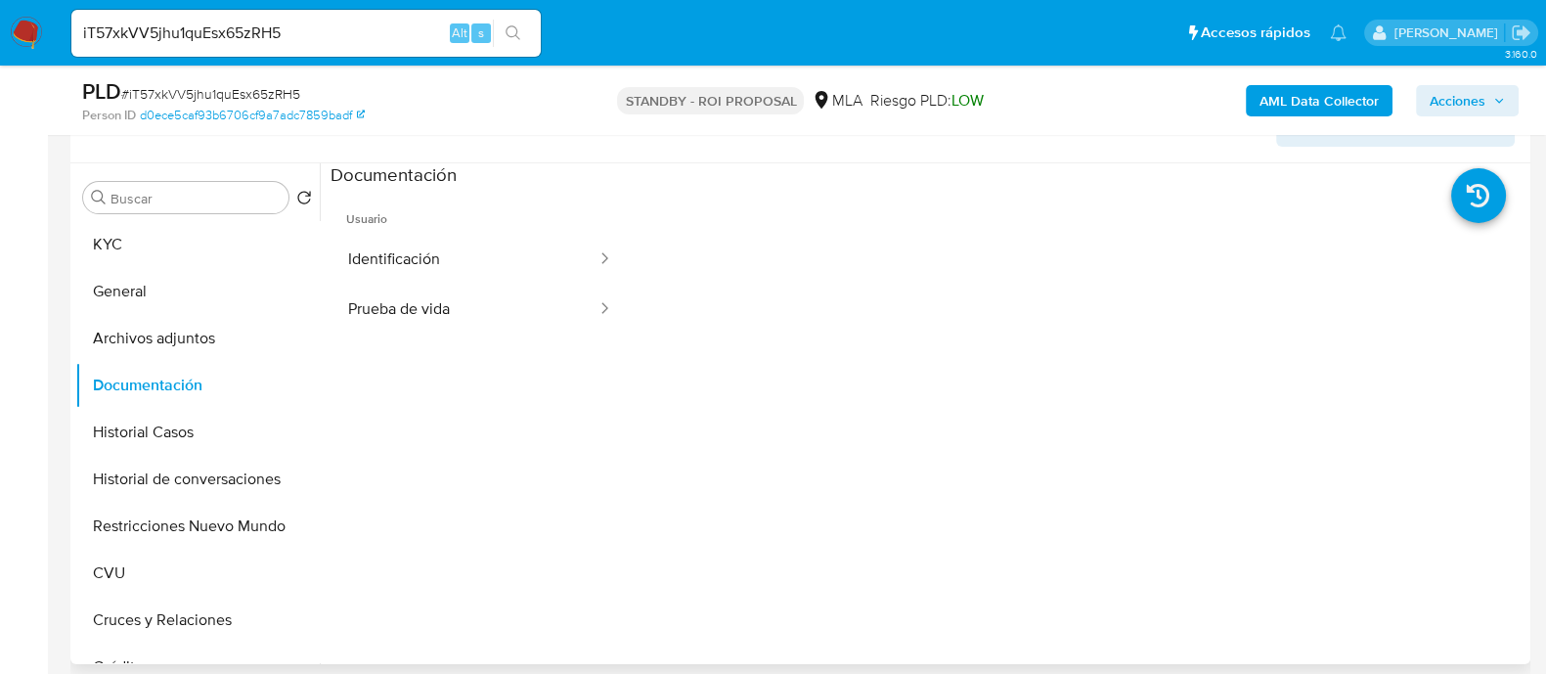
click at [526, 232] on span "Usuario" at bounding box center [479, 211] width 299 height 47
click at [519, 255] on button "Identificación" at bounding box center [464, 260] width 268 height 50
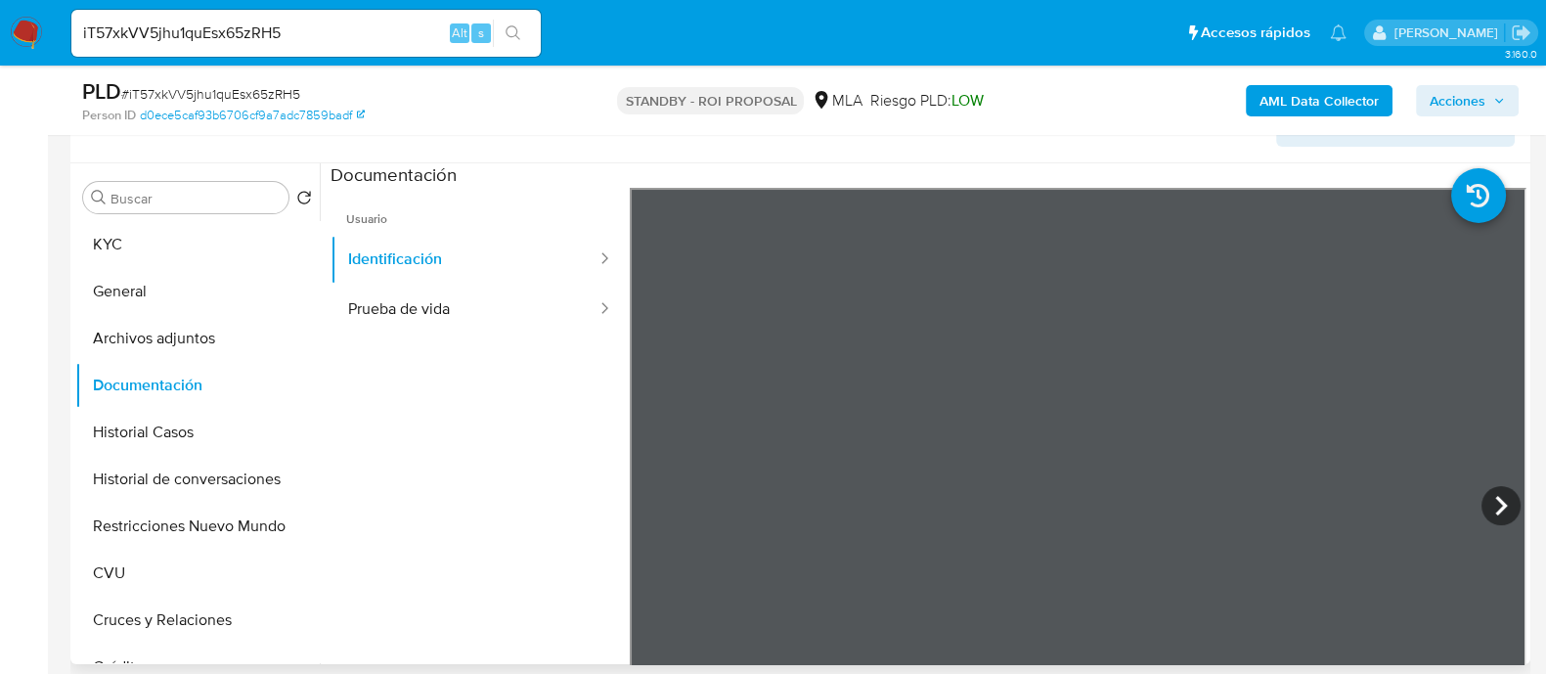
click at [364, 334] on ul "Usuario Identificación Prueba de vida" at bounding box center [479, 469] width 299 height 563
click at [442, 329] on button "Prueba de vida" at bounding box center [464, 310] width 268 height 50
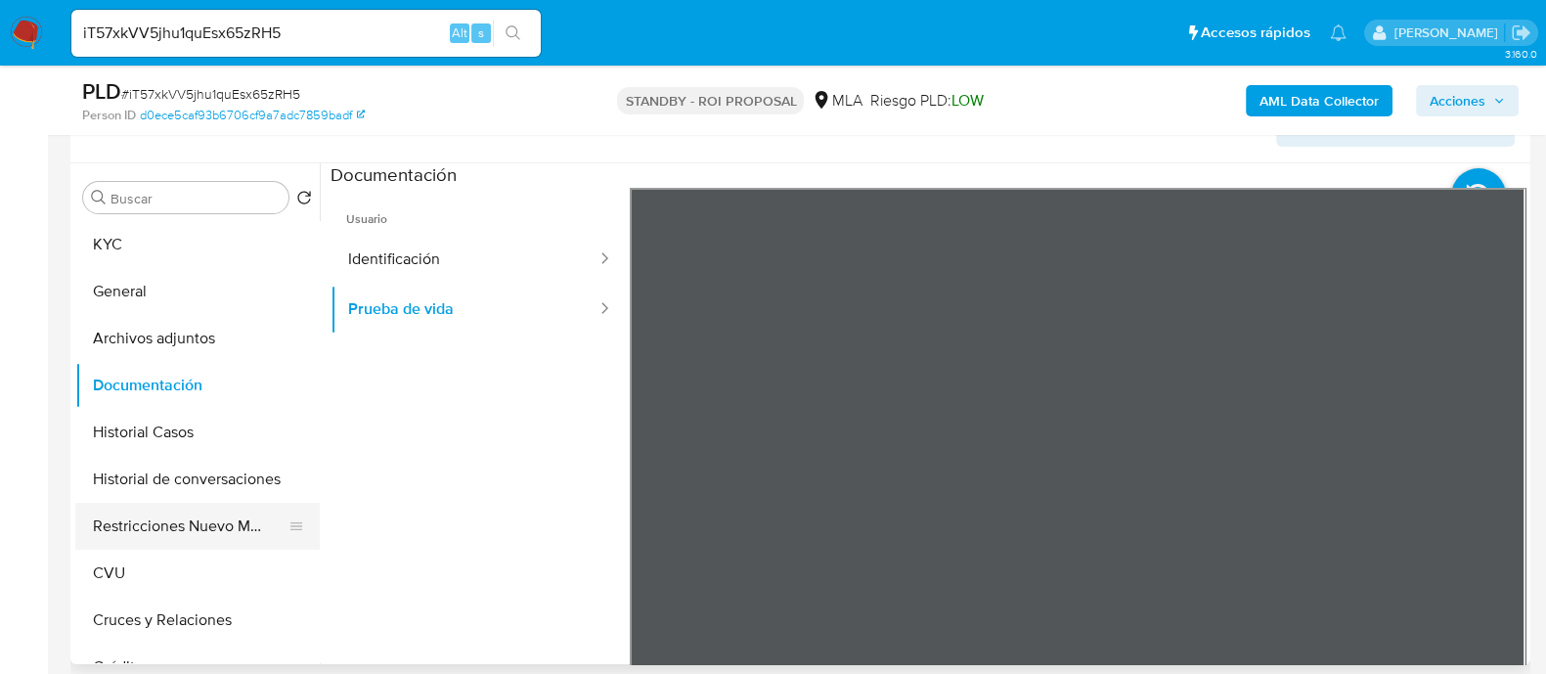
click at [137, 546] on button "Restricciones Nuevo Mundo" at bounding box center [189, 526] width 229 height 47
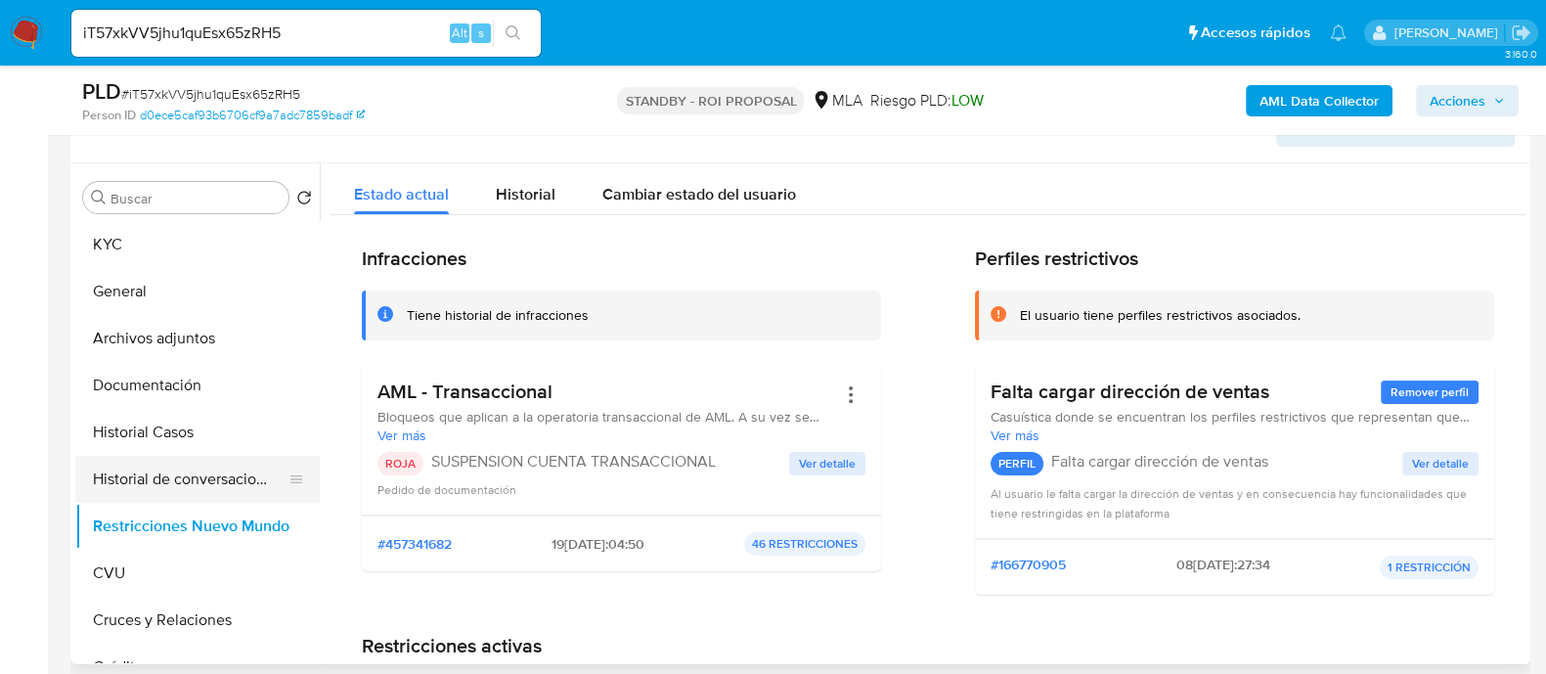
click at [188, 467] on button "Historial de conversaciones" at bounding box center [189, 479] width 229 height 47
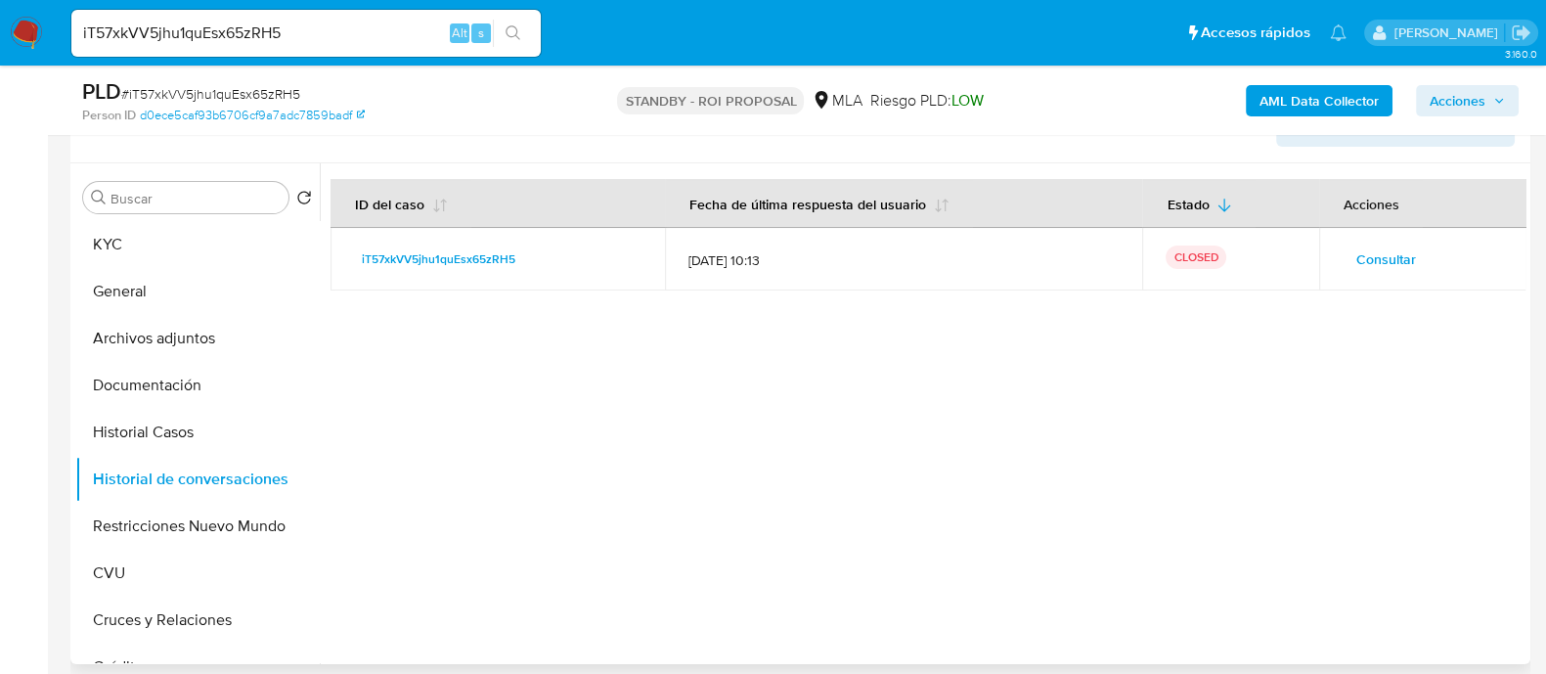
click at [1366, 260] on span "Consultar" at bounding box center [1386, 258] width 60 height 27
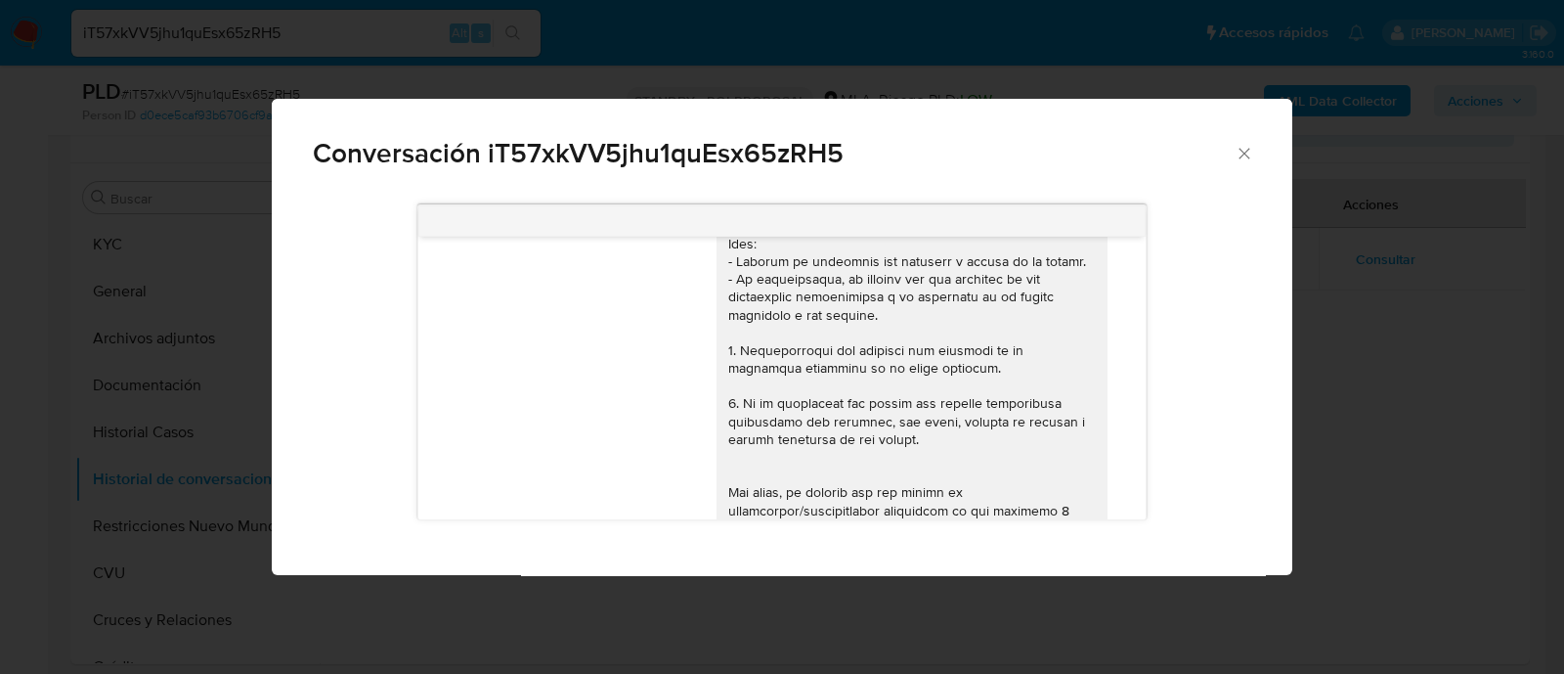
scroll to position [0, 0]
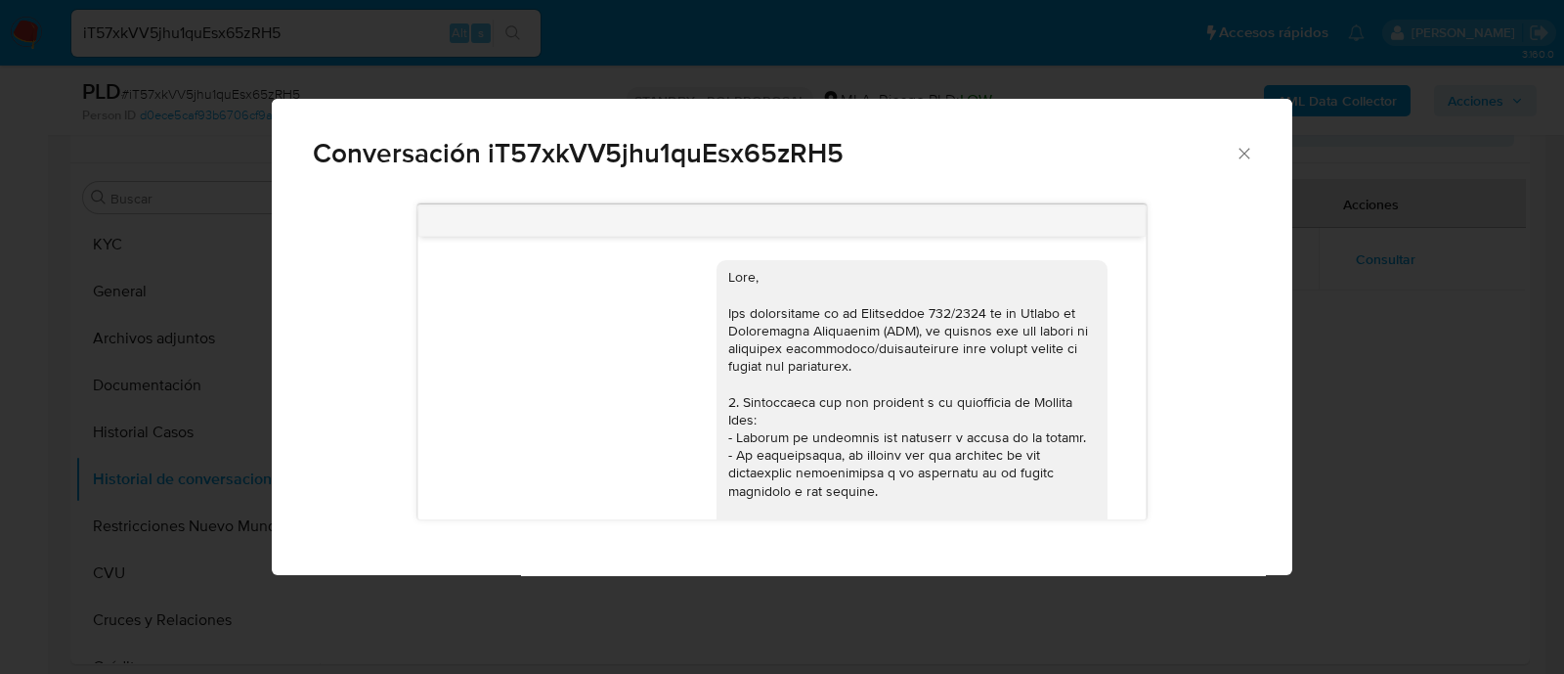
click at [1372, 349] on div "Conversación iT57xkVV5jhu1quEsx65zRH5 18/08/2025 17:47:34 Hola, Esperamos que t…" at bounding box center [782, 337] width 1564 height 674
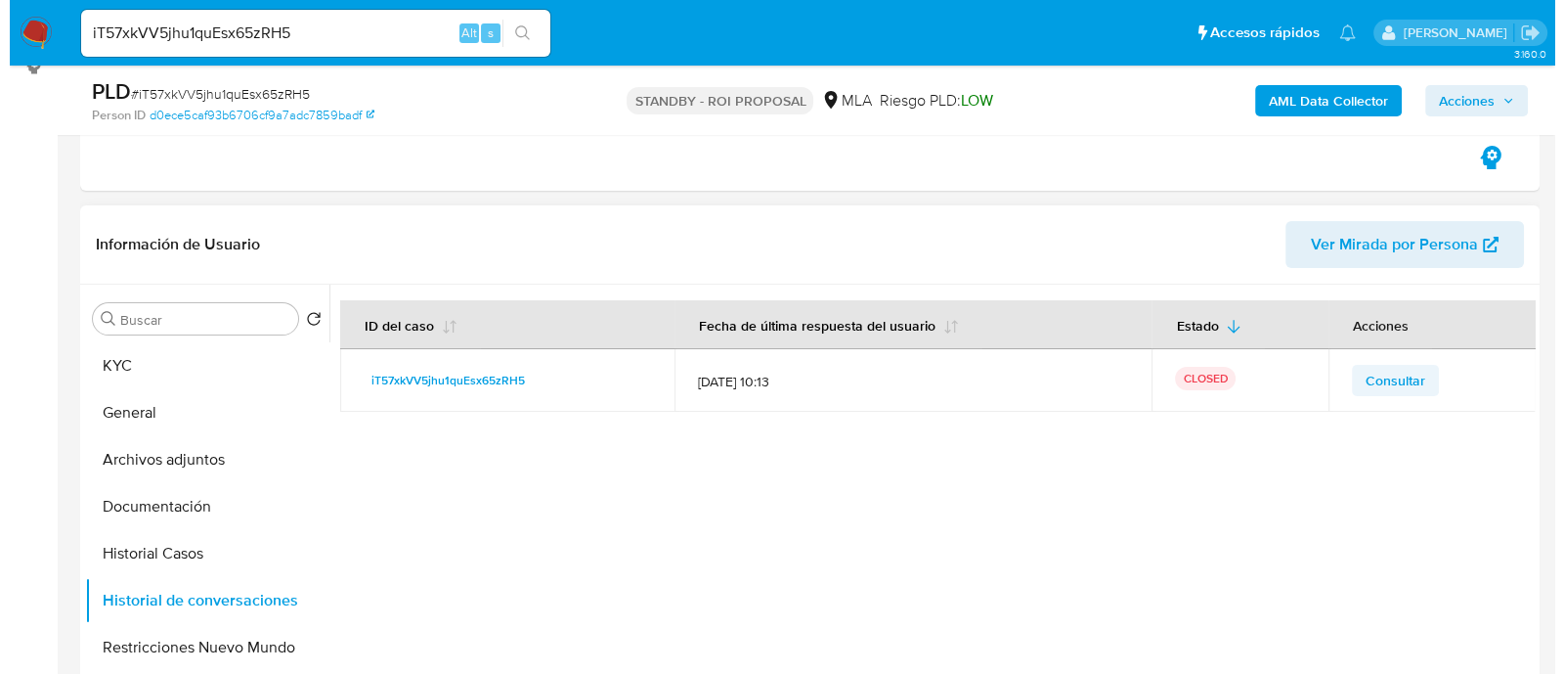
scroll to position [367, 0]
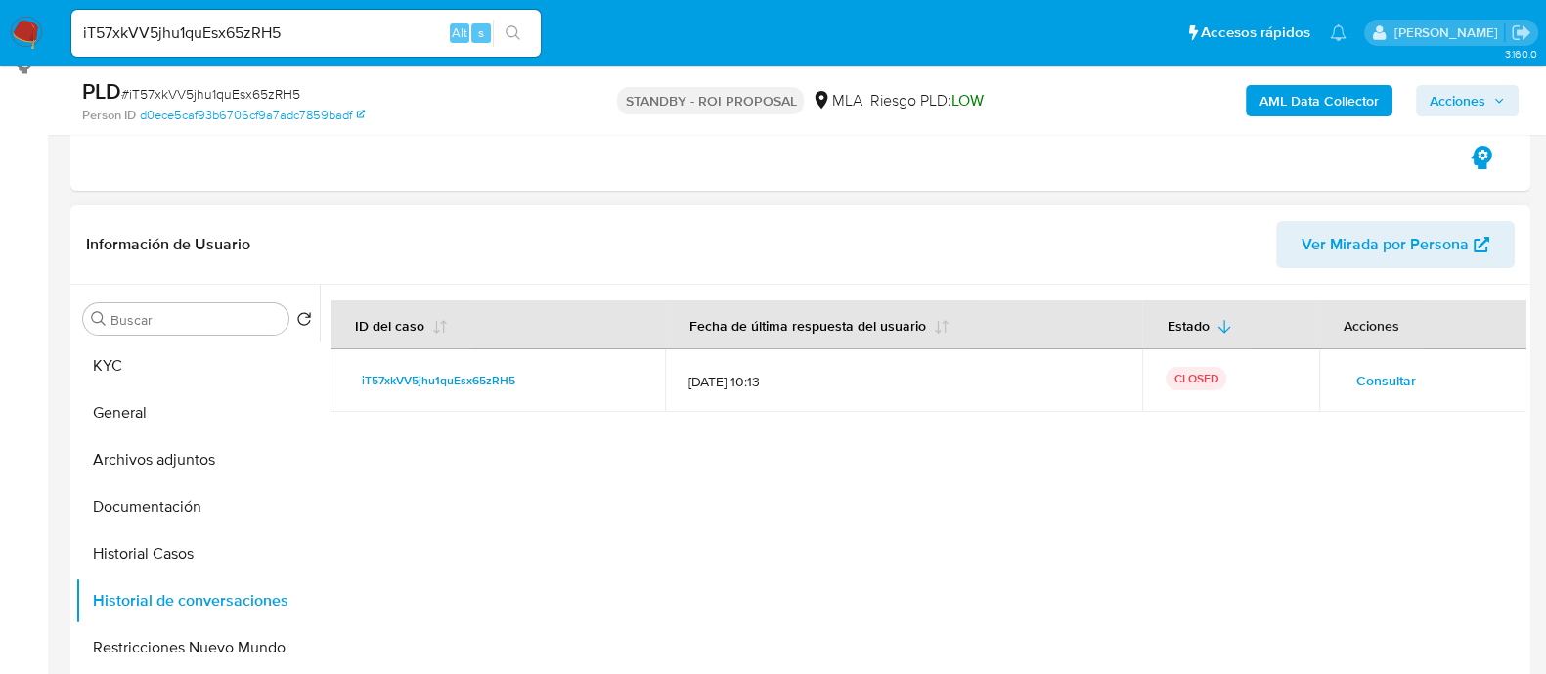
click at [1407, 369] on span "Consultar" at bounding box center [1386, 380] width 60 height 27
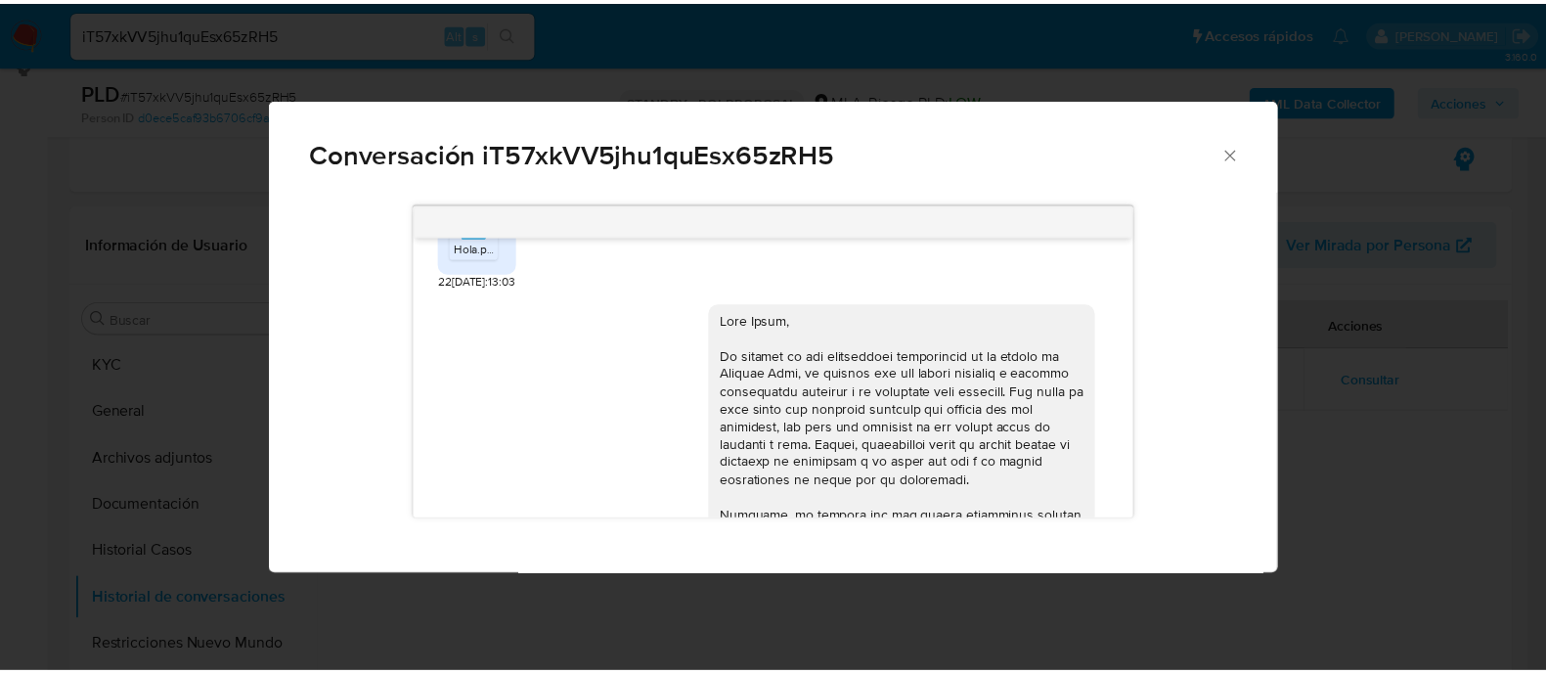
scroll to position [1154, 0]
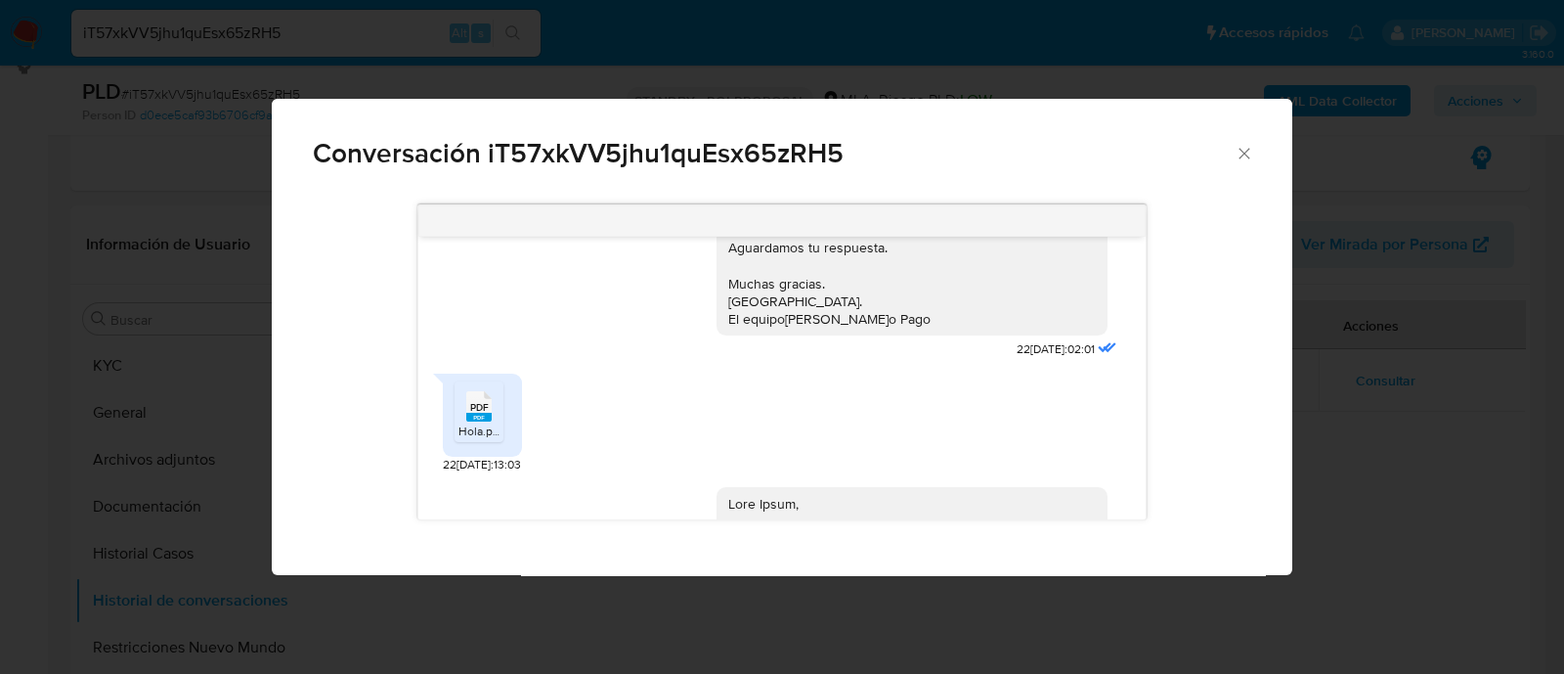
click at [512, 437] on div "PDF PDF Hola.pdf.pdf" at bounding box center [482, 414] width 79 height 83
click at [483, 421] on rect "Comunicación" at bounding box center [478, 417] width 25 height 9
click at [487, 71] on div "Conversación iT57xkVV5jhu1quEsx65zRH5 18/08/2025 17:47:34 Hola, Esperamos que t…" at bounding box center [782, 337] width 1564 height 674
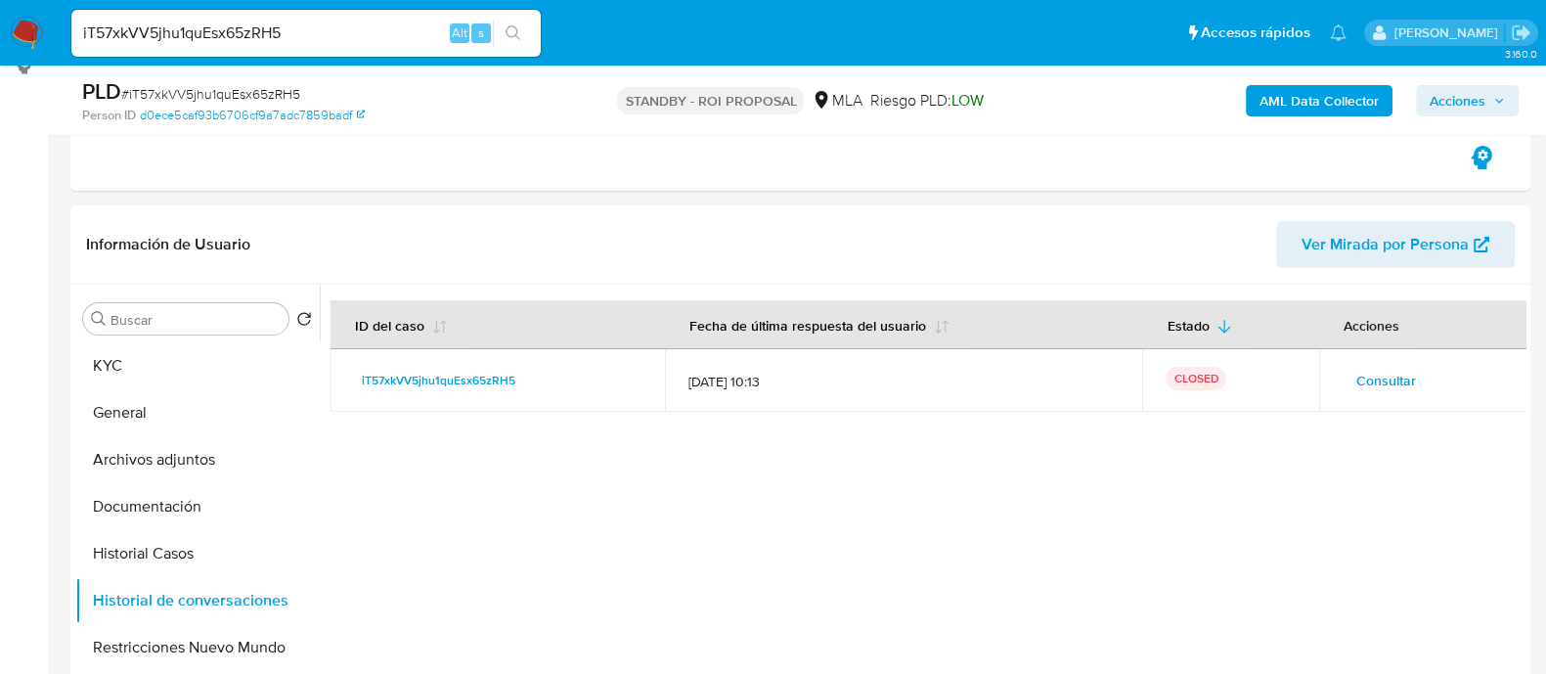
click at [355, 44] on input "iT57xkVV5jhu1quEsx65zRH5" at bounding box center [305, 33] width 469 height 25
paste input "PZCseuFu53tycW6sWdtBei1o"
type input "PZCseuFu53tycW6sWdtBei1o"
click at [509, 32] on icon "search-icon" at bounding box center [513, 33] width 16 height 16
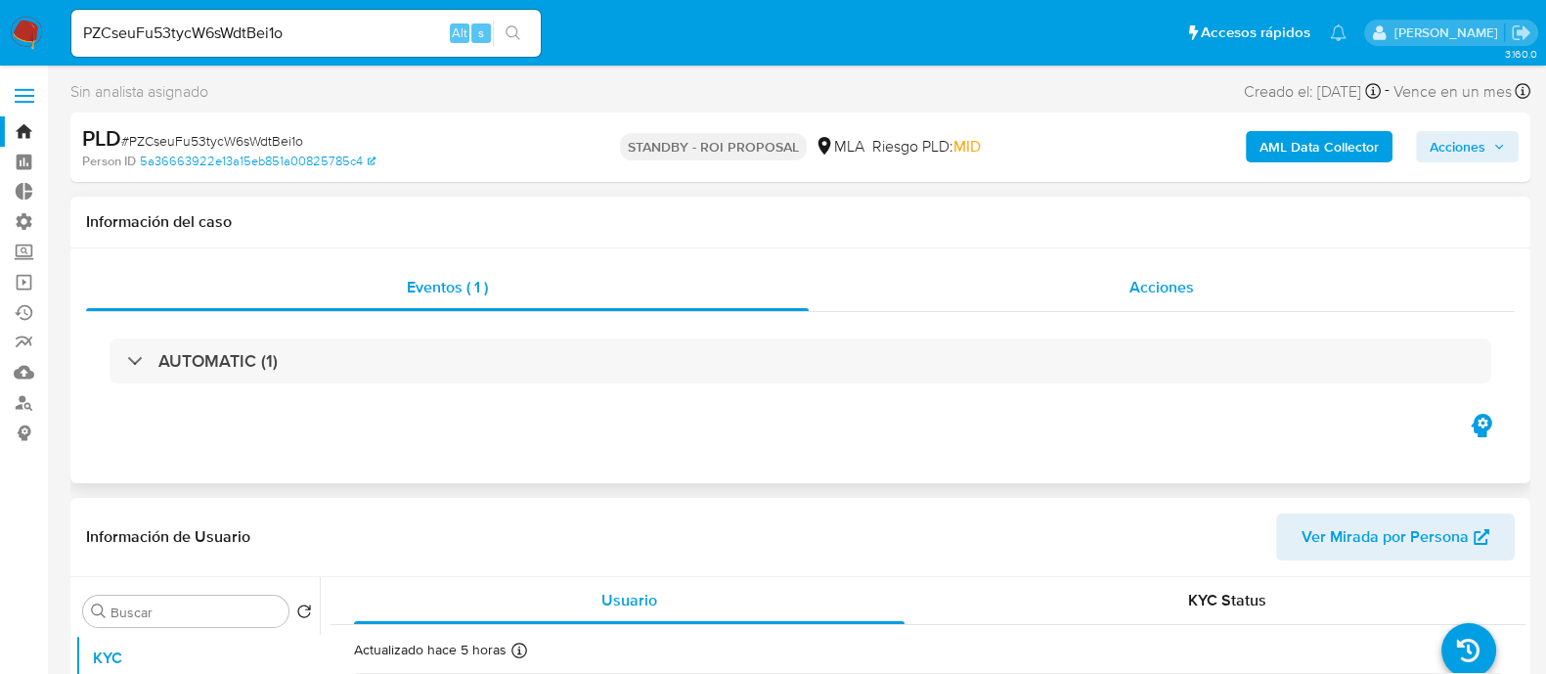
select select "10"
click at [1056, 268] on div "Acciones" at bounding box center [1162, 287] width 706 height 47
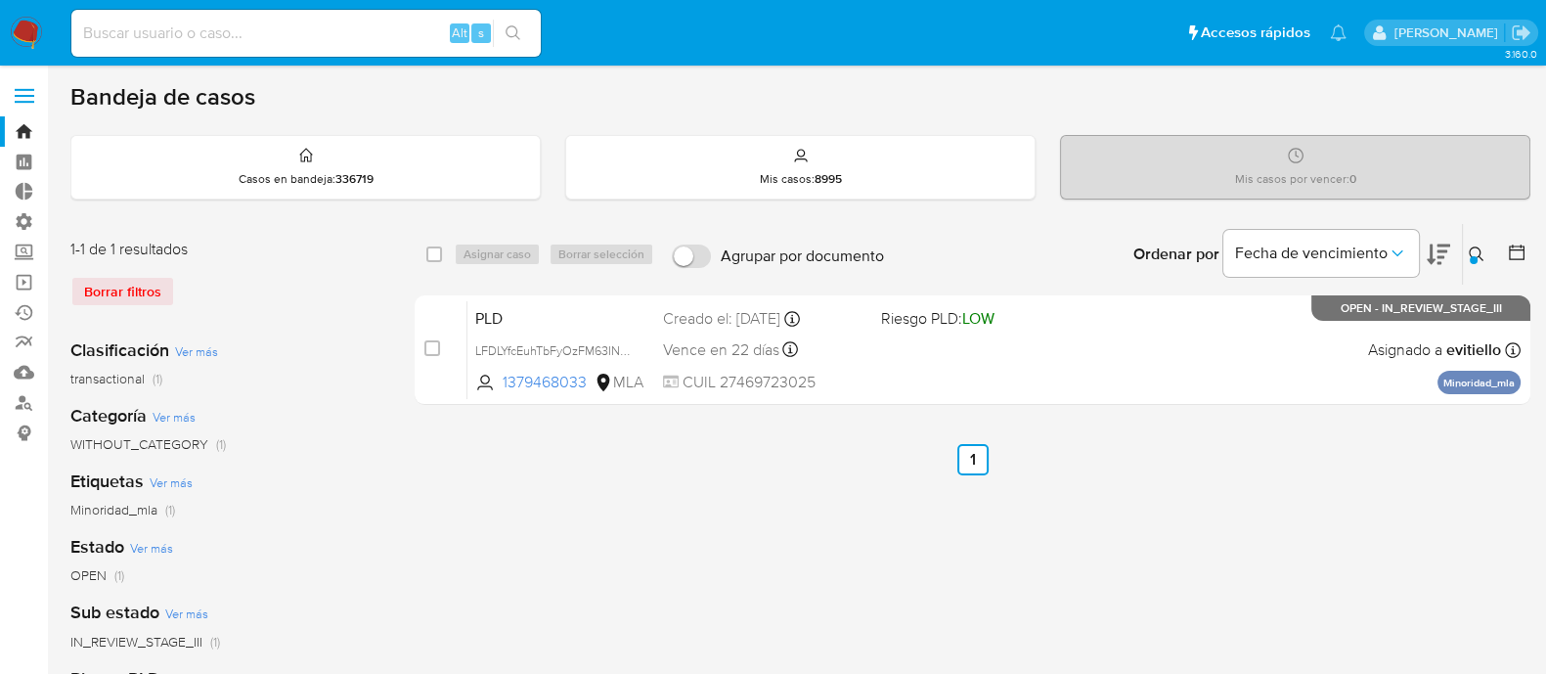
click at [1475, 242] on button at bounding box center [1479, 253] width 32 height 23
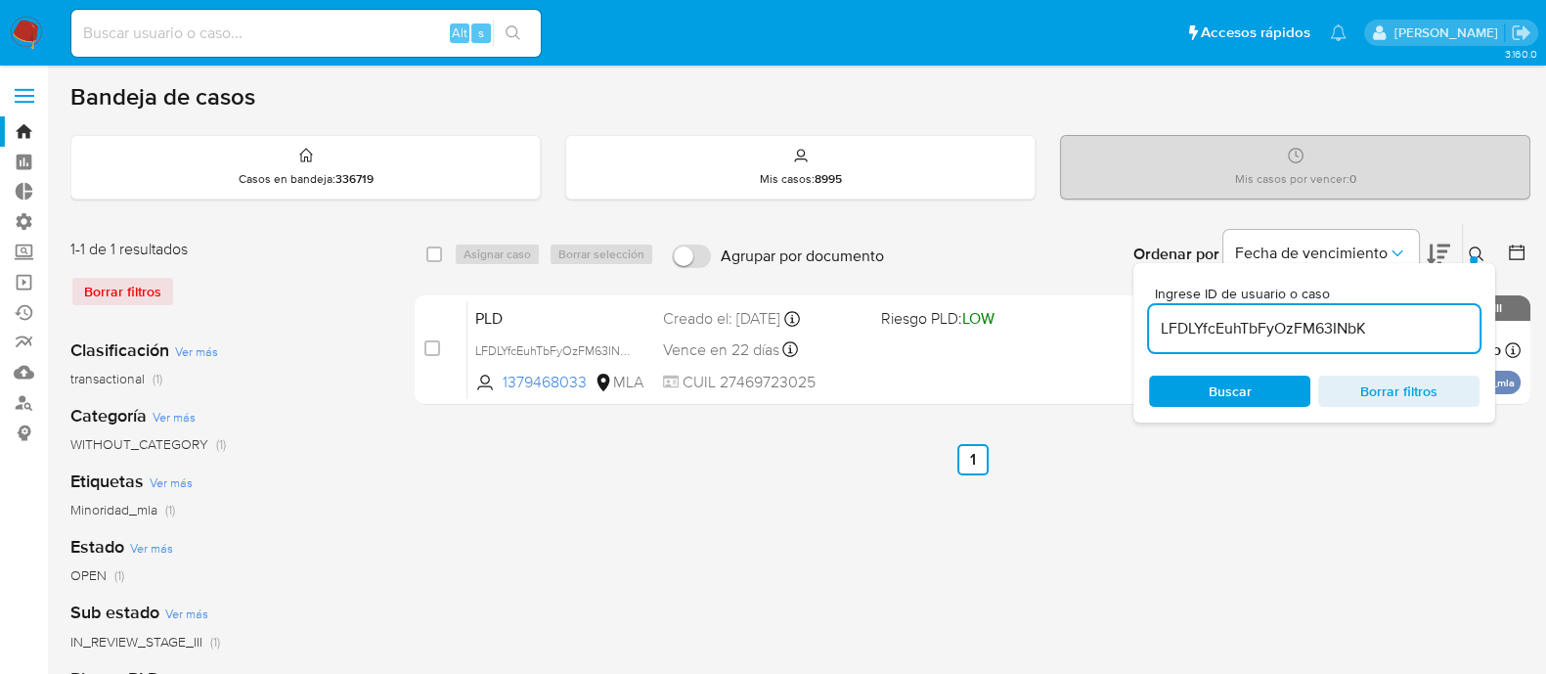
click at [1385, 302] on div "Ingrese ID de usuario o caso LFDLYfcEuhTbFyOzFM63INbK" at bounding box center [1314, 319] width 330 height 66
click at [1376, 317] on input "LFDLYfcEuhTbFyOzFM63INbK" at bounding box center [1314, 328] width 330 height 25
paste input "3iDIs3ZbuLldbvFJ9A1FDxqN"
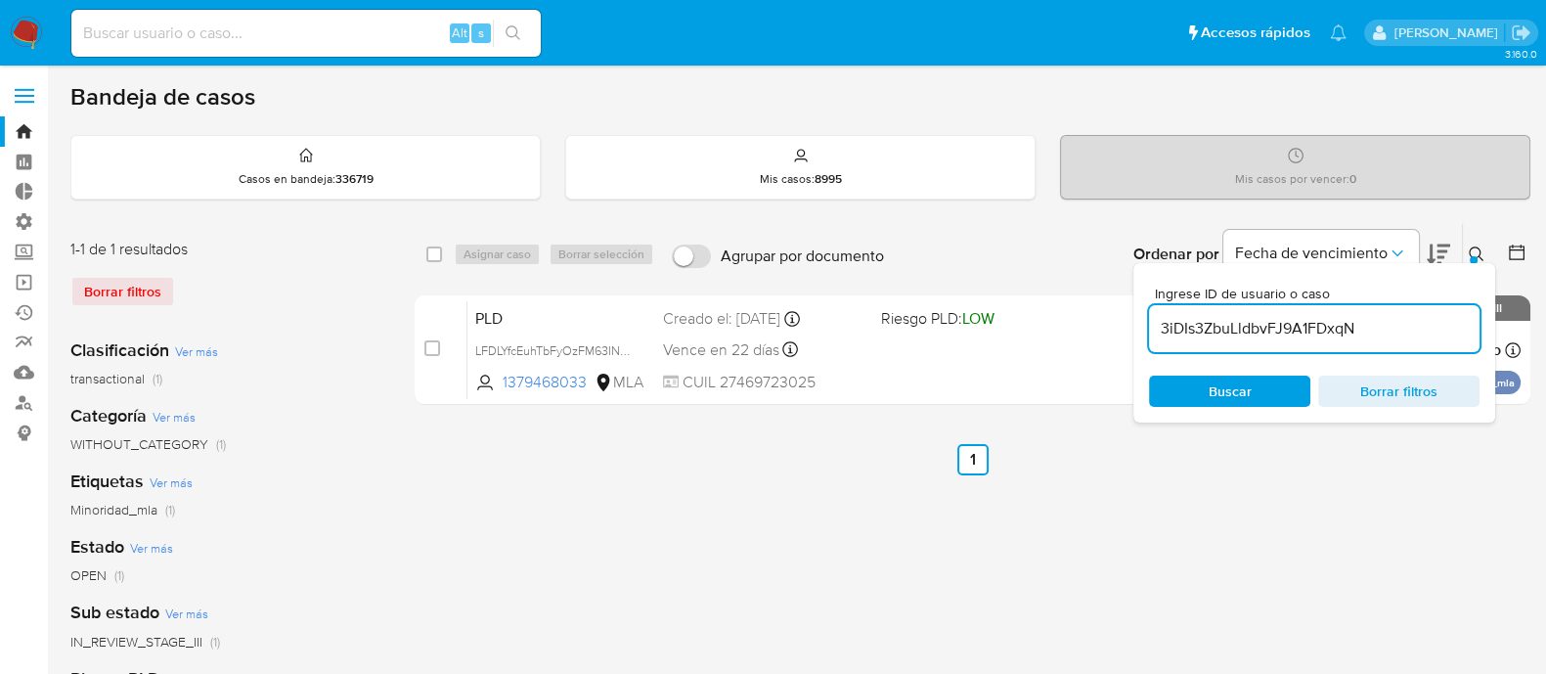
type input "3iDIs3ZbuLldbvFJ9A1FDxqN"
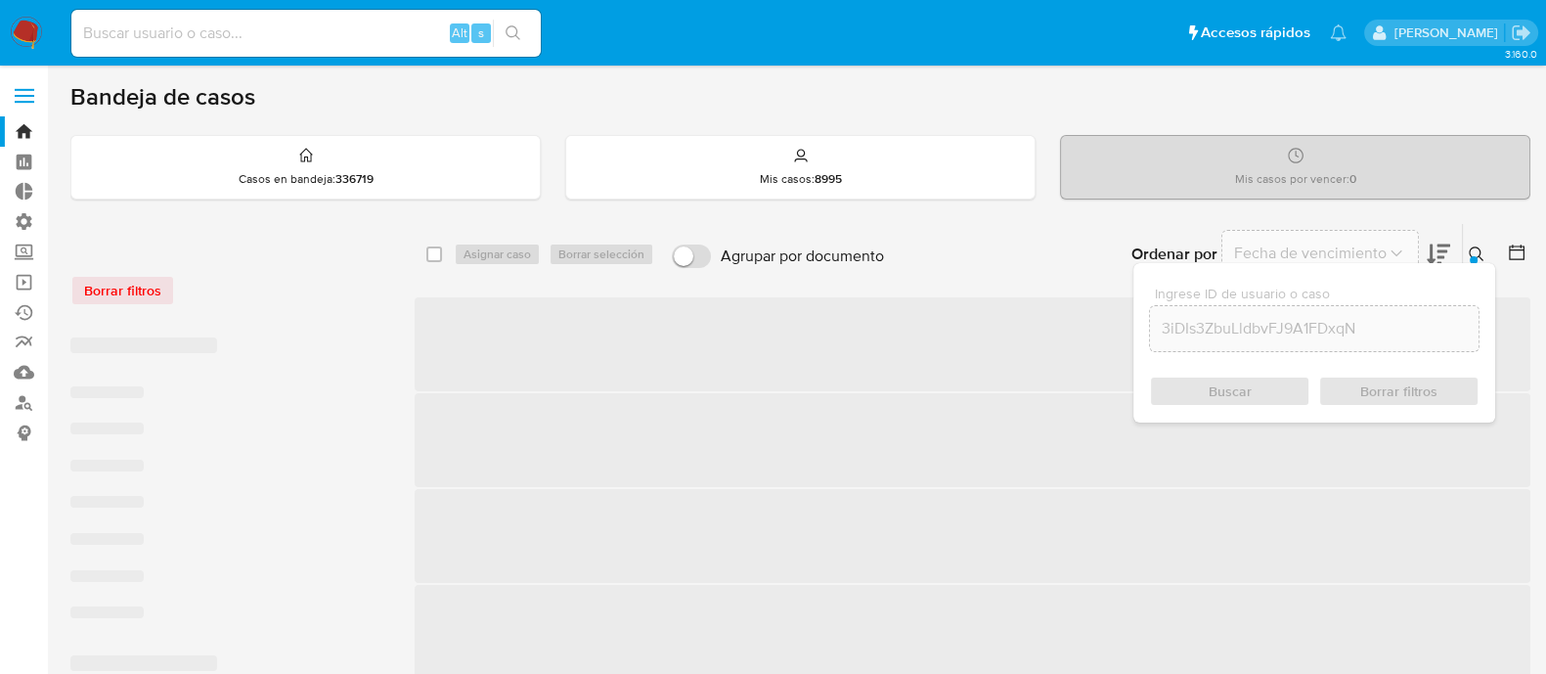
click at [1476, 254] on icon at bounding box center [1476, 254] width 16 height 16
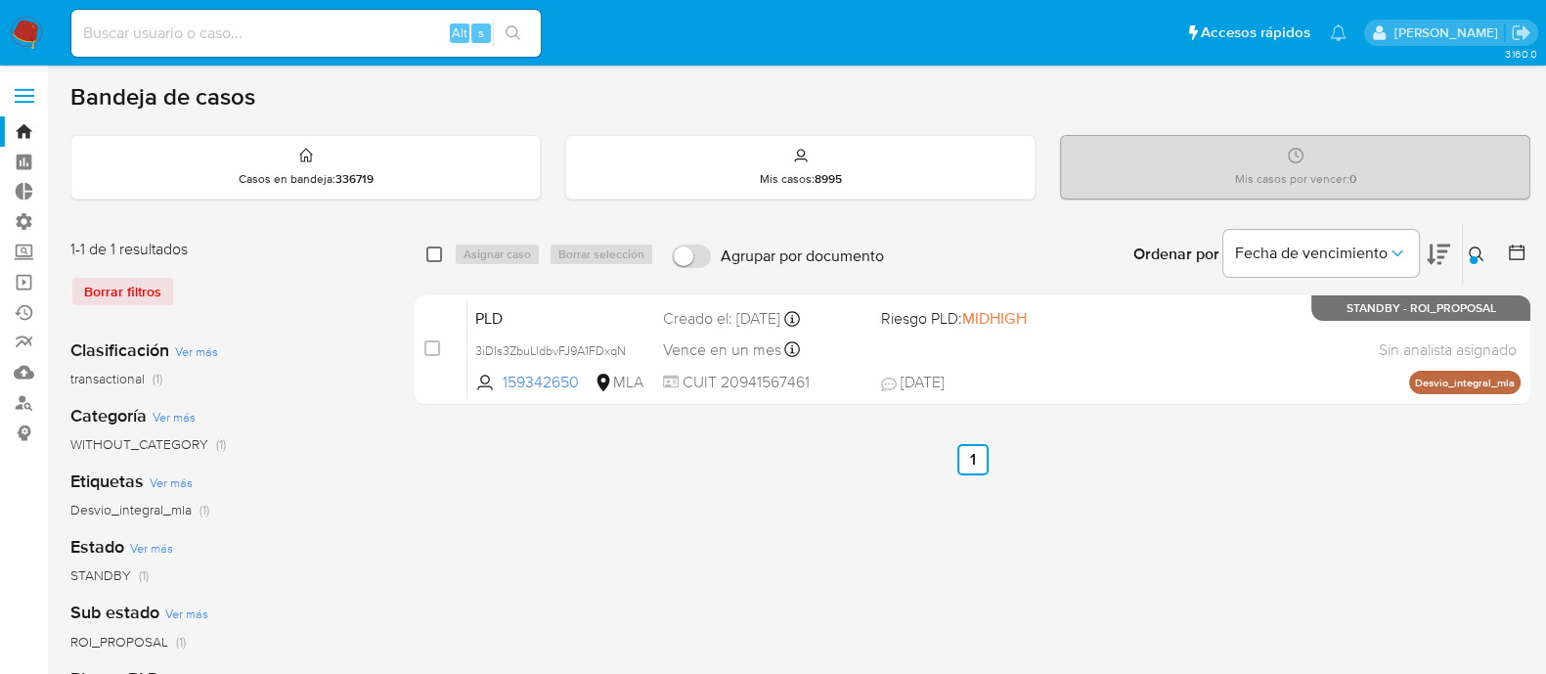
click at [429, 248] on input "checkbox" at bounding box center [434, 254] width 16 height 16
checkbox input "true"
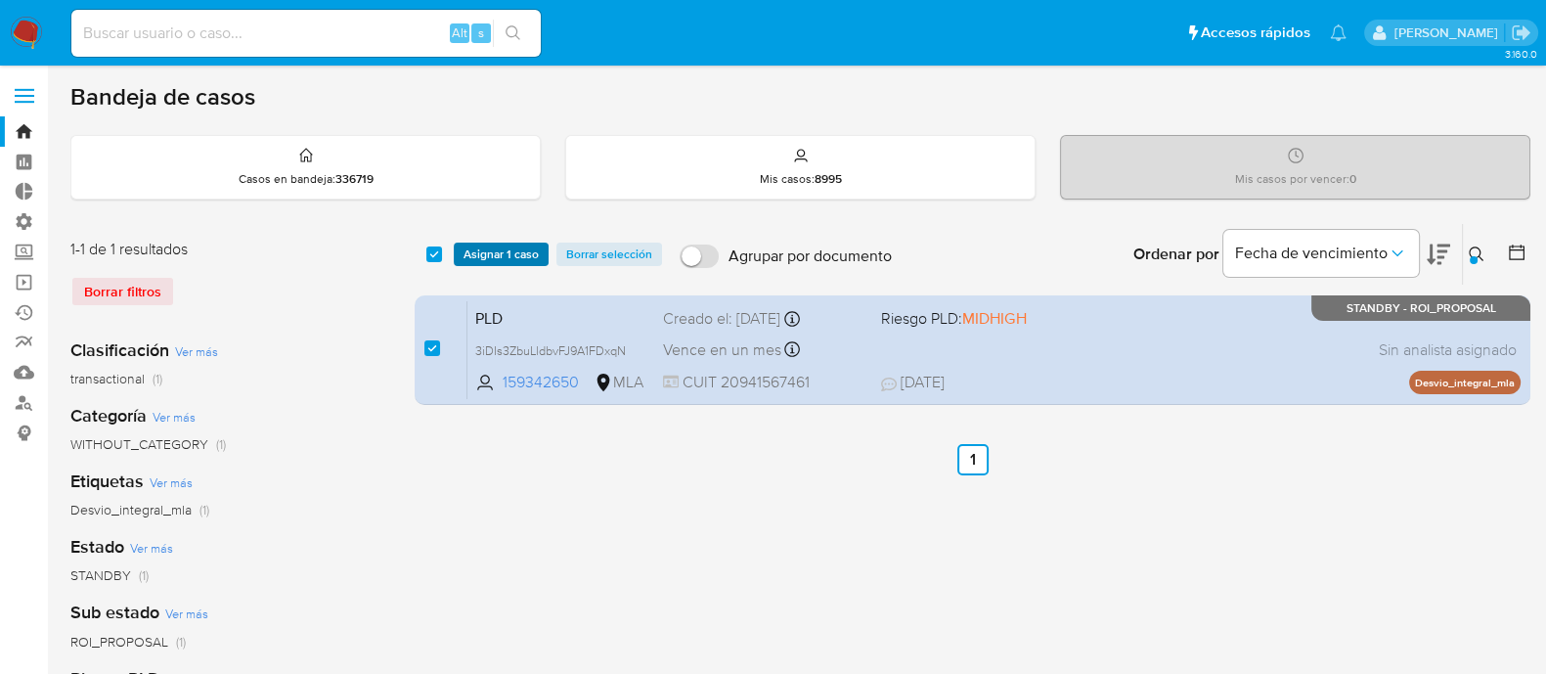
click at [491, 248] on span "Asignar 1 caso" at bounding box center [500, 254] width 75 height 20
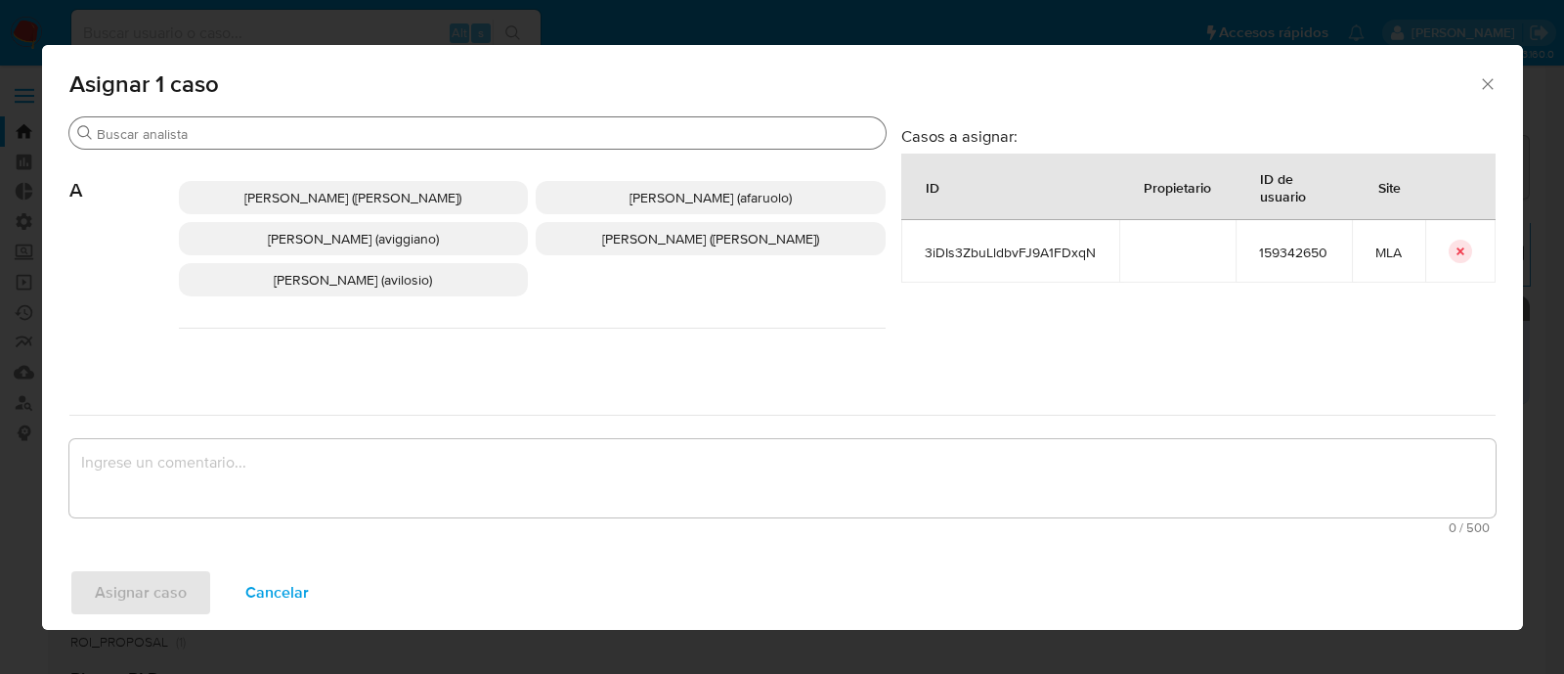
click at [245, 141] on input "Buscar" at bounding box center [487, 134] width 781 height 18
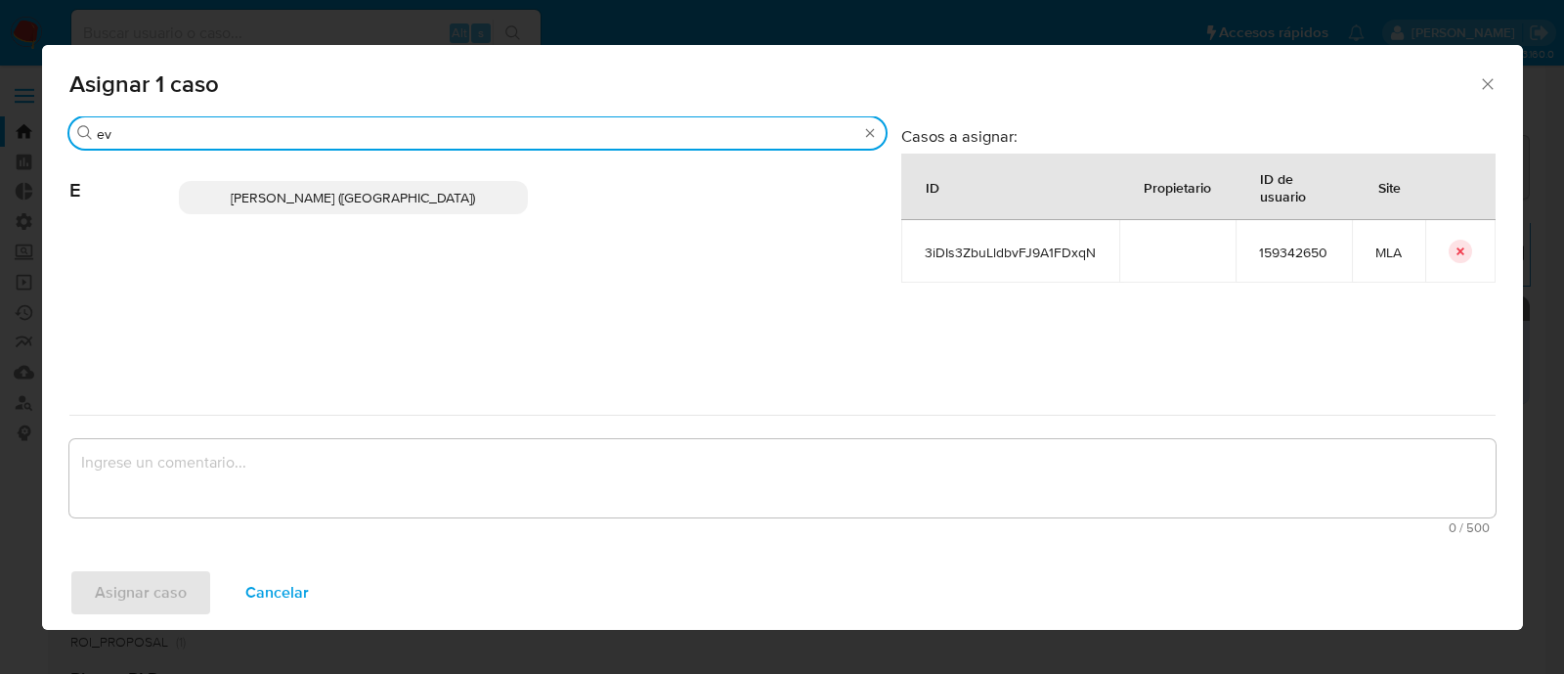
type input "ev"
click at [333, 193] on span "[PERSON_NAME] ([GEOGRAPHIC_DATA])" at bounding box center [353, 198] width 244 height 20
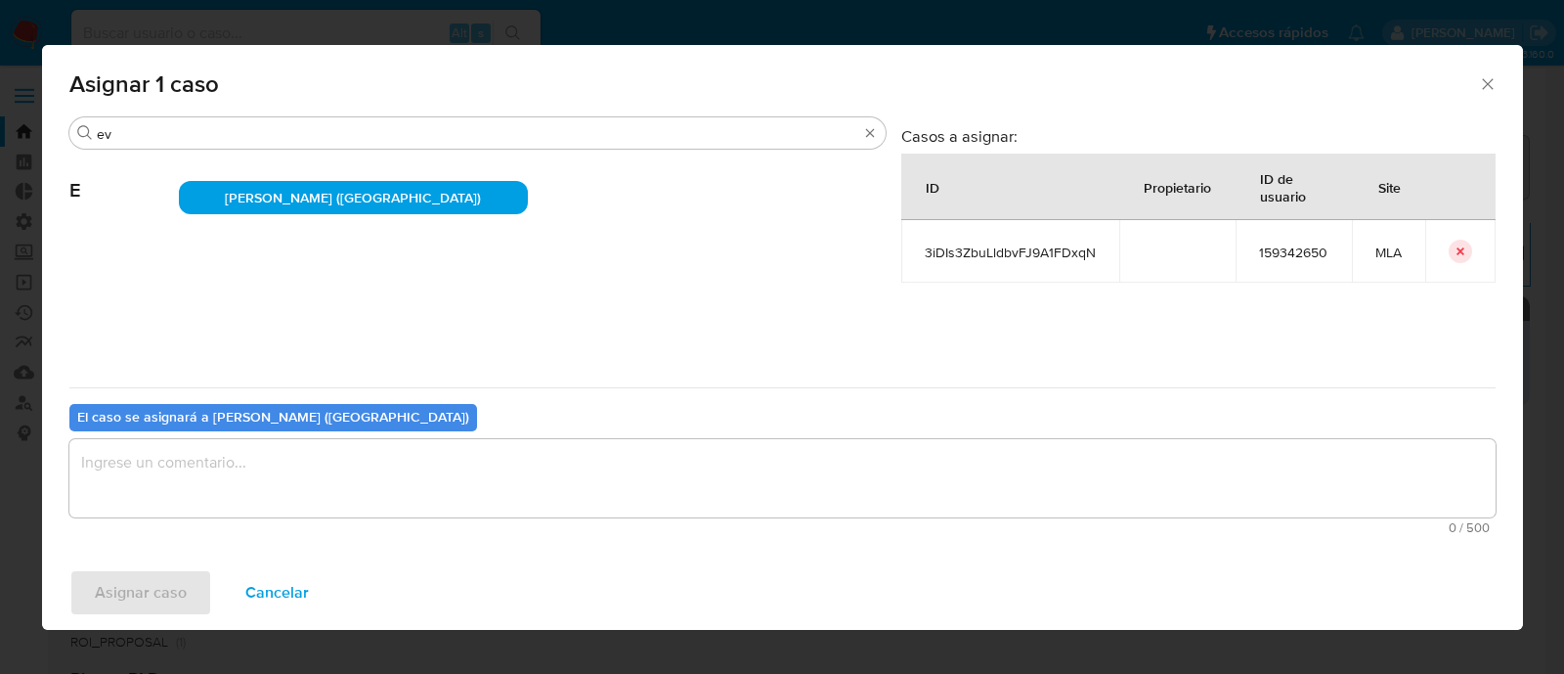
click at [206, 467] on textarea "assign-modal" at bounding box center [782, 478] width 1426 height 78
click at [155, 583] on span "Asignar caso" at bounding box center [141, 592] width 92 height 43
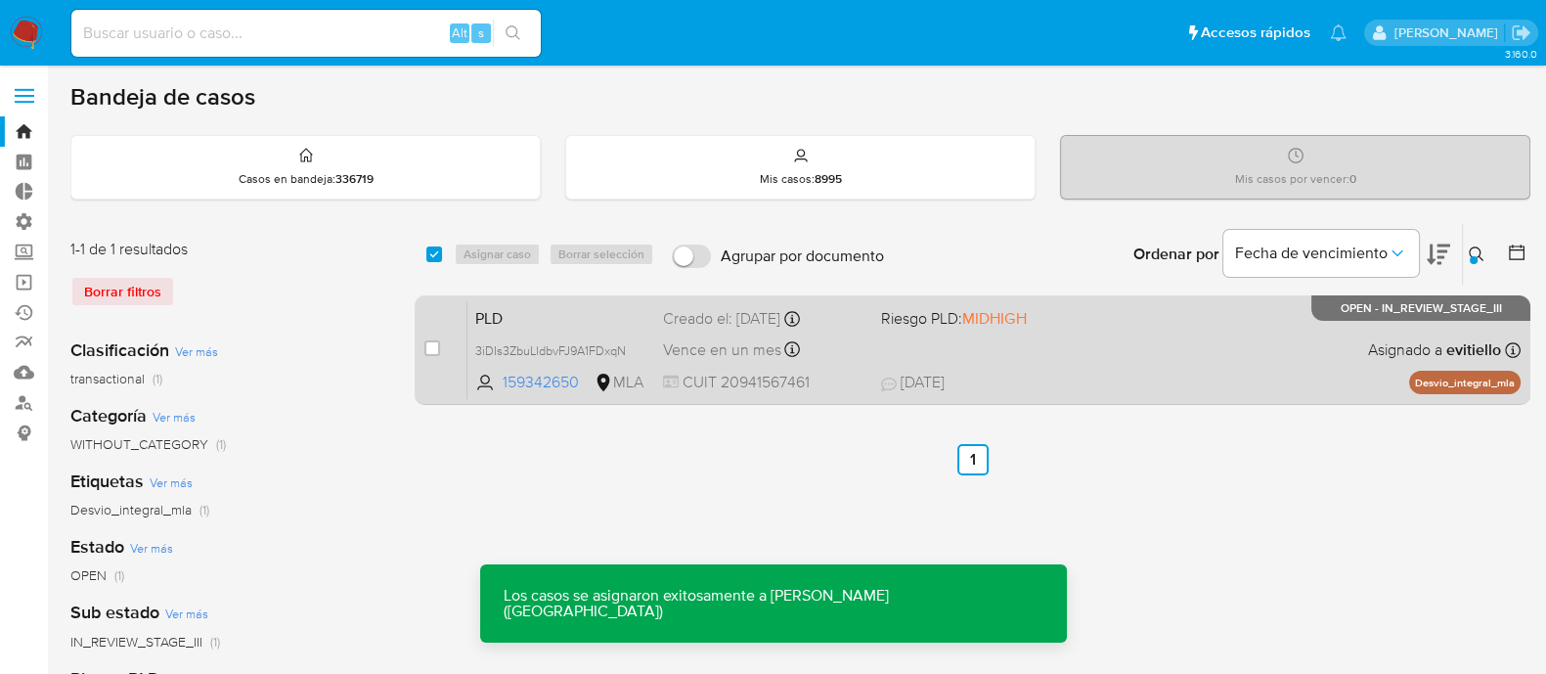
click at [1109, 353] on div "PLD 3iDIs3ZbuLldbvFJ9A1FDxqN 159342650 MLA Riesgo PLD: MIDHIGH Creado el: [DATE…" at bounding box center [993, 349] width 1053 height 99
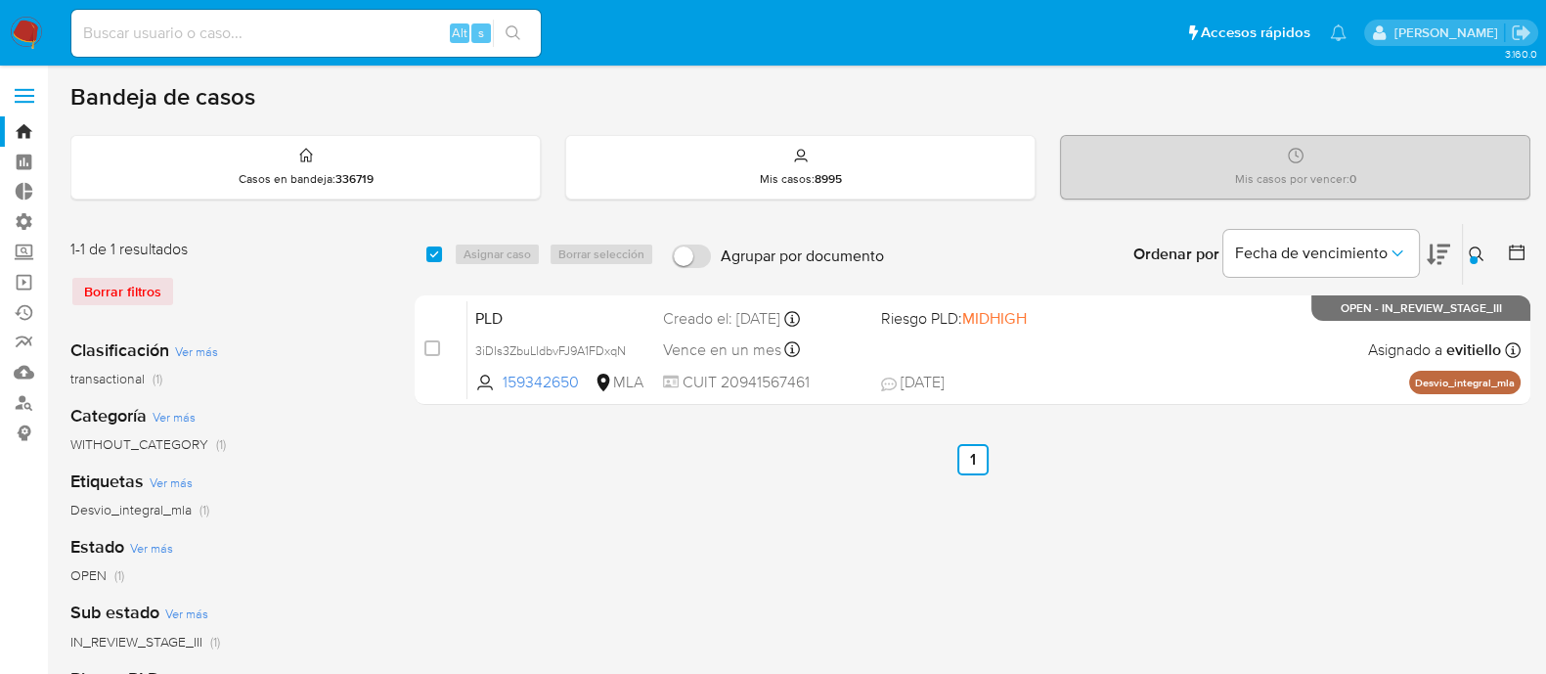
click at [1474, 251] on icon at bounding box center [1476, 254] width 16 height 16
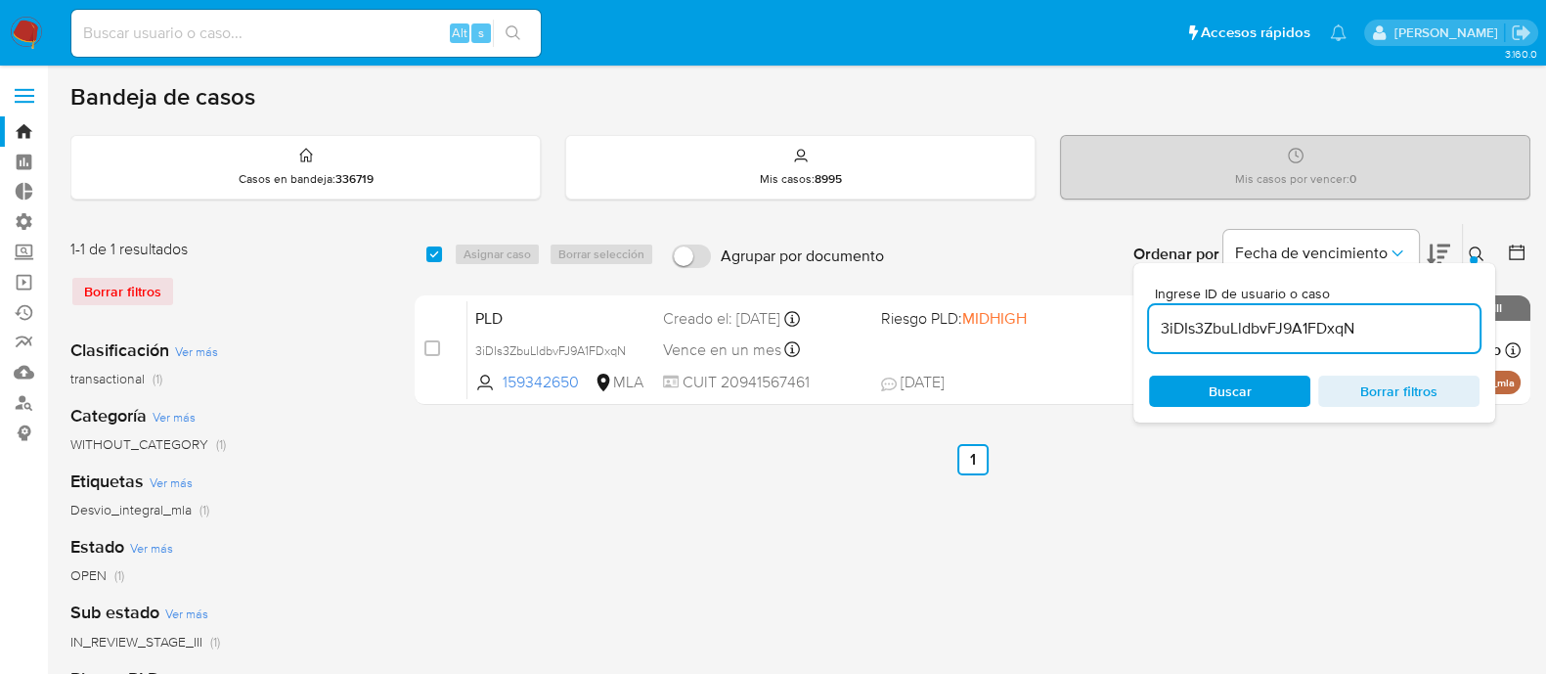
click at [1337, 322] on input "3iDIs3ZbuLldbvFJ9A1FDxqN" at bounding box center [1314, 328] width 330 height 25
type input "vPlx5F7SW6FCTRWiuPQEOKqw"
click at [1473, 248] on icon at bounding box center [1476, 254] width 16 height 16
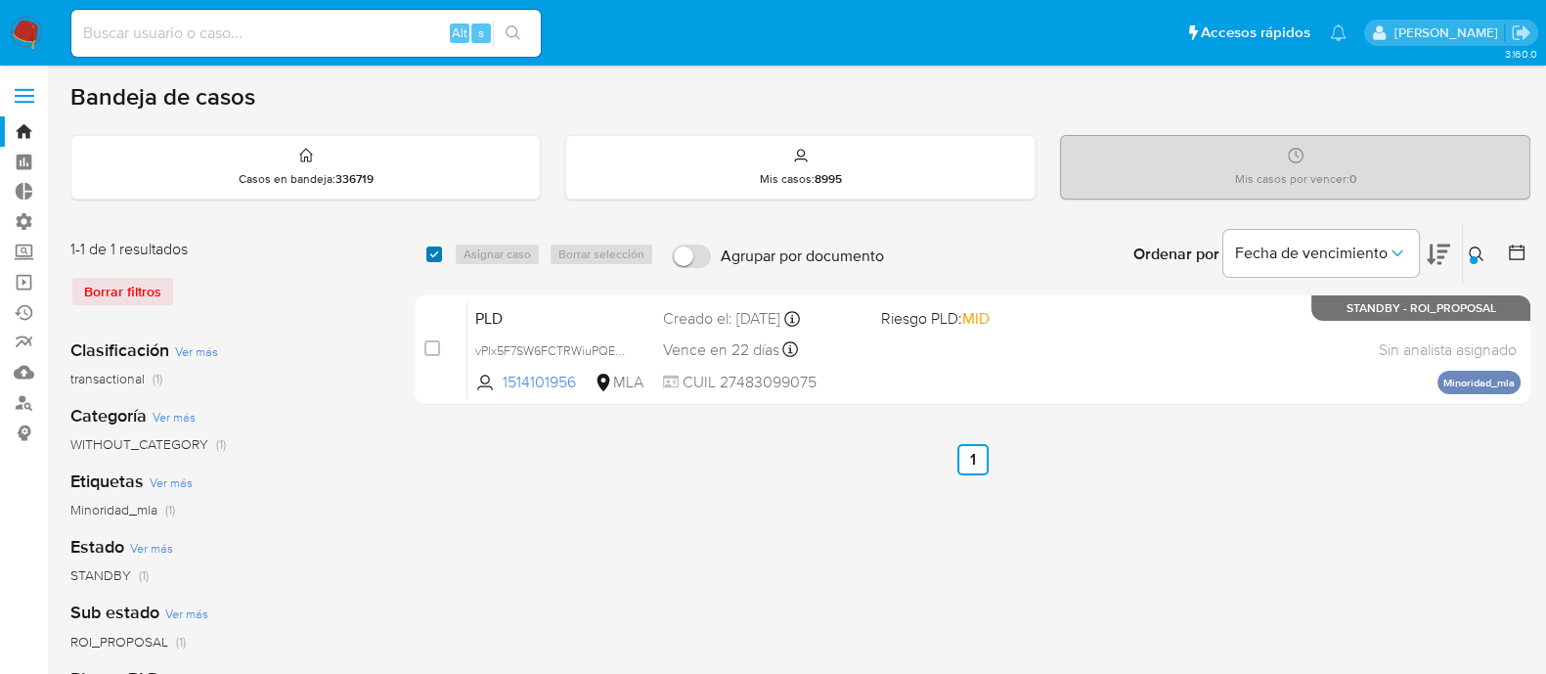
click at [432, 254] on input "checkbox" at bounding box center [434, 254] width 16 height 16
checkbox input "true"
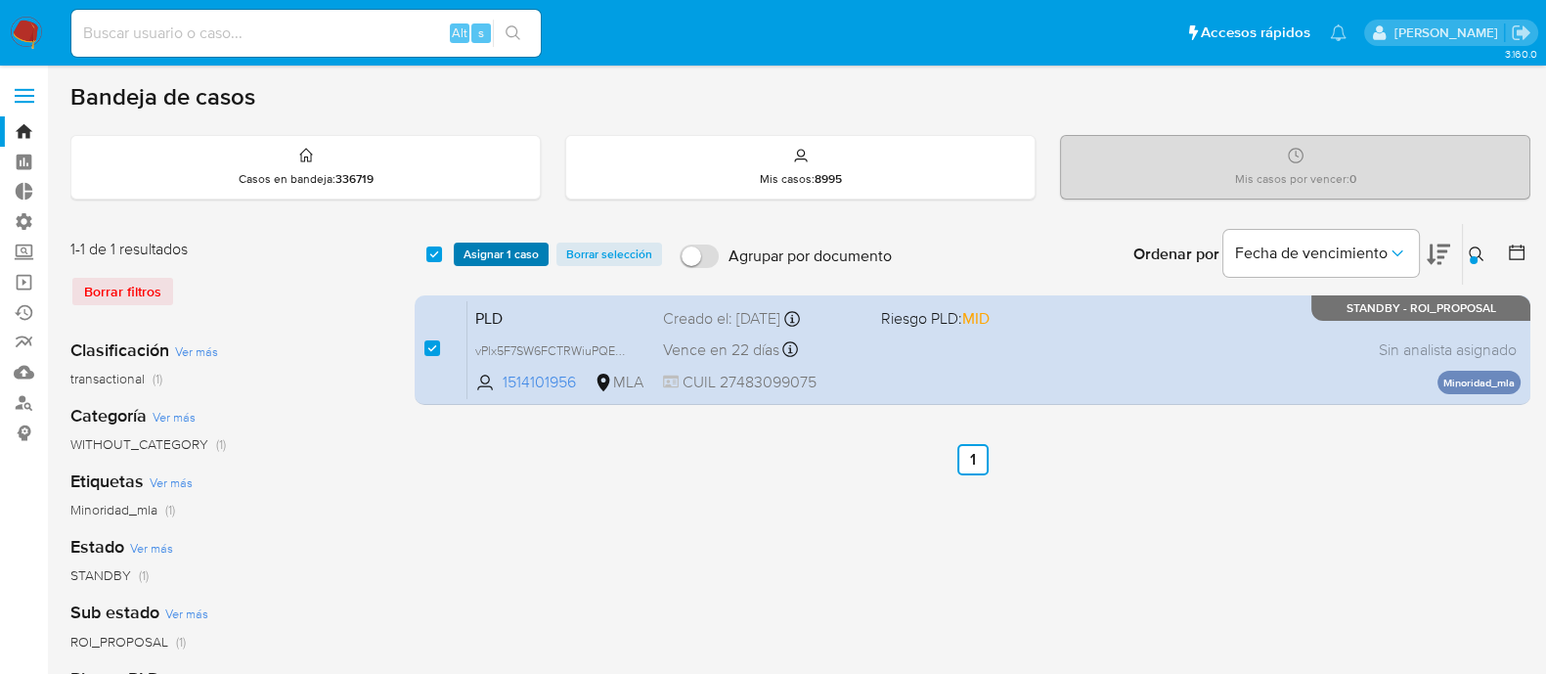
click at [483, 244] on span "Asignar 1 caso" at bounding box center [500, 254] width 75 height 20
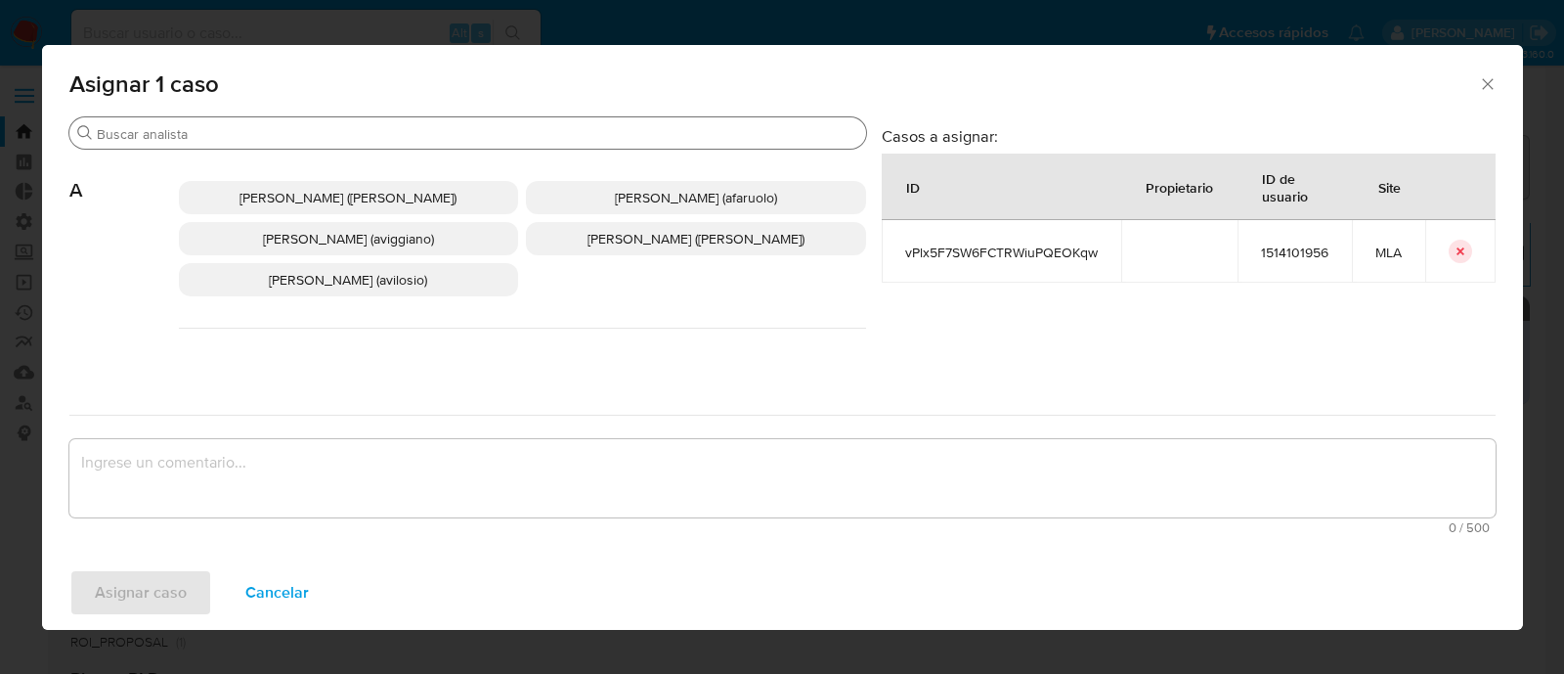
click at [206, 144] on div "Buscar" at bounding box center [467, 132] width 797 height 31
click at [204, 146] on div "Buscar" at bounding box center [467, 132] width 797 height 31
drag, startPoint x: 206, startPoint y: 146, endPoint x: 264, endPoint y: 124, distance: 61.6
click at [207, 144] on div "Buscar" at bounding box center [467, 132] width 797 height 31
click at [264, 125] on input "Buscar" at bounding box center [478, 134] width 762 height 18
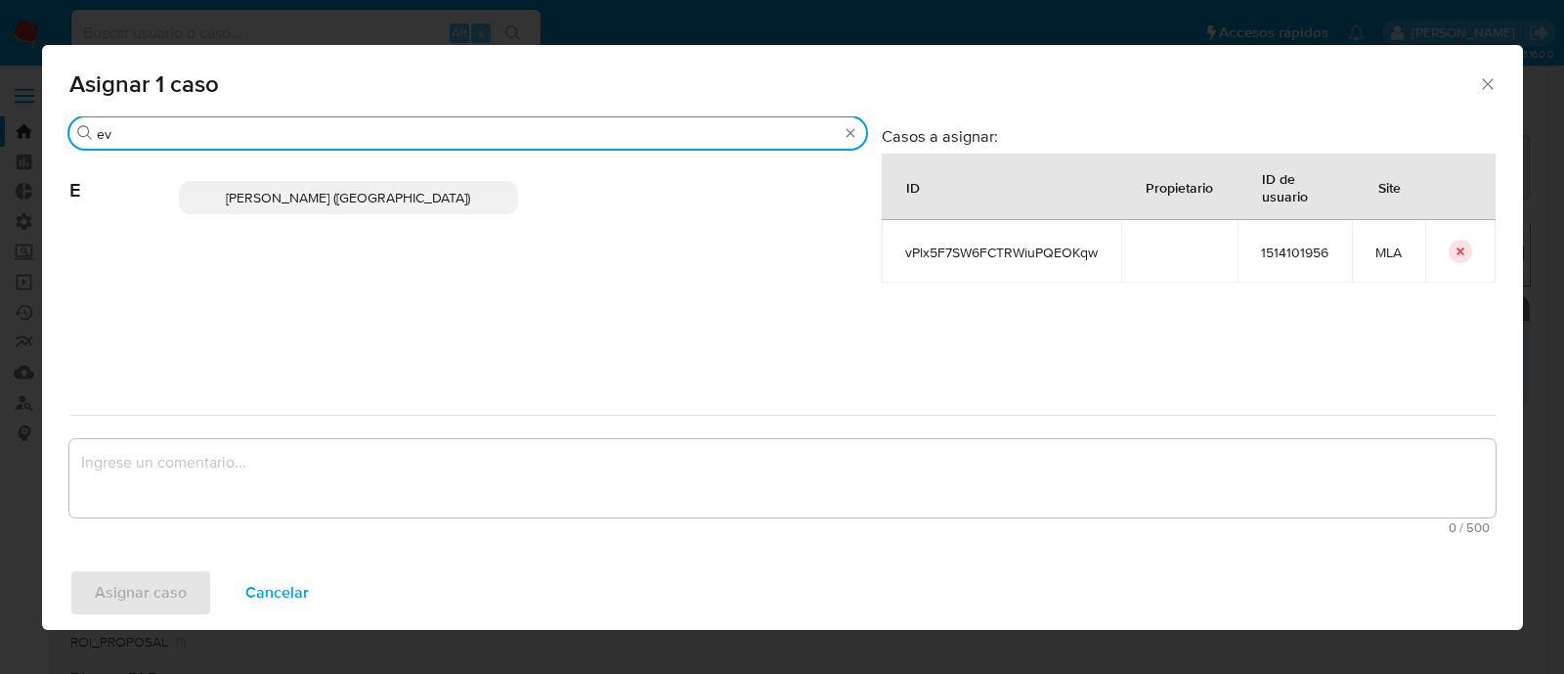
type input "ev"
click at [320, 200] on span "[PERSON_NAME] ([GEOGRAPHIC_DATA])" at bounding box center [348, 198] width 244 height 20
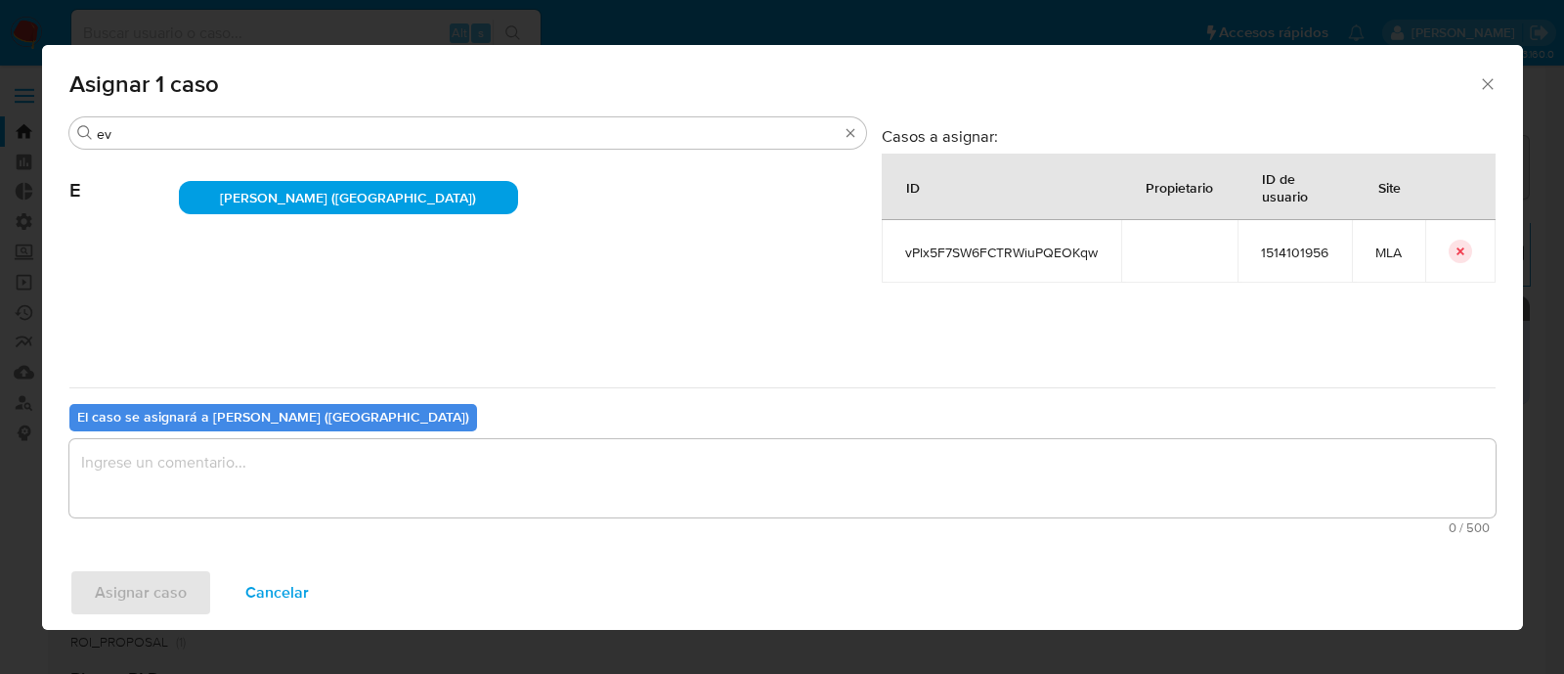
click at [232, 476] on textarea "assign-modal" at bounding box center [782, 478] width 1426 height 78
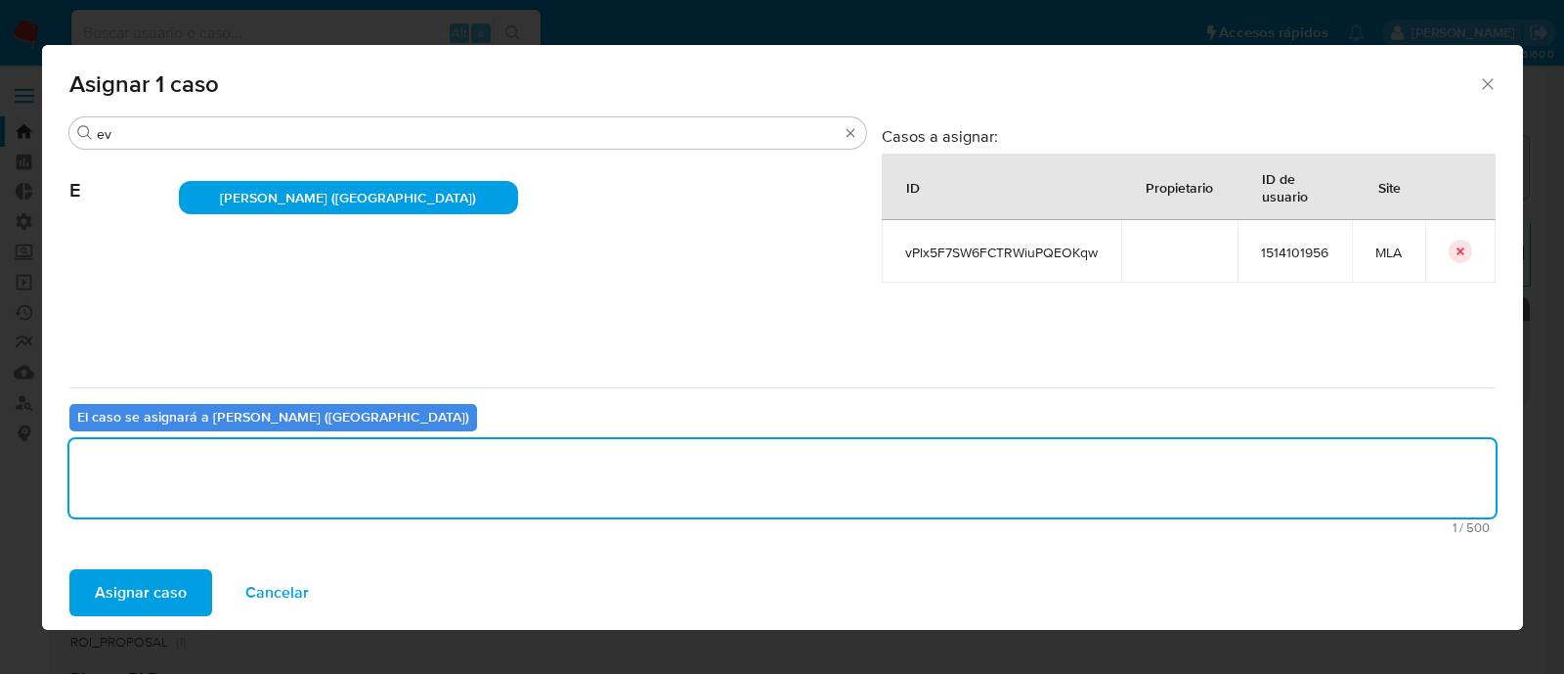
click at [125, 574] on span "Asignar caso" at bounding box center [141, 592] width 92 height 43
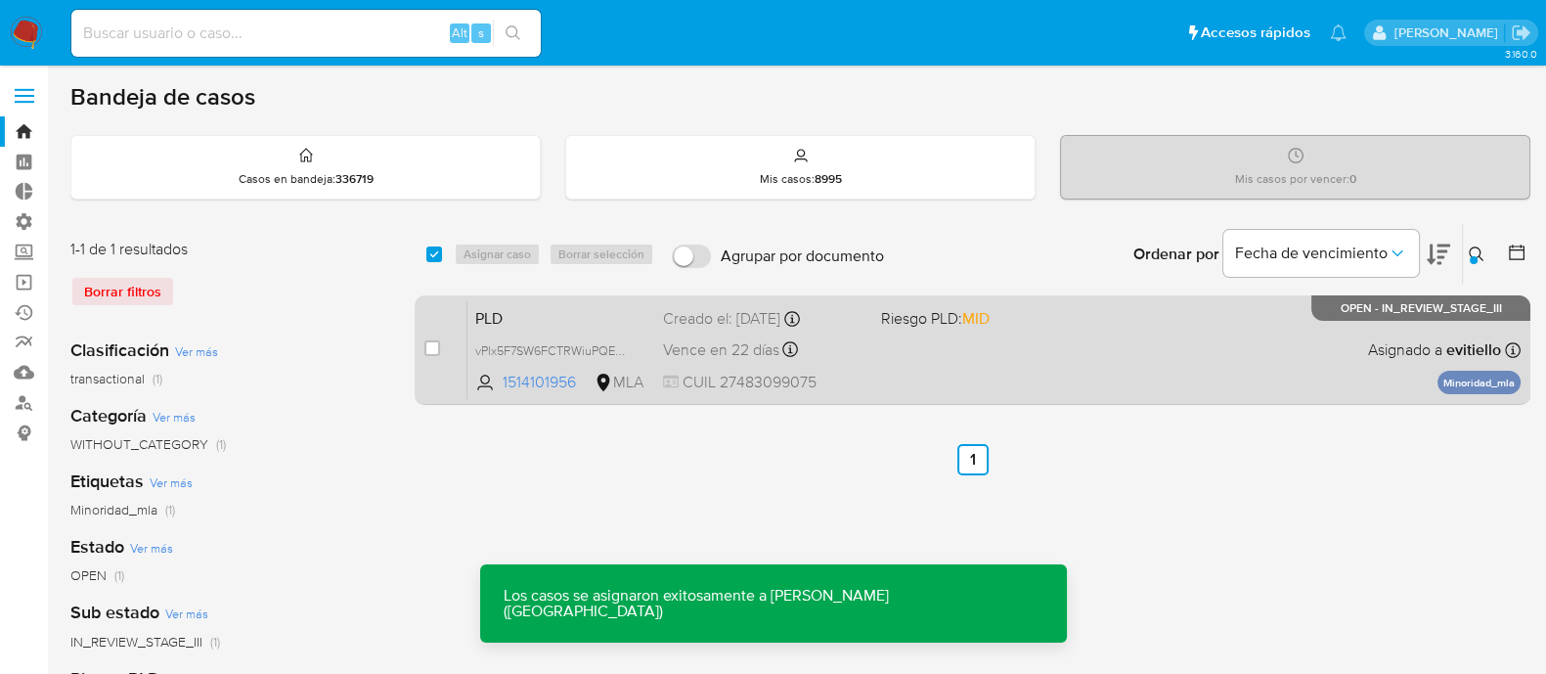
click at [825, 331] on div "PLD vPlx5F7SW6FCTRWiuPQEOKqw 1514101956 MLA Riesgo PLD: MID Creado el: [DATE] C…" at bounding box center [993, 349] width 1053 height 99
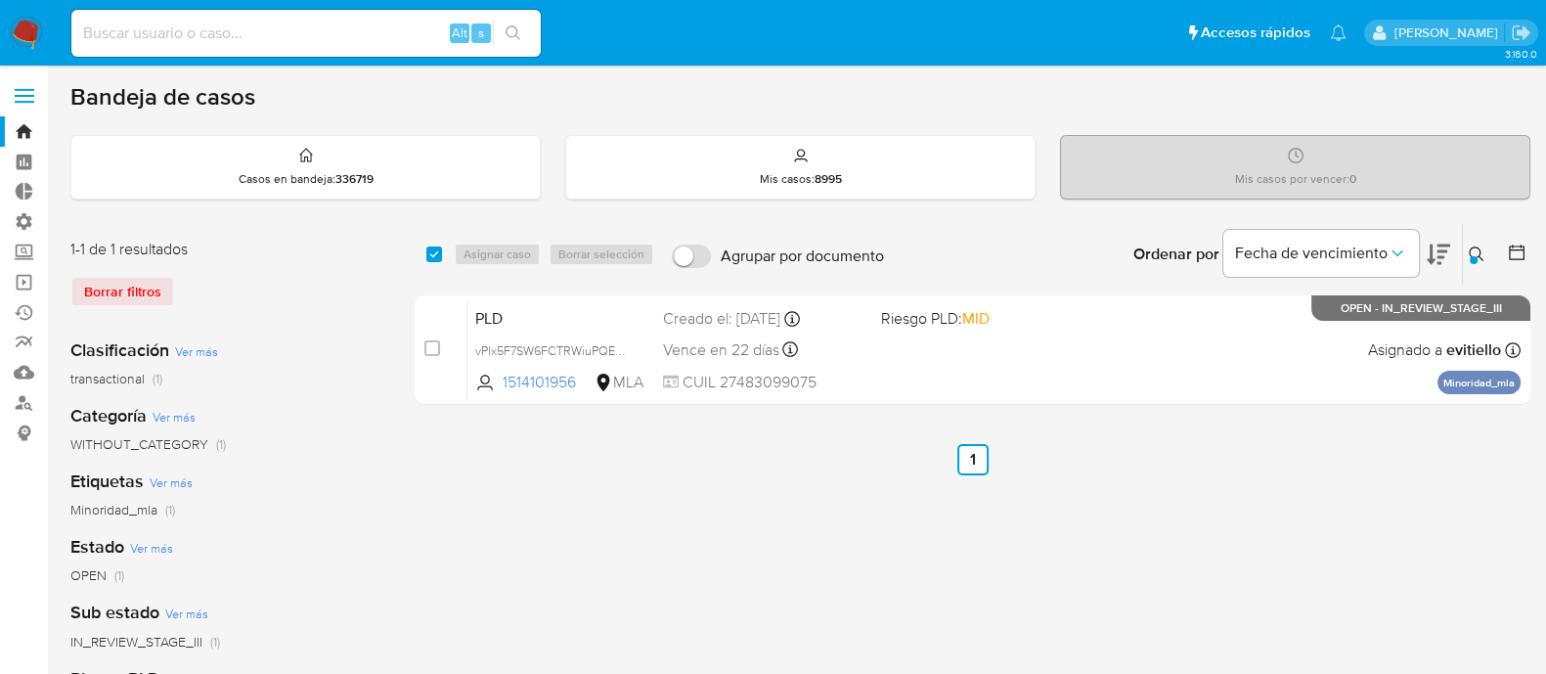
click at [1471, 246] on icon at bounding box center [1476, 254] width 16 height 16
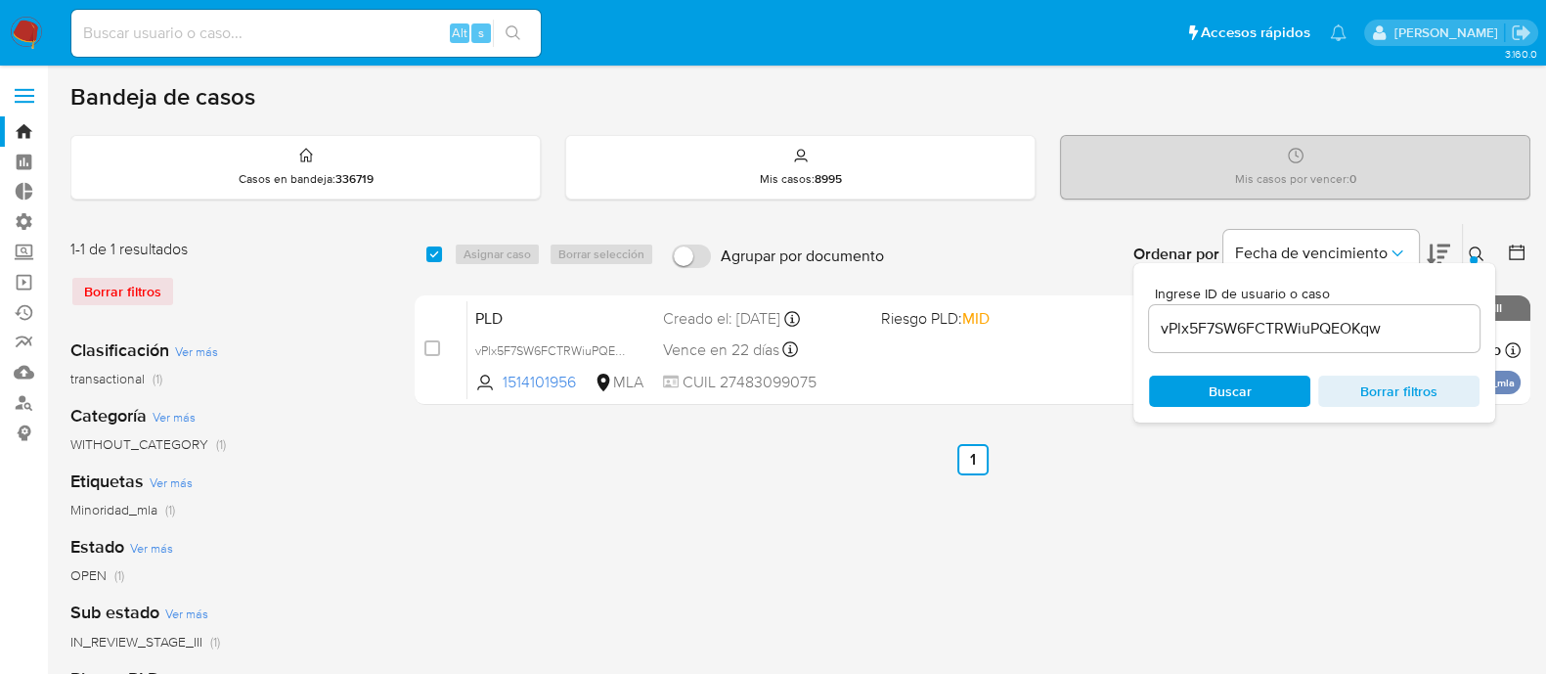
click at [1402, 316] on input "vPlx5F7SW6FCTRWiuPQEOKqw" at bounding box center [1314, 328] width 330 height 25
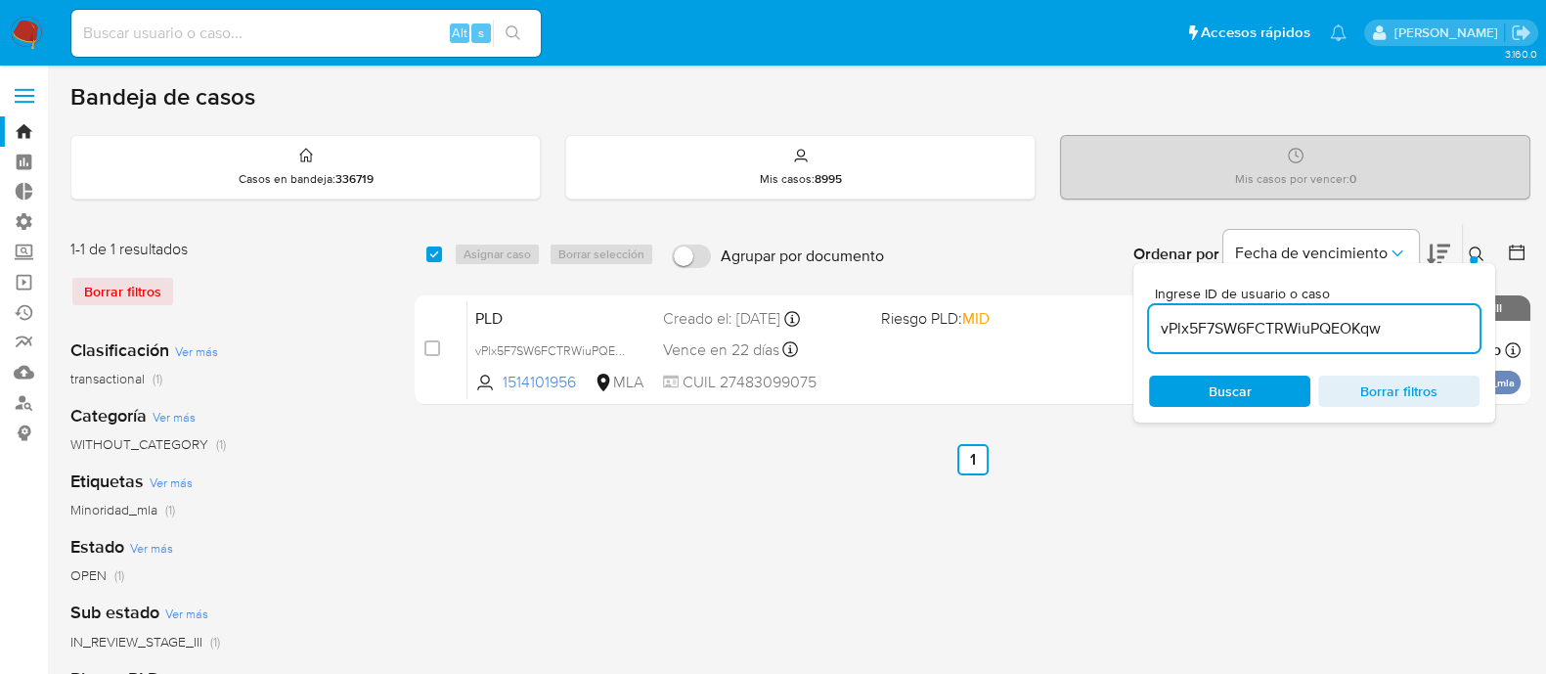
click at [1402, 316] on input "vPlx5F7SW6FCTRWiuPQEOKqw" at bounding box center [1314, 328] width 330 height 25
type input "yFZdo2Uk95CXZ4OVKb5d9ZAu"
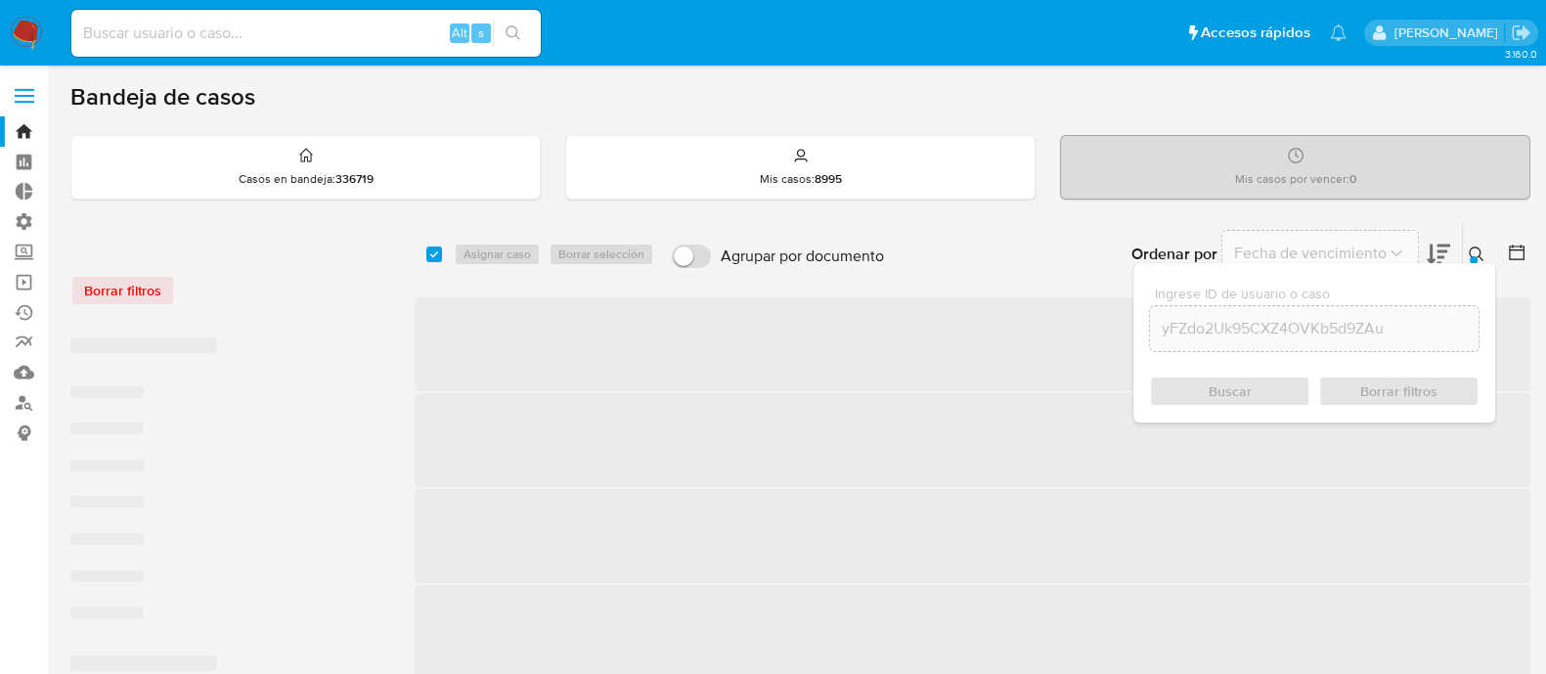
click at [1477, 246] on icon at bounding box center [1476, 254] width 16 height 16
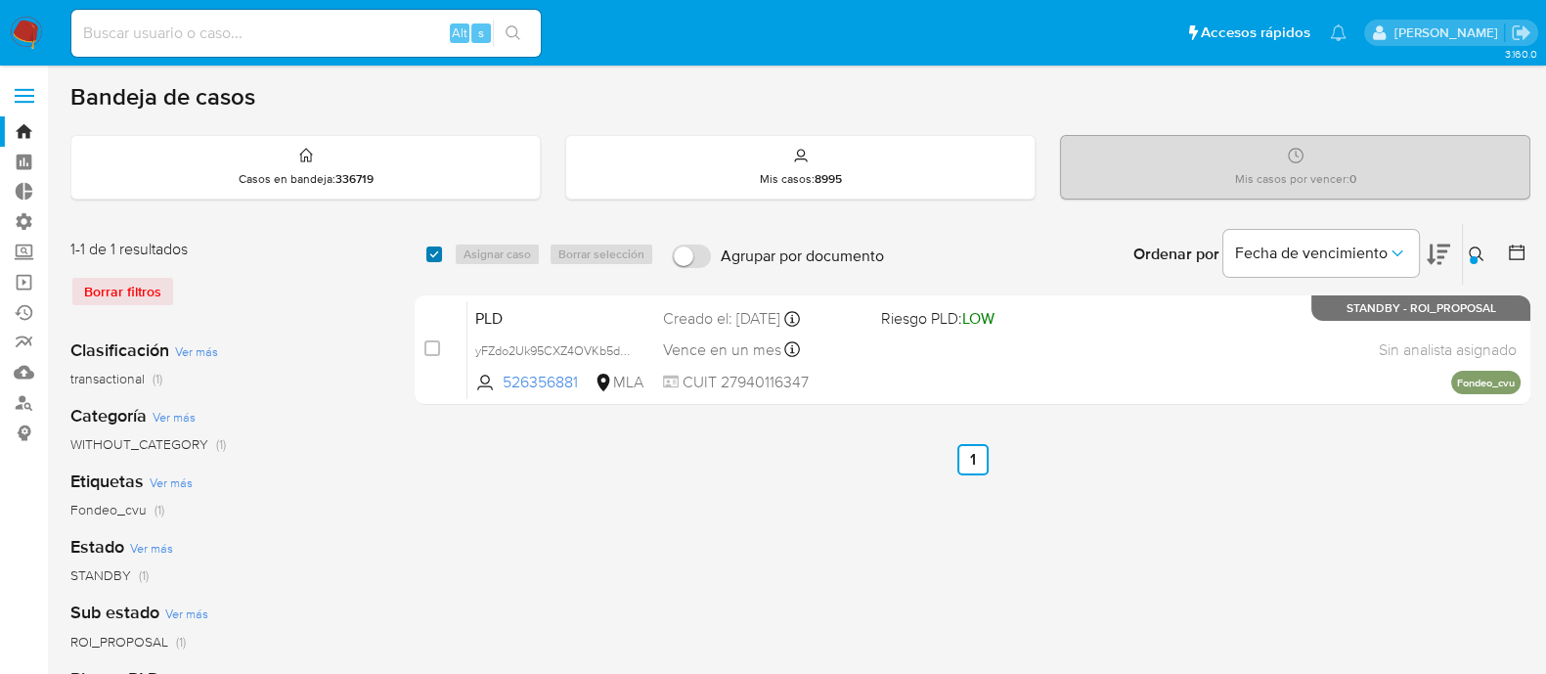
click at [433, 249] on input "checkbox" at bounding box center [434, 254] width 16 height 16
checkbox input "true"
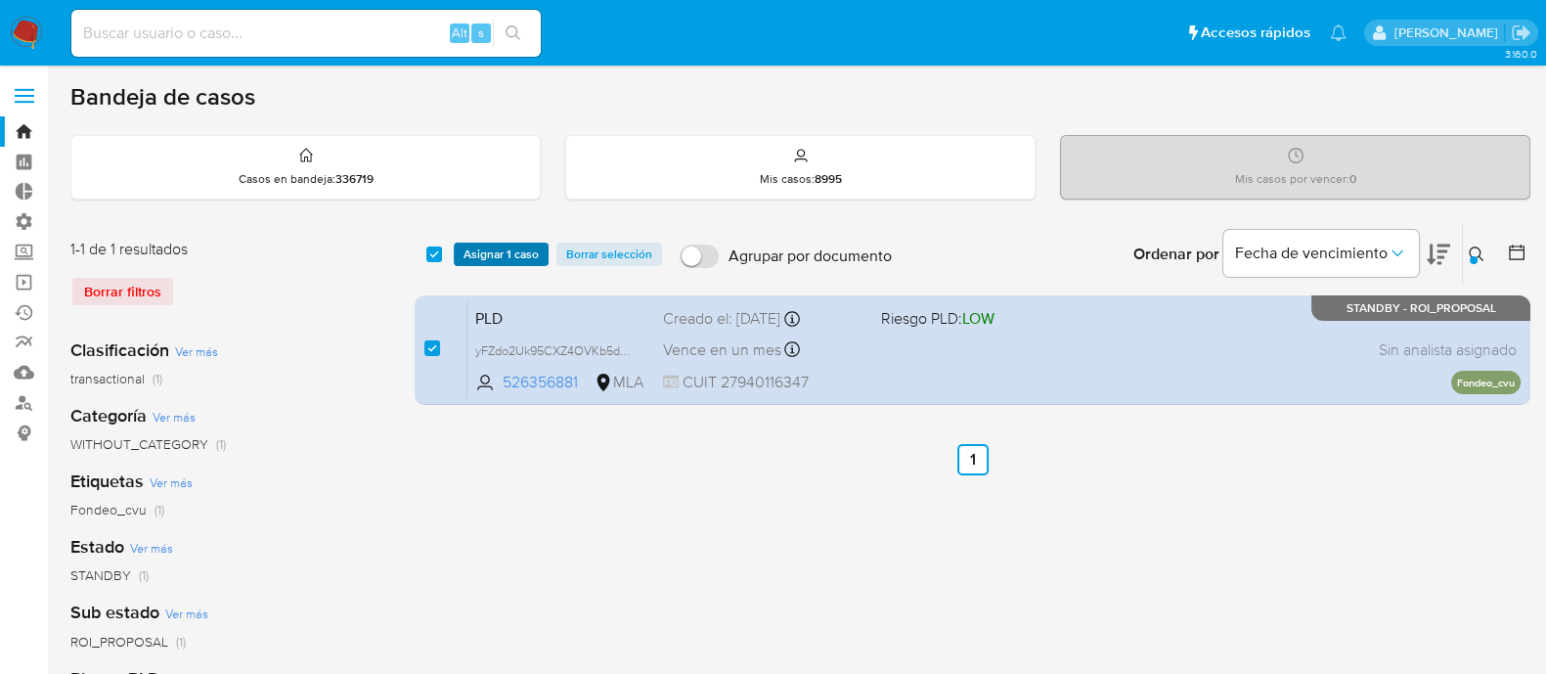
click at [479, 249] on span "Asignar 1 caso" at bounding box center [500, 254] width 75 height 20
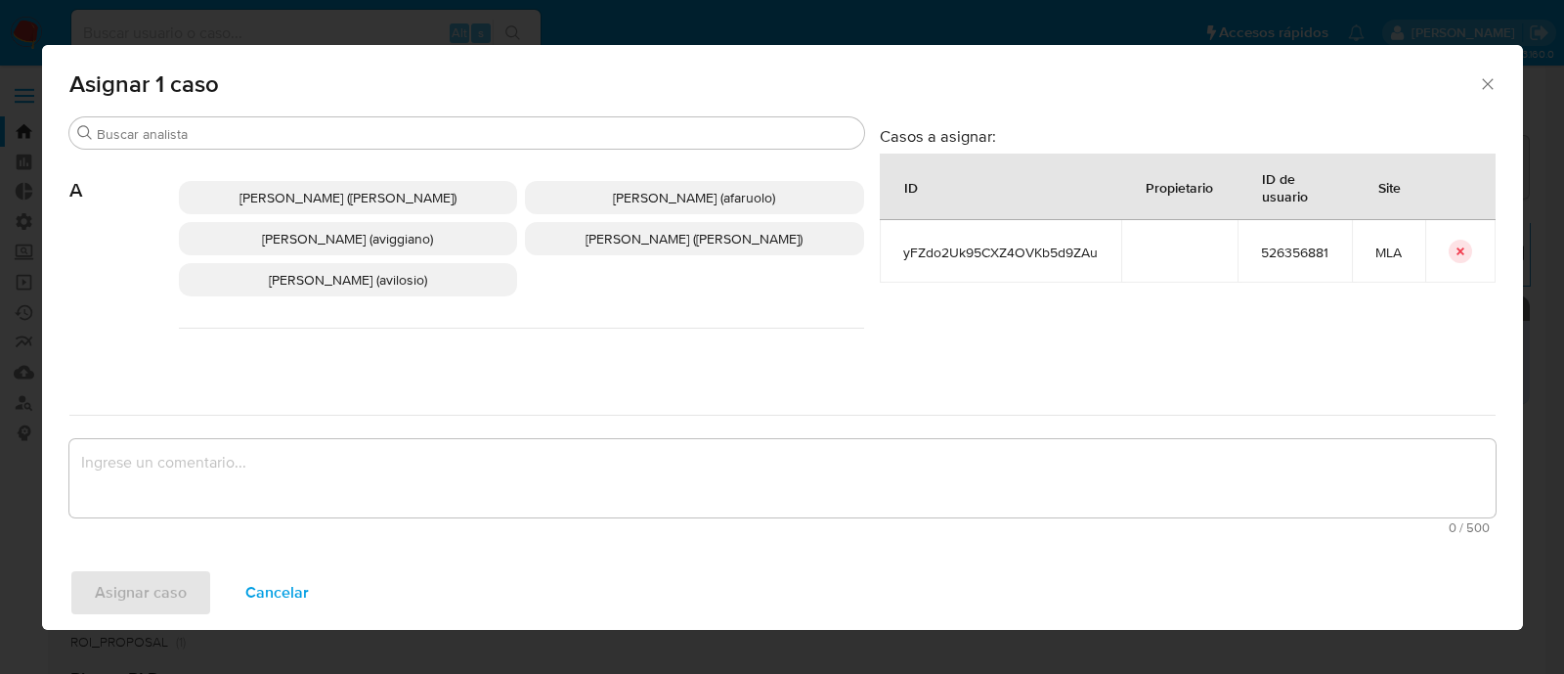
click at [284, 113] on div "Asignar 1 caso" at bounding box center [782, 80] width 1481 height 71
click at [279, 139] on input "Buscar" at bounding box center [477, 134] width 760 height 18
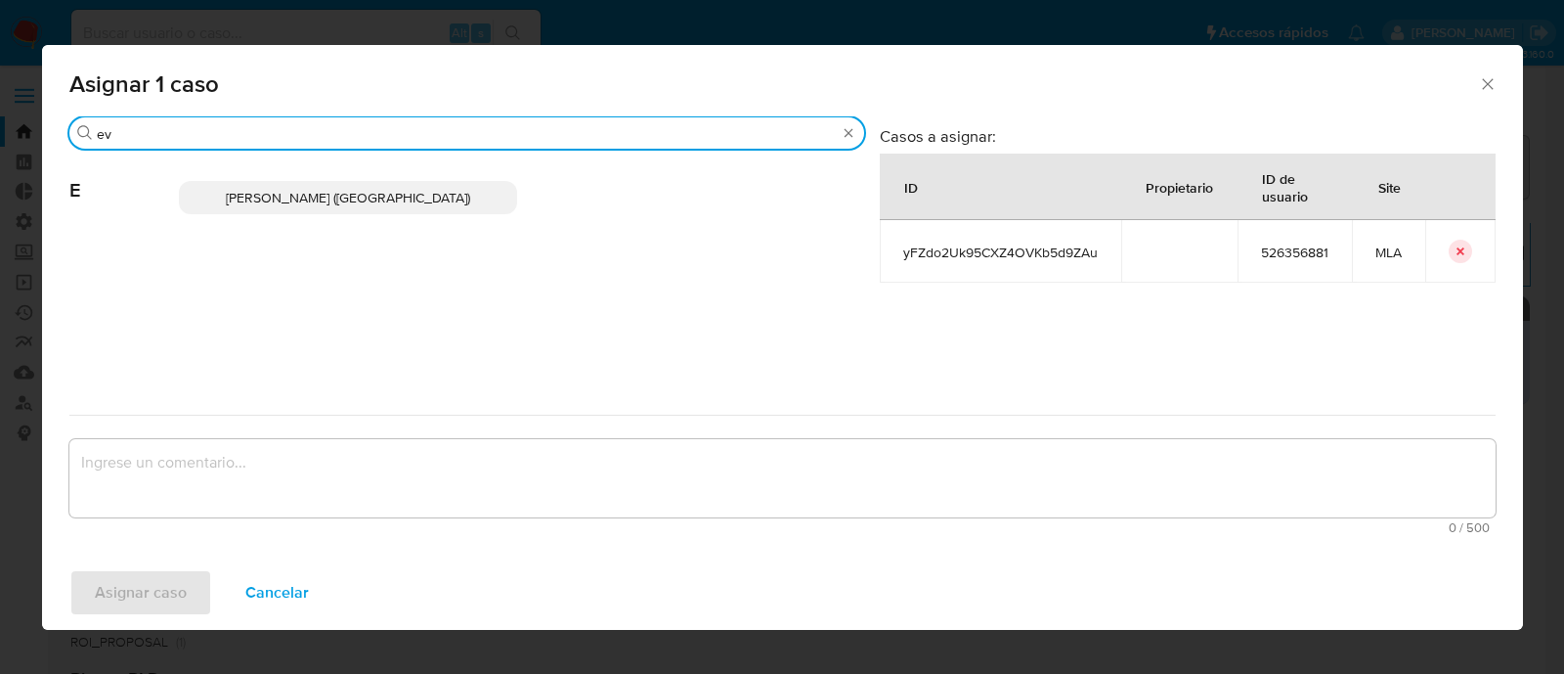
type input "ev"
click at [419, 206] on span "[PERSON_NAME] ([GEOGRAPHIC_DATA])" at bounding box center [348, 198] width 244 height 20
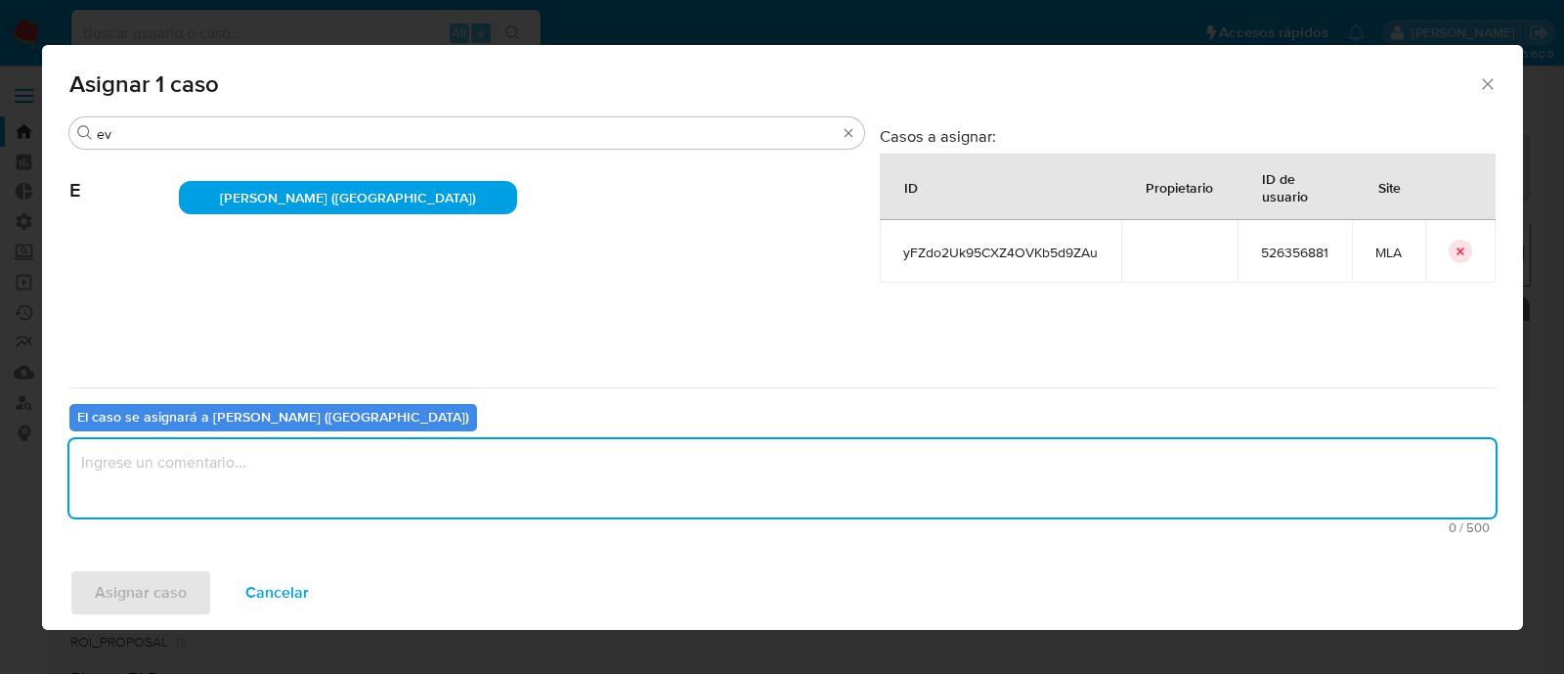
click at [193, 496] on textarea "assign-modal" at bounding box center [782, 478] width 1426 height 78
click at [173, 566] on div "Asignar caso Cancelar" at bounding box center [782, 592] width 1481 height 74
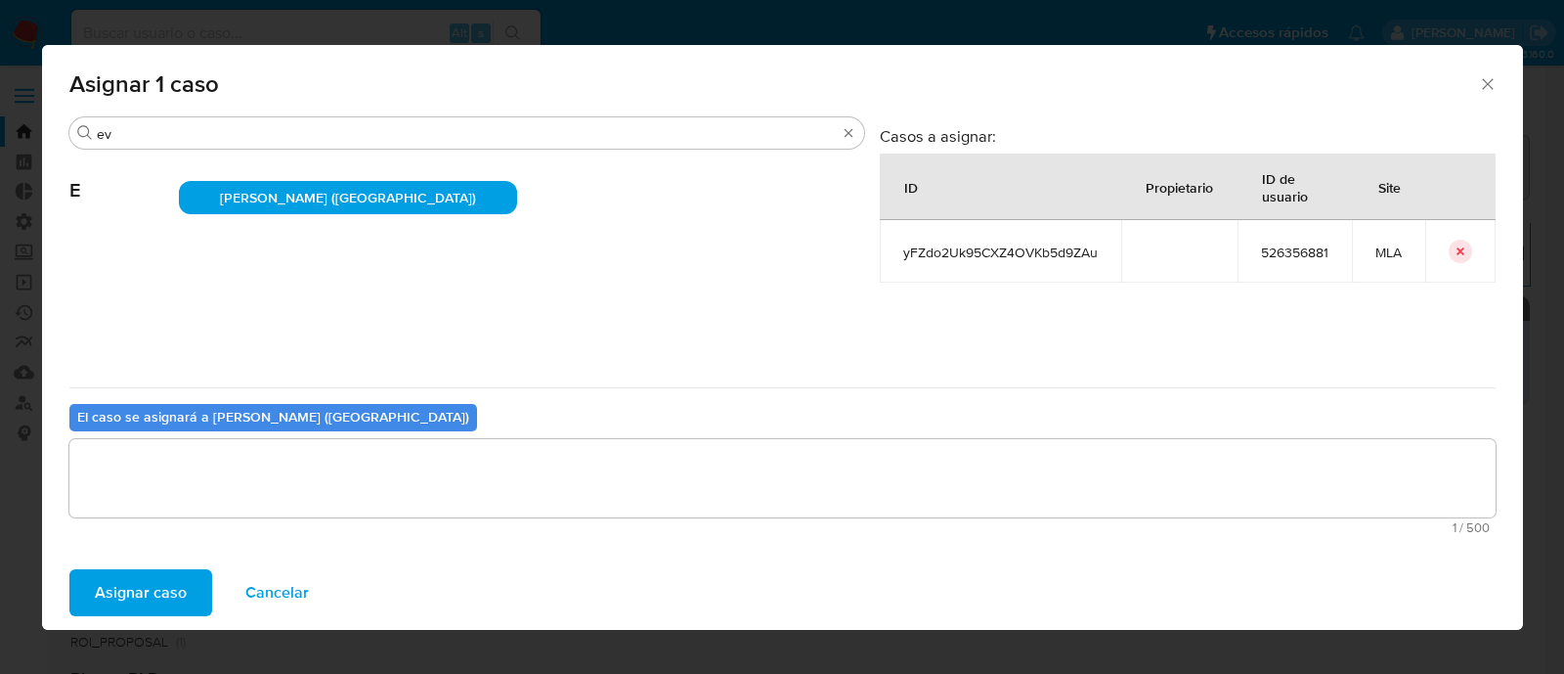
click at [173, 584] on span "Asignar caso" at bounding box center [141, 592] width 92 height 43
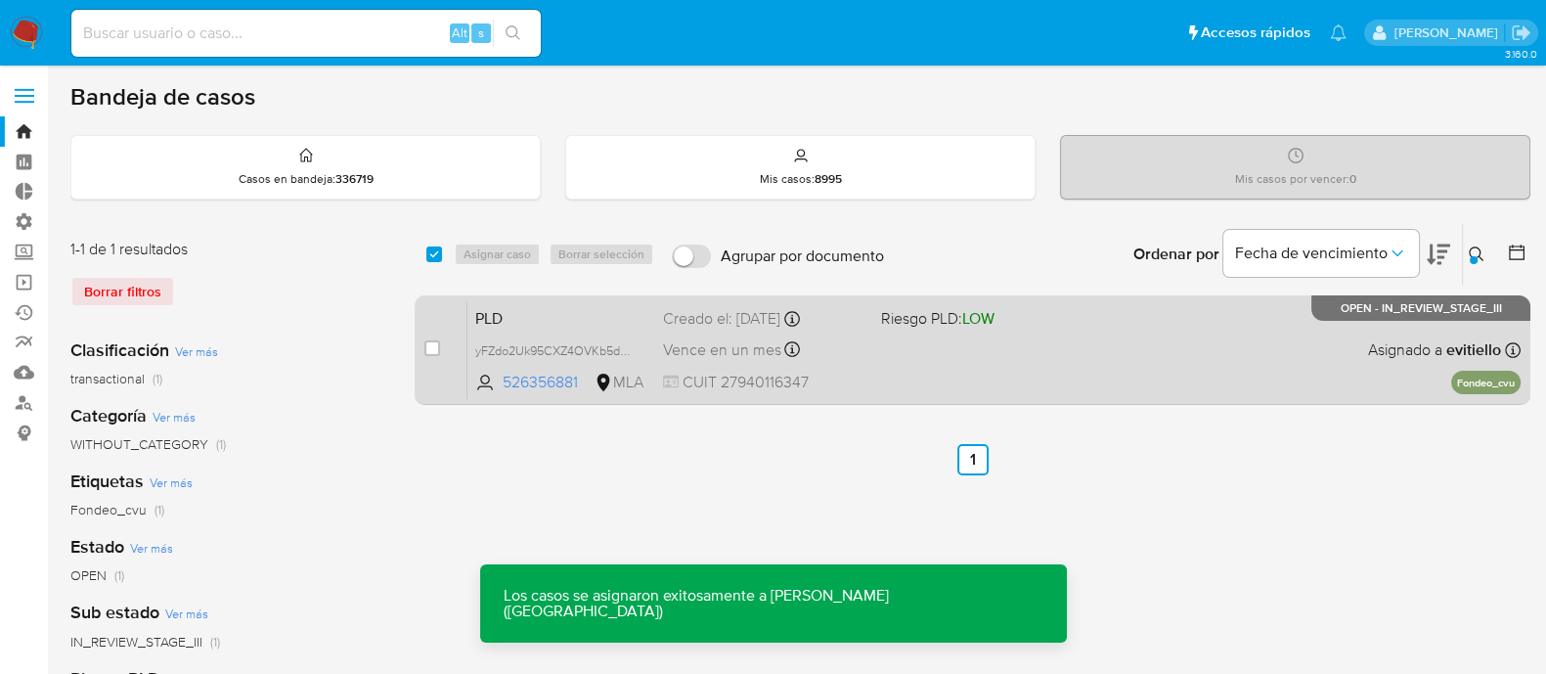
click at [866, 346] on div "PLD yFZdo2Uk95CXZ4OVKb5d9ZAu 526356881 MLA Riesgo PLD: LOW Creado el: [DATE] Cr…" at bounding box center [993, 349] width 1053 height 99
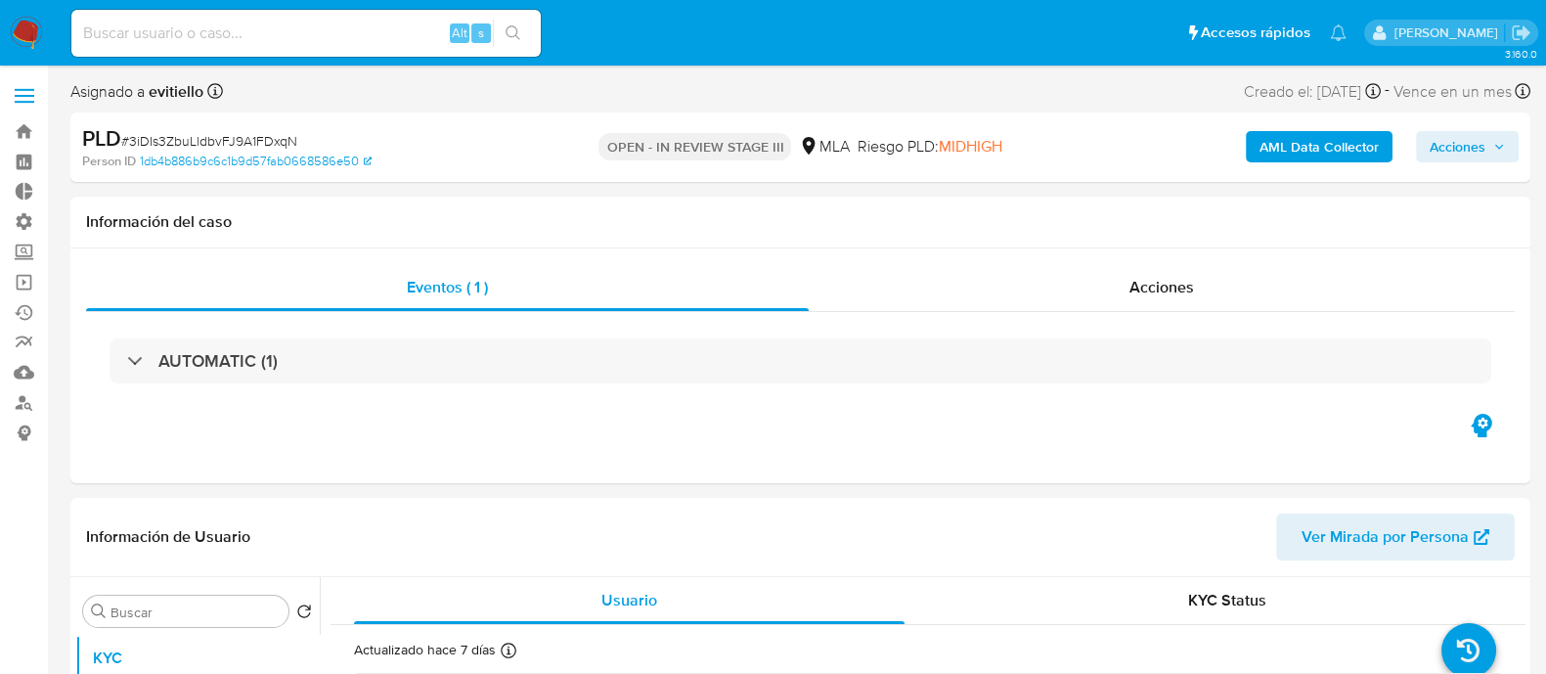
select select "10"
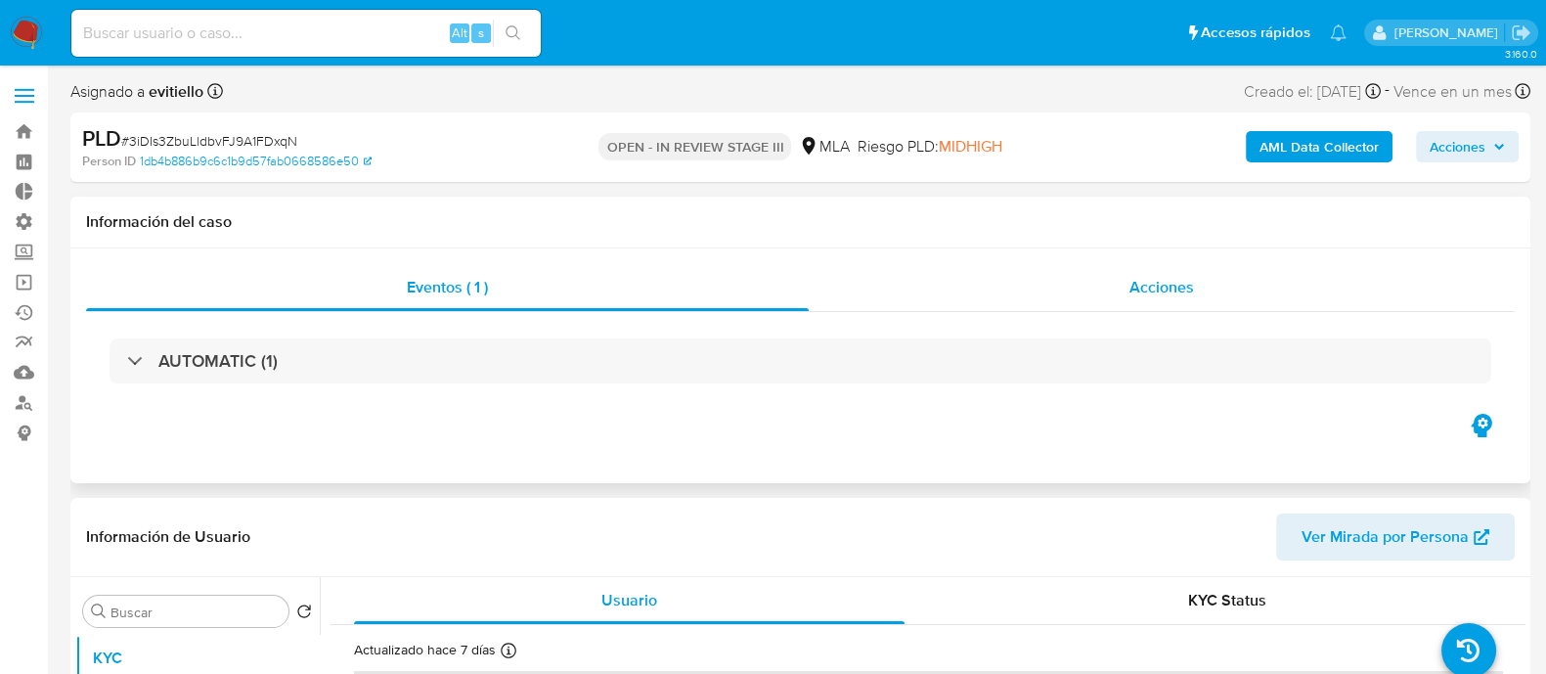
click at [1102, 288] on div "Acciones" at bounding box center [1162, 287] width 706 height 47
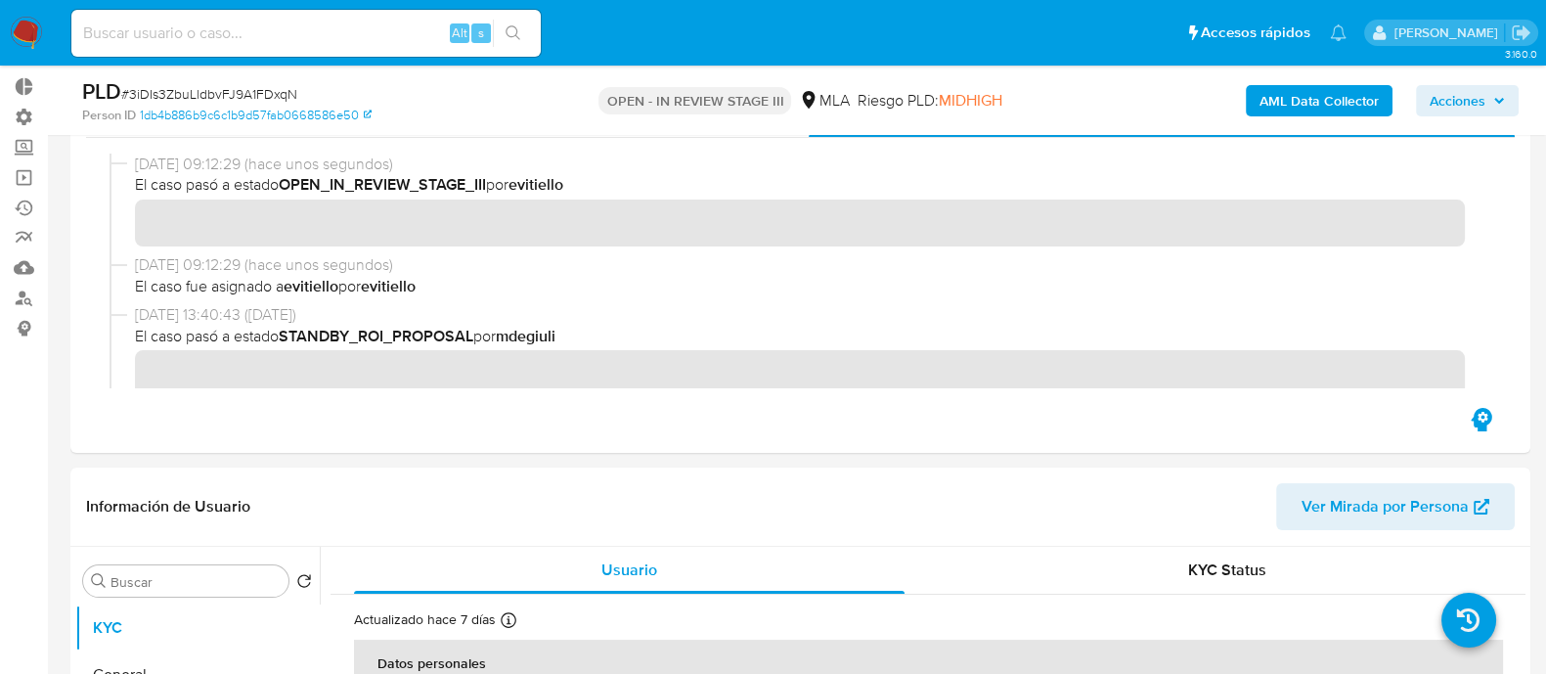
scroll to position [367, 0]
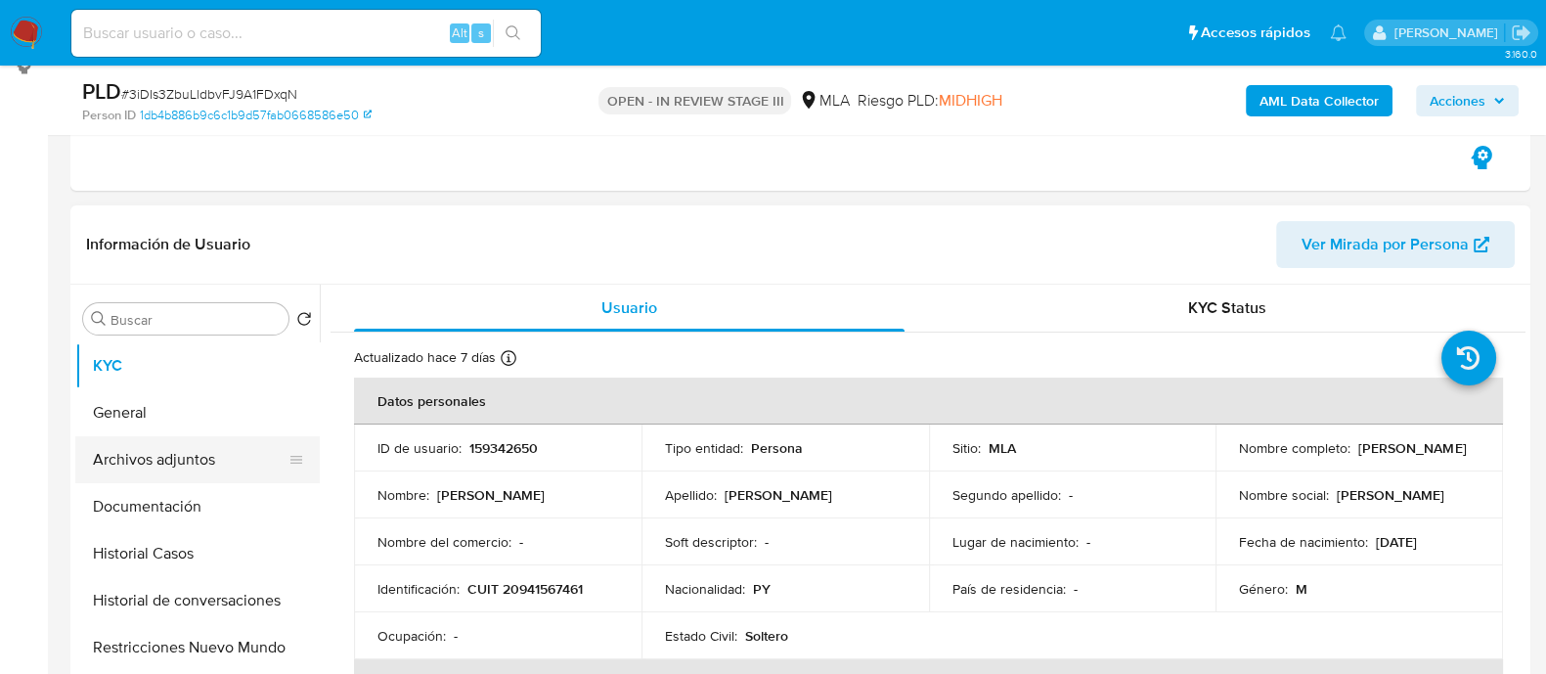
click at [196, 464] on button "Archivos adjuntos" at bounding box center [189, 459] width 229 height 47
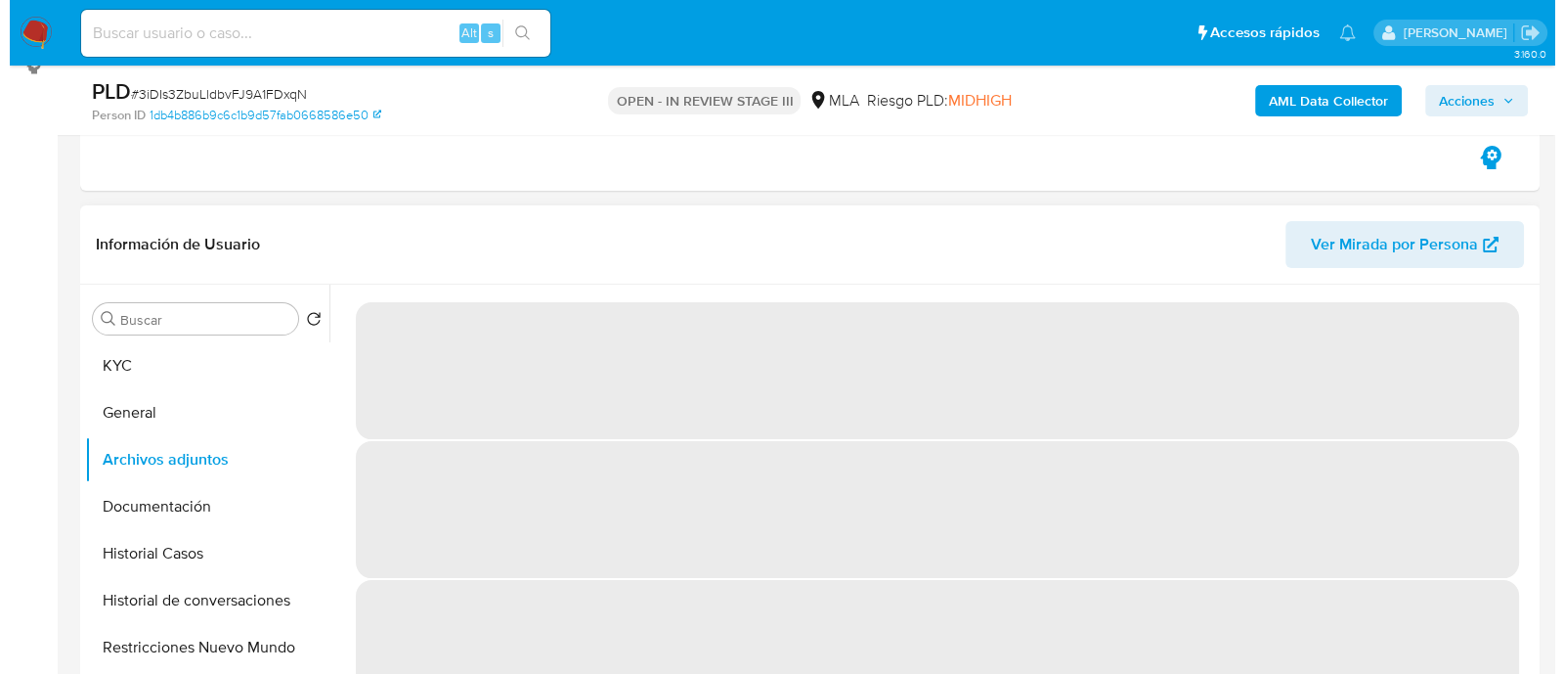
scroll to position [82, 0]
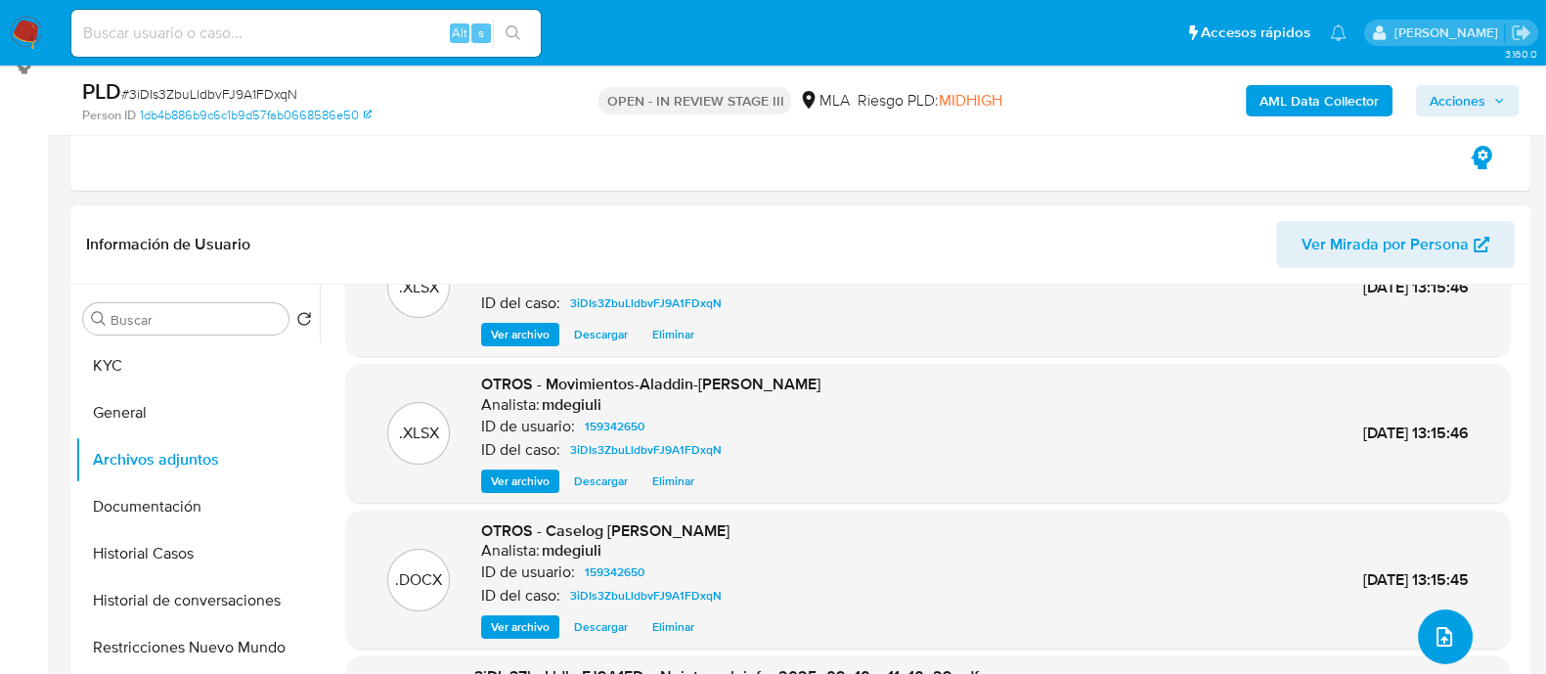
click at [1433, 625] on icon "upload-file" at bounding box center [1443, 636] width 23 height 23
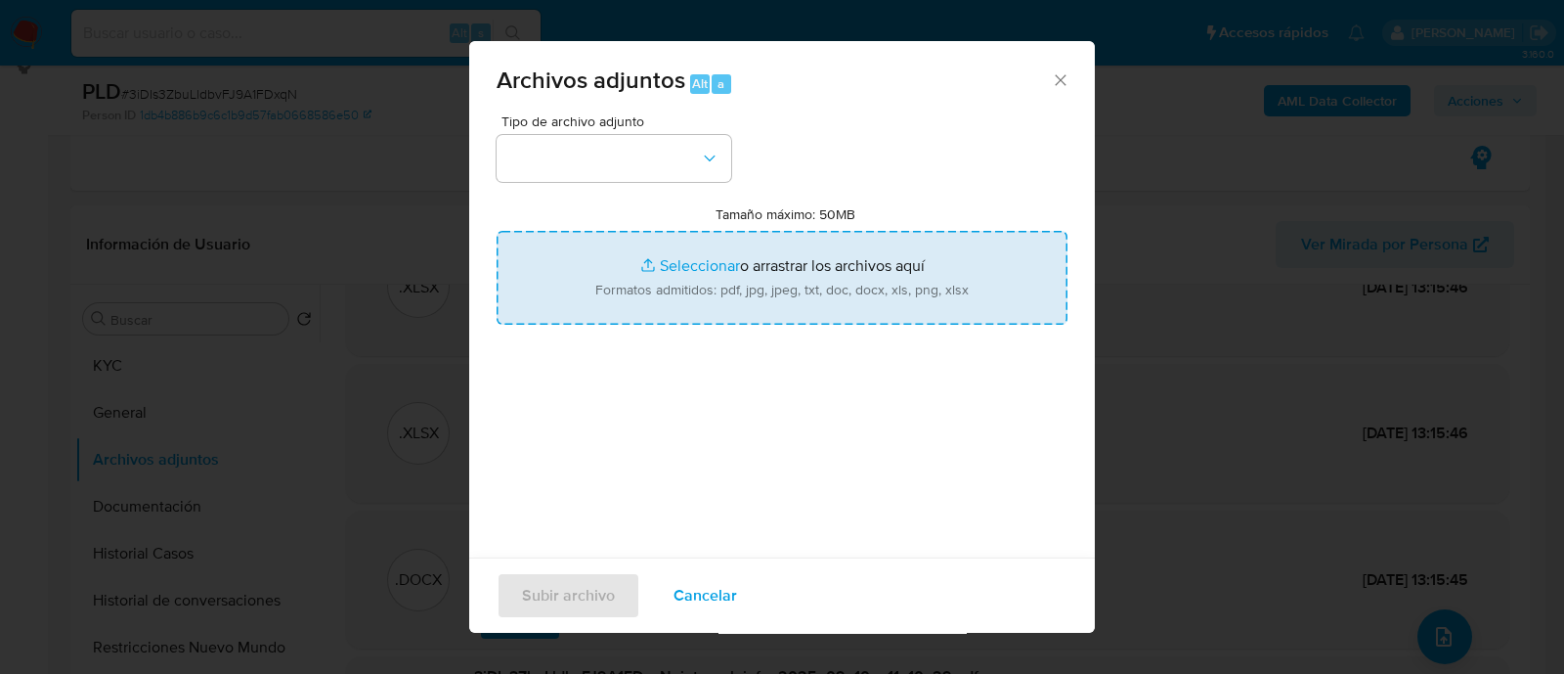
click at [630, 278] on input "Tamaño máximo: 50MB Seleccionar archivos" at bounding box center [782, 278] width 571 height 94
type input "C:\fakepath\Caselog 3iDIs3ZbuLldbvFJ9A1FDxqN.docx"
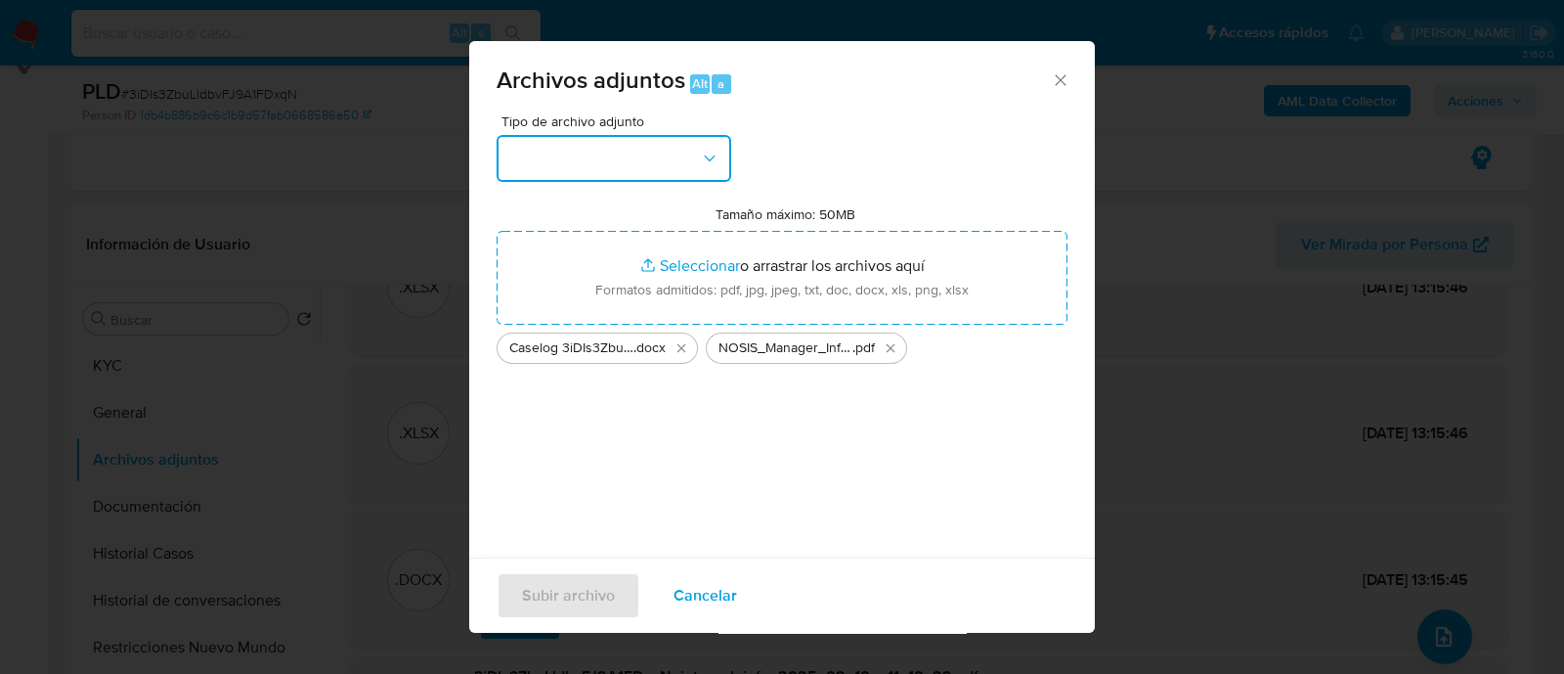
click at [543, 150] on button "button" at bounding box center [614, 158] width 235 height 47
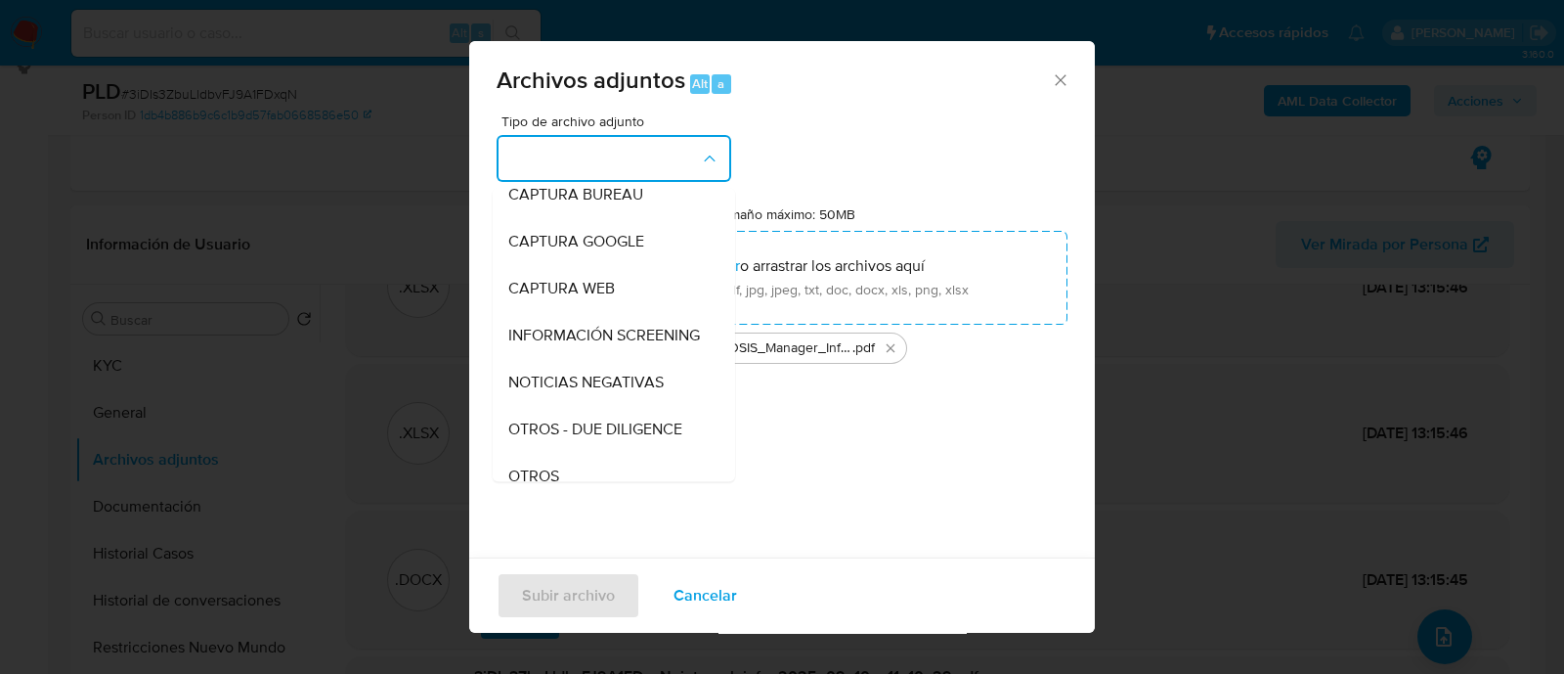
scroll to position [367, 0]
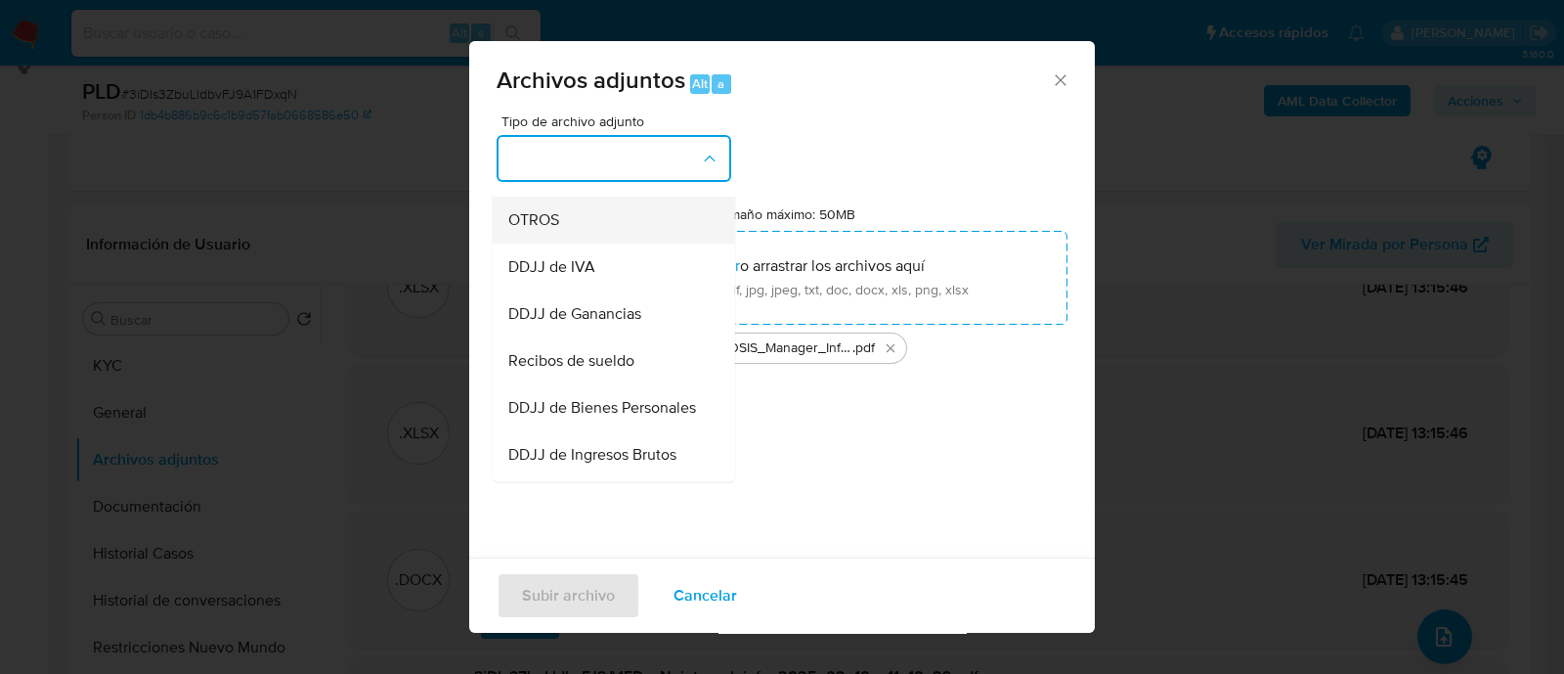
click at [599, 243] on div "OTROS" at bounding box center [607, 220] width 199 height 47
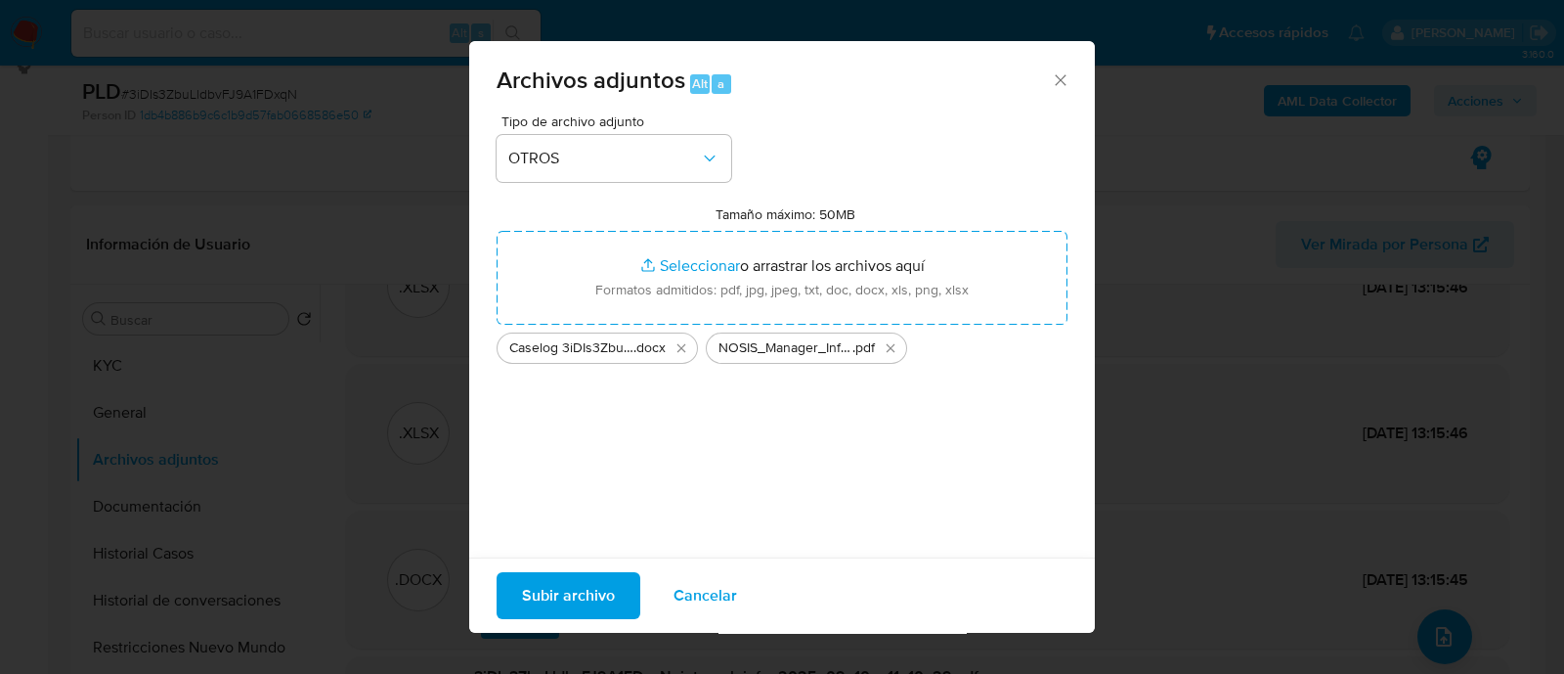
click at [590, 589] on span "Subir archivo" at bounding box center [568, 595] width 93 height 43
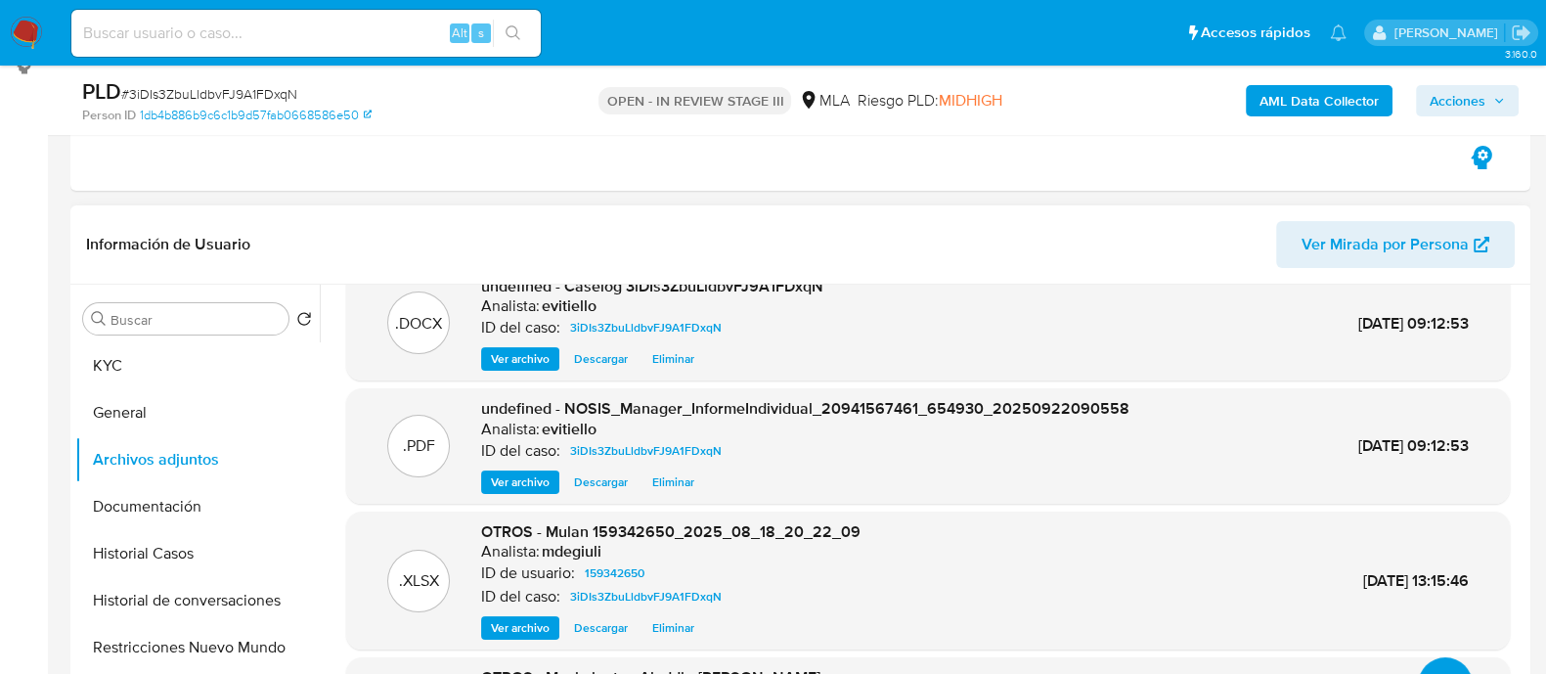
scroll to position [0, 0]
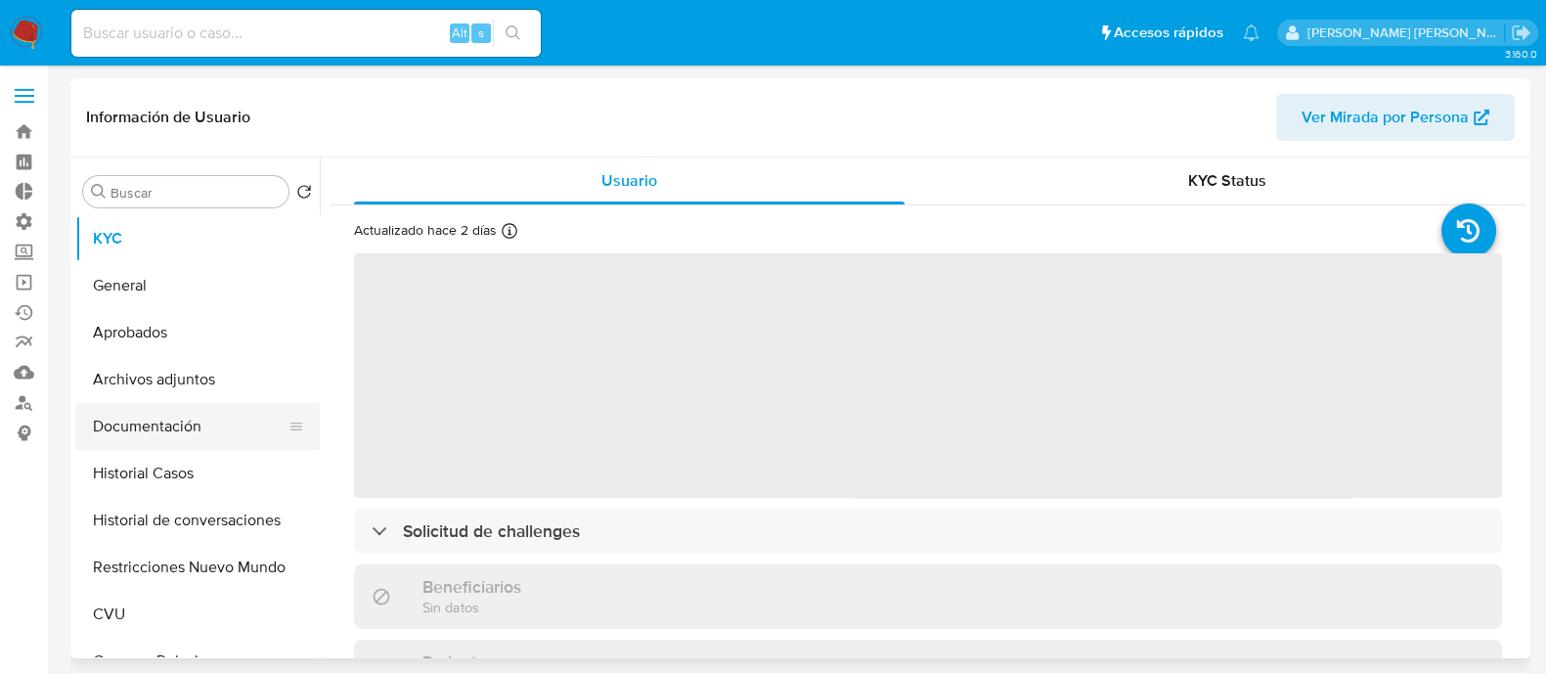
click at [189, 437] on button "Documentación" at bounding box center [189, 426] width 229 height 47
select select "10"
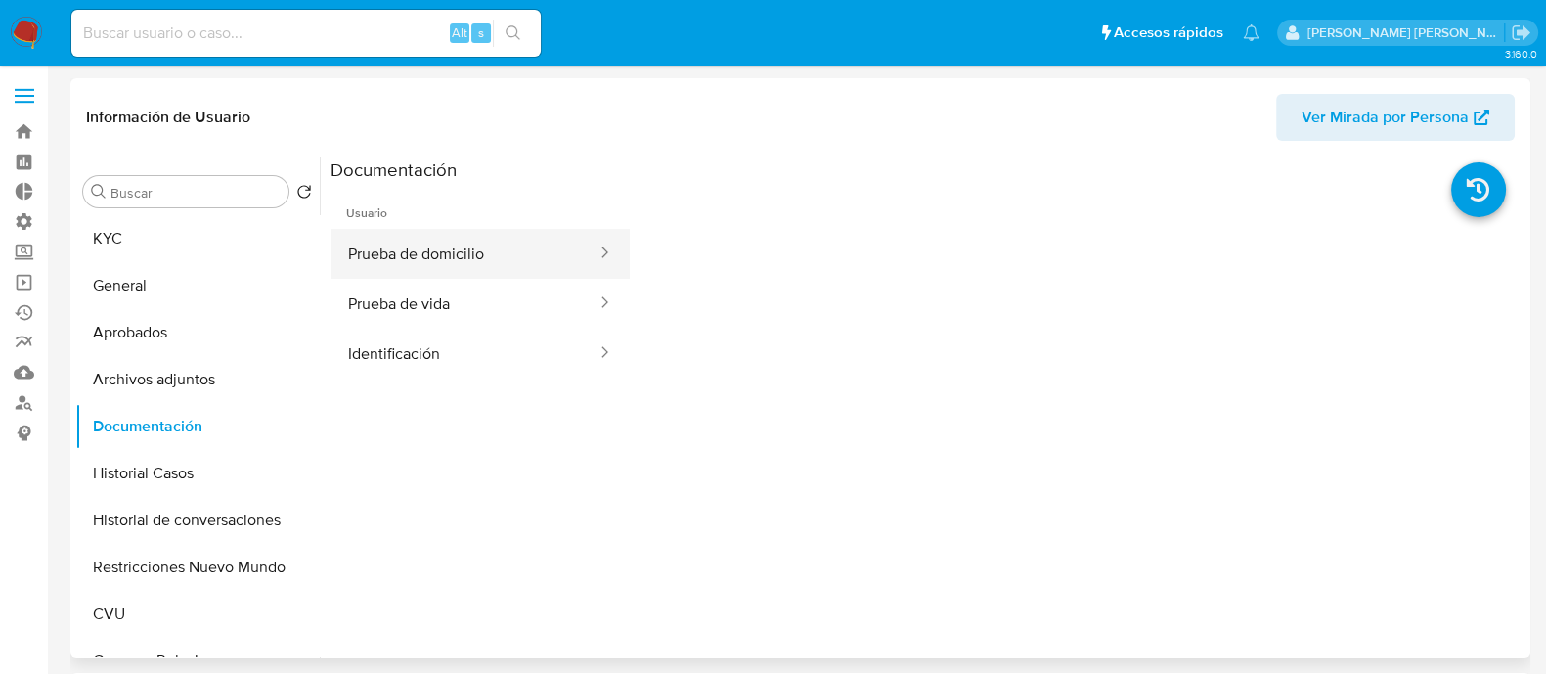
click at [449, 250] on button "Prueba de domicilio" at bounding box center [464, 254] width 268 height 50
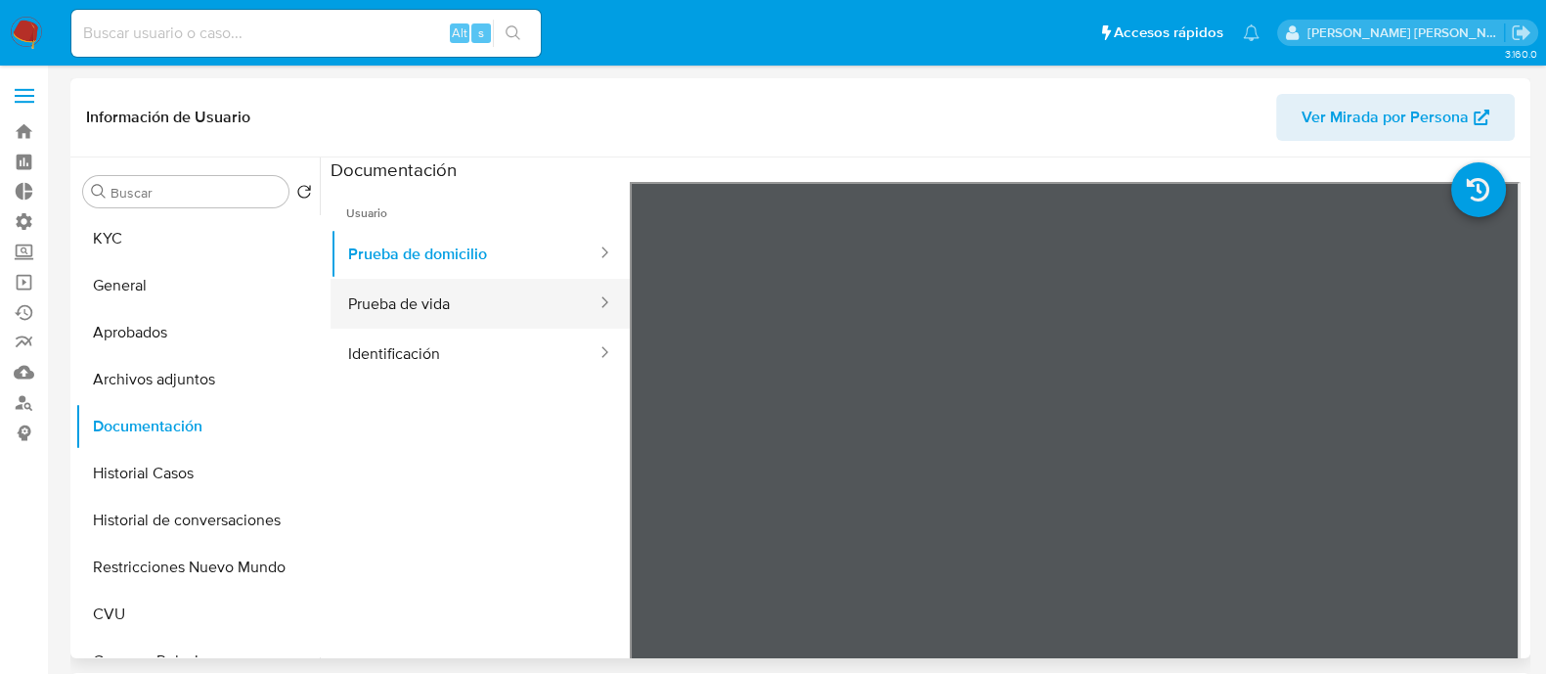
click at [494, 309] on button "Prueba de vida" at bounding box center [464, 304] width 268 height 50
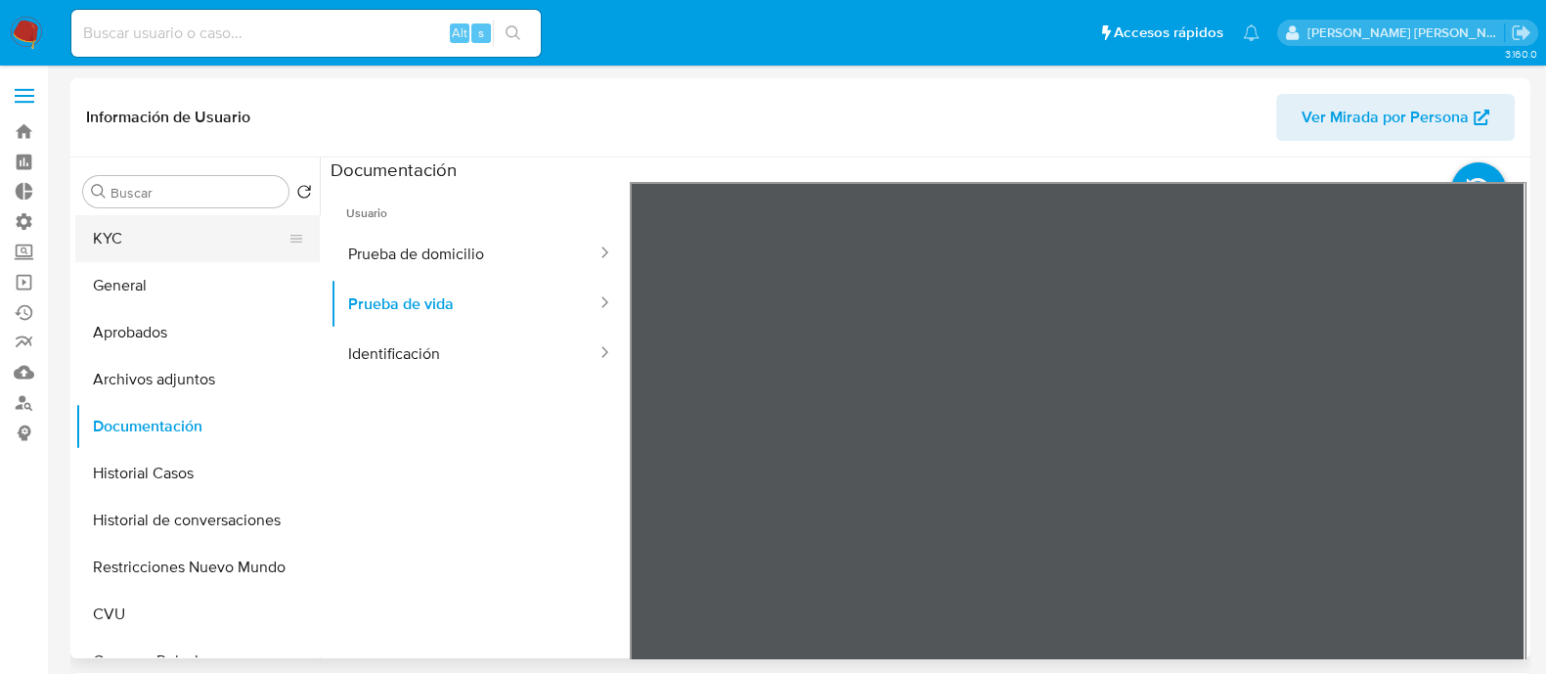
click at [146, 231] on button "KYC" at bounding box center [189, 238] width 229 height 47
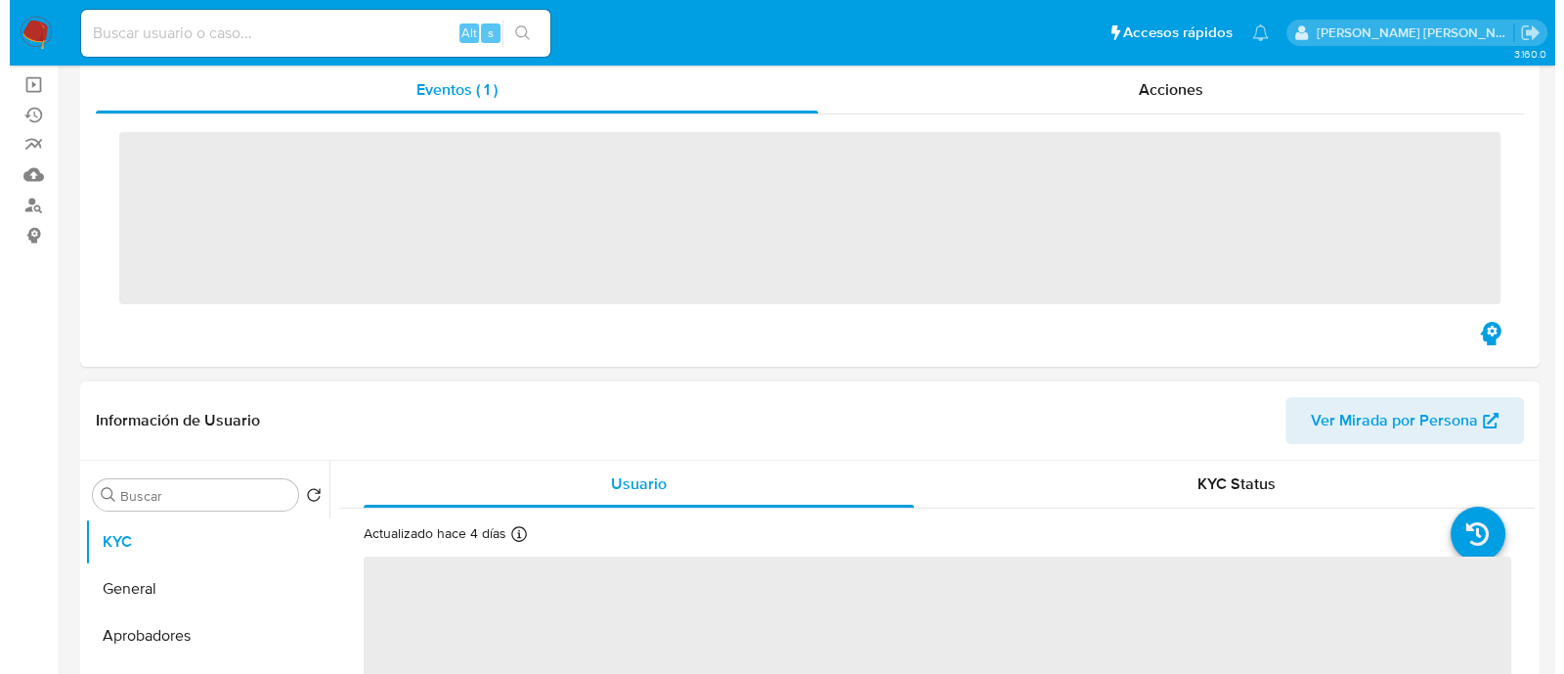
scroll to position [367, 0]
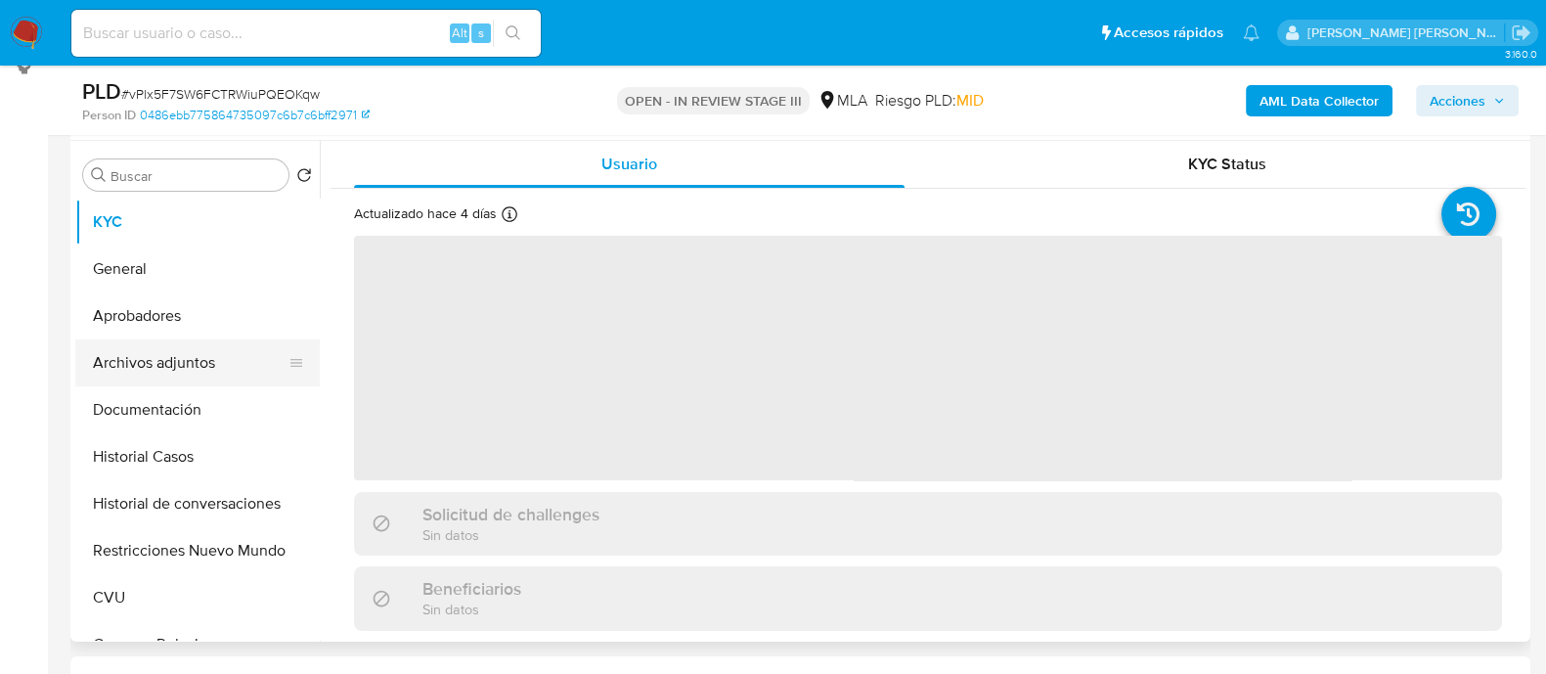
click at [240, 373] on button "Archivos adjuntos" at bounding box center [189, 362] width 229 height 47
select select "10"
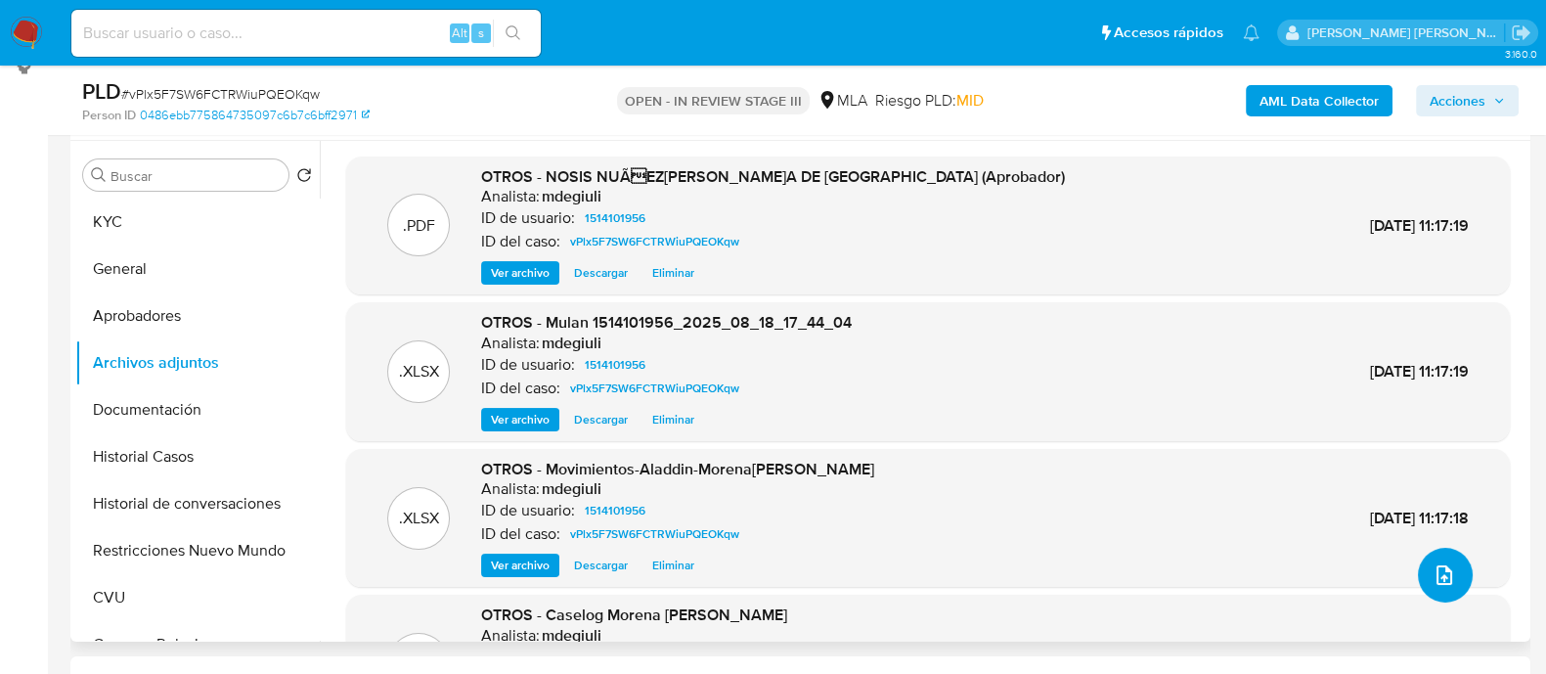
click at [1432, 569] on icon "upload-file" at bounding box center [1443, 574] width 23 height 23
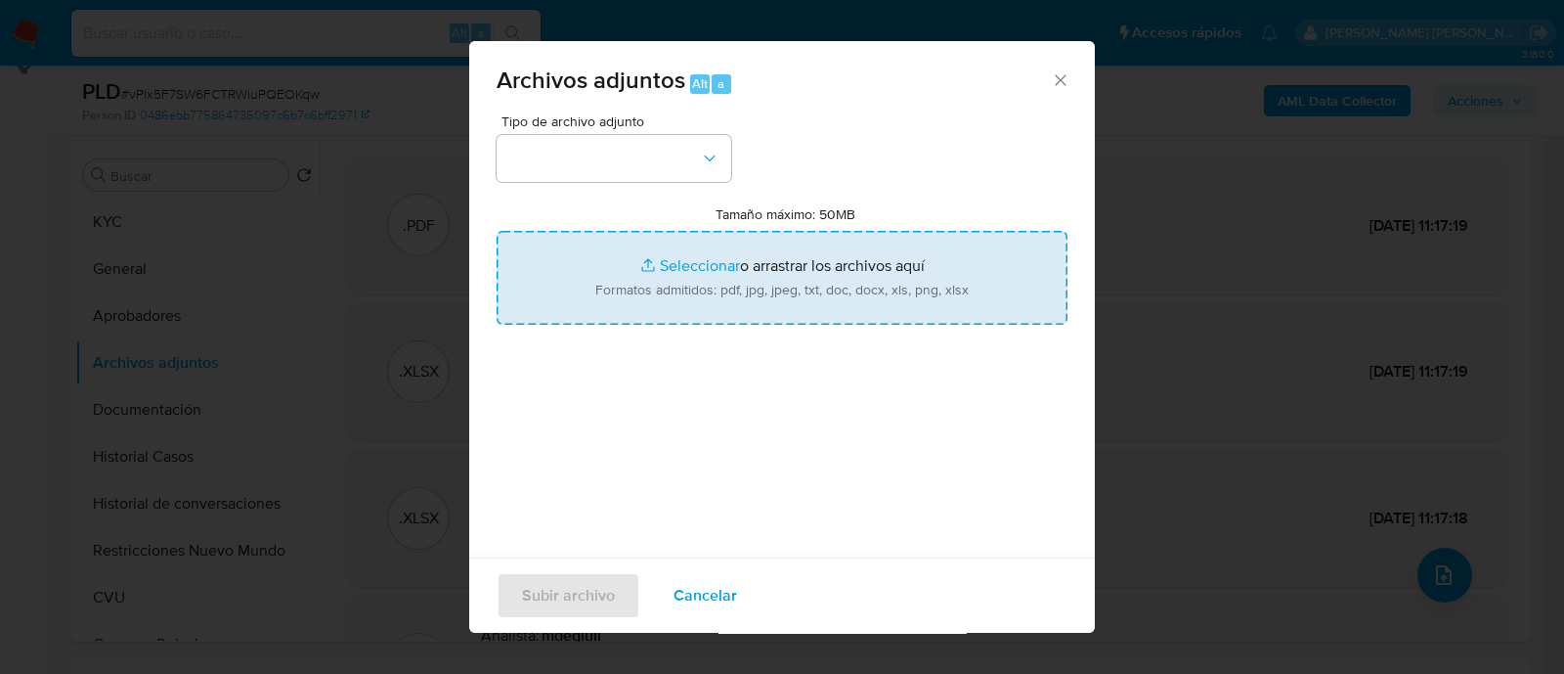
click at [712, 267] on input "Tamaño máximo: 50MB Seleccionar archivos" at bounding box center [782, 278] width 571 height 94
type input "C:\fakepath\Caselog vPlx5F7SW6FCTRWiuPQEOKqw.docx"
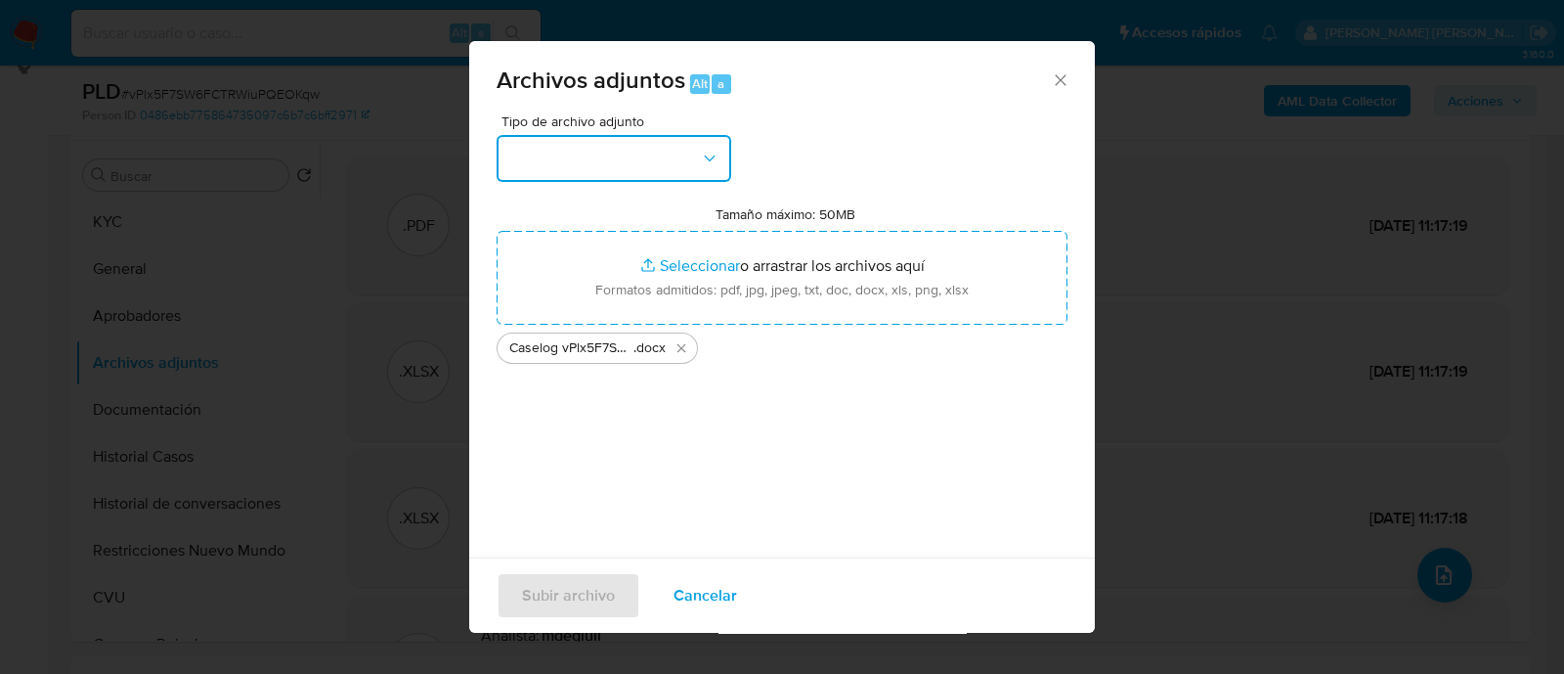
click at [596, 158] on button "button" at bounding box center [614, 158] width 235 height 47
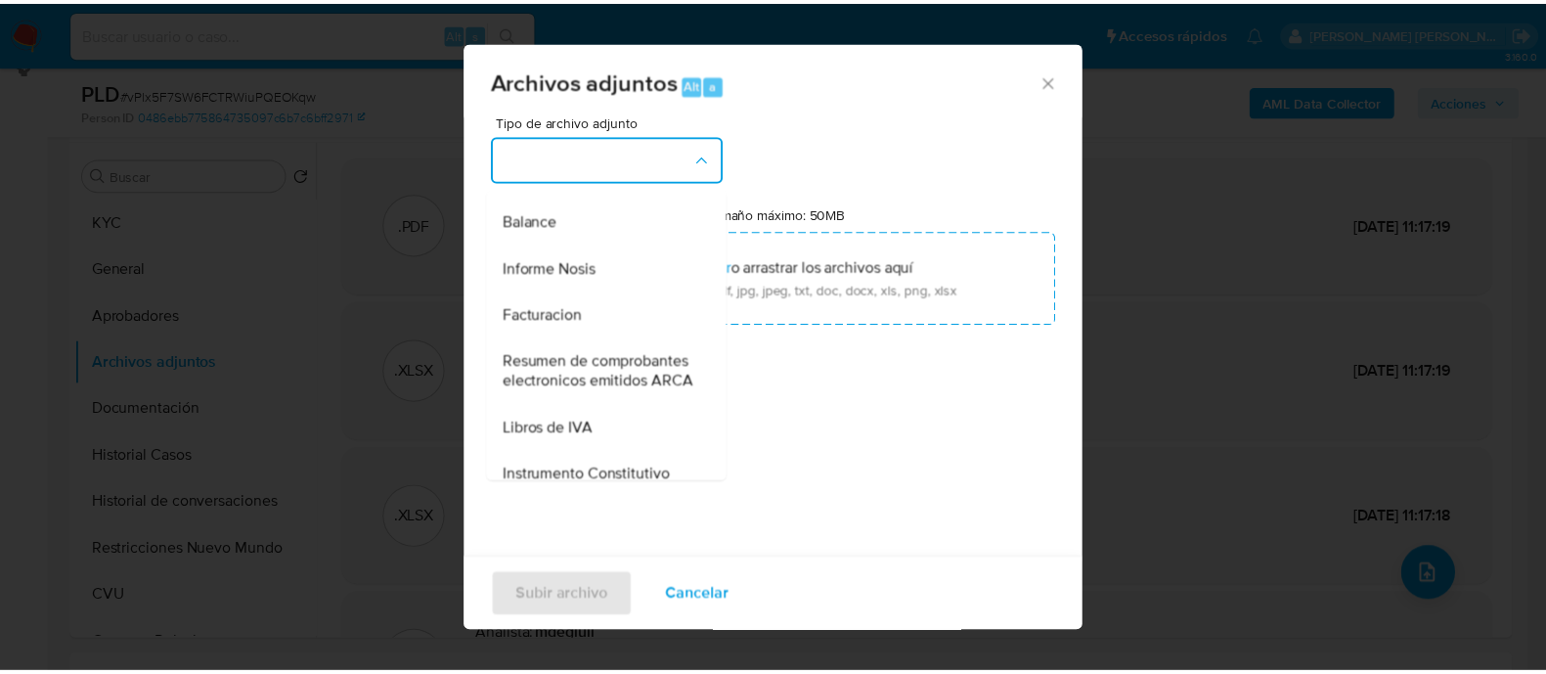
scroll to position [395, 0]
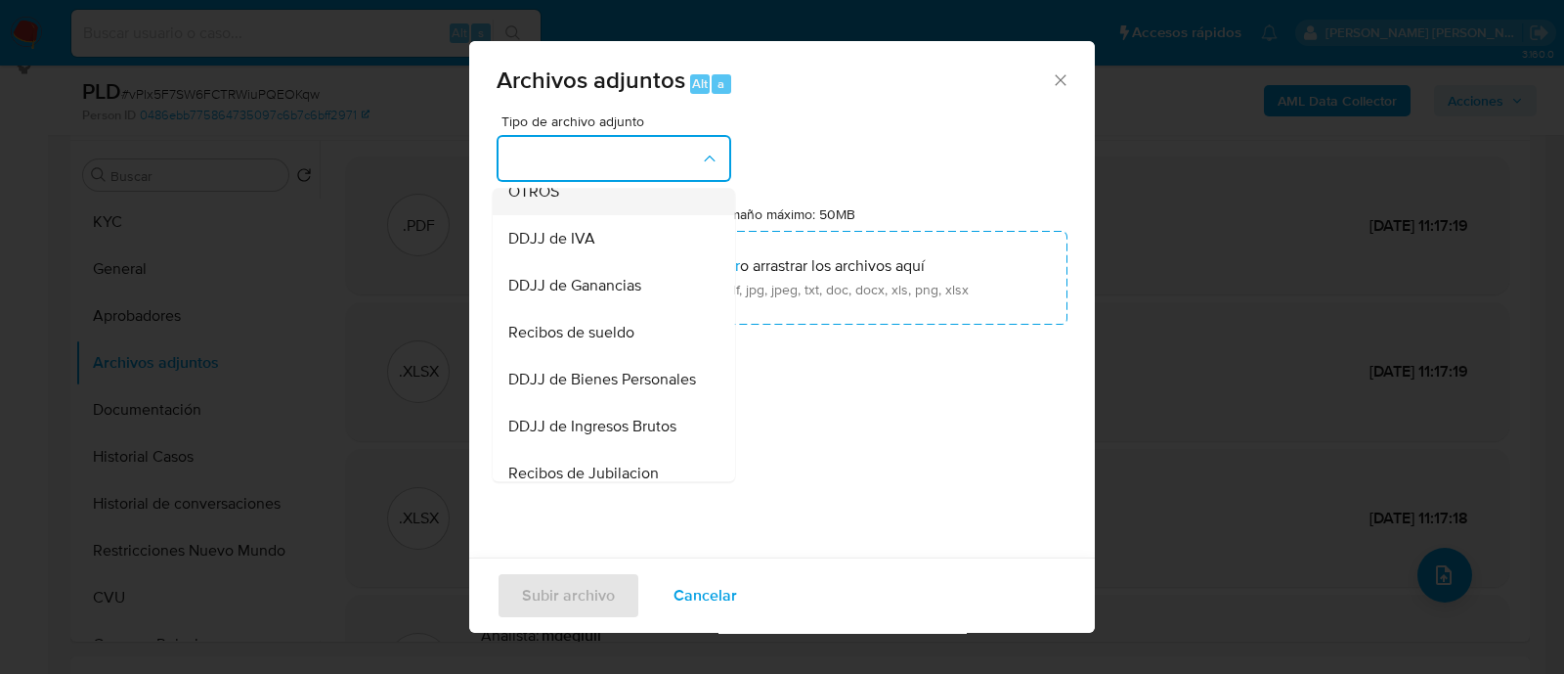
click at [587, 215] on div "OTROS" at bounding box center [607, 191] width 199 height 47
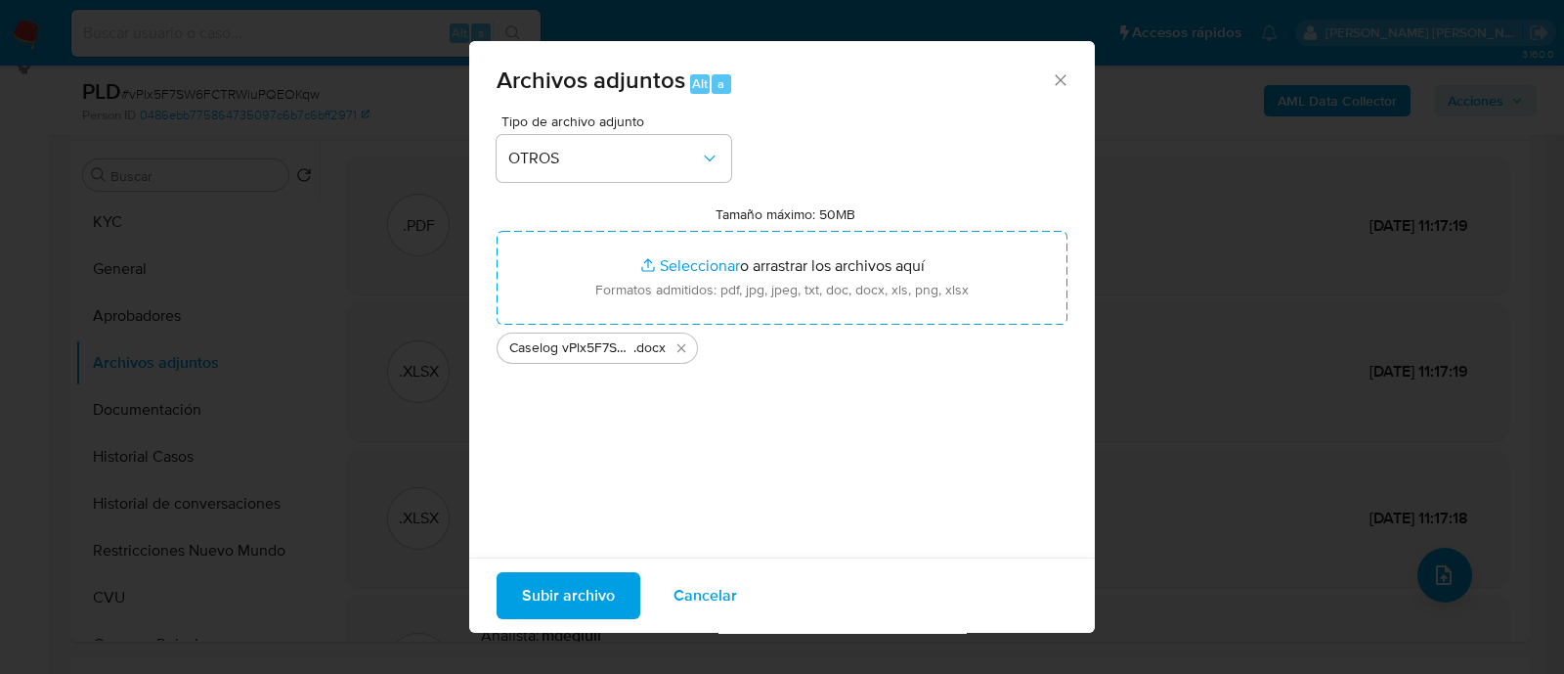
click at [584, 593] on span "Subir archivo" at bounding box center [568, 595] width 93 height 43
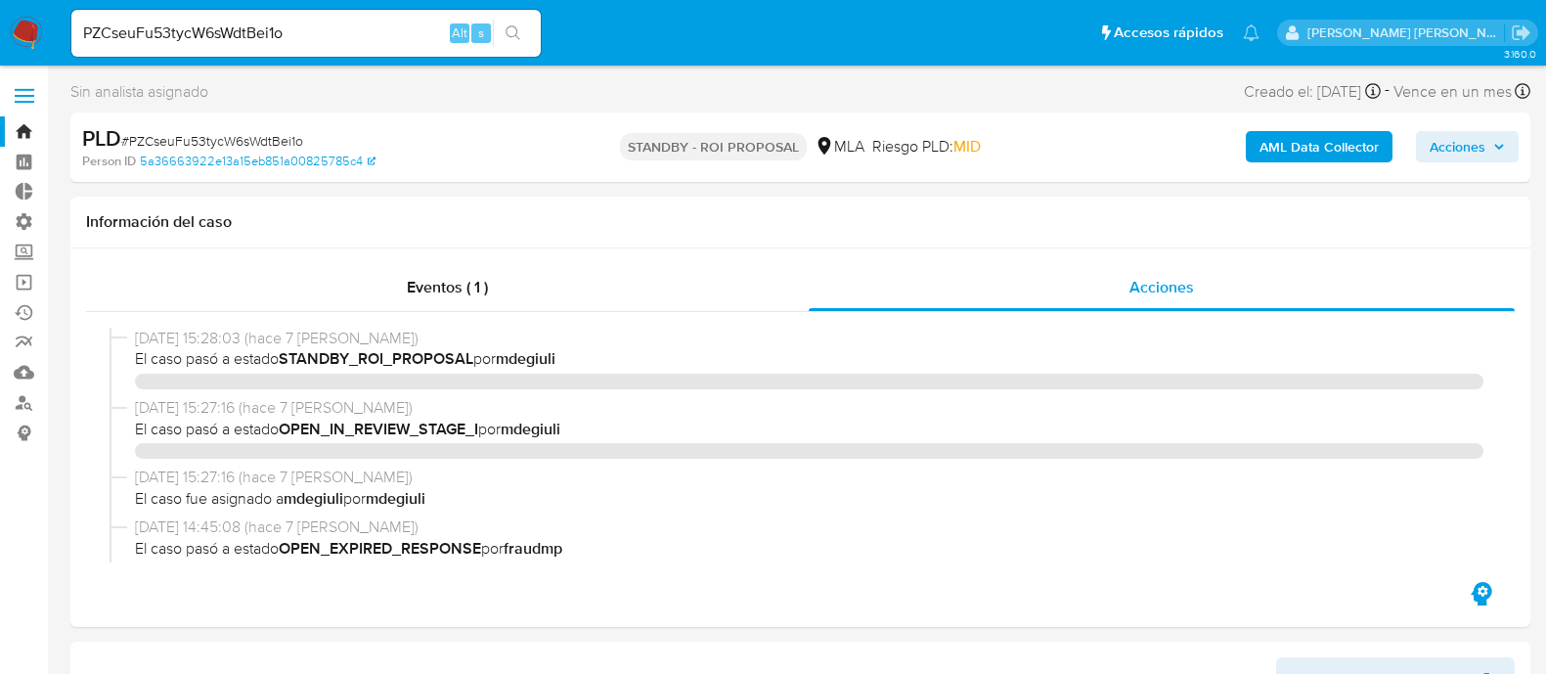
select select "10"
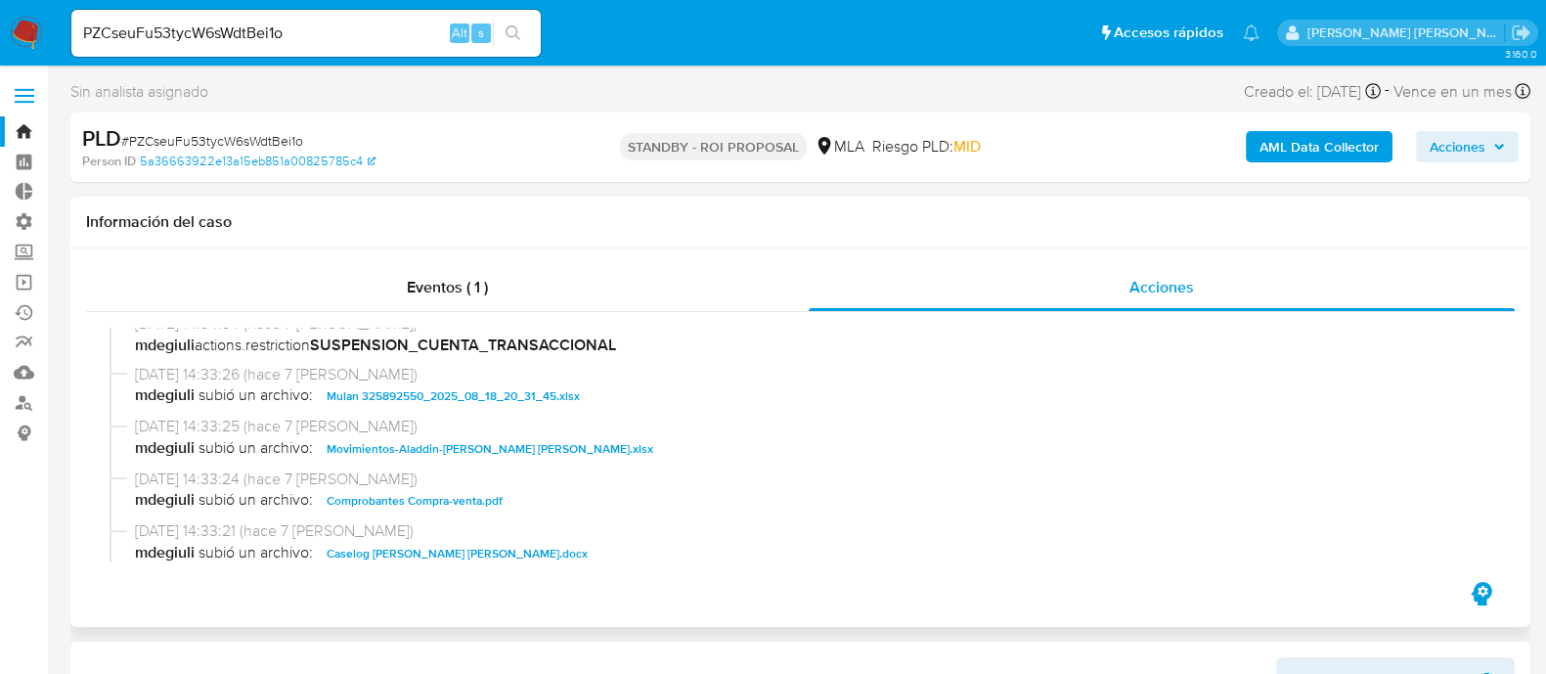
scroll to position [855, 0]
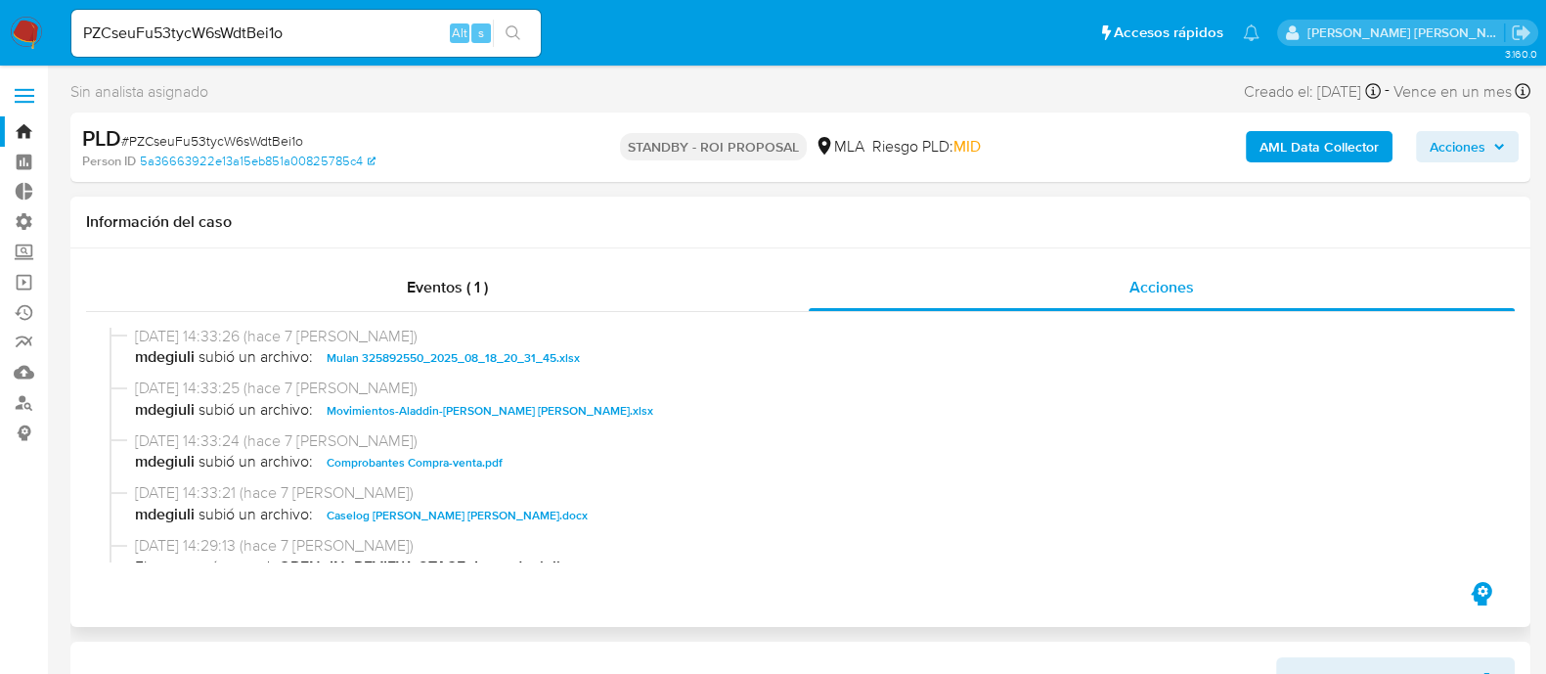
click at [480, 417] on span "Movimientos-Aladdin-[PERSON_NAME] [PERSON_NAME].xlsx" at bounding box center [490, 410] width 327 height 23
click at [490, 460] on span "Comprobantes Compra-venta.pdf" at bounding box center [415, 462] width 176 height 23
click at [487, 518] on span "Caselog [PERSON_NAME] [PERSON_NAME].docx" at bounding box center [457, 515] width 261 height 23
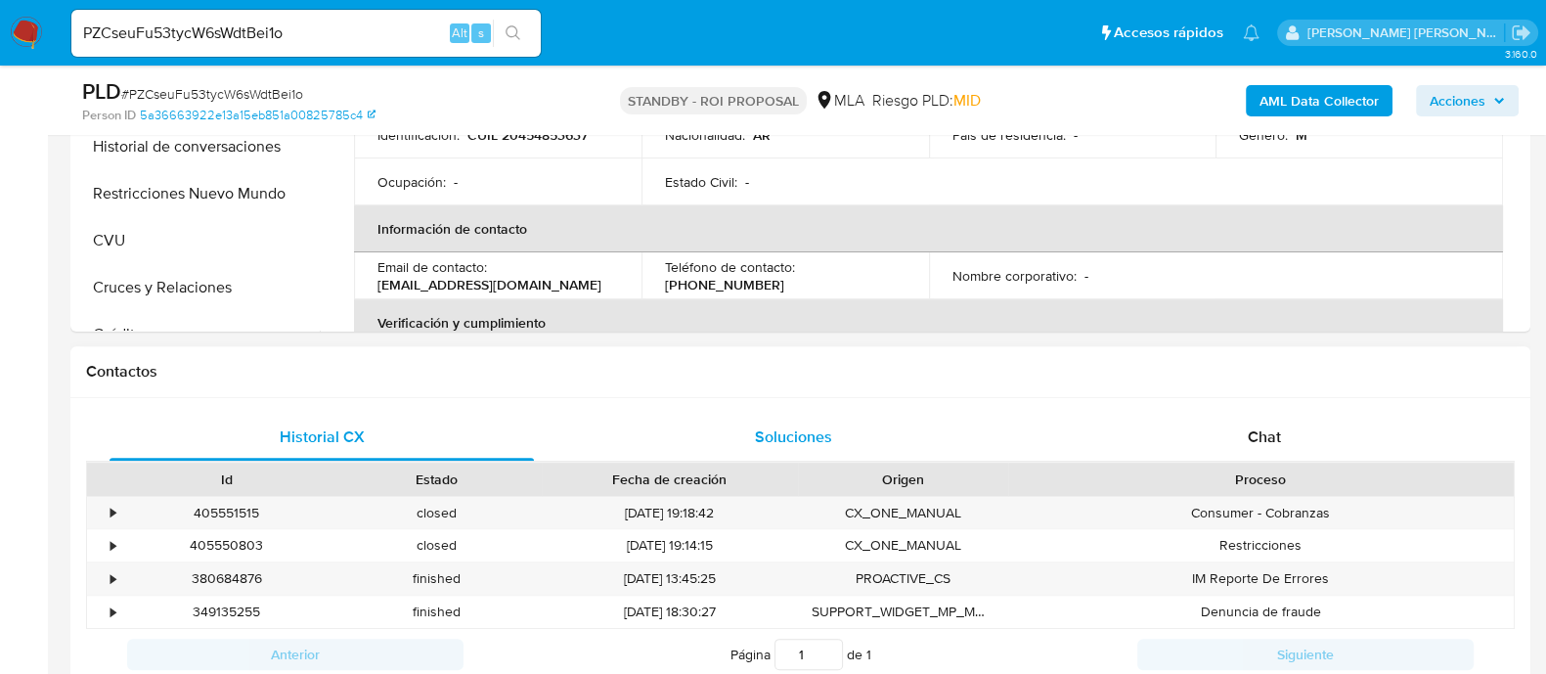
scroll to position [733, 0]
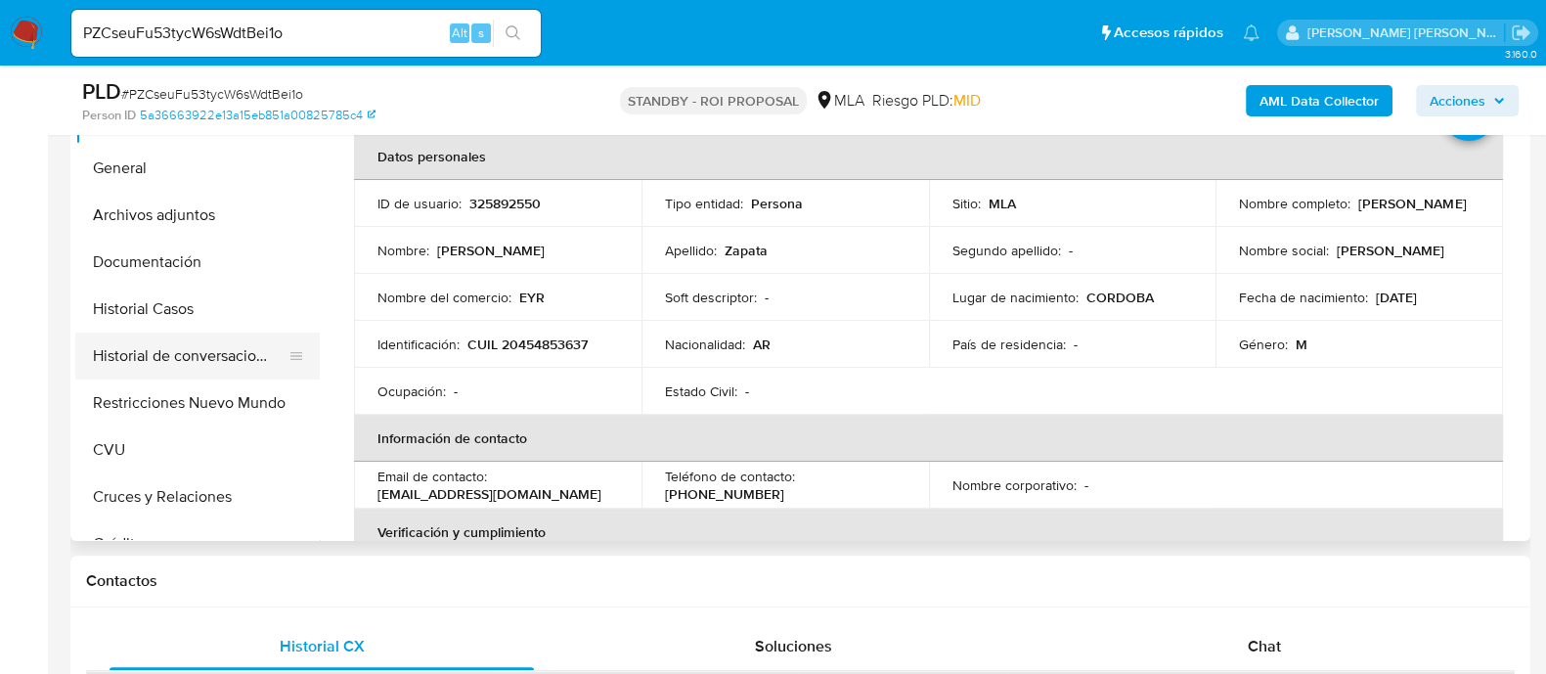
click at [235, 359] on button "Historial de conversaciones" at bounding box center [189, 355] width 229 height 47
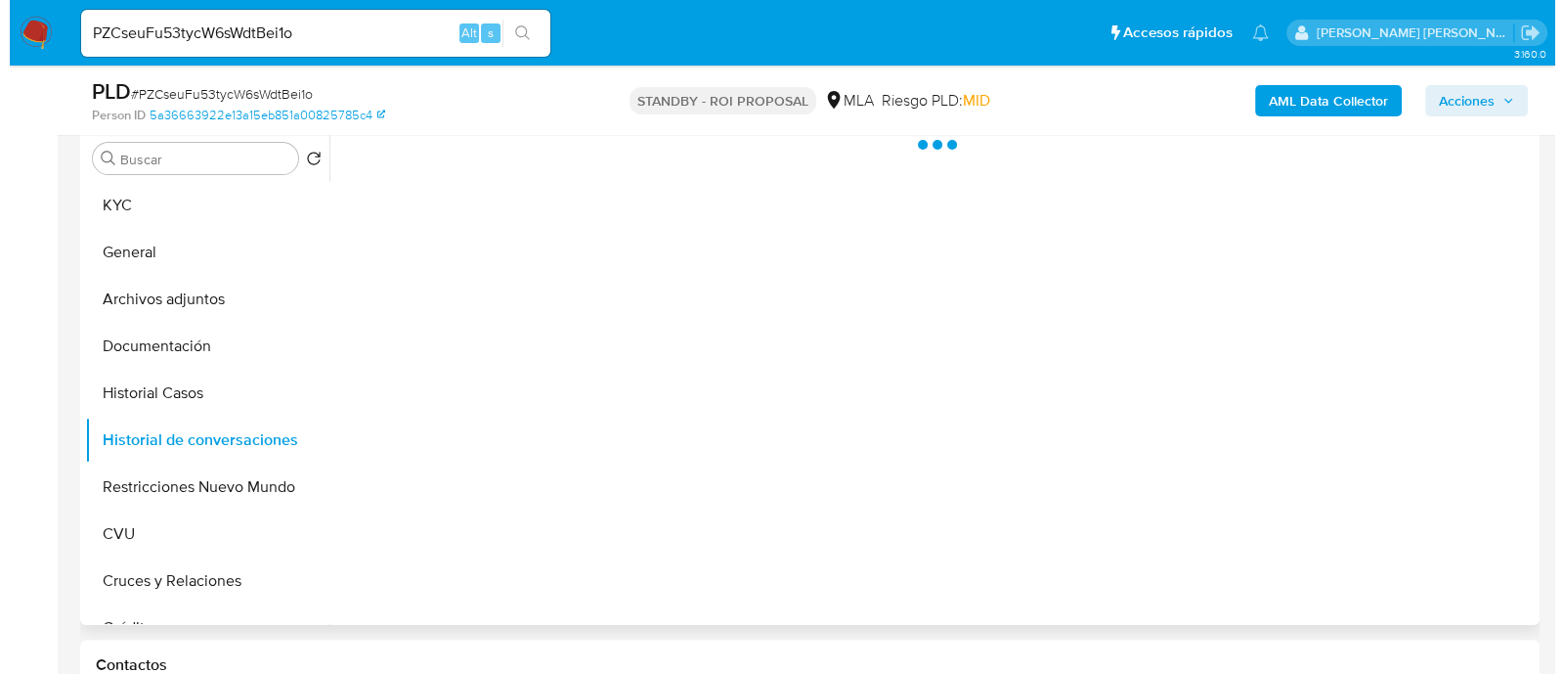
scroll to position [488, 0]
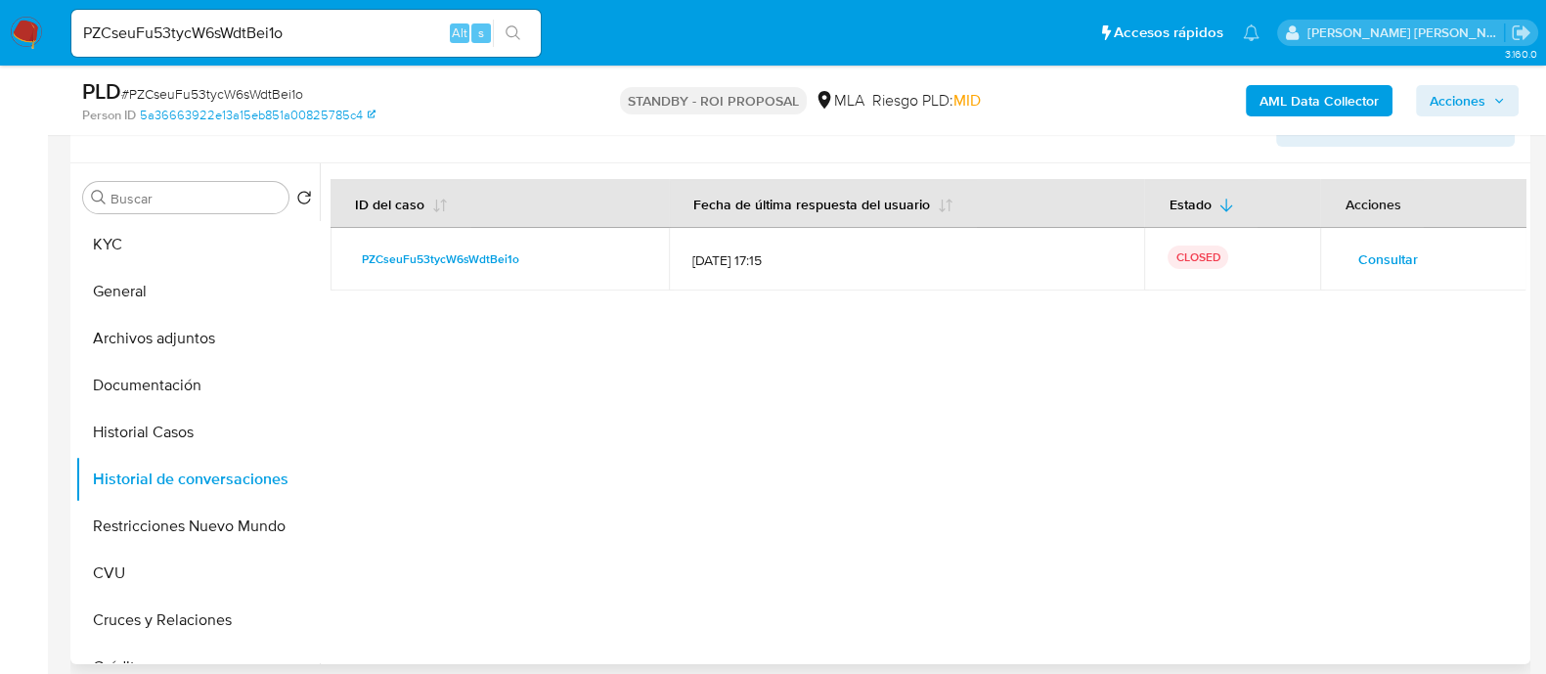
click at [1392, 255] on span "Consultar" at bounding box center [1387, 258] width 60 height 27
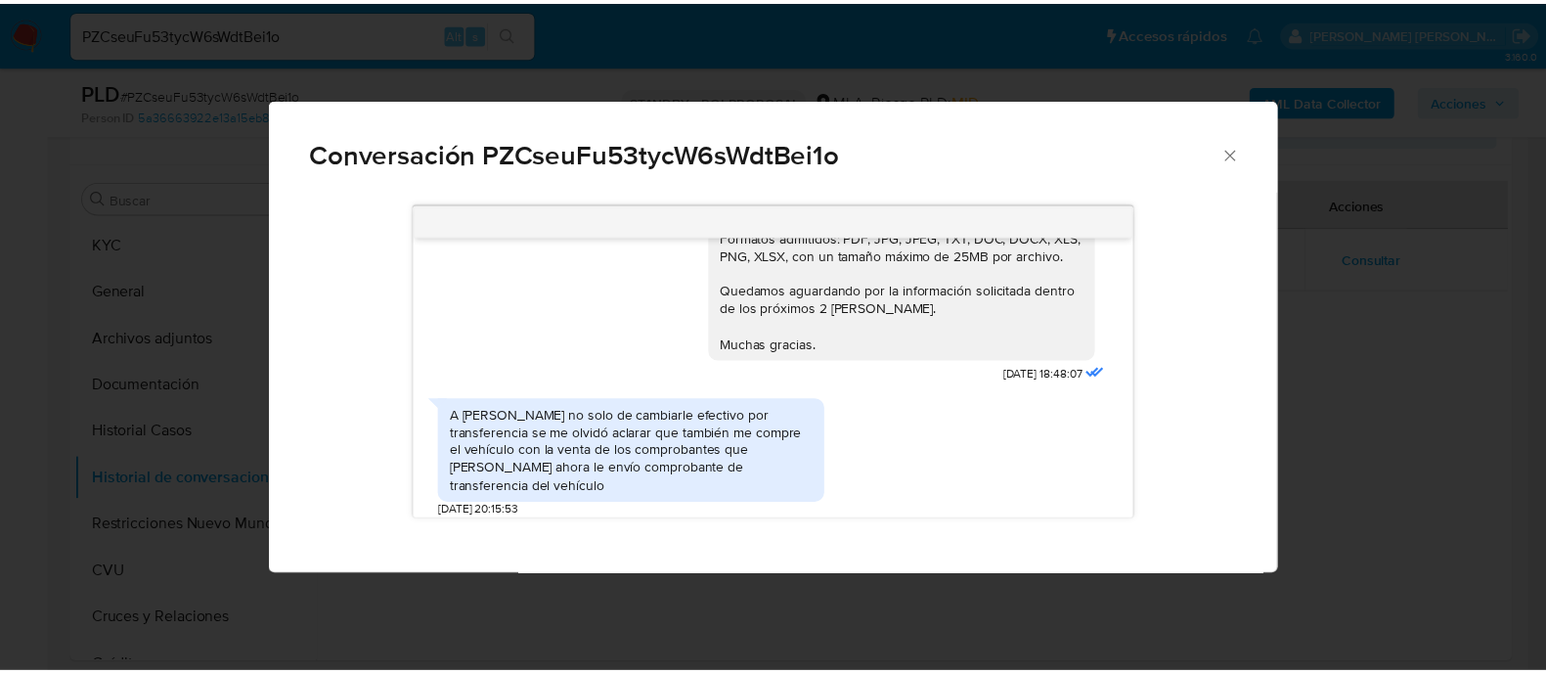
scroll to position [878, 0]
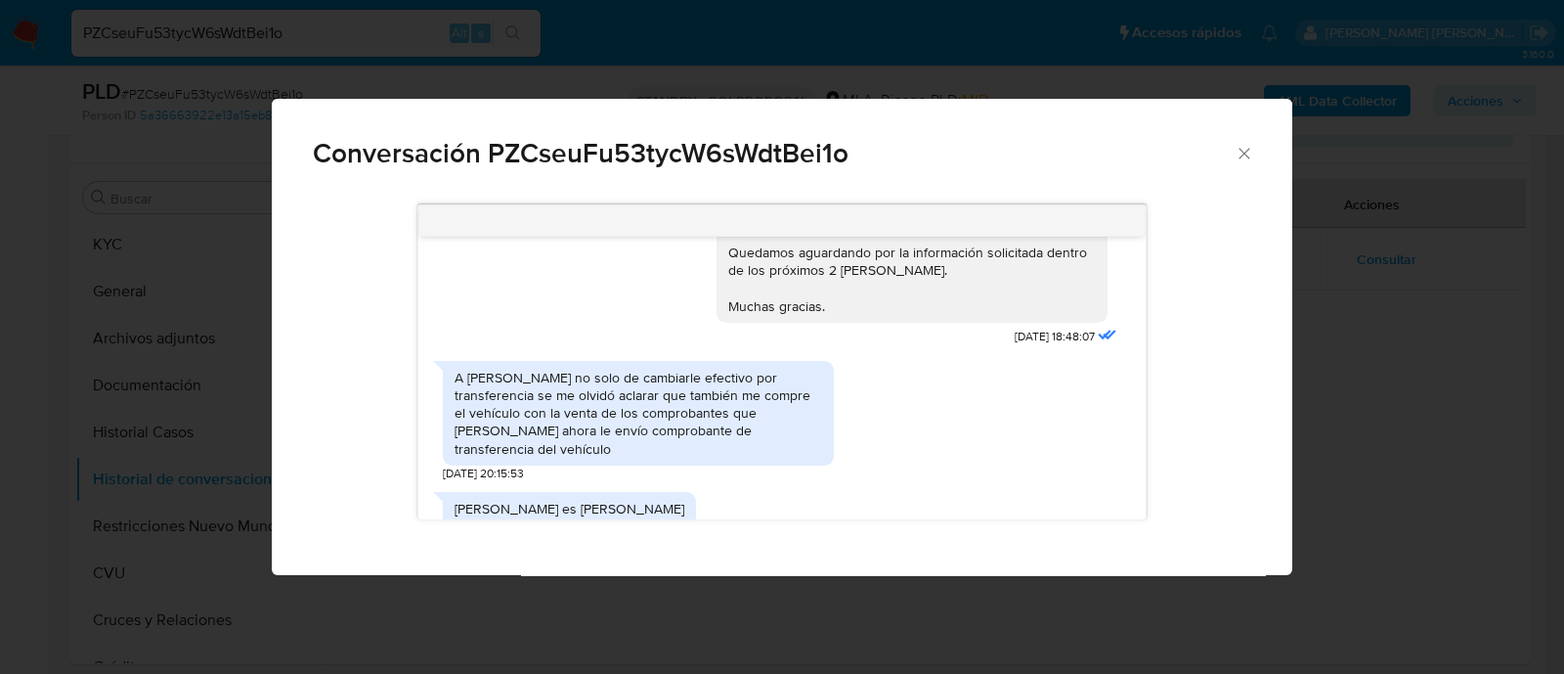
click at [396, 47] on div "Conversación PZCseuFu53tycW6sWdtBei1o Estos son los comprobantes de venta que h…" at bounding box center [782, 337] width 1564 height 674
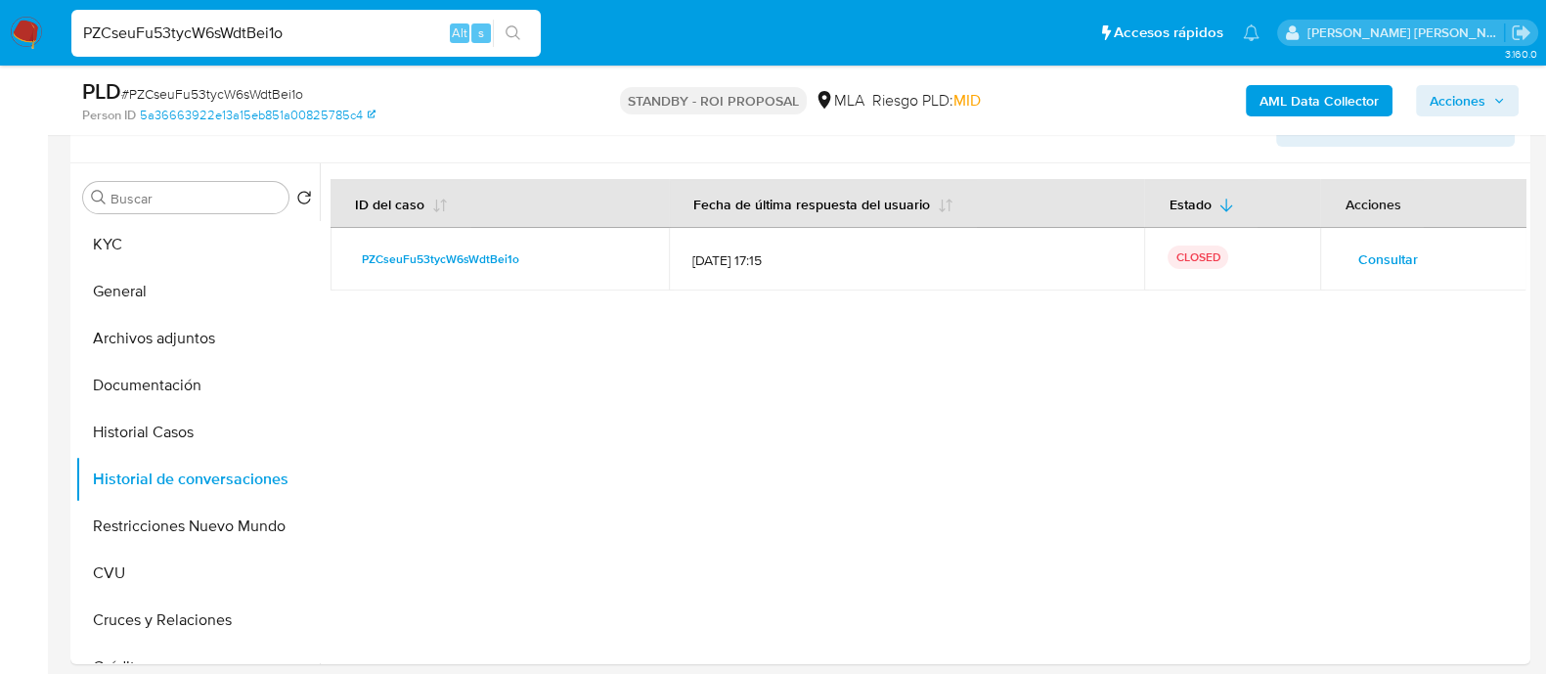
click at [366, 36] on input "PZCseuFu53tycW6sWdtBei1o" at bounding box center [305, 33] width 469 height 25
paste input "eB6KhTtPLfF1sJ3ZEULarbC9"
type input "eB6KhTtPLfF1sJ3ZEULarbC9"
click at [523, 35] on button "search-icon" at bounding box center [513, 33] width 40 height 27
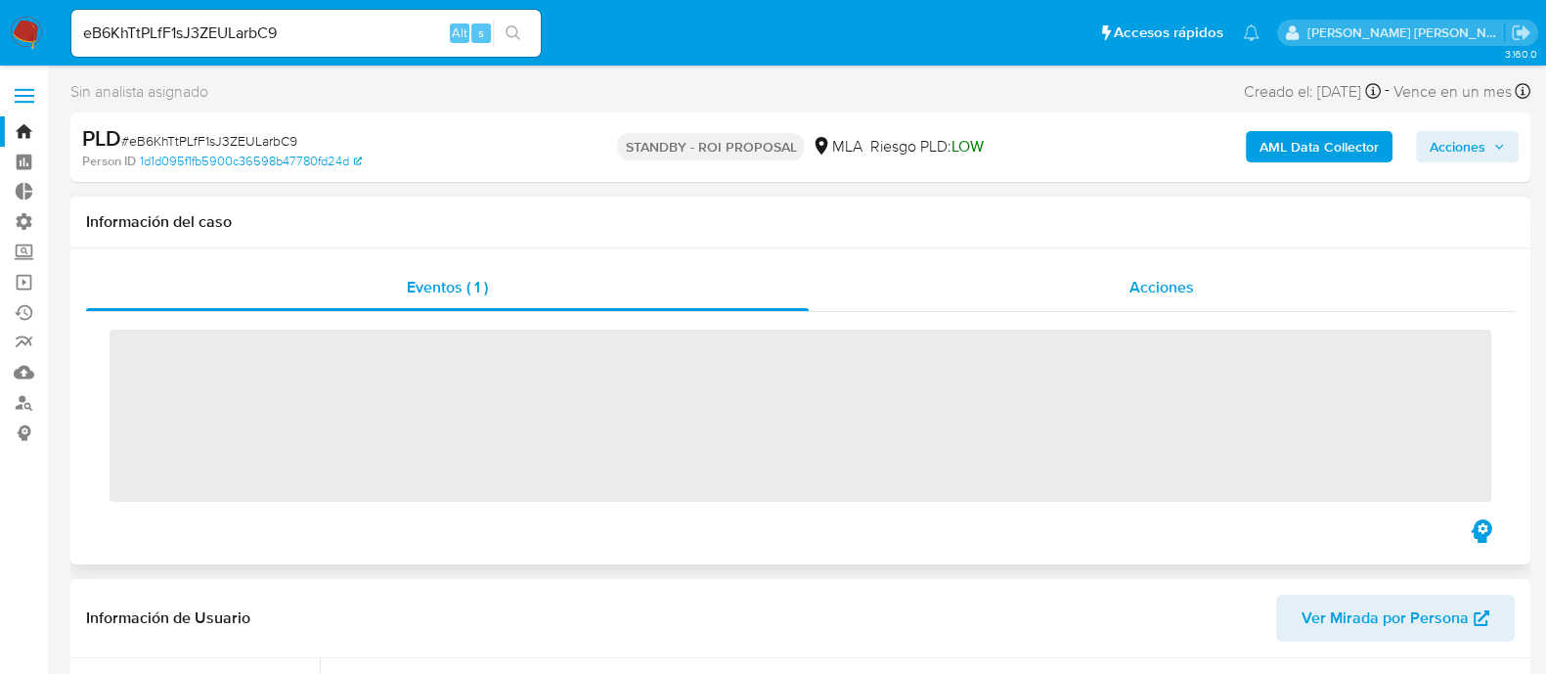
click at [1264, 297] on div "Acciones" at bounding box center [1162, 287] width 706 height 47
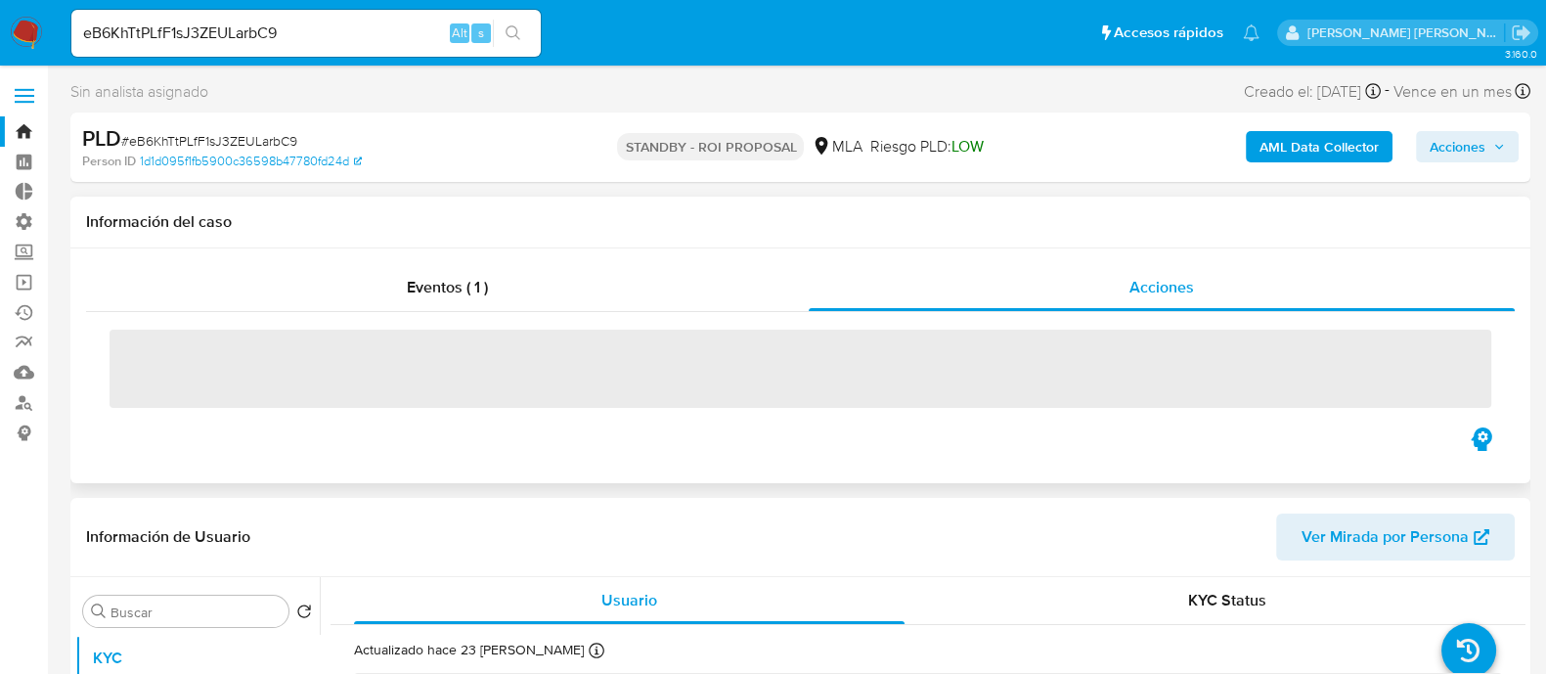
select select "10"
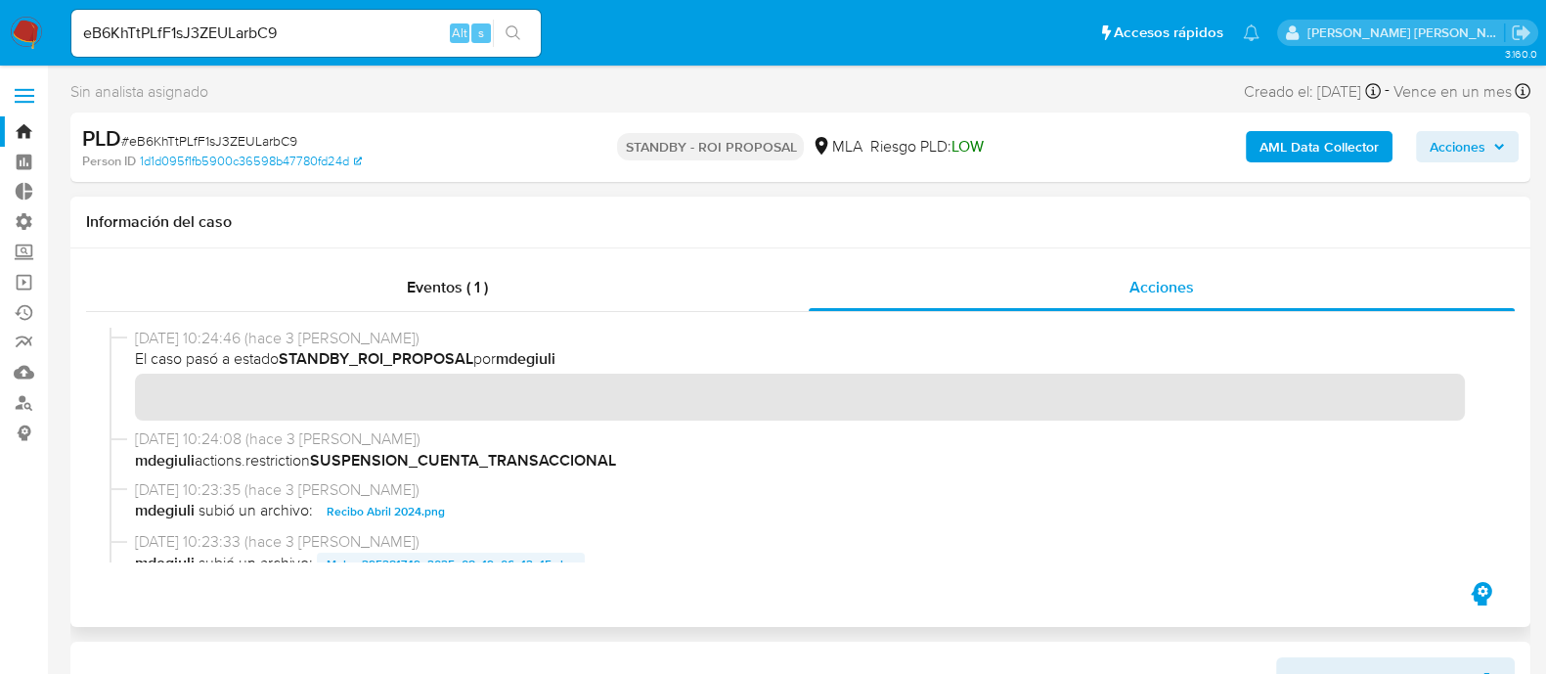
scroll to position [121, 0]
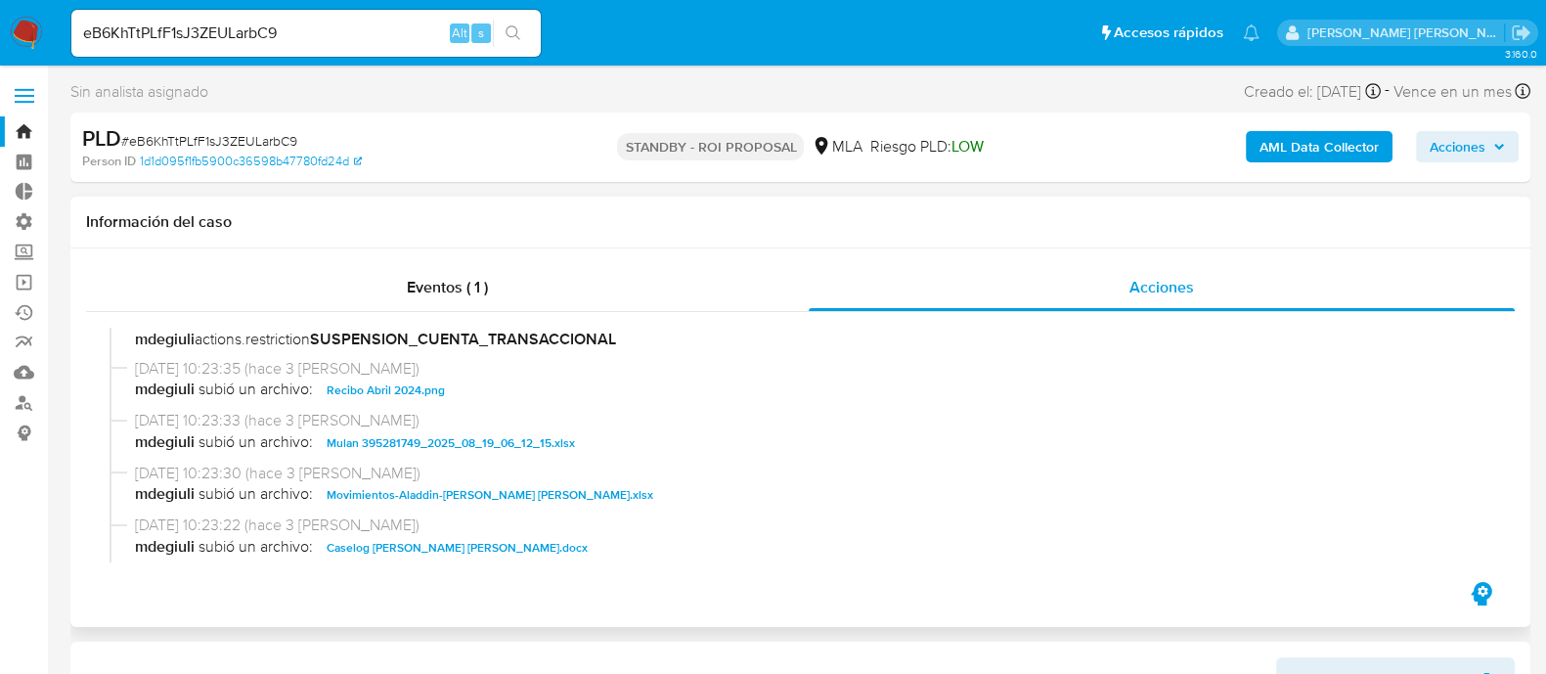
click at [535, 496] on span "Movimientos-Aladdin-[PERSON_NAME] [PERSON_NAME].xlsx" at bounding box center [490, 494] width 327 height 23
click at [505, 533] on span "[DATE] 10:23:22 (hace 3 [PERSON_NAME])" at bounding box center [809, 525] width 1348 height 22
click at [523, 542] on span "Caselog [PERSON_NAME] [PERSON_NAME].docx" at bounding box center [457, 547] width 261 height 23
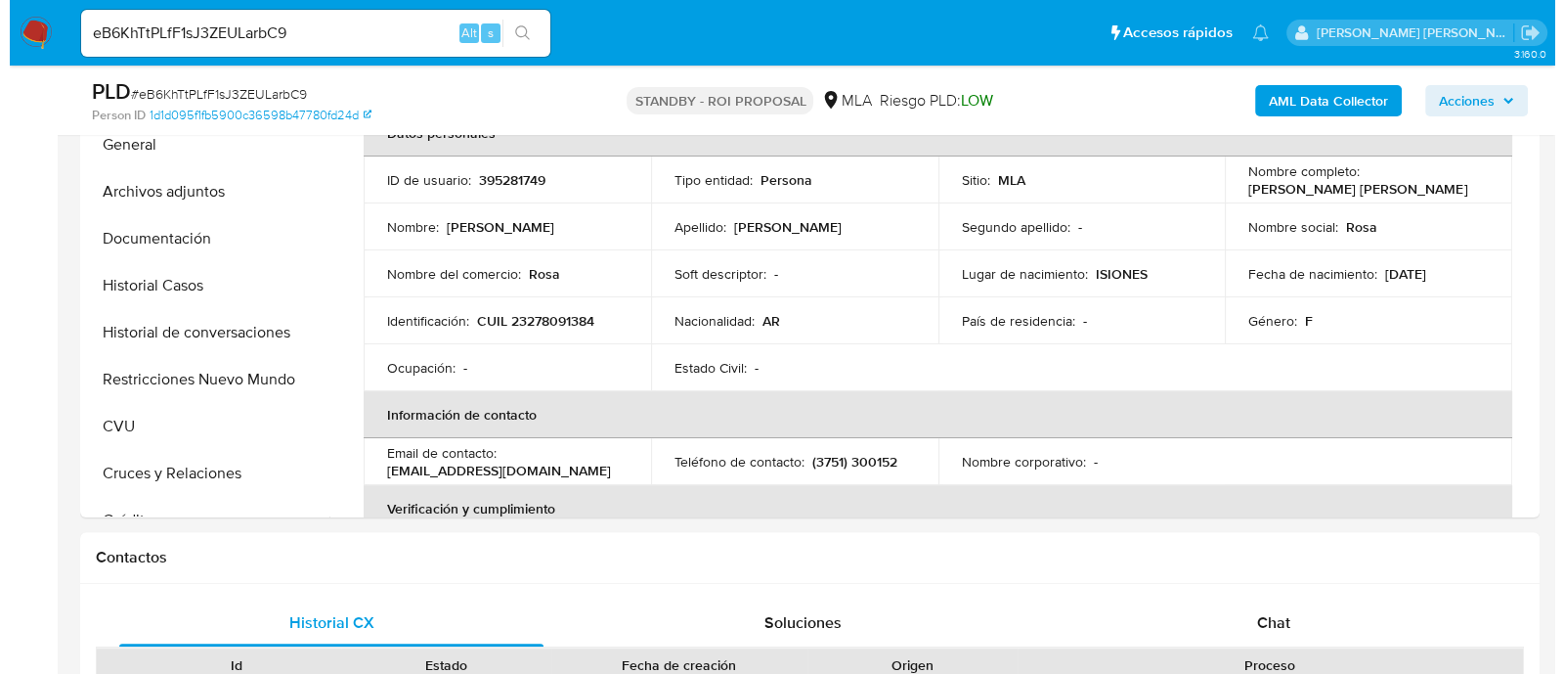
scroll to position [488, 0]
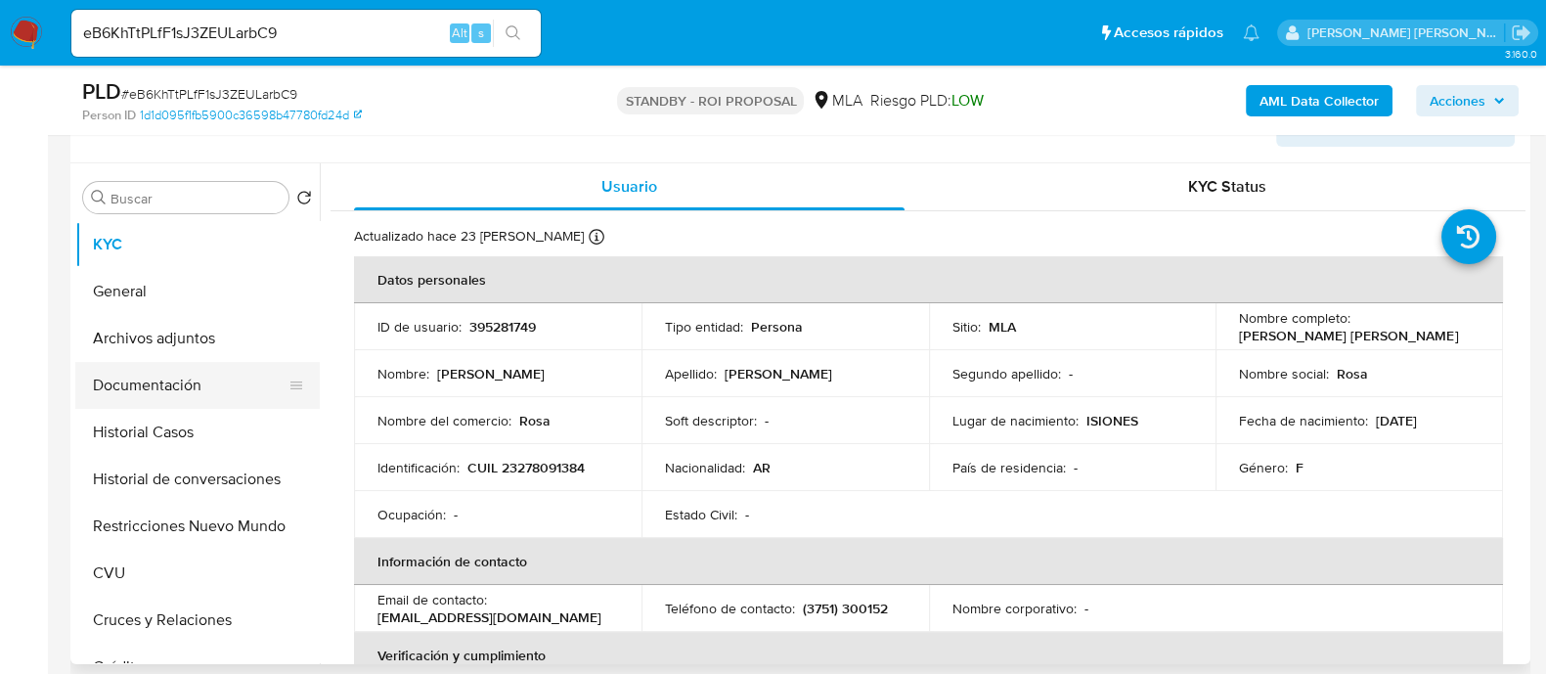
click at [218, 393] on button "Documentación" at bounding box center [189, 385] width 229 height 47
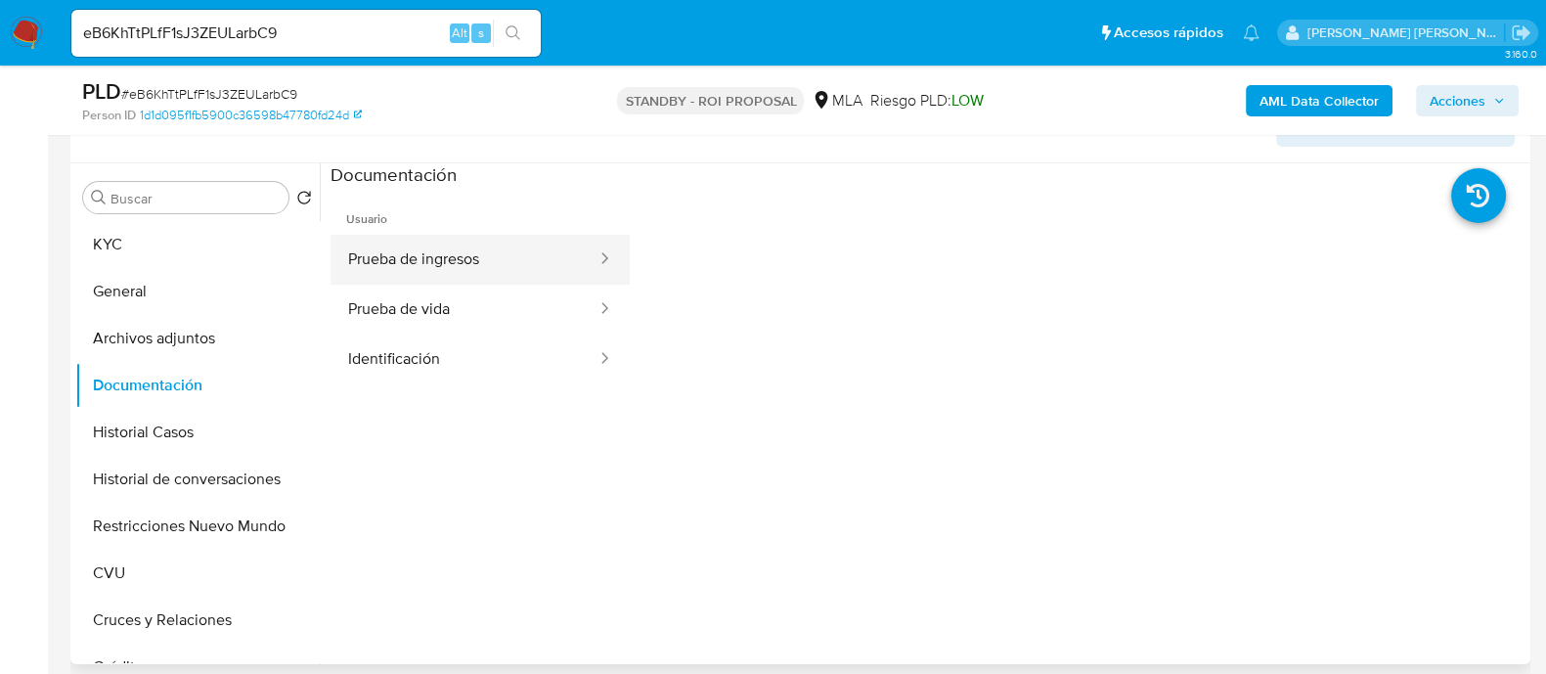
click at [510, 281] on button "Prueba de ingresos" at bounding box center [464, 260] width 268 height 50
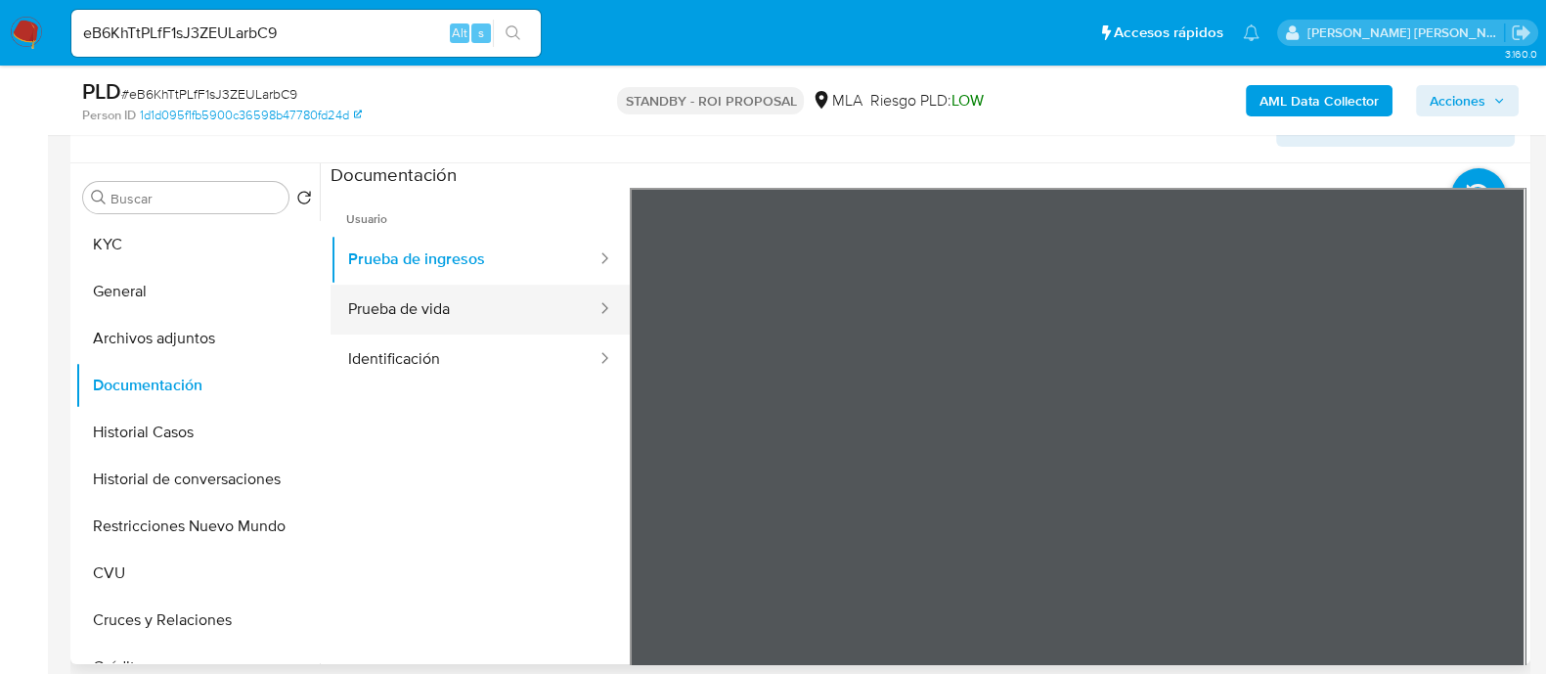
click at [508, 315] on button "Prueba de vida" at bounding box center [464, 310] width 268 height 50
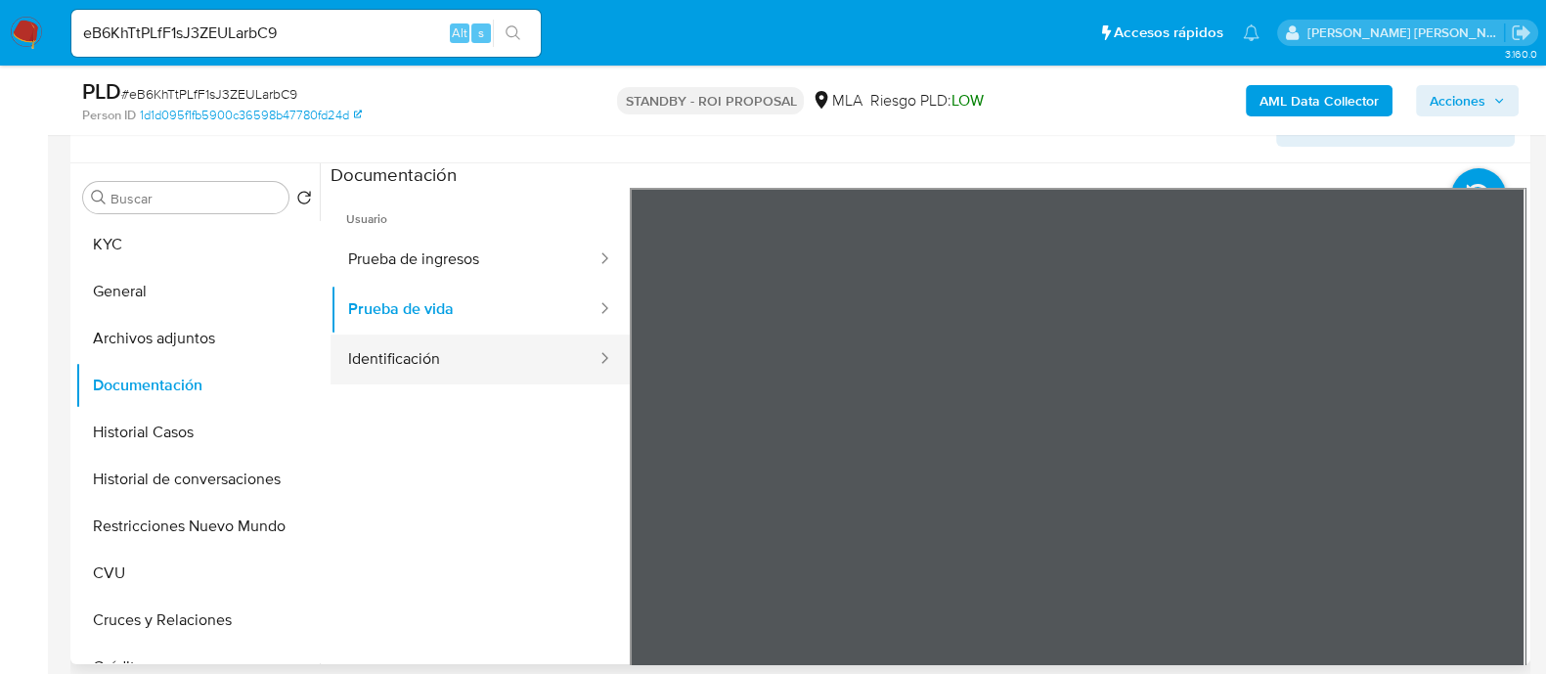
click at [506, 369] on button "Identificación" at bounding box center [464, 359] width 268 height 50
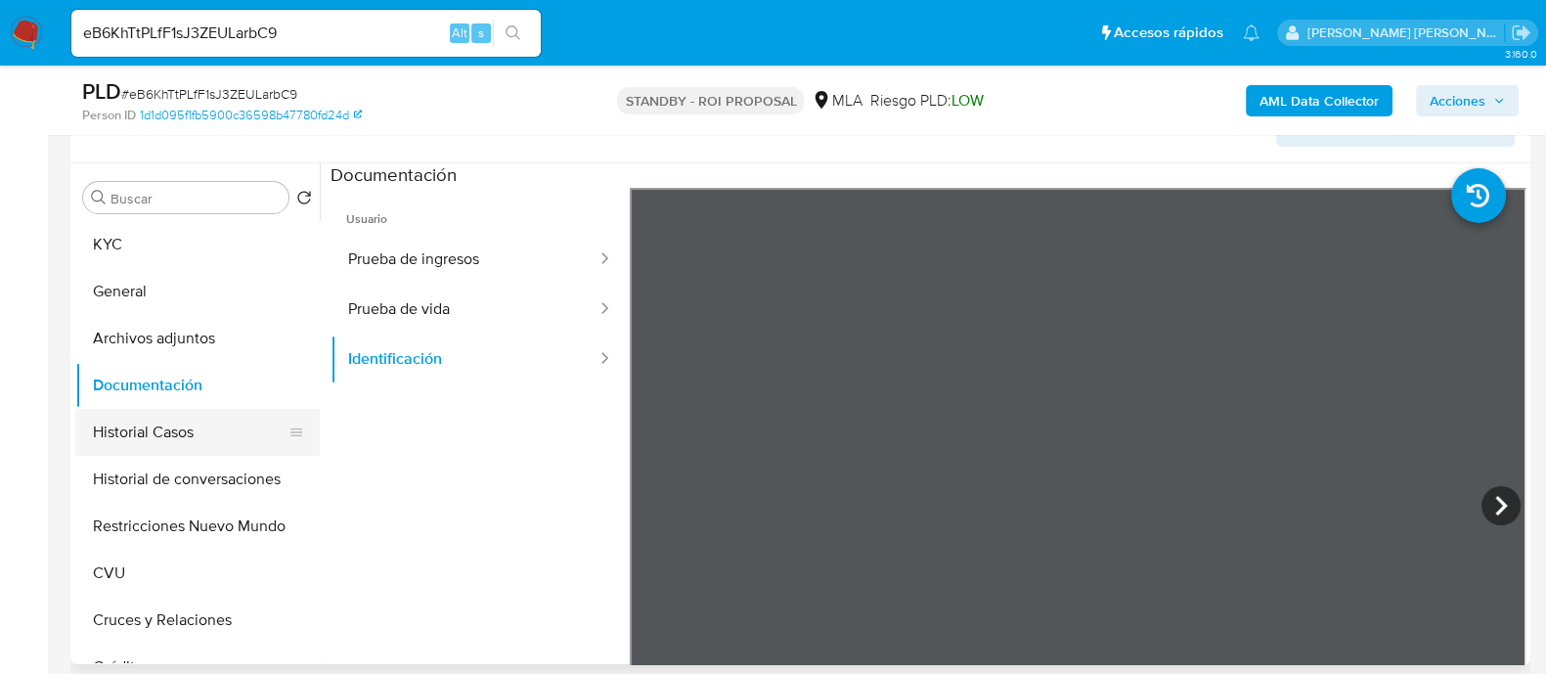
click at [220, 447] on button "Historial Casos" at bounding box center [189, 432] width 229 height 47
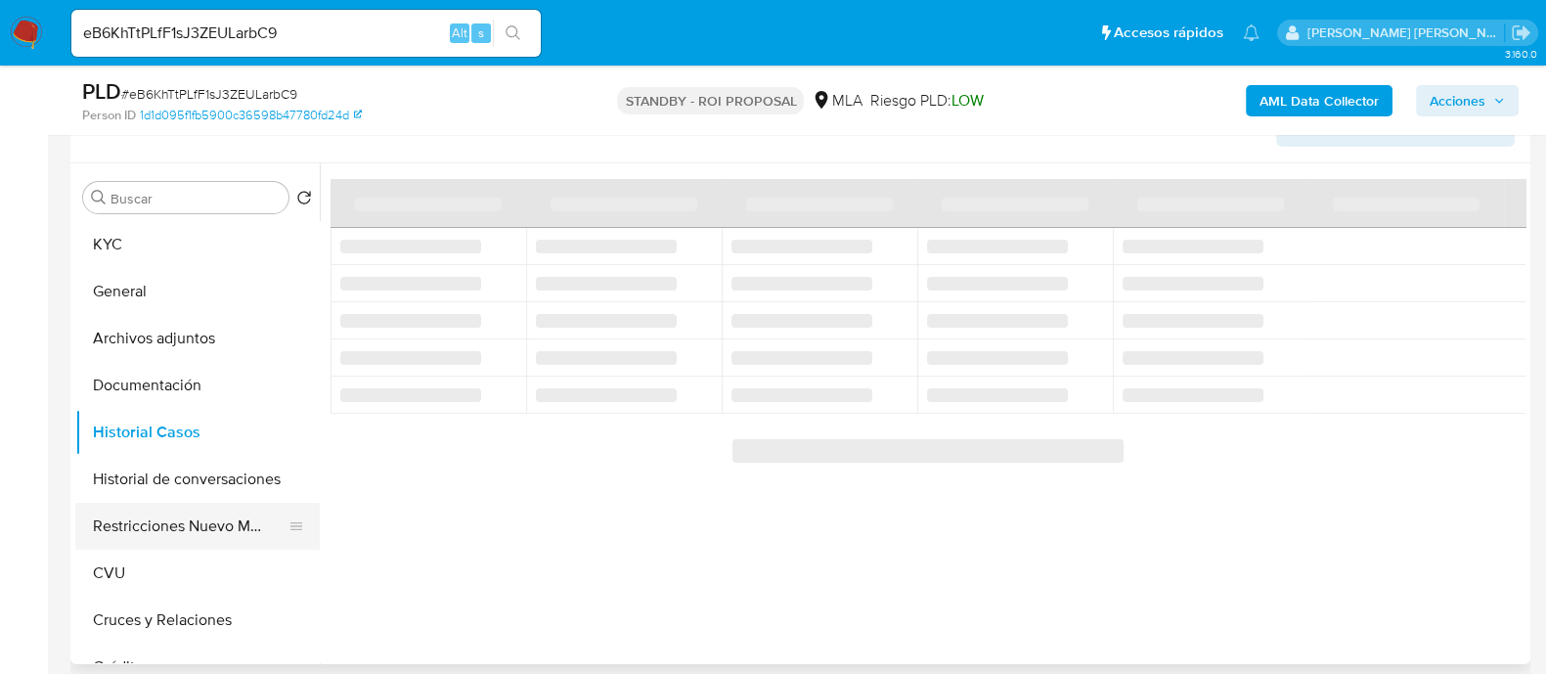
click at [215, 516] on button "Restricciones Nuevo Mundo" at bounding box center [189, 526] width 229 height 47
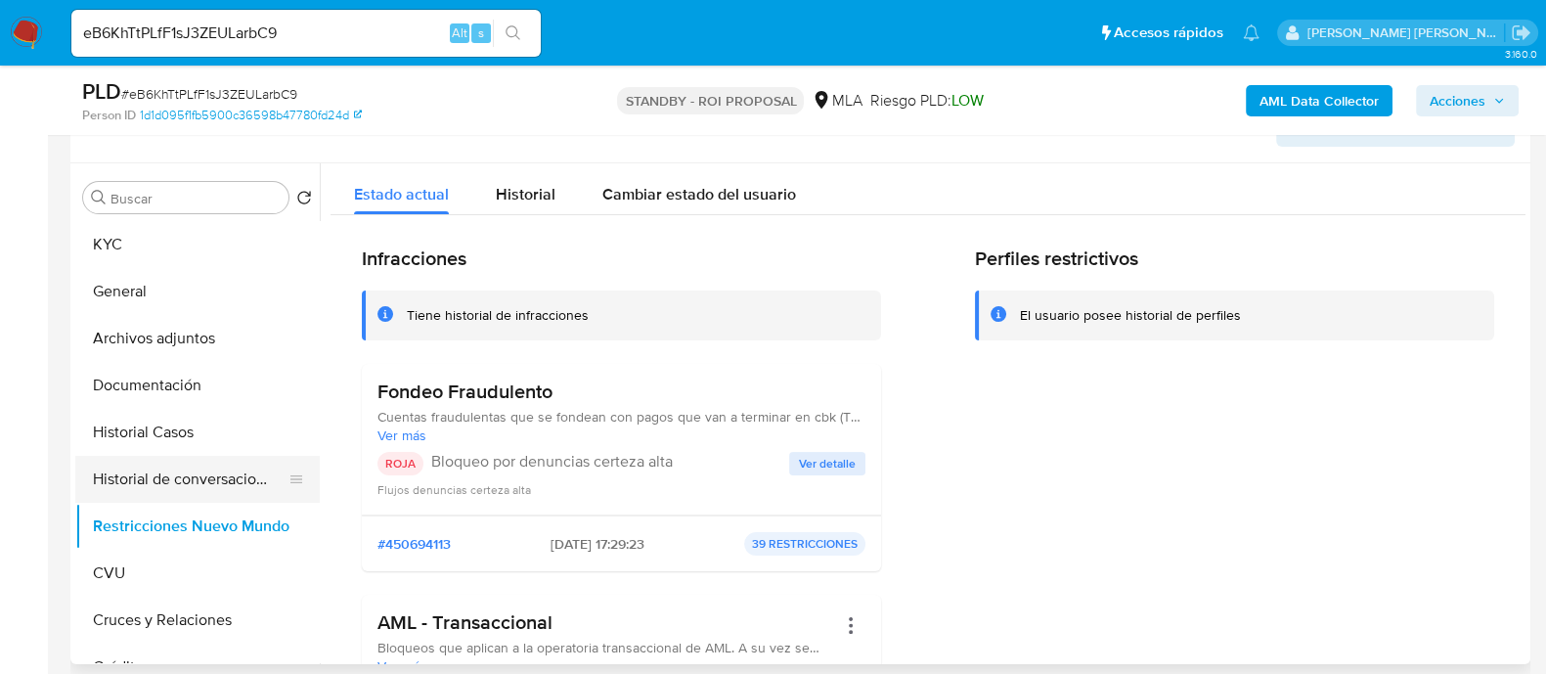
click at [194, 491] on button "Historial de conversaciones" at bounding box center [189, 479] width 229 height 47
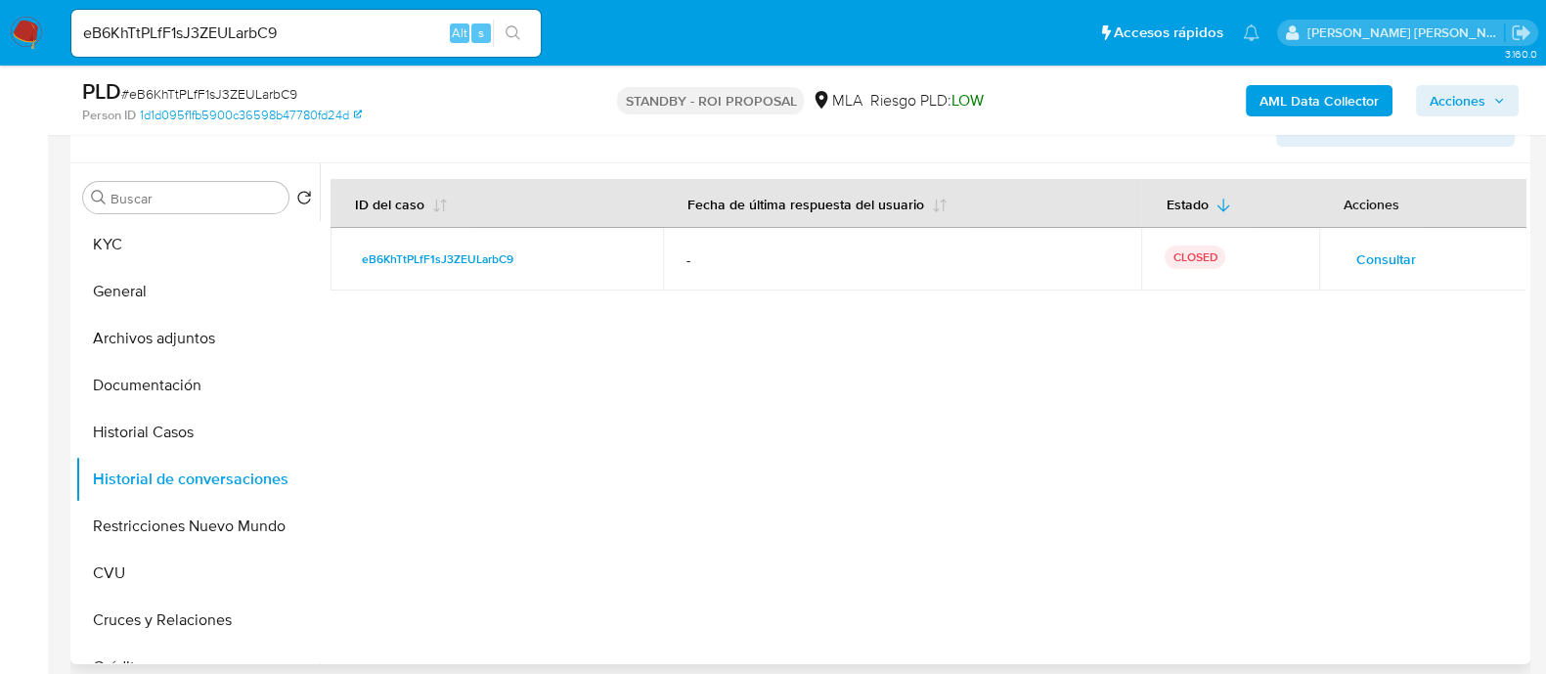
click at [1346, 255] on button "Consultar" at bounding box center [1385, 258] width 87 height 31
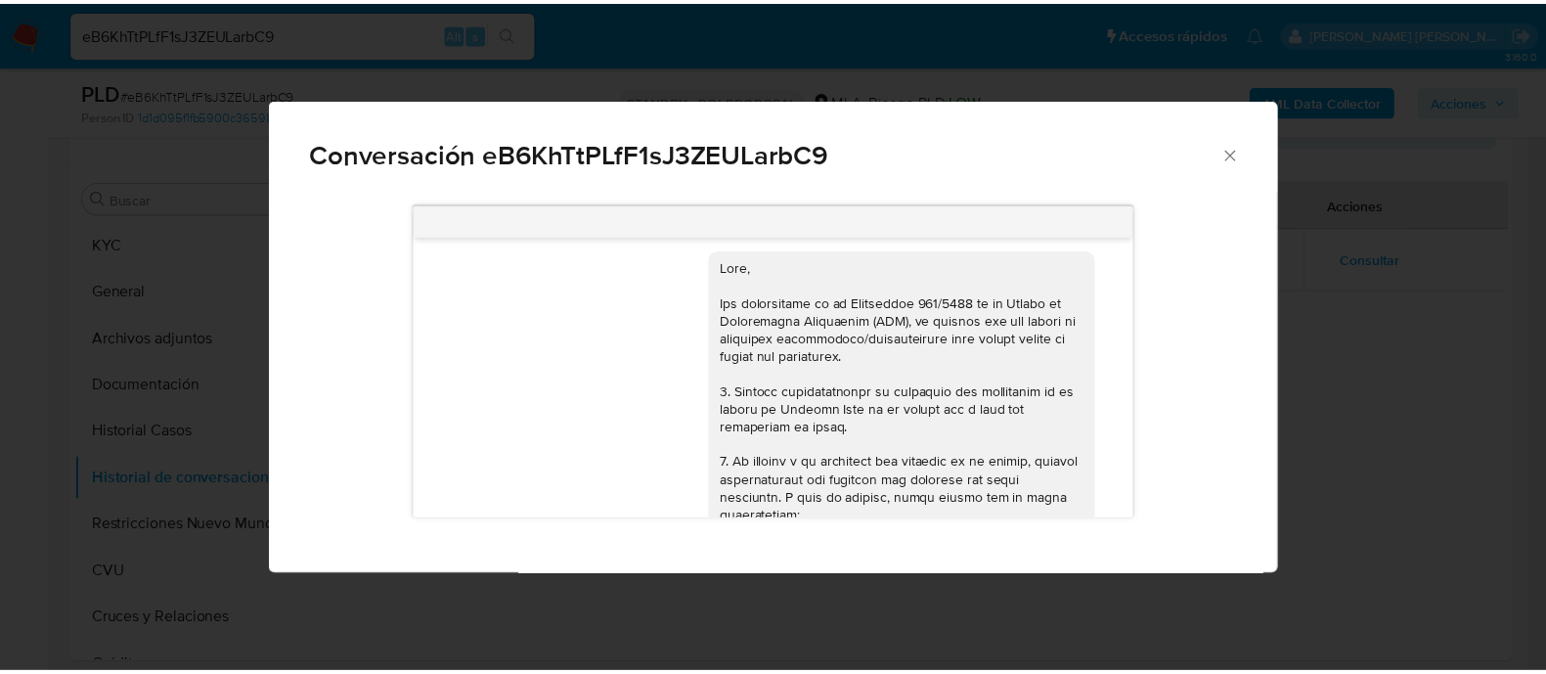
scroll to position [0, 0]
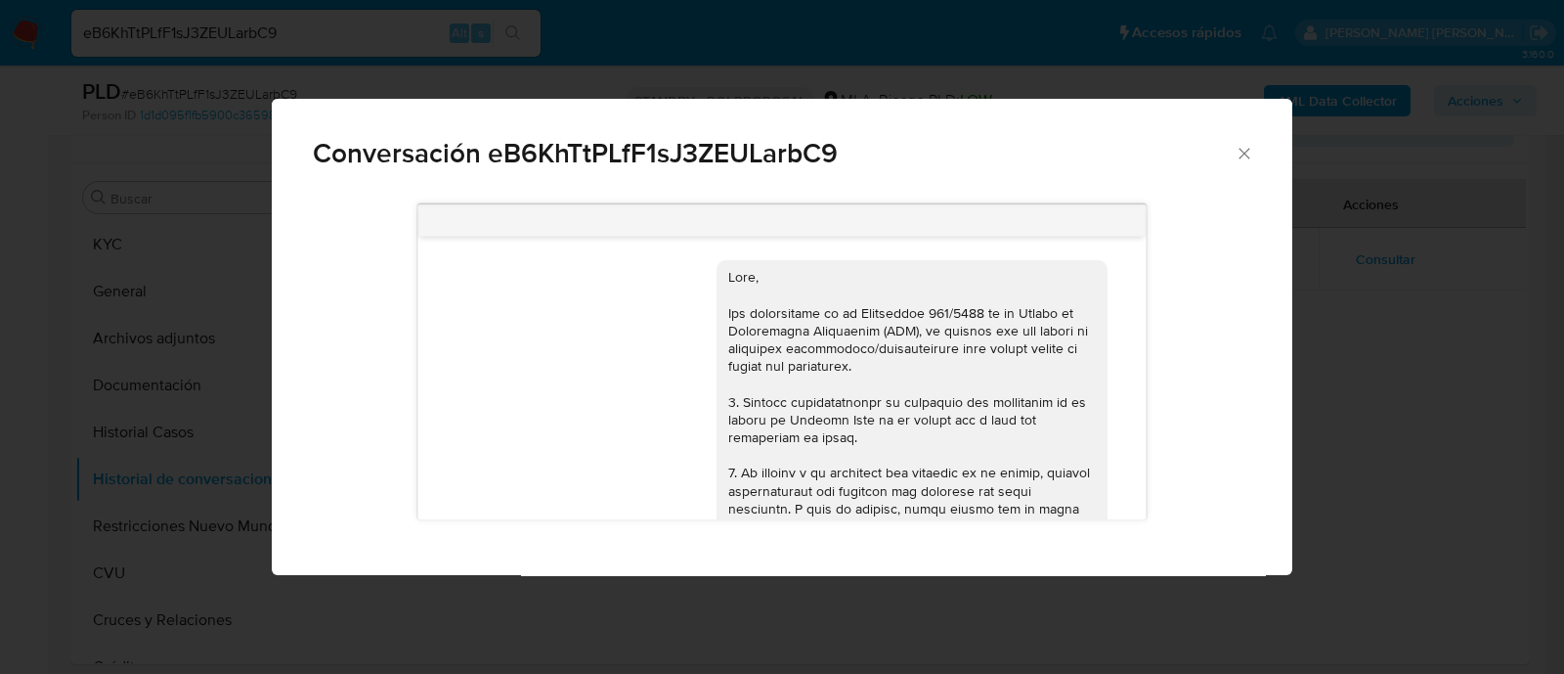
click at [285, 36] on div "Conversación eB6KhTtPLfF1sJ3ZEULarbC9 [DATE] 17:25:23 Hola, Esperamos que te en…" at bounding box center [782, 337] width 1564 height 674
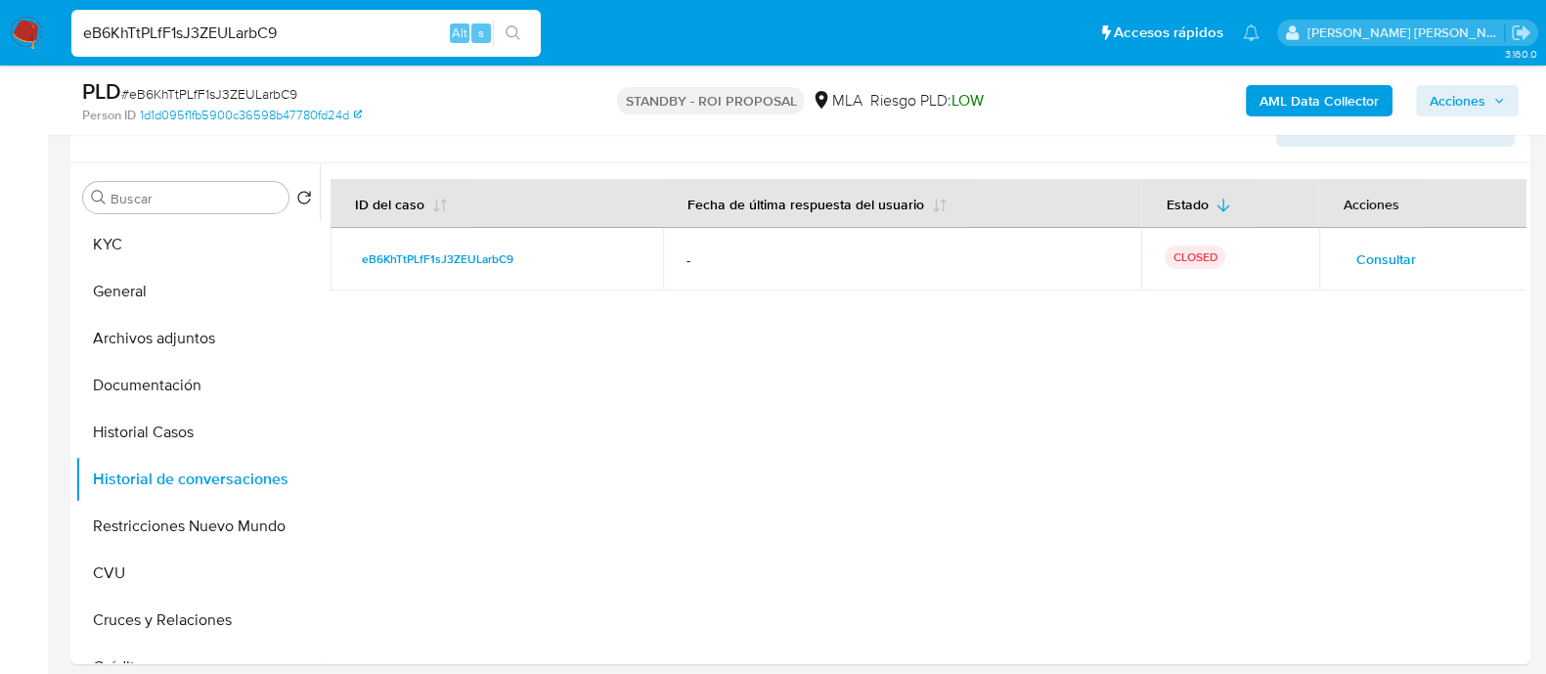
click at [197, 36] on input "eB6KhTtPLfF1sJ3ZEULarbC9" at bounding box center [305, 33] width 469 height 25
click at [187, 563] on button "CVU" at bounding box center [189, 572] width 229 height 47
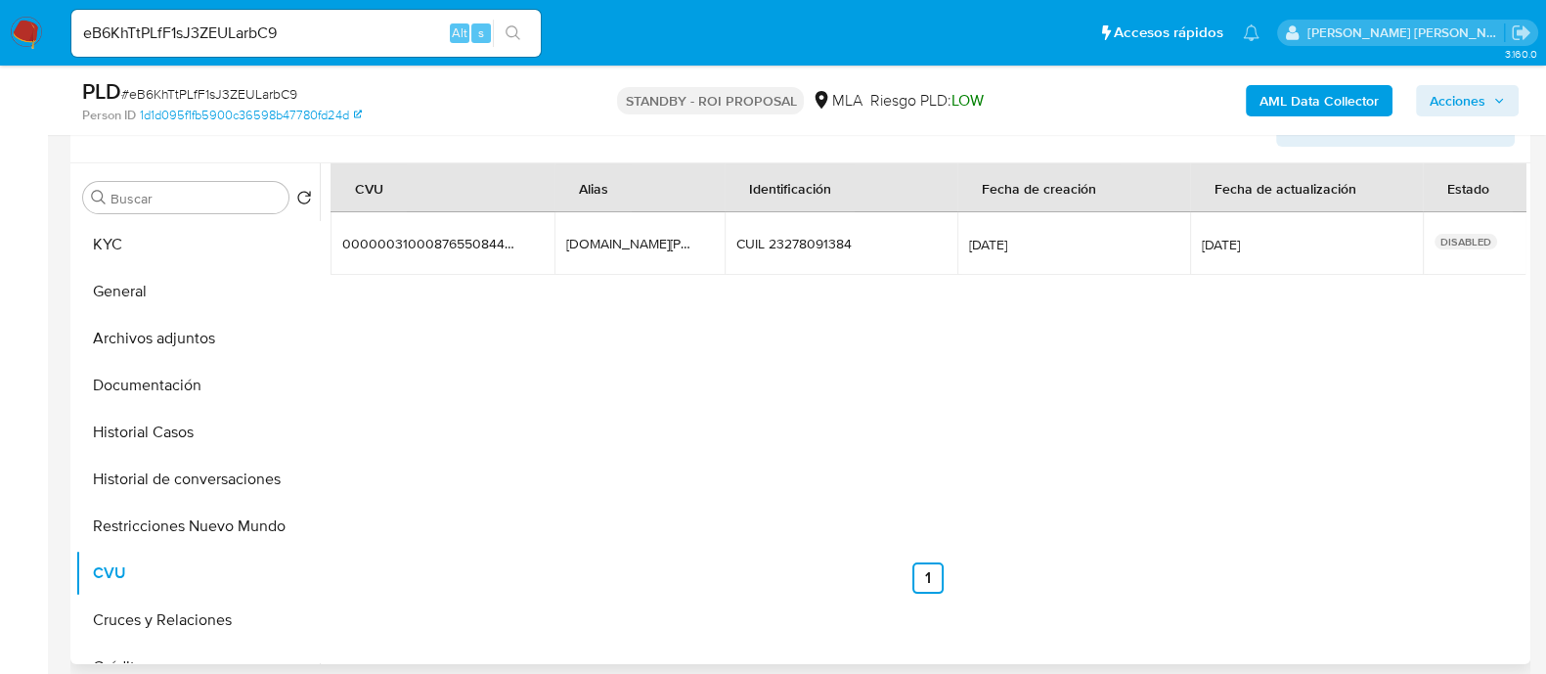
drag, startPoint x: 671, startPoint y: 256, endPoint x: 541, endPoint y: 242, distance: 130.8
click at [541, 242] on tr "0000003100087655084427 0000003100087655084427 [DOMAIN_NAME][PERSON_NAME] [DOMAI…" at bounding box center [928, 243] width 1196 height 63
click at [357, 41] on input "eB6KhTtPLfF1sJ3ZEULarbC9" at bounding box center [305, 33] width 469 height 25
paste input "qbqFGYiz7a7Q4gVEX71IMeo2"
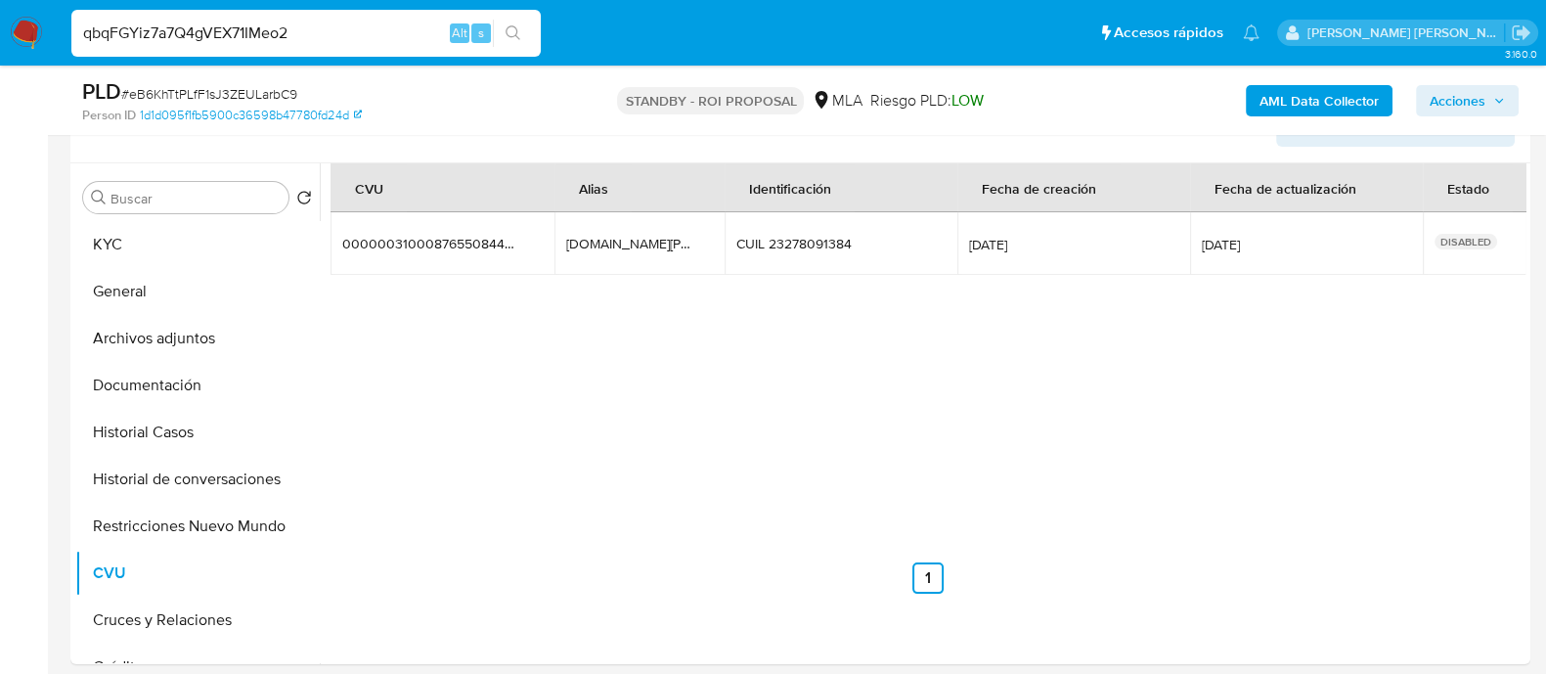
type input "qbqFGYiz7a7Q4gVEX71IMeo2"
click at [508, 28] on icon "search-icon" at bounding box center [513, 33] width 16 height 16
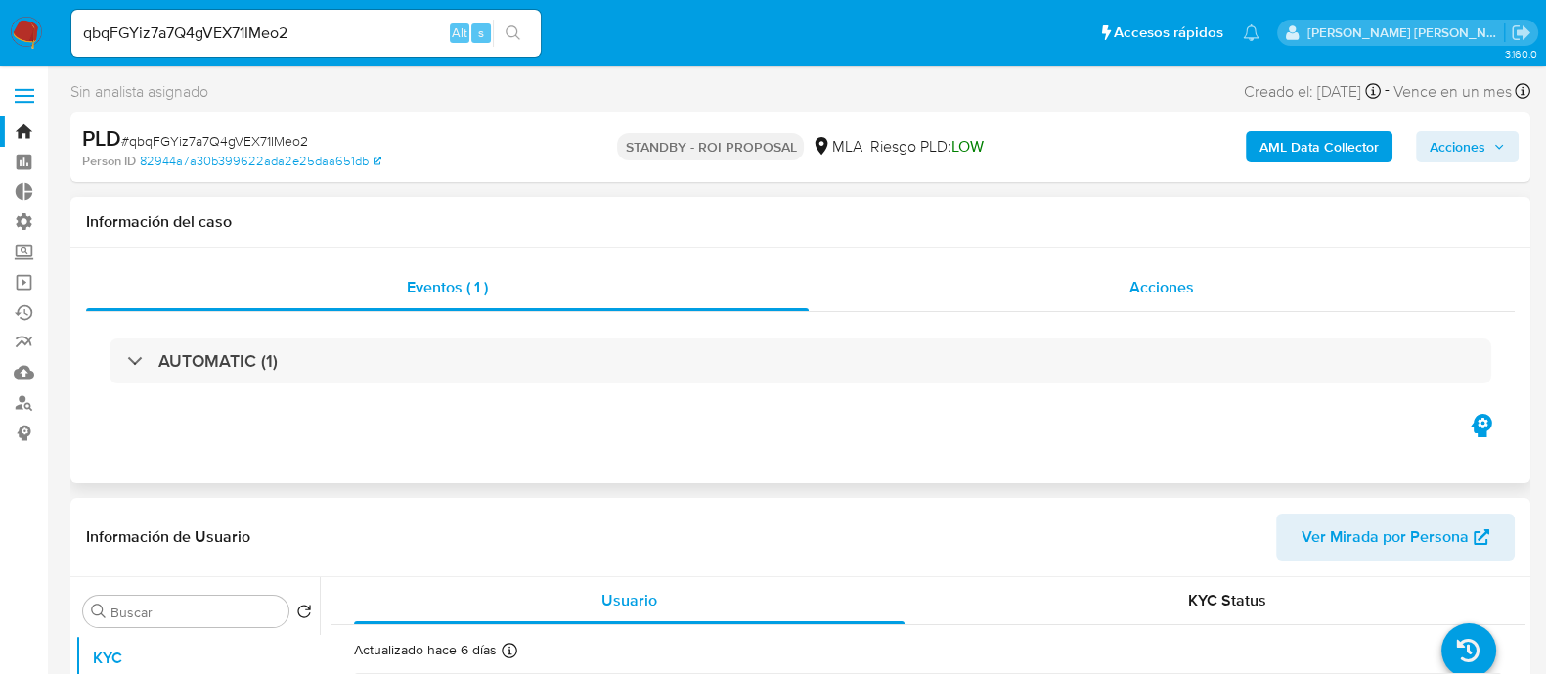
click at [1099, 261] on div "Eventos ( 1 ) Acciones AUTOMATIC (1)" at bounding box center [800, 365] width 1460 height 235
click at [1099, 293] on div "Acciones" at bounding box center [1162, 287] width 706 height 47
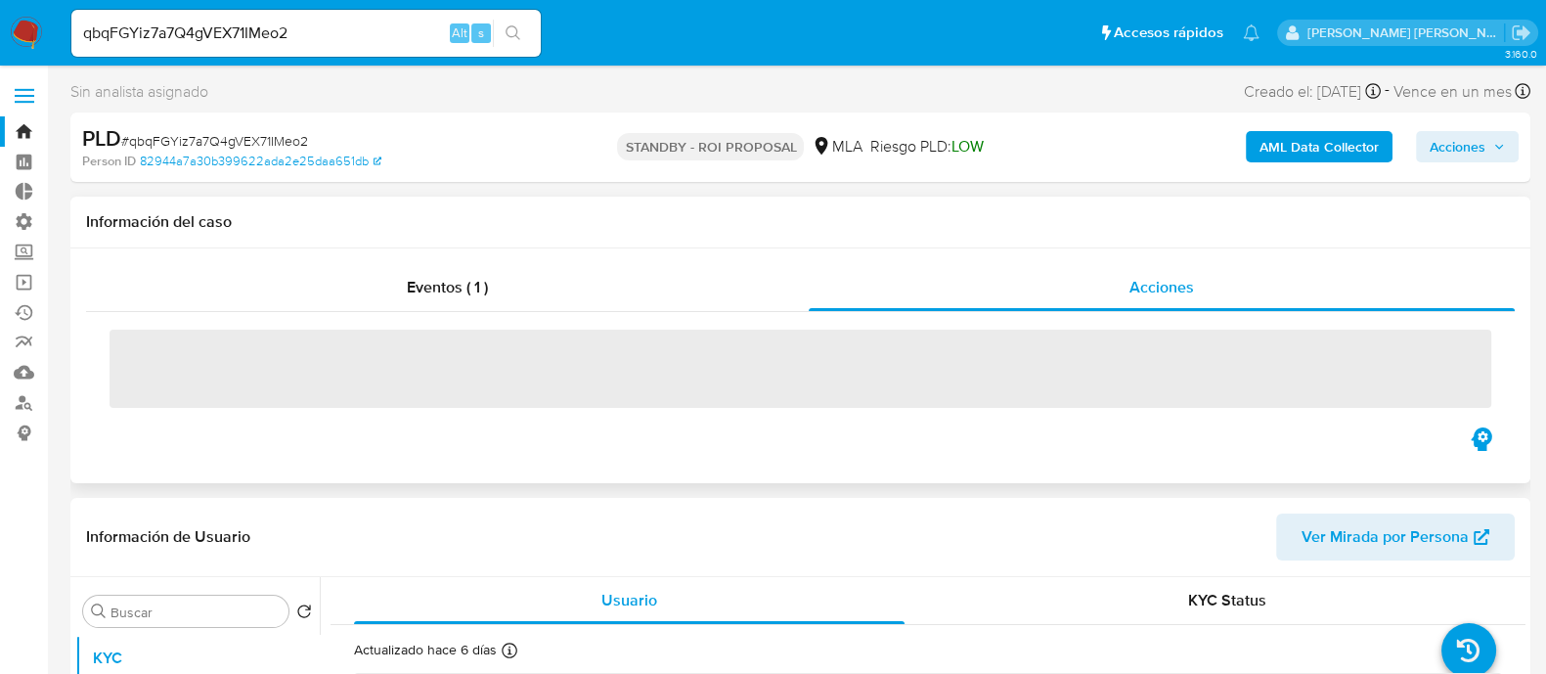
select select "10"
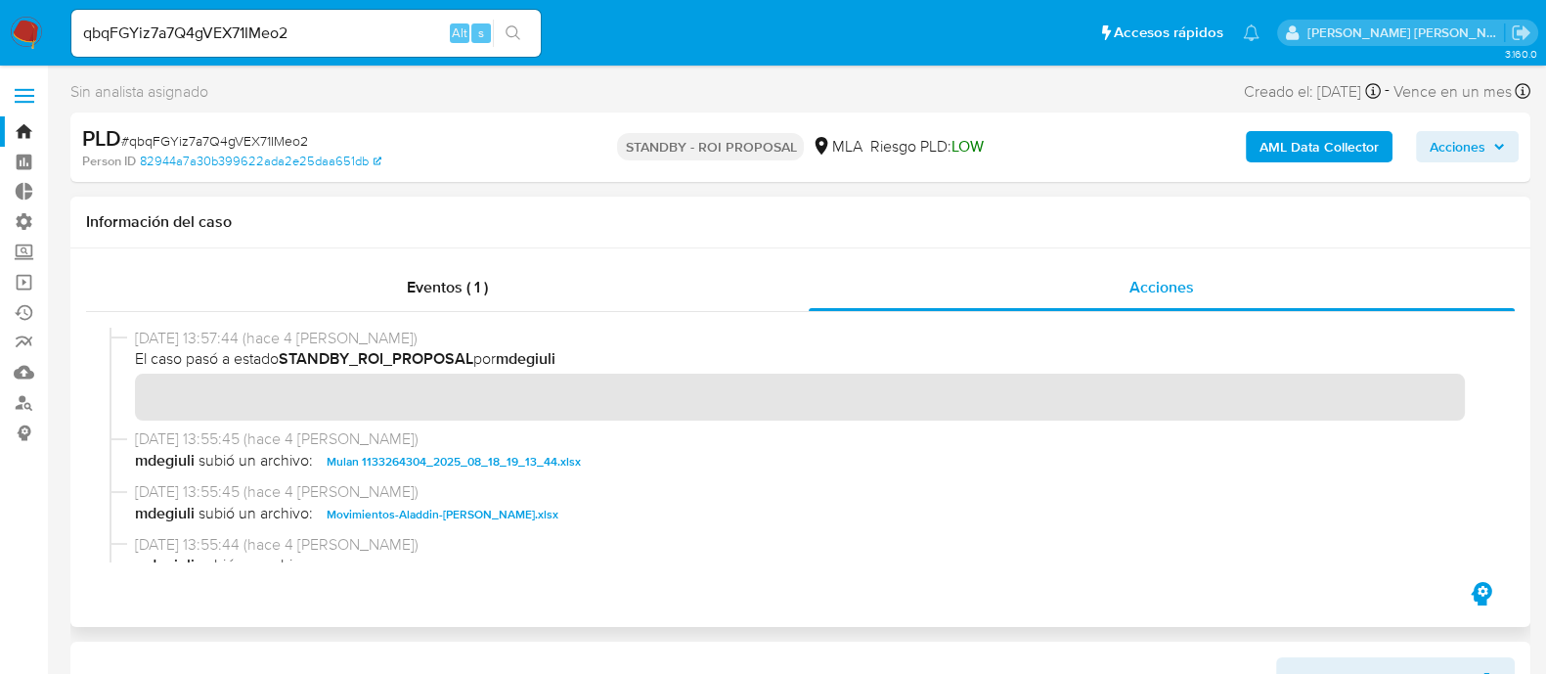
scroll to position [121, 0]
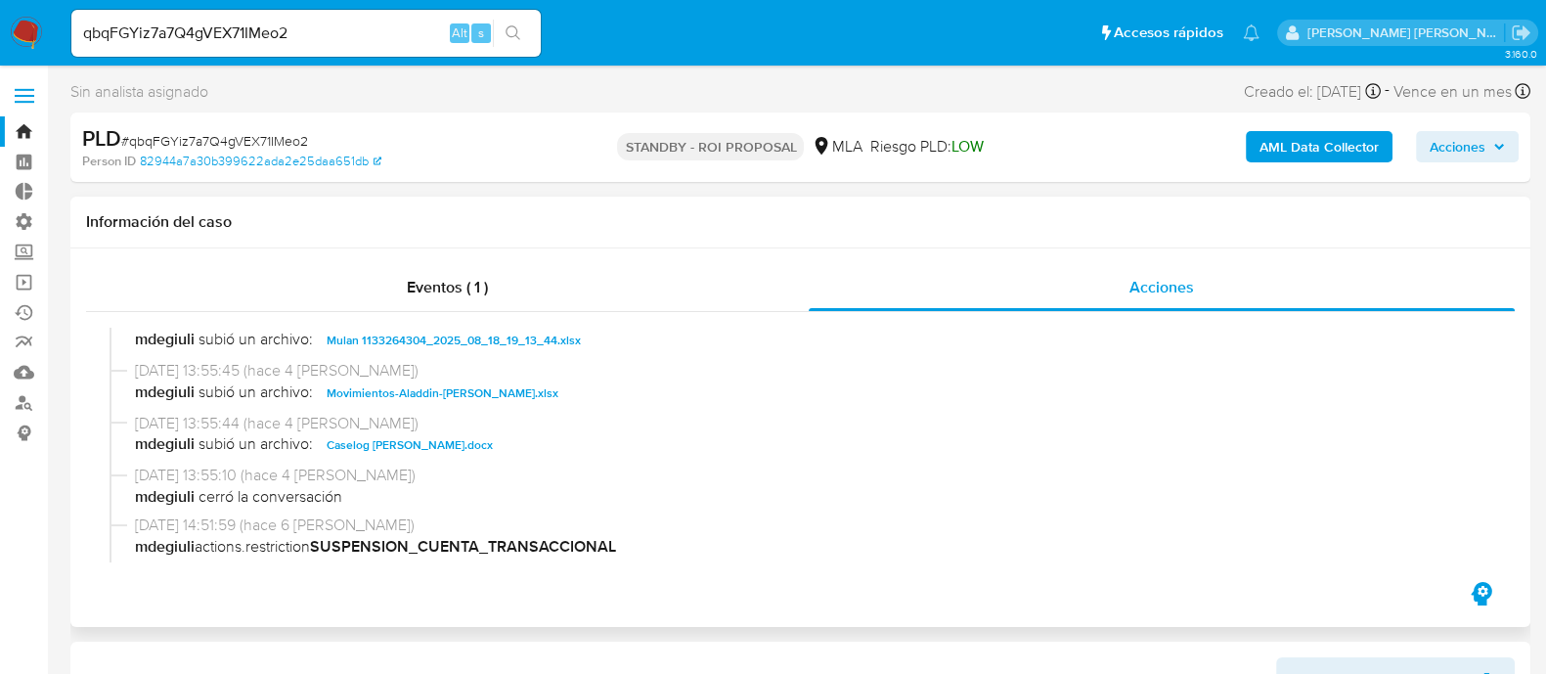
click at [487, 397] on span "Movimientos-Aladdin-[PERSON_NAME].xlsx" at bounding box center [443, 392] width 232 height 23
click at [478, 447] on span "Caselog [PERSON_NAME].docx" at bounding box center [410, 444] width 166 height 23
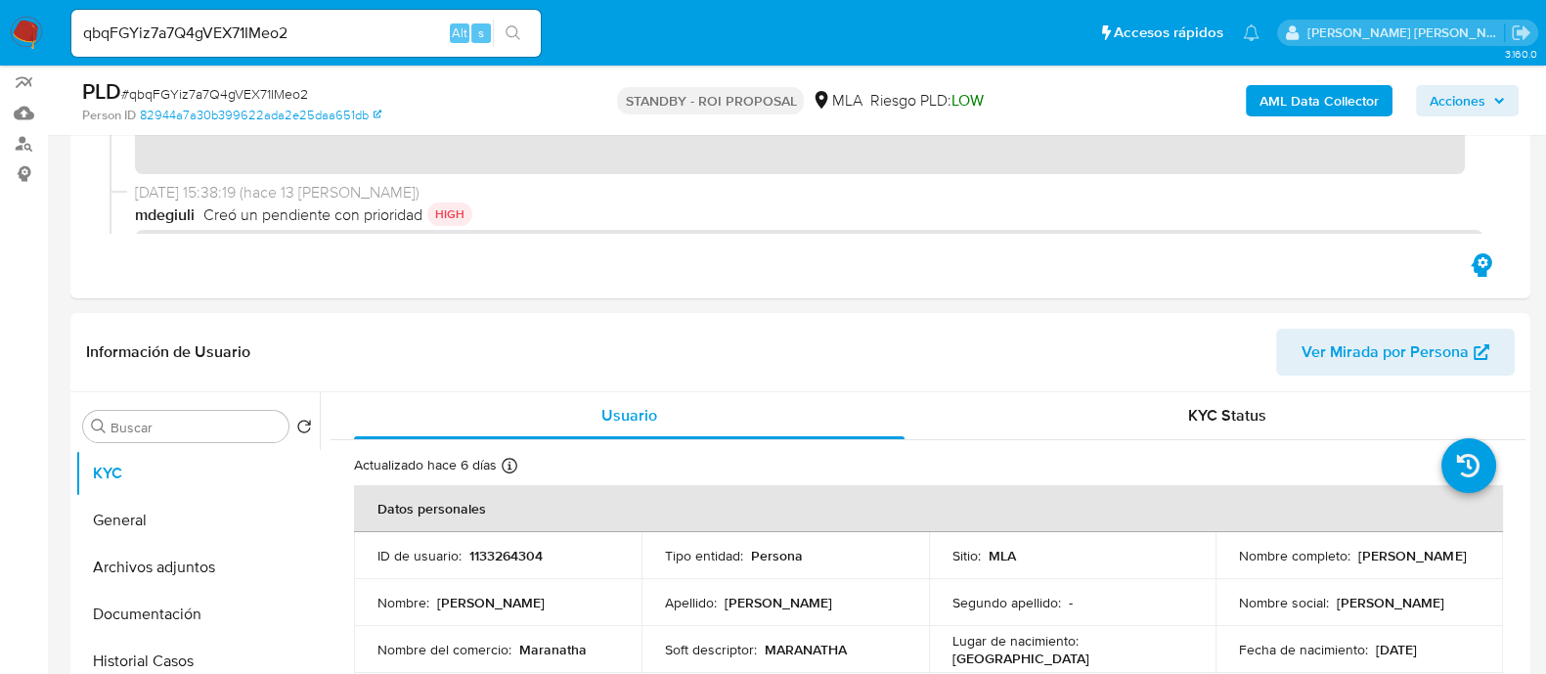
scroll to position [367, 0]
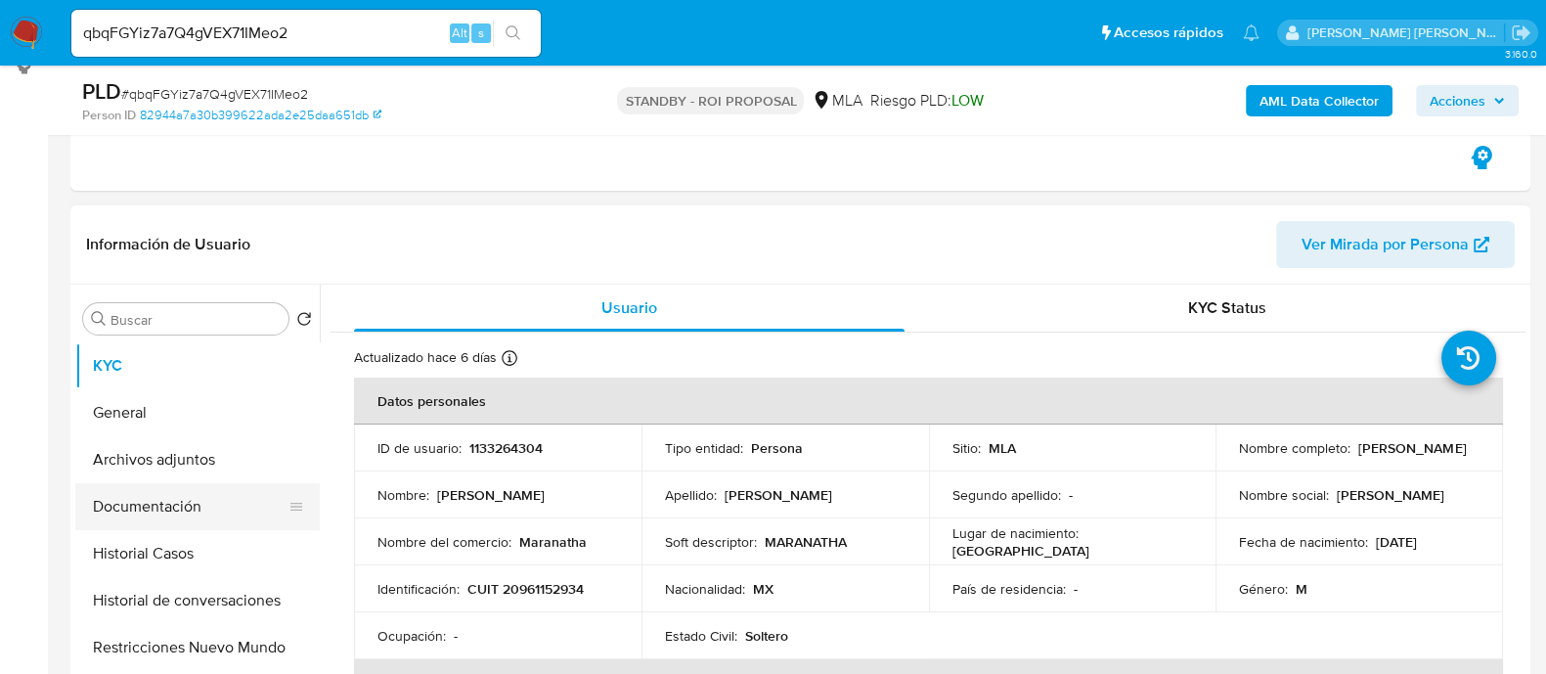
click at [190, 505] on button "Documentación" at bounding box center [189, 506] width 229 height 47
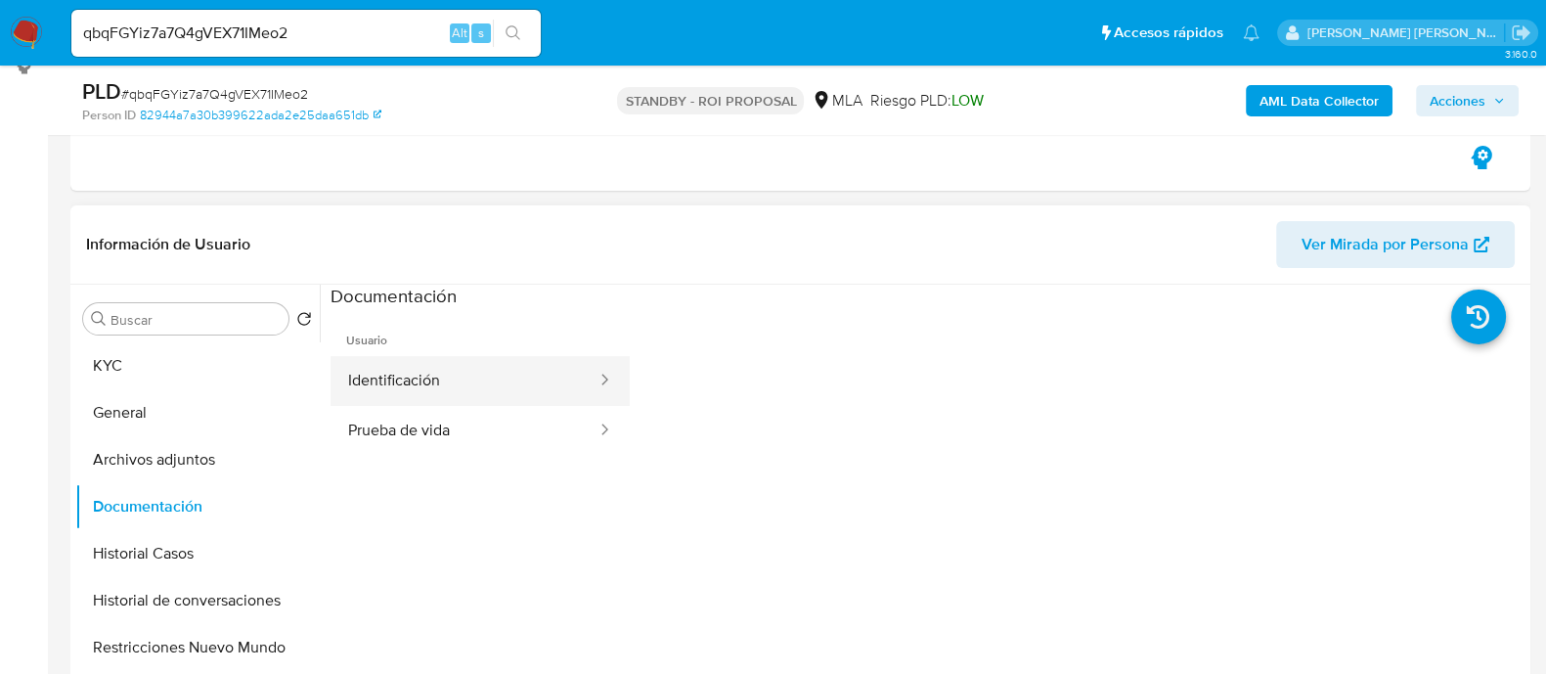
click at [481, 367] on button "Identificación" at bounding box center [464, 381] width 268 height 50
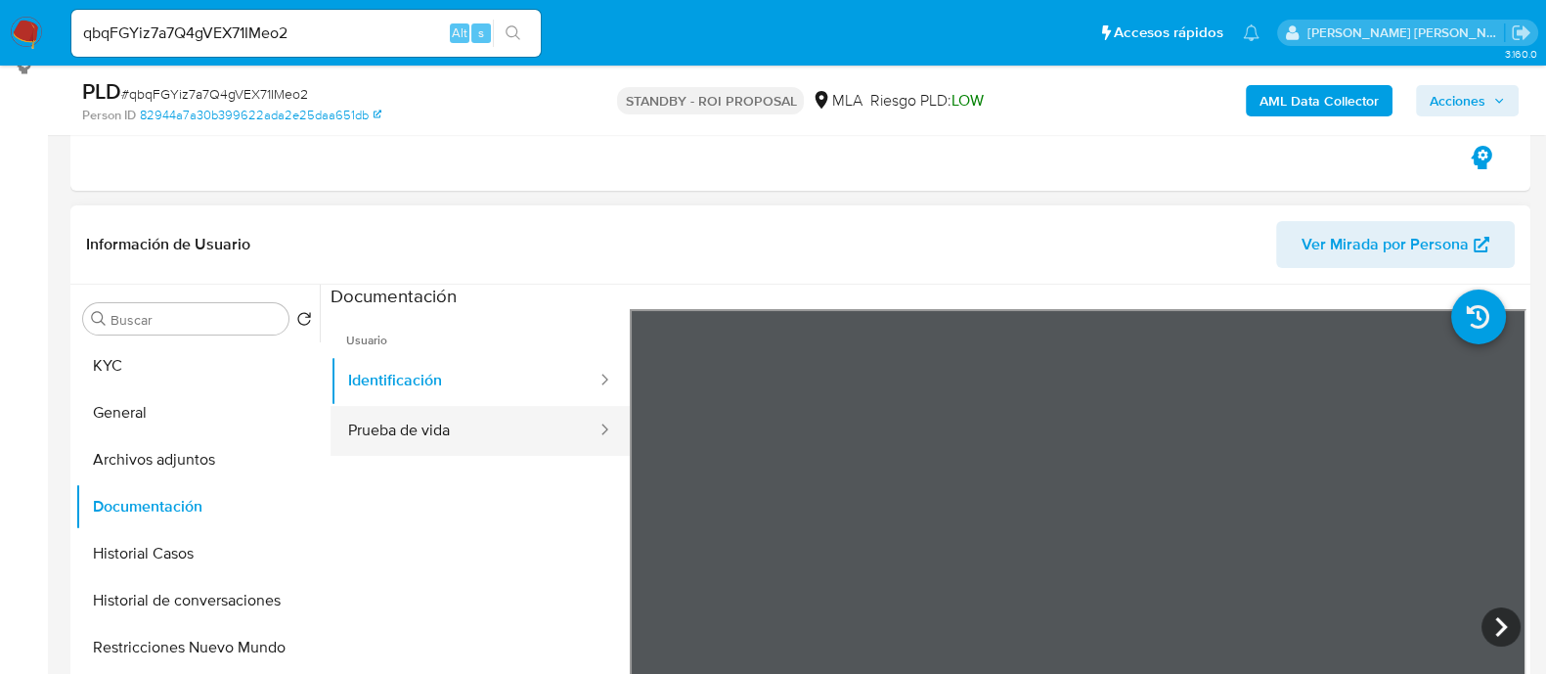
click at [475, 432] on button "Prueba de vida" at bounding box center [464, 431] width 268 height 50
click at [431, 439] on button "Prueba de vida" at bounding box center [464, 431] width 268 height 50
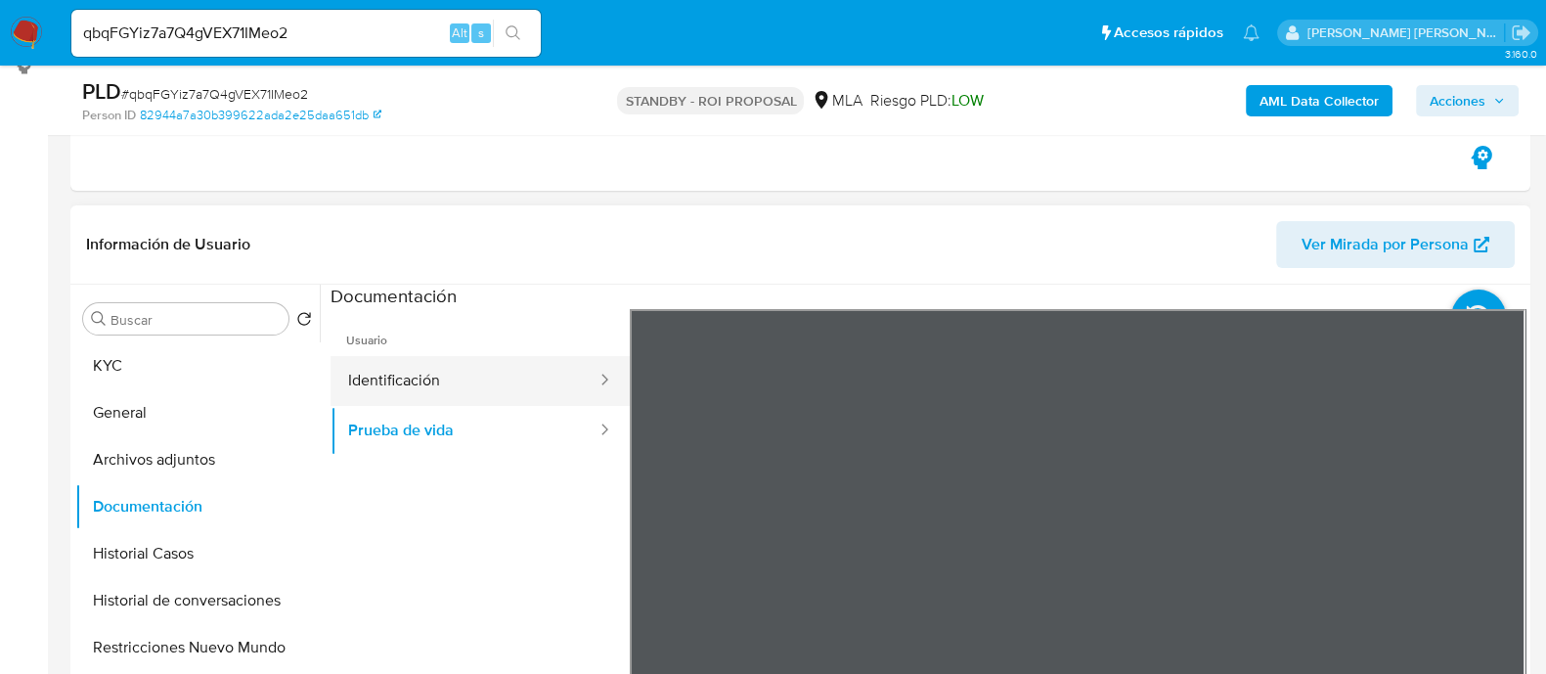
click at [444, 395] on button "Identificación" at bounding box center [464, 381] width 268 height 50
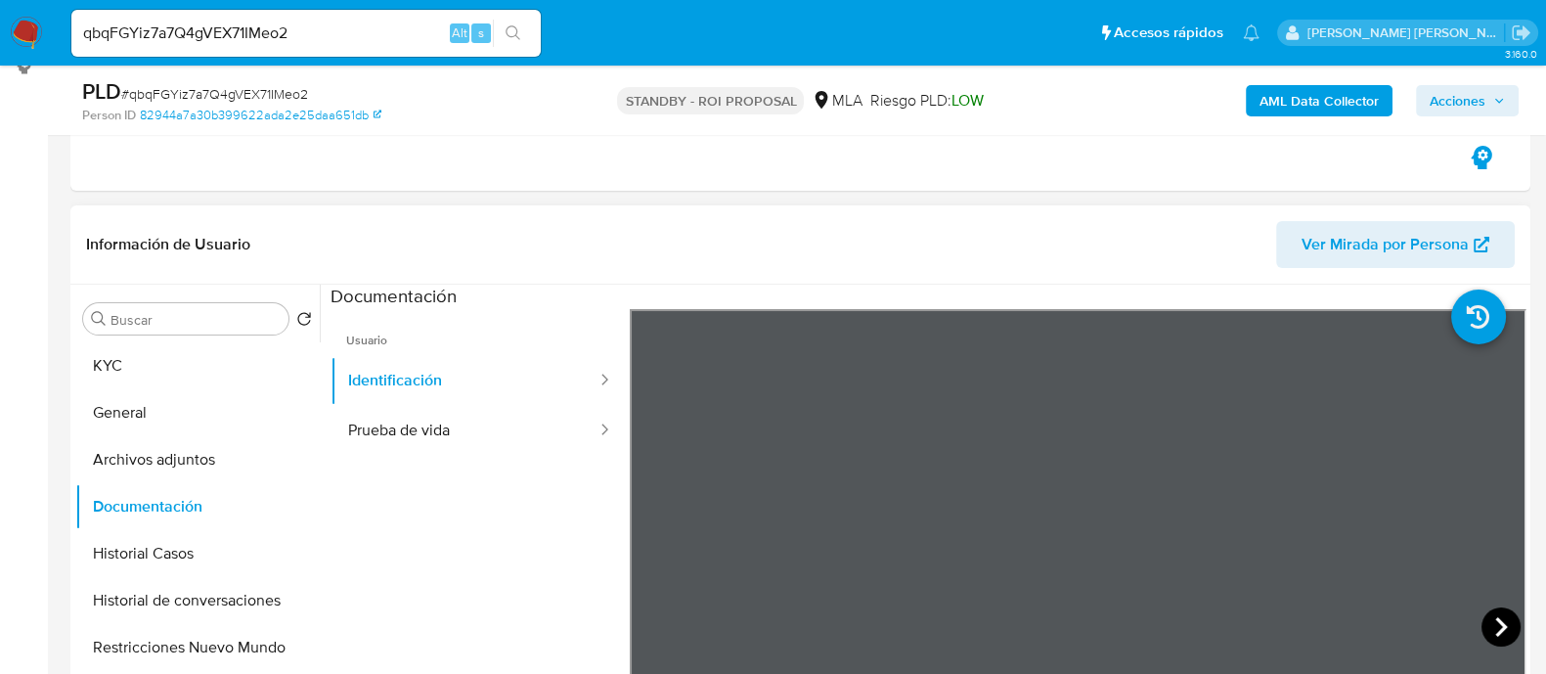
click at [1490, 628] on icon at bounding box center [1500, 626] width 39 height 39
click at [196, 655] on button "Restricciones Nuevo Mundo" at bounding box center [189, 647] width 229 height 47
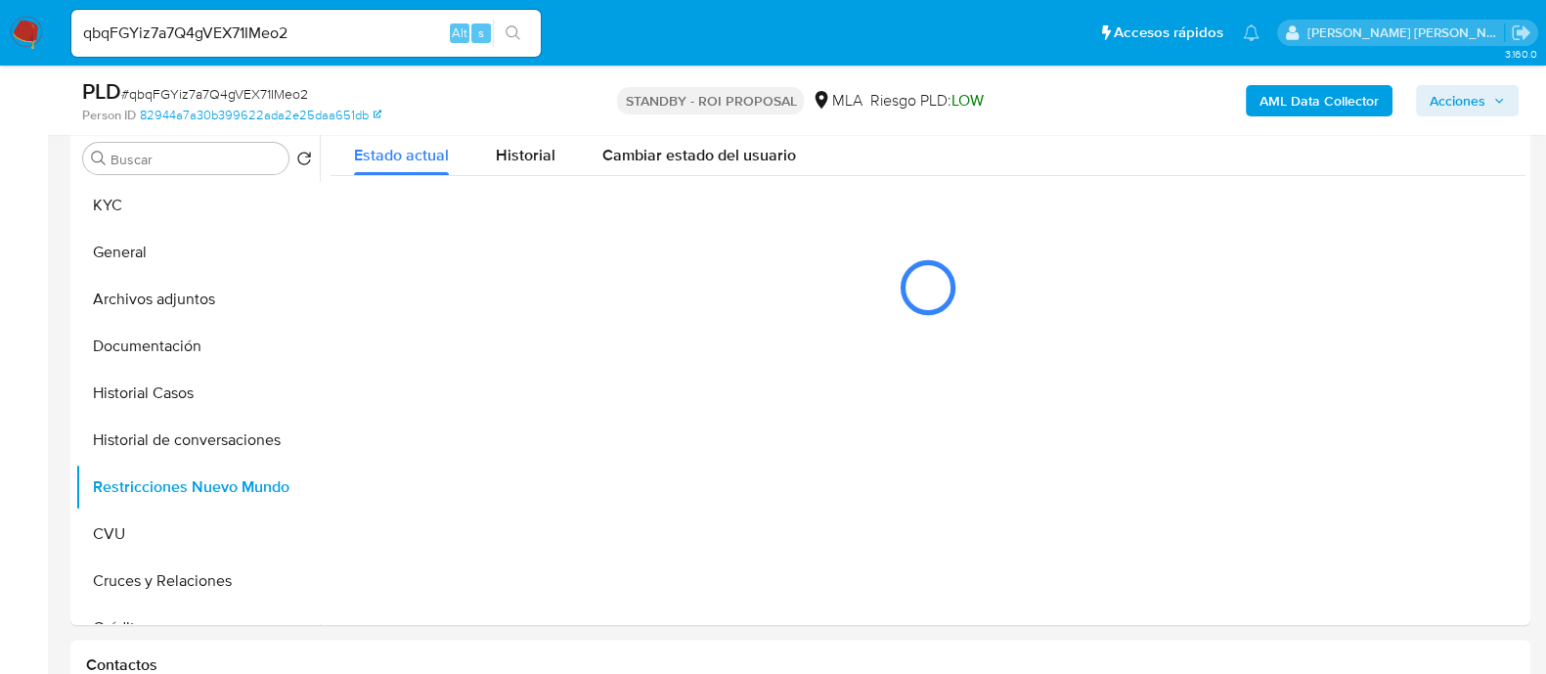
scroll to position [488, 0]
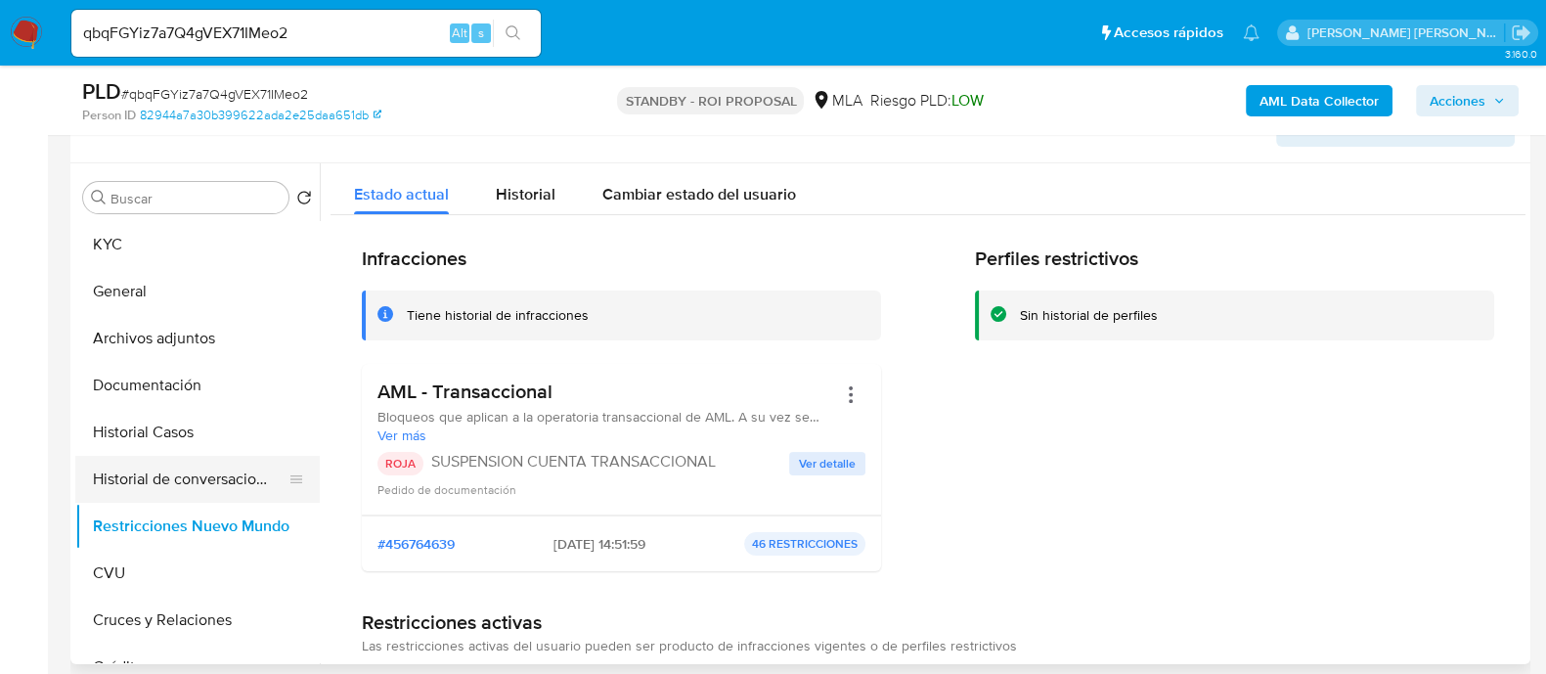
click at [197, 482] on button "Historial de conversaciones" at bounding box center [189, 479] width 229 height 47
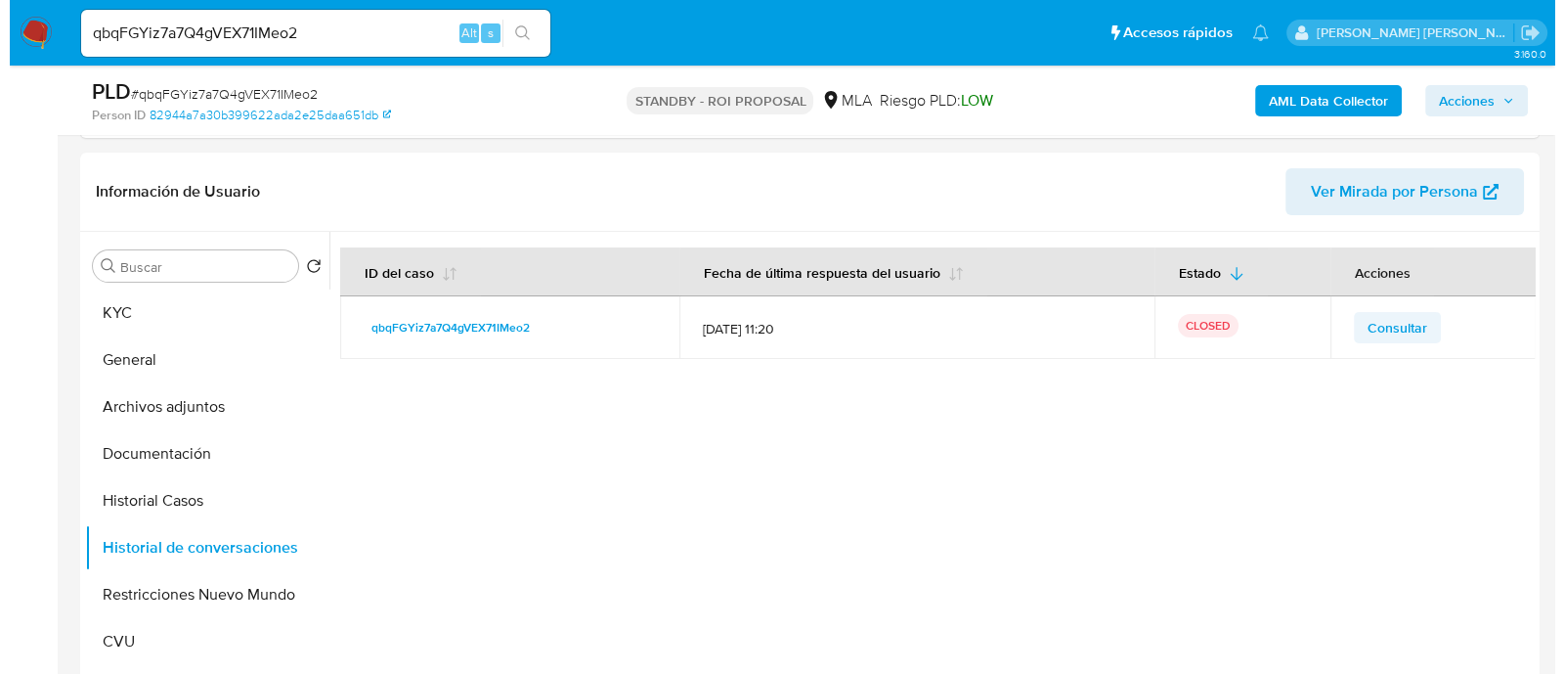
scroll to position [367, 0]
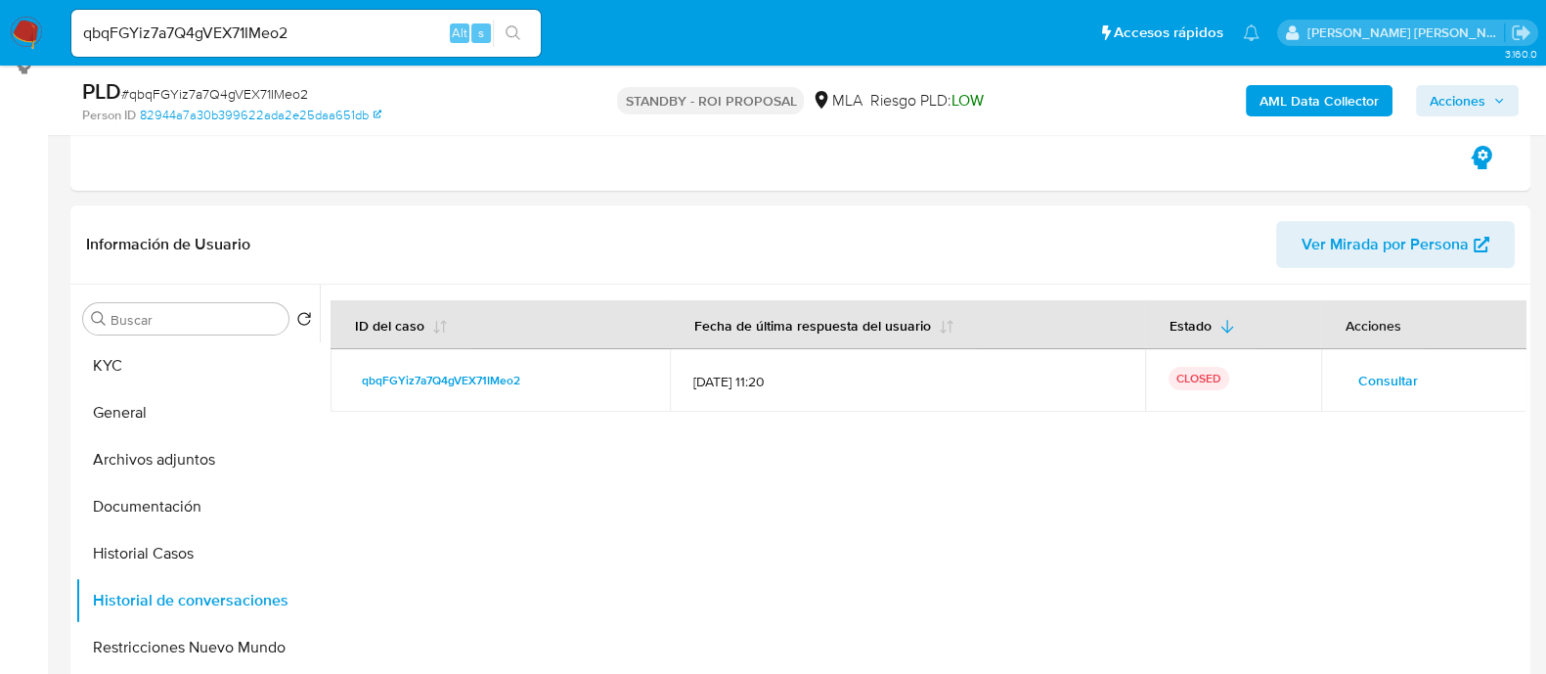
click at [1388, 376] on span "Consultar" at bounding box center [1388, 380] width 60 height 27
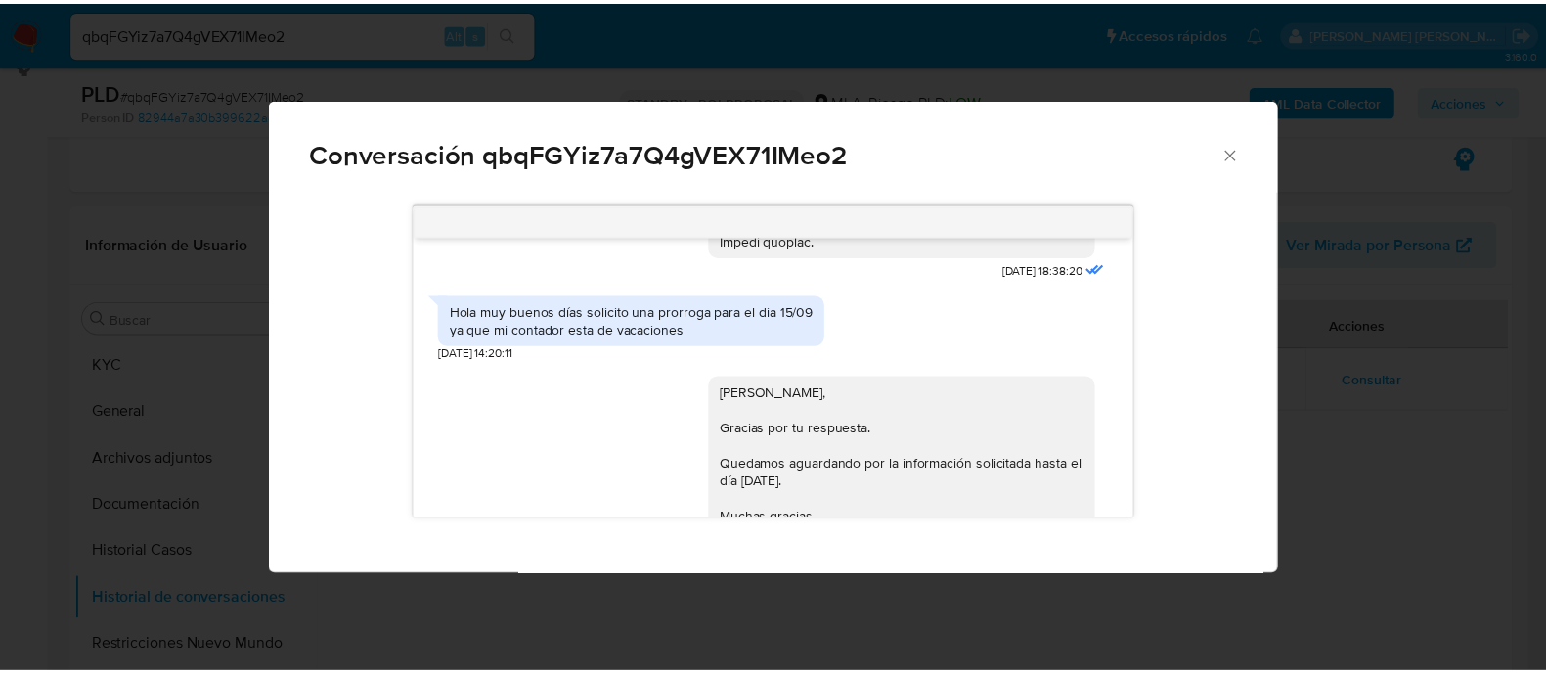
scroll to position [2285, 0]
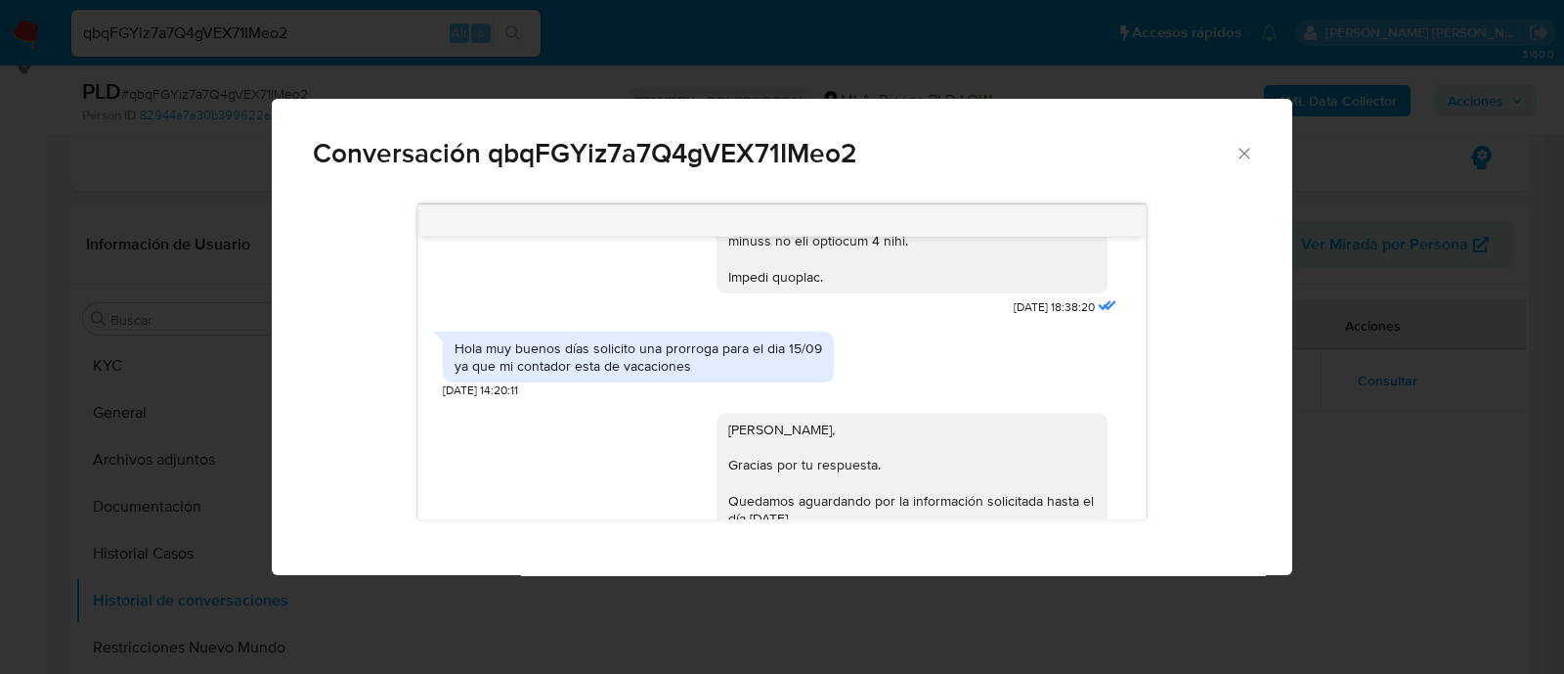
click at [1318, 403] on div "Conversación qbqFGYiz7a7Q4gVEX71IMeo2 [DATE] 17:25:58 Hola, Esperamos que te en…" at bounding box center [782, 337] width 1564 height 674
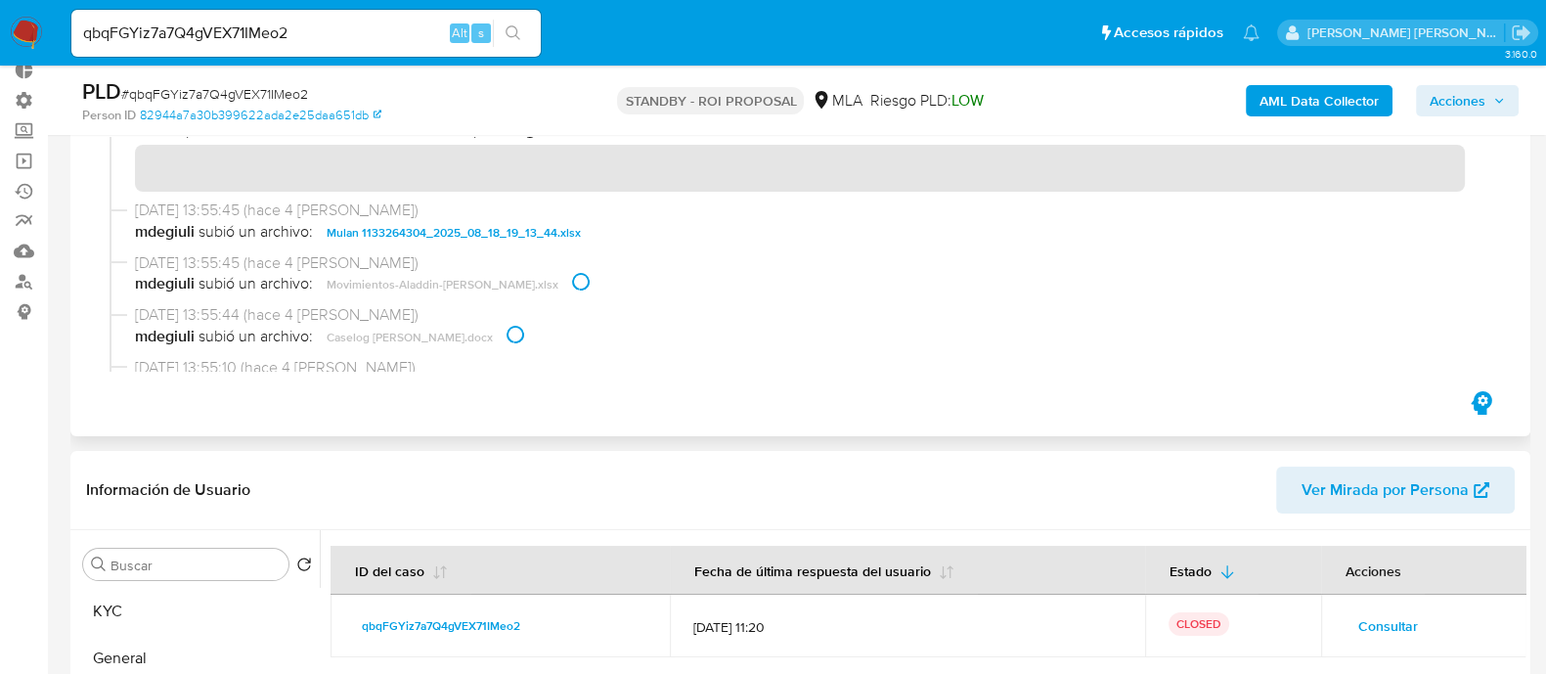
scroll to position [0, 0]
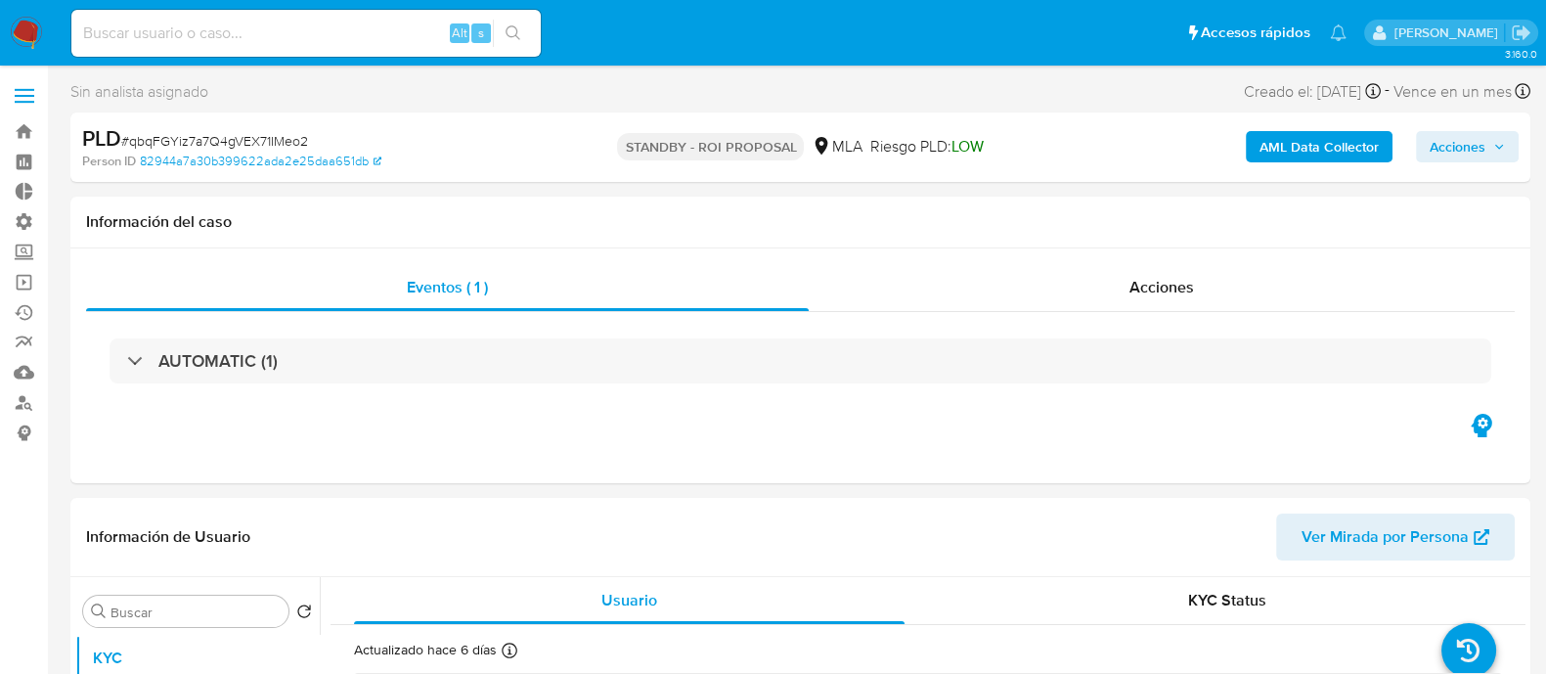
select select "10"
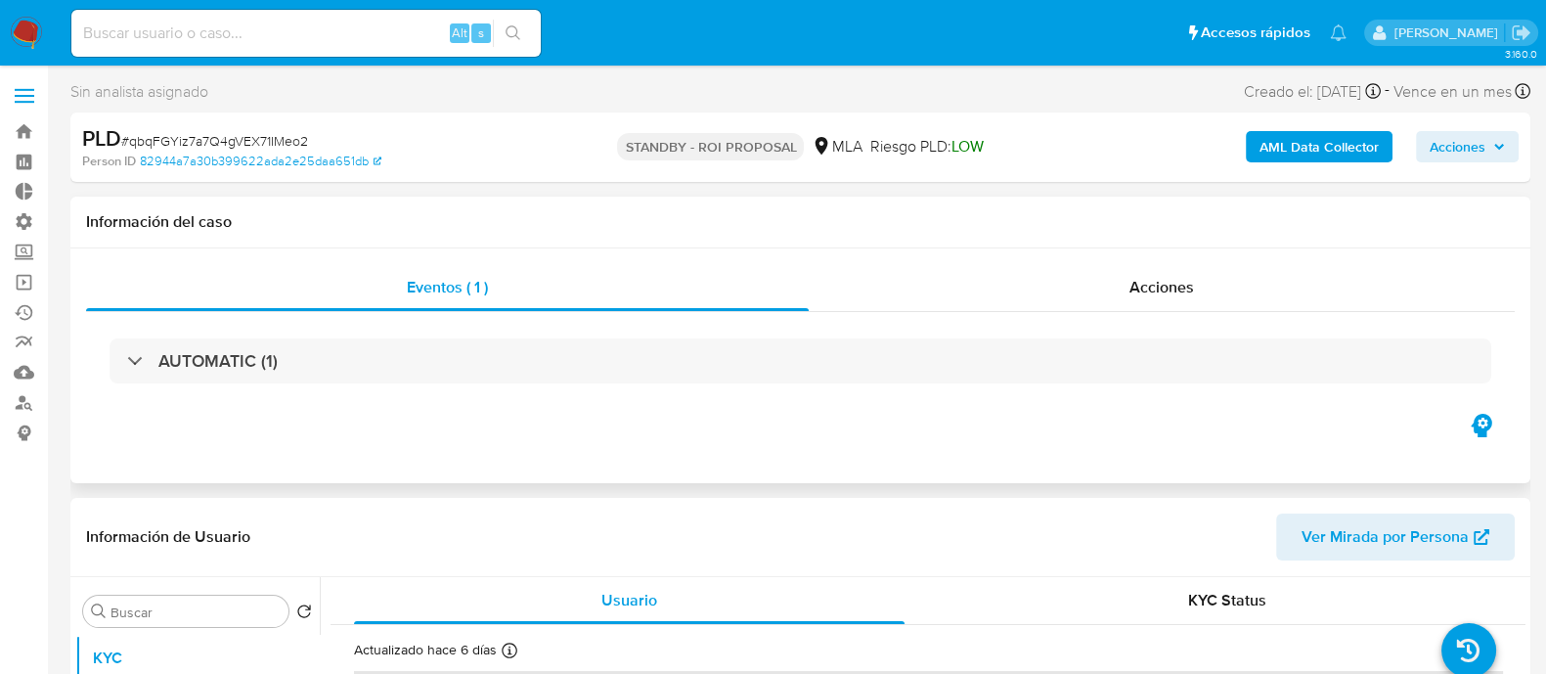
click at [1216, 320] on div "AUTOMATIC (1)" at bounding box center [800, 361] width 1428 height 98
click at [1067, 274] on div "Acciones" at bounding box center [1162, 287] width 706 height 47
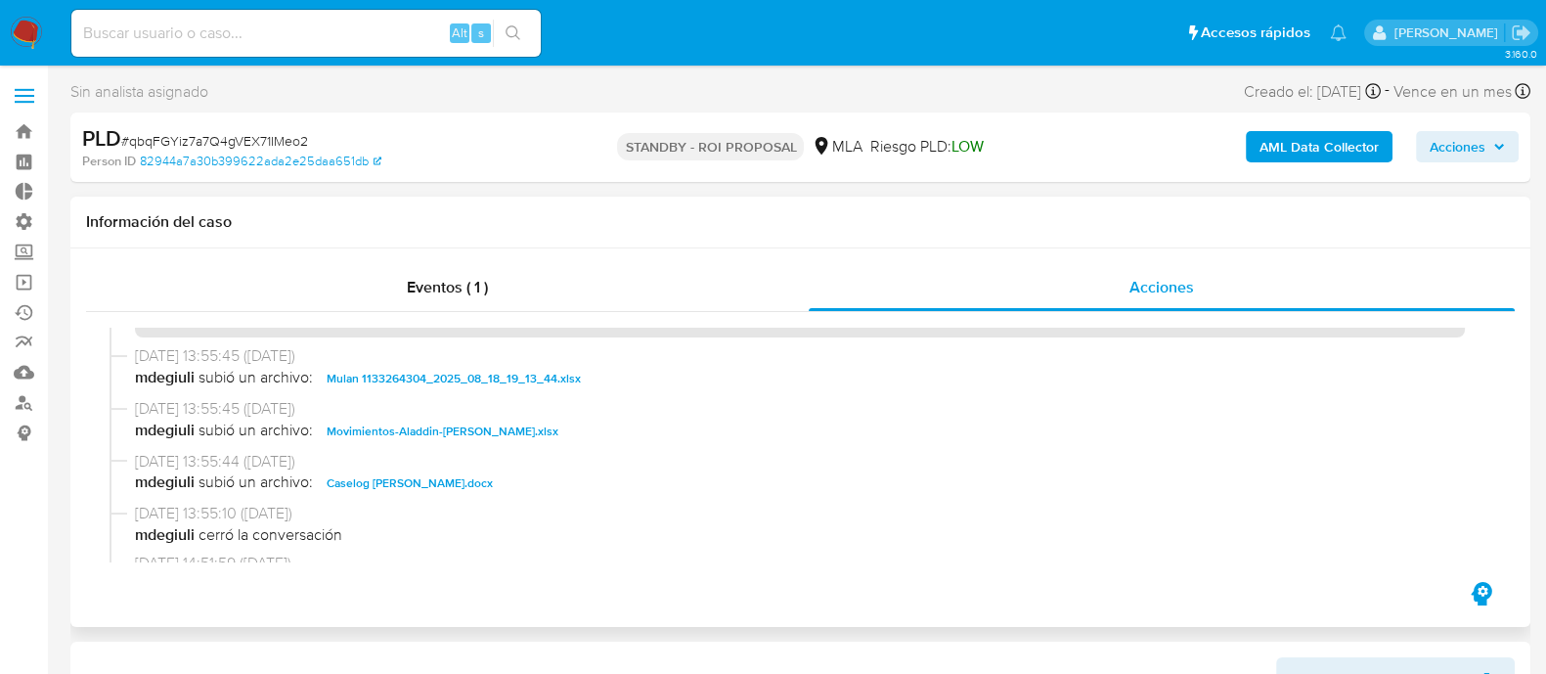
scroll to position [121, 0]
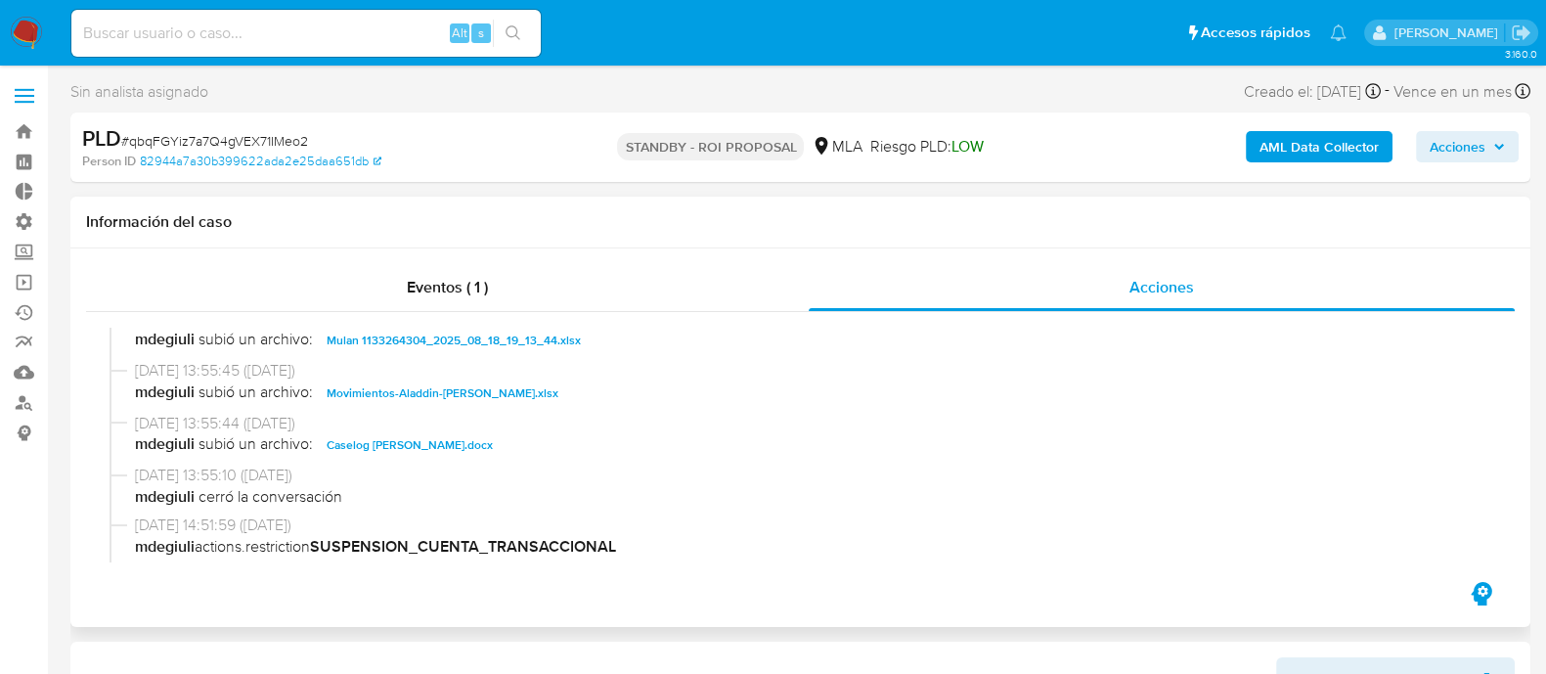
click at [501, 398] on span "Movimientos-Aladdin-[PERSON_NAME].xlsx" at bounding box center [443, 392] width 232 height 23
click at [473, 437] on span "Caselog [PERSON_NAME].docx" at bounding box center [410, 444] width 166 height 23
click at [233, 140] on span "# qbqFGYiz7a7Q4gVEX71IMeo2" at bounding box center [214, 141] width 187 height 20
copy span "qbqFGYiz7a7Q4gVEX71IMeo2"
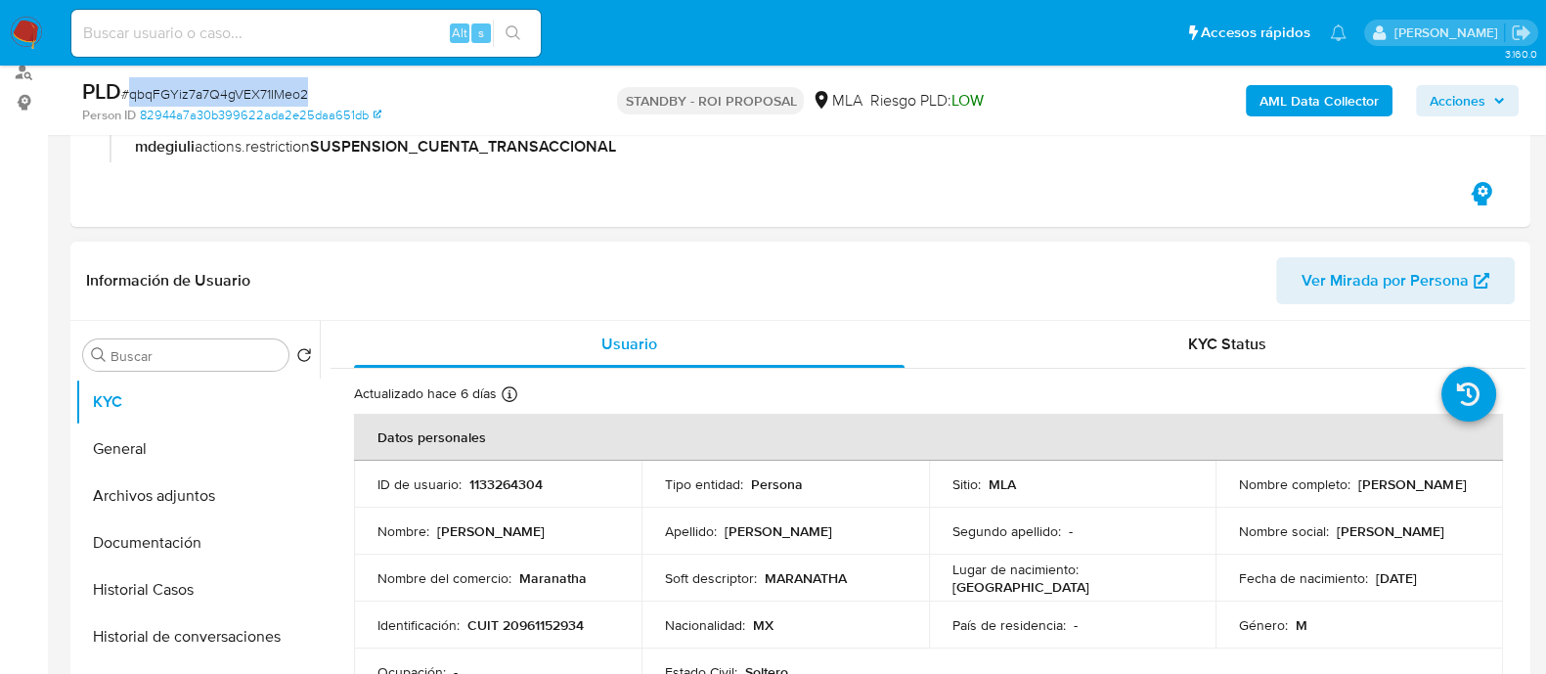
scroll to position [488, 0]
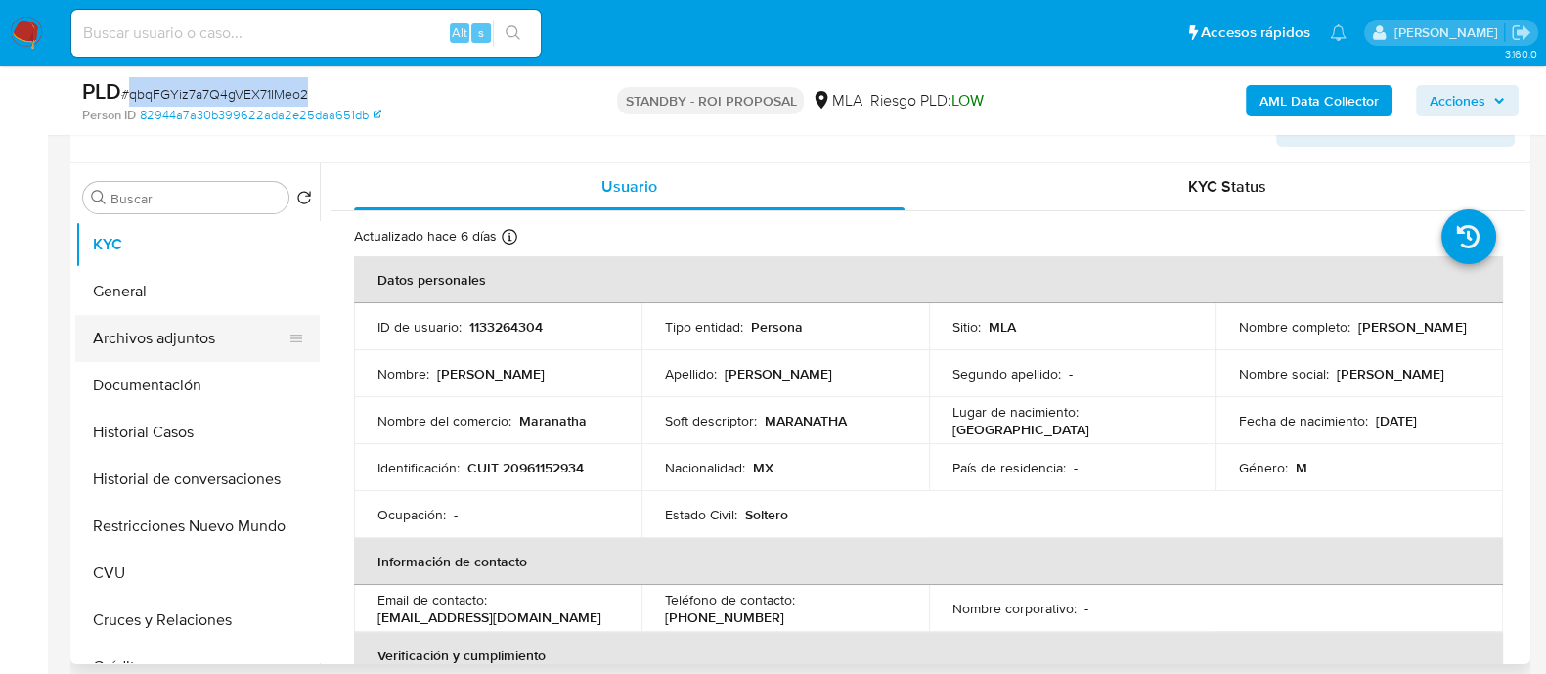
click at [190, 327] on button "Archivos adjuntos" at bounding box center [189, 338] width 229 height 47
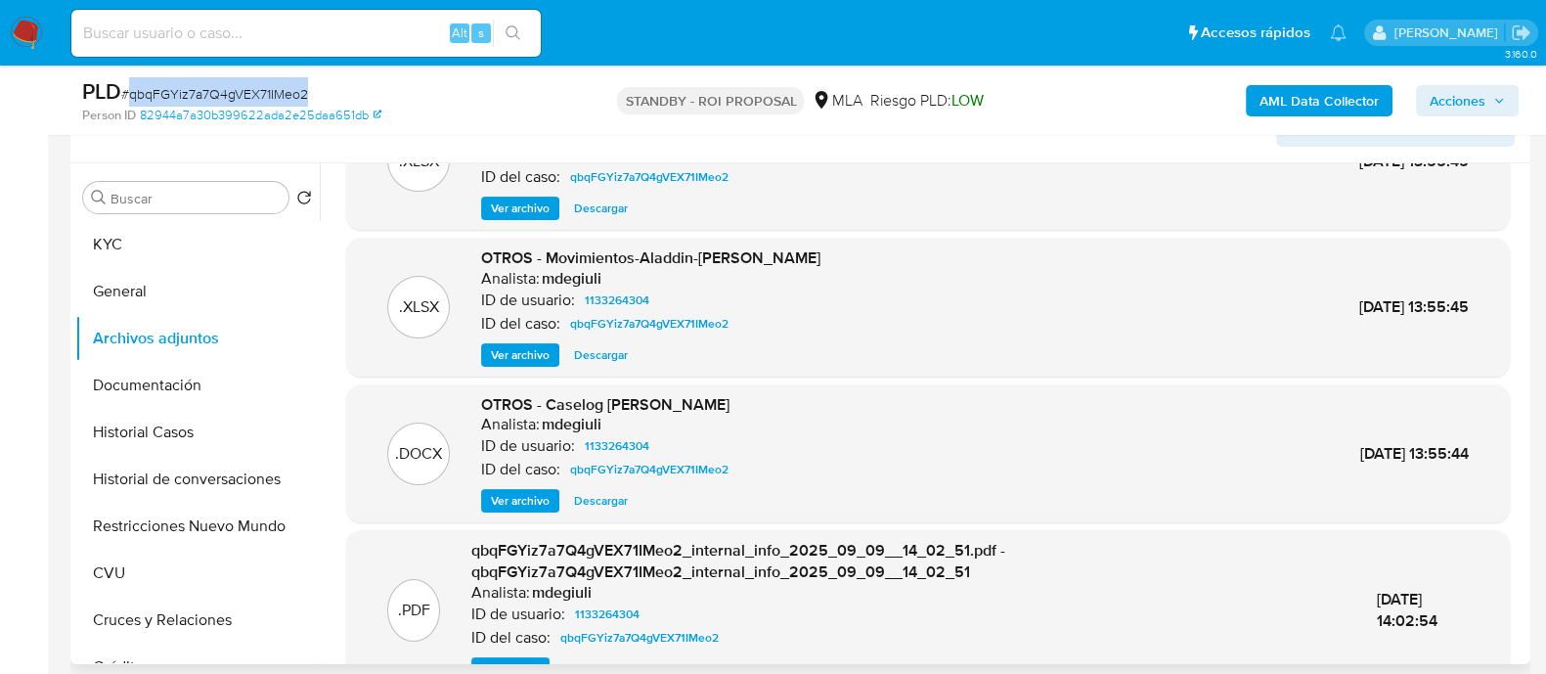
scroll to position [186, 0]
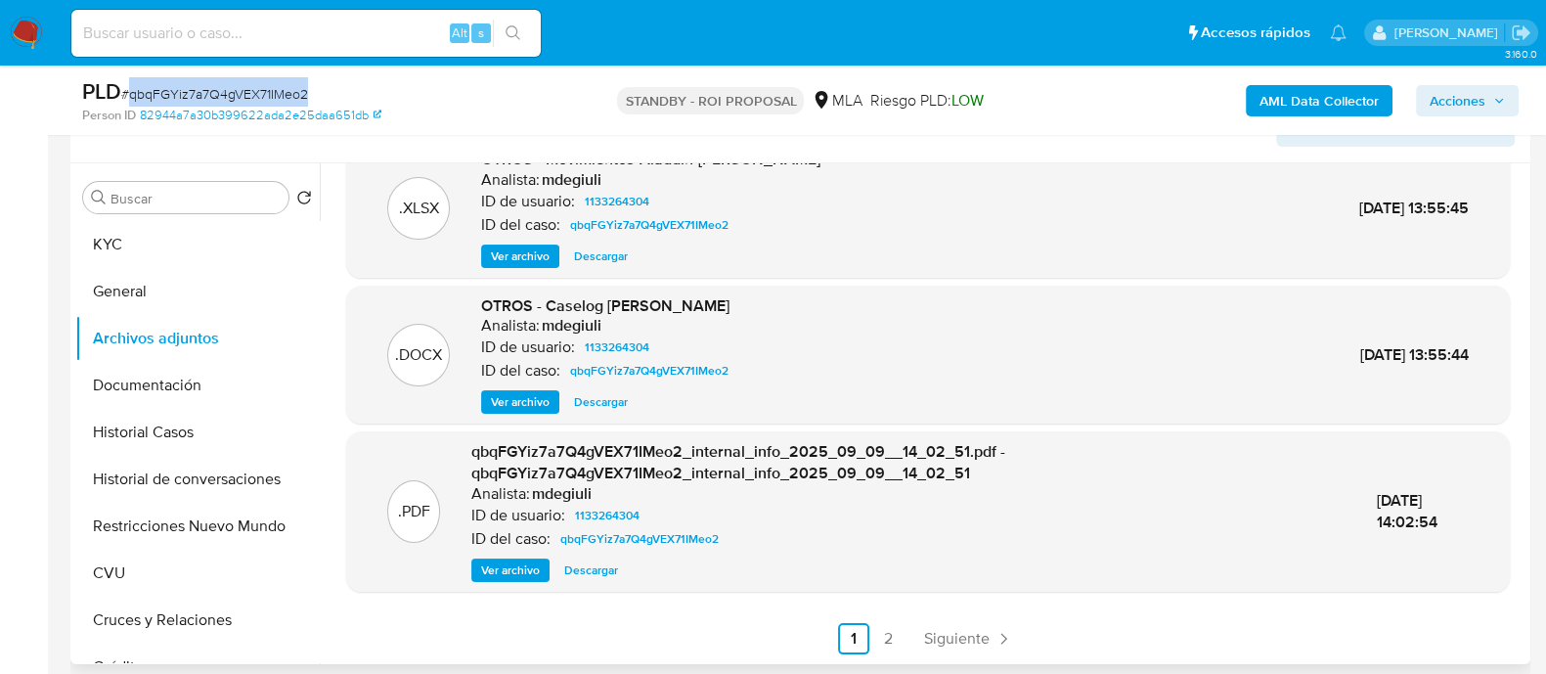
click at [612, 408] on span "Descargar" at bounding box center [601, 402] width 54 height 20
click at [185, 477] on button "Historial de conversaciones" at bounding box center [189, 479] width 229 height 47
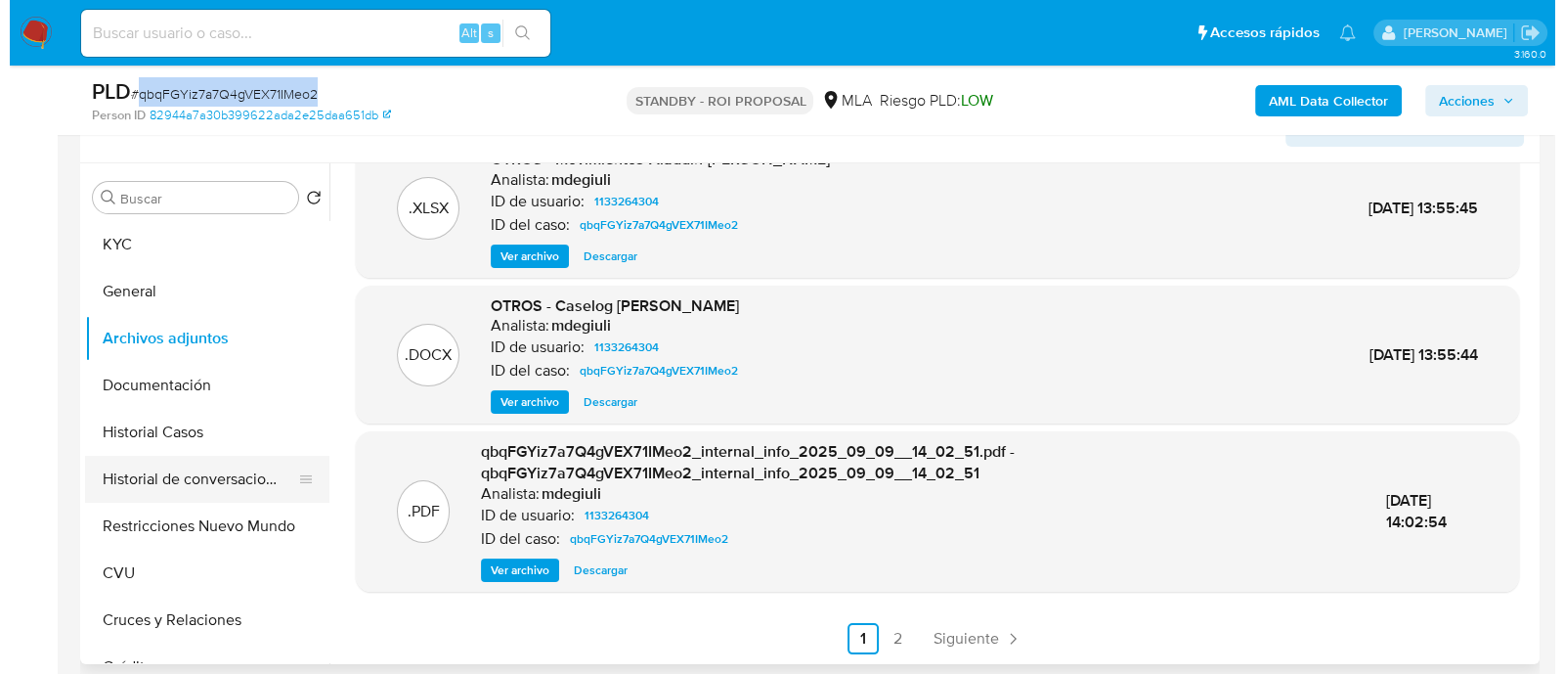
scroll to position [0, 0]
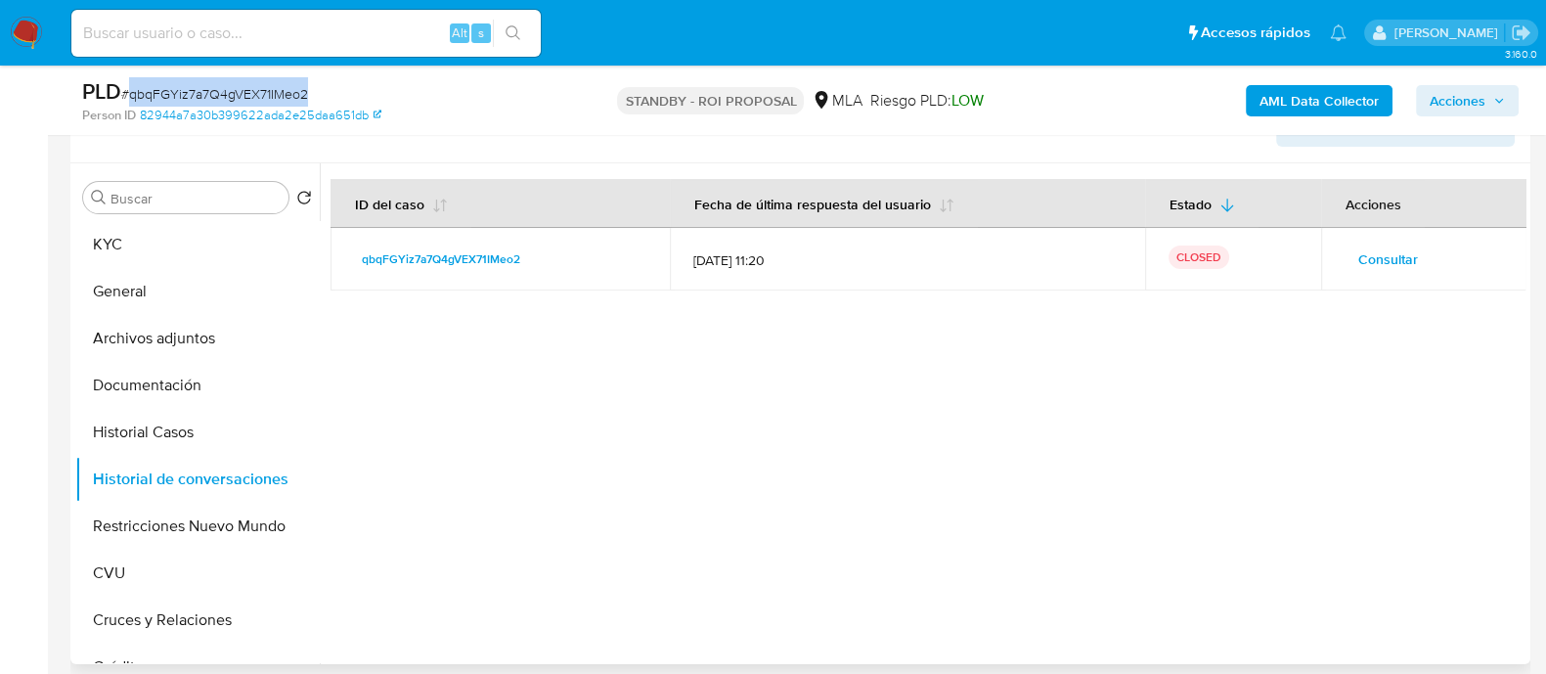
click at [1399, 261] on span "Consultar" at bounding box center [1388, 258] width 60 height 27
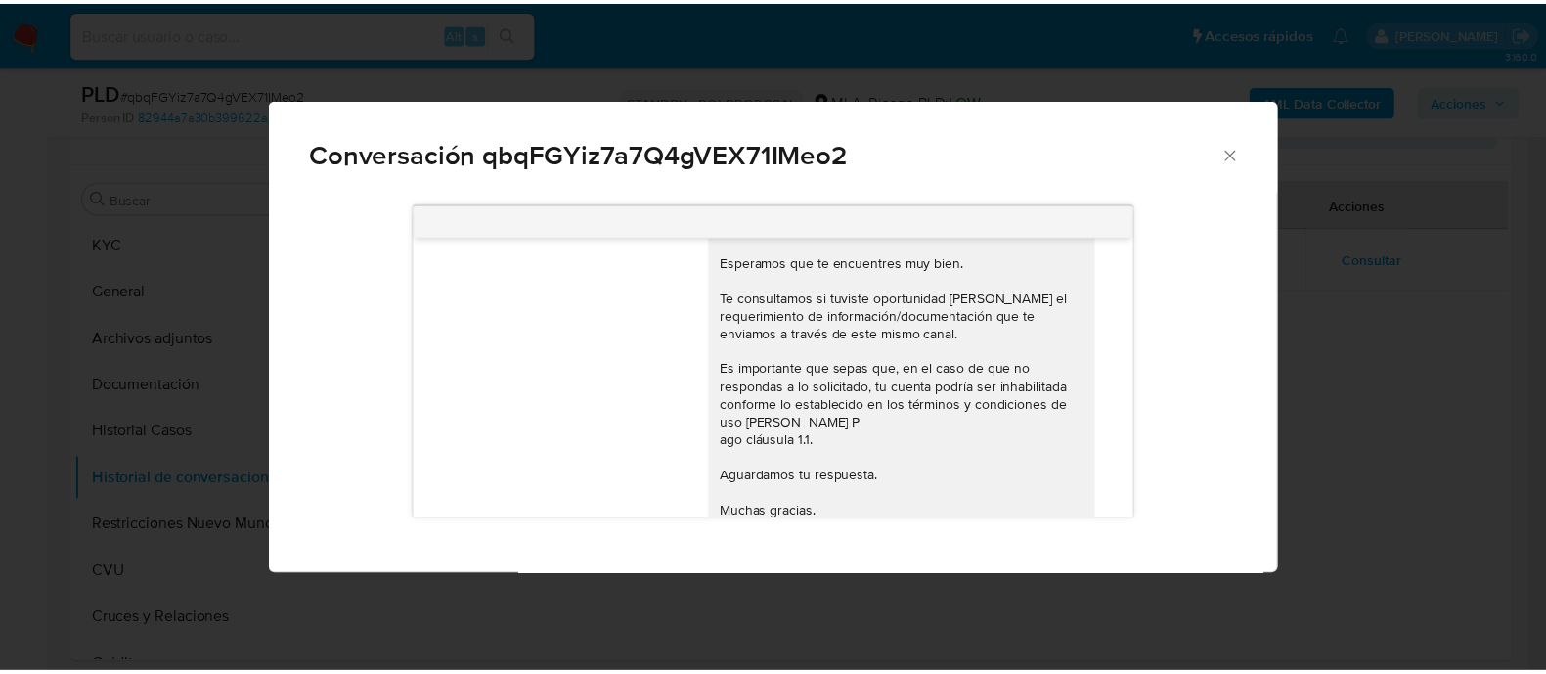
scroll to position [1063, 0]
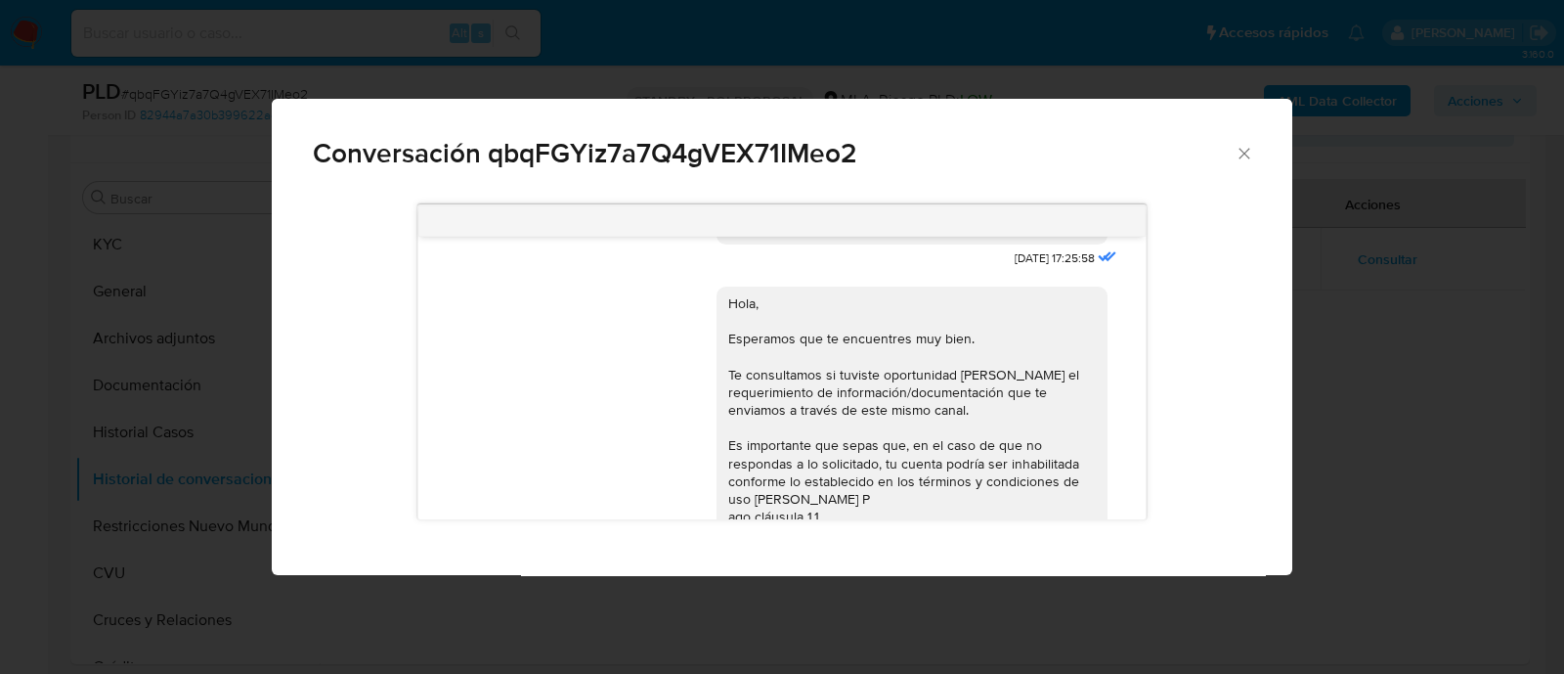
click at [302, 40] on div "Conversación qbqFGYiz7a7Q4gVEX71IMeo2 [DATE] 17:25:58 Hola, Esperamos que te en…" at bounding box center [782, 337] width 1564 height 674
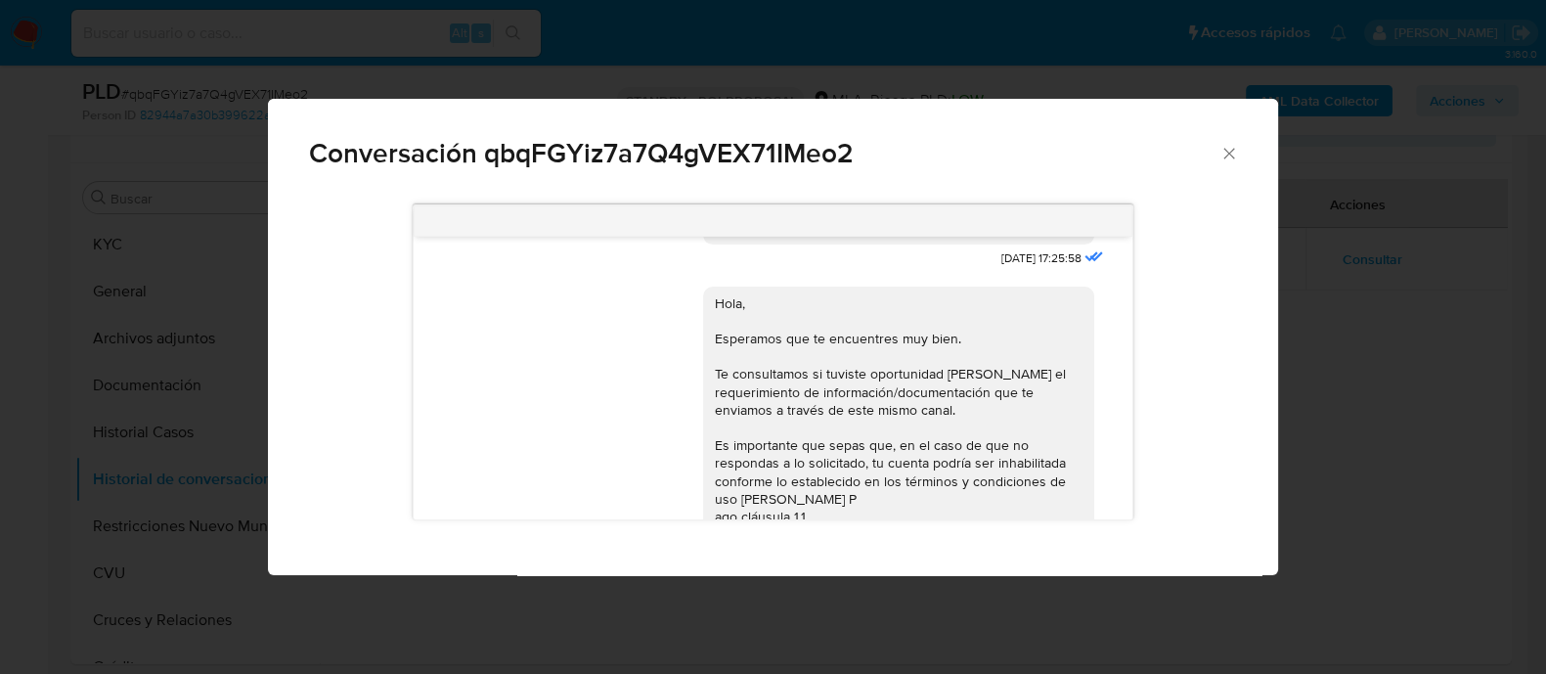
click at [313, 31] on input at bounding box center [305, 33] width 469 height 25
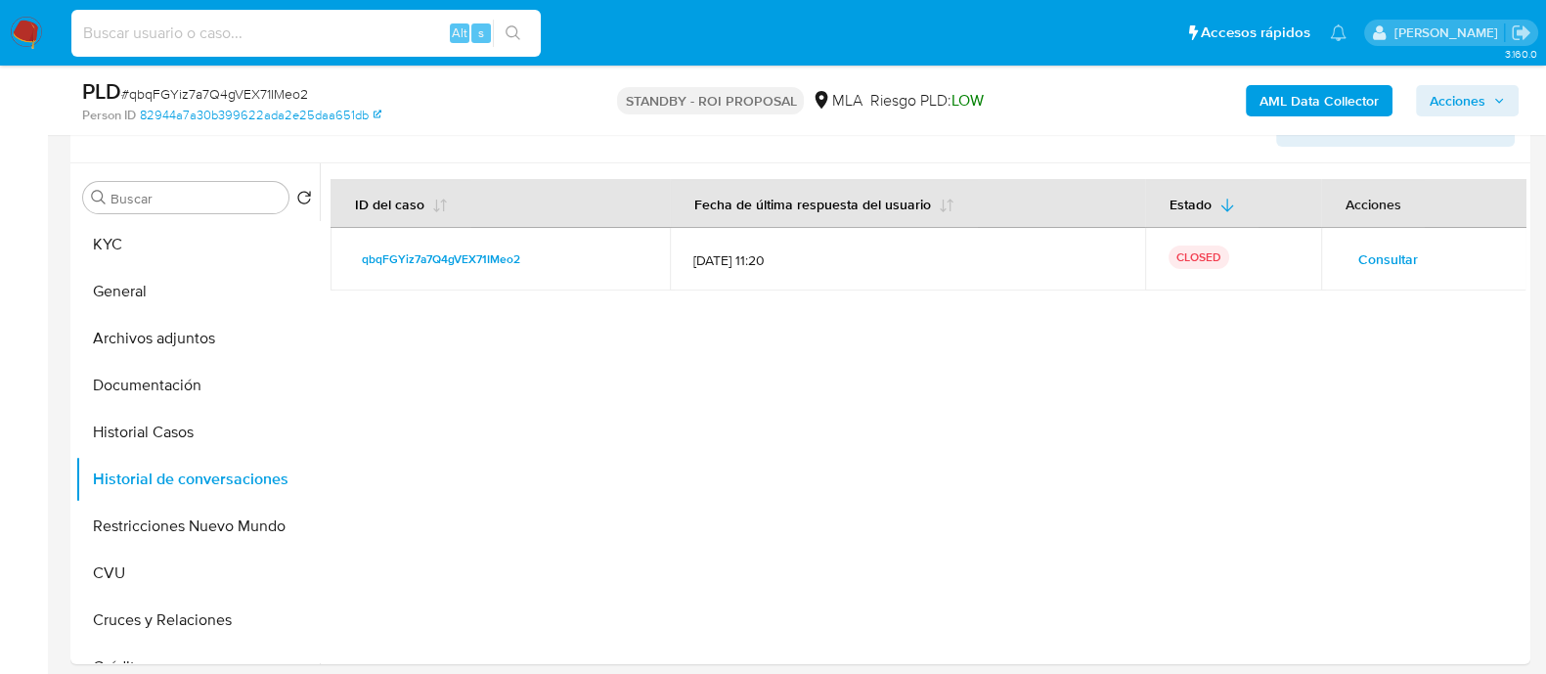
click at [313, 31] on input at bounding box center [305, 33] width 469 height 25
paste input "yFZdo2Uk95CXZ4OVKb5d9ZAu"
type input "yFZdo2Uk95CXZ4OVKb5d9ZAu"
click at [519, 33] on icon "search-icon" at bounding box center [513, 33] width 16 height 16
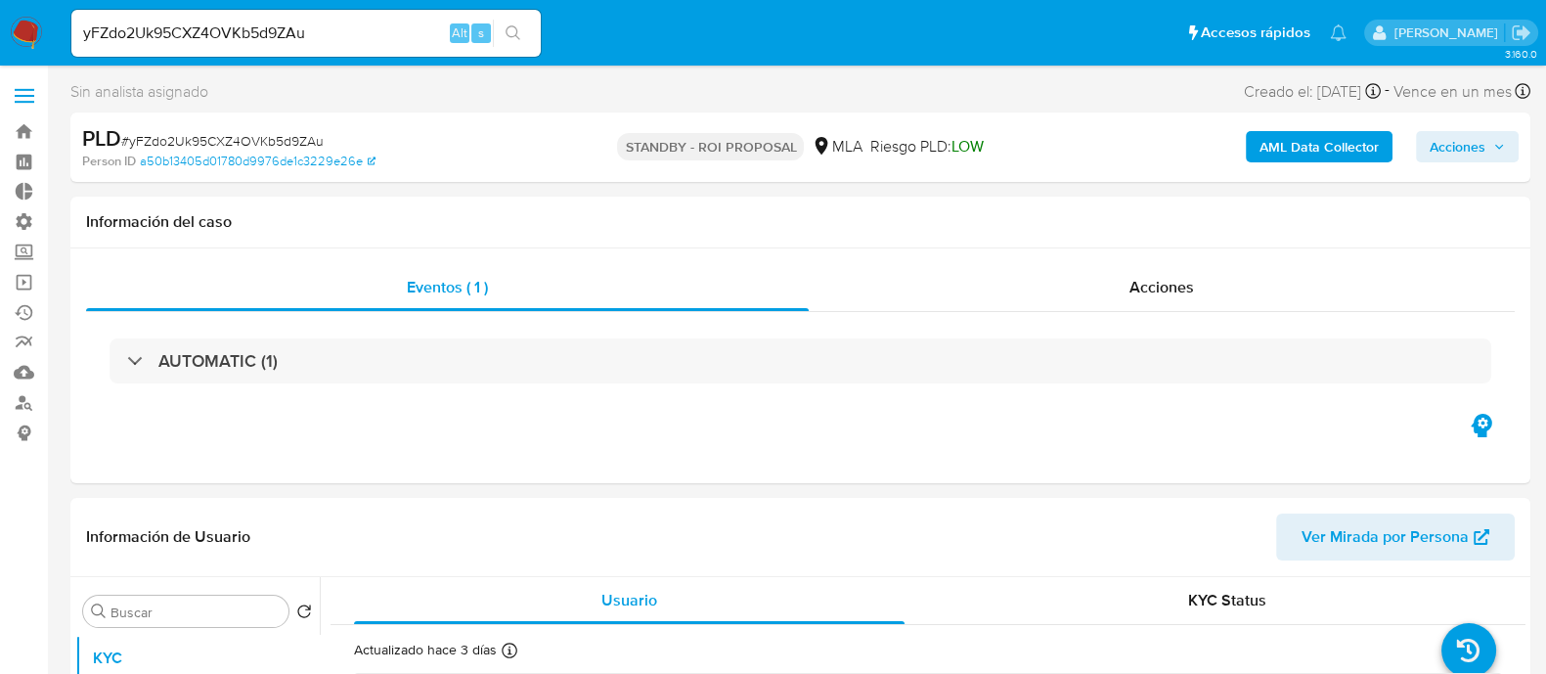
select select "10"
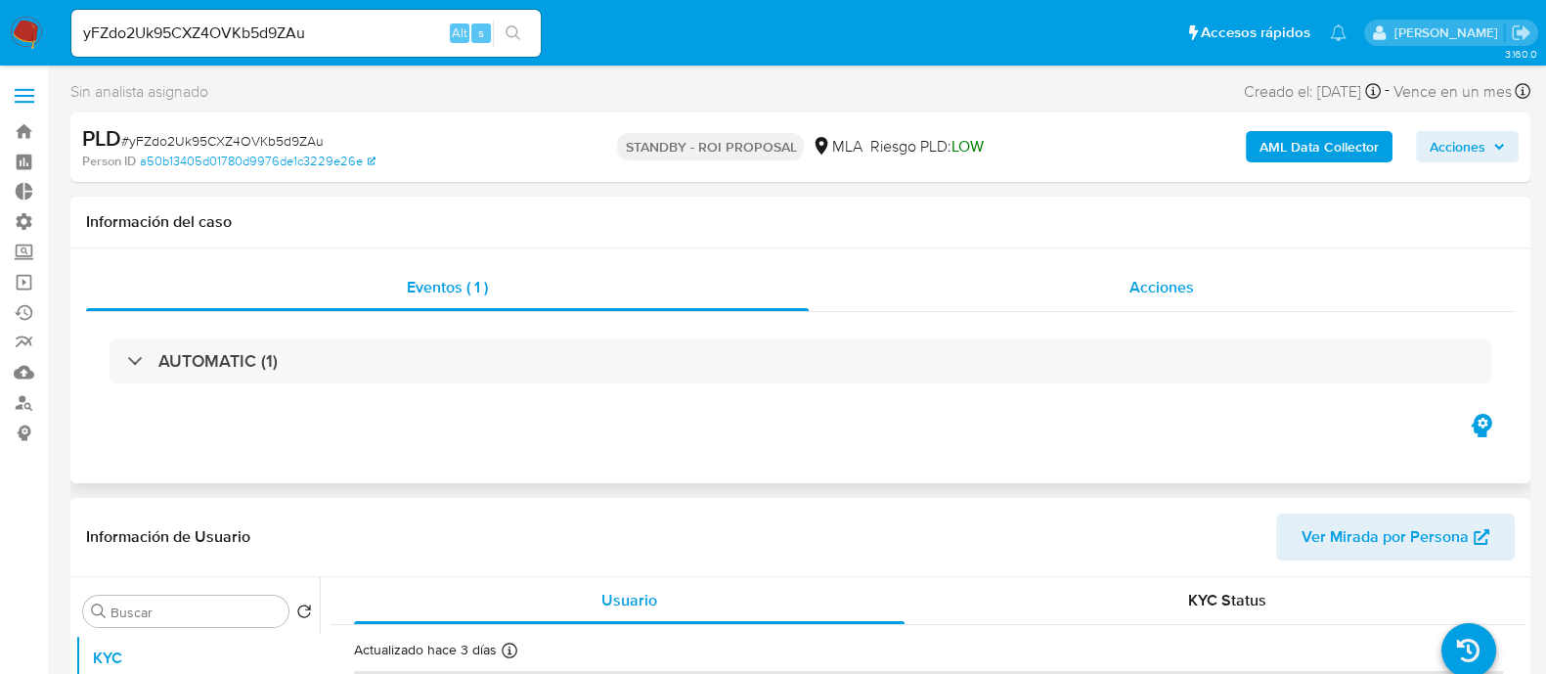
click at [1055, 281] on div "Acciones" at bounding box center [1162, 287] width 706 height 47
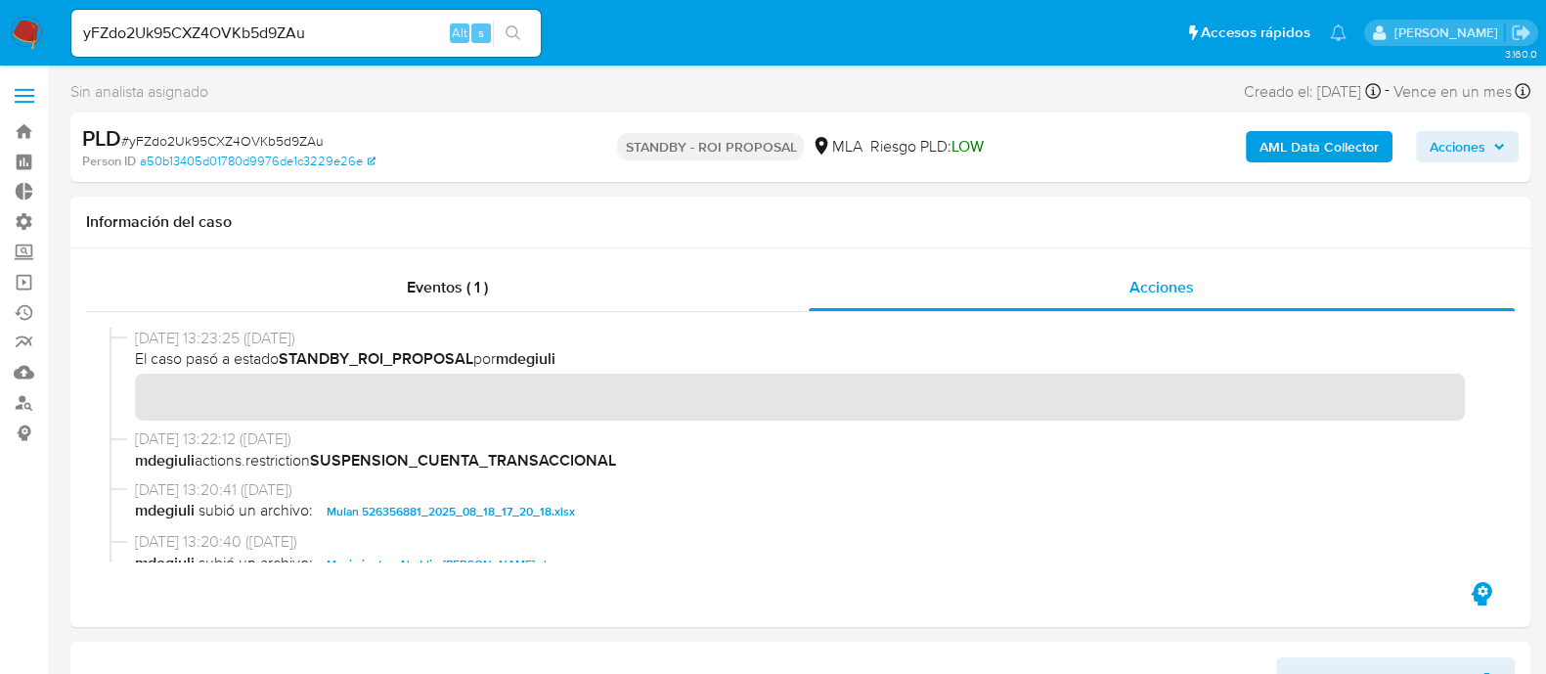
scroll to position [121, 0]
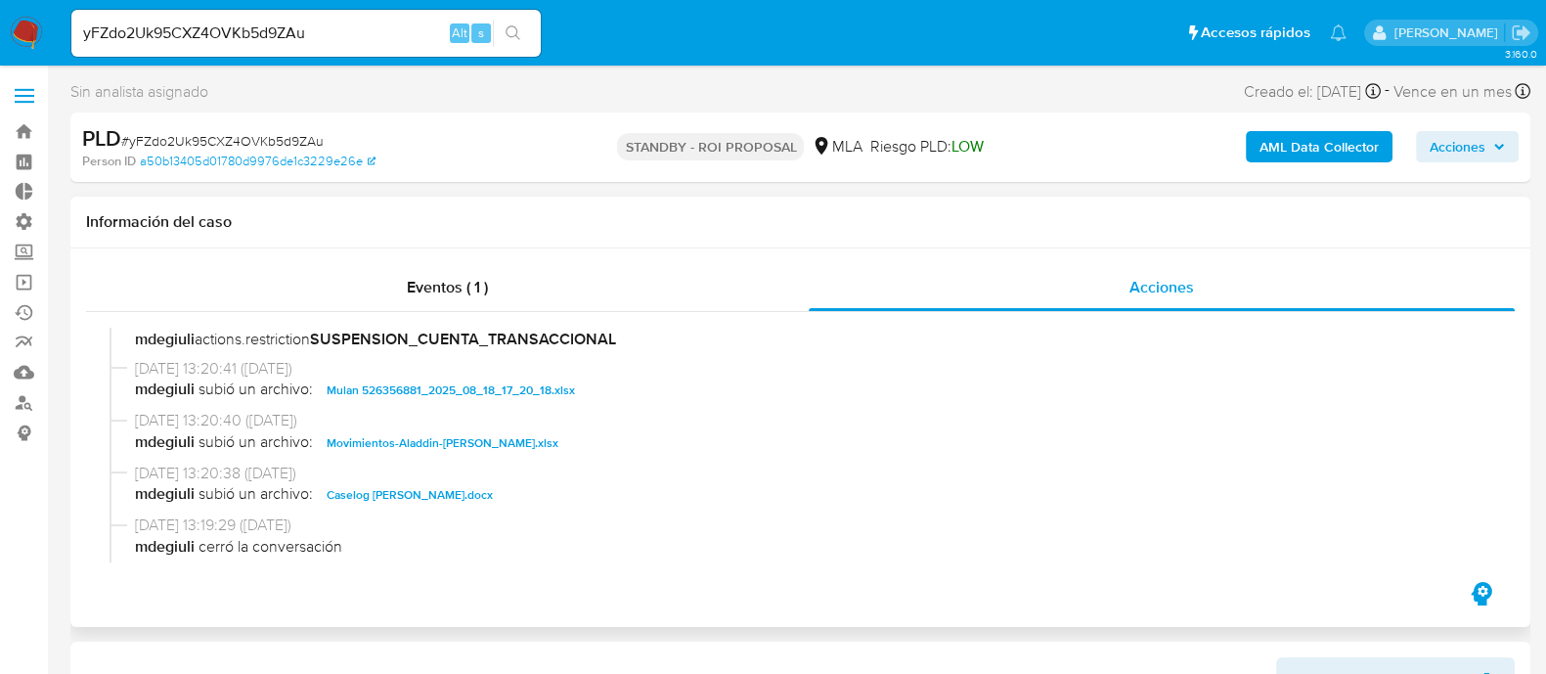
click at [435, 437] on span "Movimientos-Aladdin-[PERSON_NAME].xlsx" at bounding box center [443, 442] width 232 height 23
click at [403, 486] on span "Caselog [PERSON_NAME].docx" at bounding box center [410, 494] width 166 height 23
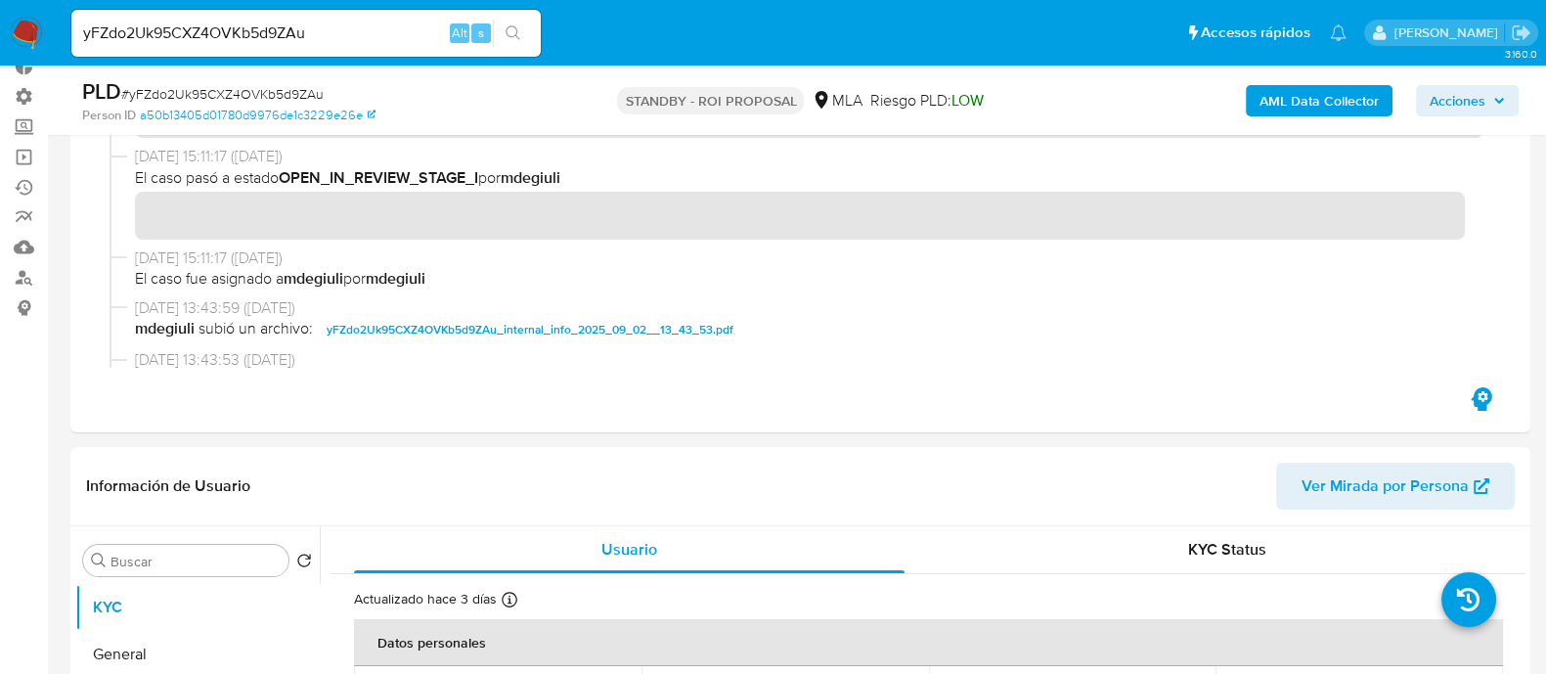
scroll to position [488, 0]
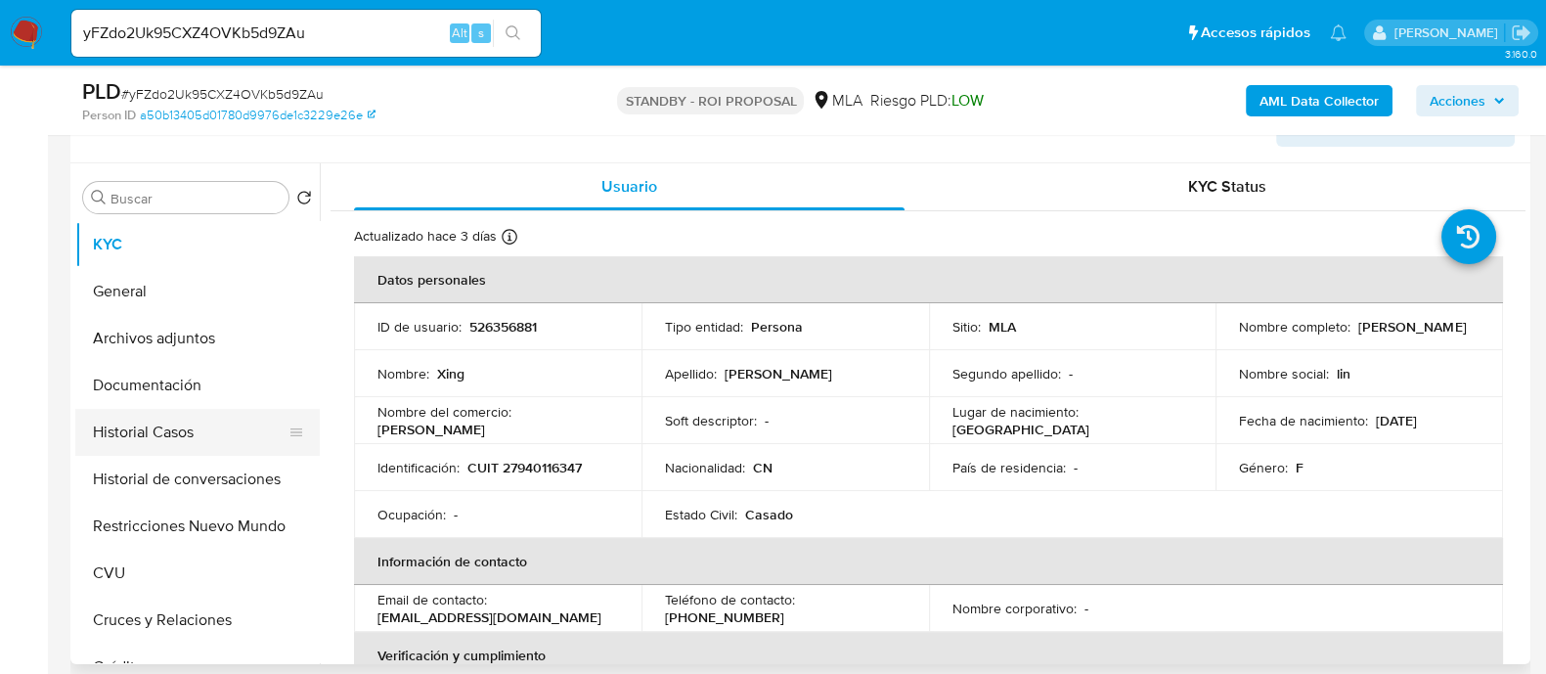
click at [200, 425] on button "Historial Casos" at bounding box center [189, 432] width 229 height 47
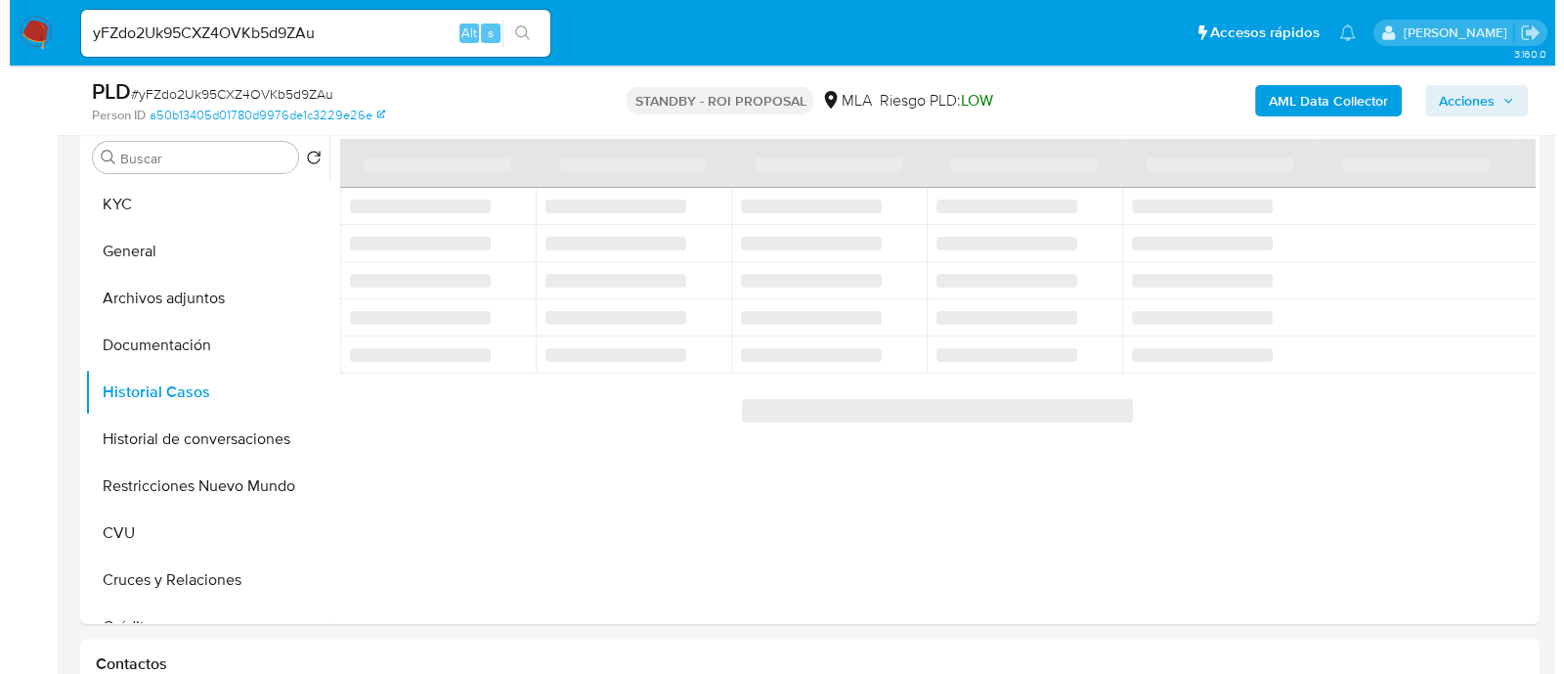
scroll to position [367, 0]
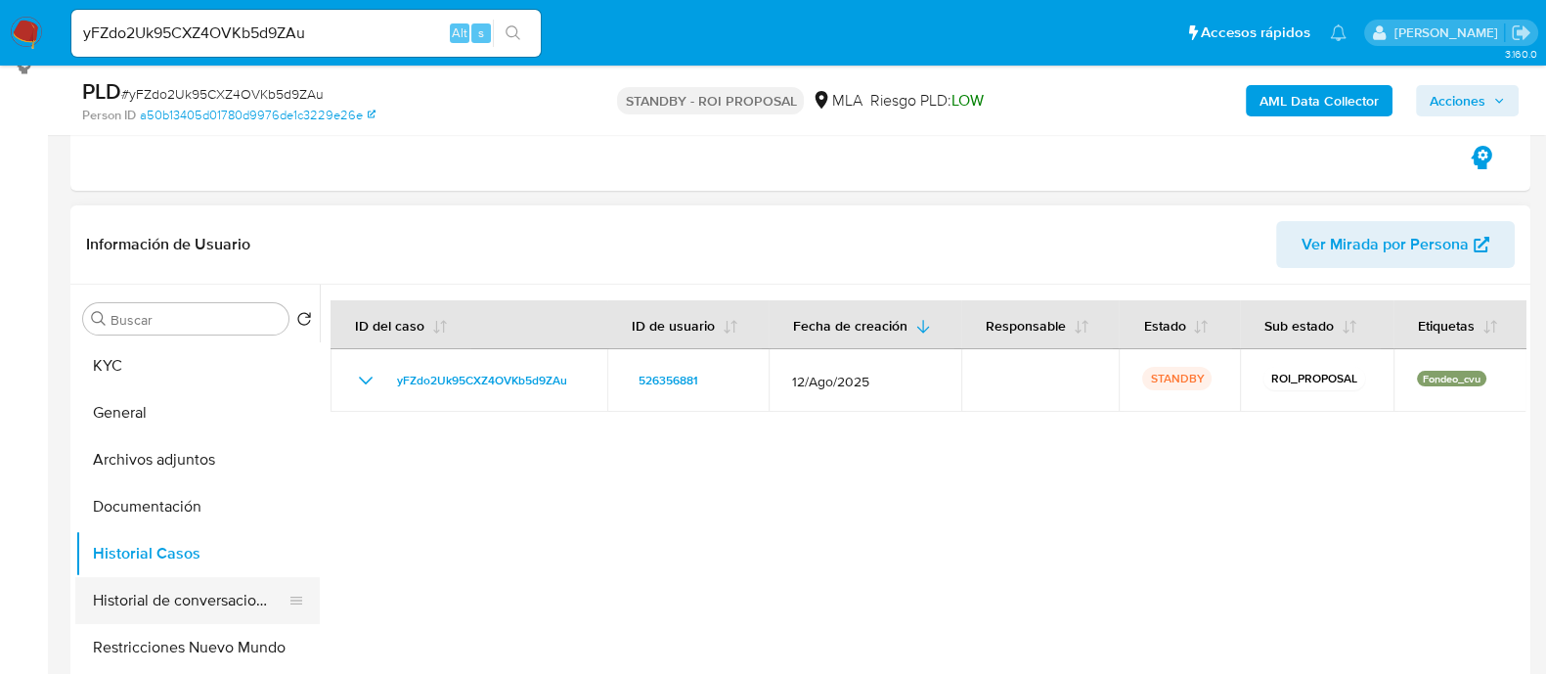
click at [188, 598] on button "Historial de conversaciones" at bounding box center [189, 600] width 229 height 47
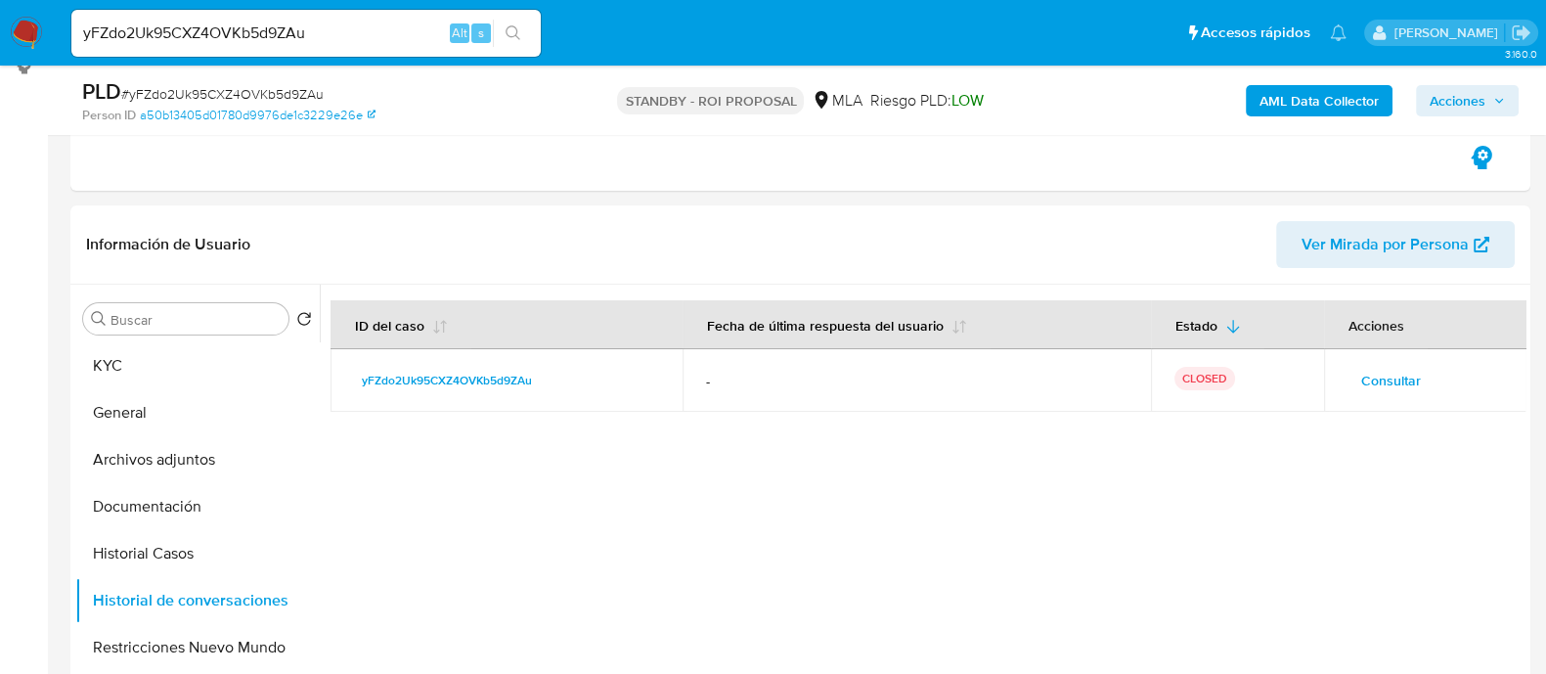
click at [1393, 367] on span "Consultar" at bounding box center [1391, 380] width 60 height 27
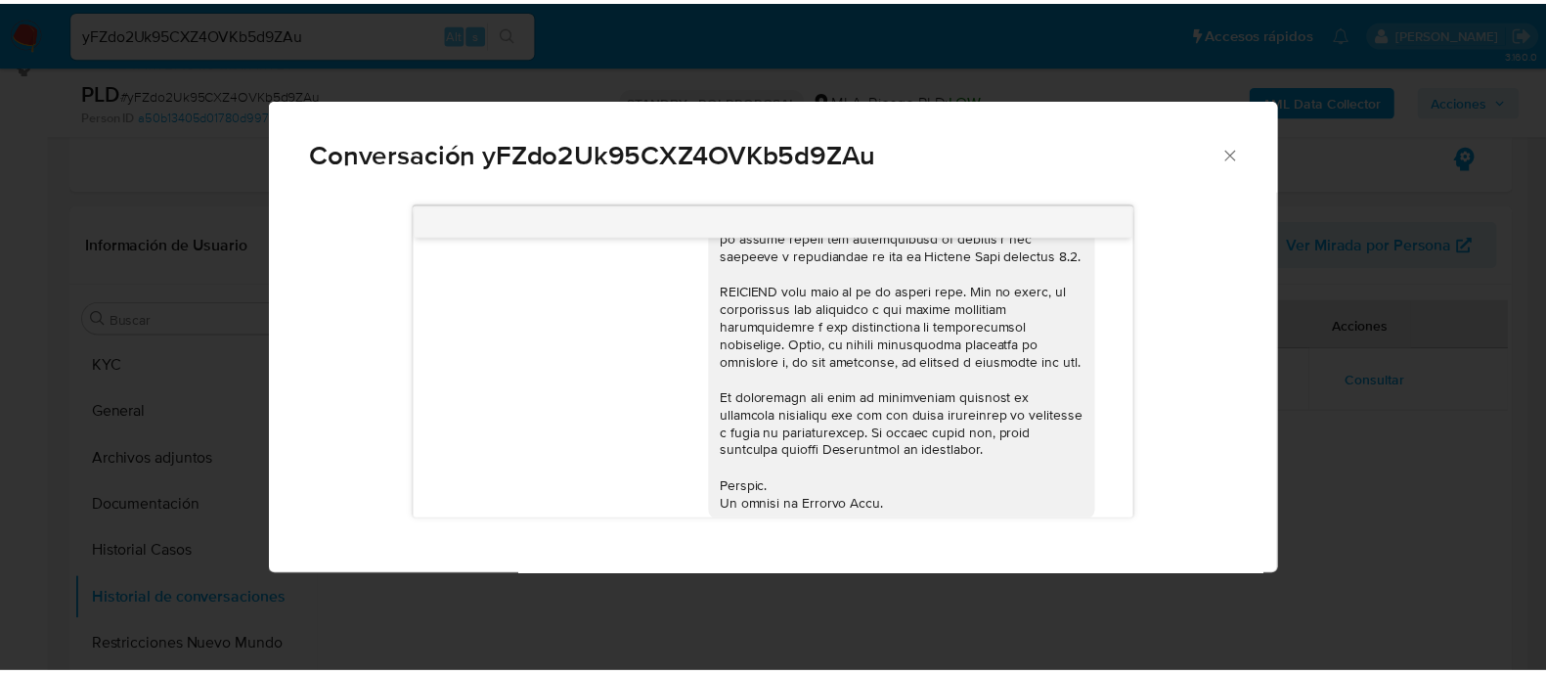
scroll to position [664, 0]
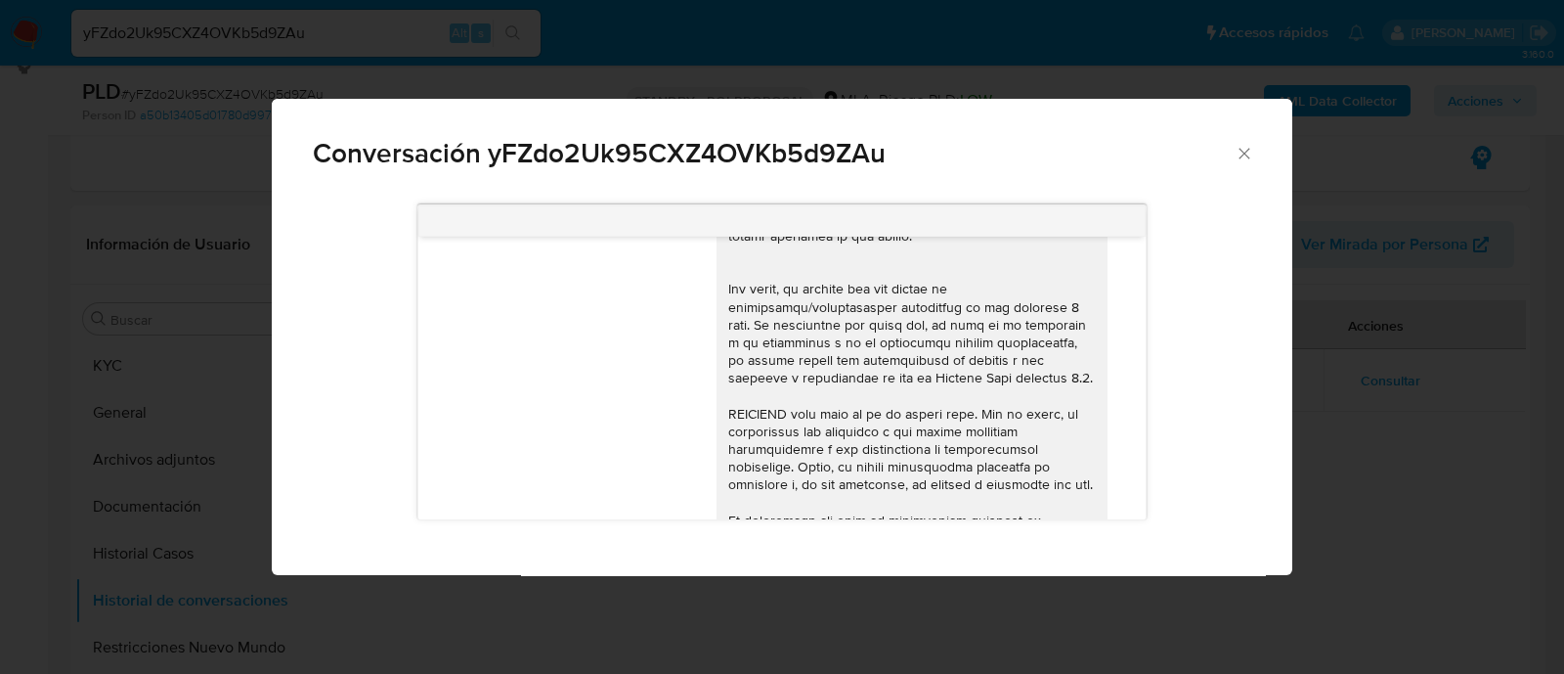
click at [1372, 394] on div "Conversación yFZdo2Uk95CXZ4OVKb5d9ZAu [DATE] 17:20:41 Hola, Esperamos que te en…" at bounding box center [782, 337] width 1564 height 674
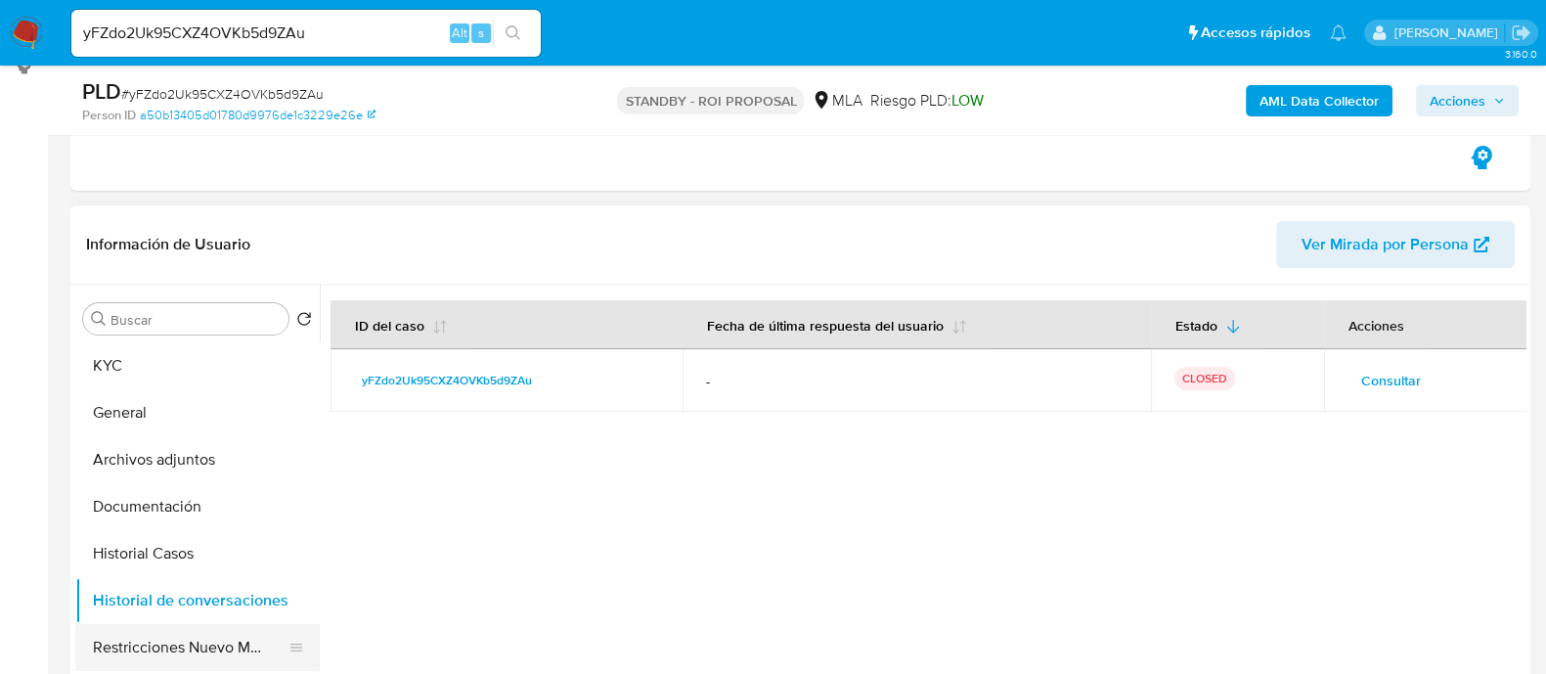
click at [133, 651] on button "Restricciones Nuevo Mundo" at bounding box center [189, 647] width 229 height 47
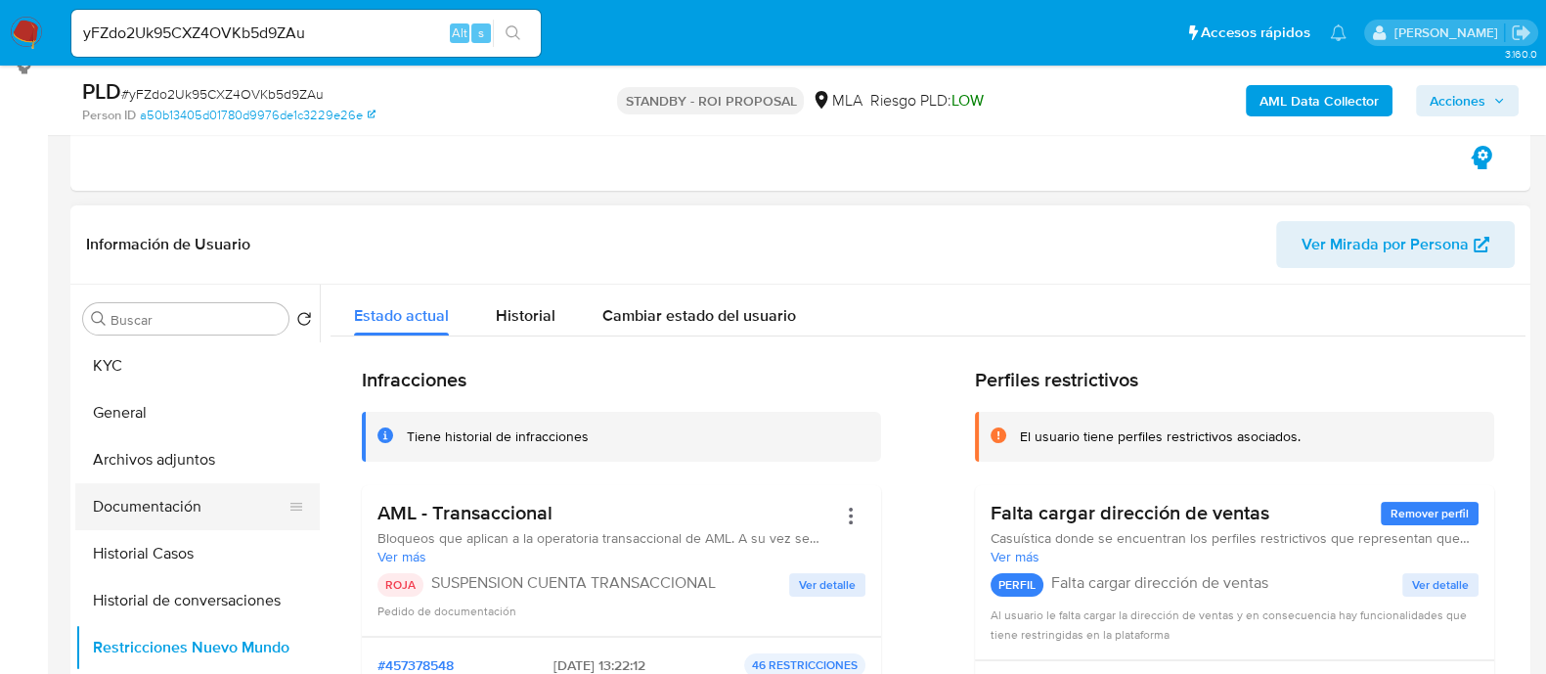
click at [185, 503] on button "Documentación" at bounding box center [189, 506] width 229 height 47
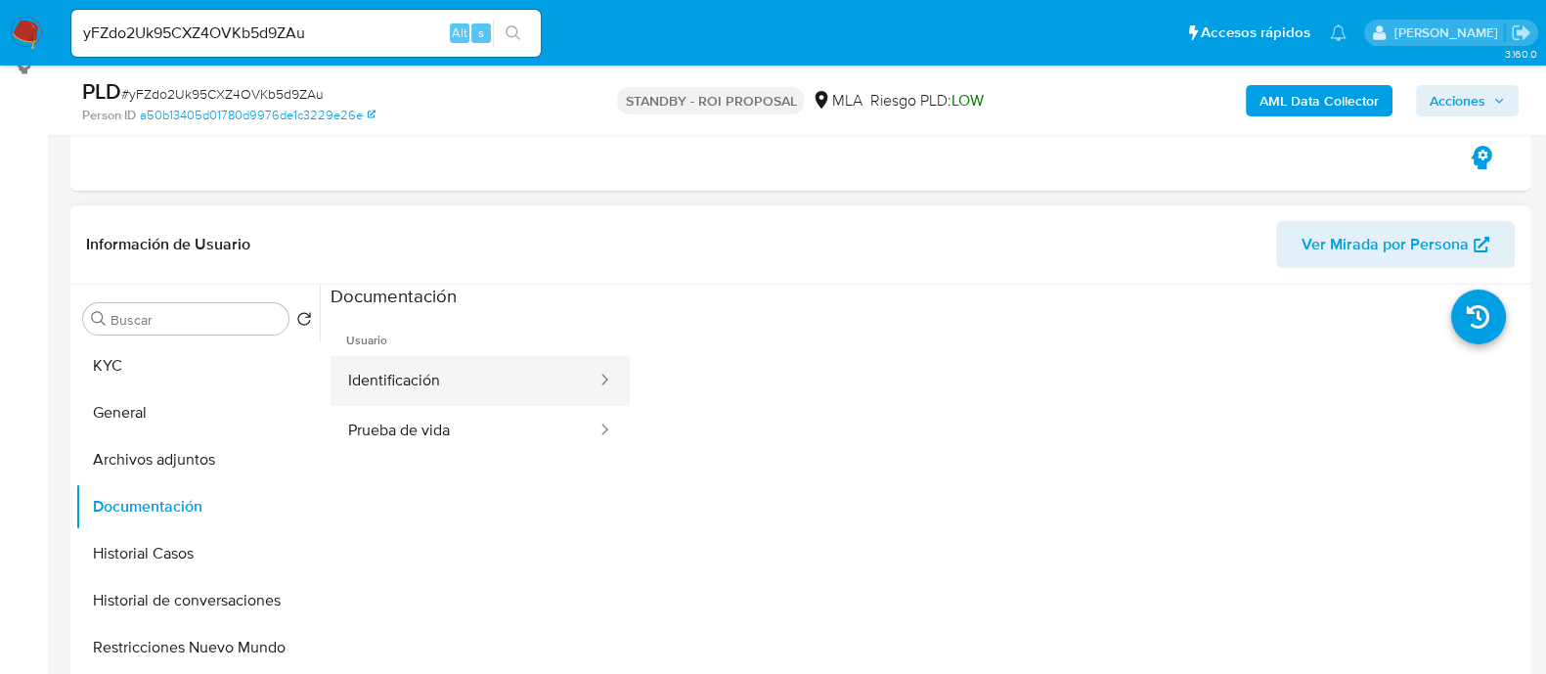
click at [456, 386] on button "Identificación" at bounding box center [464, 381] width 268 height 50
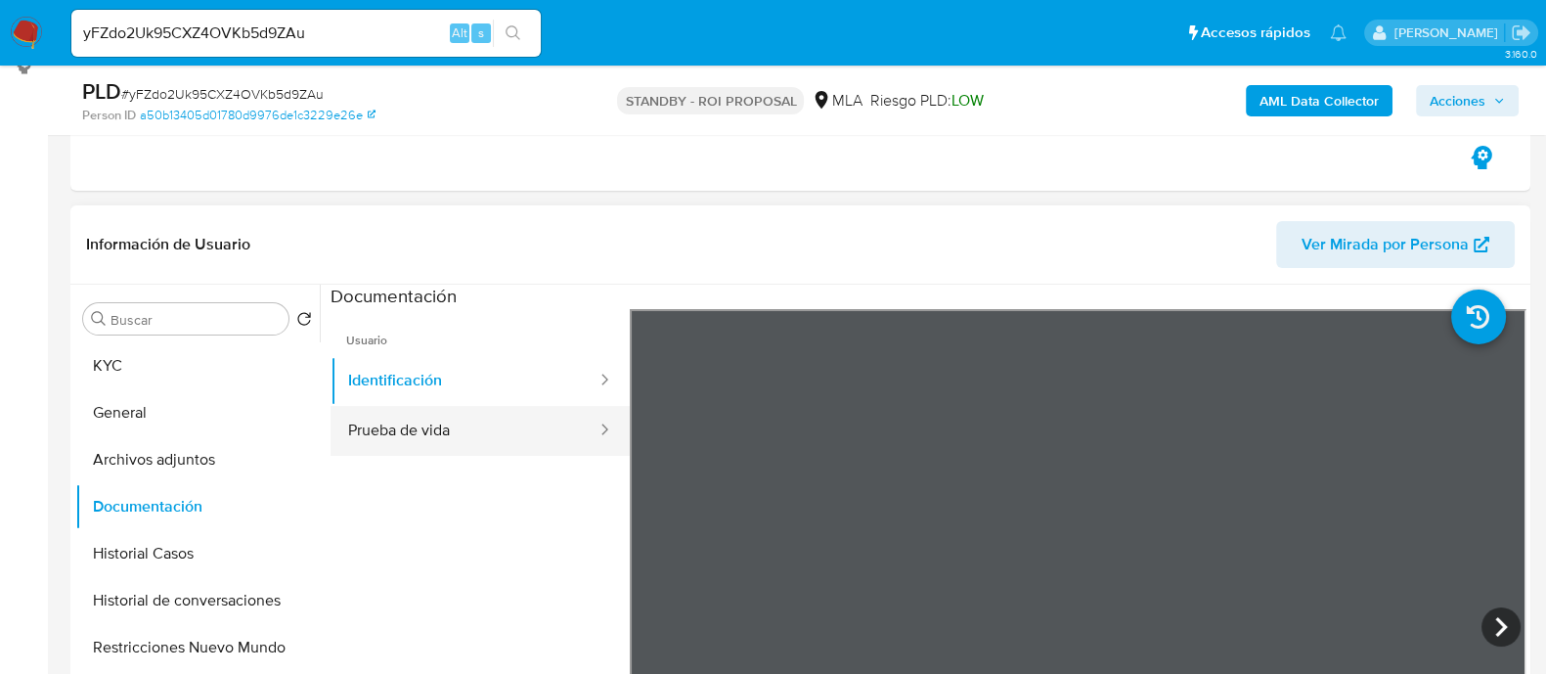
click at [467, 414] on button "Prueba de vida" at bounding box center [464, 431] width 268 height 50
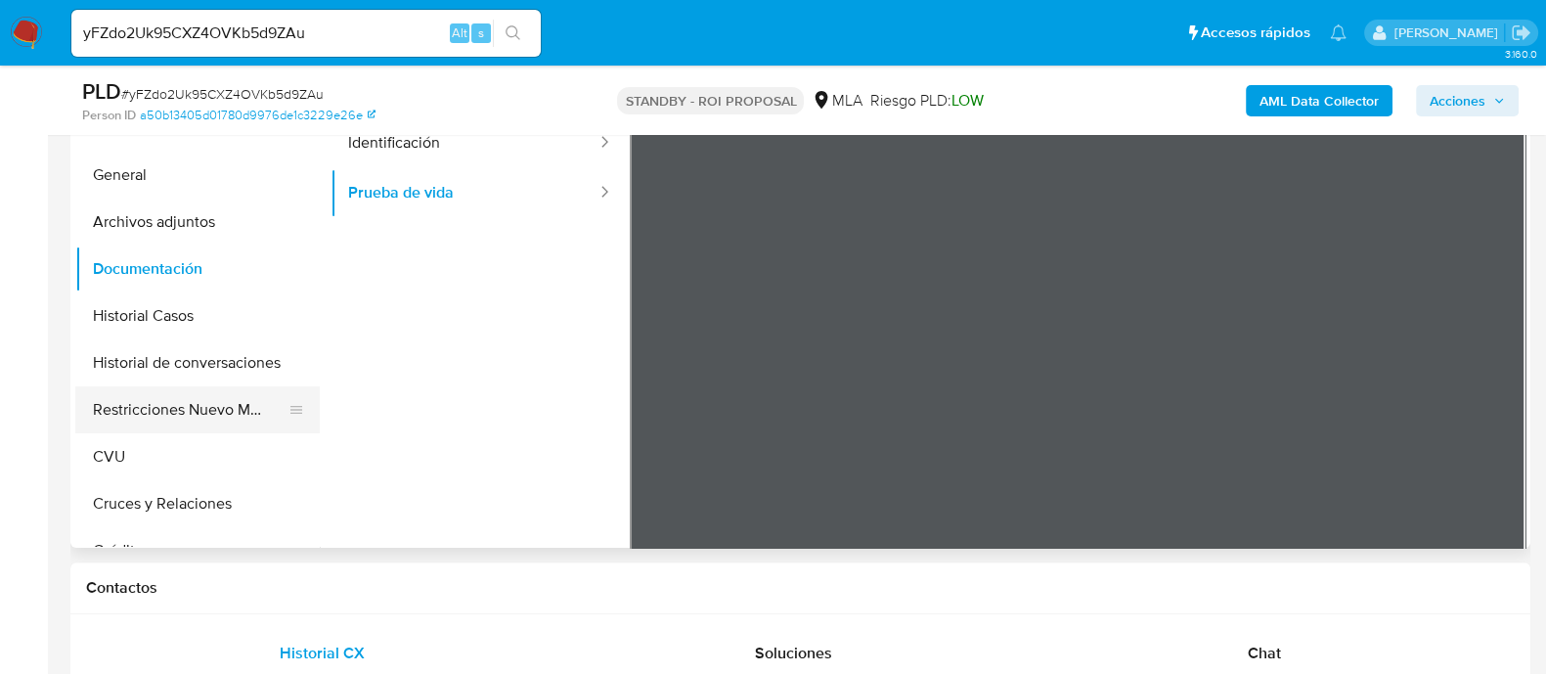
scroll to position [611, 0]
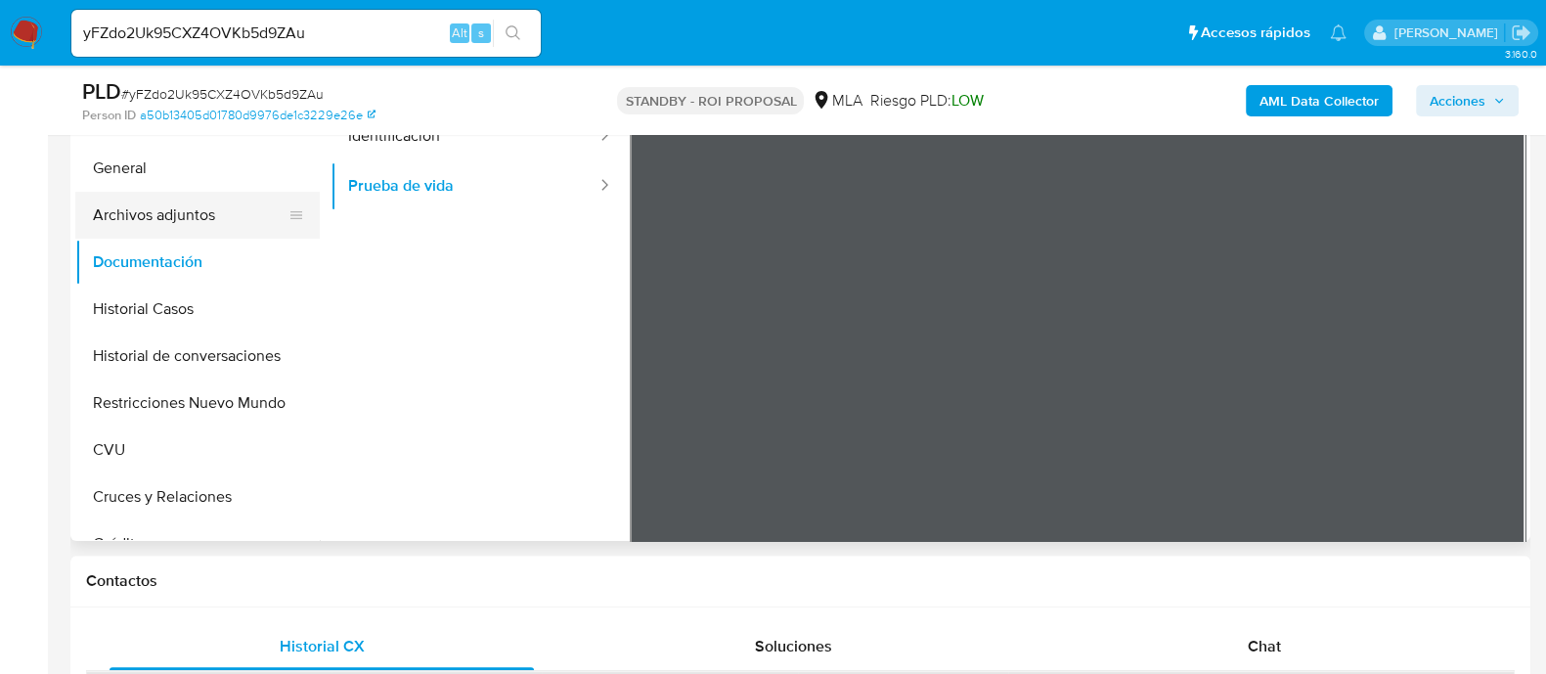
click at [233, 212] on button "Archivos adjuntos" at bounding box center [189, 215] width 229 height 47
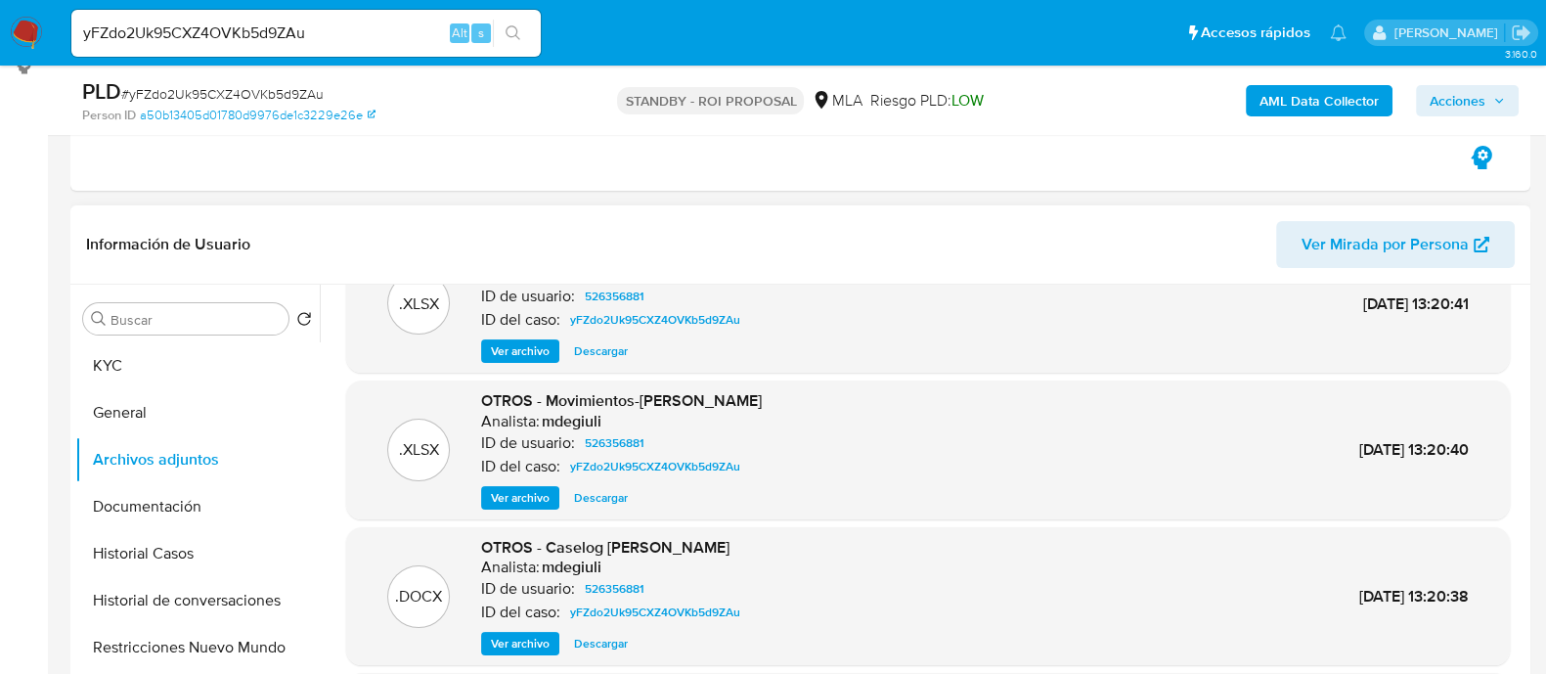
scroll to position [121, 0]
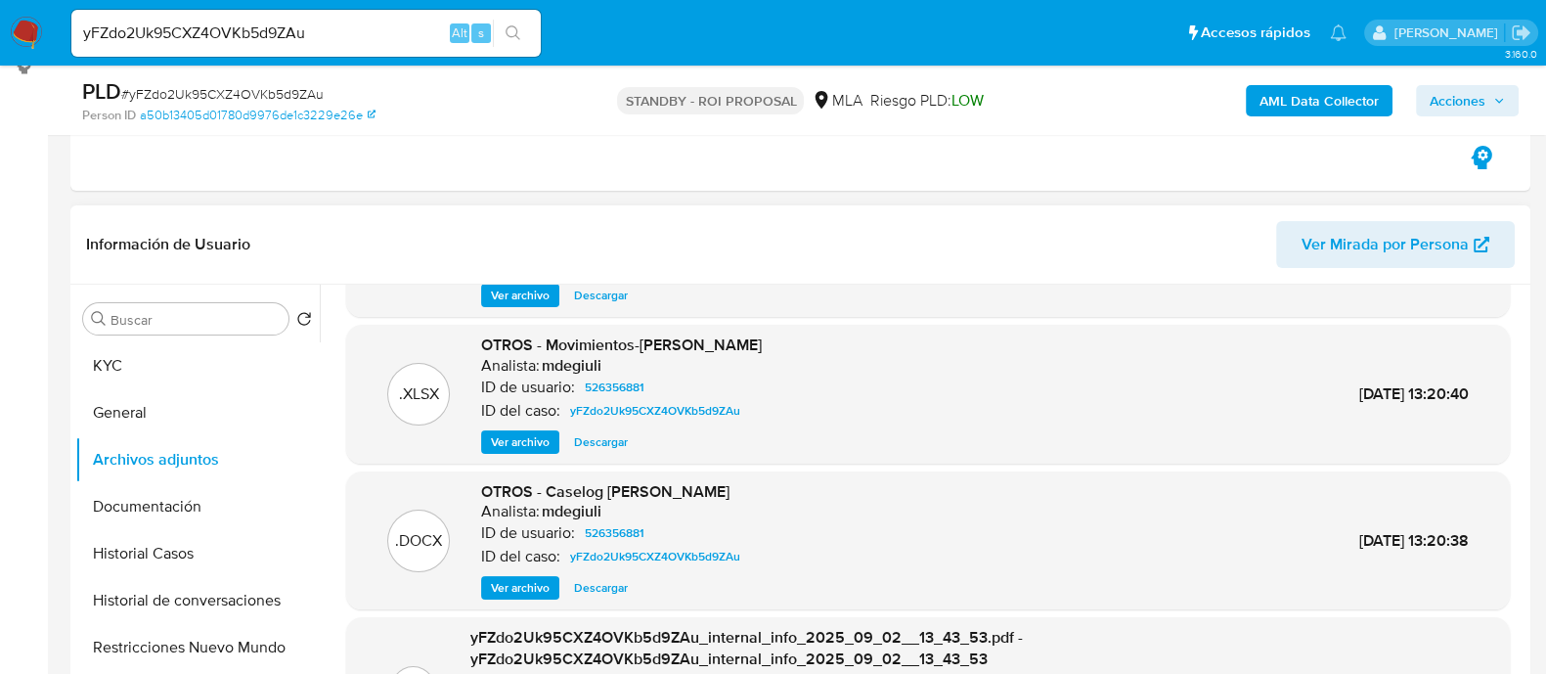
click at [606, 442] on span "Descargar" at bounding box center [601, 442] width 54 height 20
click at [612, 583] on span "Descargar" at bounding box center [601, 588] width 54 height 20
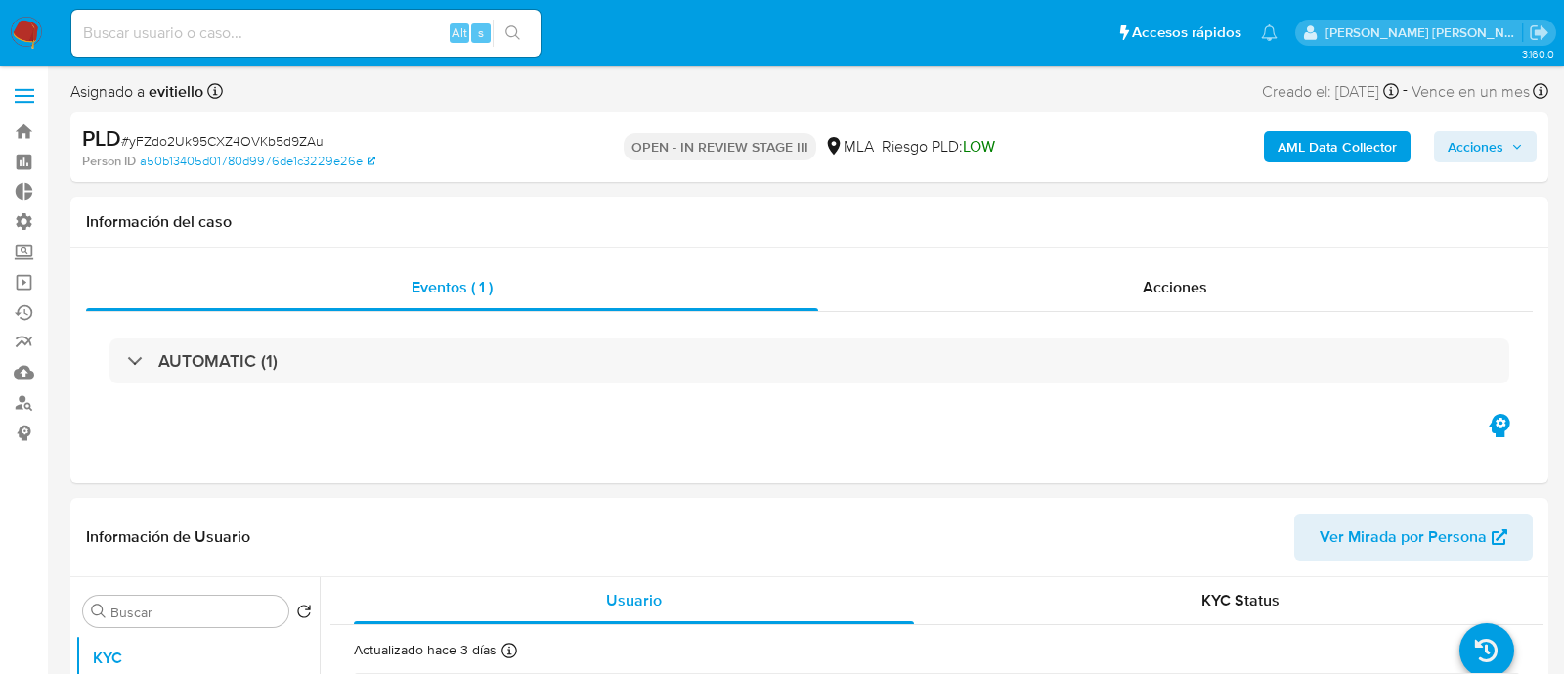
select select "10"
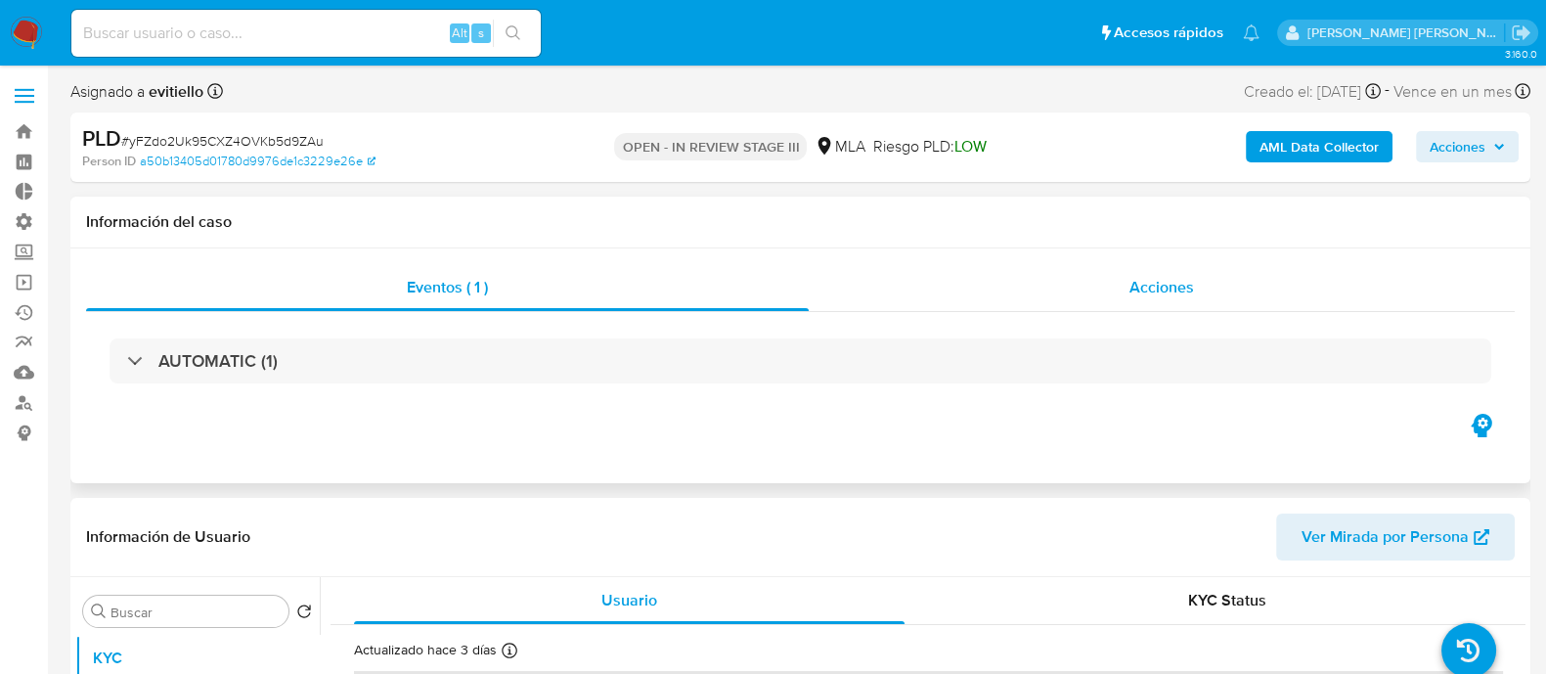
click at [1140, 304] on div "Acciones" at bounding box center [1162, 287] width 706 height 47
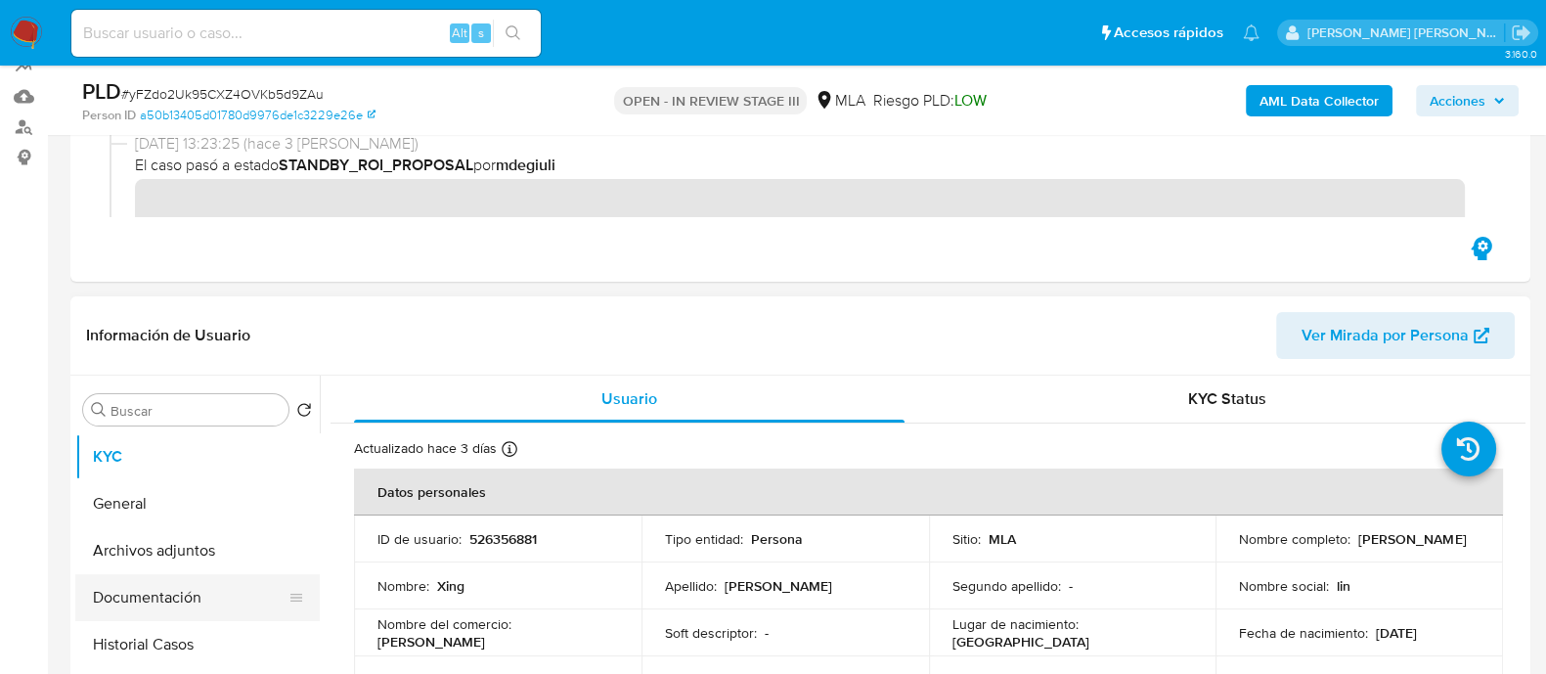
scroll to position [367, 0]
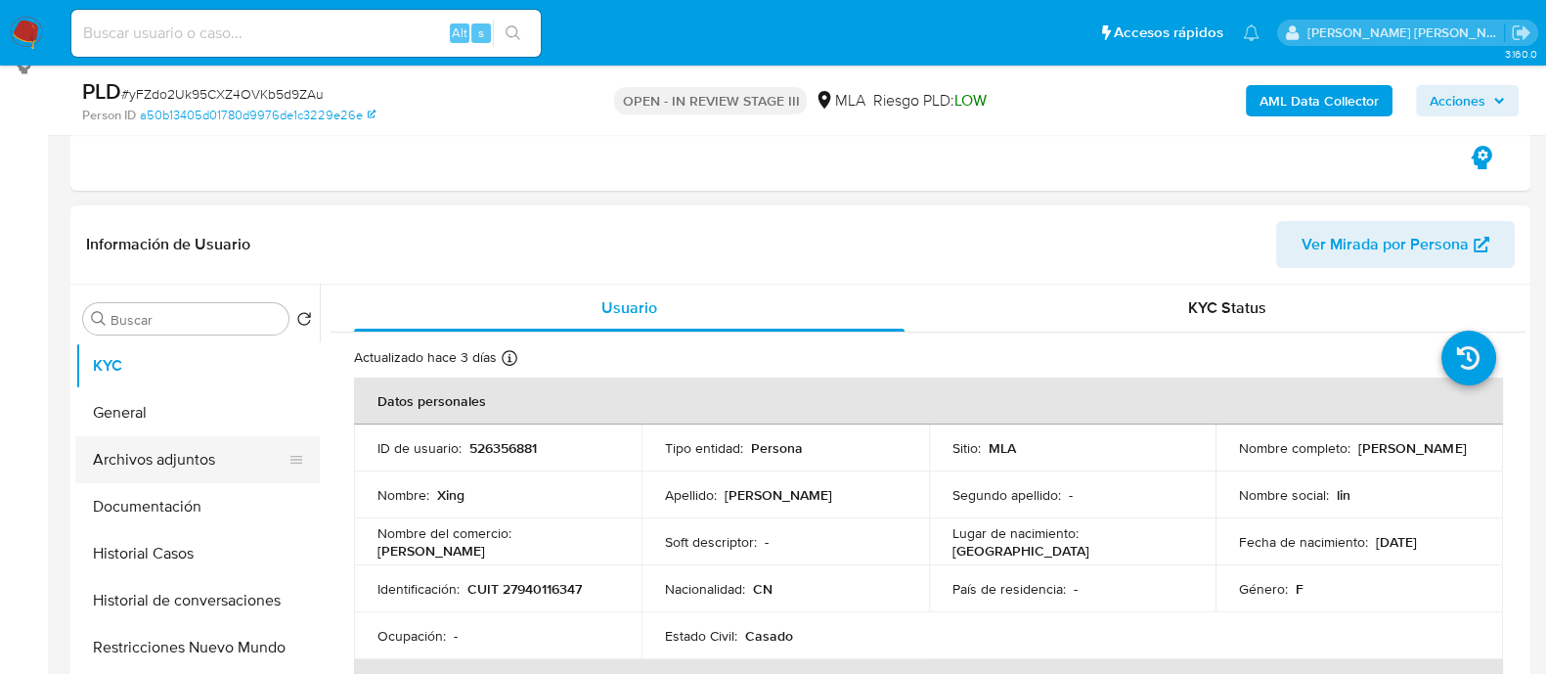
click at [231, 456] on button "Archivos adjuntos" at bounding box center [189, 459] width 229 height 47
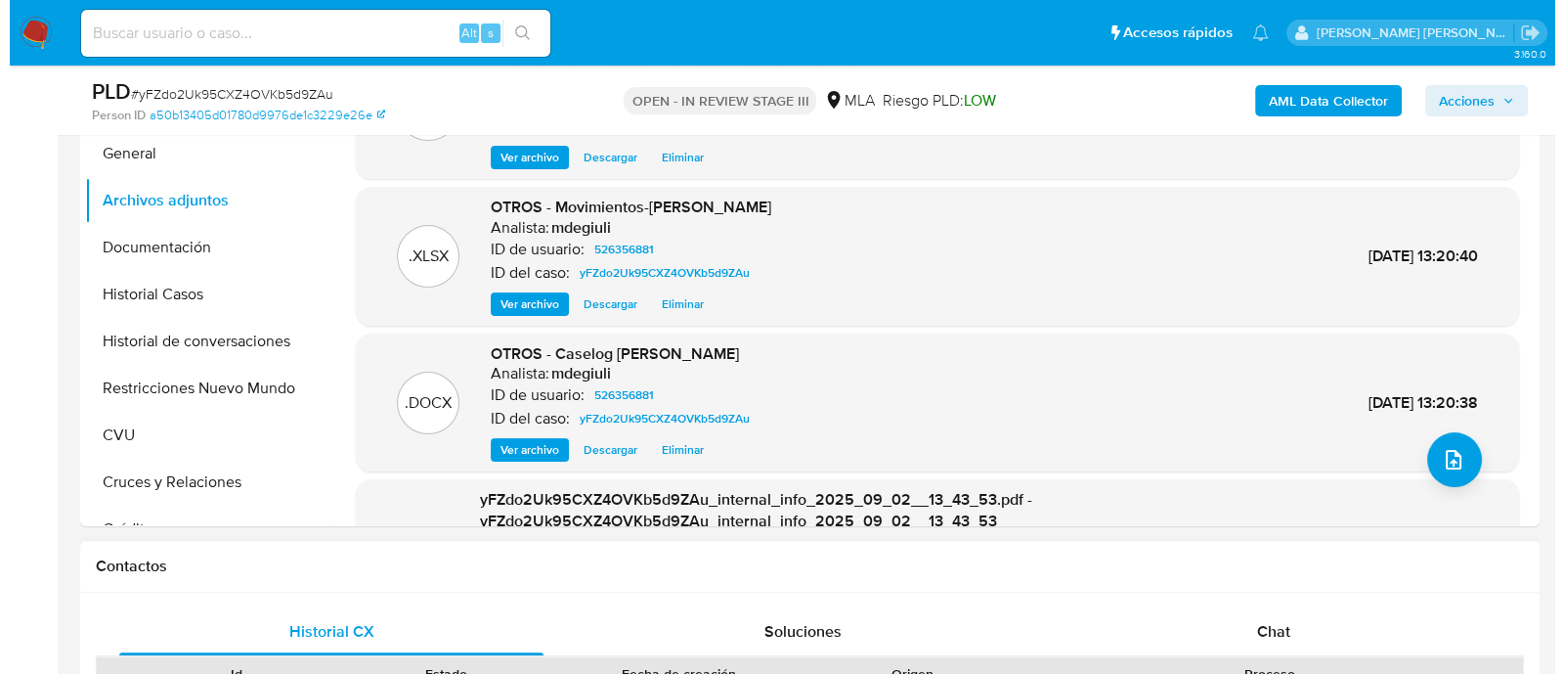
scroll to position [855, 0]
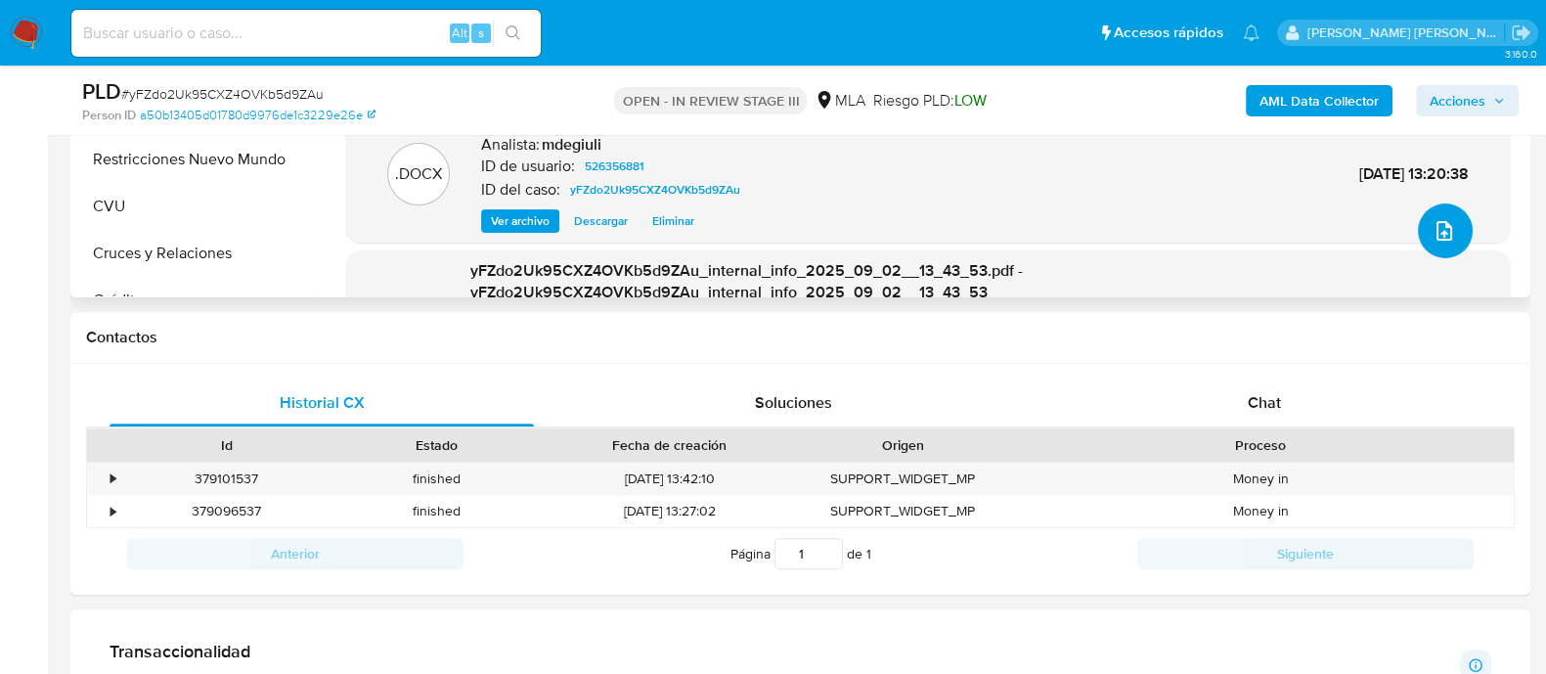
click at [1436, 231] on icon "upload-file" at bounding box center [1444, 231] width 16 height 20
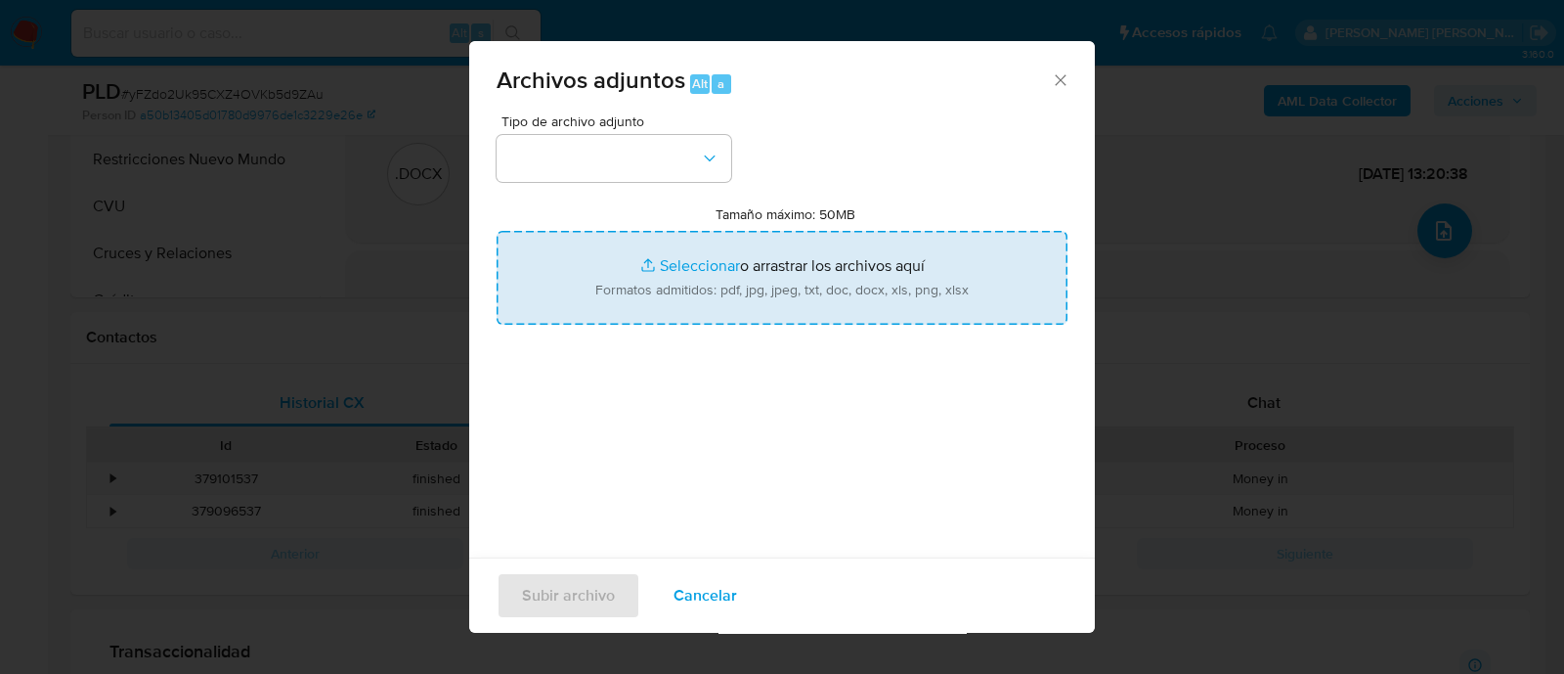
click at [689, 269] on input "Tamaño máximo: 50MB Seleccionar archivos" at bounding box center [782, 278] width 571 height 94
type input "C:\fakepath\Caselog yFZdo2Uk95CXZ4OVKb5d9ZAu.docx"
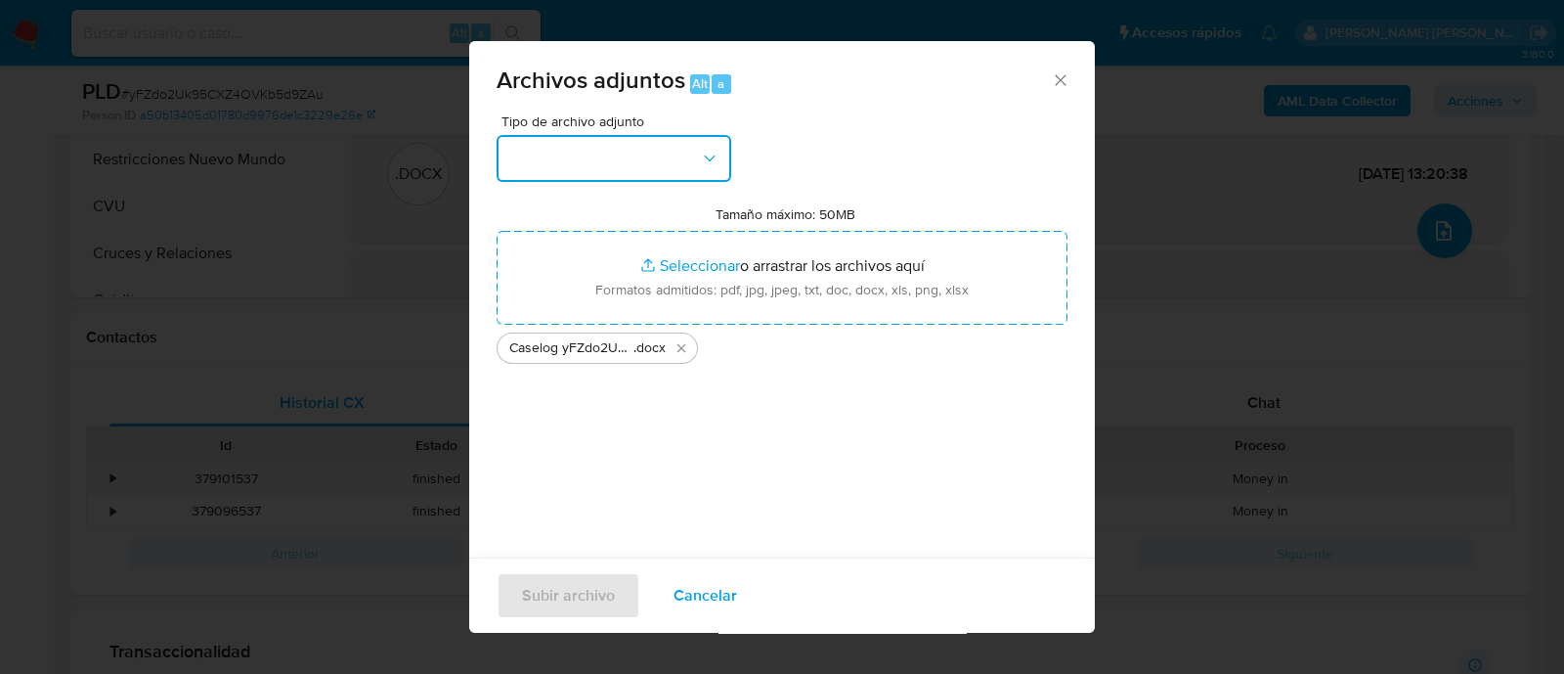
click at [646, 158] on button "button" at bounding box center [614, 158] width 235 height 47
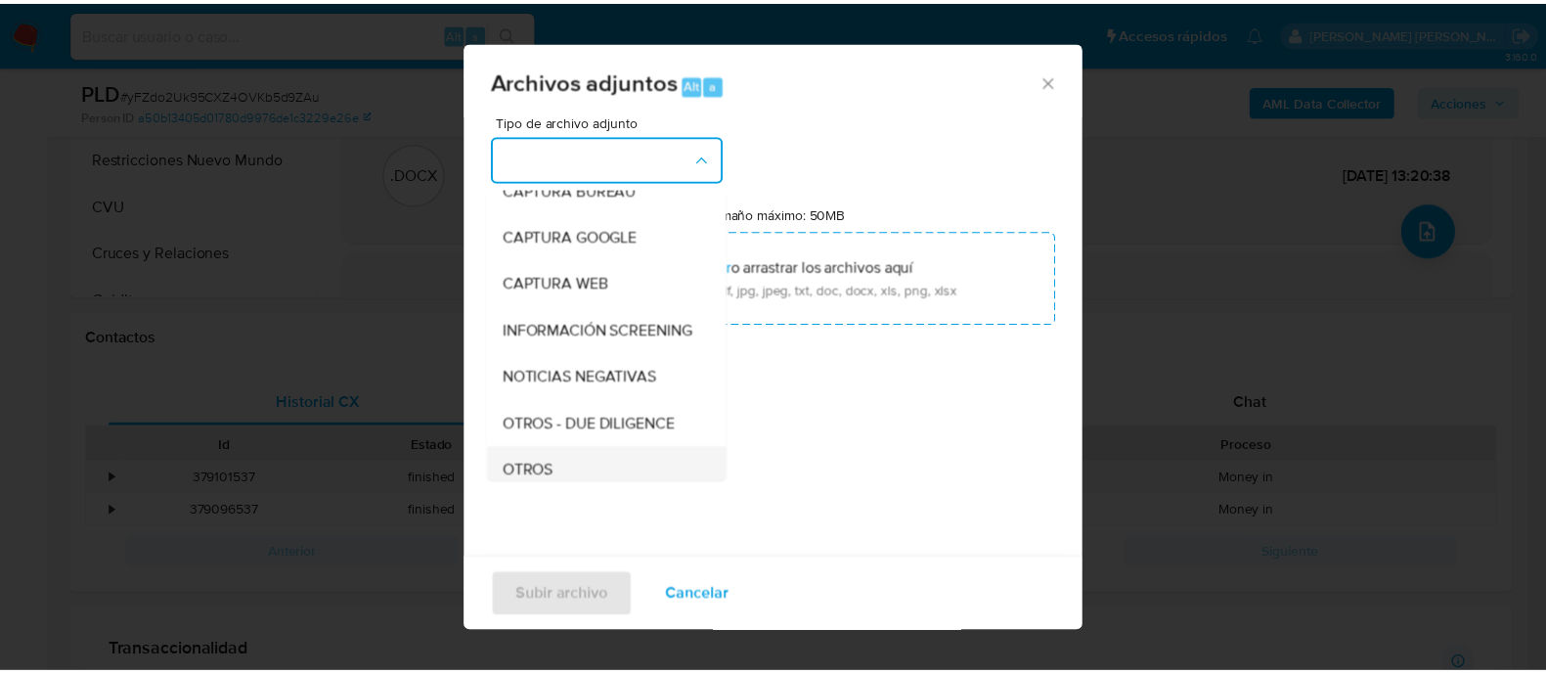
scroll to position [243, 0]
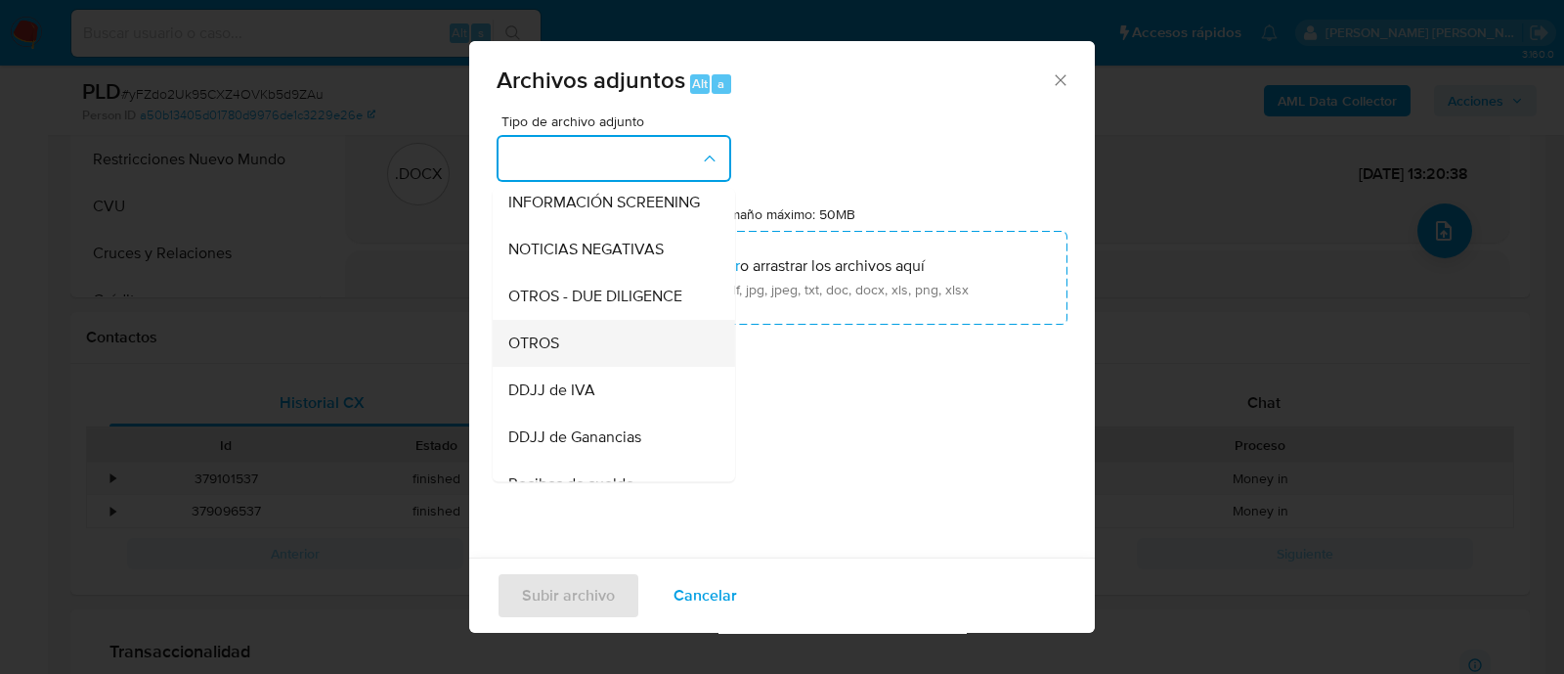
click at [587, 367] on div "OTROS" at bounding box center [607, 343] width 199 height 47
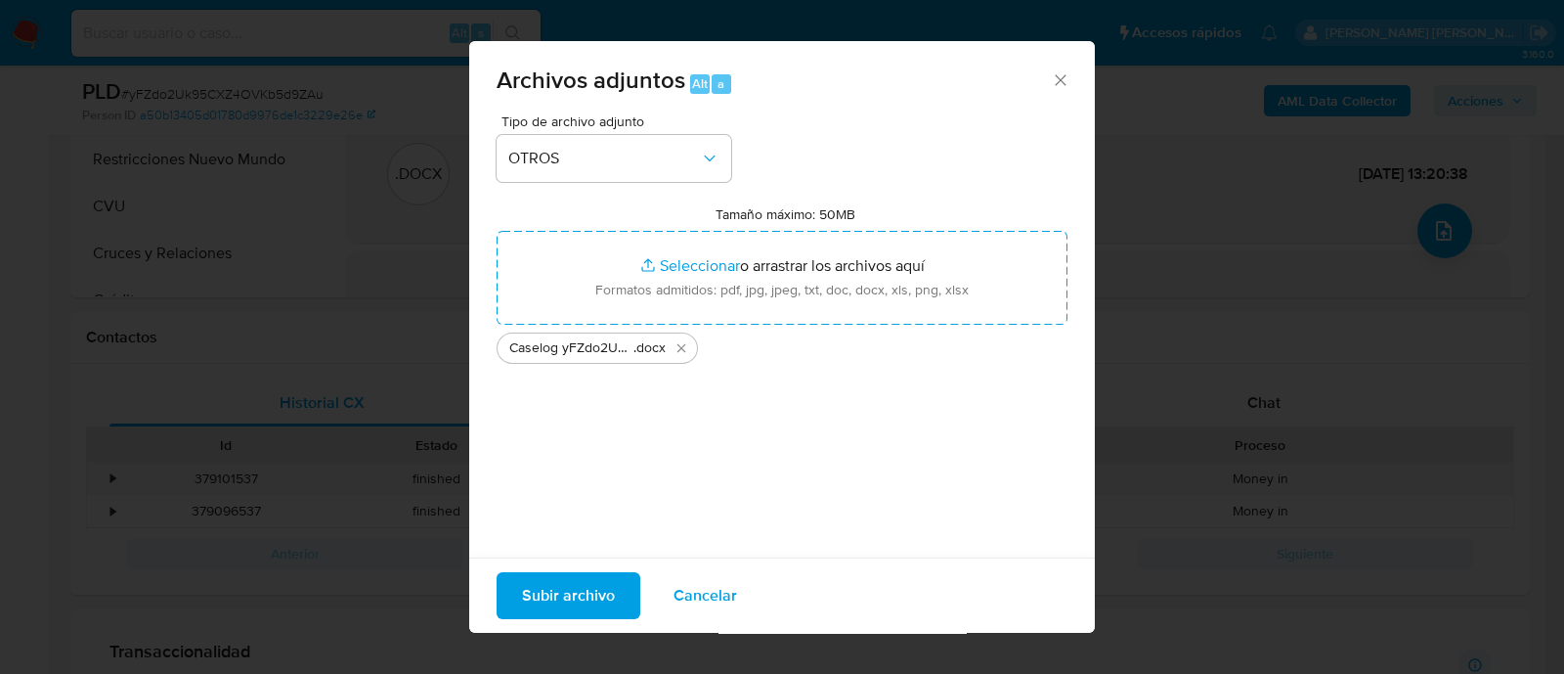
click at [580, 593] on span "Subir archivo" at bounding box center [568, 595] width 93 height 43
